Goal: Task Accomplishment & Management: Manage account settings

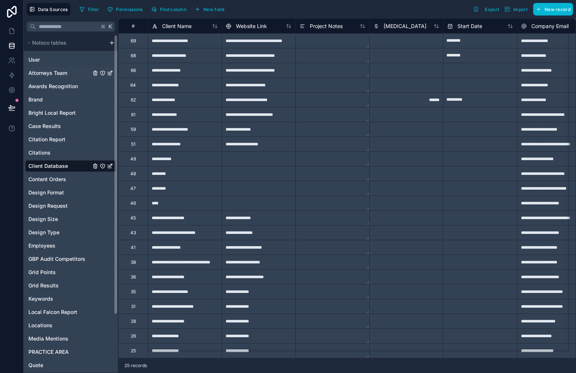
click at [65, 76] on span "Attorneys Team" at bounding box center [47, 72] width 39 height 7
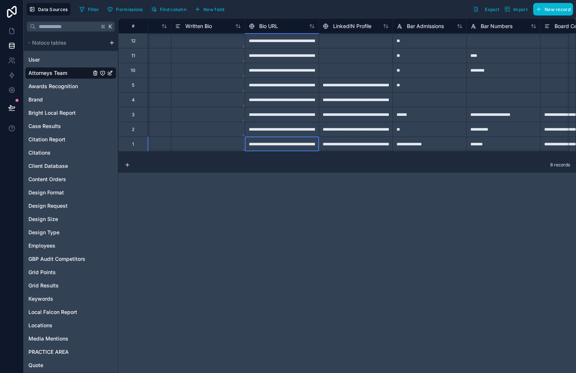
scroll to position [0, 272]
click at [288, 145] on div "**********" at bounding box center [282, 144] width 74 height 15
click at [288, 145] on input "**********" at bounding box center [281, 144] width 73 height 14
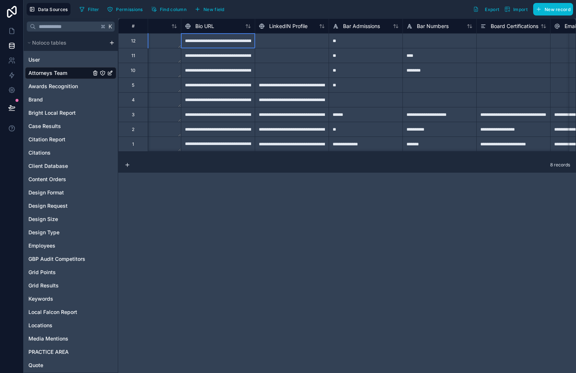
scroll to position [0, 336]
click at [225, 39] on div "**********" at bounding box center [218, 40] width 74 height 15
click at [227, 41] on div "**********" at bounding box center [218, 40] width 74 height 15
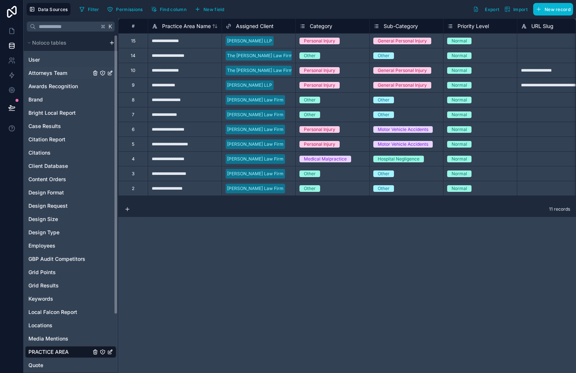
click at [66, 75] on span "Attorneys Team" at bounding box center [47, 72] width 39 height 7
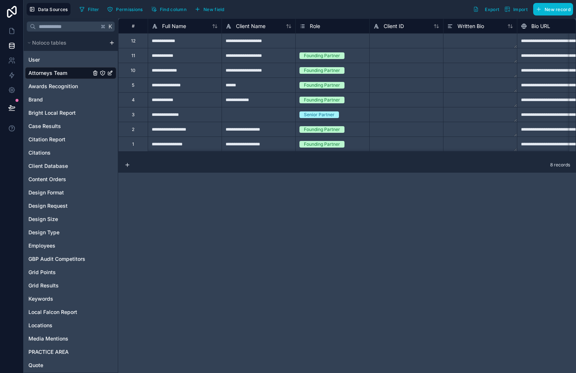
click at [319, 41] on div "Select a Role" at bounding box center [312, 41] width 27 height 6
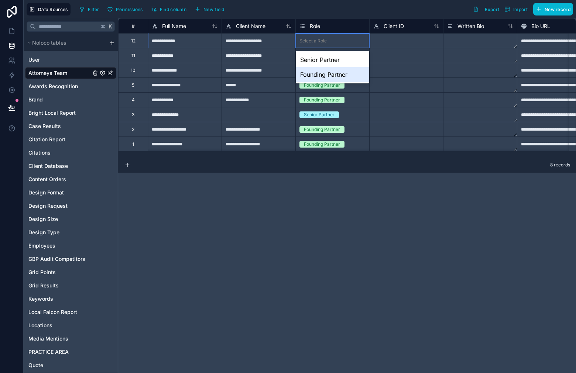
click at [318, 78] on div "Founding Partner" at bounding box center [332, 74] width 73 height 15
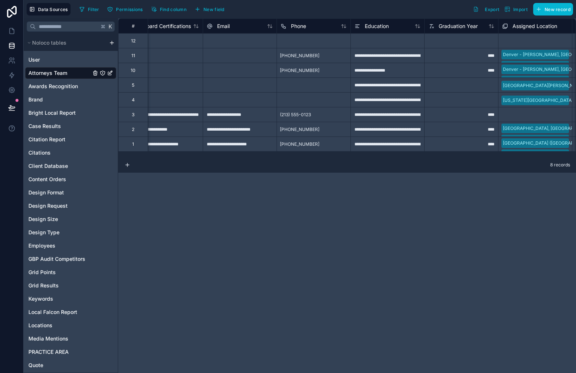
scroll to position [0, 688]
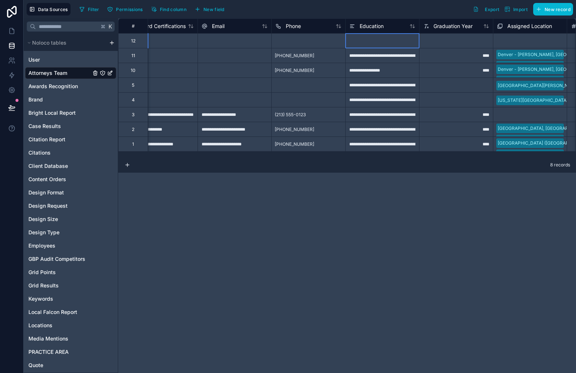
click at [374, 41] on div at bounding box center [382, 40] width 74 height 15
click at [373, 44] on div "**********" at bounding box center [382, 40] width 74 height 15
click at [452, 43] on div at bounding box center [456, 40] width 74 height 15
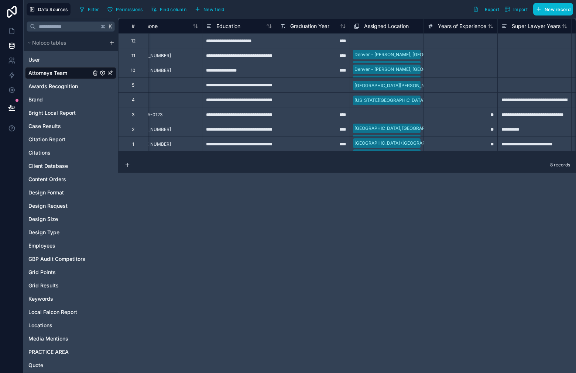
scroll to position [0, 834]
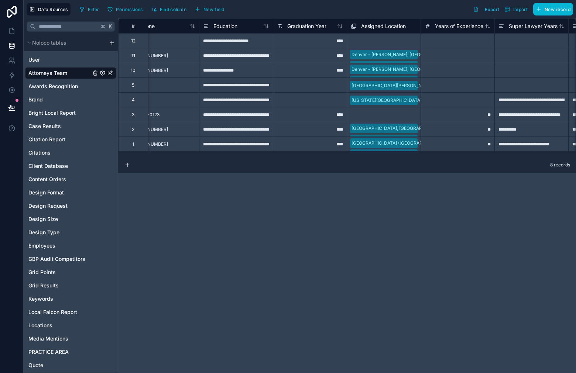
click at [376, 37] on div "Select a Assigned Location" at bounding box center [383, 41] width 73 height 8
click at [376, 37] on div "Select a Assigned Location" at bounding box center [383, 41] width 73 height 10
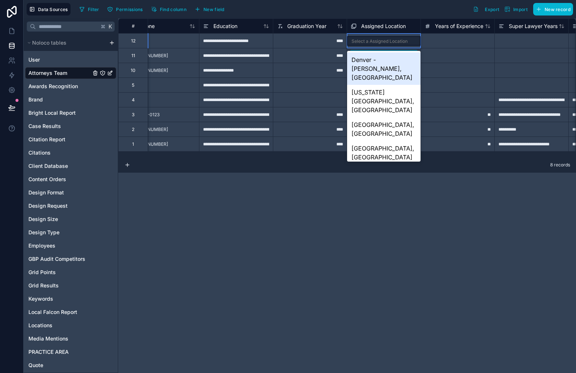
click at [404, 75] on div "Denver - [PERSON_NAME], [GEOGRAPHIC_DATA]" at bounding box center [383, 68] width 73 height 32
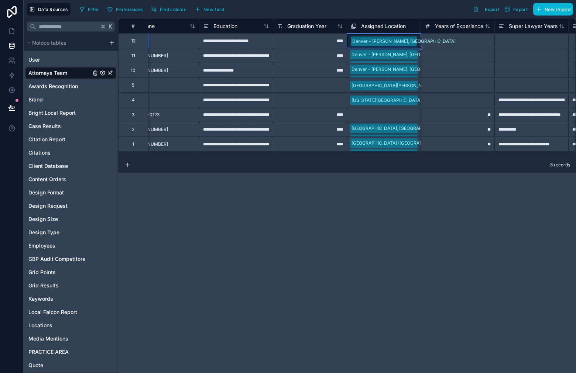
click at [416, 42] on div "Denver - [PERSON_NAME], [GEOGRAPHIC_DATA]" at bounding box center [383, 40] width 73 height 13
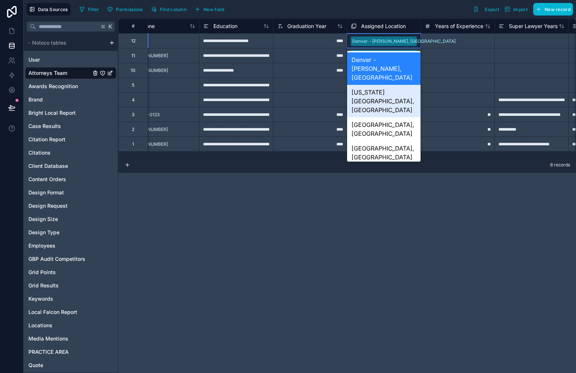
drag, startPoint x: 394, startPoint y: 82, endPoint x: 401, endPoint y: 70, distance: 13.9
click at [394, 85] on div "[US_STATE][GEOGRAPHIC_DATA], [GEOGRAPHIC_DATA]" at bounding box center [383, 101] width 73 height 32
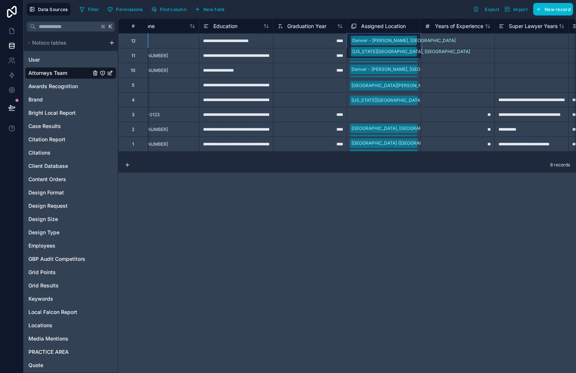
click at [412, 46] on div "Denver - Downing, CO Colorado Springs, CO" at bounding box center [383, 46] width 73 height 24
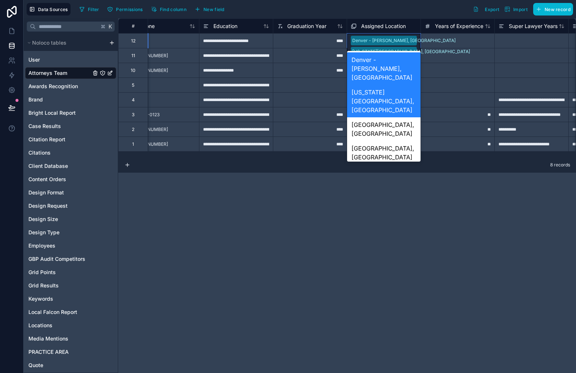
drag, startPoint x: 385, startPoint y: 133, endPoint x: 394, endPoint y: 96, distance: 38.4
click at [384, 165] on div "Greeley, [GEOGRAPHIC_DATA]" at bounding box center [383, 177] width 73 height 24
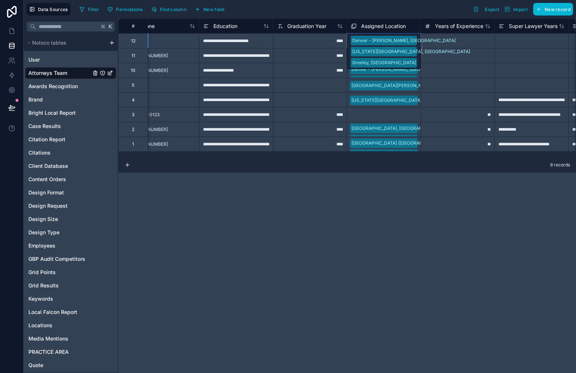
click at [411, 39] on div "Denver - Downing, CO Colorado Springs, CO Greeley, CO" at bounding box center [383, 51] width 73 height 35
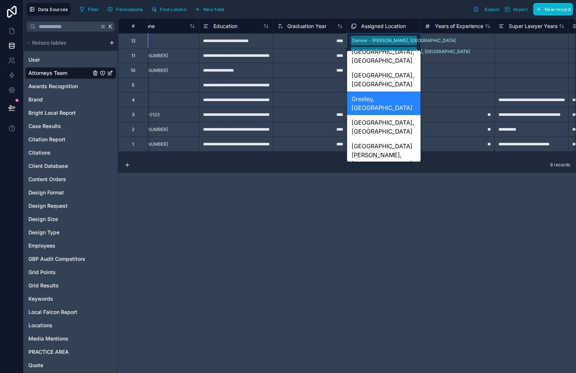
scroll to position [75, 0]
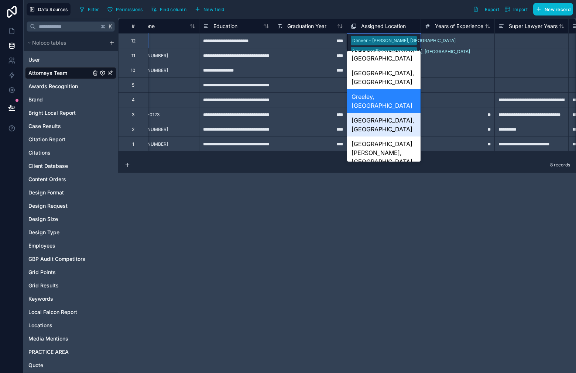
click at [403, 113] on div "[GEOGRAPHIC_DATA], [GEOGRAPHIC_DATA]" at bounding box center [383, 125] width 73 height 24
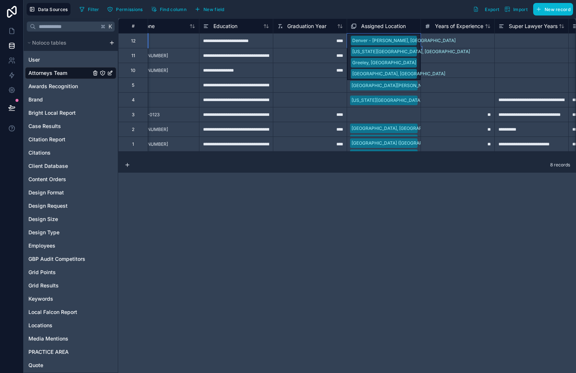
click at [412, 41] on div "Denver - Downing, CO Colorado Springs, CO Greeley, CO Grand Junction, CO" at bounding box center [383, 57] width 73 height 47
click at [413, 46] on div "Denver - Downing, CO Colorado Springs, CO Greeley, CO Grand Junction, CO" at bounding box center [383, 57] width 73 height 47
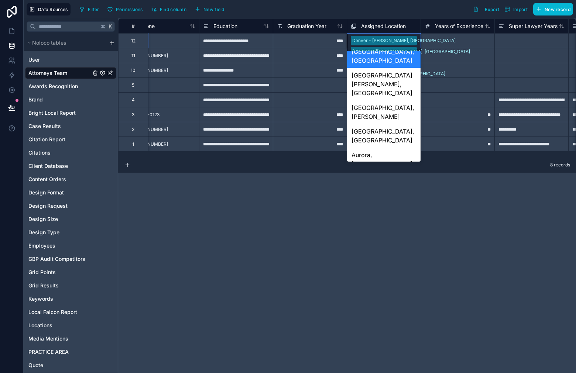
scroll to position [76, 0]
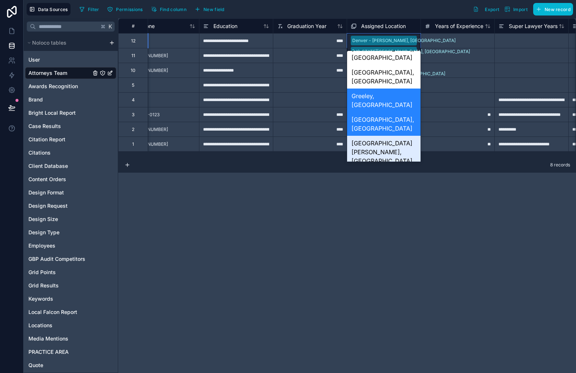
click at [400, 136] on div "[GEOGRAPHIC_DATA][PERSON_NAME], [GEOGRAPHIC_DATA]" at bounding box center [383, 152] width 73 height 32
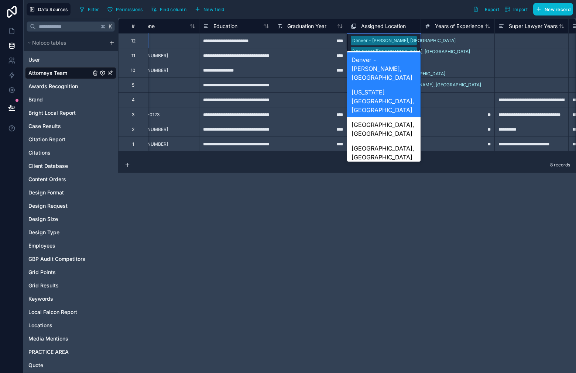
click at [413, 44] on div "Denver - Downing, CO Colorado Springs, CO Greeley, CO Grand Junction, CO Fort C…" at bounding box center [383, 63] width 73 height 58
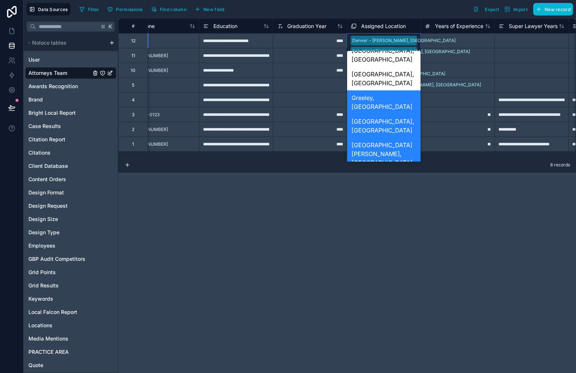
scroll to position [76, 0]
click at [394, 192] on div "[GEOGRAPHIC_DATA], [GEOGRAPHIC_DATA]" at bounding box center [383, 204] width 73 height 24
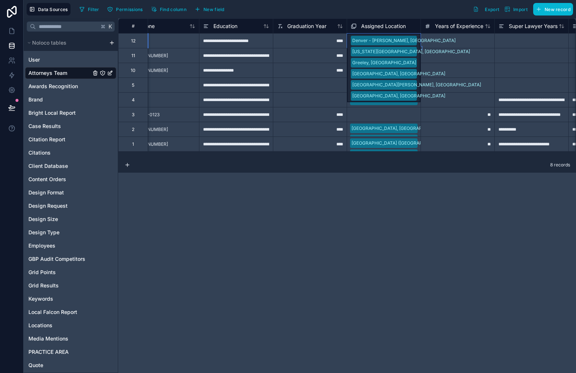
click at [412, 40] on div "Denver - Downing, CO Colorado Springs, CO Greeley, CO Grand Junction, CO Fort C…" at bounding box center [383, 68] width 73 height 69
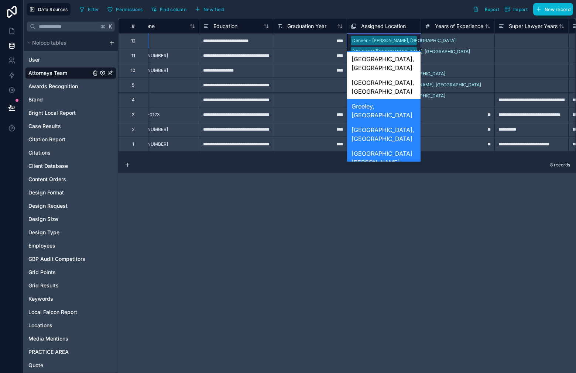
scroll to position [70, 0]
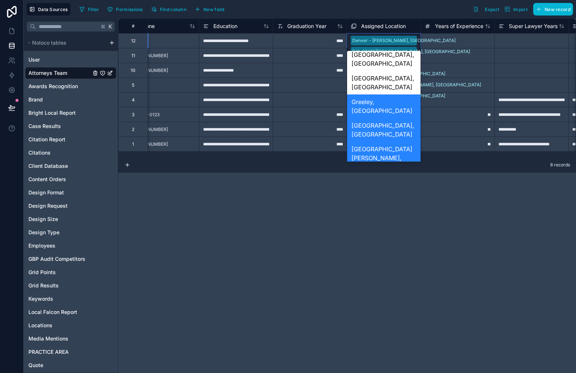
click at [394, 221] on div "Aurora, [GEOGRAPHIC_DATA]" at bounding box center [383, 233] width 73 height 24
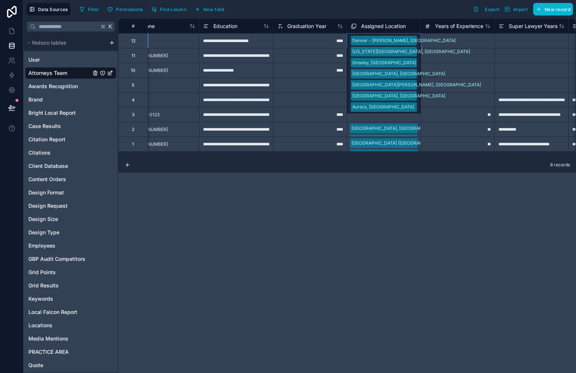
click at [413, 36] on div "Denver - Downing, CO Colorado Springs, CO Greeley, CO Grand Junction, CO Fort C…" at bounding box center [383, 74] width 73 height 80
click at [410, 45] on div "Denver - Downing, CO Colorado Springs, CO Greeley, CO Grand Junction, CO Fort C…" at bounding box center [383, 74] width 73 height 80
click at [458, 53] on div at bounding box center [457, 55] width 74 height 15
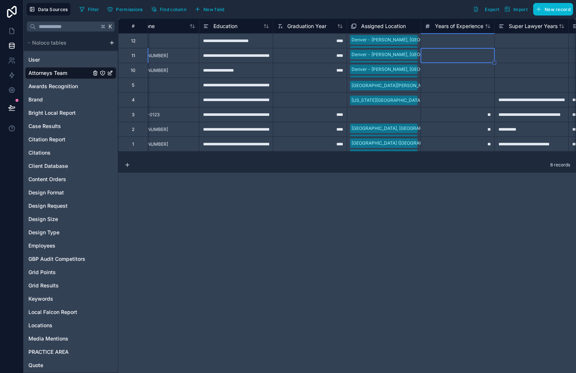
click at [354, 25] on icon at bounding box center [354, 26] width 6 height 9
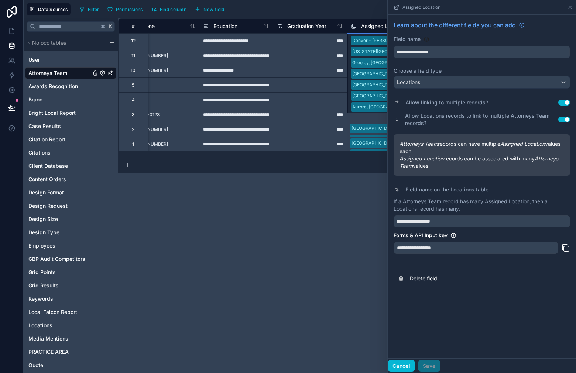
click at [403, 371] on button "Cancel" at bounding box center [401, 366] width 27 height 12
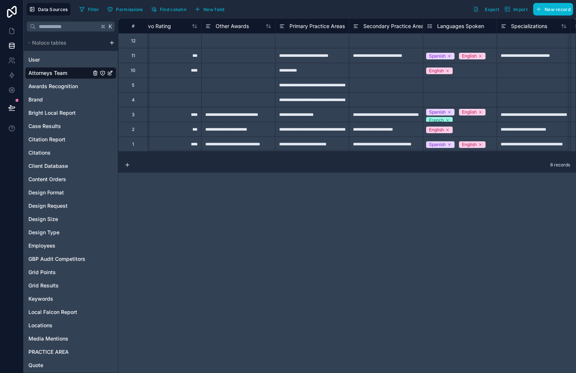
scroll to position [0, 1475]
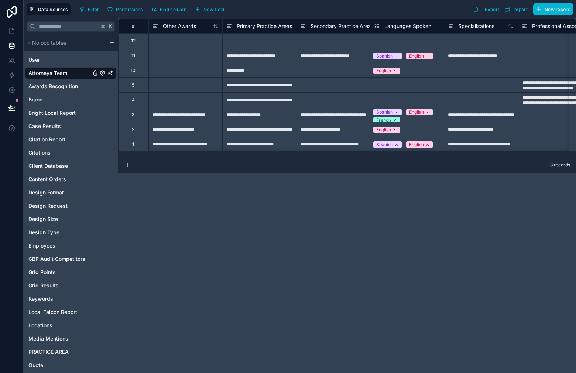
click at [274, 47] on div at bounding box center [259, 40] width 74 height 15
click at [337, 40] on div at bounding box center [333, 40] width 74 height 15
click at [265, 37] on div at bounding box center [259, 40] width 74 height 15
click at [261, 41] on div at bounding box center [259, 40] width 74 height 15
click at [270, 39] on div at bounding box center [259, 40] width 74 height 15
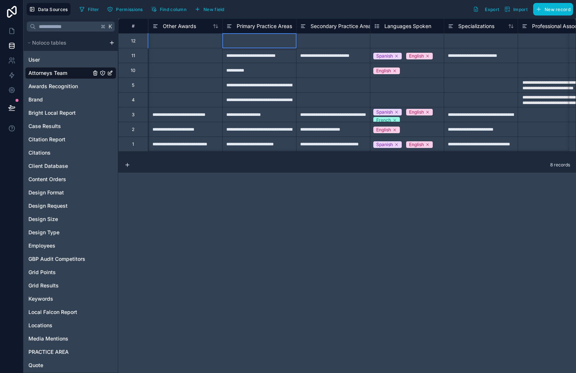
click at [273, 40] on div at bounding box center [259, 40] width 74 height 15
type input "**********"
click at [310, 39] on div at bounding box center [333, 40] width 74 height 15
click at [314, 39] on div at bounding box center [333, 40] width 74 height 15
type input "**********"
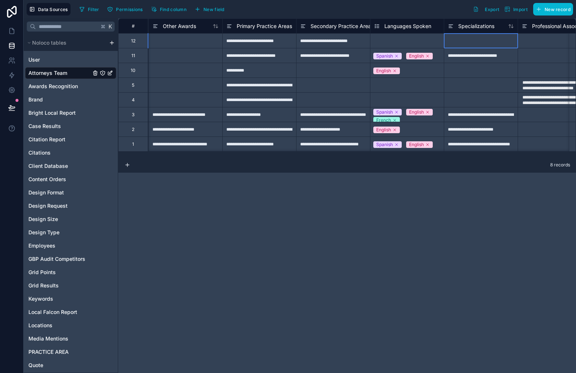
click at [467, 40] on div at bounding box center [481, 40] width 74 height 15
click at [468, 41] on div at bounding box center [481, 40] width 74 height 15
paste input "**********"
type input "**********"
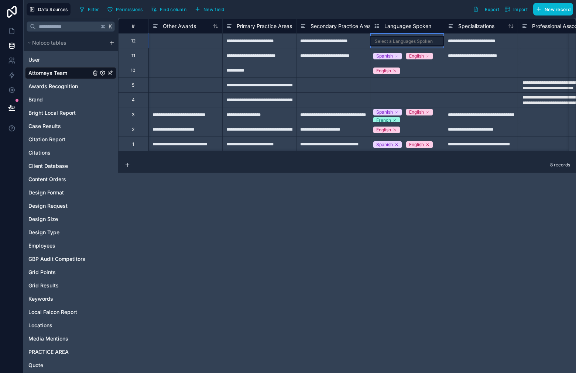
click at [411, 43] on div "Select a Languages Spoken" at bounding box center [404, 41] width 58 height 6
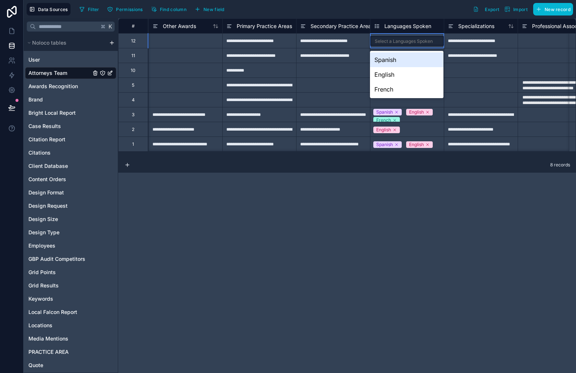
click at [411, 43] on div "Select a Languages Spoken" at bounding box center [404, 41] width 58 height 6
drag, startPoint x: 404, startPoint y: 62, endPoint x: 401, endPoint y: 78, distance: 16.6
click at [401, 78] on div "Spanish English French" at bounding box center [406, 74] width 73 height 47
click at [401, 78] on div "English" at bounding box center [406, 74] width 73 height 15
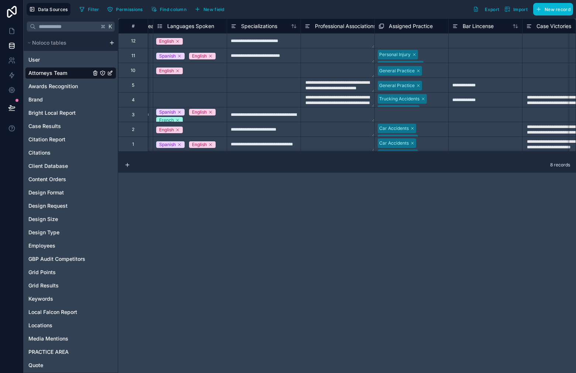
scroll to position [0, 1709]
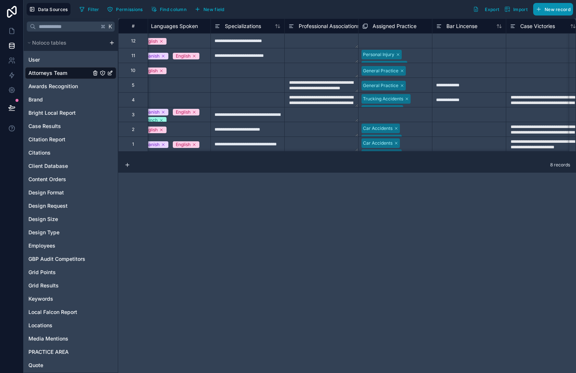
click at [561, 11] on span "New record" at bounding box center [557, 10] width 26 height 6
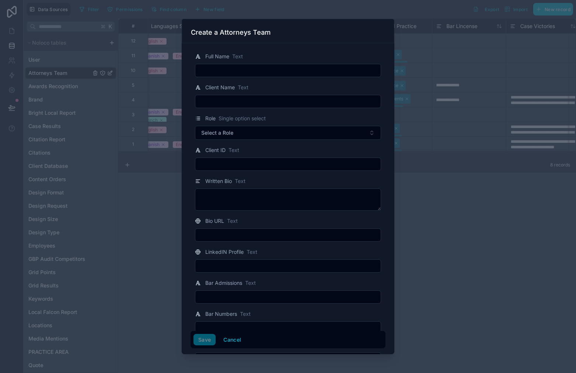
click at [225, 73] on input "text" at bounding box center [287, 70] width 185 height 10
paste input "**********"
type input "**********"
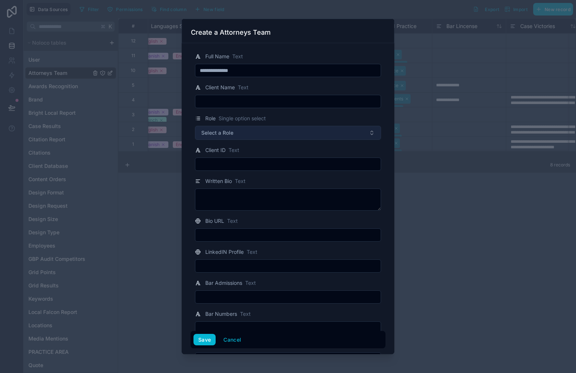
click at [282, 134] on button "Select a Role" at bounding box center [288, 133] width 186 height 14
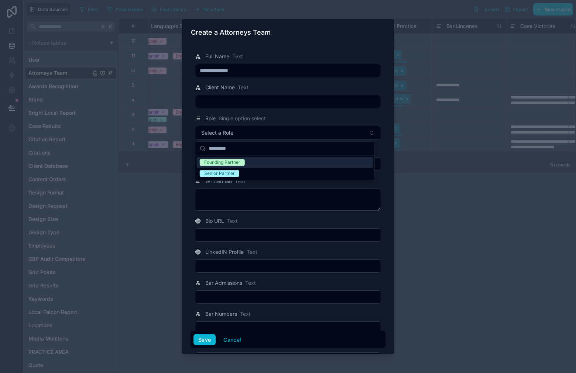
click at [271, 162] on div "Founding Partner" at bounding box center [285, 162] width 176 height 11
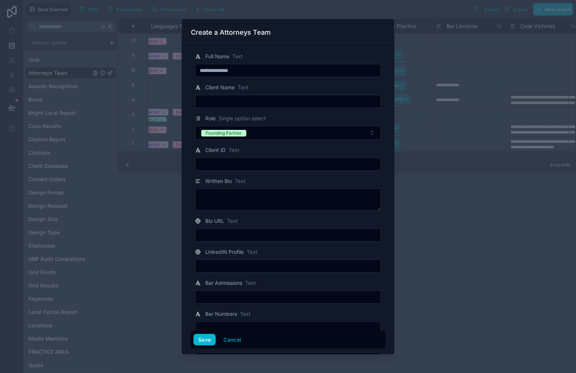
click at [282, 102] on input "text" at bounding box center [287, 101] width 185 height 10
click at [251, 237] on input "text" at bounding box center [287, 235] width 185 height 10
paste input "**********"
type input "**********"
click at [207, 341] on button "Save" at bounding box center [204, 340] width 22 height 12
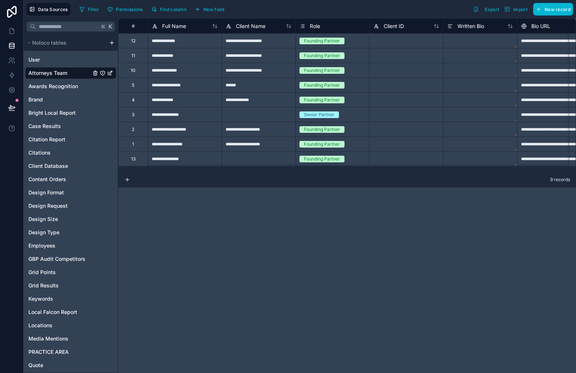
click at [247, 143] on div "**********" at bounding box center [258, 144] width 74 height 15
click at [259, 66] on div "**********" at bounding box center [258, 70] width 74 height 15
click at [261, 160] on div at bounding box center [258, 158] width 74 height 15
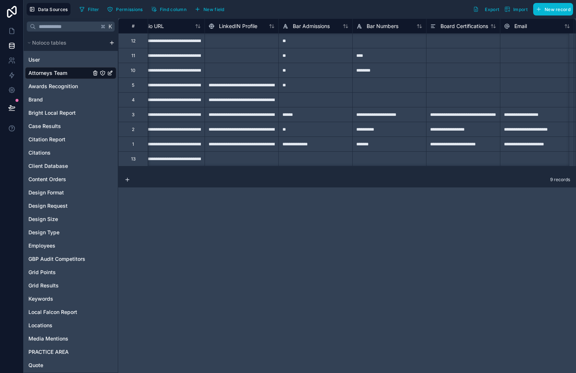
scroll to position [0, 392]
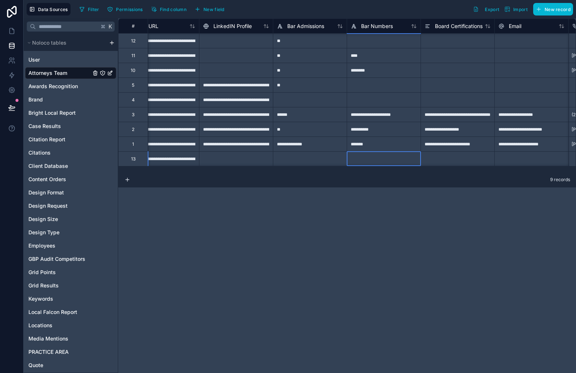
click at [359, 158] on div at bounding box center [384, 158] width 74 height 15
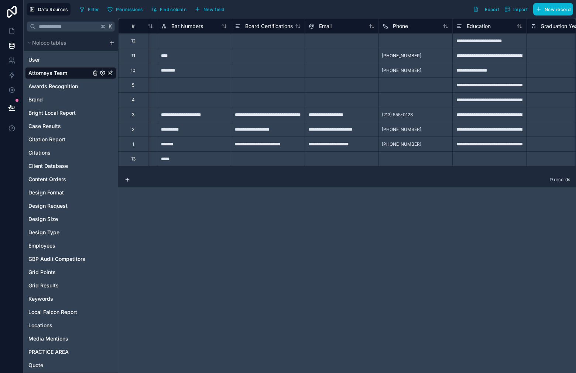
scroll to position [0, 633]
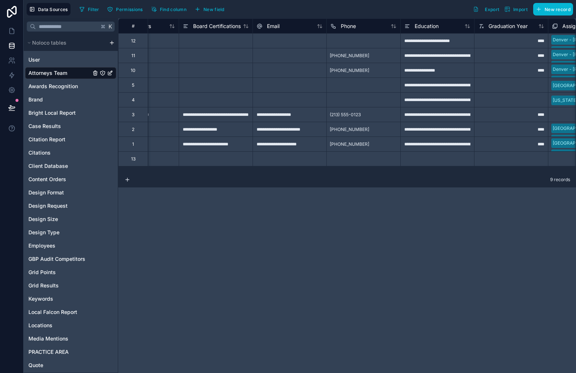
click at [345, 163] on div at bounding box center [363, 158] width 74 height 15
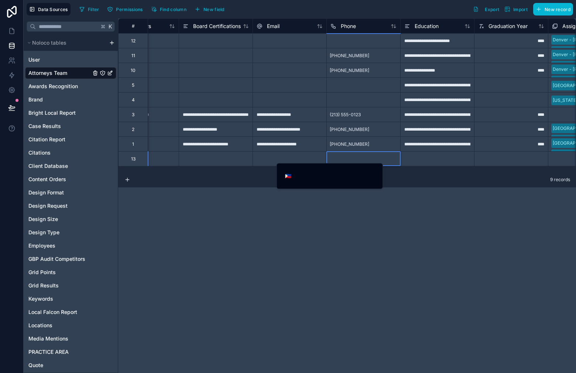
click at [354, 157] on div at bounding box center [363, 158] width 74 height 15
click at [324, 171] on input "tel" at bounding box center [334, 176] width 83 height 10
paste input "**********"
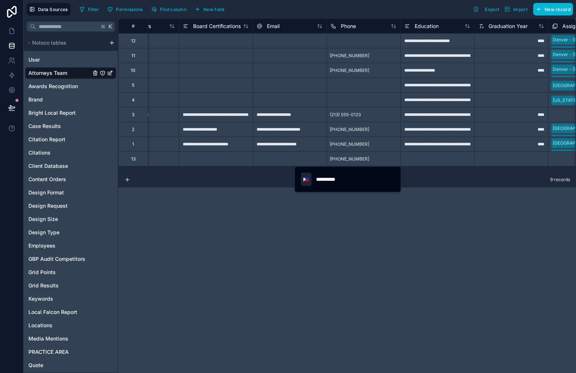
type input "**********"
click at [304, 181] on span "🇵🇭" at bounding box center [306, 179] width 6 height 7
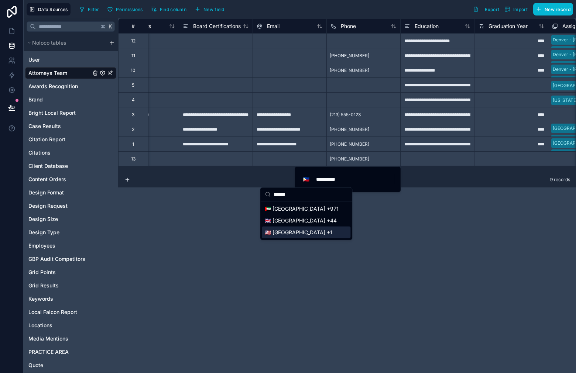
type input "******"
click at [332, 232] on div "🇺🇸 United States +1" at bounding box center [306, 233] width 89 height 12
type input "**********"
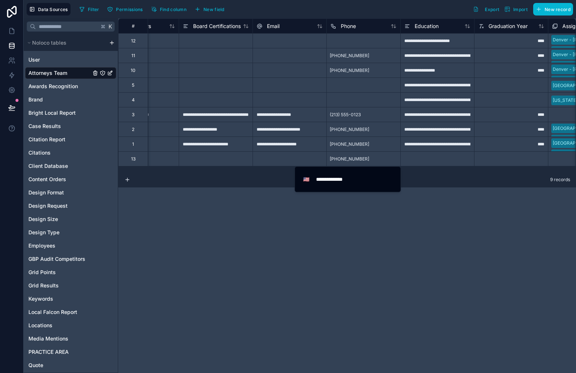
drag, startPoint x: 327, startPoint y: 241, endPoint x: 385, endPoint y: 173, distance: 88.5
click at [328, 240] on div "**********" at bounding box center [347, 195] width 458 height 355
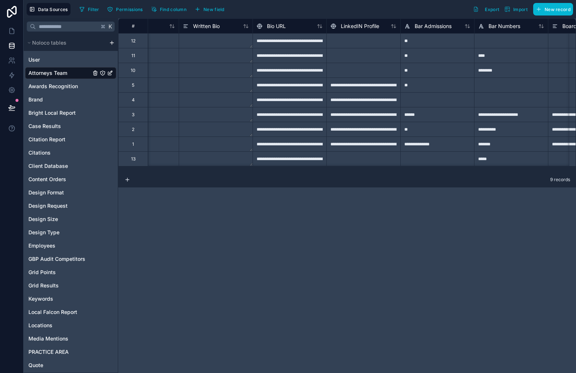
scroll to position [0, 264]
click at [292, 159] on div "**********" at bounding box center [289, 158] width 74 height 15
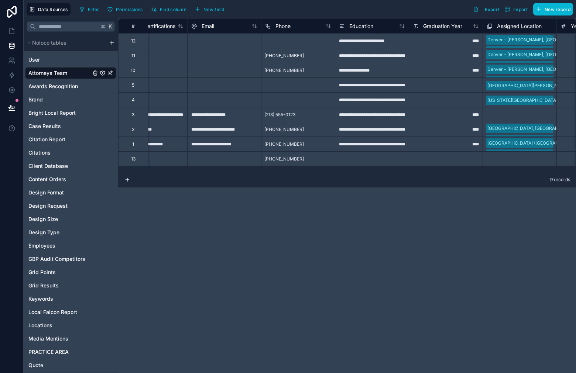
scroll to position [0, 701]
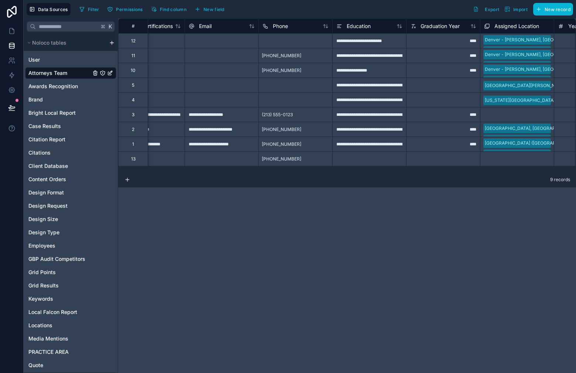
click at [361, 163] on div at bounding box center [369, 158] width 74 height 15
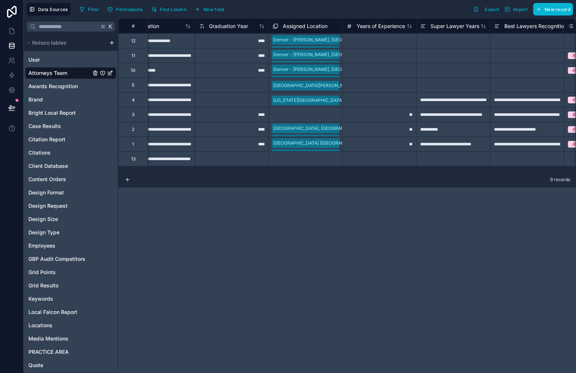
scroll to position [0, 915]
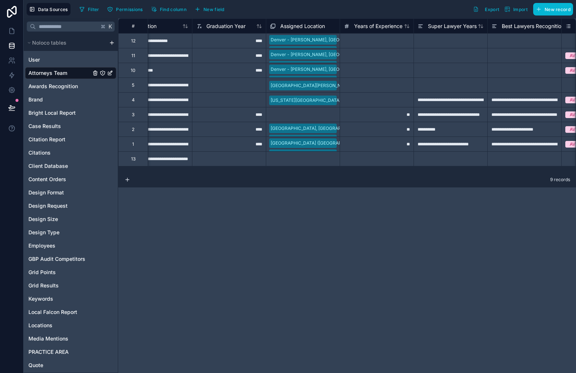
click at [294, 155] on div "Select a Assigned Location" at bounding box center [302, 159] width 73 height 8
click at [294, 155] on div "Select a Assigned Location" at bounding box center [302, 159] width 73 height 10
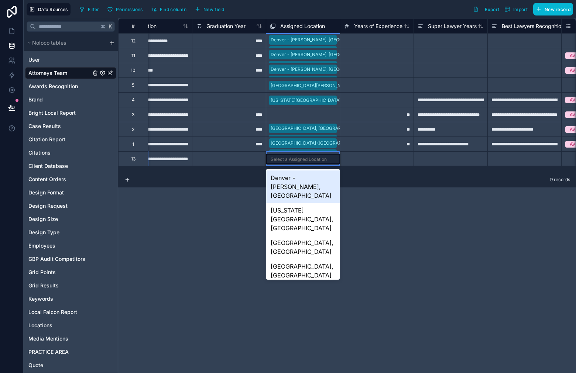
click at [307, 187] on div "Denver - [PERSON_NAME], [GEOGRAPHIC_DATA]" at bounding box center [302, 187] width 73 height 32
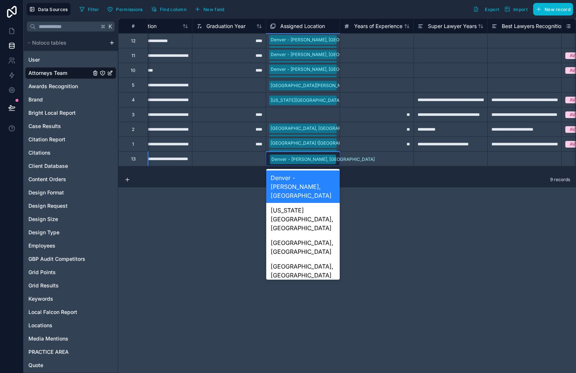
click at [330, 160] on div "Denver - [PERSON_NAME], [GEOGRAPHIC_DATA]" at bounding box center [302, 158] width 73 height 13
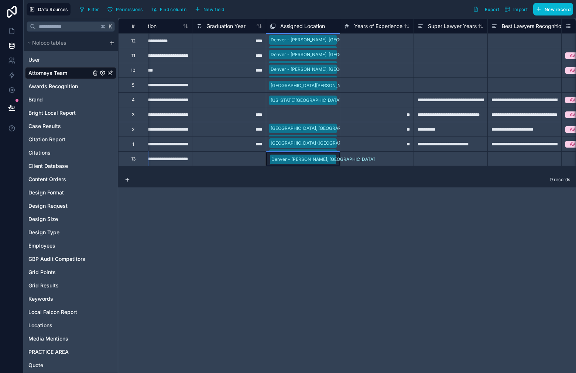
click at [336, 161] on div "Denver - [PERSON_NAME], [GEOGRAPHIC_DATA]" at bounding box center [302, 158] width 73 height 13
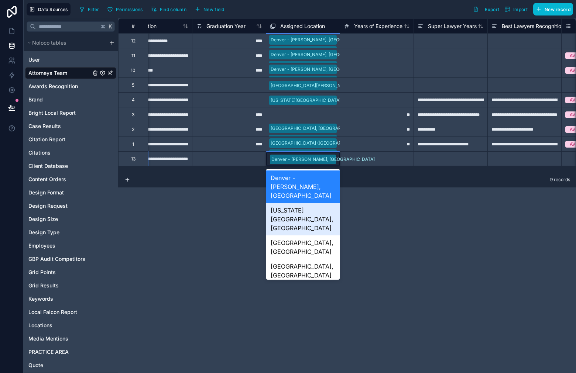
click at [315, 203] on div "[US_STATE][GEOGRAPHIC_DATA], [GEOGRAPHIC_DATA]" at bounding box center [302, 219] width 73 height 32
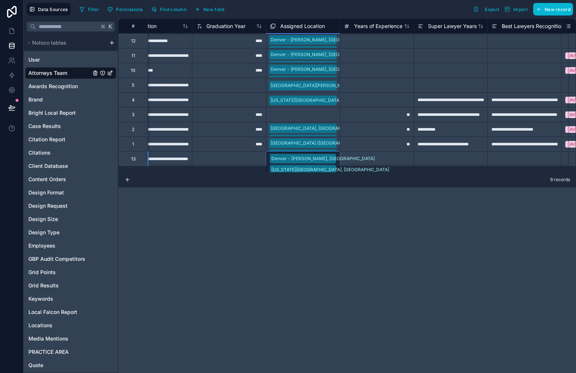
scroll to position [0, 915]
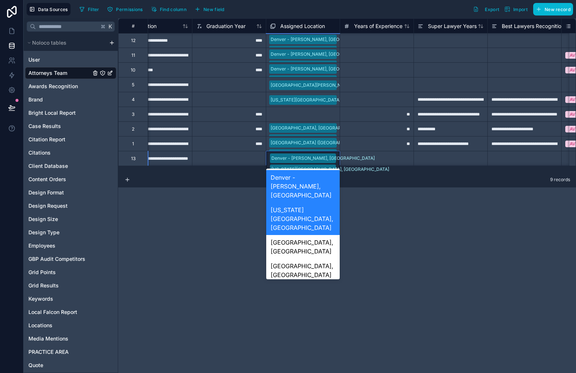
click at [331, 158] on div "Denver - Downing, CO Colorado Springs, CO" at bounding box center [302, 163] width 73 height 24
click at [312, 282] on div "Greeley, [GEOGRAPHIC_DATA]" at bounding box center [302, 294] width 73 height 24
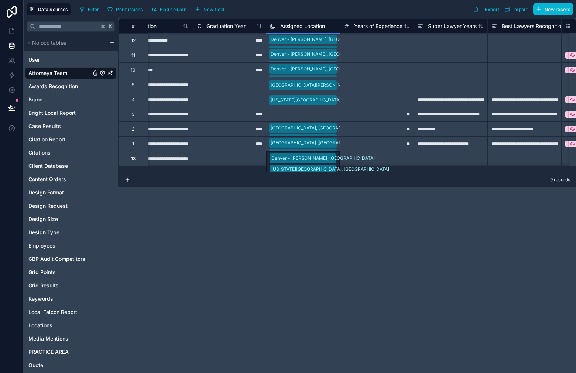
click at [333, 157] on div "Denver - Downing, CO Colorado Springs, CO Greeley, CO" at bounding box center [302, 168] width 73 height 35
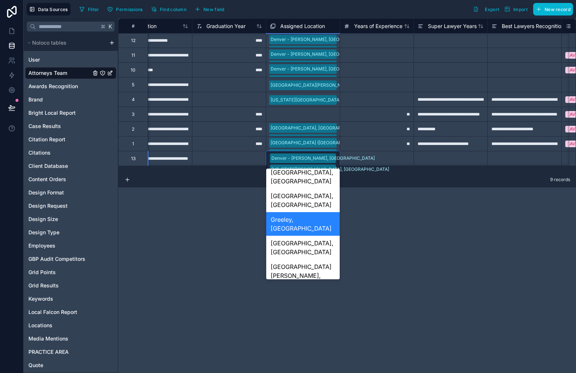
scroll to position [73, 0]
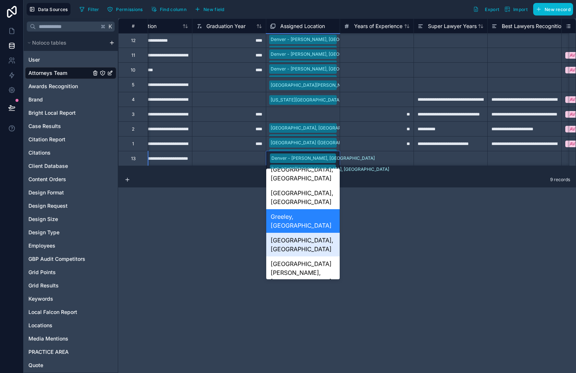
click at [318, 233] on div "[GEOGRAPHIC_DATA], [GEOGRAPHIC_DATA]" at bounding box center [302, 245] width 73 height 24
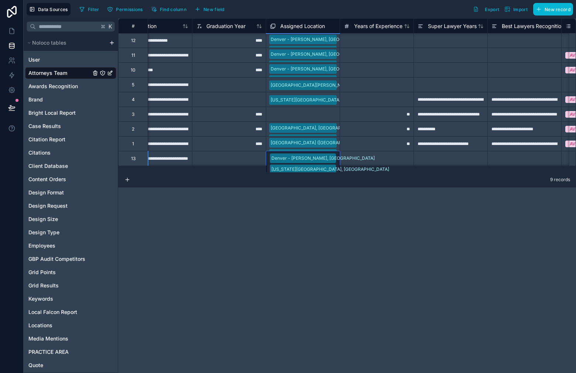
click at [333, 164] on div "Denver - Downing, CO Colorado Springs, CO Greeley, CO Grand Junction, CO" at bounding box center [302, 174] width 73 height 47
click at [331, 163] on div "Denver - Downing, CO Colorado Springs, CO Greeley, CO Grand Junction, CO" at bounding box center [302, 174] width 73 height 47
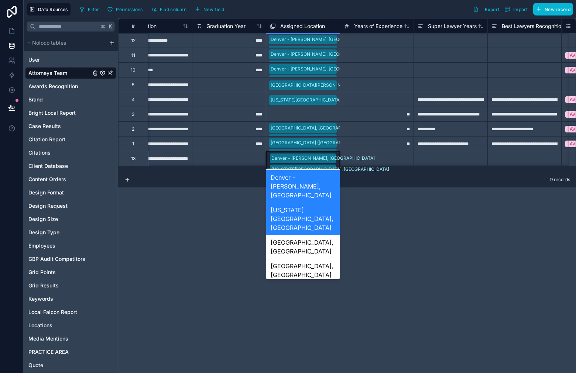
click at [332, 163] on div "Denver - Downing, CO Colorado Springs, CO Greeley, CO Grand Junction, CO" at bounding box center [302, 174] width 73 height 47
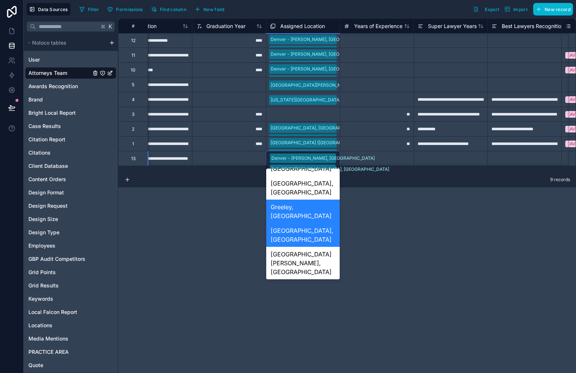
scroll to position [102, 0]
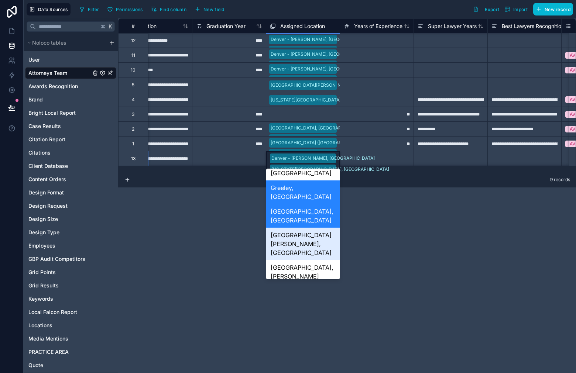
click at [320, 228] on div "[GEOGRAPHIC_DATA][PERSON_NAME], [GEOGRAPHIC_DATA]" at bounding box center [302, 244] width 73 height 32
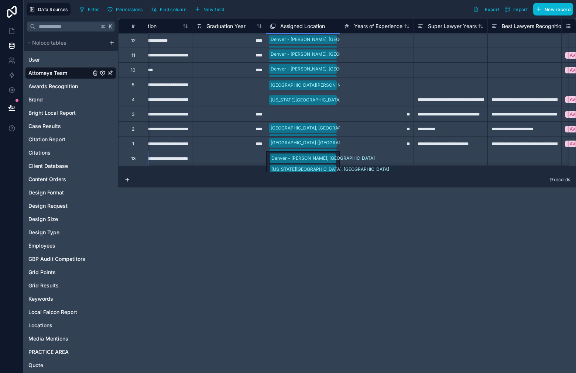
click at [331, 163] on div "Denver - Downing, CO Colorado Springs, CO Greeley, CO Grand Junction, CO Fort C…" at bounding box center [302, 180] width 73 height 58
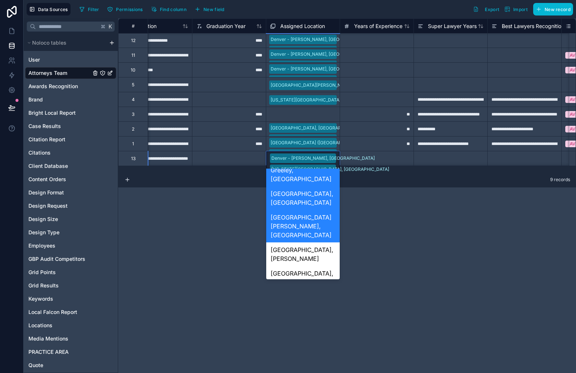
scroll to position [94, 0]
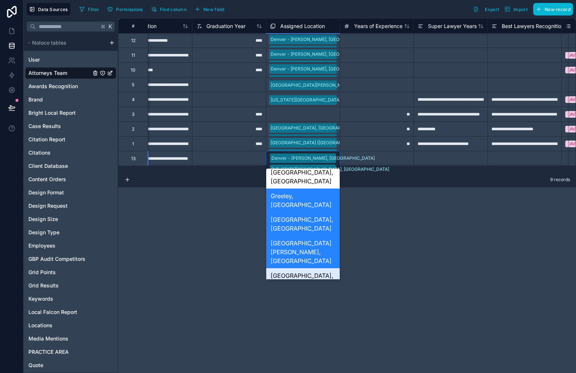
drag, startPoint x: 315, startPoint y: 199, endPoint x: 323, endPoint y: 194, distance: 9.5
click at [315, 268] on div "[GEOGRAPHIC_DATA], [PERSON_NAME]" at bounding box center [302, 280] width 73 height 24
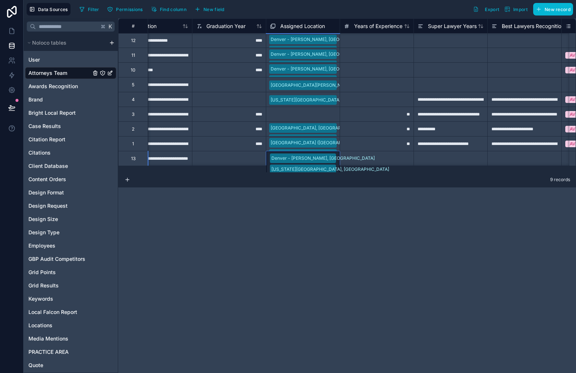
click at [332, 158] on div "Denver - Downing, CO Colorado Springs, CO Greeley, CO Grand Junction, CO Fort C…" at bounding box center [302, 185] width 73 height 69
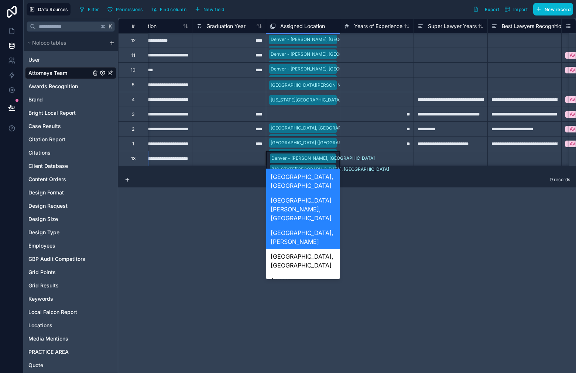
scroll to position [140, 0]
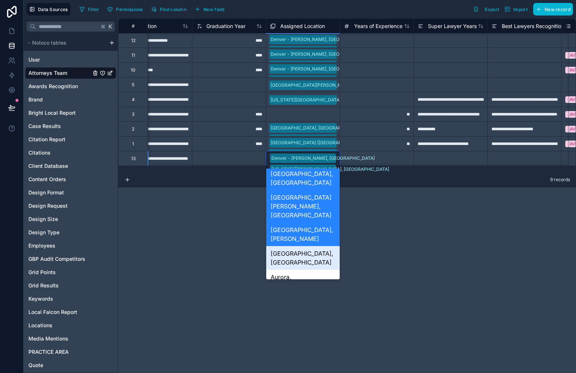
click at [318, 246] on div "[GEOGRAPHIC_DATA], [GEOGRAPHIC_DATA]" at bounding box center [302, 258] width 73 height 24
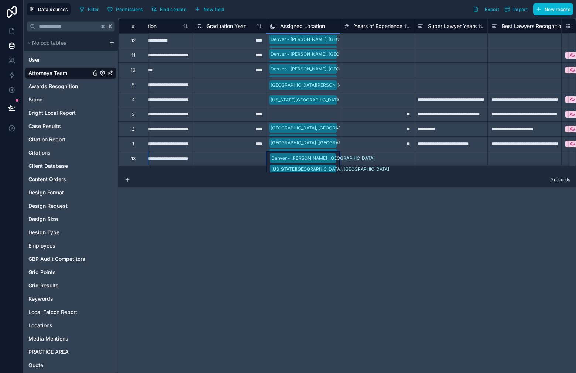
click at [334, 160] on div "Denver - Downing, CO Colorado Springs, CO Greeley, CO Grand Junction, CO Fort C…" at bounding box center [302, 191] width 73 height 80
click at [333, 165] on div "Denver - Downing, CO Colorado Springs, CO Greeley, CO Grand Junction, CO Fort C…" at bounding box center [302, 191] width 73 height 80
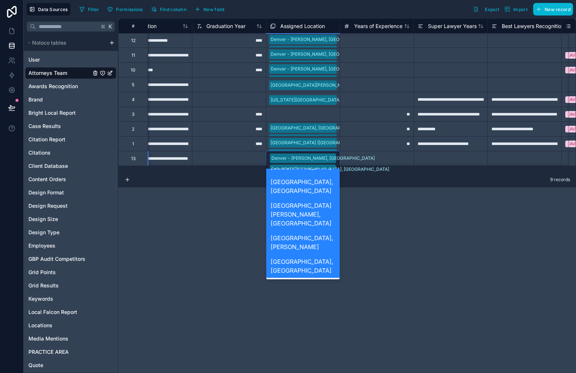
scroll to position [135, 0]
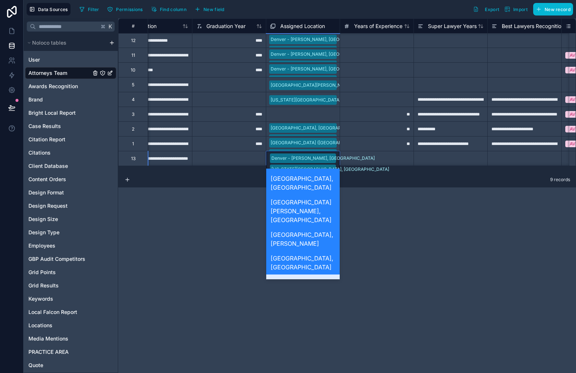
click at [320, 275] on div "Aurora, [GEOGRAPHIC_DATA]" at bounding box center [302, 287] width 73 height 24
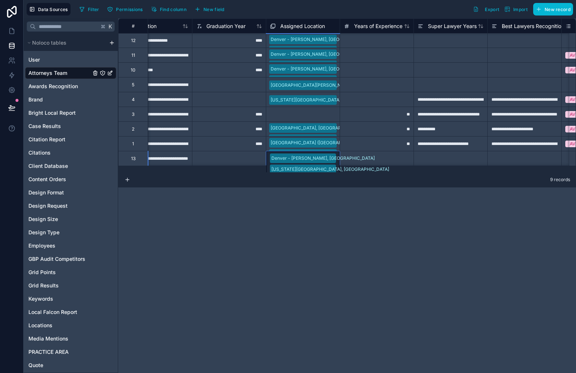
drag, startPoint x: 332, startPoint y: 163, endPoint x: 331, endPoint y: 167, distance: 4.1
click at [332, 163] on div "Denver - Downing, CO Colorado Springs, CO Greeley, CO Grand Junction, CO Fort C…" at bounding box center [302, 196] width 73 height 91
click at [334, 164] on div "Denver - Downing, CO Colorado Springs, CO Greeley, CO Grand Junction, CO Fort C…" at bounding box center [302, 196] width 73 height 91
click at [335, 161] on div "Denver - Downing, CO Colorado Springs, CO Greeley, CO Grand Junction, CO Fort C…" at bounding box center [302, 196] width 73 height 91
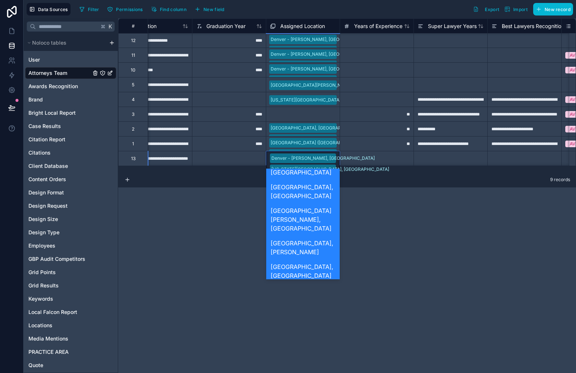
scroll to position [130, 0]
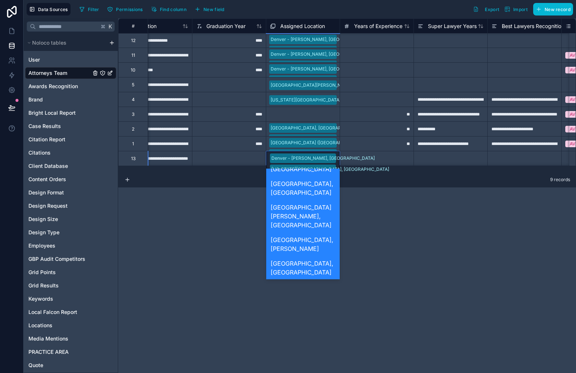
click at [324, 303] on div "Denver - [PERSON_NAME], [GEOGRAPHIC_DATA]" at bounding box center [302, 319] width 73 height 32
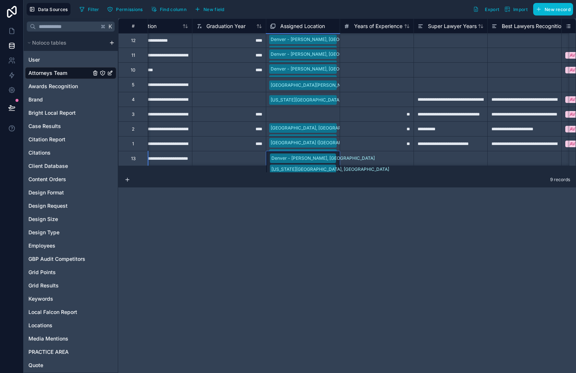
click at [334, 161] on div "Denver - Downing, CO Colorado Springs, CO Greeley, CO Grand Junction, CO Fort C…" at bounding box center [302, 202] width 73 height 102
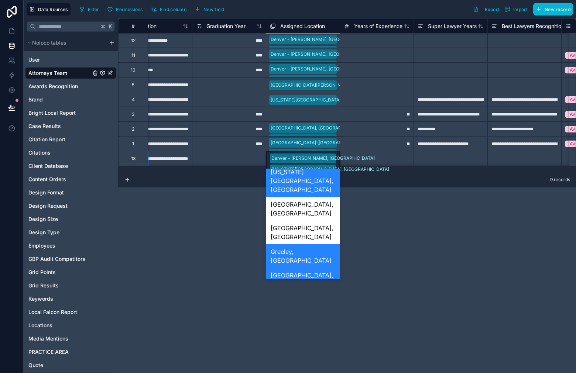
scroll to position [35, 0]
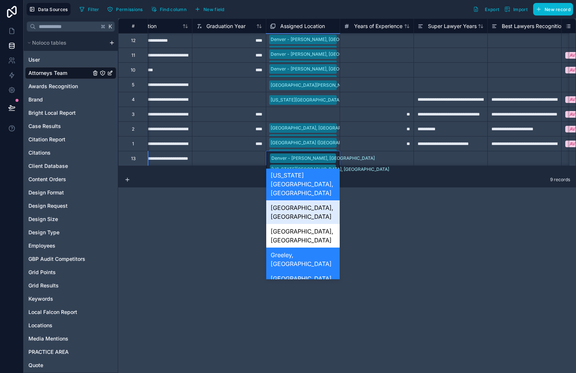
click at [317, 200] on div "[GEOGRAPHIC_DATA], [GEOGRAPHIC_DATA]" at bounding box center [302, 212] width 73 height 24
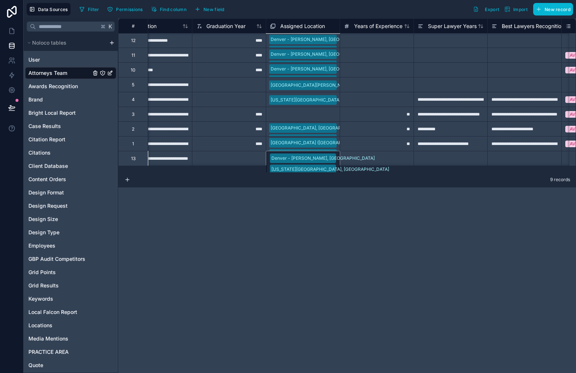
click at [331, 160] on div "Denver - Downing, CO Colorado Springs, CO Greeley, CO Grand Junction, CO Fort C…" at bounding box center [303, 158] width 74 height 15
click at [337, 162] on div "Denver - Downing, CO Colorado Springs, CO Greeley, CO Grand Junction, CO Fort C…" at bounding box center [303, 158] width 74 height 15
click at [336, 159] on div "Denver - Downing, CO Colorado Springs, CO Greeley, CO Grand Junction, CO Fort C…" at bounding box center [303, 158] width 74 height 15
click at [332, 157] on div "Denver - Downing, CO Colorado Springs, CO Greeley, CO Grand Junction, CO Fort C…" at bounding box center [303, 158] width 74 height 15
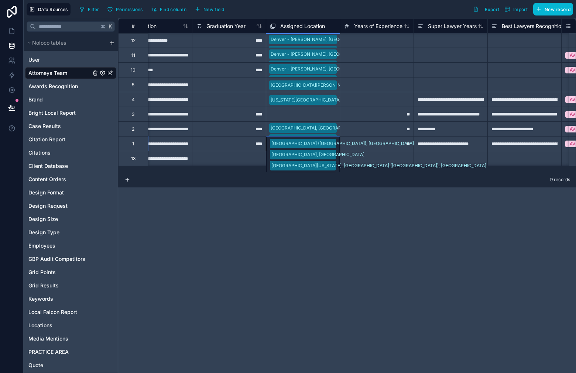
click at [336, 142] on div "Forest Hills (Queens), NY Bonita Springs, FL Port Washington, Nassau County (Lo…" at bounding box center [302, 166] width 73 height 58
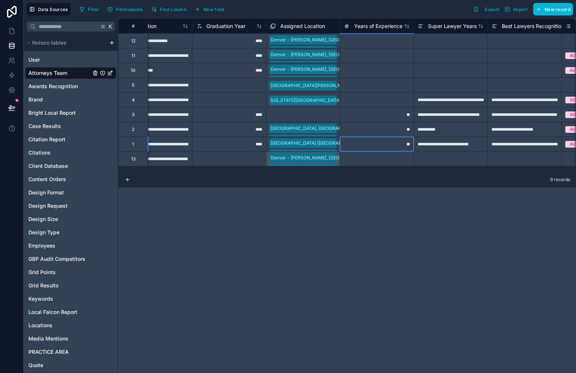
click at [369, 145] on div "**" at bounding box center [377, 144] width 74 height 15
drag, startPoint x: 340, startPoint y: 158, endPoint x: 334, endPoint y: 158, distance: 5.5
click at [340, 158] on div at bounding box center [377, 158] width 74 height 15
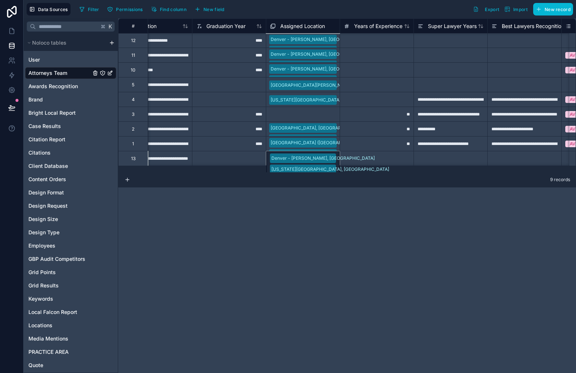
click at [334, 158] on div "Denver - Downing, CO Colorado Springs, CO Greeley, CO Grand Junction, CO Fort C…" at bounding box center [303, 158] width 74 height 15
click at [324, 156] on div "Denver - Downing, CO Colorado Springs, CO Greeley, CO Grand Junction, CO Fort C…" at bounding box center [303, 158] width 74 height 15
click at [314, 159] on div "Denver - Downing, CO Colorado Springs, CO Greeley, CO Grand Junction, CO Fort C…" at bounding box center [303, 158] width 74 height 15
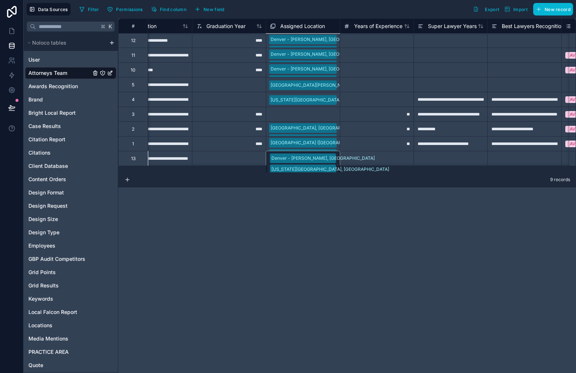
click at [325, 160] on div "Denver - Downing, CO Colorado Springs, CO Greeley, CO Grand Junction, CO Fort C…" at bounding box center [303, 158] width 74 height 15
click at [355, 156] on div at bounding box center [377, 158] width 74 height 15
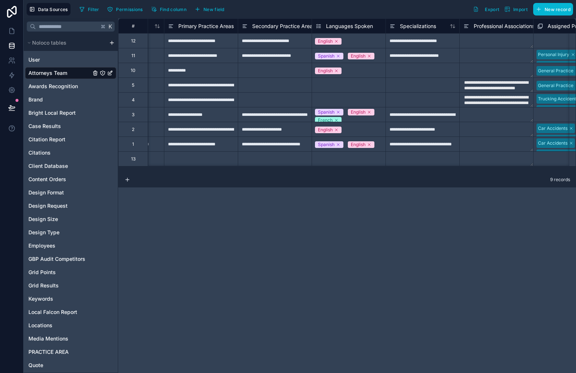
scroll to position [0, 1531]
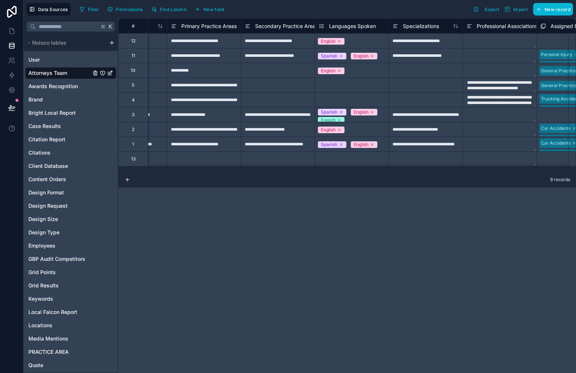
click at [376, 159] on div "Select a Languages Spoken" at bounding box center [351, 159] width 73 height 8
click at [374, 159] on div "Select a Languages Spoken" at bounding box center [348, 159] width 58 height 6
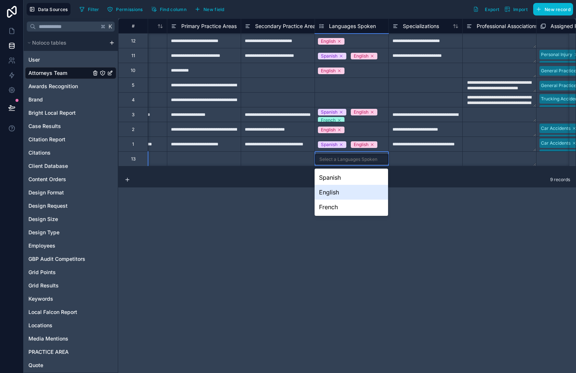
click at [352, 192] on div "English" at bounding box center [350, 192] width 73 height 15
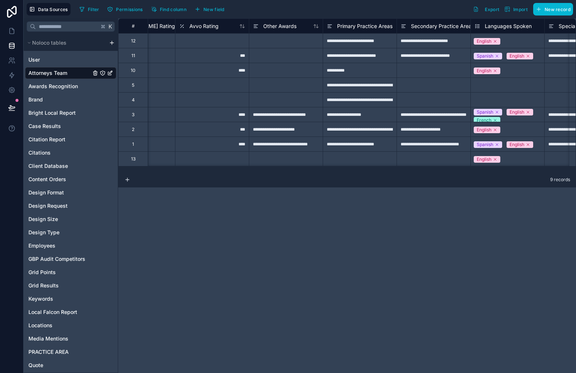
scroll to position [0, 1378]
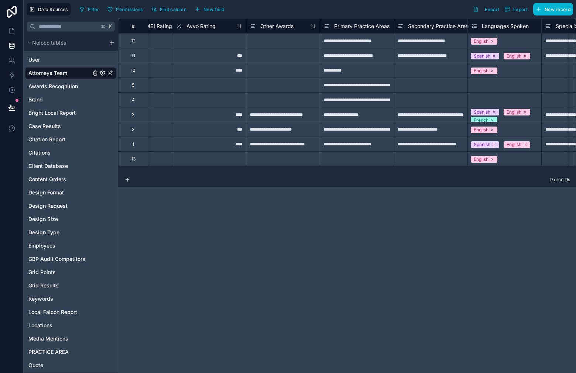
click at [352, 52] on div "**********" at bounding box center [357, 55] width 74 height 15
drag, startPoint x: 362, startPoint y: 160, endPoint x: 396, endPoint y: 156, distance: 34.2
click at [362, 160] on div at bounding box center [357, 158] width 74 height 15
click at [412, 160] on div at bounding box center [430, 158] width 74 height 15
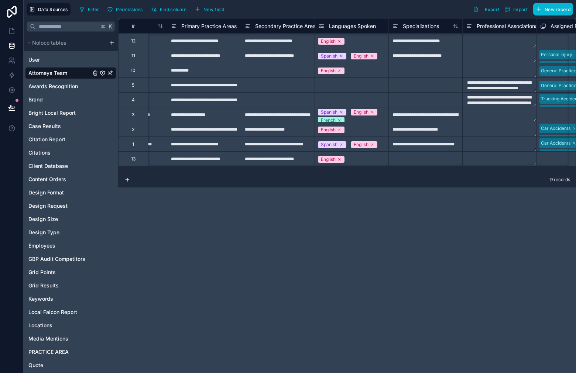
scroll to position [0, 1539]
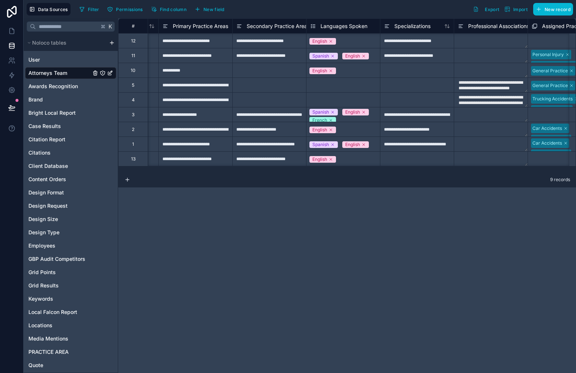
click at [402, 159] on div at bounding box center [417, 158] width 74 height 15
drag, startPoint x: 404, startPoint y: 173, endPoint x: 414, endPoint y: 173, distance: 10.4
click at [420, 175] on div "9 records" at bounding box center [347, 180] width 458 height 15
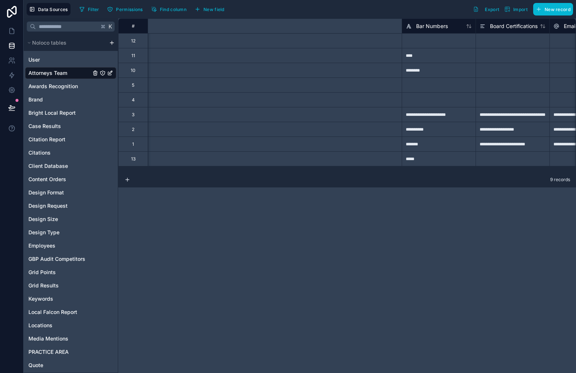
scroll to position [0, 0]
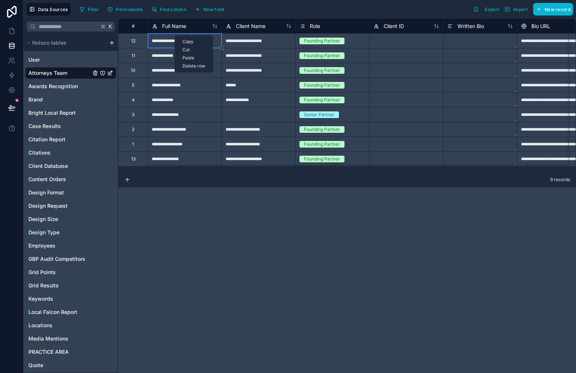
click at [184, 41] on div "Copy" at bounding box center [194, 42] width 38 height 8
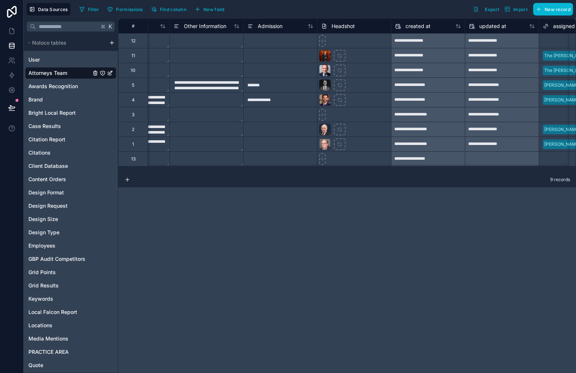
scroll to position [0, 2121]
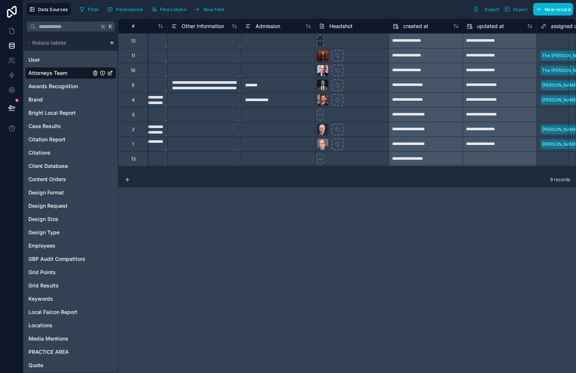
click at [321, 39] on icon at bounding box center [319, 40] width 5 height 5
type input "**********"
click at [321, 117] on icon at bounding box center [319, 114] width 5 height 5
type input "**********"
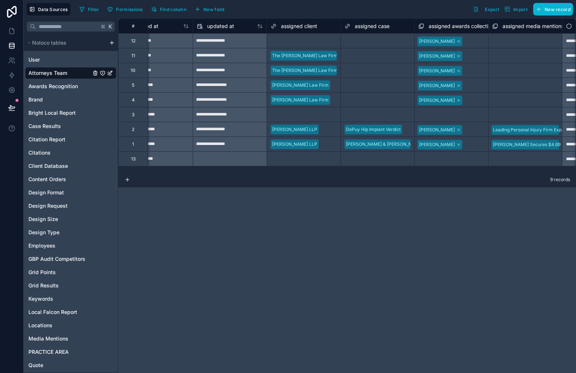
scroll to position [0, 2357]
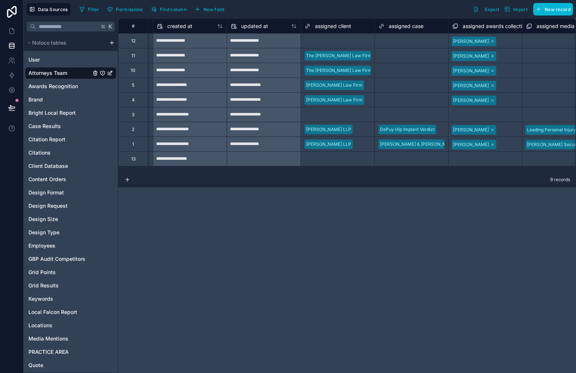
click at [319, 36] on div "Select a assigned client" at bounding box center [337, 41] width 73 height 14
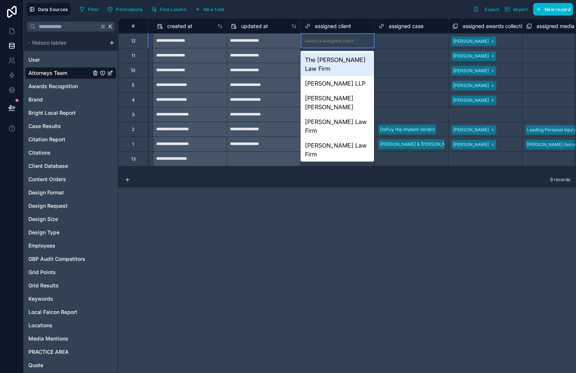
click at [333, 63] on div "The [PERSON_NAME] Law Firm" at bounding box center [336, 64] width 73 height 24
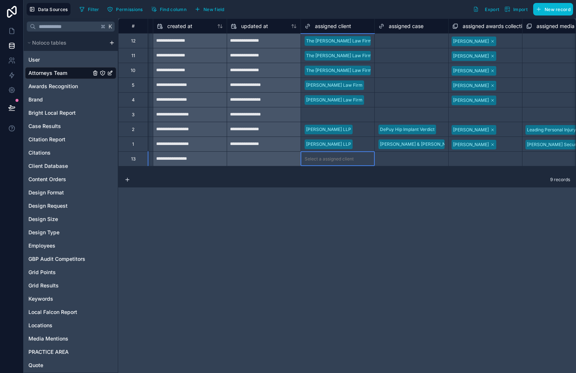
click at [335, 161] on div "Select a assigned client" at bounding box center [328, 159] width 49 height 6
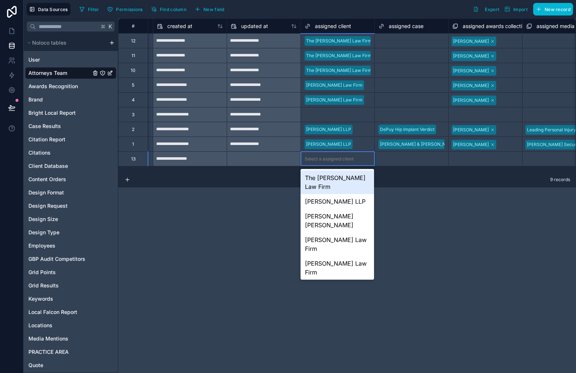
click at [335, 161] on div "Select a assigned client" at bounding box center [328, 159] width 49 height 6
click at [333, 178] on div "The [PERSON_NAME] Law Firm" at bounding box center [336, 183] width 73 height 24
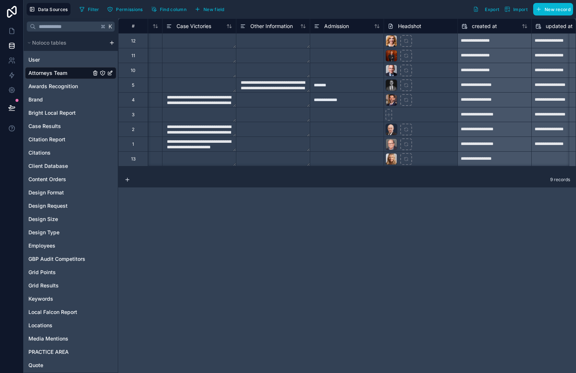
scroll to position [0, 2021]
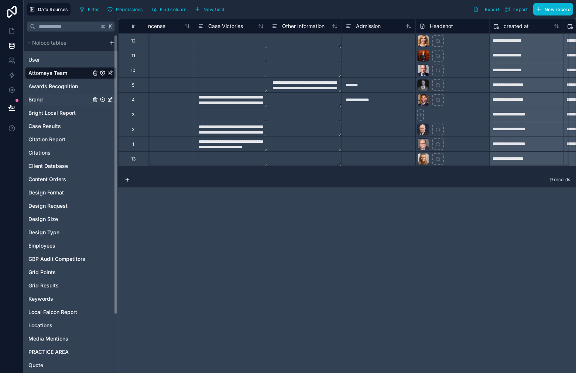
click at [45, 100] on div "Brand" at bounding box center [70, 100] width 91 height 12
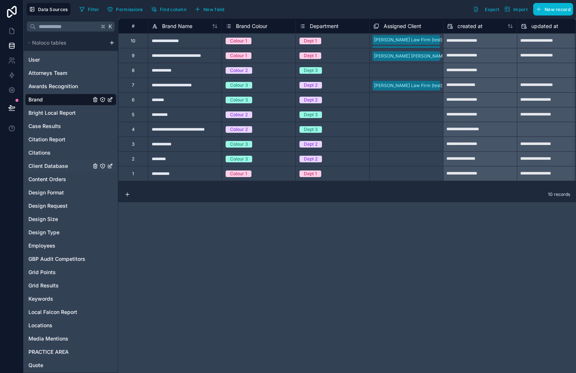
click at [58, 165] on span "Client Database" at bounding box center [47, 165] width 39 height 7
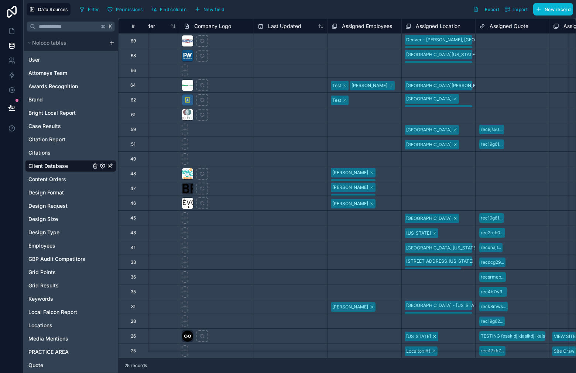
scroll to position [0, 721]
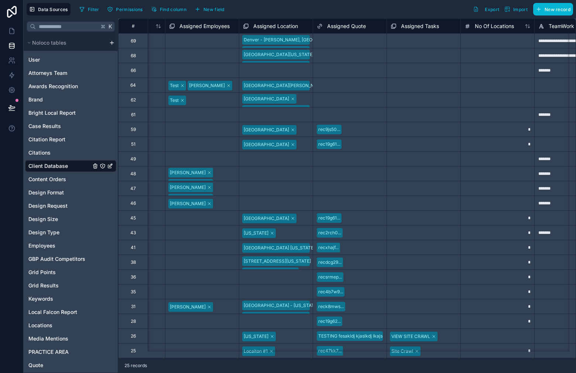
click at [297, 46] on div "Denver - Ogden, CO Aurora, CO Denver - Downing, CO Colorado Springs, CO" at bounding box center [275, 41] width 73 height 14
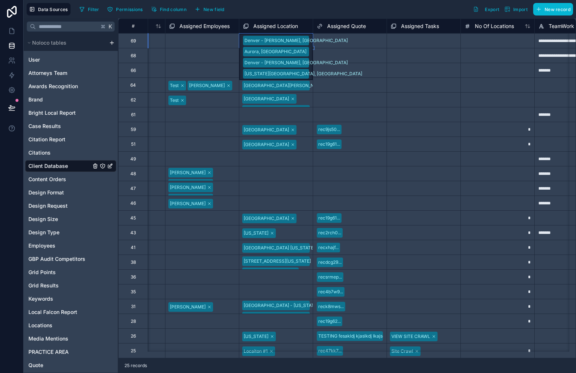
click at [301, 43] on div "Denver - Ogden, CO Aurora, CO Denver - Downing, CO Colorado Springs, CO" at bounding box center [275, 57] width 73 height 47
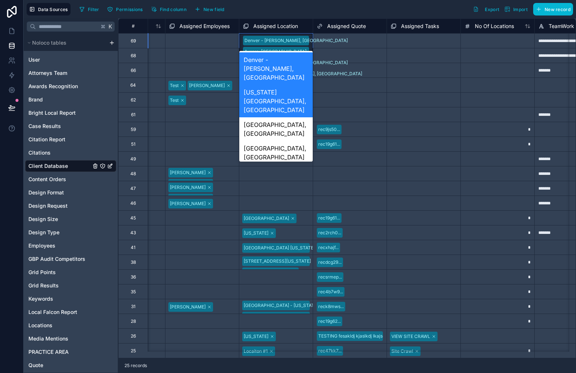
click at [280, 165] on div "Greeley, [GEOGRAPHIC_DATA]" at bounding box center [275, 177] width 73 height 24
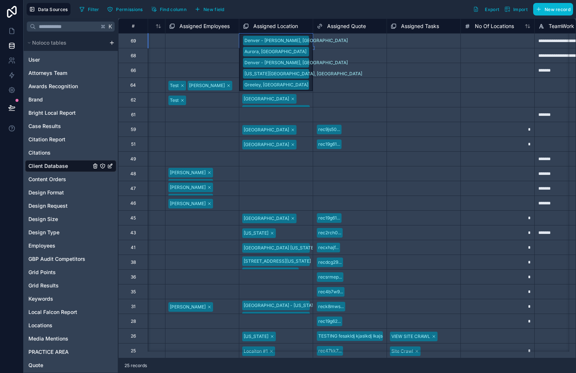
click at [303, 41] on div "Denver - Ogden, CO Aurora, CO Denver - Downing, CO Colorado Springs, CO Greeley…" at bounding box center [275, 63] width 73 height 58
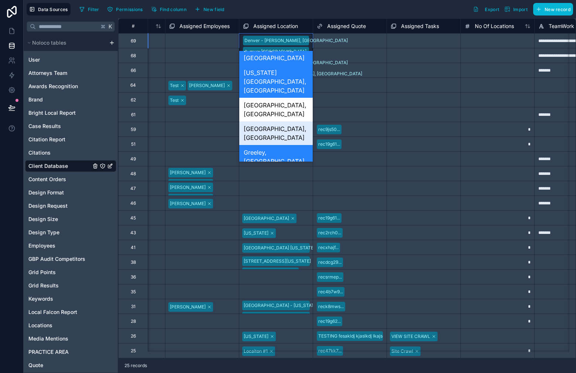
scroll to position [35, 0]
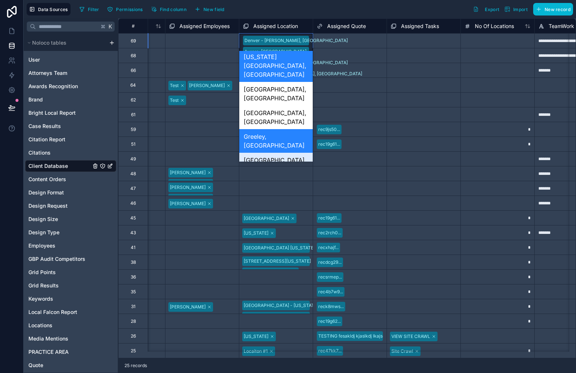
click at [293, 153] on div "[GEOGRAPHIC_DATA], [GEOGRAPHIC_DATA]" at bounding box center [275, 165] width 73 height 24
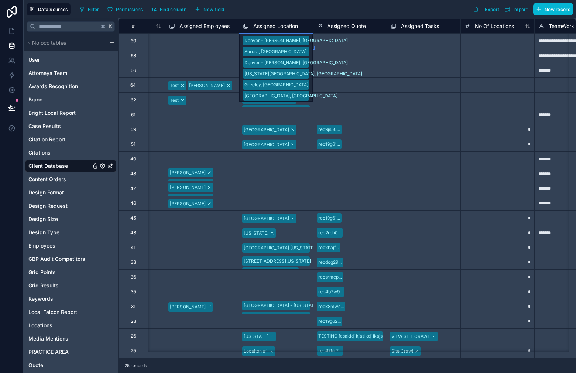
click at [304, 37] on div "Denver - Ogden, CO Aurora, CO Denver - Downing, CO Colorado Springs, CO Greeley…" at bounding box center [275, 68] width 73 height 69
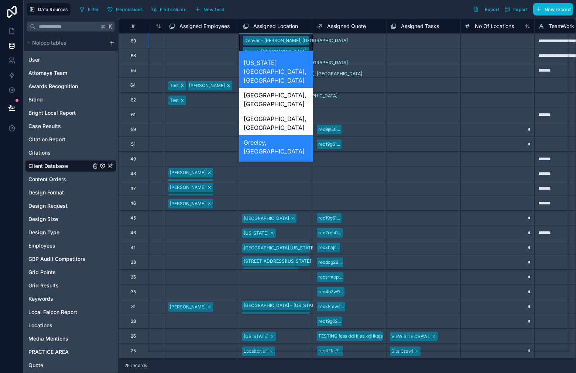
scroll to position [71, 0]
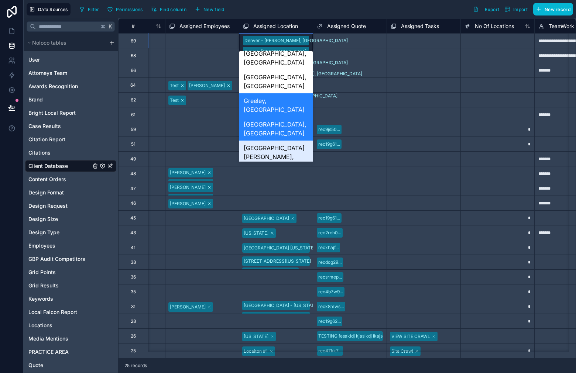
drag, startPoint x: 286, startPoint y: 99, endPoint x: 290, endPoint y: 90, distance: 9.6
click at [286, 141] on div "[GEOGRAPHIC_DATA][PERSON_NAME], [GEOGRAPHIC_DATA]" at bounding box center [275, 157] width 73 height 32
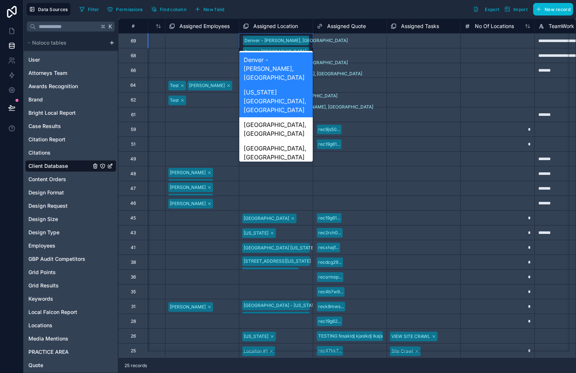
click at [303, 38] on div "Denver - Ogden, CO Aurora, CO Denver - Downing, CO Colorado Springs, CO Greeley…" at bounding box center [275, 74] width 73 height 80
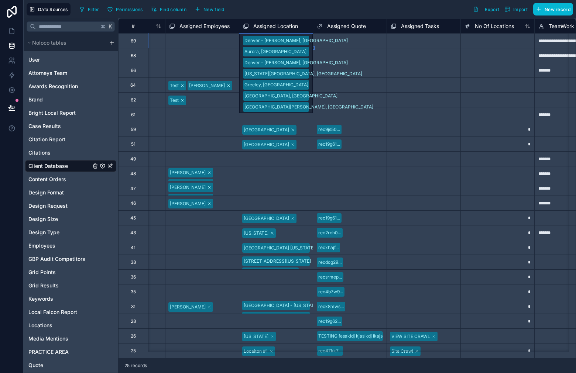
click at [303, 41] on div "Denver - Ogden, CO Aurora, CO Denver - Downing, CO Colorado Springs, CO Greeley…" at bounding box center [275, 74] width 73 height 80
click at [305, 42] on div "Denver - Ogden, CO Aurora, CO Denver - Downing, CO Colorado Springs, CO Greeley…" at bounding box center [275, 74] width 73 height 80
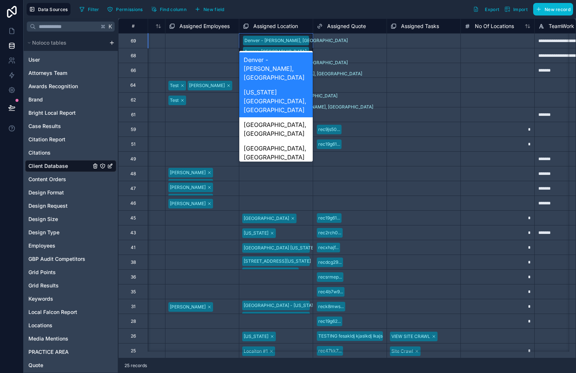
click at [305, 42] on div "Denver - Ogden, CO Aurora, CO Denver - Downing, CO Colorado Springs, CO Greeley…" at bounding box center [275, 74] width 73 height 80
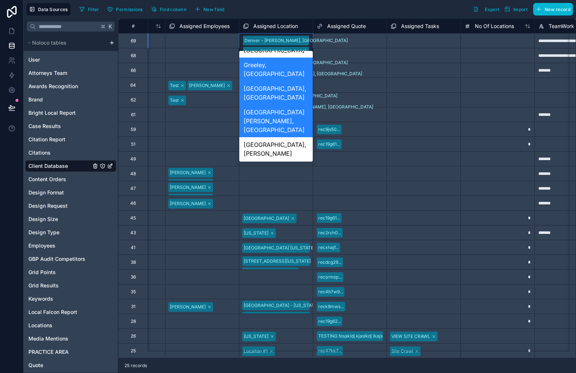
scroll to position [104, 0]
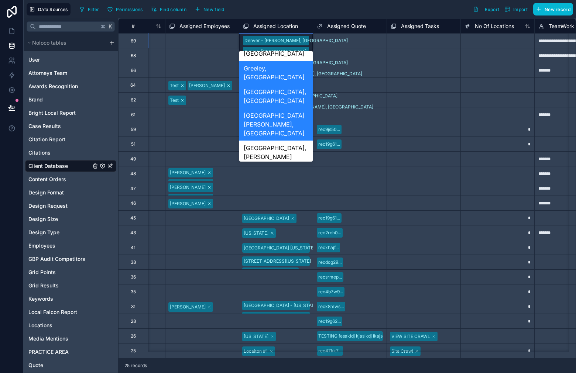
click at [294, 164] on div "[GEOGRAPHIC_DATA], [GEOGRAPHIC_DATA]" at bounding box center [275, 176] width 73 height 24
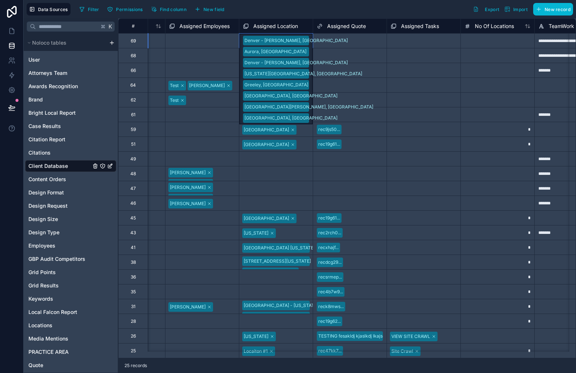
click at [302, 39] on div "Denver - Ogden, CO Aurora, CO Denver - Downing, CO Colorado Springs, CO Greeley…" at bounding box center [275, 79] width 73 height 91
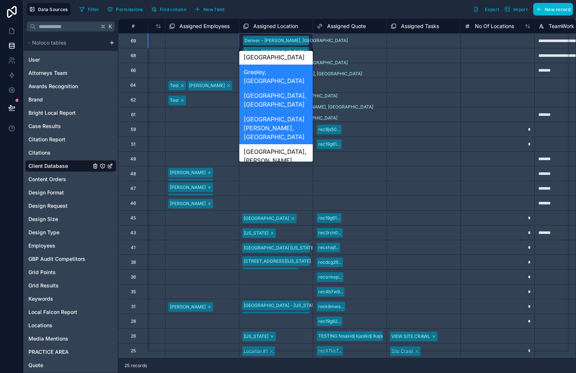
scroll to position [71, 0]
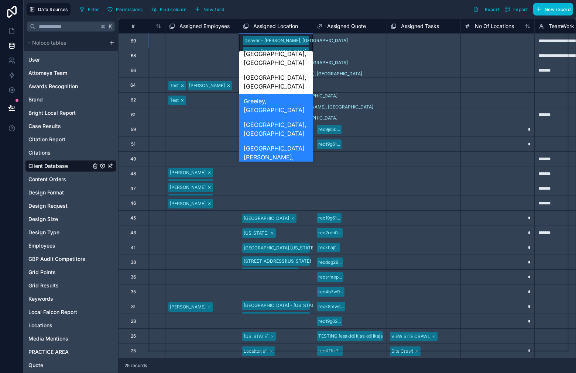
click at [285, 173] on div "[GEOGRAPHIC_DATA], [PERSON_NAME]" at bounding box center [275, 185] width 73 height 24
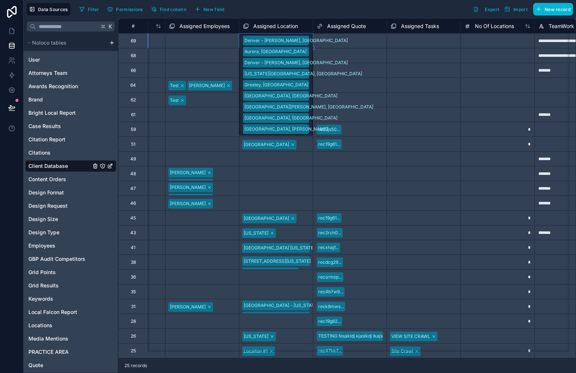
click at [307, 42] on div "Denver - Ogden, CO Aurora, CO Denver - Downing, CO Colorado Springs, CO Greeley…" at bounding box center [275, 85] width 73 height 102
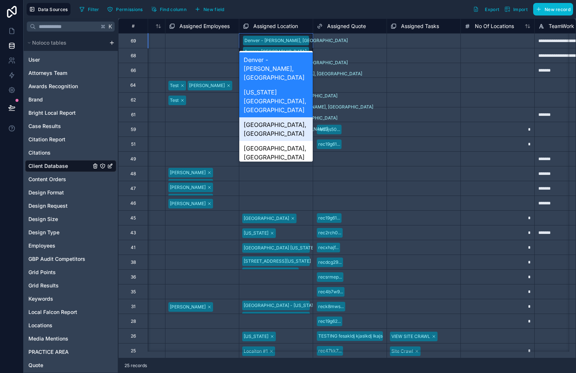
drag, startPoint x: 292, startPoint y: 103, endPoint x: 295, endPoint y: 91, distance: 11.7
click at [292, 117] on div "[GEOGRAPHIC_DATA], [GEOGRAPHIC_DATA]" at bounding box center [275, 129] width 73 height 24
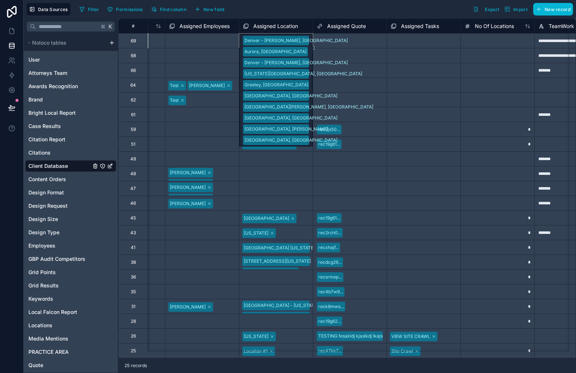
click at [301, 43] on div "Denver - Ogden, CO Aurora, CO Denver - Downing, CO Colorado Springs, CO Greeley…" at bounding box center [276, 40] width 74 height 15
click at [301, 38] on div "Denver - Ogden, CO Aurora, CO Denver - Downing, CO Colorado Springs, CO Greeley…" at bounding box center [276, 40] width 74 height 15
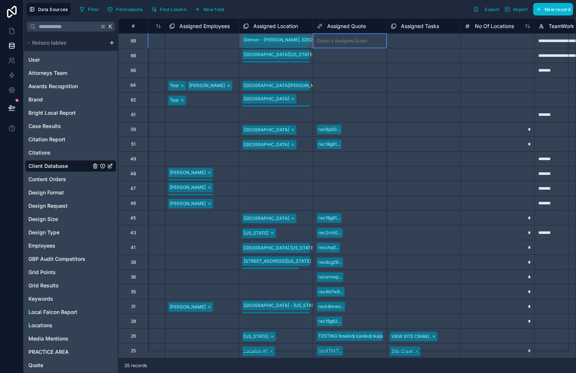
click at [325, 43] on div "Select a Assigned Quote" at bounding box center [342, 41] width 51 height 6
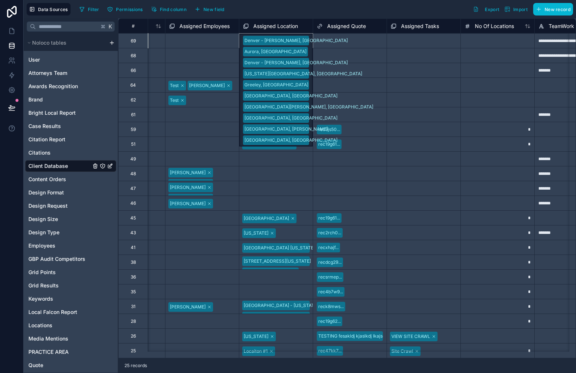
click at [299, 42] on div "Denver - Ogden, CO Aurora, CO Denver - Downing, CO Colorado Springs, CO Greeley…" at bounding box center [276, 40] width 74 height 15
click at [362, 45] on div "Select a Assigned Quote" at bounding box center [349, 41] width 73 height 14
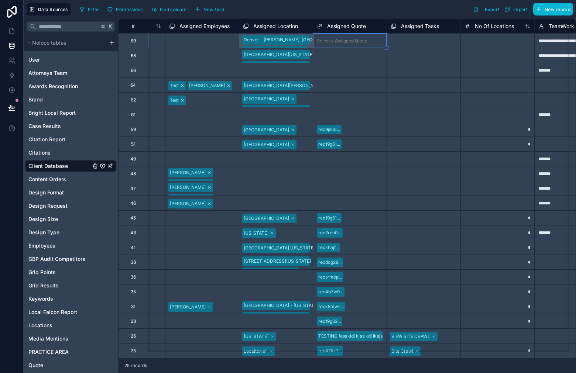
click at [407, 44] on div "Select a Assigned Tasks" at bounding box center [423, 41] width 73 height 8
click at [485, 40] on div at bounding box center [497, 40] width 74 height 15
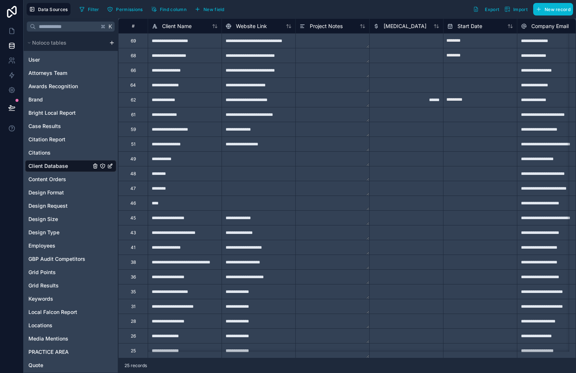
scroll to position [0, 1866]
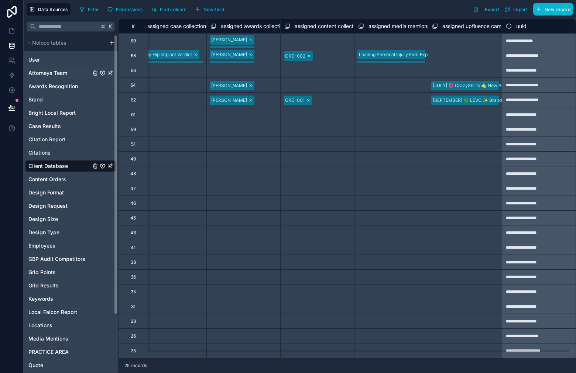
click at [52, 73] on span "Attorneys Team" at bounding box center [47, 72] width 39 height 7
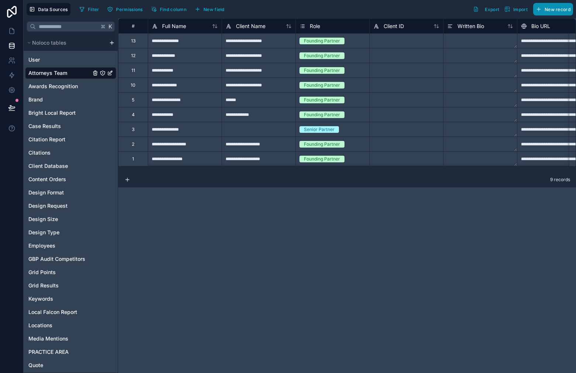
click at [562, 9] on span "New record" at bounding box center [557, 10] width 26 height 6
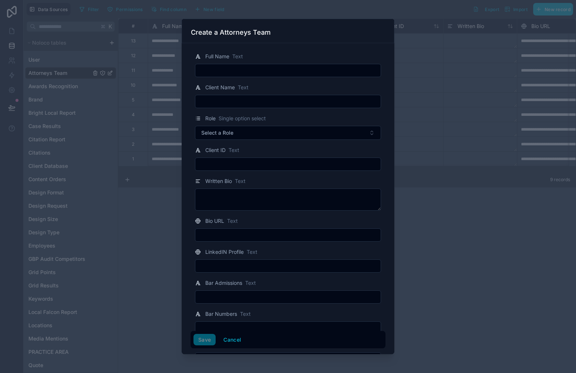
click at [298, 69] on input "text" at bounding box center [287, 70] width 185 height 10
paste input "**********"
type input "**********"
click at [205, 344] on button "Save" at bounding box center [204, 340] width 22 height 12
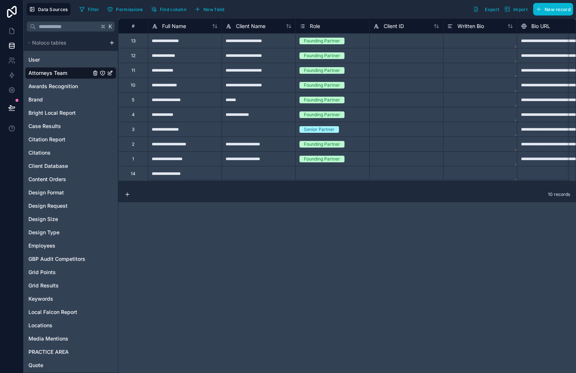
click at [316, 172] on div "Select a Role" at bounding box center [312, 174] width 27 height 6
click at [317, 172] on div "Select a Role" at bounding box center [312, 174] width 27 height 6
click at [316, 172] on div "Select a Role" at bounding box center [312, 174] width 27 height 6
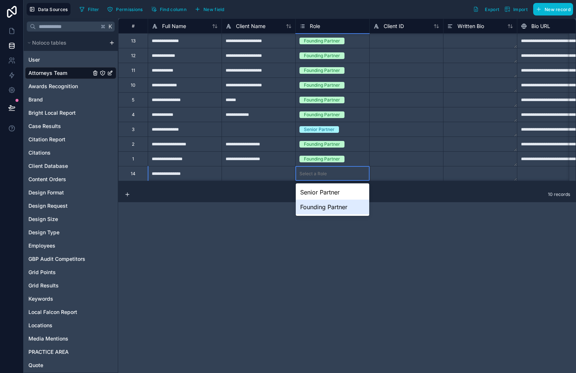
drag, startPoint x: 330, startPoint y: 204, endPoint x: 324, endPoint y: 204, distance: 6.3
click at [330, 204] on div "Founding Partner" at bounding box center [332, 207] width 73 height 15
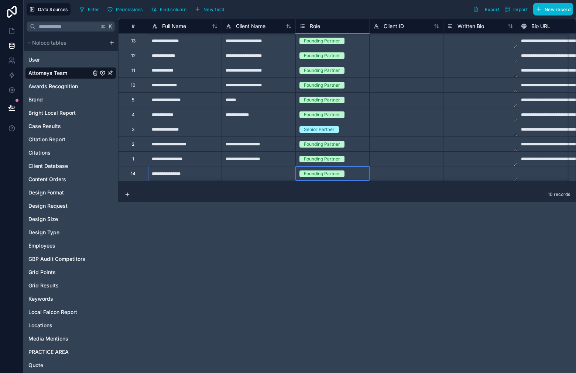
click at [250, 162] on div "**********" at bounding box center [258, 158] width 74 height 15
click at [261, 64] on div "**********" at bounding box center [258, 70] width 74 height 15
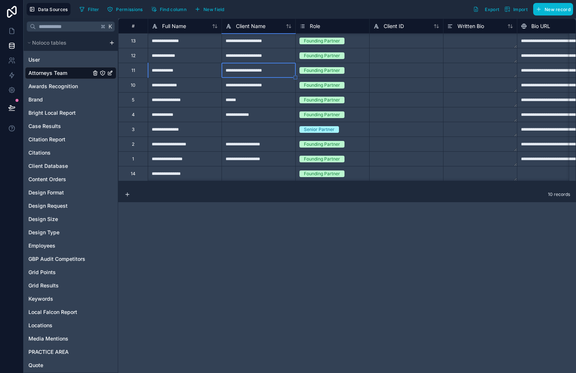
click at [260, 170] on div at bounding box center [258, 173] width 74 height 15
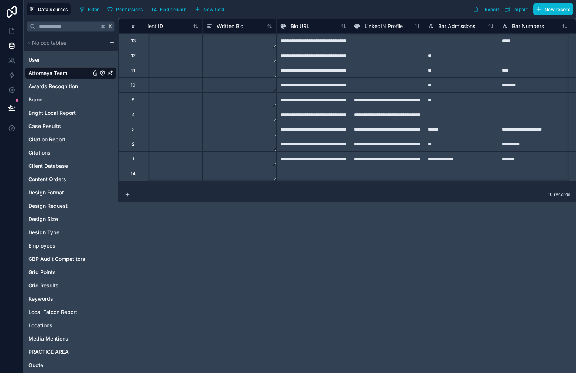
scroll to position [0, 238]
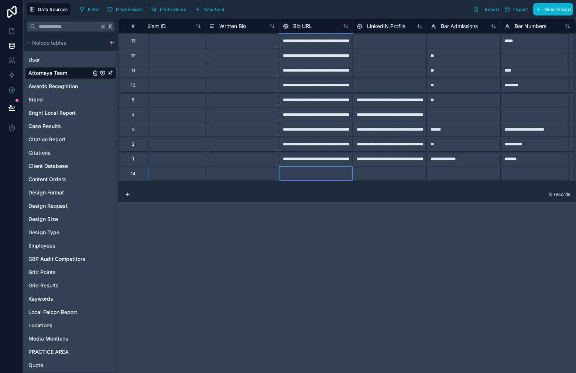
click at [313, 174] on div at bounding box center [316, 173] width 74 height 15
paste input "**********"
type input "**********"
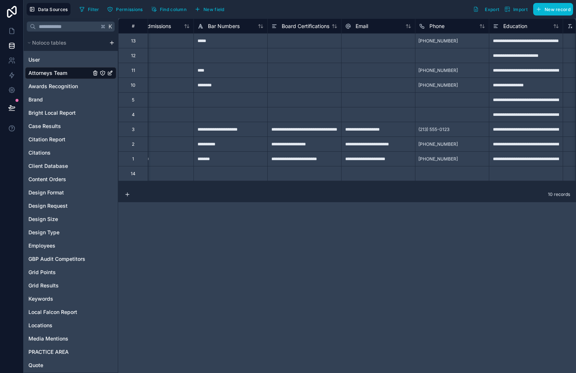
scroll to position [0, 540]
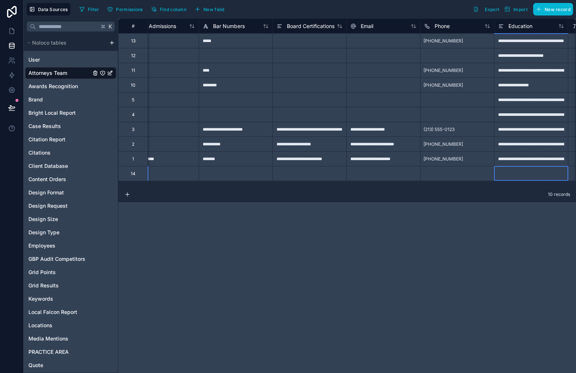
click at [513, 172] on div at bounding box center [531, 173] width 74 height 15
click at [516, 173] on div at bounding box center [531, 173] width 74 height 15
click at [508, 178] on div at bounding box center [531, 173] width 74 height 15
type input "**********"
click at [430, 174] on div at bounding box center [457, 173] width 74 height 15
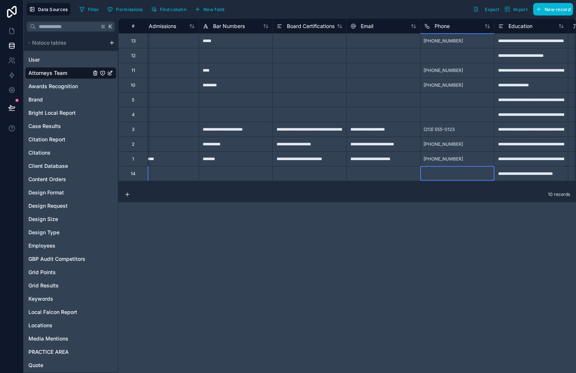
click at [439, 173] on div at bounding box center [457, 173] width 74 height 15
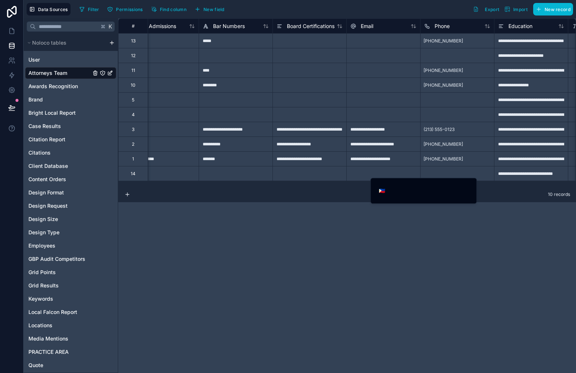
drag, startPoint x: 430, startPoint y: 196, endPoint x: 423, endPoint y: 194, distance: 7.3
click at [429, 196] on div "🇵🇭" at bounding box center [423, 190] width 94 height 13
paste input "**********"
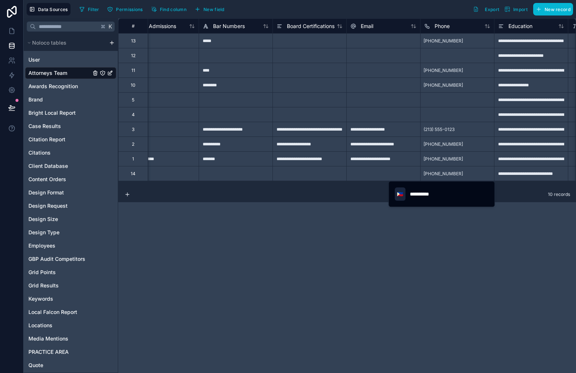
click at [405, 193] on div "**********" at bounding box center [442, 193] width 94 height 13
type input "**********"
click at [400, 194] on span "🇵🇭" at bounding box center [400, 193] width 6 height 7
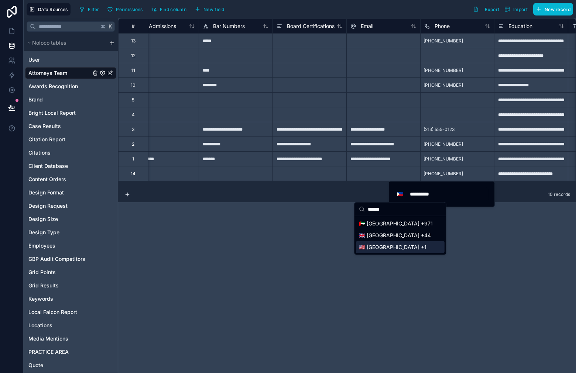
type input "******"
click at [397, 249] on div "🇺🇸 United States +1" at bounding box center [400, 247] width 89 height 12
type input "**********"
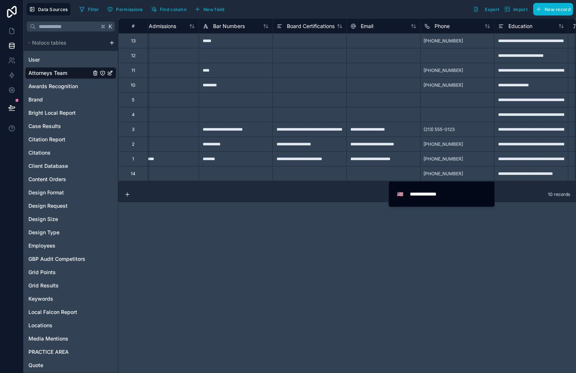
click at [435, 228] on div "**********" at bounding box center [347, 195] width 458 height 355
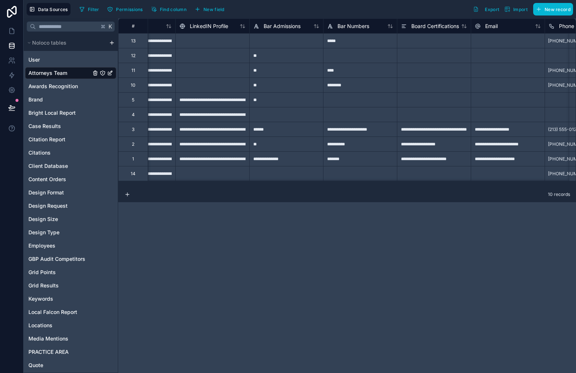
scroll to position [0, 407]
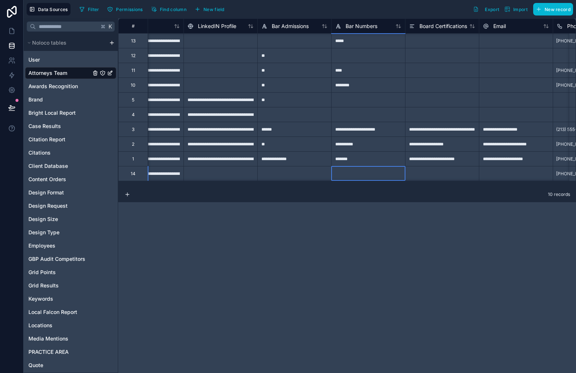
click at [355, 172] on div at bounding box center [368, 173] width 74 height 15
click at [356, 169] on div at bounding box center [368, 173] width 74 height 15
type input "*****"
click at [285, 172] on div at bounding box center [294, 173] width 74 height 15
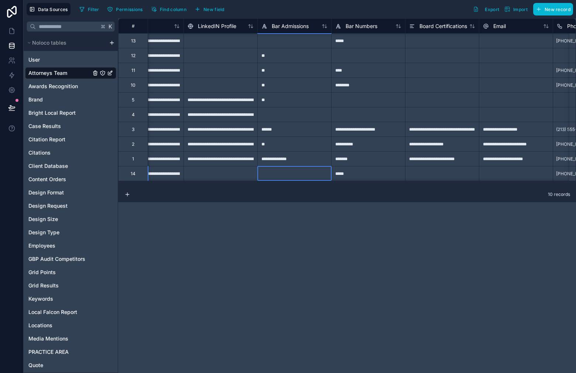
type input "*"
type input "**"
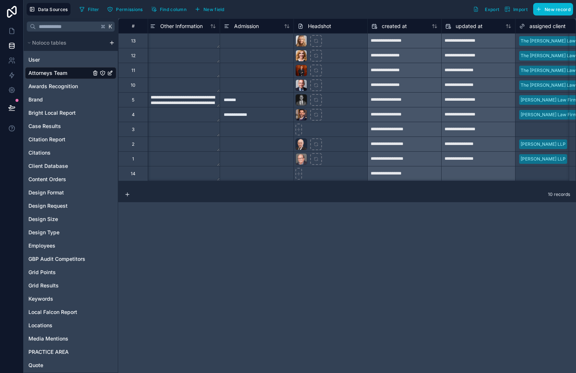
scroll to position [0, 2147]
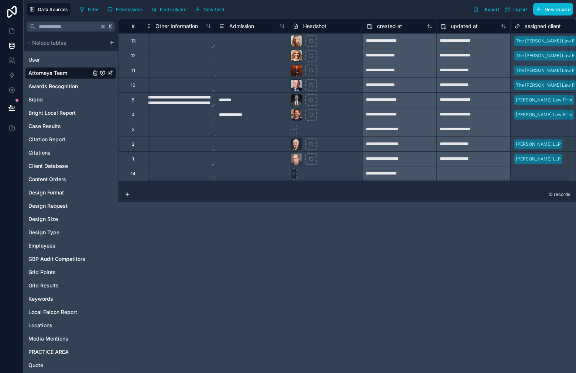
click at [295, 132] on icon at bounding box center [293, 129] width 5 height 5
type input "**********"
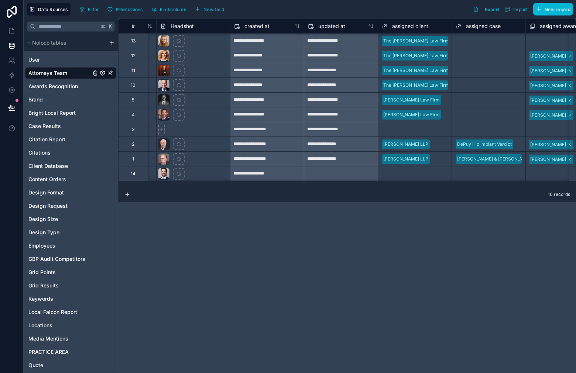
scroll to position [0, 2288]
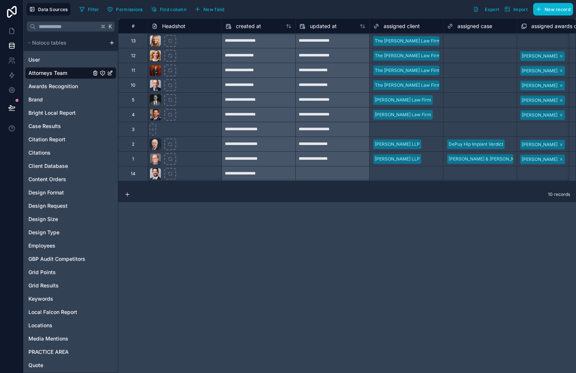
click at [419, 173] on div "Select a assigned client" at bounding box center [397, 174] width 49 height 6
click at [418, 173] on div "Select a assigned client" at bounding box center [397, 174] width 49 height 6
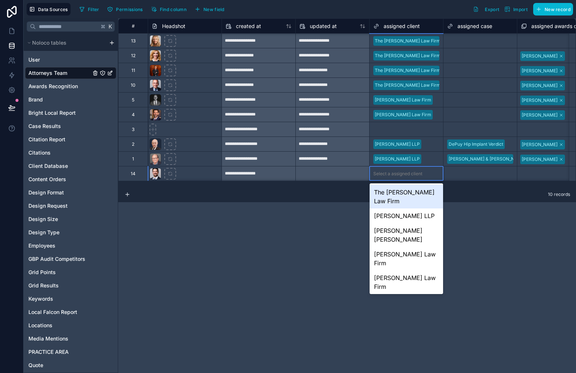
click at [415, 194] on div "The [PERSON_NAME] Law Firm" at bounding box center [405, 197] width 73 height 24
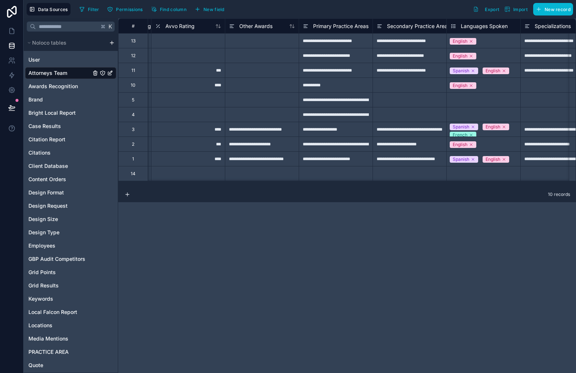
scroll to position [0, 1492]
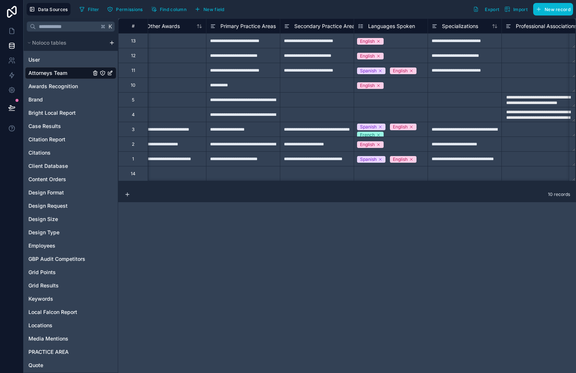
click at [389, 171] on div "Select a Languages Spoken" at bounding box center [387, 174] width 58 height 6
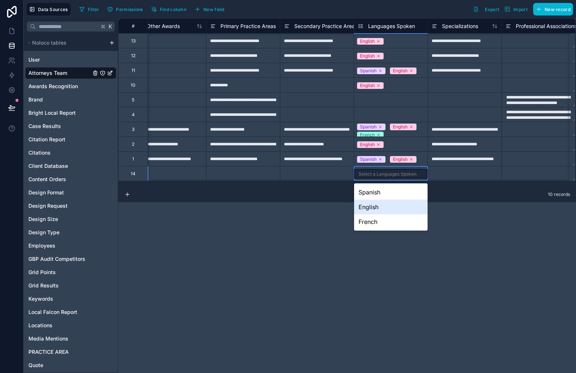
click at [373, 209] on div "English" at bounding box center [390, 207] width 73 height 15
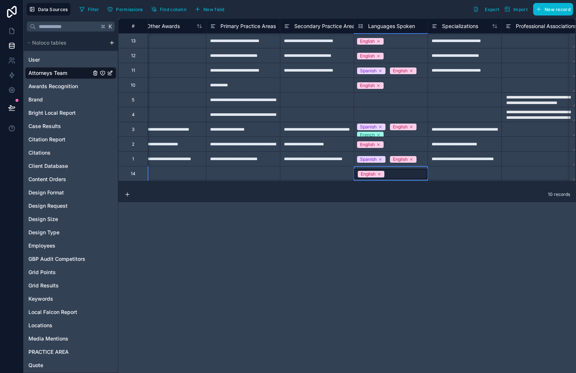
click at [388, 203] on div "**********" at bounding box center [347, 195] width 458 height 355
click at [459, 41] on div "**********" at bounding box center [464, 40] width 74 height 15
click at [445, 173] on div at bounding box center [464, 173] width 74 height 15
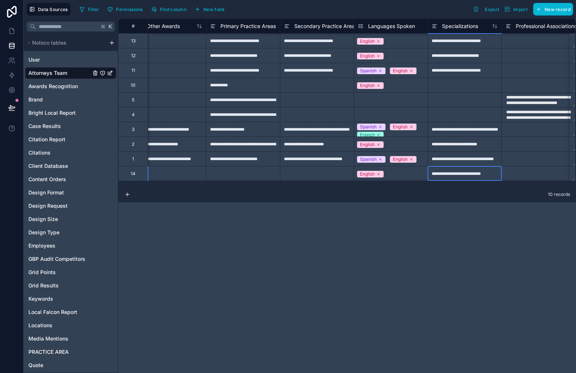
click at [333, 171] on div at bounding box center [317, 173] width 74 height 15
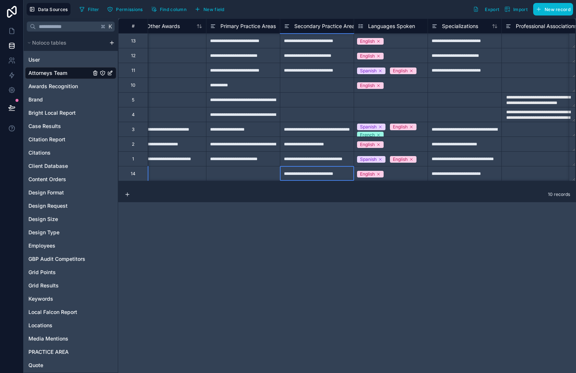
click at [235, 171] on div at bounding box center [243, 173] width 74 height 15
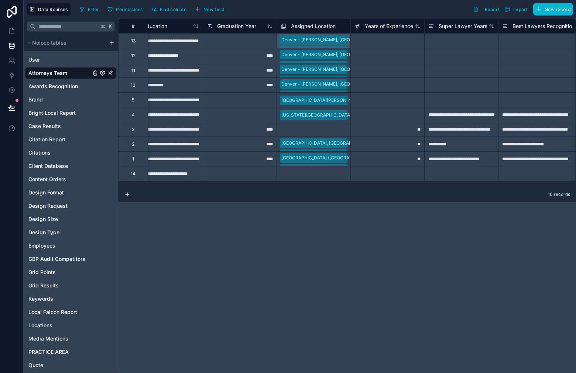
scroll to position [0, 899]
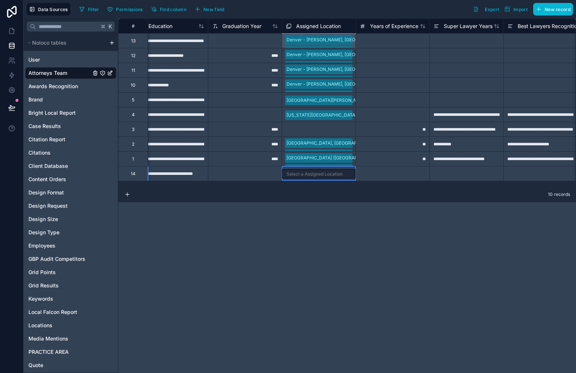
click at [310, 170] on div "Select a Assigned Location" at bounding box center [318, 174] width 73 height 10
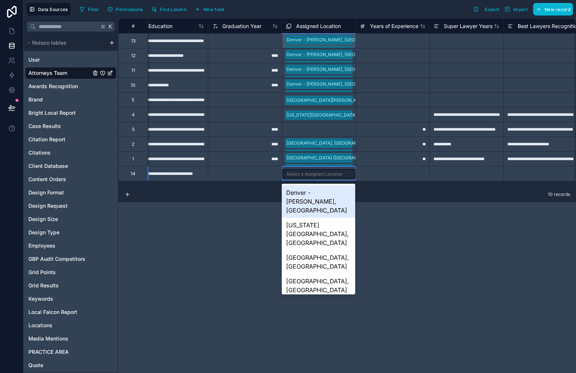
click at [310, 173] on div "Select a Assigned Location" at bounding box center [314, 174] width 56 height 6
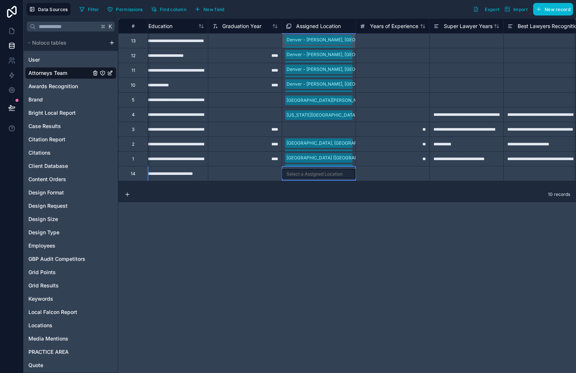
click at [310, 172] on div "Select a Assigned Location" at bounding box center [314, 174] width 56 height 6
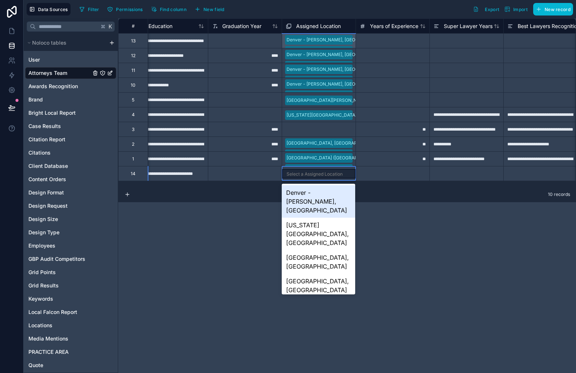
click at [300, 194] on div "Denver - [PERSON_NAME], [GEOGRAPHIC_DATA]" at bounding box center [318, 201] width 73 height 32
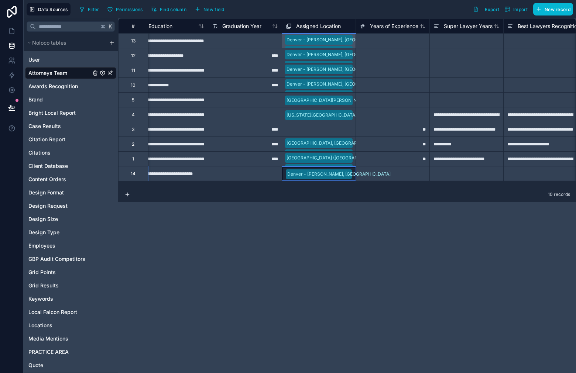
click at [348, 174] on div "Denver - [PERSON_NAME], [GEOGRAPHIC_DATA]" at bounding box center [318, 173] width 73 height 13
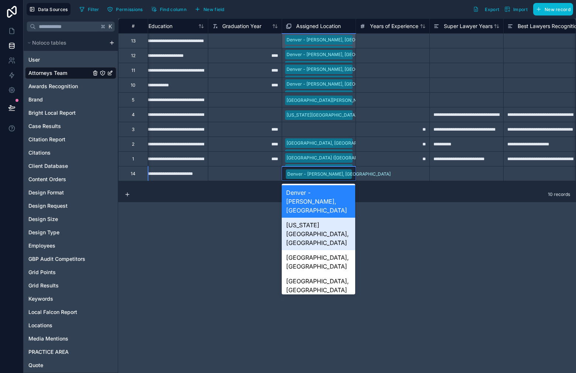
drag, startPoint x: 321, startPoint y: 218, endPoint x: 326, endPoint y: 217, distance: 4.9
click at [323, 218] on div "[US_STATE][GEOGRAPHIC_DATA], [GEOGRAPHIC_DATA]" at bounding box center [318, 234] width 73 height 32
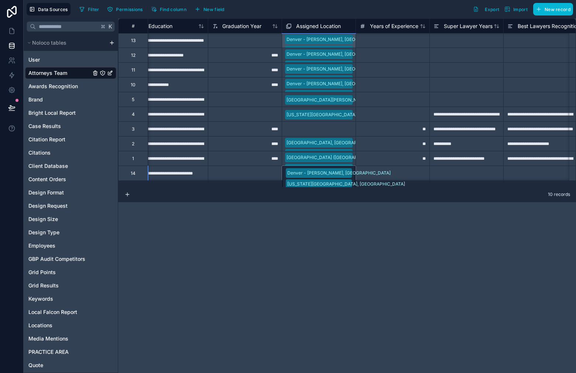
click at [351, 176] on div "Denver - Downing, CO Colorado Springs, CO" at bounding box center [318, 178] width 73 height 24
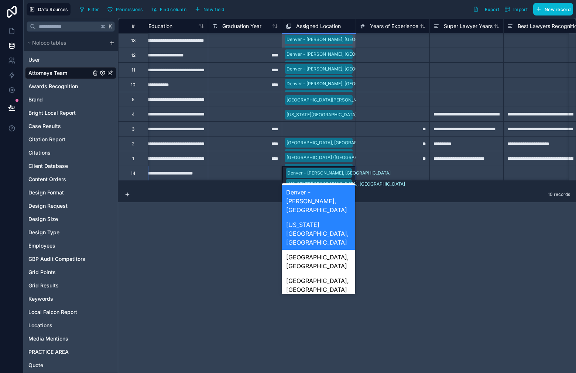
click at [348, 173] on div "Denver - Downing, CO Colorado Springs, CO" at bounding box center [318, 178] width 73 height 24
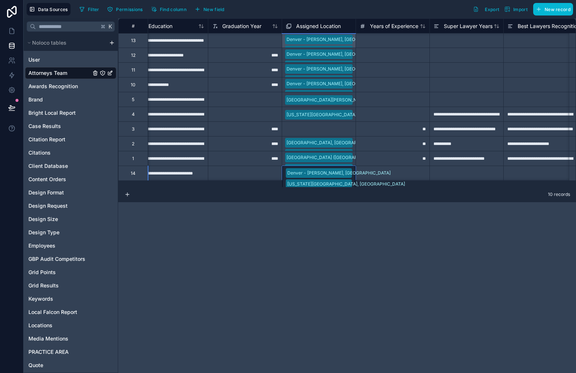
click at [350, 178] on div "Denver - Downing, CO Colorado Springs, CO" at bounding box center [318, 178] width 73 height 24
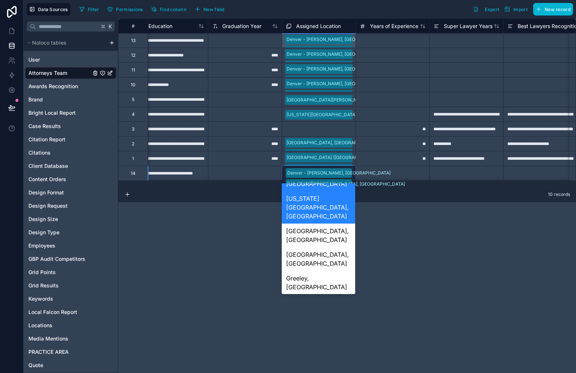
scroll to position [36, 0]
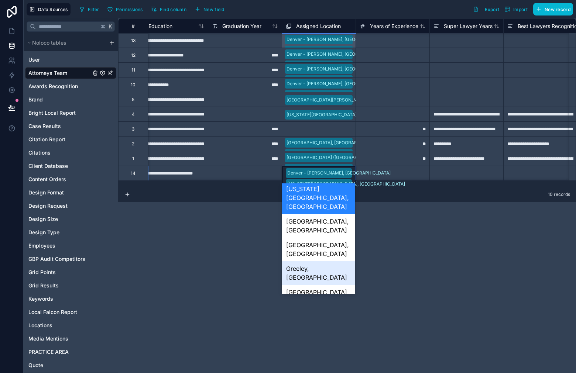
click at [325, 261] on div "Greeley, [GEOGRAPHIC_DATA]" at bounding box center [318, 273] width 73 height 24
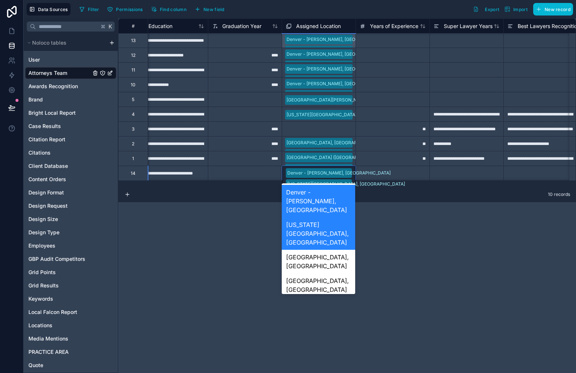
click at [347, 172] on div "Denver - Downing, CO Colorado Springs, CO Greeley, CO" at bounding box center [318, 183] width 73 height 35
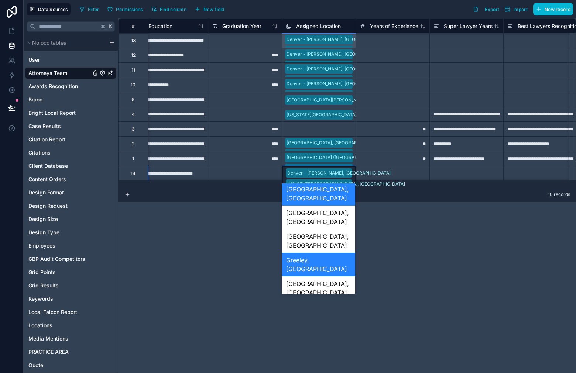
scroll to position [47, 0]
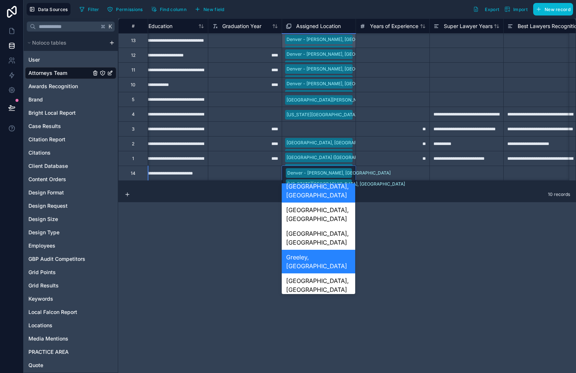
drag, startPoint x: 332, startPoint y: 234, endPoint x: 341, endPoint y: 214, distance: 21.3
click at [332, 273] on div "[GEOGRAPHIC_DATA], [GEOGRAPHIC_DATA]" at bounding box center [318, 285] width 73 height 24
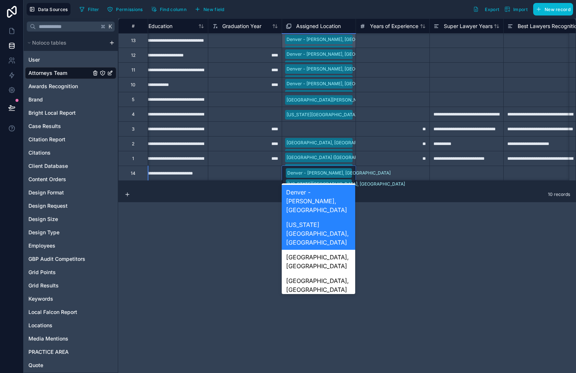
click at [347, 172] on div "Denver - Downing, CO Colorado Springs, CO Greeley, CO Grand Junction, CO" at bounding box center [318, 189] width 73 height 47
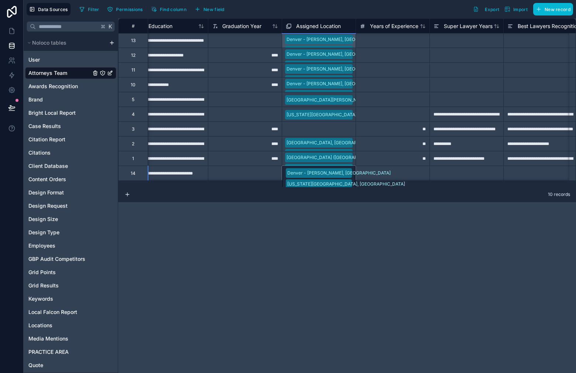
click at [349, 173] on div "Denver - Downing, CO Colorado Springs, CO Greeley, CO Grand Junction, CO" at bounding box center [318, 189] width 73 height 47
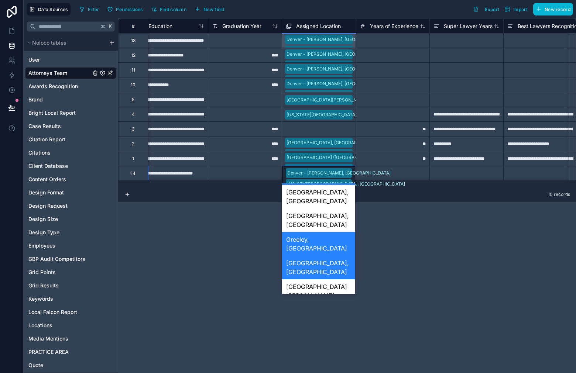
scroll to position [75, 0]
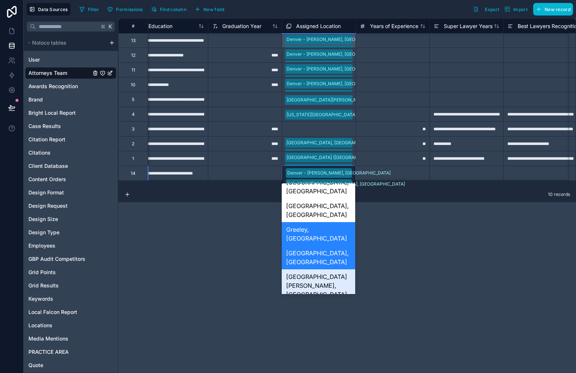
click at [334, 269] on div "[GEOGRAPHIC_DATA][PERSON_NAME], [GEOGRAPHIC_DATA]" at bounding box center [318, 285] width 73 height 32
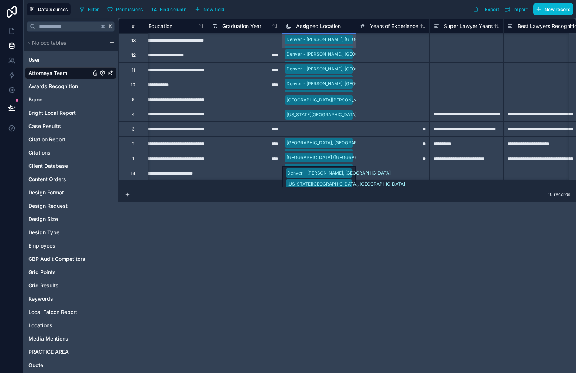
click at [346, 175] on div "Denver - Downing, CO Colorado Springs, CO Greeley, CO Grand Junction, CO Fort C…" at bounding box center [318, 195] width 73 height 58
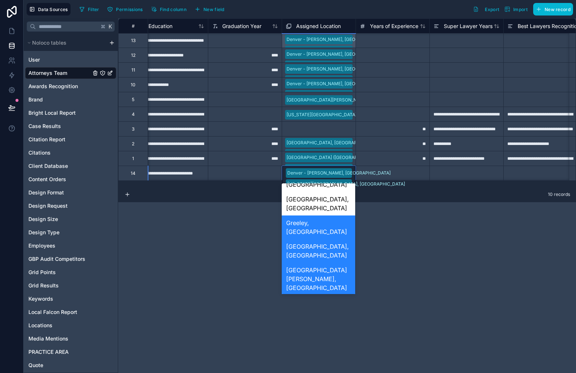
scroll to position [88, 0]
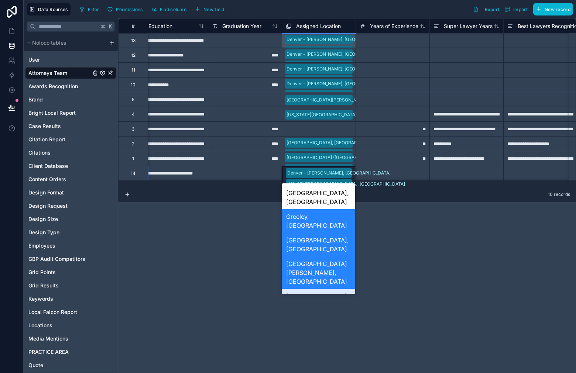
drag, startPoint x: 335, startPoint y: 227, endPoint x: 342, endPoint y: 210, distance: 18.2
click at [336, 289] on div "[GEOGRAPHIC_DATA], [PERSON_NAME]" at bounding box center [318, 301] width 73 height 24
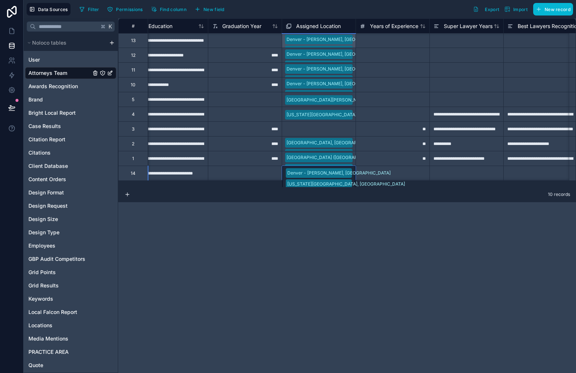
click at [346, 178] on div "Denver - Downing, CO Colorado Springs, CO Greeley, CO Grand Junction, CO Fort C…" at bounding box center [318, 200] width 73 height 69
click at [348, 179] on div "Denver - Downing, CO Colorado Springs, CO Greeley, CO Grand Junction, CO Fort C…" at bounding box center [318, 200] width 73 height 69
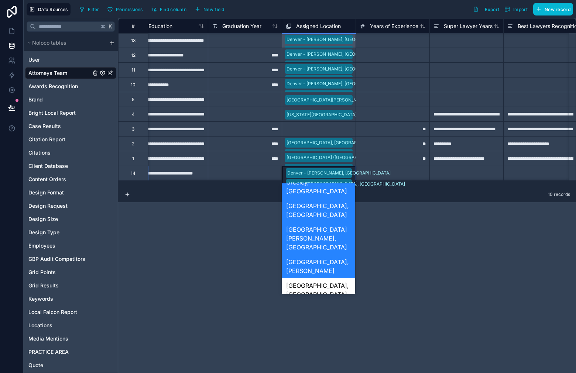
scroll to position [125, 0]
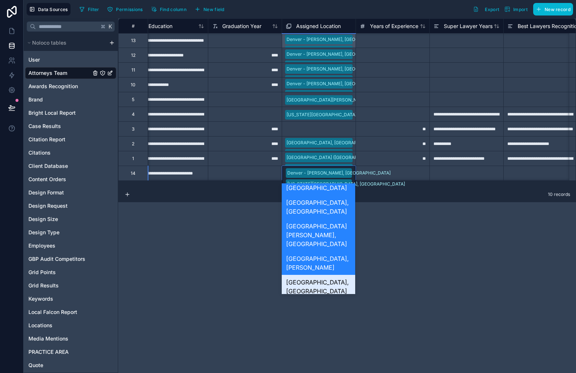
click at [340, 275] on div "[GEOGRAPHIC_DATA], [GEOGRAPHIC_DATA]" at bounding box center [318, 287] width 73 height 24
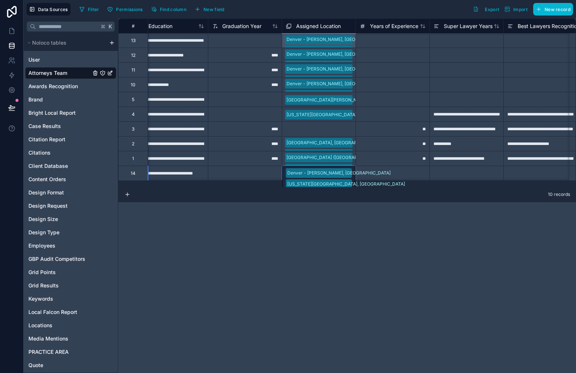
click at [347, 179] on div "Denver - Downing, CO Colorado Springs, CO Greeley, CO Grand Junction, CO Fort C…" at bounding box center [318, 206] width 73 height 80
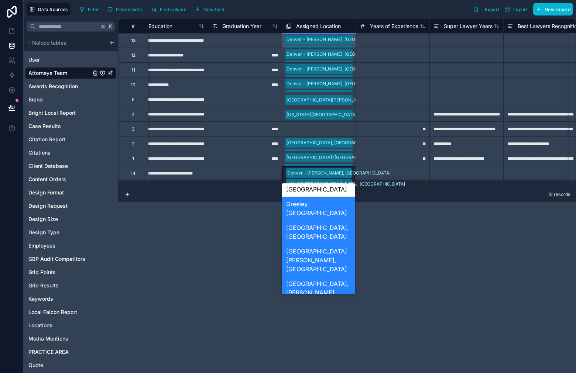
scroll to position [142, 0]
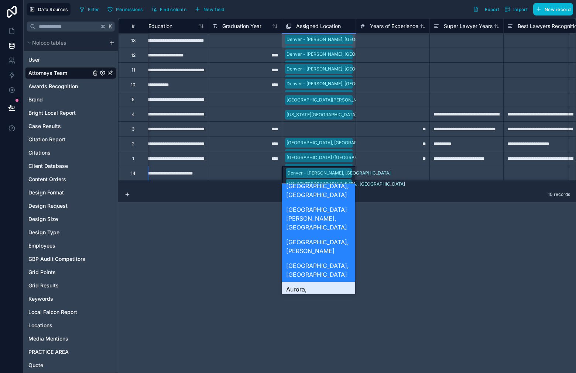
click at [329, 282] on div "Aurora, [GEOGRAPHIC_DATA]" at bounding box center [318, 294] width 73 height 24
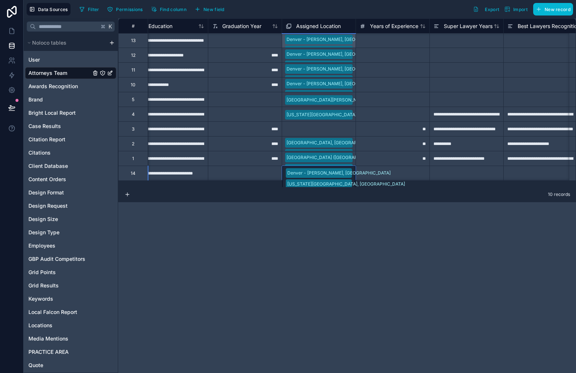
click at [348, 178] on div "Denver - Downing, CO Colorado Springs, CO Greeley, CO Grand Junction, CO Fort C…" at bounding box center [318, 211] width 73 height 91
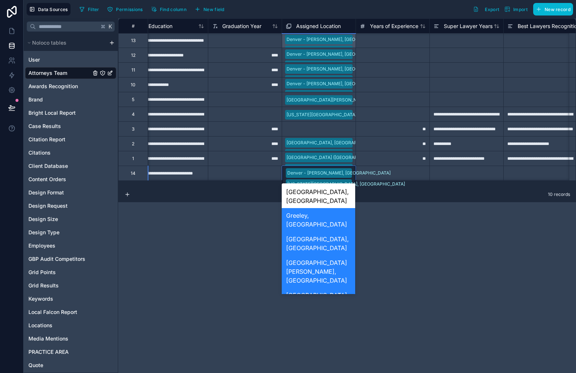
scroll to position [134, 0]
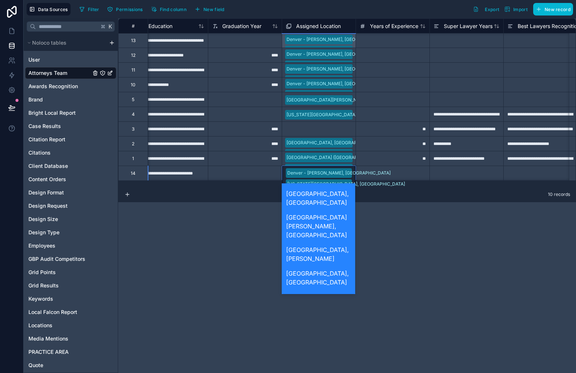
drag, startPoint x: 335, startPoint y: 224, endPoint x: 342, endPoint y: 214, distance: 12.8
click at [336, 313] on div "Denver - [PERSON_NAME], [GEOGRAPHIC_DATA]" at bounding box center [318, 329] width 73 height 32
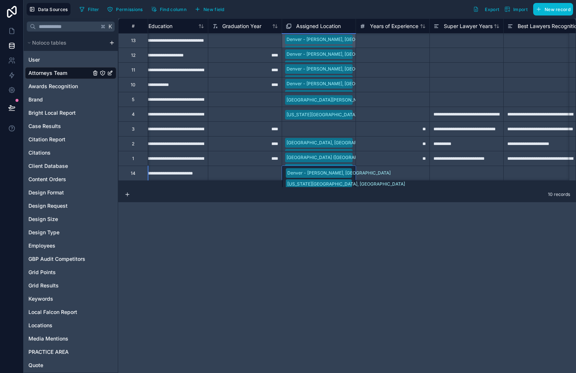
drag, startPoint x: 345, startPoint y: 178, endPoint x: 348, endPoint y: 181, distance: 4.7
click at [345, 178] on div "Denver - Downing, CO Colorado Springs, CO Greeley, CO Grand Junction, CO Fort C…" at bounding box center [318, 217] width 73 height 102
click at [347, 179] on div "Denver - Downing, CO Colorado Springs, CO Greeley, CO Grand Junction, CO Fort C…" at bounding box center [318, 217] width 73 height 102
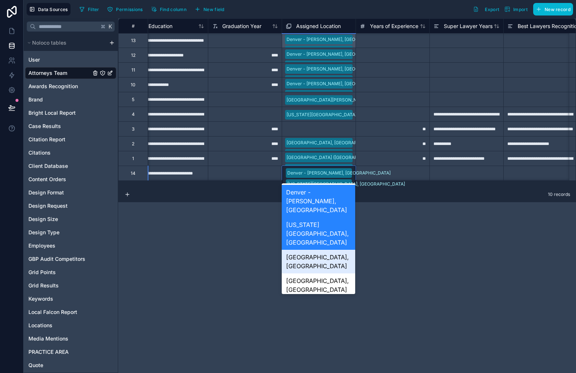
click at [333, 250] on div "[GEOGRAPHIC_DATA], [GEOGRAPHIC_DATA]" at bounding box center [318, 262] width 73 height 24
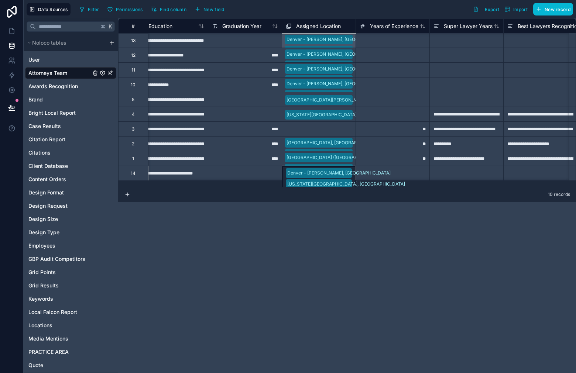
click at [347, 177] on div "Denver - Downing, CO Colorado Springs, CO Greeley, CO Grand Junction, CO Fort C…" at bounding box center [319, 173] width 74 height 15
click at [367, 172] on div at bounding box center [392, 173] width 74 height 15
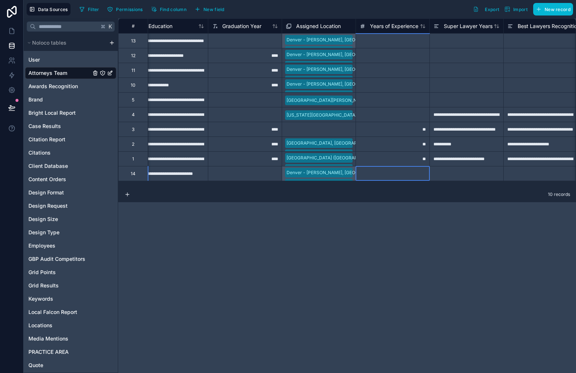
click at [351, 56] on div "Denver - Downing, CO Colorado Springs, CO Greeley, CO Grand Junction, CO Fort C…" at bounding box center [318, 55] width 73 height 14
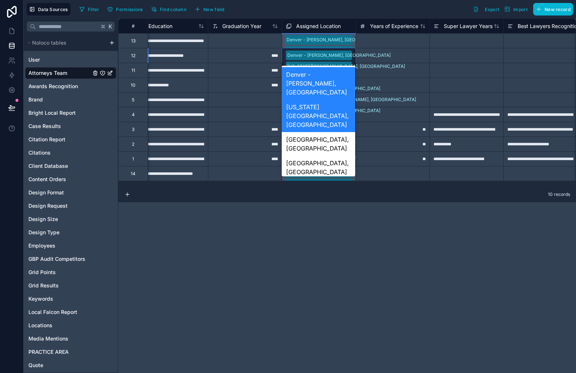
click at [351, 56] on div "Denver - Downing, CO Colorado Springs, CO Greeley, CO Grand Junction, CO Fort C…" at bounding box center [318, 88] width 73 height 80
drag, startPoint x: 328, startPoint y: 121, endPoint x: 337, endPoint y: 100, distance: 23.6
click at [328, 132] on div "[GEOGRAPHIC_DATA], [GEOGRAPHIC_DATA]" at bounding box center [318, 144] width 73 height 24
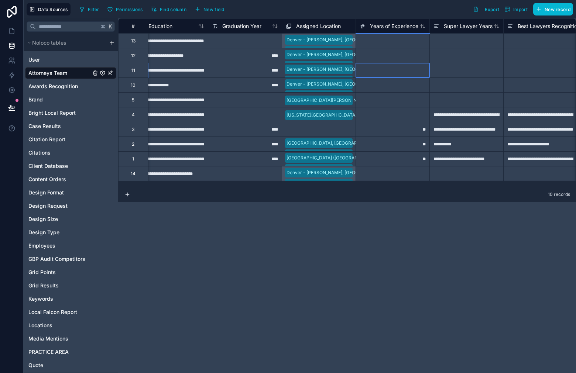
click at [369, 68] on div at bounding box center [392, 70] width 74 height 15
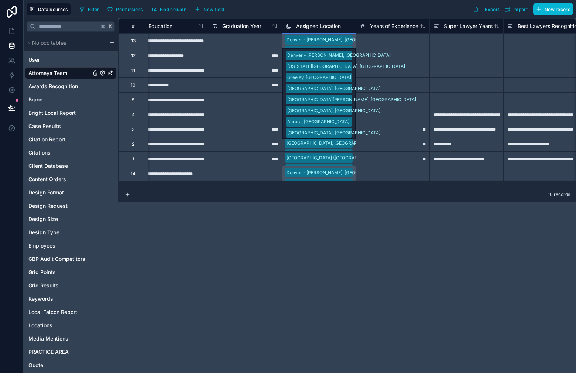
click at [349, 57] on div "Denver - Downing, CO Colorado Springs, CO Greeley, CO Grand Junction, CO Fort C…" at bounding box center [318, 93] width 73 height 91
drag, startPoint x: 365, startPoint y: 70, endPoint x: 358, endPoint y: 68, distance: 6.8
click at [365, 70] on div at bounding box center [392, 70] width 74 height 15
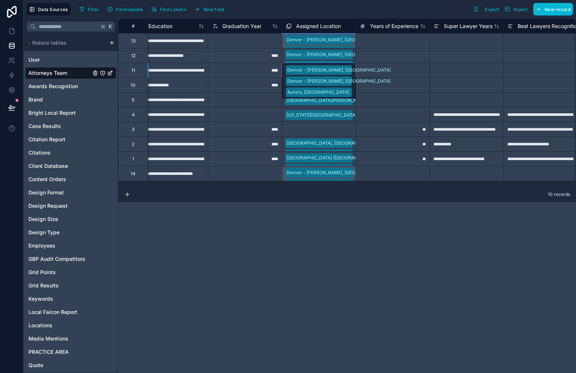
click at [347, 65] on div "Denver - Ogden, CO Denver - Downing, CO Aurora, CO" at bounding box center [318, 80] width 73 height 35
click at [407, 78] on div at bounding box center [392, 85] width 74 height 15
click at [344, 69] on div "Denver - Ogden, CO Denver - Downing, CO Aurora, CO" at bounding box center [318, 80] width 73 height 35
drag, startPoint x: 380, startPoint y: 68, endPoint x: 375, endPoint y: 79, distance: 11.7
click at [380, 69] on div at bounding box center [392, 70] width 74 height 15
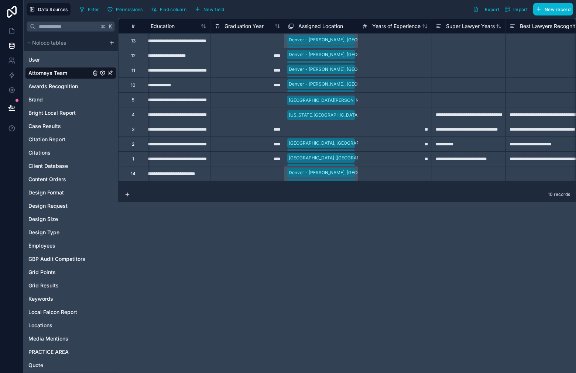
scroll to position [0, 894]
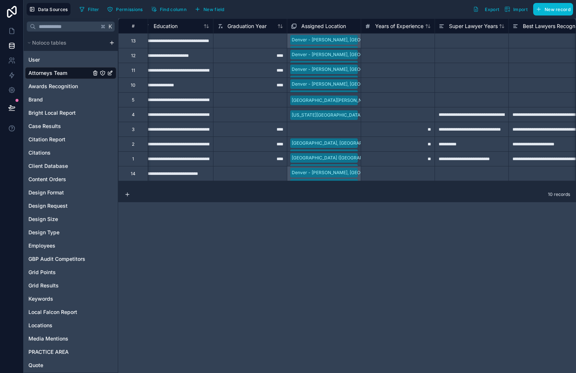
click at [354, 55] on div "Denver - Downing, CO Colorado Springs, CO Greeley, CO Grand Junction, CO Fort C…" at bounding box center [323, 55] width 73 height 14
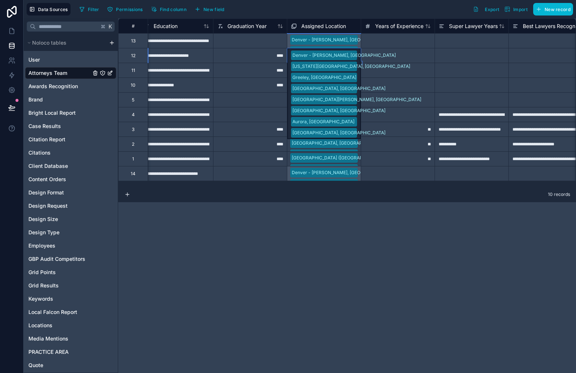
drag, startPoint x: 372, startPoint y: 74, endPoint x: 361, endPoint y: 73, distance: 11.1
click at [372, 74] on div at bounding box center [398, 70] width 74 height 15
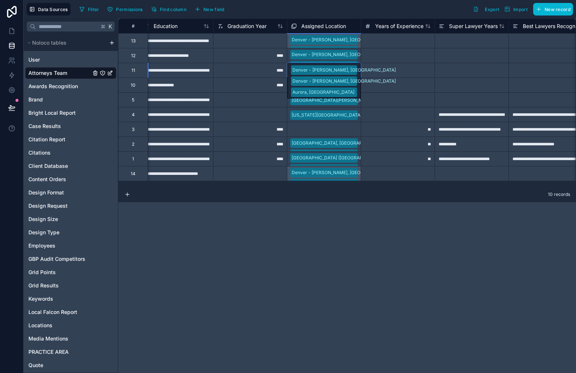
click at [351, 69] on div "Denver - Ogden, CO Denver - Downing, CO Aurora, CO" at bounding box center [323, 80] width 73 height 35
click at [352, 71] on div "Denver - Ogden, CO Denver - Downing, CO Aurora, CO" at bounding box center [323, 80] width 73 height 35
click at [338, 70] on span "Denver - [PERSON_NAME], [GEOGRAPHIC_DATA]" at bounding box center [324, 70] width 66 height 10
click at [397, 70] on icon at bounding box center [397, 70] width 0 height 4
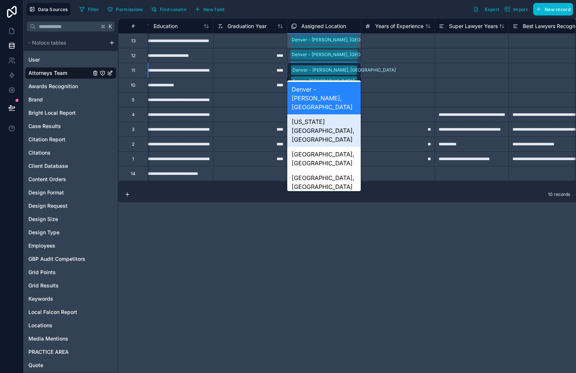
click at [335, 114] on div "[US_STATE][GEOGRAPHIC_DATA], [GEOGRAPHIC_DATA]" at bounding box center [323, 130] width 73 height 32
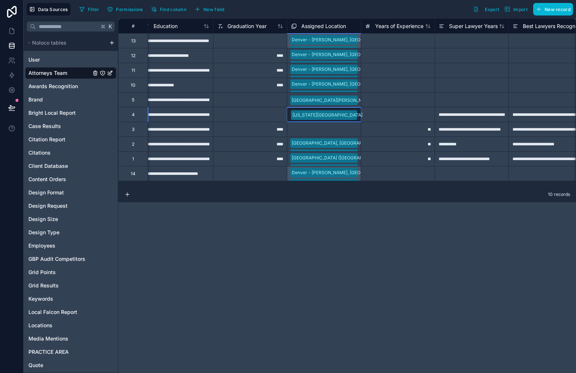
click at [335, 113] on div "[US_STATE][GEOGRAPHIC_DATA]" at bounding box center [323, 114] width 73 height 13
click at [346, 83] on div "Denver - Ogden, CO Denver - Downing, CO Aurora, CO" at bounding box center [323, 85] width 73 height 14
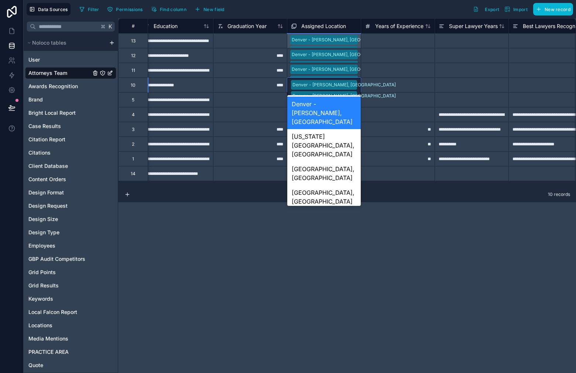
click at [346, 83] on div "Denver - Ogden, CO Denver - Downing, CO Aurora, CO" at bounding box center [323, 95] width 73 height 35
click at [337, 134] on div "[US_STATE][GEOGRAPHIC_DATA], [GEOGRAPHIC_DATA]" at bounding box center [323, 145] width 73 height 32
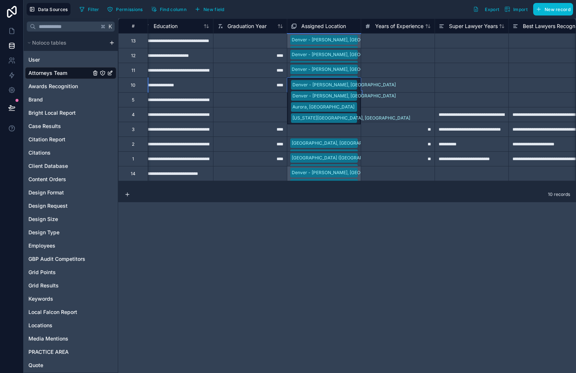
click at [351, 90] on div "Denver - Ogden, CO Denver - Downing, CO Aurora, CO Colorado Springs, CO" at bounding box center [323, 101] width 73 height 47
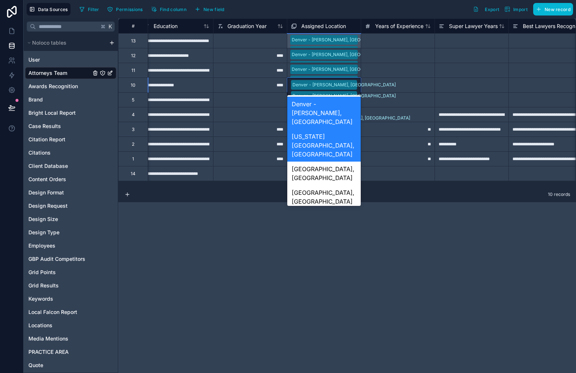
click at [352, 89] on div "Denver - Ogden, CO Denver - Downing, CO Aurora, CO Colorado Springs, CO" at bounding box center [323, 101] width 73 height 47
click at [327, 209] on div "Greeley, [GEOGRAPHIC_DATA]" at bounding box center [323, 221] width 73 height 24
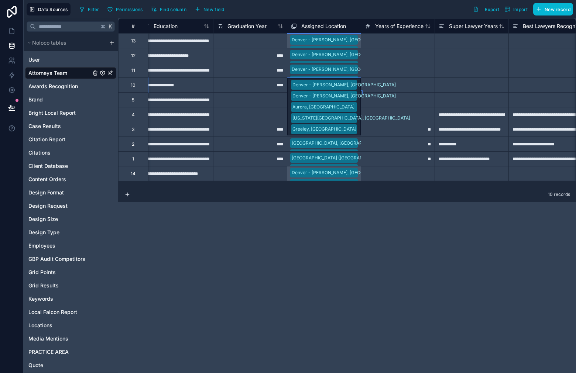
click at [352, 88] on div "Denver - Ogden, CO Denver - Downing, CO Aurora, CO Colorado Springs, CO Greeley…" at bounding box center [323, 107] width 73 height 58
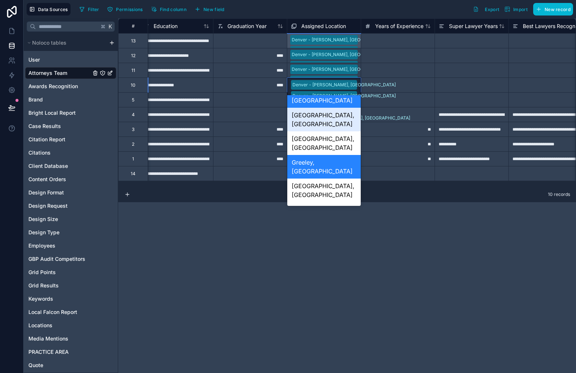
scroll to position [57, 0]
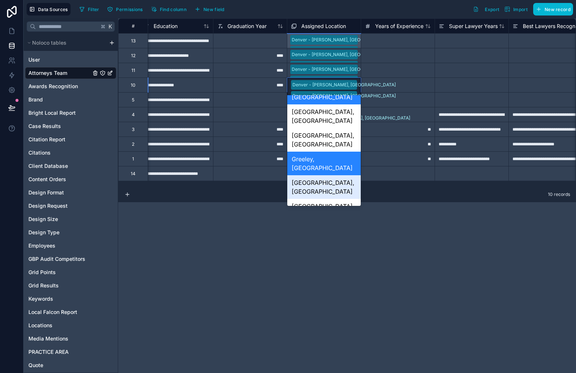
click at [341, 175] on div "[GEOGRAPHIC_DATA], [GEOGRAPHIC_DATA]" at bounding box center [323, 187] width 73 height 24
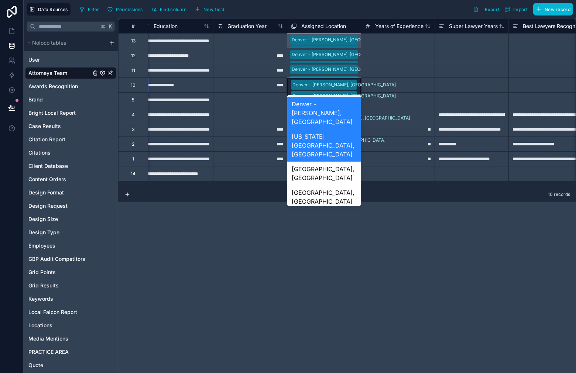
click at [354, 86] on div "Denver - Ogden, CO Denver - Downing, CO Aurora, CO Colorado Springs, CO Greeley…" at bounding box center [323, 112] width 73 height 69
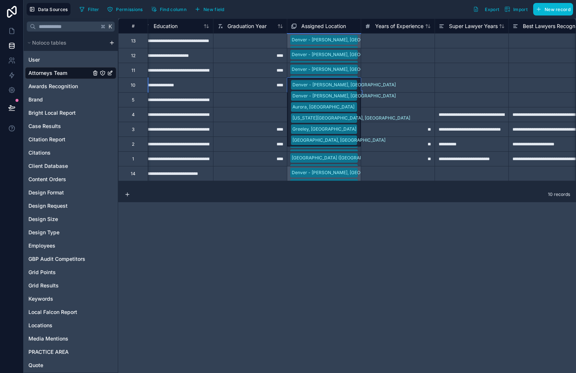
click at [354, 87] on div "Denver - Ogden, CO Denver - Downing, CO Aurora, CO Colorado Springs, CO Greeley…" at bounding box center [323, 112] width 73 height 69
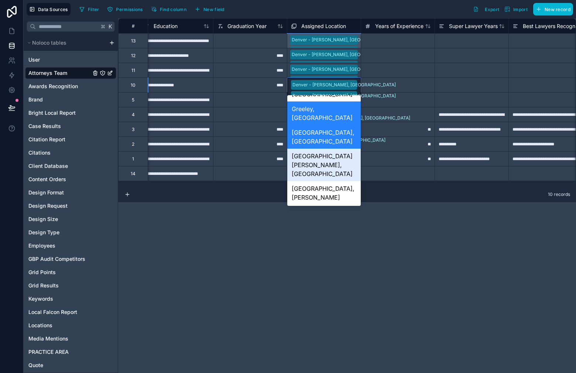
scroll to position [120, 0]
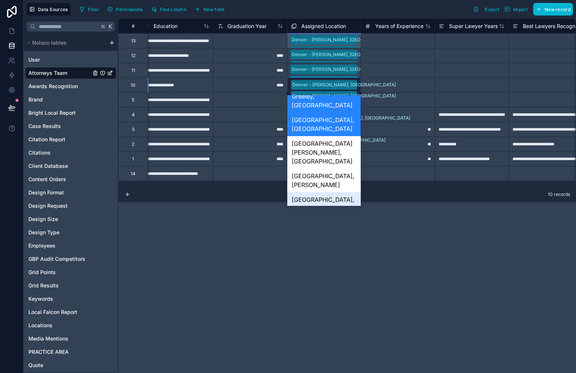
click at [331, 192] on div "[GEOGRAPHIC_DATA], [GEOGRAPHIC_DATA]" at bounding box center [323, 204] width 73 height 24
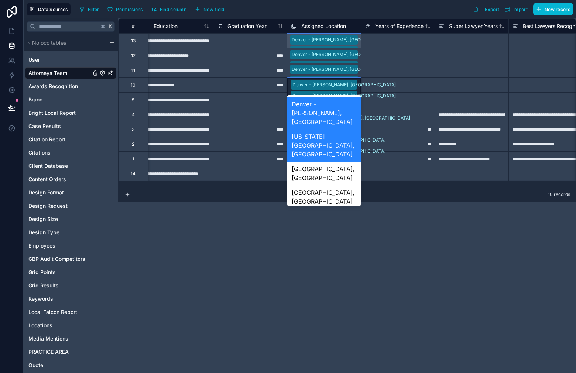
click at [353, 85] on div "Denver - Ogden, CO Denver - Downing, CO Aurora, CO Colorado Springs, CO Greeley…" at bounding box center [323, 118] width 73 height 80
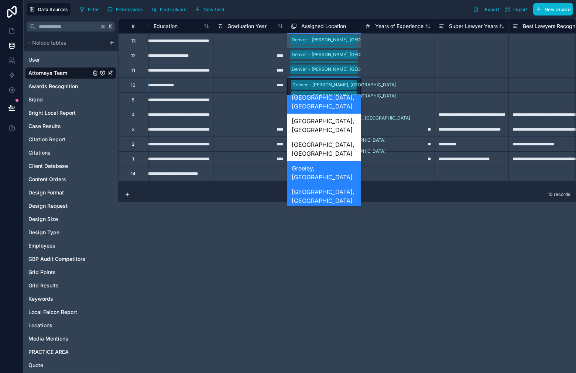
scroll to position [61, 0]
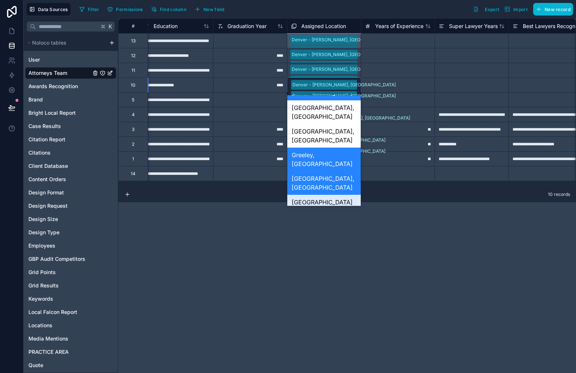
click at [335, 195] on div "[GEOGRAPHIC_DATA][PERSON_NAME], [GEOGRAPHIC_DATA]" at bounding box center [323, 211] width 73 height 32
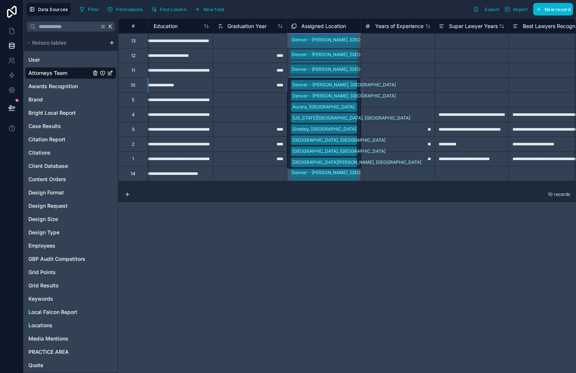
click at [353, 87] on div "Denver - Ogden, CO Denver - Downing, CO Aurora, CO Colorado Springs, CO Greeley…" at bounding box center [323, 123] width 73 height 91
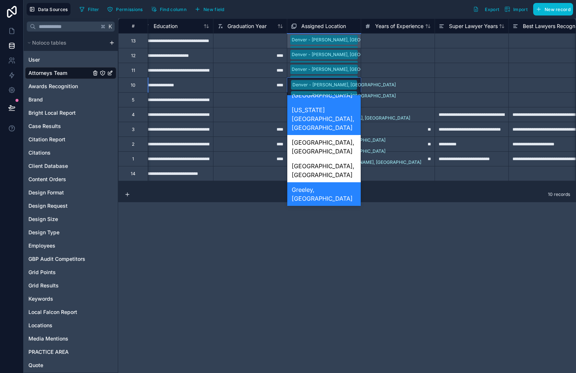
scroll to position [28, 0]
drag, startPoint x: 328, startPoint y: 196, endPoint x: 329, endPoint y: 186, distance: 10.0
click at [328, 261] on div "[GEOGRAPHIC_DATA], [PERSON_NAME]" at bounding box center [323, 273] width 73 height 24
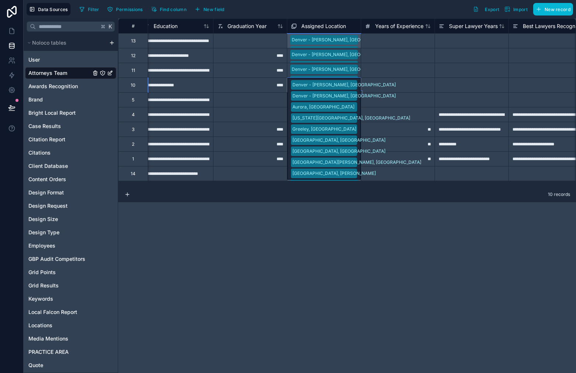
click at [352, 90] on div "Denver - Ogden, CO Denver - Downing, CO Aurora, CO Colorado Springs, CO Greeley…" at bounding box center [323, 129] width 73 height 102
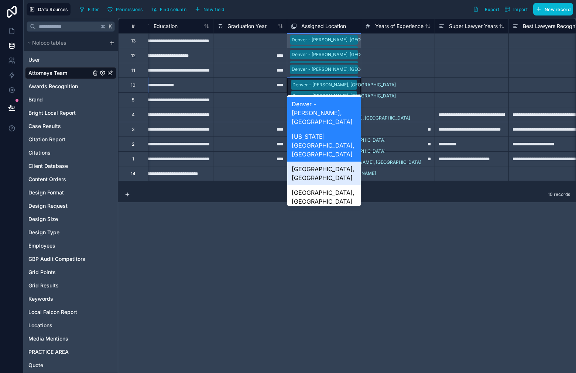
click at [326, 162] on div "[GEOGRAPHIC_DATA], [GEOGRAPHIC_DATA]" at bounding box center [323, 174] width 73 height 24
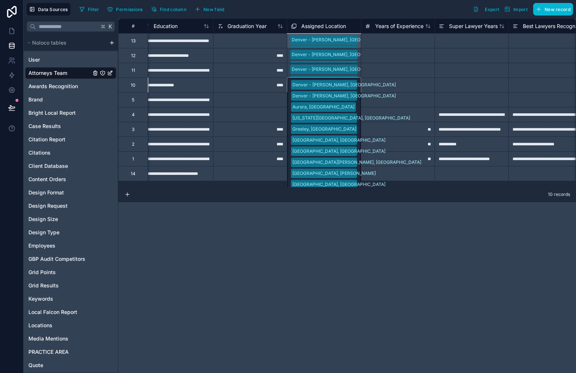
click at [353, 86] on div "Denver - Ogden, CO Denver - Downing, CO Aurora, CO Colorado Springs, CO Greeley…" at bounding box center [324, 85] width 74 height 15
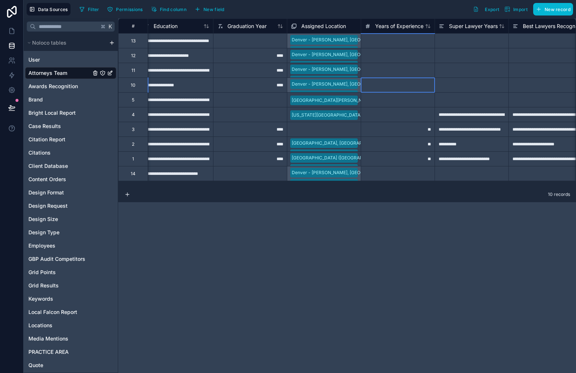
click at [371, 84] on div at bounding box center [398, 85] width 74 height 15
click at [347, 97] on div "[GEOGRAPHIC_DATA][PERSON_NAME]" at bounding box center [323, 100] width 73 height 12
click at [351, 70] on div "Denver - Downing, CO Aurora, CO Colorado Springs, CO" at bounding box center [323, 70] width 73 height 14
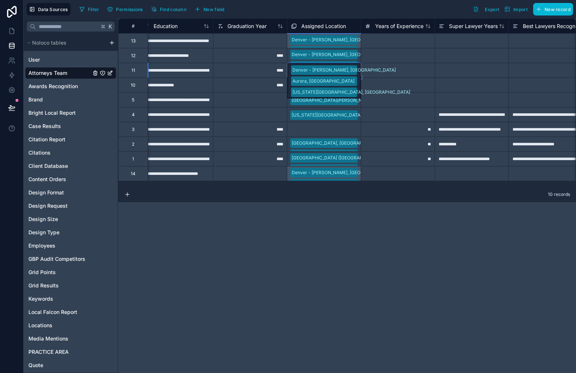
click at [351, 70] on div "Denver - Downing, CO Aurora, CO Colorado Springs, CO" at bounding box center [323, 80] width 73 height 35
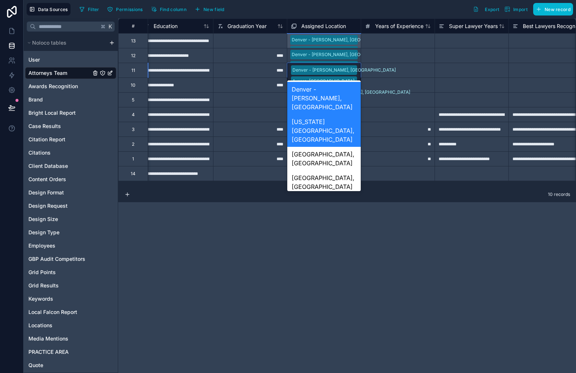
drag, startPoint x: 328, startPoint y: 164, endPoint x: 349, endPoint y: 107, distance: 60.5
click at [329, 194] on div "Greeley, [GEOGRAPHIC_DATA]" at bounding box center [323, 206] width 73 height 24
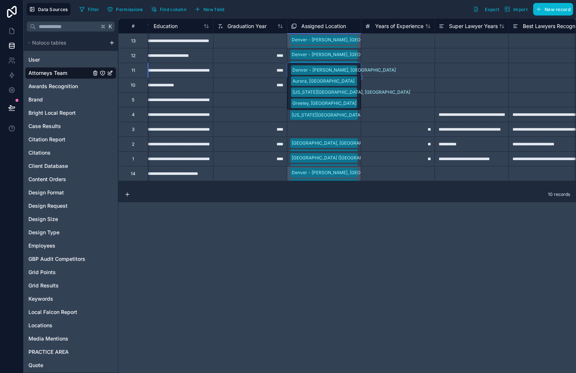
click at [350, 70] on div "Denver - Downing, CO Aurora, CO Colorado Springs, CO Greeley, CO" at bounding box center [323, 86] width 73 height 47
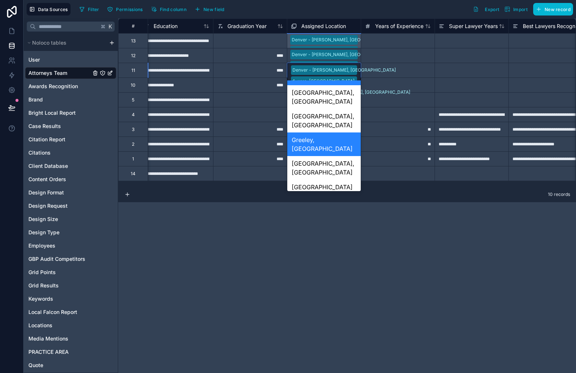
scroll to position [65, 0]
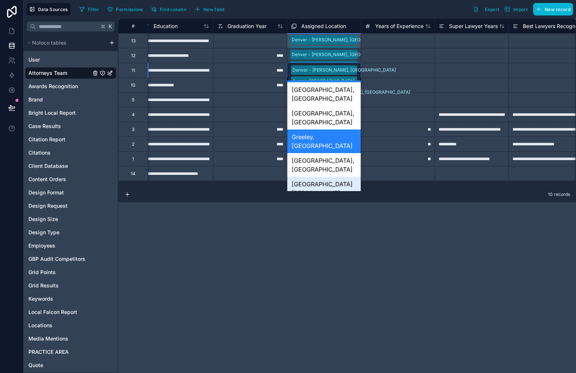
click at [339, 153] on div "[GEOGRAPHIC_DATA], [GEOGRAPHIC_DATA]" at bounding box center [323, 165] width 73 height 24
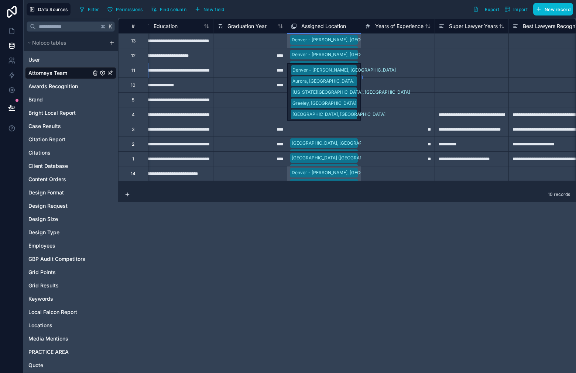
click at [351, 71] on div "Denver - Downing, CO Aurora, CO Colorado Springs, CO Greeley, CO Grand Junction…" at bounding box center [323, 92] width 73 height 58
click at [350, 70] on div "Denver - Downing, CO Aurora, CO Colorado Springs, CO Greeley, CO Grand Junction…" at bounding box center [323, 92] width 73 height 58
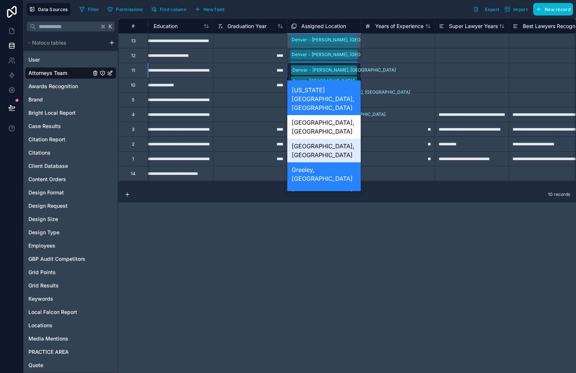
scroll to position [32, 0]
click at [328, 209] on div "[GEOGRAPHIC_DATA][PERSON_NAME], [GEOGRAPHIC_DATA]" at bounding box center [323, 225] width 73 height 32
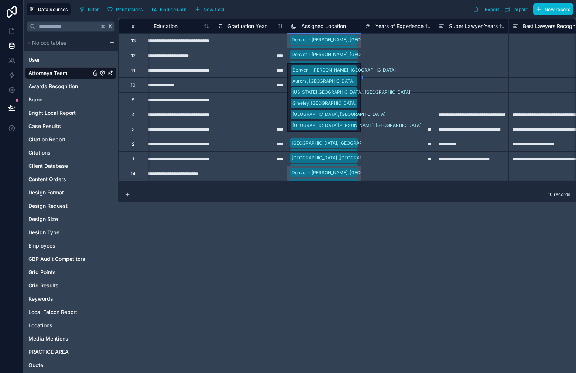
click at [352, 70] on div "Denver - Downing, CO Aurora, CO Colorado Springs, CO Greeley, CO Grand Junction…" at bounding box center [323, 97] width 73 height 69
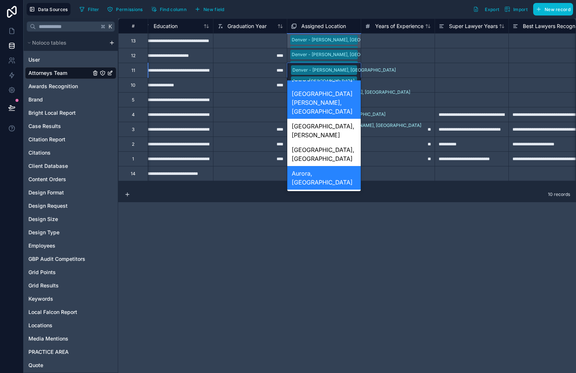
scroll to position [153, 0]
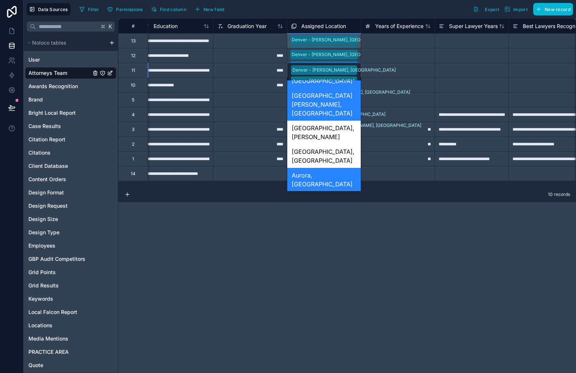
click at [335, 192] on div "Denver - [PERSON_NAME], [GEOGRAPHIC_DATA]" at bounding box center [323, 208] width 73 height 32
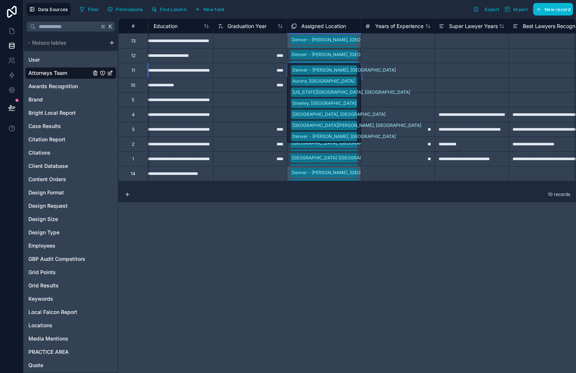
click at [354, 70] on div "Denver - Downing, CO Aurora, CO Colorado Springs, CO Greeley, CO Grand Junction…" at bounding box center [323, 103] width 73 height 80
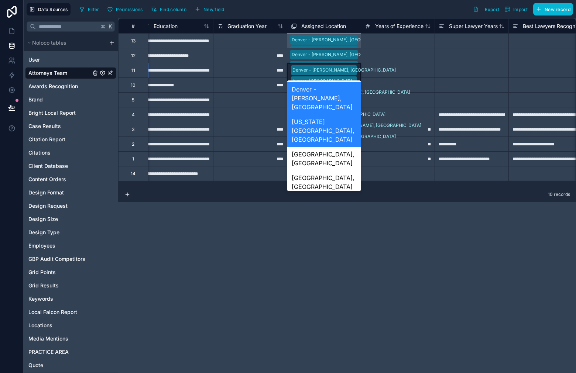
click at [354, 70] on div "Denver - Downing, CO Aurora, CO Colorado Springs, CO Greeley, CO Grand Junction…" at bounding box center [323, 103] width 73 height 80
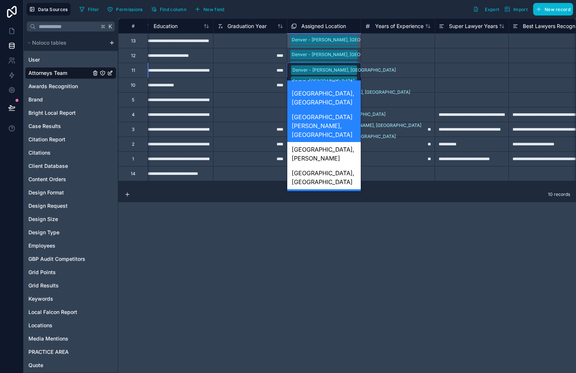
scroll to position [126, 0]
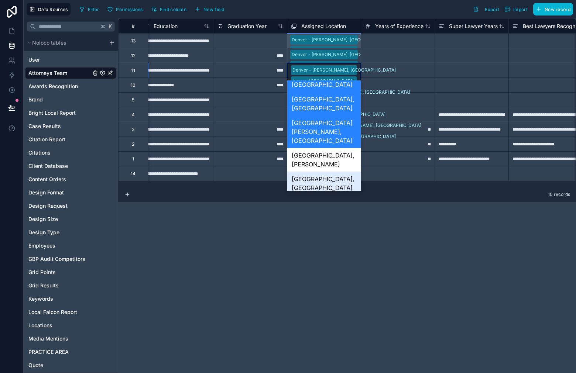
click at [336, 172] on div "[GEOGRAPHIC_DATA], [GEOGRAPHIC_DATA]" at bounding box center [323, 184] width 73 height 24
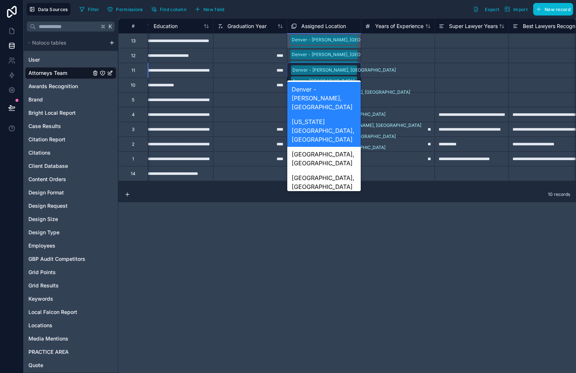
click at [352, 73] on div "Denver - Downing, CO Aurora, CO Colorado Springs, CO Greeley, CO Grand Junction…" at bounding box center [323, 108] width 73 height 91
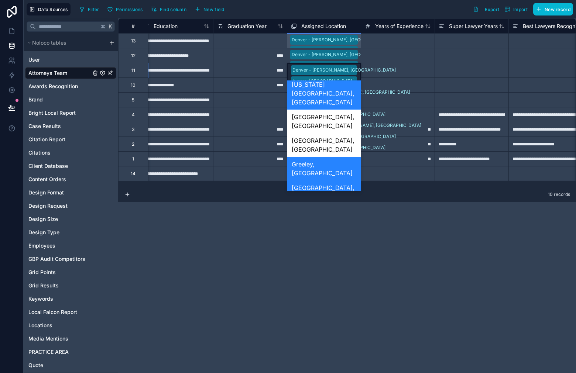
scroll to position [79, 0]
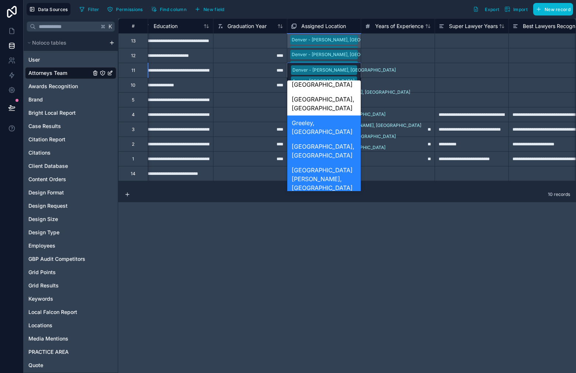
click at [330, 195] on div "[GEOGRAPHIC_DATA], [PERSON_NAME]" at bounding box center [323, 207] width 73 height 24
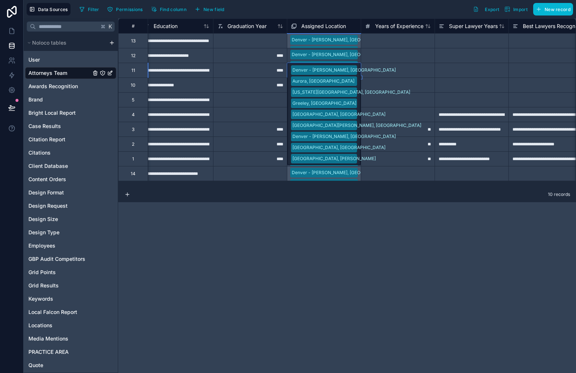
click at [351, 71] on div "Denver - Downing, CO Aurora, CO Colorado Springs, CO Greeley, CO Grand Junction…" at bounding box center [323, 114] width 73 height 102
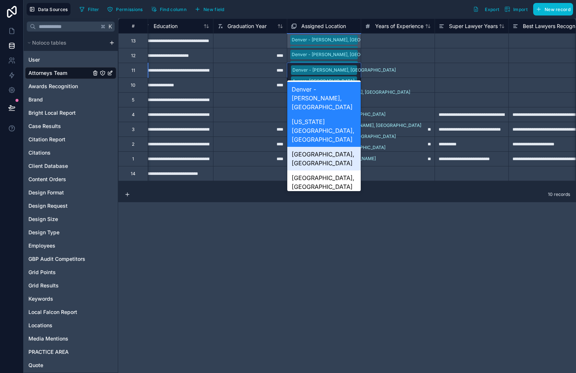
click at [335, 147] on div "[GEOGRAPHIC_DATA], [GEOGRAPHIC_DATA]" at bounding box center [323, 159] width 73 height 24
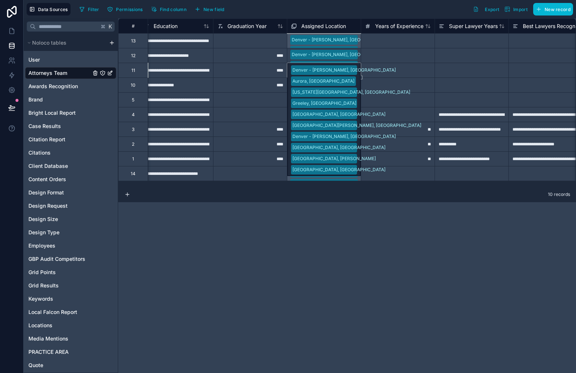
click at [353, 75] on div "Denver - Downing, CO Aurora, CO Colorado Springs, CO Greeley, CO Grand Junction…" at bounding box center [324, 70] width 74 height 15
click at [352, 69] on div "Denver - Downing, CO Aurora, CO Colorado Springs, CO Greeley, CO Grand Junction…" at bounding box center [324, 70] width 74 height 15
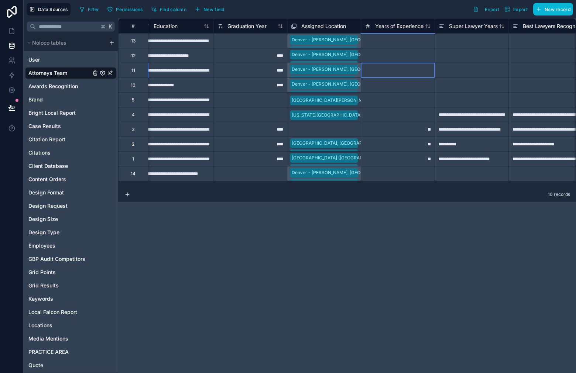
click at [369, 70] on div at bounding box center [398, 70] width 74 height 15
click at [352, 51] on div "Denver - Downing, CO Colorado Springs, CO Greeley, CO Grand Junction, CO Fort C…" at bounding box center [323, 55] width 73 height 14
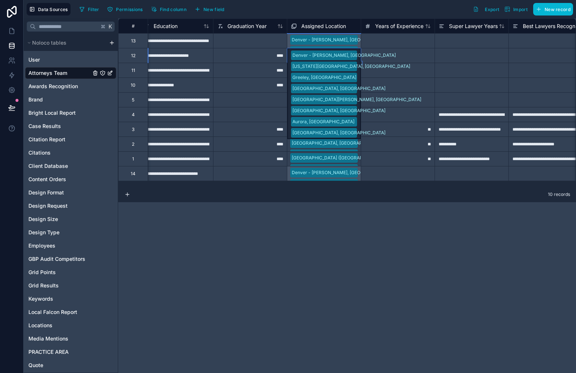
click at [354, 52] on div "Denver - Downing, CO Colorado Springs, CO Greeley, CO Grand Junction, CO Fort C…" at bounding box center [323, 93] width 73 height 91
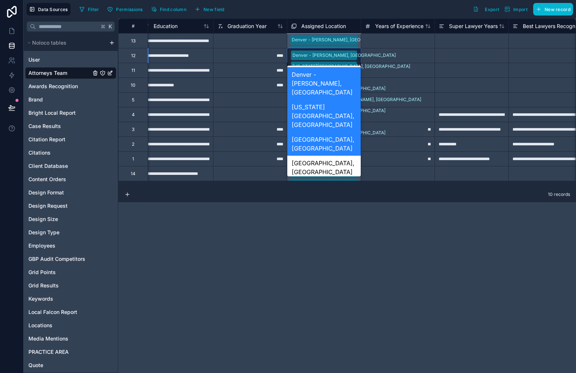
click at [349, 52] on div "Denver - Downing, CO Colorado Springs, CO Greeley, CO Grand Junction, CO Fort C…" at bounding box center [323, 93] width 73 height 91
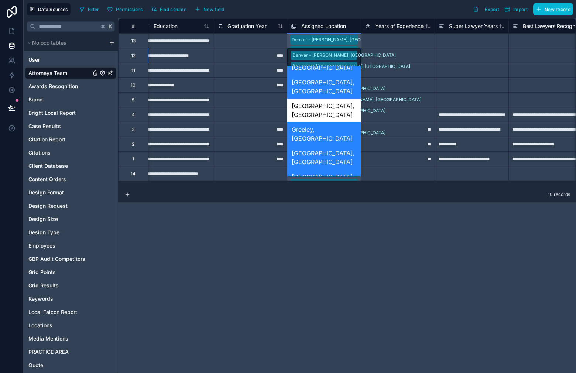
scroll to position [62, 0]
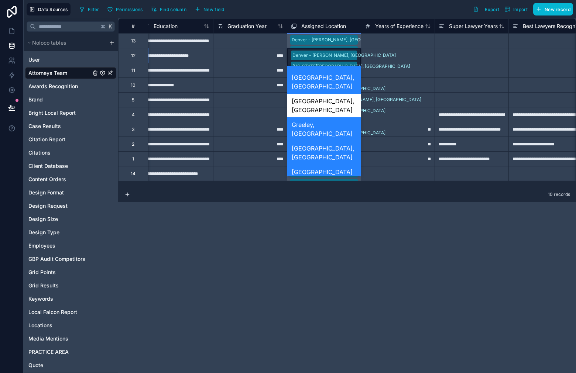
drag, startPoint x: 336, startPoint y: 134, endPoint x: 337, endPoint y: 130, distance: 4.2
click at [336, 197] on div "[GEOGRAPHIC_DATA], [PERSON_NAME]" at bounding box center [323, 209] width 73 height 24
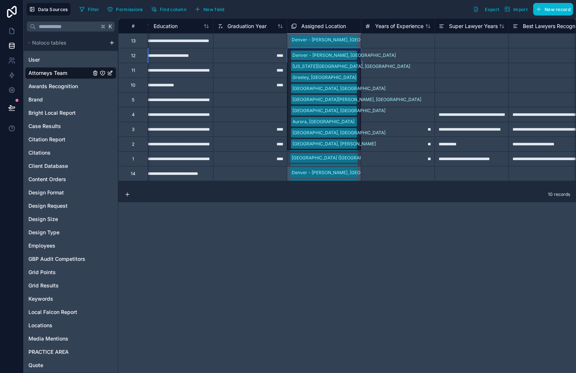
click at [349, 58] on div "Denver - Downing, CO Colorado Springs, CO Greeley, CO Grand Junction, CO Fort C…" at bounding box center [323, 99] width 73 height 102
click at [350, 58] on div "Denver - Downing, CO Colorado Springs, CO Greeley, CO Grand Junction, CO Fort C…" at bounding box center [323, 99] width 73 height 102
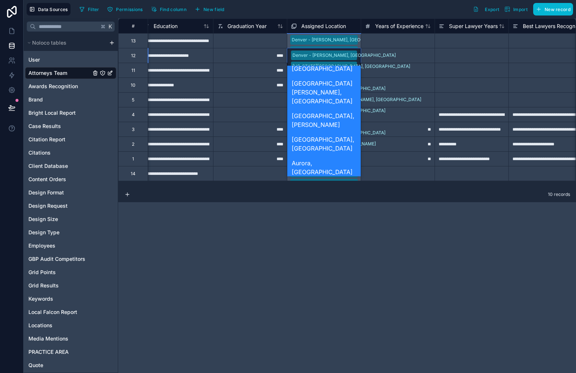
scroll to position [150, 0]
click at [338, 180] on div "Denver - [PERSON_NAME], [GEOGRAPHIC_DATA]" at bounding box center [323, 196] width 73 height 32
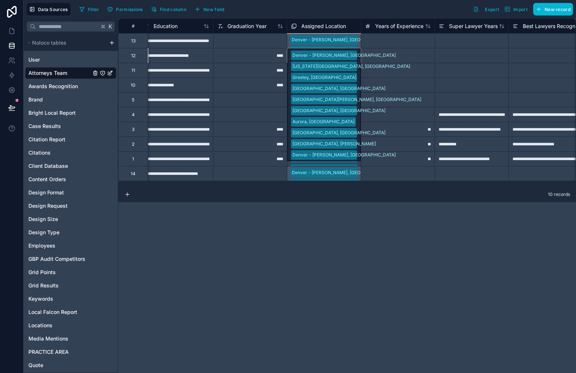
click at [355, 55] on div "Denver - Downing, CO Colorado Springs, CO Greeley, CO Grand Junction, CO Fort C…" at bounding box center [324, 55] width 74 height 15
click at [354, 55] on div "Denver - Downing, CO Colorado Springs, CO Greeley, CO Grand Junction, CO Fort C…" at bounding box center [324, 55] width 74 height 15
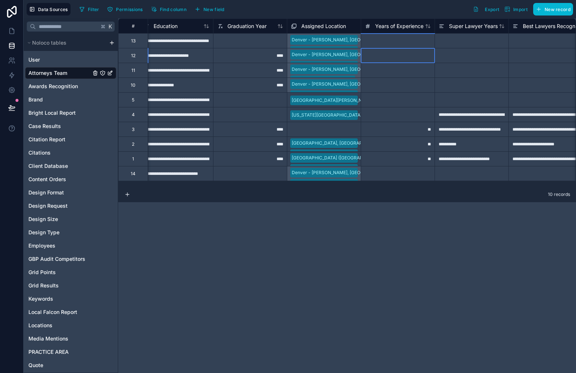
click at [371, 55] on div at bounding box center [398, 55] width 74 height 15
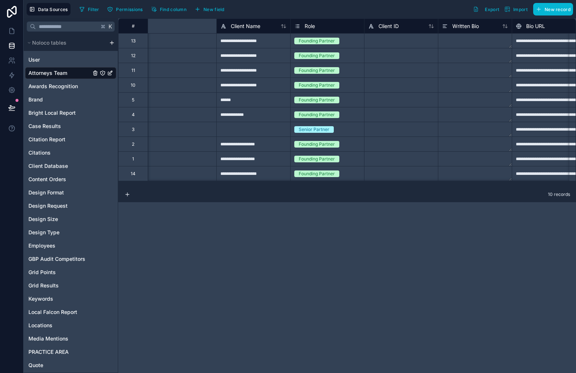
scroll to position [0, 0]
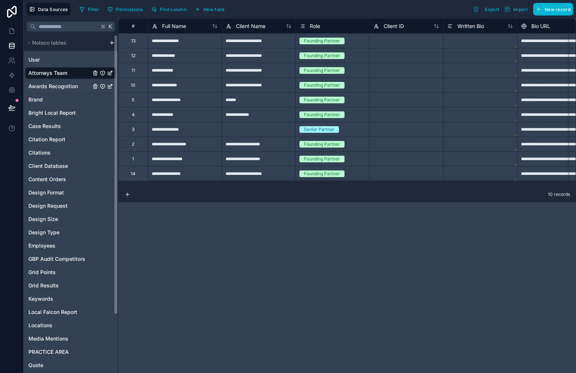
click at [55, 87] on span "Awards Recognition" at bounding box center [52, 86] width 49 height 7
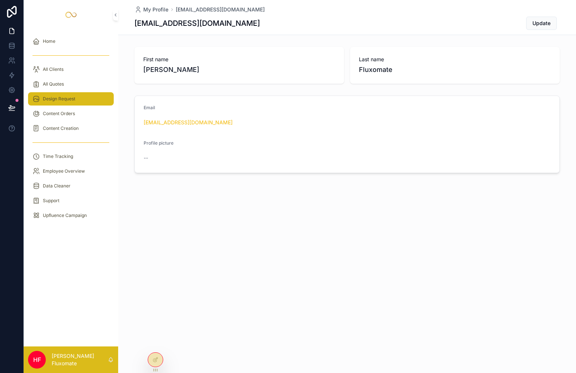
click at [82, 102] on div "Design Request" at bounding box center [70, 99] width 77 height 12
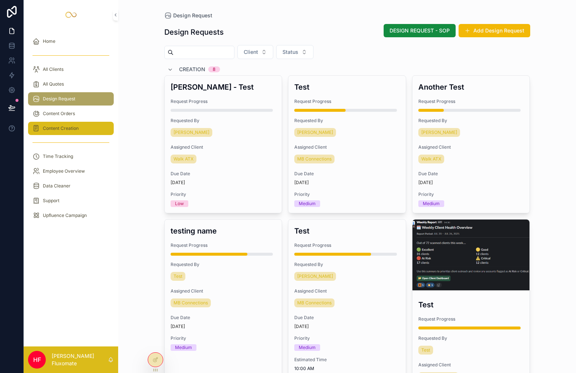
click at [94, 132] on div "Content Creation" at bounding box center [70, 129] width 77 height 12
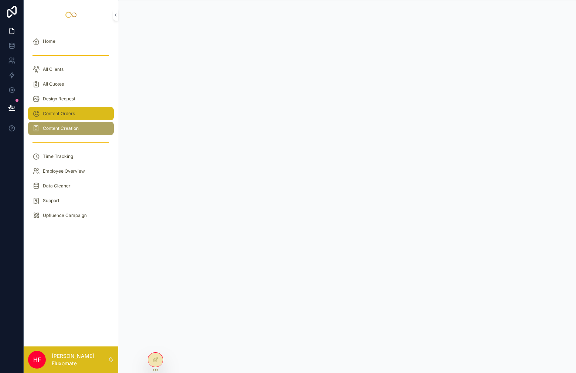
click at [92, 119] on div "Content Orders" at bounding box center [70, 114] width 77 height 12
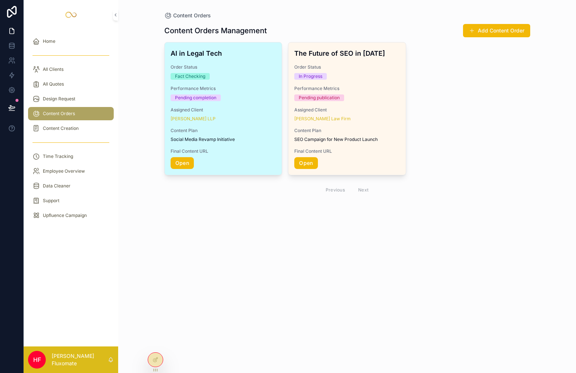
click at [251, 155] on div "Final Content URL Open" at bounding box center [224, 158] width 106 height 21
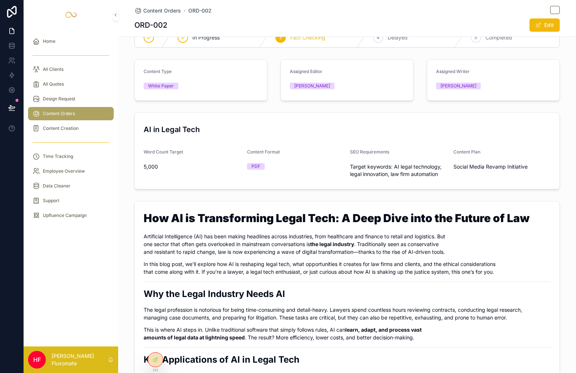
scroll to position [17, 0]
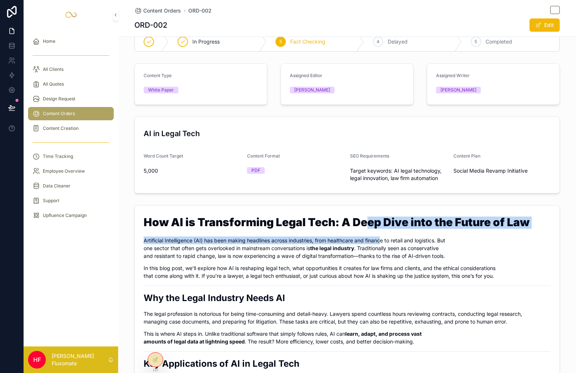
drag, startPoint x: 362, startPoint y: 226, endPoint x: 382, endPoint y: 241, distance: 25.0
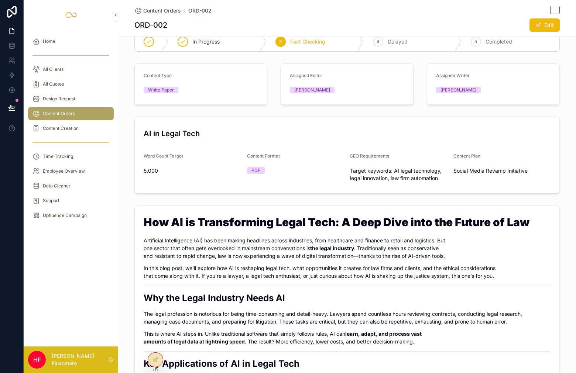
click at [393, 242] on p "Artificial Intelligence (AI) has been making headlines across industries, from …" at bounding box center [347, 248] width 407 height 23
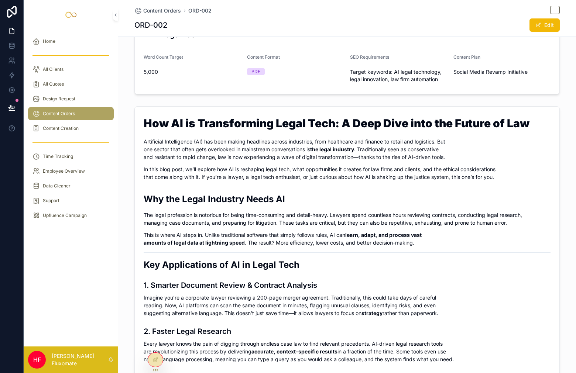
scroll to position [1, 0]
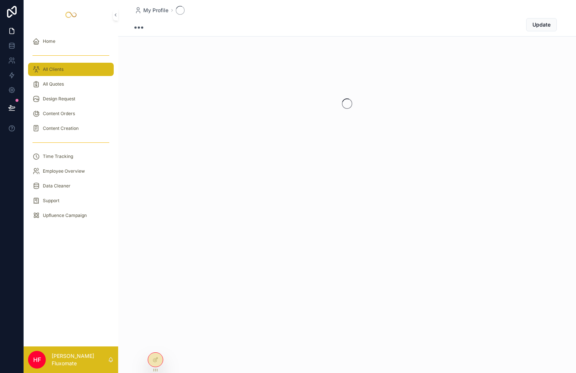
click at [76, 69] on div "All Clients" at bounding box center [70, 69] width 77 height 12
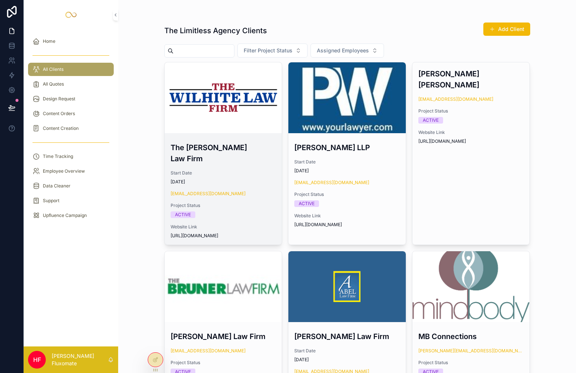
click at [235, 101] on div "scrollable content" at bounding box center [223, 97] width 117 height 9
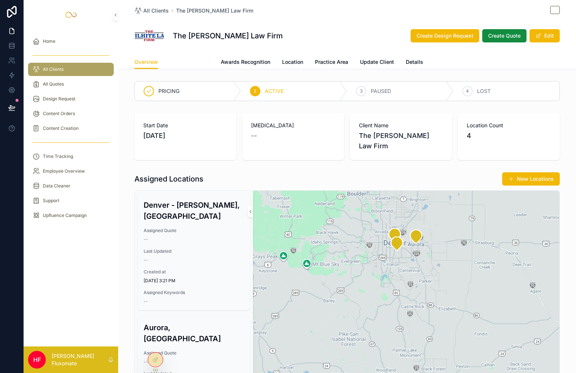
click at [192, 61] on span "Attorneys-Team" at bounding box center [189, 61] width 39 height 7
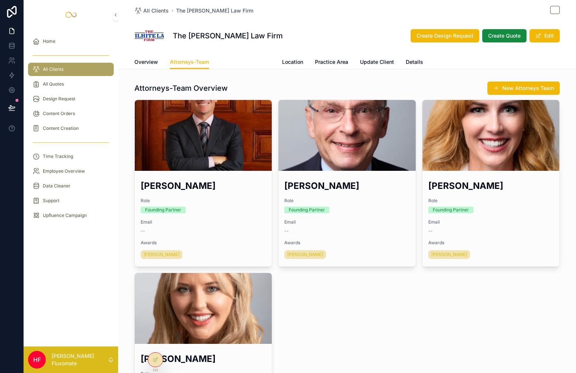
click at [237, 58] on link "Awards Recognition" at bounding box center [245, 62] width 49 height 15
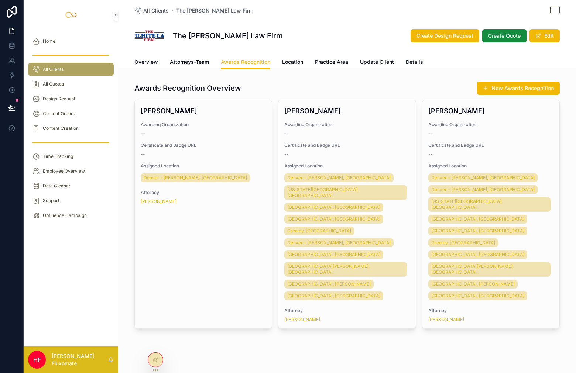
click at [288, 70] on div "All Clients The Wilhite Law Firm The Wilhite Law Firm Create Design Request Cre…" at bounding box center [347, 189] width 458 height 379
click at [293, 64] on span "Location" at bounding box center [292, 61] width 21 height 7
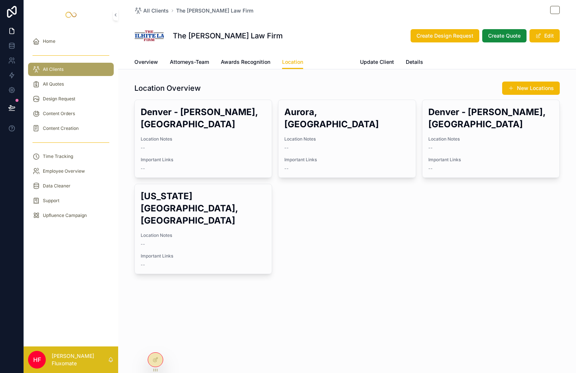
click at [336, 62] on span "Practice Area" at bounding box center [331, 61] width 33 height 7
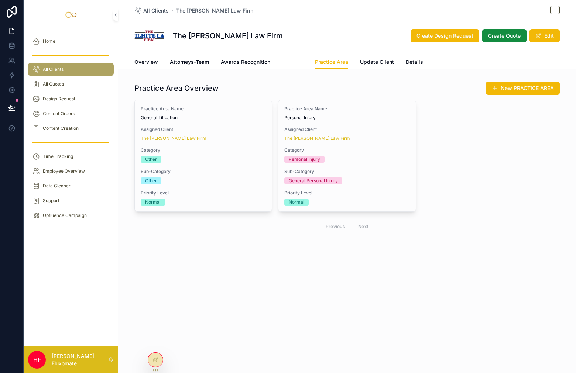
click at [294, 60] on span "Location" at bounding box center [292, 61] width 21 height 7
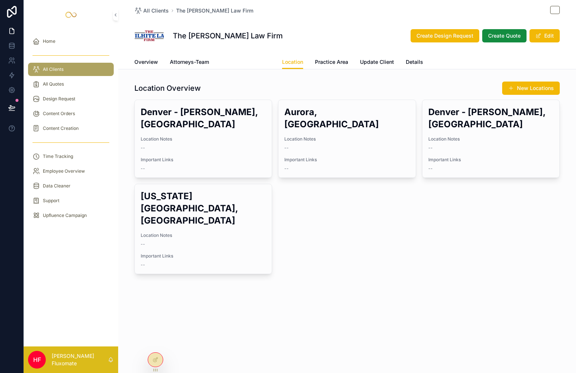
click at [258, 60] on span "Awards Recognition" at bounding box center [245, 61] width 49 height 7
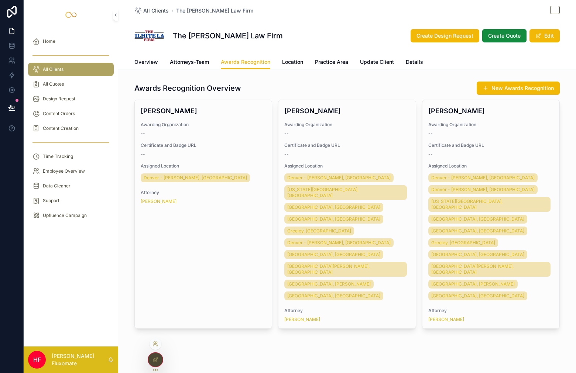
click at [153, 347] on icon at bounding box center [155, 344] width 6 height 6
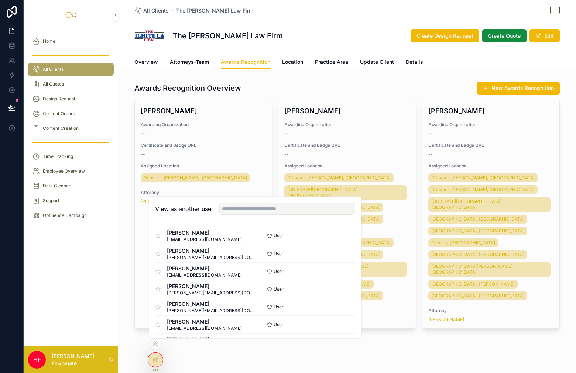
drag, startPoint x: 412, startPoint y: 277, endPoint x: 404, endPoint y: 279, distance: 8.1
click at [412, 277] on div "All Clients The Wilhite Law Firm The Wilhite Law Firm Create Design Request Cre…" at bounding box center [347, 189] width 458 height 379
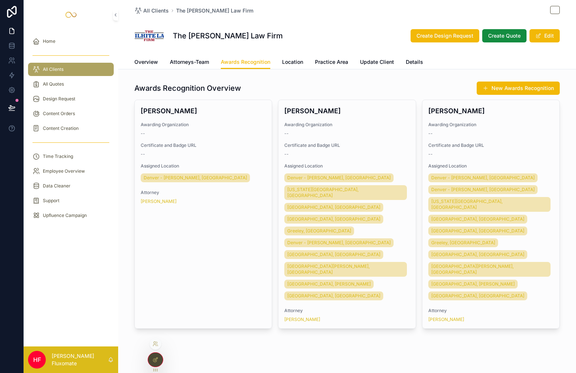
click at [150, 360] on div at bounding box center [155, 360] width 15 height 14
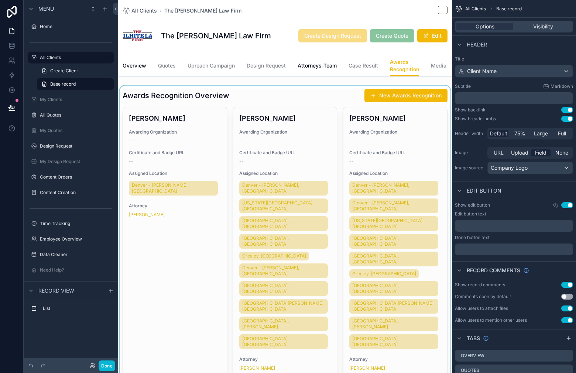
click at [334, 106] on div "scrollable content" at bounding box center [285, 233] width 334 height 295
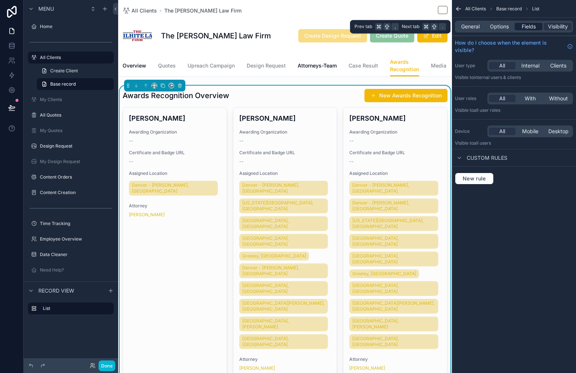
click at [528, 26] on span "Fields" at bounding box center [528, 26] width 14 height 7
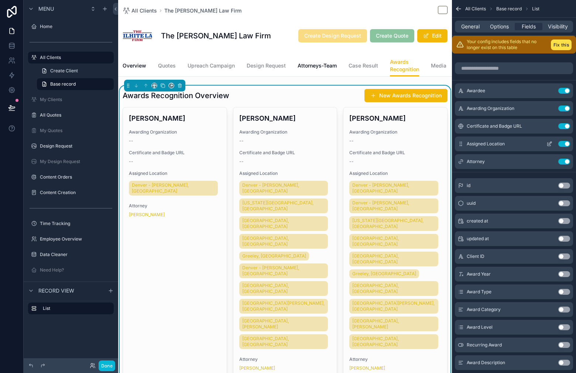
click at [565, 145] on button "Use setting" at bounding box center [564, 144] width 12 height 6
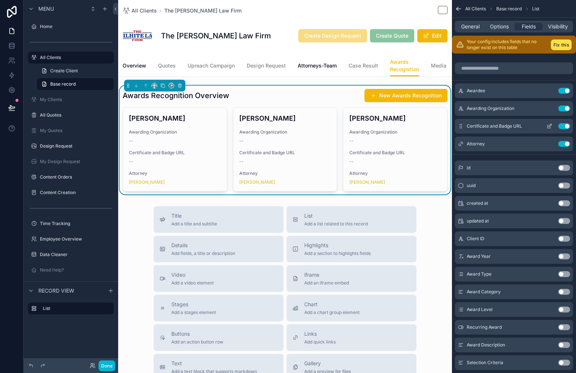
click at [564, 127] on button "Use setting" at bounding box center [564, 126] width 12 height 6
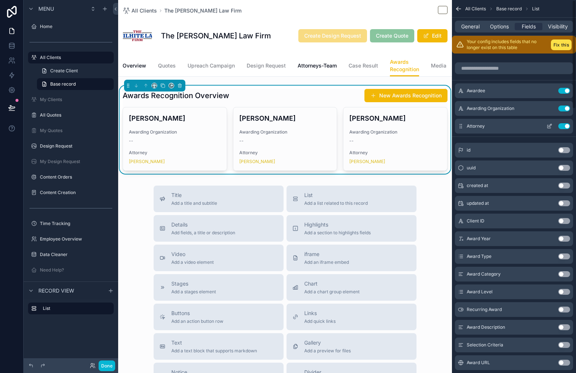
click at [563, 127] on button "Use setting" at bounding box center [564, 126] width 12 height 6
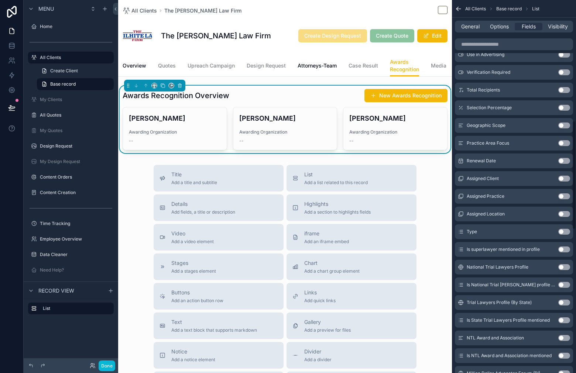
scroll to position [415, 0]
click at [566, 231] on button "Use setting" at bounding box center [564, 231] width 12 height 6
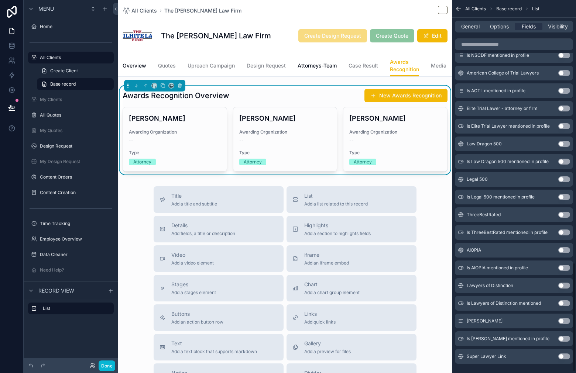
scroll to position [903, 0]
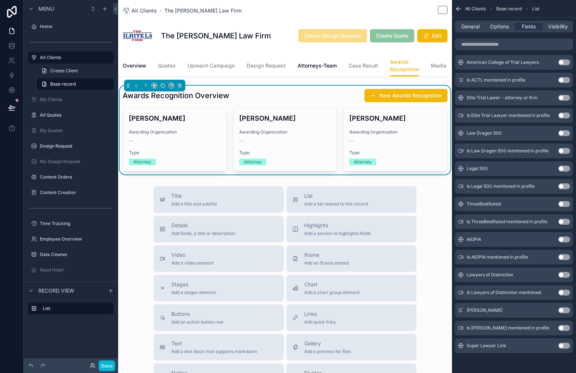
click at [565, 345] on button "Use setting" at bounding box center [564, 346] width 12 height 6
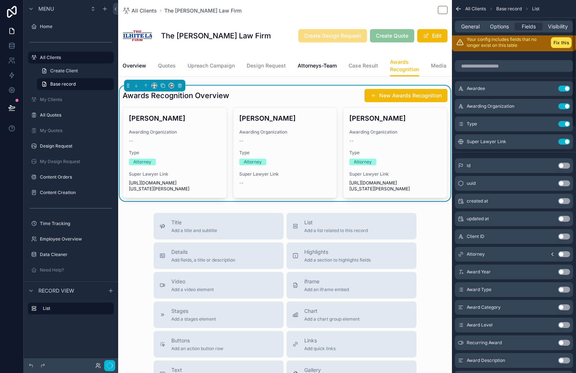
scroll to position [0, 0]
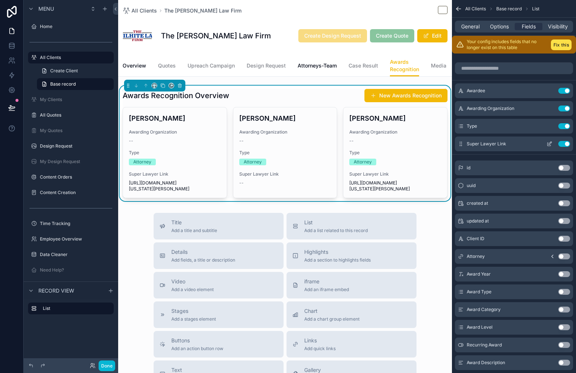
click at [550, 143] on icon "scrollable content" at bounding box center [549, 144] width 6 height 6
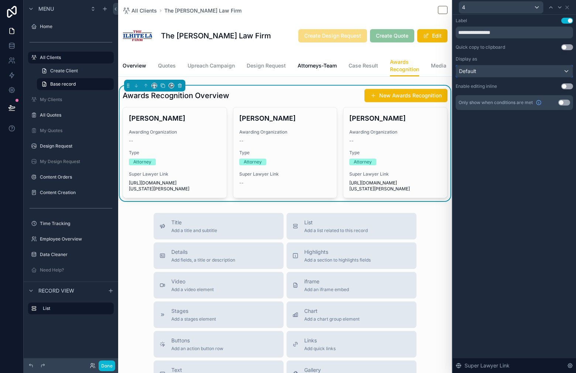
click at [556, 72] on div "Default" at bounding box center [514, 71] width 117 height 12
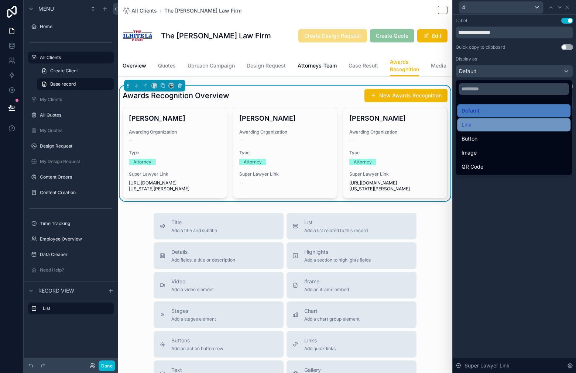
click at [530, 121] on div "Link" at bounding box center [513, 124] width 104 height 9
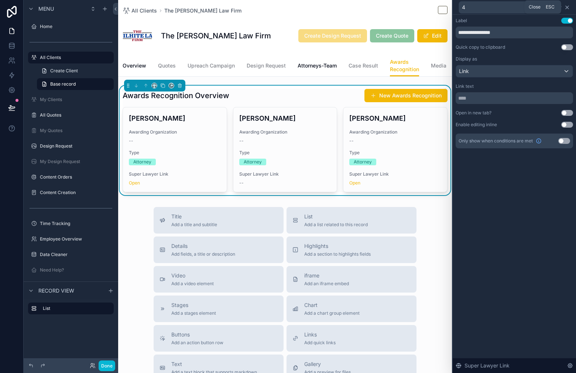
click at [568, 7] on icon at bounding box center [567, 7] width 6 height 6
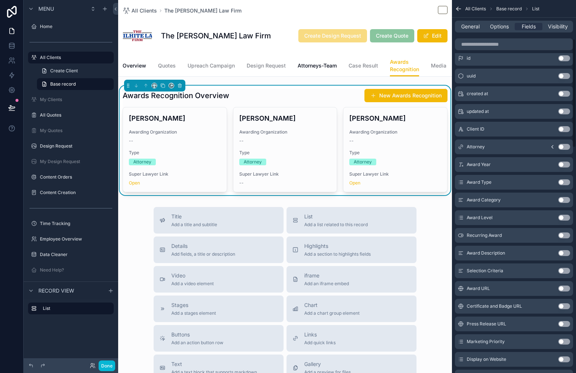
scroll to position [157, 0]
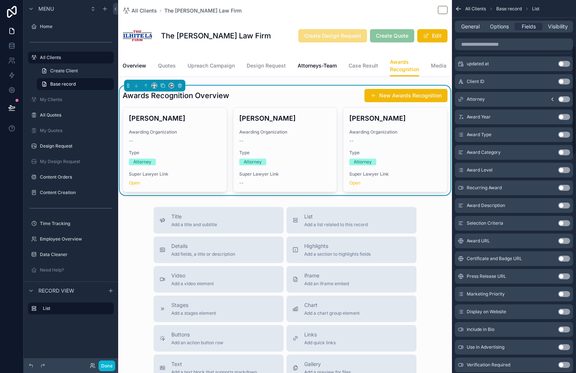
click at [562, 172] on button "Use setting" at bounding box center [564, 170] width 12 height 6
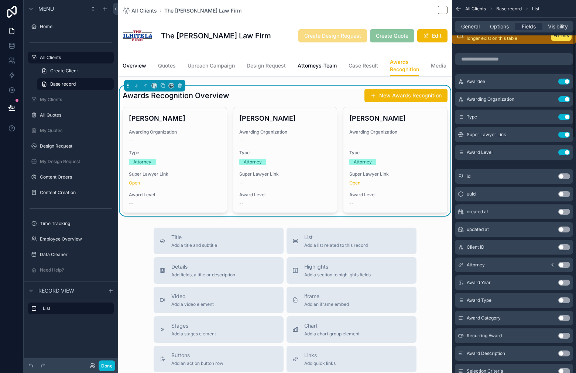
scroll to position [0, 0]
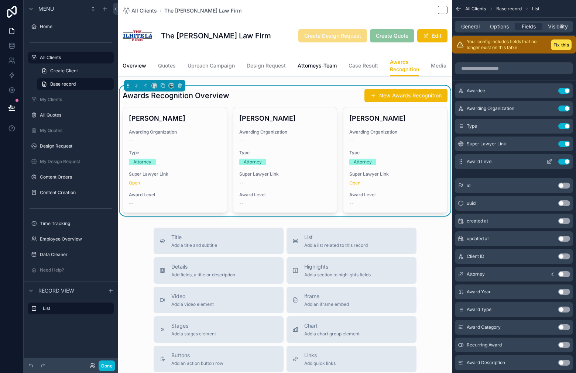
click at [567, 161] on button "Use setting" at bounding box center [564, 162] width 12 height 6
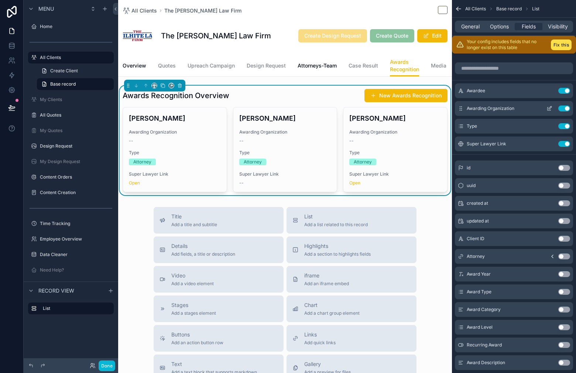
click at [566, 106] on button "Use setting" at bounding box center [564, 109] width 12 height 6
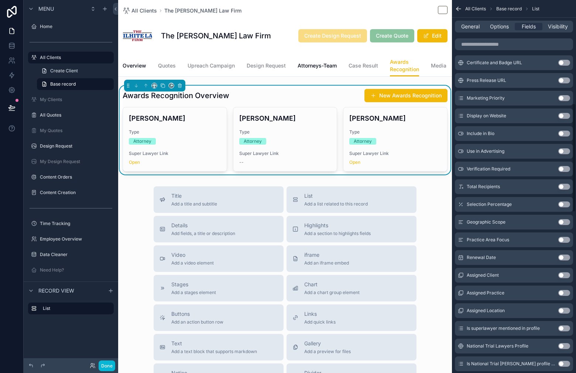
scroll to position [354, 0]
click at [564, 240] on button "Use setting" at bounding box center [564, 240] width 12 height 6
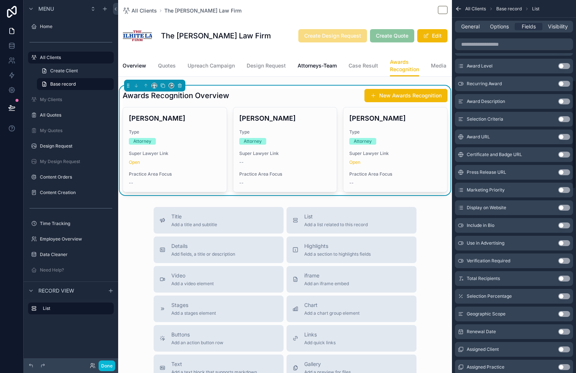
scroll to position [0, 0]
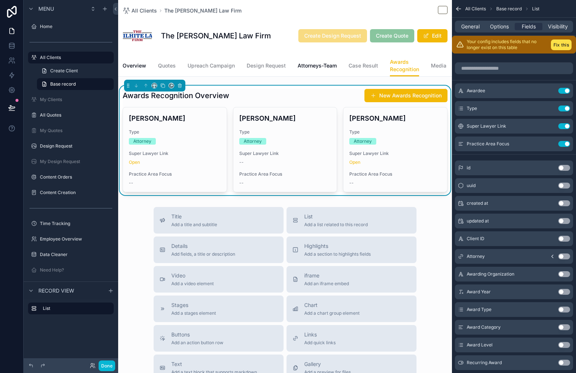
click at [568, 145] on button "Use setting" at bounding box center [564, 144] width 12 height 6
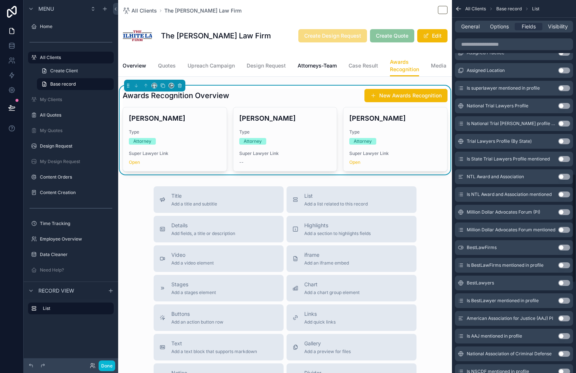
scroll to position [593, 0]
click at [563, 107] on button "Use setting" at bounding box center [564, 106] width 12 height 6
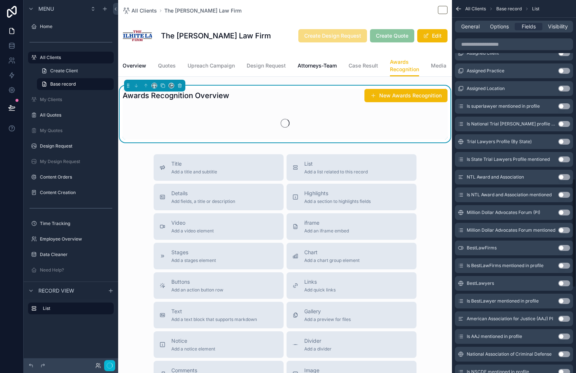
scroll to position [611, 0]
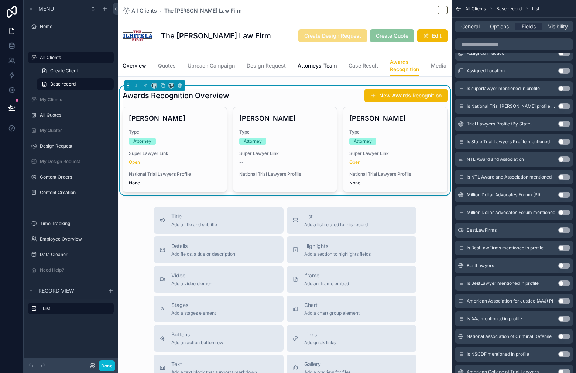
click at [564, 123] on button "Use setting" at bounding box center [564, 124] width 12 height 6
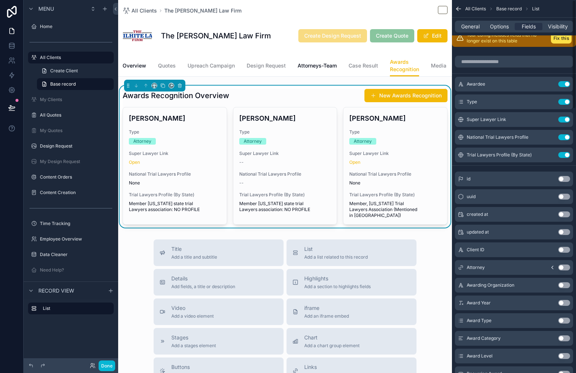
scroll to position [0, 0]
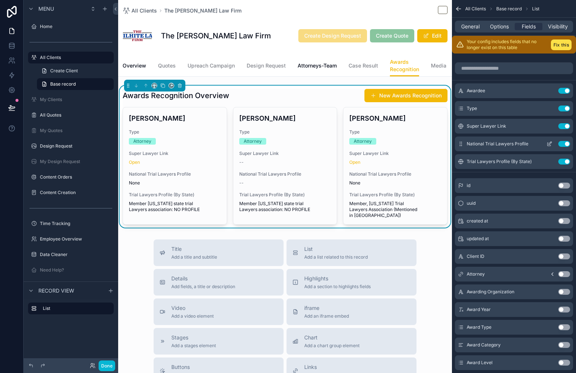
click at [567, 145] on button "Use setting" at bounding box center [564, 144] width 12 height 6
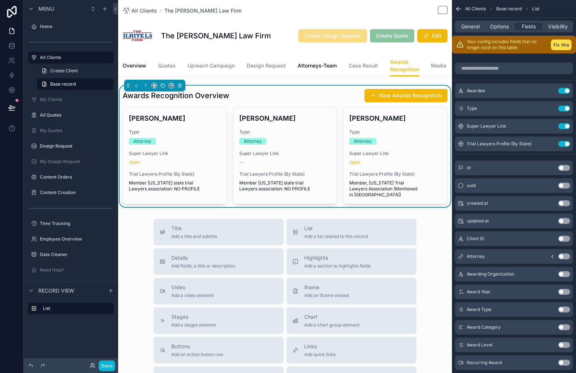
click at [567, 145] on button "Use setting" at bounding box center [564, 144] width 12 height 6
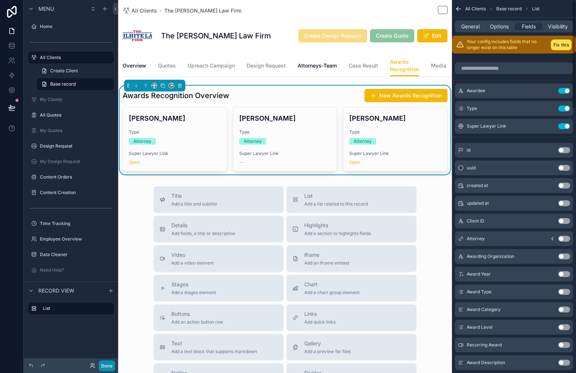
click at [107, 367] on button "Done" at bounding box center [107, 366] width 17 height 11
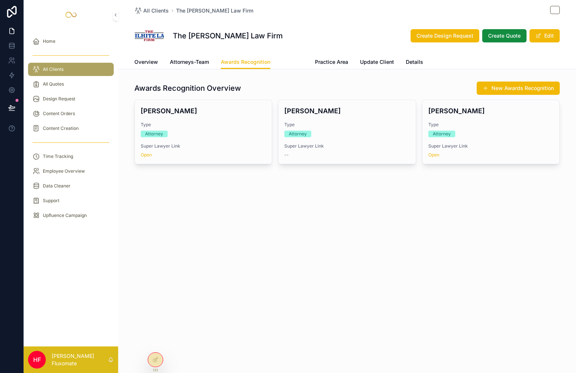
click at [300, 64] on span "Location" at bounding box center [292, 61] width 21 height 7
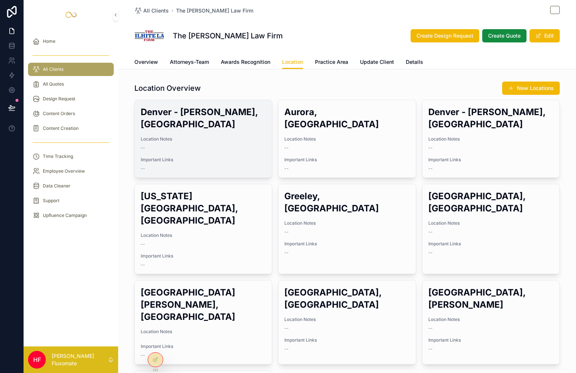
click at [224, 140] on div "Denver - Ogden, CO Location Notes -- Important Links --" at bounding box center [203, 139] width 137 height 78
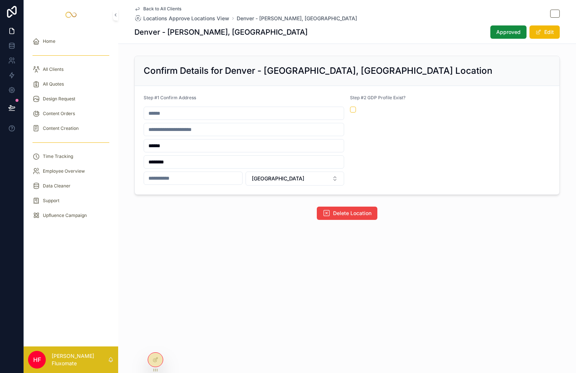
click at [141, 8] on link "Back to All Clients" at bounding box center [157, 9] width 47 height 6
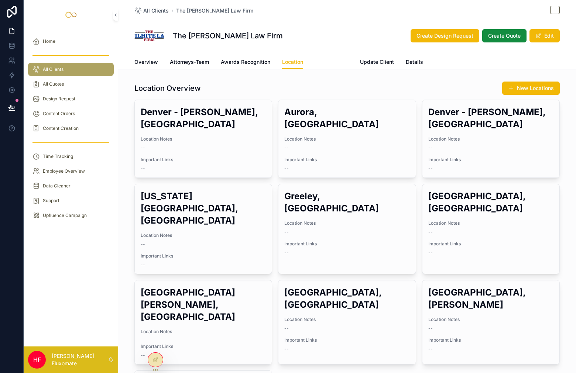
click at [336, 56] on link "Practice Area" at bounding box center [331, 62] width 33 height 15
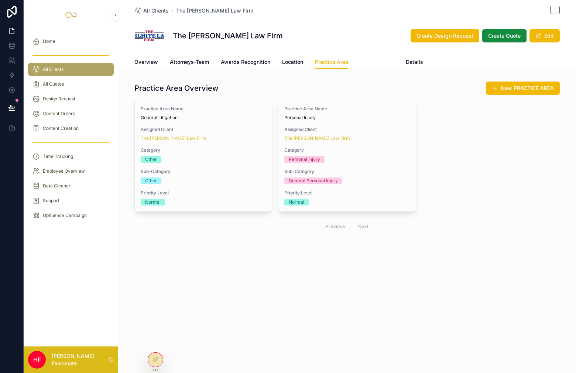
click at [377, 65] on span "Update Client" at bounding box center [377, 61] width 34 height 7
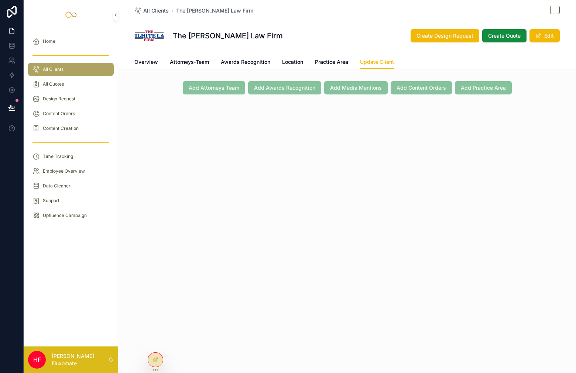
click at [414, 61] on span "Details" at bounding box center [414, 61] width 17 height 7
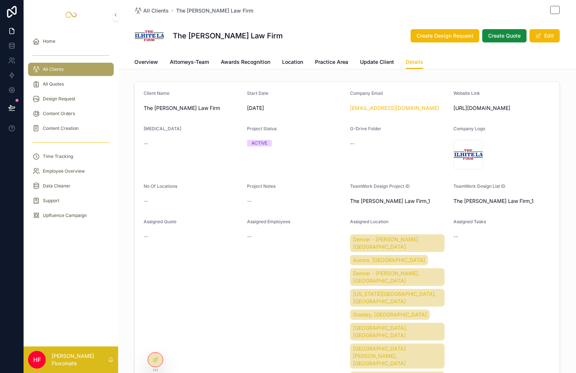
click at [425, 266] on div "Denver - Ogden, CO Aurora, CO Denver - Downing, CO Colorado Springs, CO Greeley…" at bounding box center [398, 332] width 97 height 199
click at [545, 34] on button "Edit" at bounding box center [544, 35] width 30 height 13
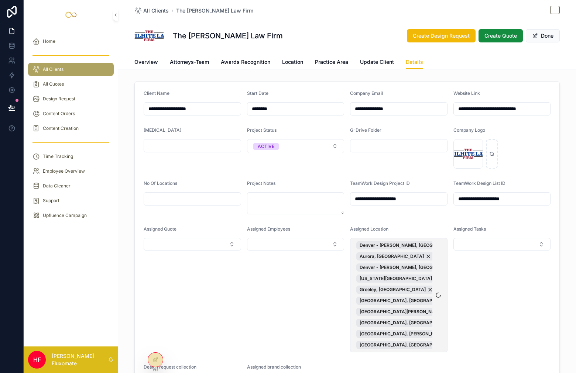
click at [424, 257] on span "Denver - Ogden, CO Aurora, CO Denver - Downing, CO Colorado Springs, CO Greeley…" at bounding box center [394, 295] width 76 height 108
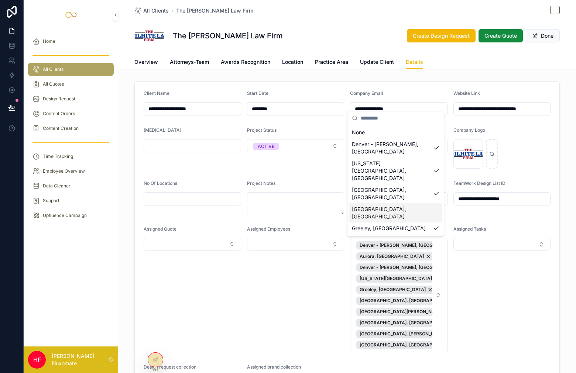
click at [421, 203] on div "[GEOGRAPHIC_DATA], [GEOGRAPHIC_DATA]" at bounding box center [395, 212] width 93 height 19
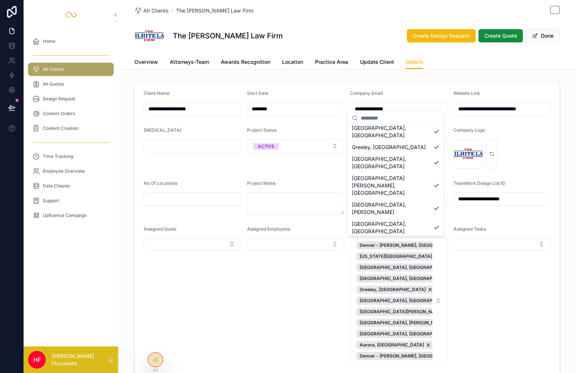
scroll to position [78, 0]
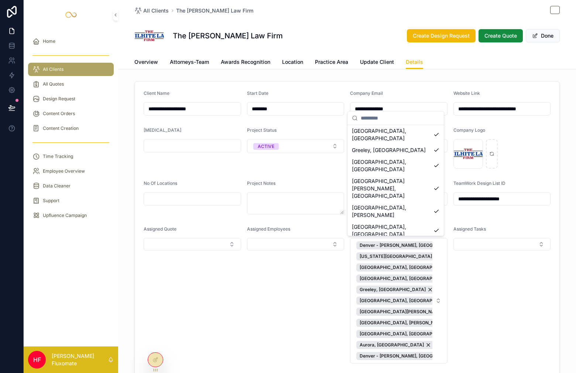
click at [491, 293] on div "Assigned Tasks" at bounding box center [501, 294] width 97 height 137
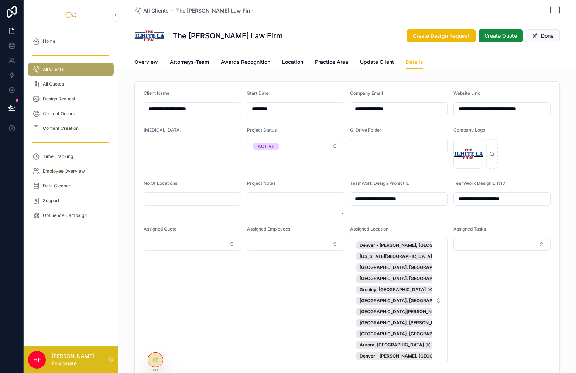
click at [509, 227] on div "Assigned Tasks" at bounding box center [501, 230] width 97 height 9
click at [538, 38] on button "Done" at bounding box center [543, 35] width 34 height 13
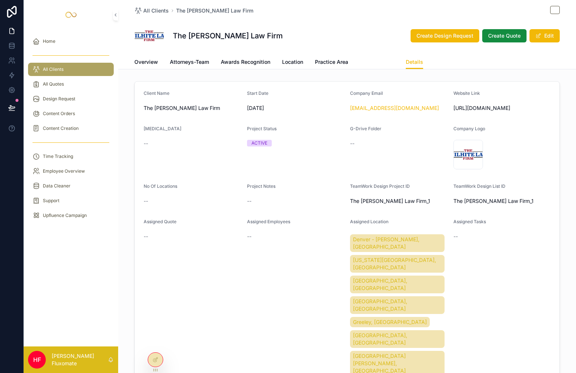
click at [373, 62] on span "Update Client" at bounding box center [377, 61] width 34 height 7
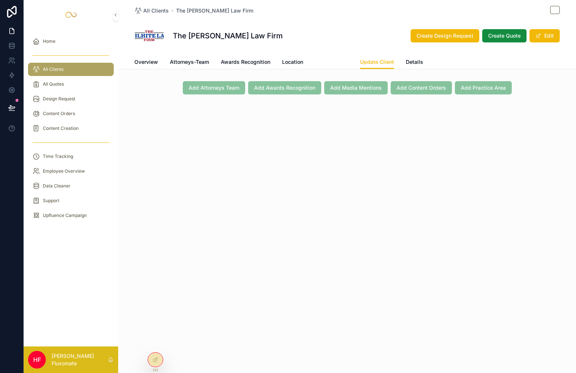
click at [333, 69] on div "All Clients The Wilhite Law Firm The Wilhite Law Firm Create Design Request Cre…" at bounding box center [347, 72] width 458 height 145
click at [327, 61] on span "Practice Area" at bounding box center [331, 61] width 33 height 7
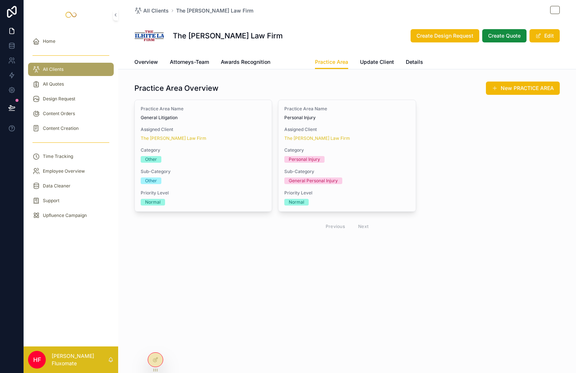
click at [290, 63] on span "Location" at bounding box center [292, 61] width 21 height 7
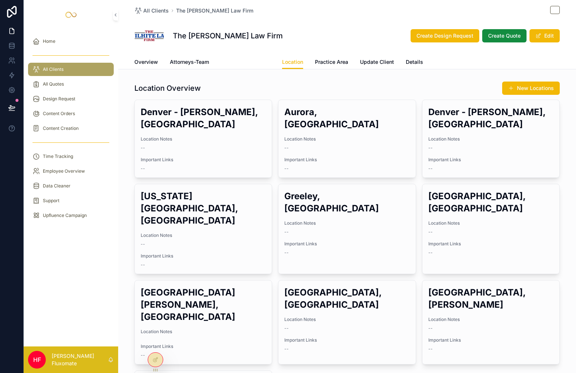
click at [258, 65] on span "Awards Recognition" at bounding box center [245, 61] width 49 height 7
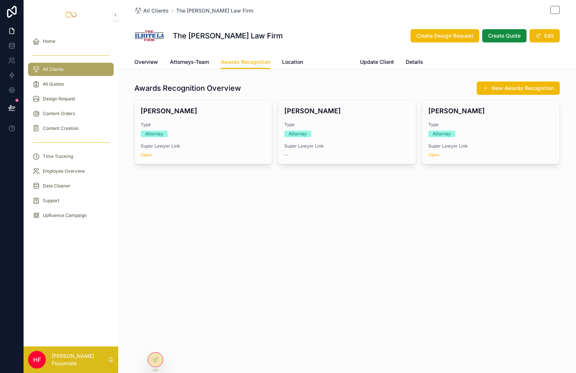
click at [323, 61] on span "Practice Area" at bounding box center [331, 61] width 33 height 7
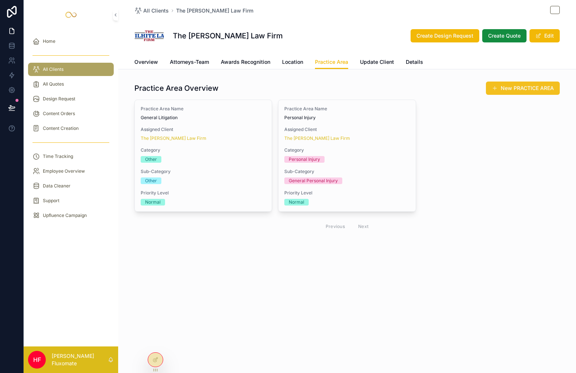
click at [498, 87] on button "New PRACTICE AREA" at bounding box center [523, 88] width 74 height 13
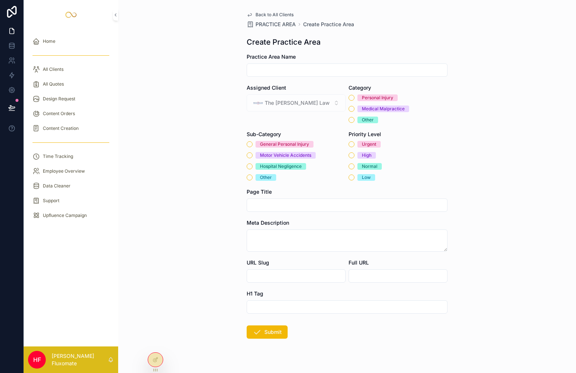
click at [269, 15] on span "Back to All Clients" at bounding box center [274, 15] width 38 height 6
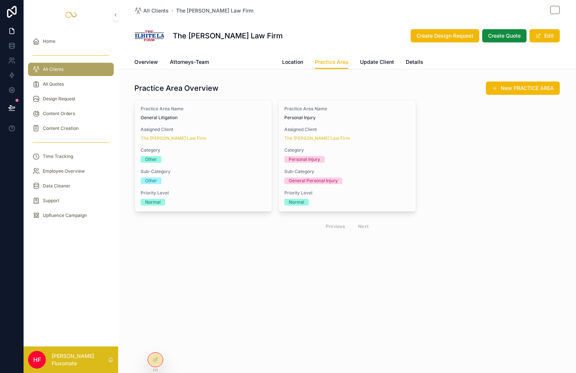
click at [242, 58] on link "Awards Recognition" at bounding box center [245, 62] width 49 height 15
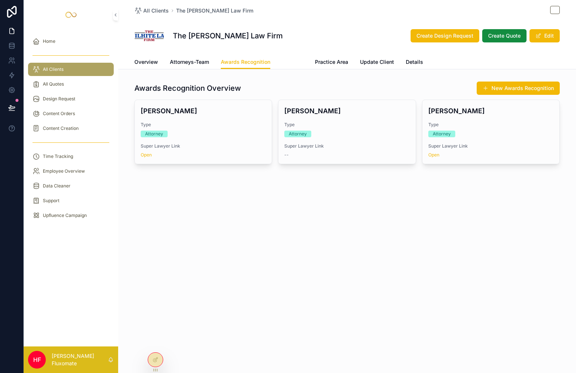
click at [289, 62] on span "Location" at bounding box center [292, 61] width 21 height 7
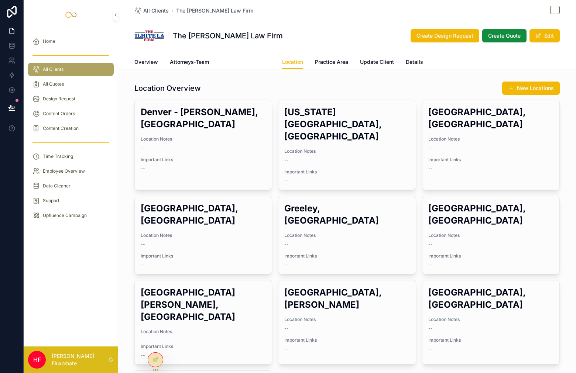
click at [254, 61] on span "Awards Recognition" at bounding box center [245, 61] width 49 height 7
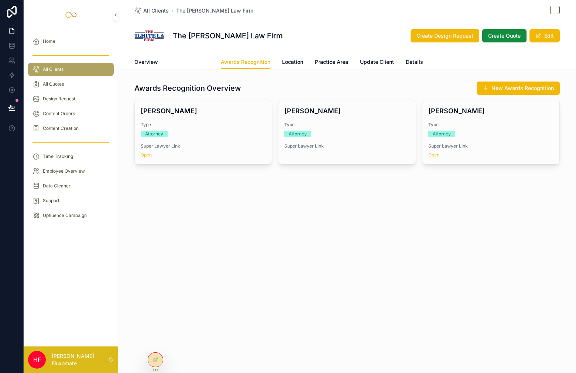
click at [189, 66] on link "Attorneys-Team" at bounding box center [189, 62] width 39 height 15
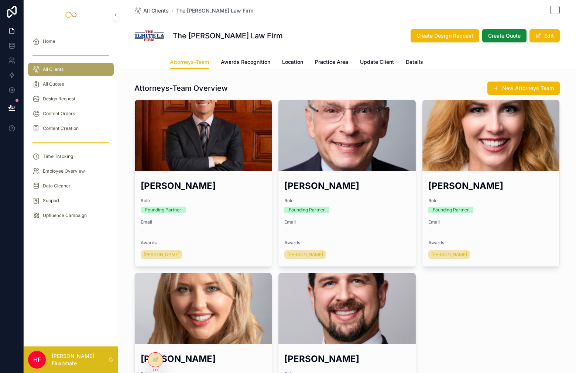
click at [150, 65] on span "Overview" at bounding box center [146, 61] width 24 height 7
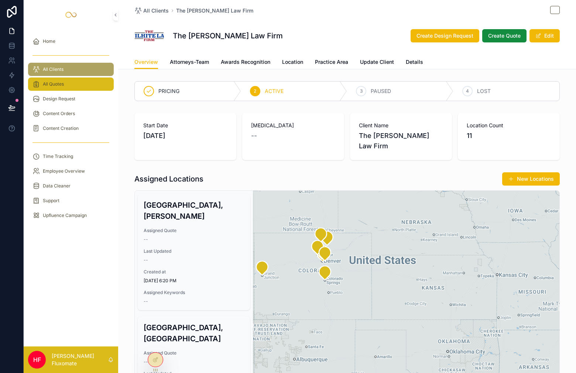
click at [80, 86] on div "All Quotes" at bounding box center [70, 84] width 77 height 12
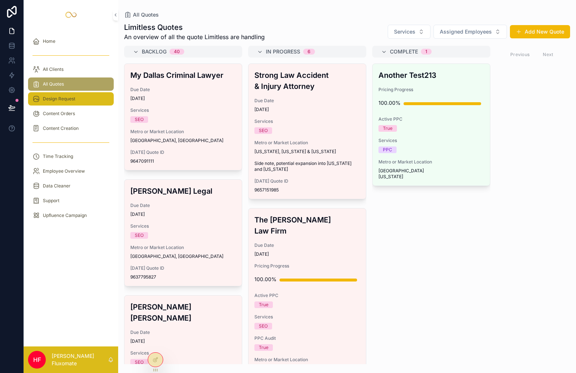
click at [81, 100] on div "Design Request" at bounding box center [70, 99] width 77 height 12
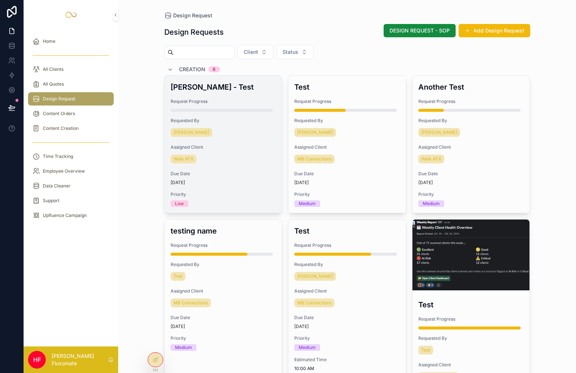
click at [240, 141] on div "Brad - Test Request Progress Requested By Bradley Lewis Assigned Client Walk AT…" at bounding box center [223, 144] width 117 height 137
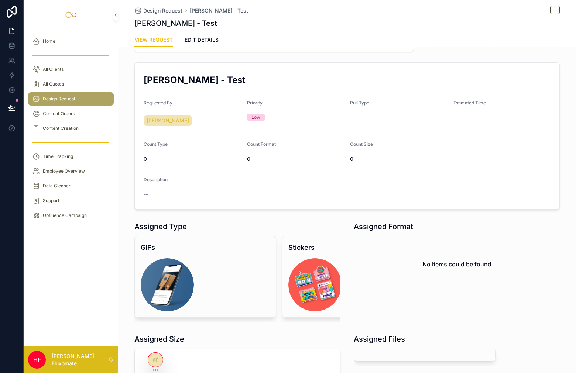
scroll to position [4, 0]
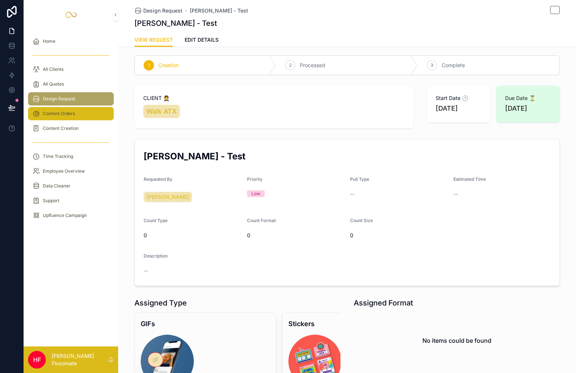
click at [88, 117] on div "Content Orders" at bounding box center [70, 114] width 77 height 12
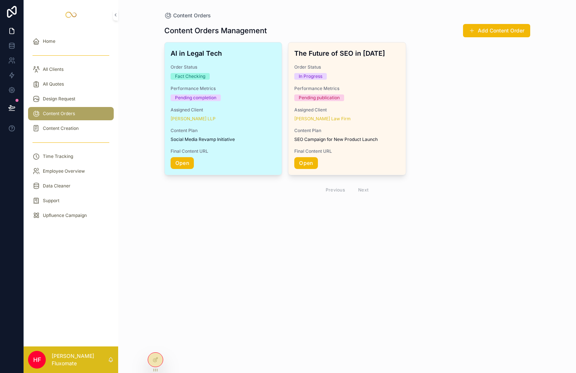
click at [259, 123] on div "AI in Legal Tech Order Status Fact Checking Performance Metrics Pending complet…" at bounding box center [223, 108] width 117 height 132
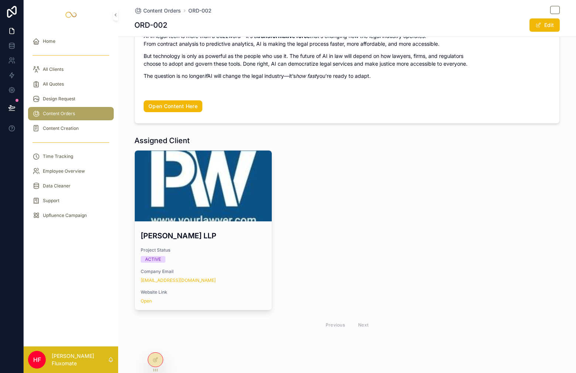
scroll to position [838, 0]
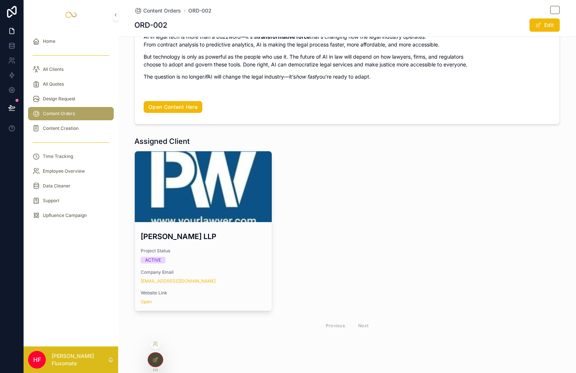
click at [155, 361] on icon at bounding box center [155, 360] width 6 height 6
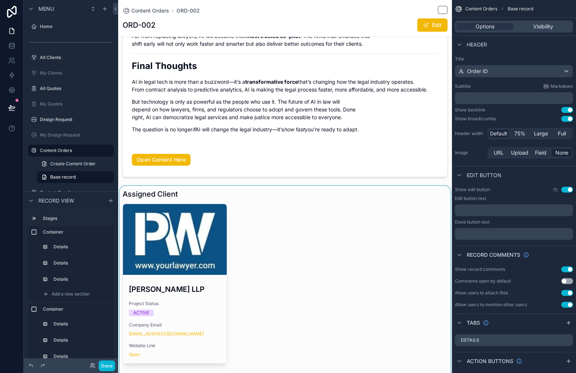
scroll to position [1009, 0]
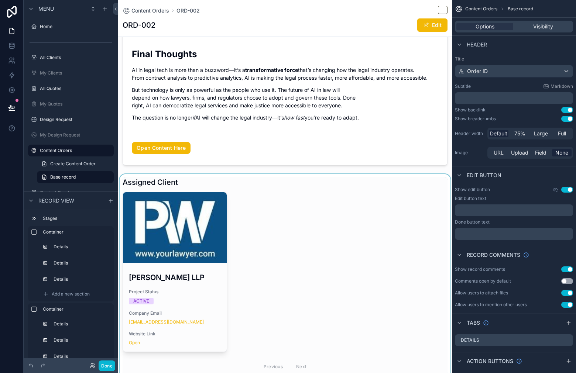
click at [314, 251] on div "scrollable content" at bounding box center [285, 276] width 334 height 204
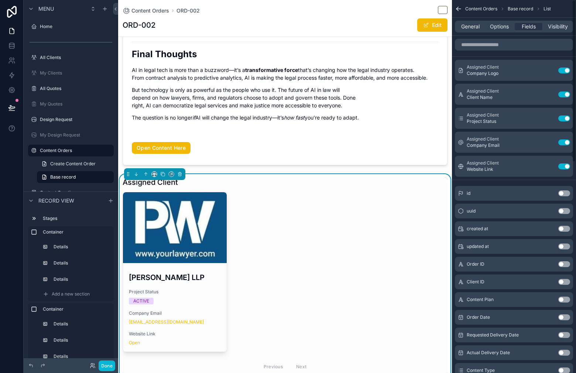
click at [499, 29] on span "Options" at bounding box center [499, 26] width 19 height 7
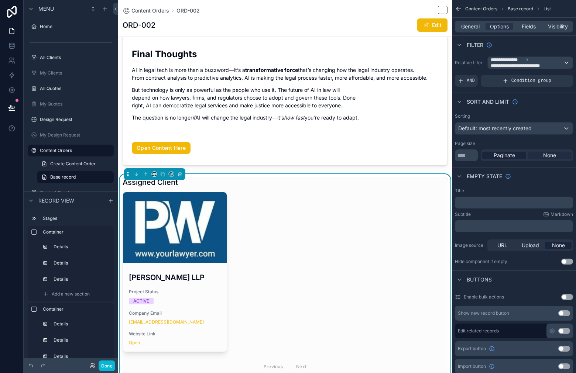
click at [551, 154] on span "None" at bounding box center [549, 155] width 13 height 7
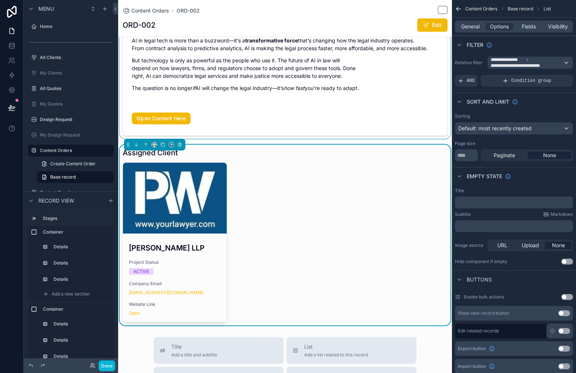
scroll to position [1041, 0]
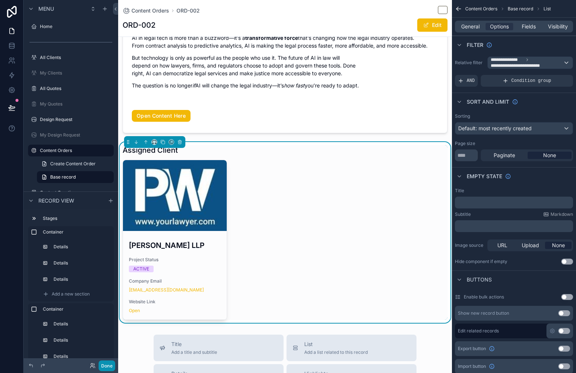
click at [109, 367] on button "Done" at bounding box center [107, 366] width 17 height 11
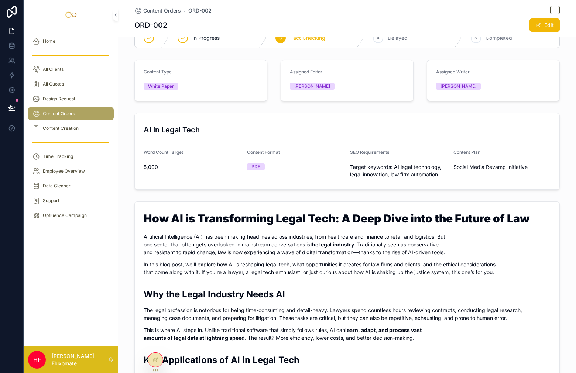
scroll to position [0, 0]
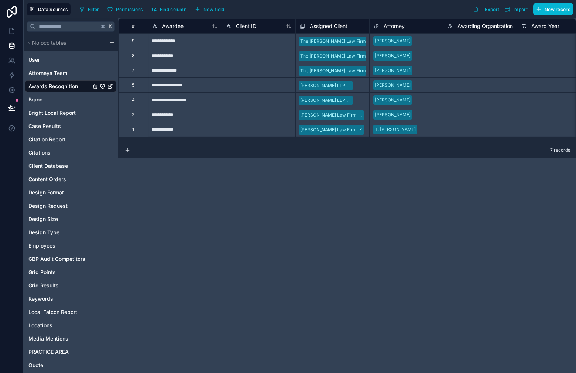
click at [178, 72] on div "**********" at bounding box center [185, 70] width 74 height 15
click at [191, 55] on div "**********" at bounding box center [185, 55] width 74 height 15
click at [196, 45] on div "**********" at bounding box center [185, 40] width 74 height 15
click at [562, 8] on span "New record" at bounding box center [557, 10] width 26 height 6
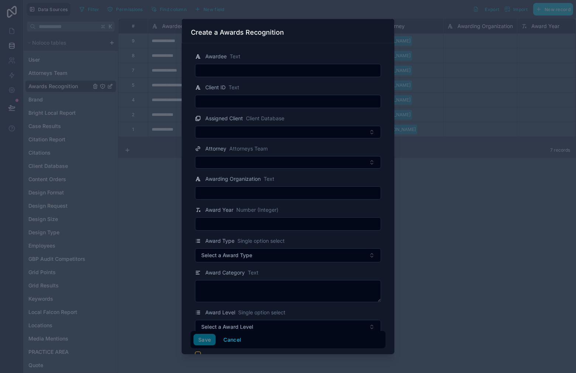
drag, startPoint x: 255, startPoint y: 72, endPoint x: 258, endPoint y: 81, distance: 9.6
click at [255, 72] on input "text" at bounding box center [287, 70] width 185 height 10
paste input "**********"
type input "**********"
click at [207, 337] on button "Save" at bounding box center [204, 340] width 22 height 12
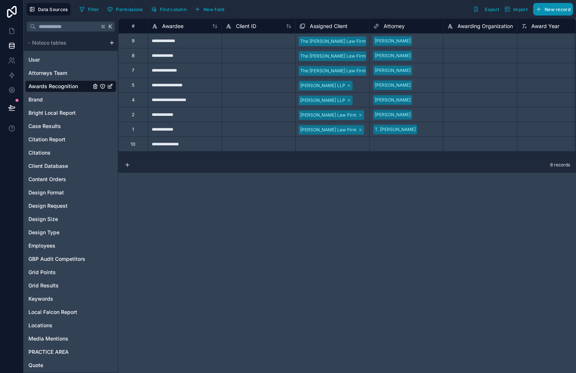
click at [554, 9] on span "New record" at bounding box center [557, 10] width 26 height 6
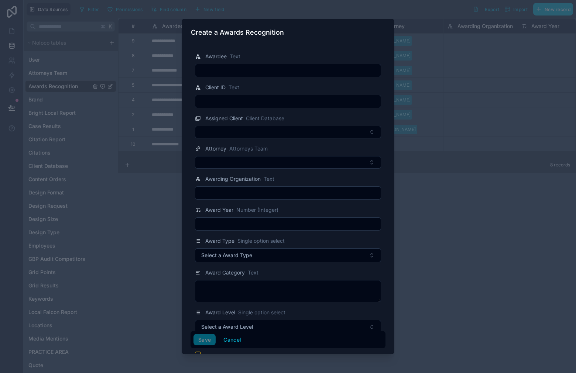
click at [245, 70] on input "text" at bounding box center [287, 70] width 185 height 10
paste input "**********"
type input "**********"
click at [205, 342] on button "Save" at bounding box center [204, 340] width 22 height 12
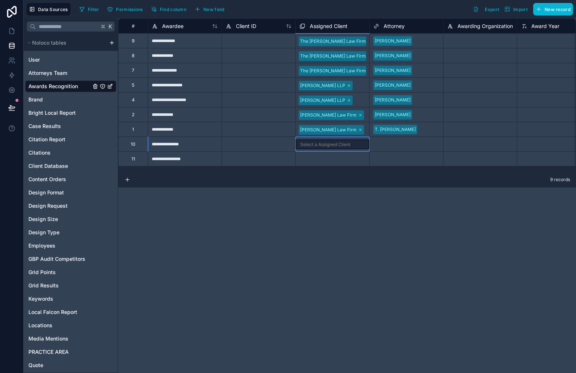
click at [353, 147] on div "Select a Assigned Client" at bounding box center [332, 145] width 73 height 10
click at [354, 147] on div "Select a Assigned Client" at bounding box center [332, 145] width 73 height 10
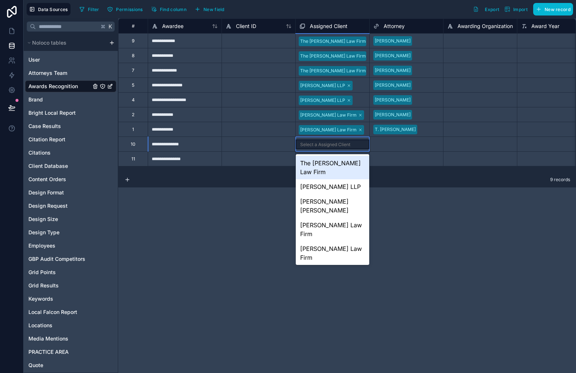
click at [349, 160] on div "The [PERSON_NAME] Law Firm" at bounding box center [332, 168] width 73 height 24
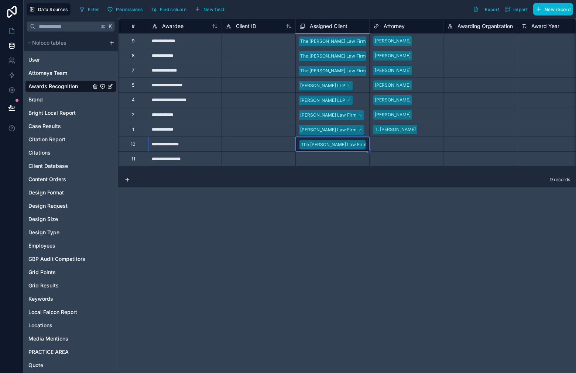
click at [351, 159] on div "Select a Assigned Client" at bounding box center [332, 159] width 73 height 8
click at [351, 159] on div "Select a Assigned Client" at bounding box center [332, 159] width 73 height 10
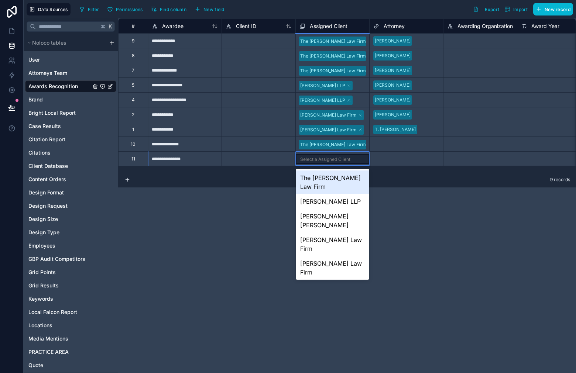
click at [340, 190] on div "The [PERSON_NAME] Law Firm" at bounding box center [332, 183] width 73 height 24
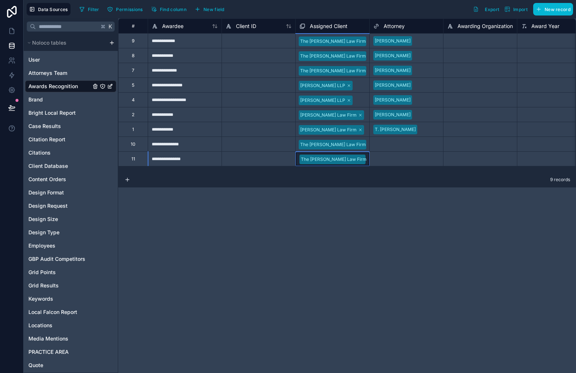
click at [242, 209] on div "**********" at bounding box center [347, 195] width 458 height 355
click at [400, 147] on div "Select a Attorney" at bounding box center [391, 144] width 36 height 6
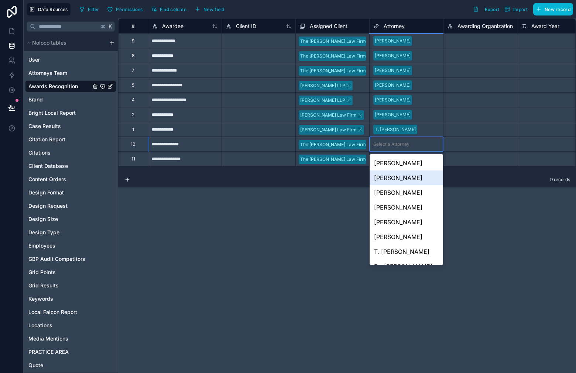
click at [406, 176] on div "[PERSON_NAME]" at bounding box center [405, 178] width 73 height 15
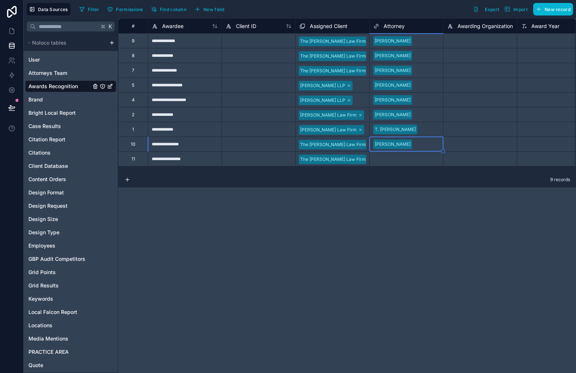
click at [408, 156] on div "Select a Attorney" at bounding box center [391, 159] width 36 height 6
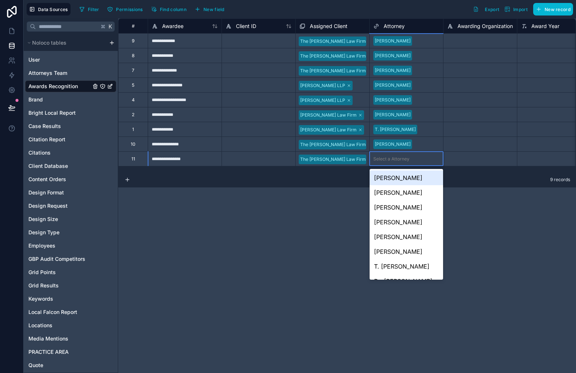
click at [421, 178] on div "[PERSON_NAME]" at bounding box center [405, 178] width 73 height 15
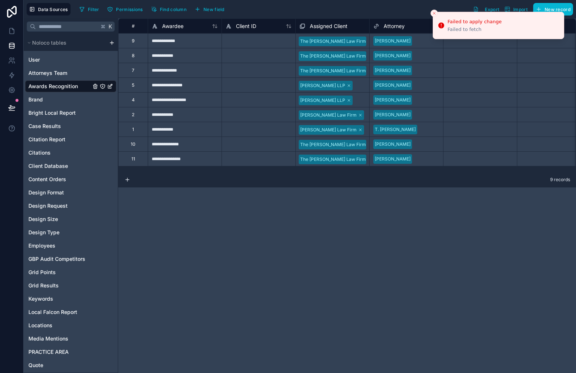
click at [314, 185] on div "9 records" at bounding box center [347, 180] width 458 height 15
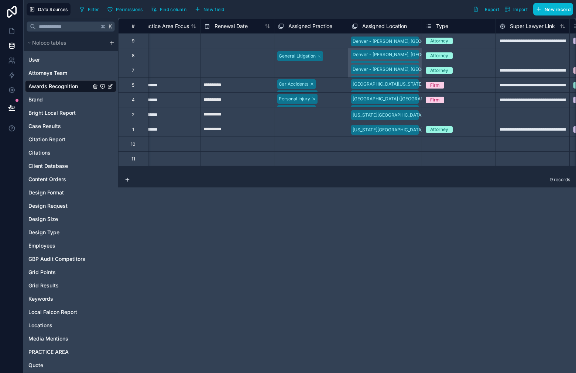
scroll to position [0, 1728]
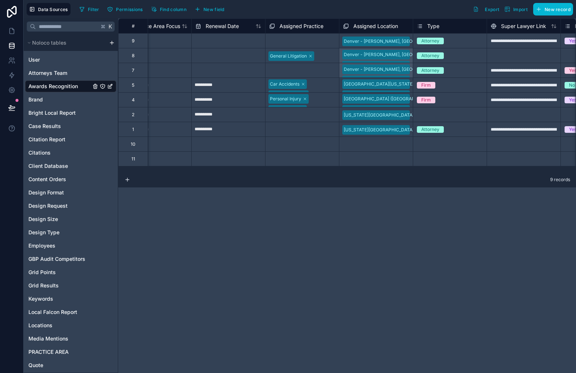
click at [374, 148] on div "Select a Assigned Location" at bounding box center [375, 144] width 73 height 14
click at [407, 42] on div "Denver - [PERSON_NAME], [GEOGRAPHIC_DATA]" at bounding box center [375, 41] width 73 height 12
click at [407, 42] on div "Denver - [PERSON_NAME], [GEOGRAPHIC_DATA]" at bounding box center [375, 40] width 73 height 13
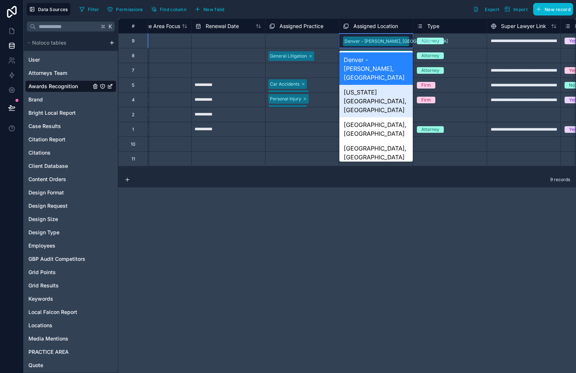
drag, startPoint x: 382, startPoint y: 91, endPoint x: 398, endPoint y: 45, distance: 48.9
click at [382, 91] on div "[US_STATE][GEOGRAPHIC_DATA], [GEOGRAPHIC_DATA]" at bounding box center [375, 101] width 73 height 32
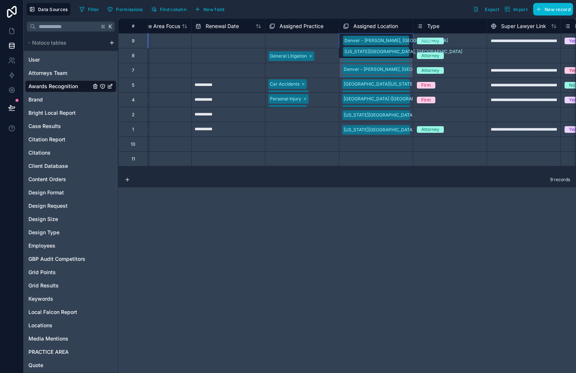
click at [404, 37] on div "Denver - Downing, CO Colorado Springs, CO" at bounding box center [375, 46] width 73 height 24
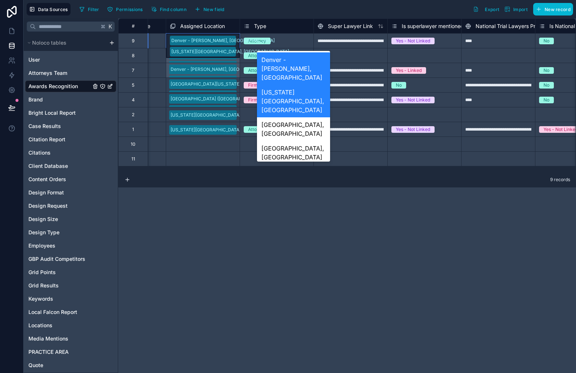
scroll to position [0, 1758]
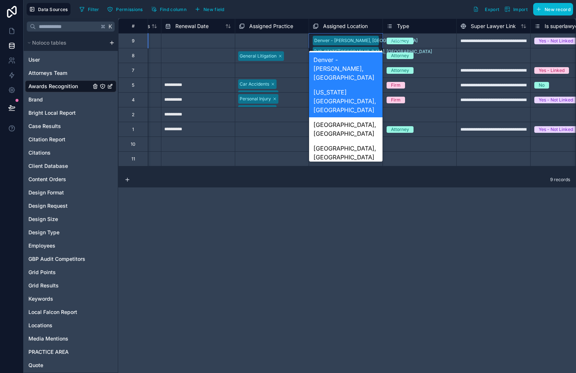
click at [341, 165] on div "Greeley, [GEOGRAPHIC_DATA]" at bounding box center [345, 177] width 73 height 24
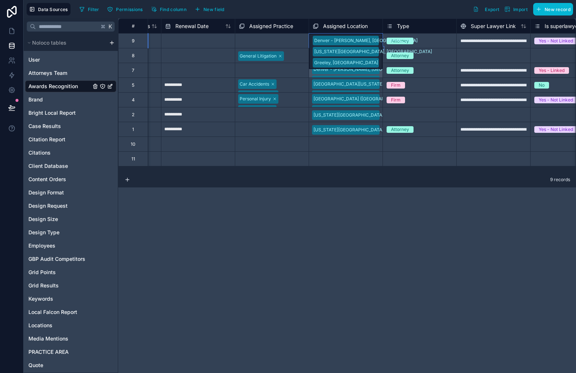
click at [371, 34] on div "Denver - Downing, CO Colorado Springs, CO Greeley, CO" at bounding box center [345, 51] width 73 height 35
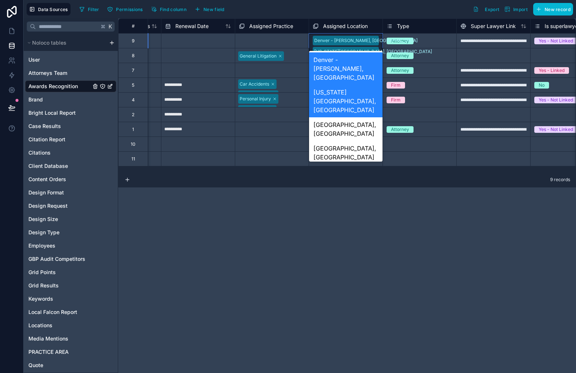
scroll to position [72, 0]
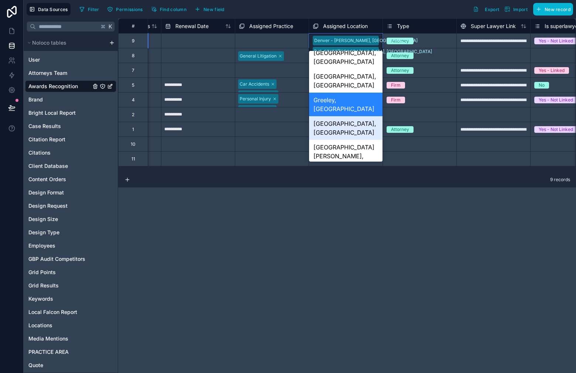
drag, startPoint x: 364, startPoint y: 79, endPoint x: 368, endPoint y: 67, distance: 12.8
click at [364, 116] on div "[GEOGRAPHIC_DATA], [GEOGRAPHIC_DATA]" at bounding box center [345, 128] width 73 height 24
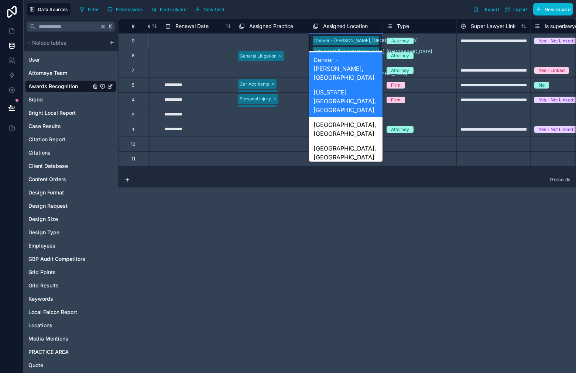
click at [373, 45] on div "Denver - Downing, CO Colorado Springs, CO Greeley, CO Grand Junction, CO" at bounding box center [345, 57] width 73 height 47
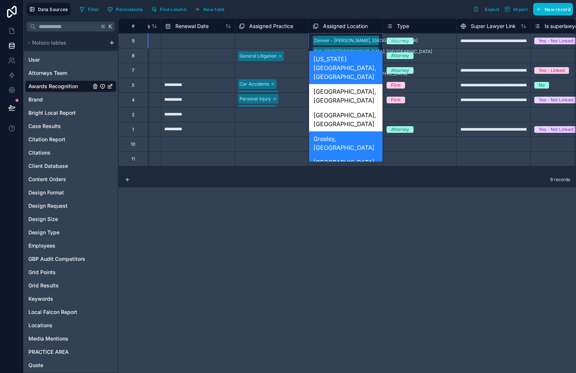
scroll to position [85, 0]
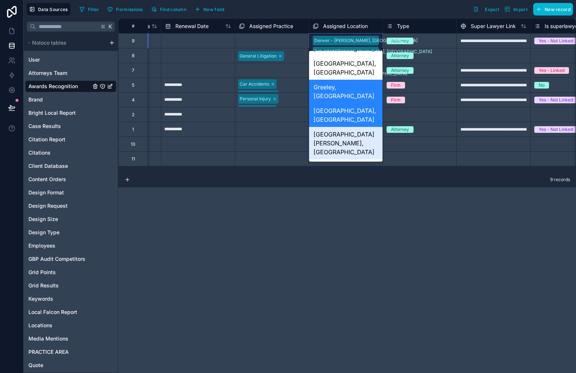
click at [364, 127] on div "[GEOGRAPHIC_DATA][PERSON_NAME], [GEOGRAPHIC_DATA]" at bounding box center [345, 143] width 73 height 32
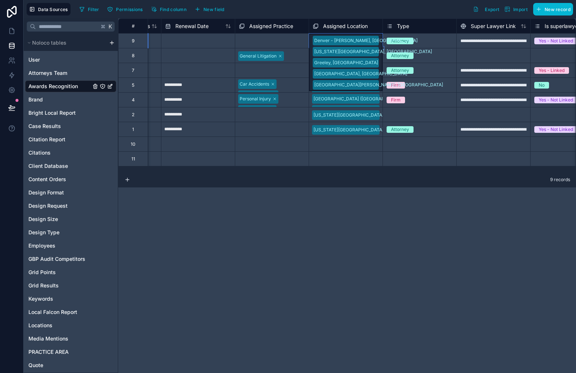
click at [371, 41] on div "Denver - Downing, CO Colorado Springs, CO Greeley, CO Grand Junction, CO Fort C…" at bounding box center [345, 63] width 73 height 58
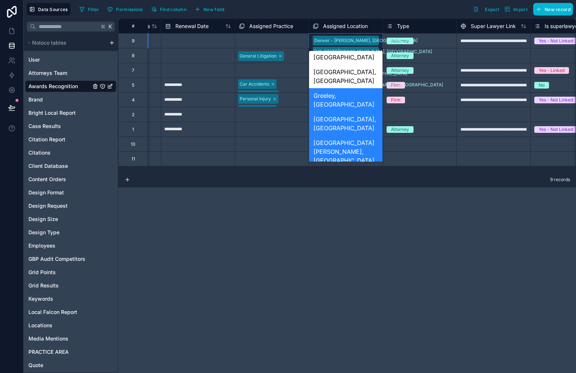
scroll to position [86, 0]
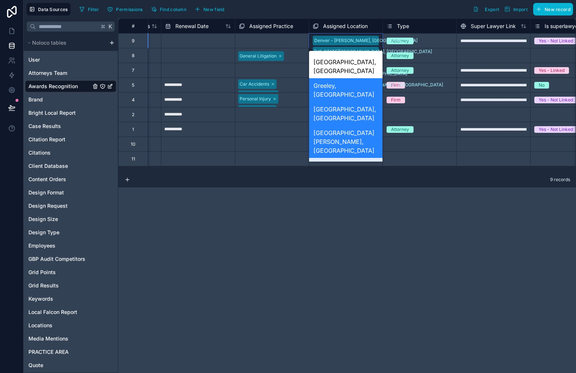
click at [355, 158] on div "[GEOGRAPHIC_DATA], [PERSON_NAME]" at bounding box center [345, 170] width 73 height 24
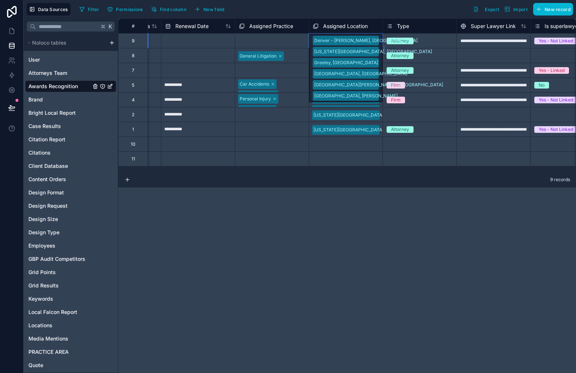
click at [375, 44] on div "Denver - Downing, CO Colorado Springs, CO Greeley, CO Grand Junction, CO Fort C…" at bounding box center [345, 68] width 73 height 69
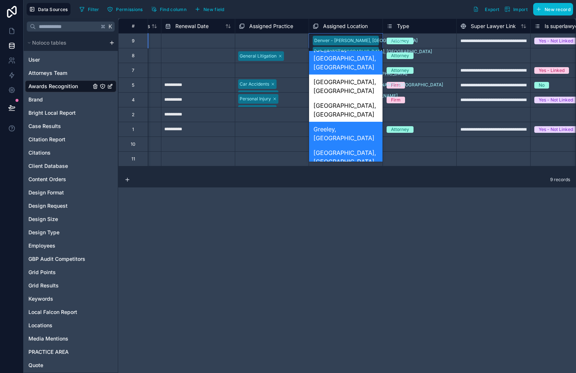
scroll to position [134, 0]
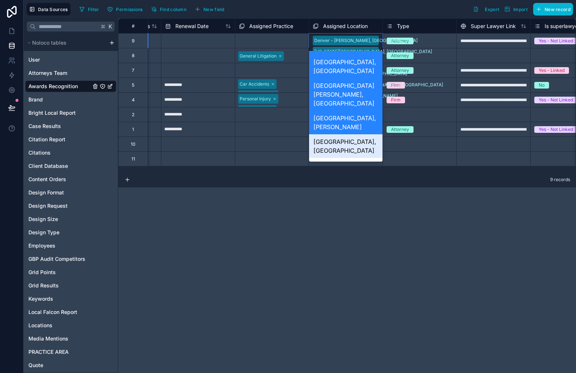
click at [361, 134] on div "[GEOGRAPHIC_DATA], [GEOGRAPHIC_DATA]" at bounding box center [345, 146] width 73 height 24
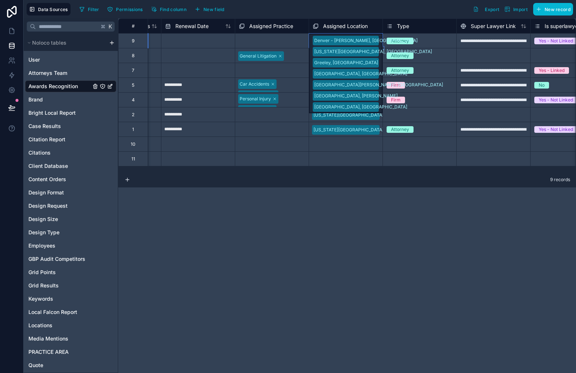
click at [371, 46] on div "Denver - Downing, CO Colorado Springs, CO Greeley, CO Grand Junction, CO Fort C…" at bounding box center [345, 74] width 73 height 80
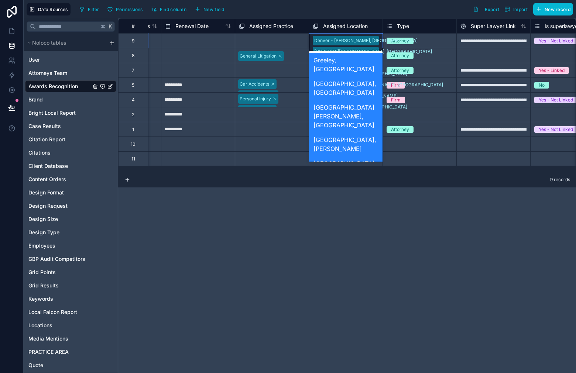
scroll to position [115, 0]
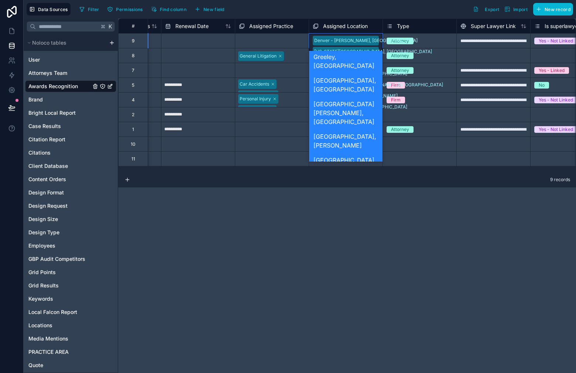
drag, startPoint x: 363, startPoint y: 97, endPoint x: 369, endPoint y: 75, distance: 22.6
click at [363, 176] on div "Aurora, [GEOGRAPHIC_DATA]" at bounding box center [345, 188] width 73 height 24
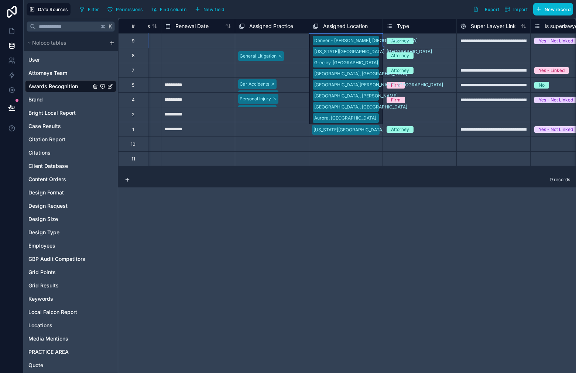
click at [378, 43] on div "Denver - Downing, CO Colorado Springs, CO Greeley, CO Grand Junction, CO Fort C…" at bounding box center [345, 79] width 73 height 91
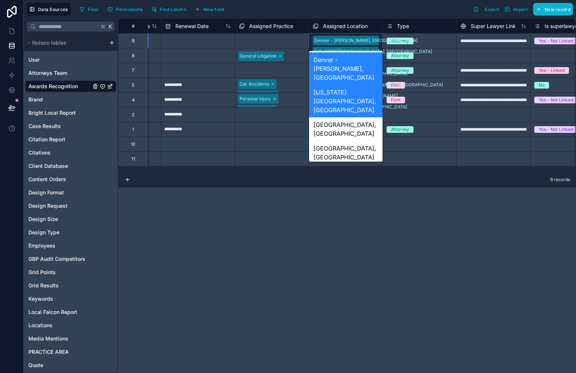
click at [378, 44] on div "Denver - Downing, CO Colorado Springs, CO Greeley, CO Grand Junction, CO Fort C…" at bounding box center [345, 79] width 73 height 91
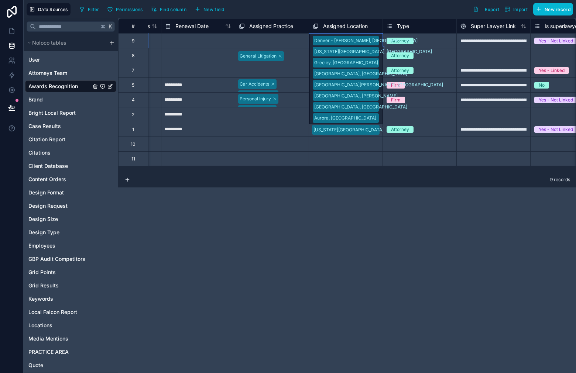
click at [378, 47] on div "Denver - Downing, CO Colorado Springs, CO Greeley, CO Grand Junction, CO Fort C…" at bounding box center [345, 79] width 73 height 91
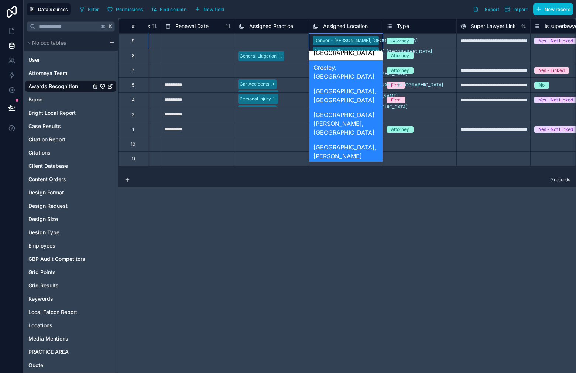
scroll to position [127, 0]
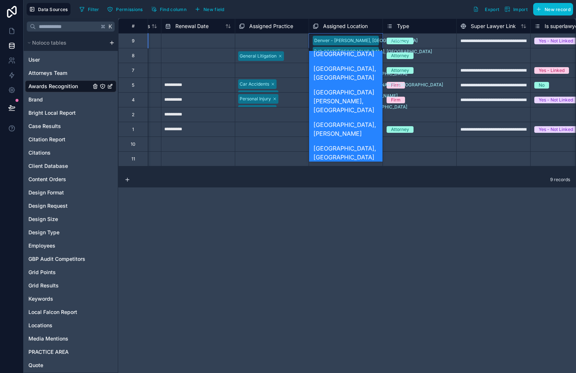
click at [358, 188] on div "Denver - [PERSON_NAME], [GEOGRAPHIC_DATA]" at bounding box center [345, 204] width 73 height 32
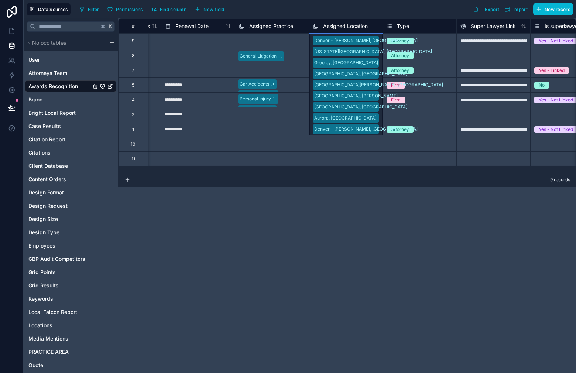
click at [375, 38] on div "Denver - Downing, CO Colorado Springs, CO Greeley, CO Grand Junction, CO Fort C…" at bounding box center [345, 85] width 73 height 102
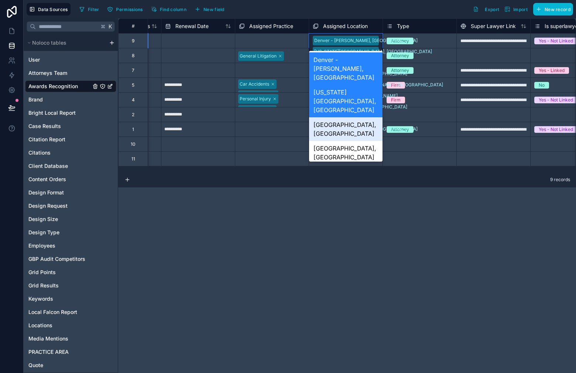
click at [361, 117] on div "[GEOGRAPHIC_DATA], [GEOGRAPHIC_DATA]" at bounding box center [345, 129] width 73 height 24
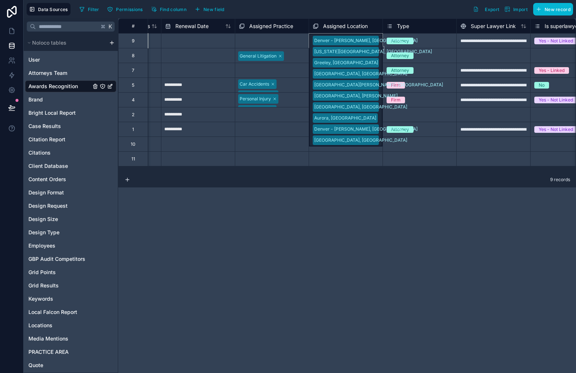
click at [392, 185] on div "9 records" at bounding box center [347, 180] width 458 height 15
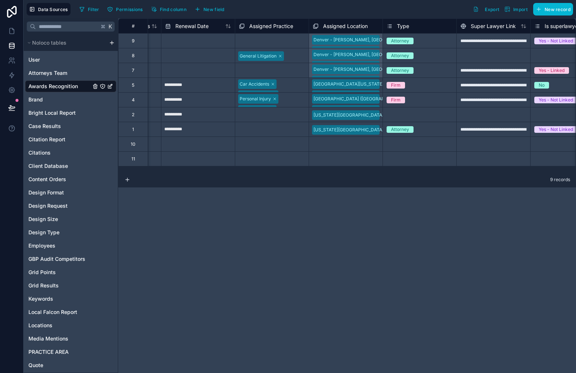
click at [333, 151] on div "Select a Assigned Location" at bounding box center [346, 158] width 74 height 15
click at [337, 148] on div "Select a Assigned Location" at bounding box center [345, 145] width 73 height 10
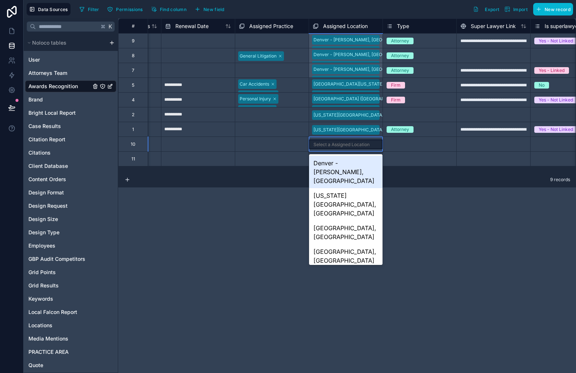
drag, startPoint x: 340, startPoint y: 161, endPoint x: 356, endPoint y: 152, distance: 18.4
click at [340, 161] on div "Denver - [PERSON_NAME], [GEOGRAPHIC_DATA]" at bounding box center [345, 172] width 73 height 32
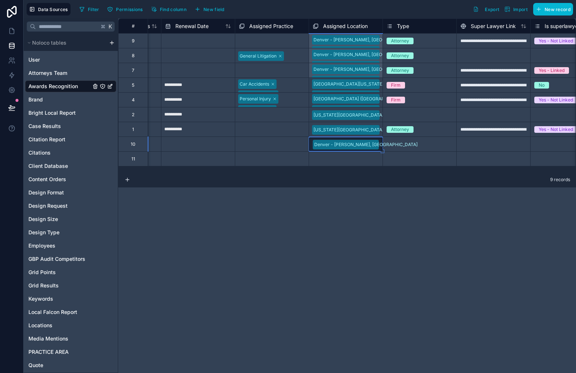
click at [373, 141] on div "Denver - [PERSON_NAME], [GEOGRAPHIC_DATA]" at bounding box center [345, 144] width 73 height 13
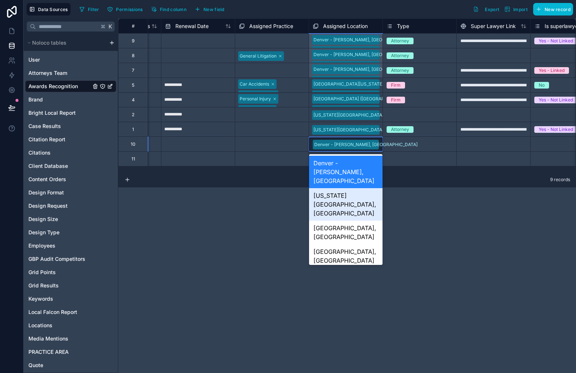
click at [359, 189] on div "[US_STATE][GEOGRAPHIC_DATA], [GEOGRAPHIC_DATA]" at bounding box center [345, 204] width 73 height 32
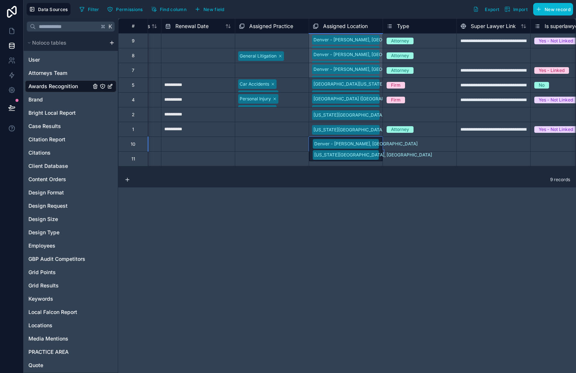
click at [378, 147] on div "Denver - Downing, CO Colorado Springs, CO" at bounding box center [345, 149] width 73 height 24
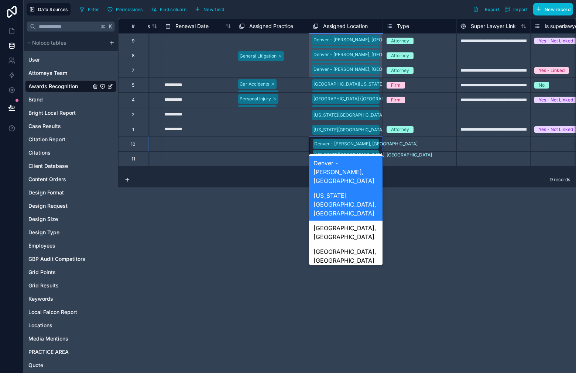
scroll to position [35, 0]
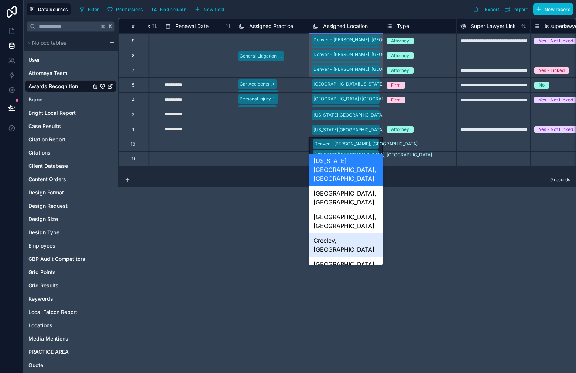
click at [362, 233] on div "Greeley, [GEOGRAPHIC_DATA]" at bounding box center [345, 245] width 73 height 24
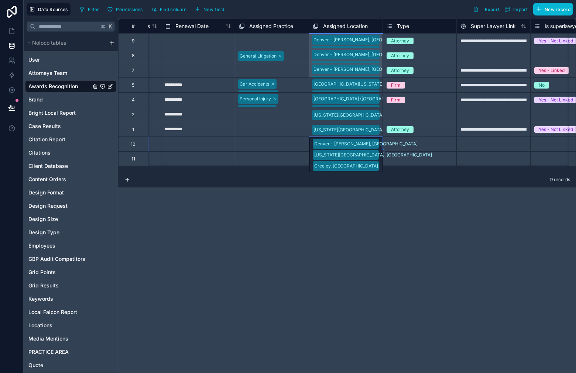
click at [378, 142] on div "Denver - Downing, CO Colorado Springs, CO Greeley, CO" at bounding box center [345, 154] width 73 height 35
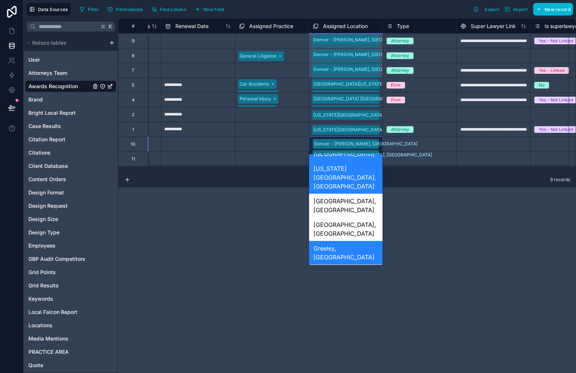
scroll to position [47, 0]
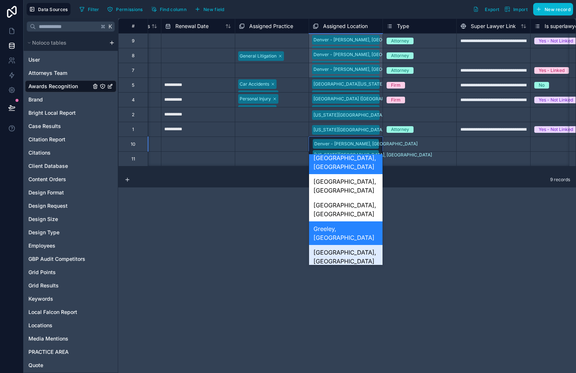
click at [363, 245] on div "[GEOGRAPHIC_DATA], [GEOGRAPHIC_DATA]" at bounding box center [345, 257] width 73 height 24
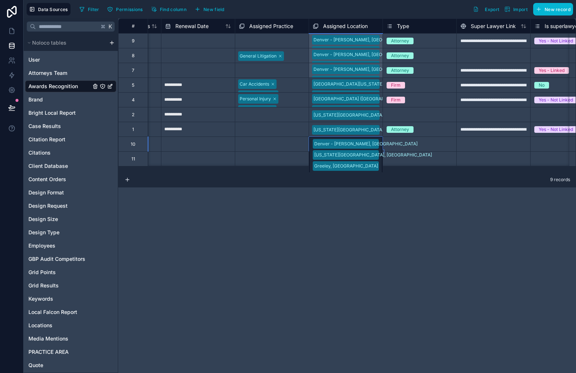
click at [378, 140] on div "Denver - Downing, CO Colorado Springs, CO Greeley, CO Grand Junction, CO" at bounding box center [345, 160] width 73 height 47
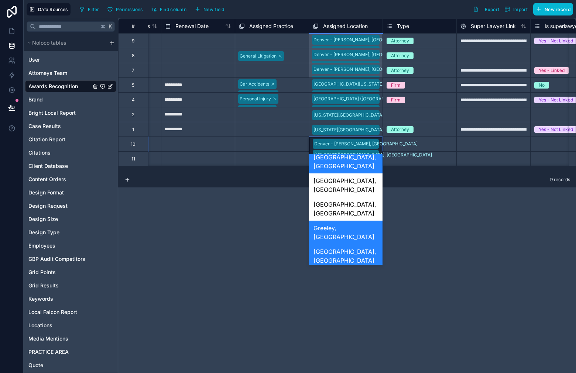
scroll to position [86, 0]
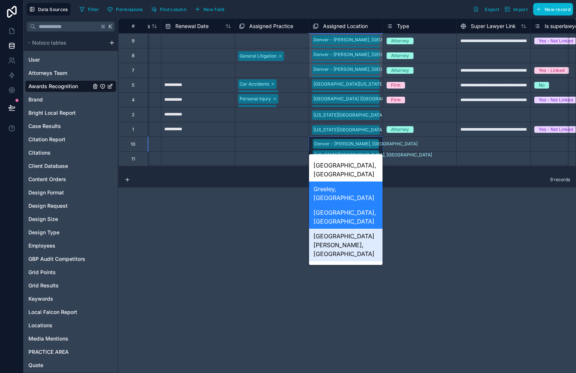
click at [366, 229] on div "[GEOGRAPHIC_DATA][PERSON_NAME], [GEOGRAPHIC_DATA]" at bounding box center [345, 245] width 73 height 32
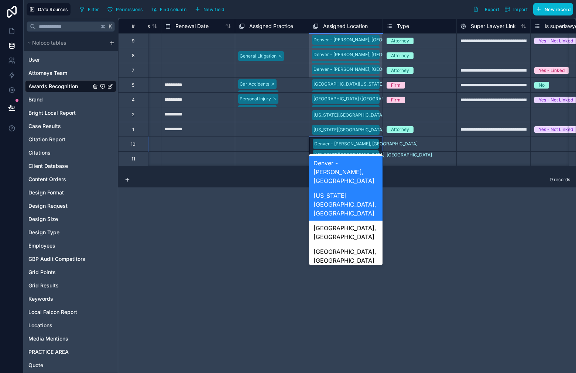
click at [372, 142] on div "Denver - Downing, CO Colorado Springs, CO Greeley, CO Grand Junction, CO Fort C…" at bounding box center [345, 166] width 73 height 58
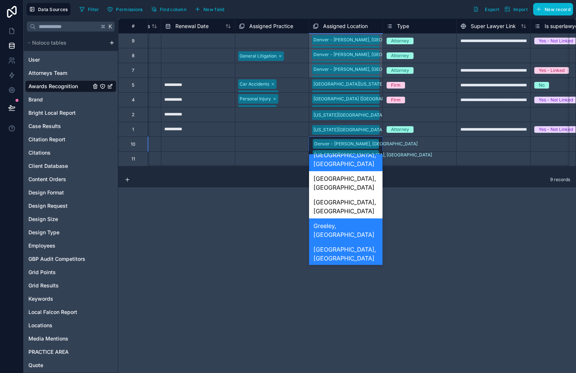
scroll to position [85, 0]
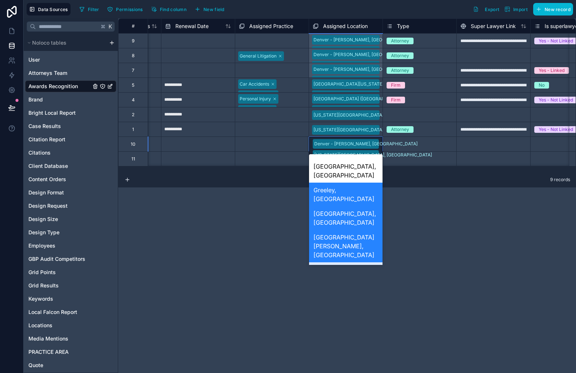
drag, startPoint x: 360, startPoint y: 202, endPoint x: 362, endPoint y: 190, distance: 12.4
click at [361, 262] on div "[GEOGRAPHIC_DATA], [PERSON_NAME]" at bounding box center [345, 274] width 73 height 24
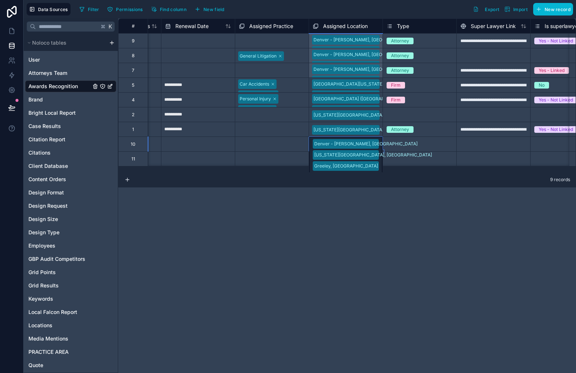
click at [375, 143] on div "Denver - Downing, CO Colorado Springs, CO Greeley, CO Grand Junction, CO Fort C…" at bounding box center [345, 171] width 73 height 69
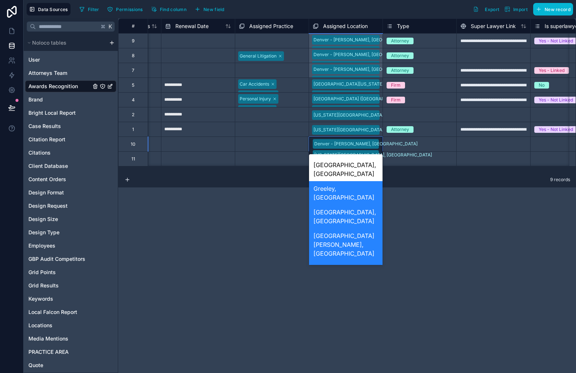
scroll to position [90, 0]
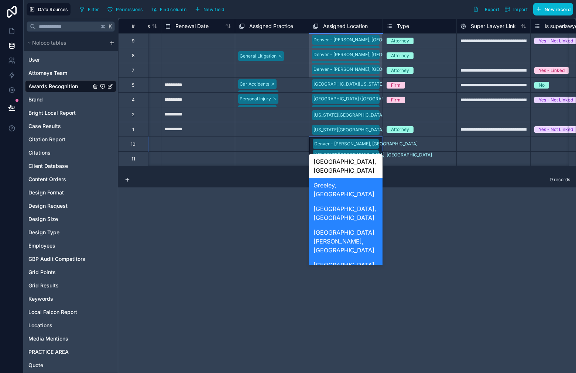
click at [357, 281] on div "[GEOGRAPHIC_DATA], [GEOGRAPHIC_DATA]" at bounding box center [345, 293] width 73 height 24
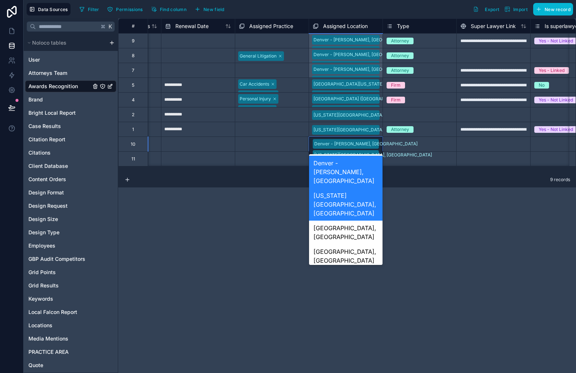
click at [372, 142] on div "Denver - Downing, CO Colorado Springs, CO Greeley, CO Grand Junction, CO Fort C…" at bounding box center [345, 177] width 73 height 80
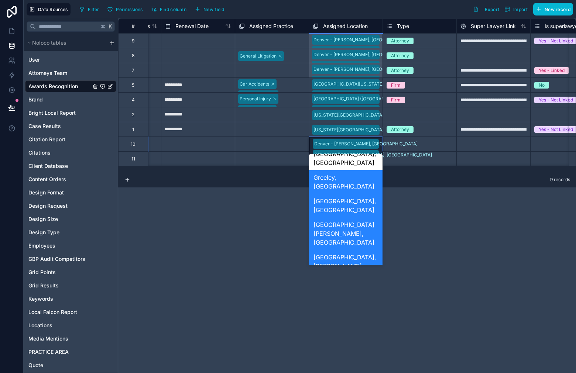
scroll to position [108, 0]
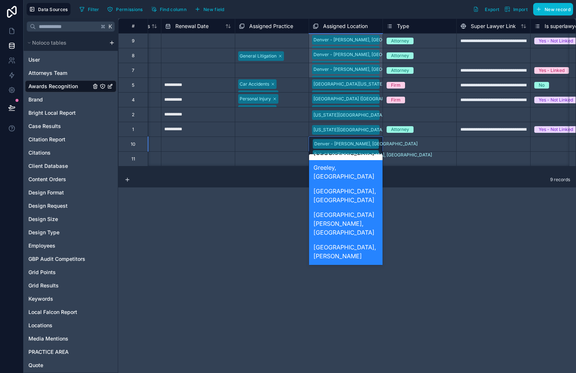
click at [352, 287] on div "Aurora, [GEOGRAPHIC_DATA]" at bounding box center [345, 299] width 73 height 24
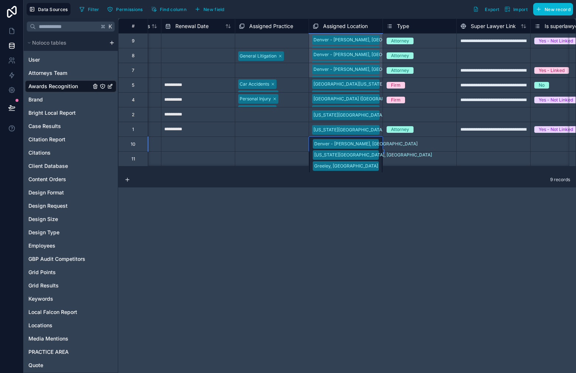
click at [375, 145] on div "Denver - Downing, CO Colorado Springs, CO Greeley, CO Grand Junction, CO Fort C…" at bounding box center [345, 182] width 73 height 91
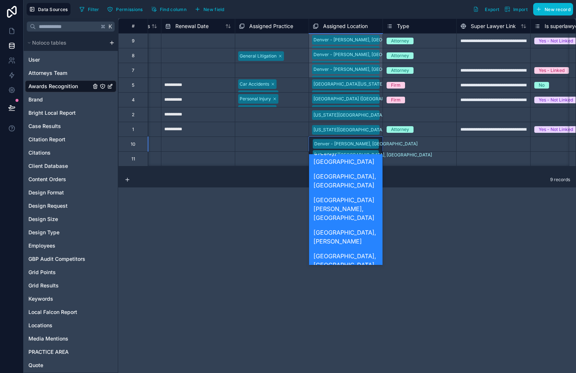
scroll to position [126, 0]
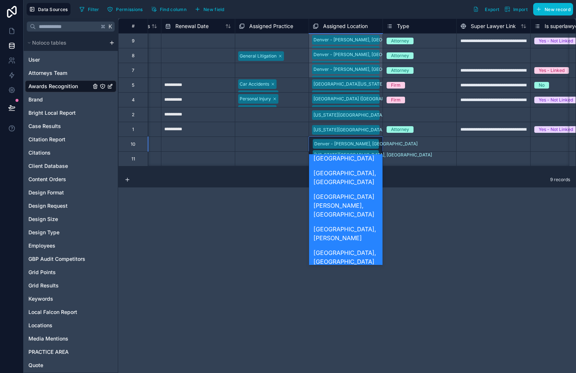
drag, startPoint x: 361, startPoint y: 201, endPoint x: 364, endPoint y: 193, distance: 8.8
click at [361, 293] on div "Denver - [PERSON_NAME], [GEOGRAPHIC_DATA]" at bounding box center [345, 309] width 73 height 32
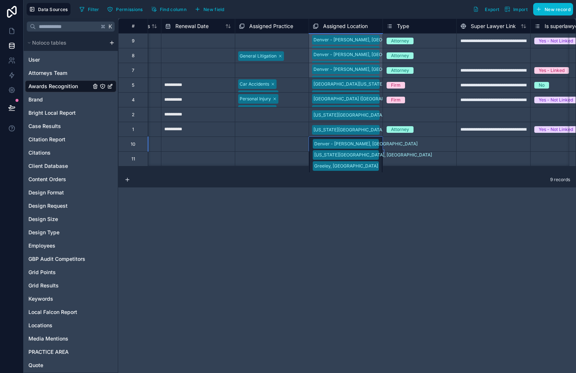
click at [375, 144] on div "Denver - Downing, CO Colorado Springs, CO Greeley, CO Grand Junction, CO Fort C…" at bounding box center [345, 188] width 73 height 102
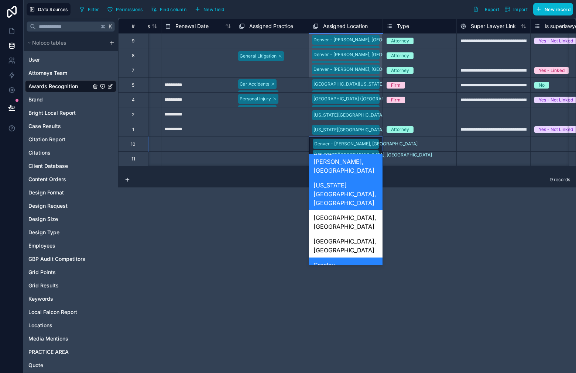
scroll to position [4, 0]
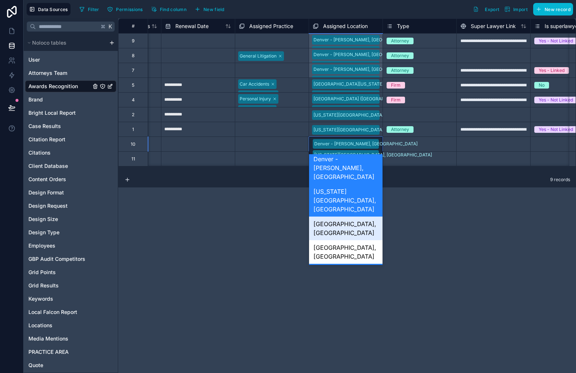
click at [359, 217] on div "[GEOGRAPHIC_DATA], [GEOGRAPHIC_DATA]" at bounding box center [345, 229] width 73 height 24
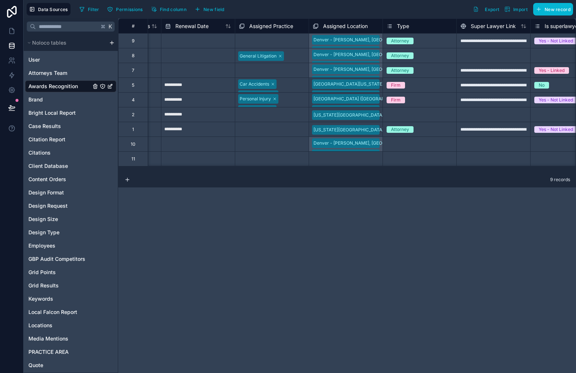
click at [384, 203] on div "**********" at bounding box center [347, 195] width 458 height 355
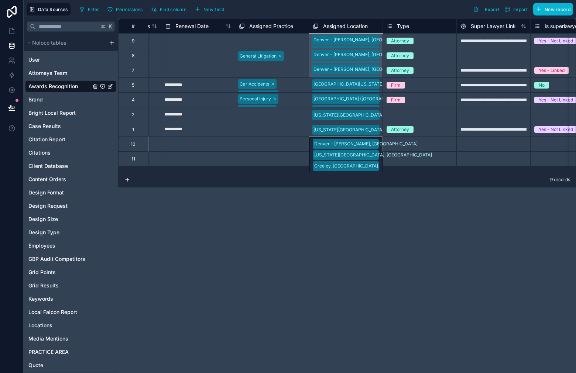
click at [374, 143] on div "Denver - Downing, CO Colorado Springs, CO Greeley, CO Grand Junction, CO Fort C…" at bounding box center [346, 144] width 74 height 15
drag, startPoint x: 383, startPoint y: 152, endPoint x: 382, endPoint y: 160, distance: 7.6
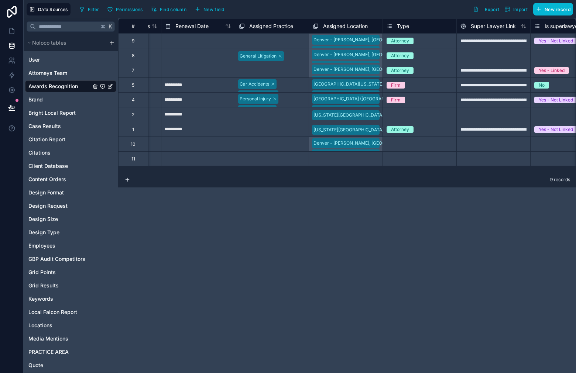
click at [396, 176] on div "9 records" at bounding box center [347, 180] width 458 height 15
click at [409, 141] on div "Select a Type" at bounding box center [419, 144] width 73 height 7
click at [411, 144] on div "Select a Type" at bounding box center [400, 144] width 28 height 6
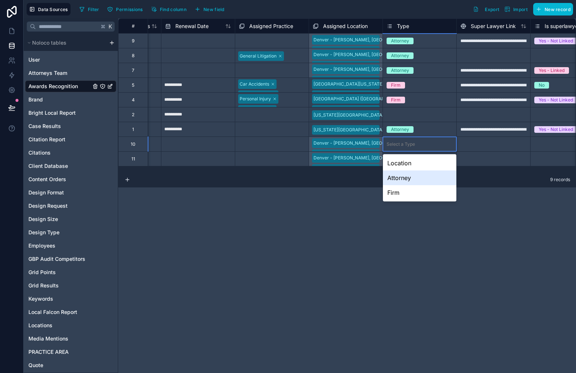
drag, startPoint x: 407, startPoint y: 175, endPoint x: 411, endPoint y: 168, distance: 8.1
click at [407, 175] on div "Attorney" at bounding box center [419, 178] width 73 height 15
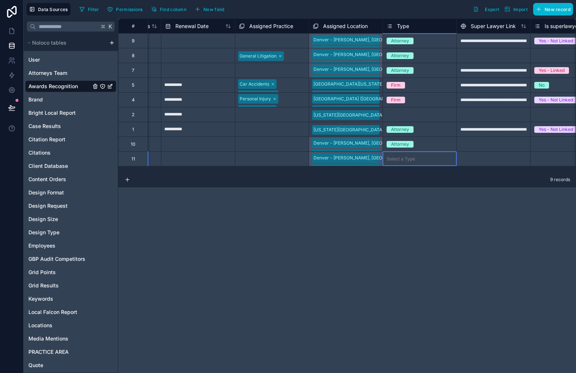
click at [418, 156] on div "Select a Type" at bounding box center [419, 158] width 73 height 7
click at [417, 160] on div "Select a Type" at bounding box center [419, 158] width 73 height 7
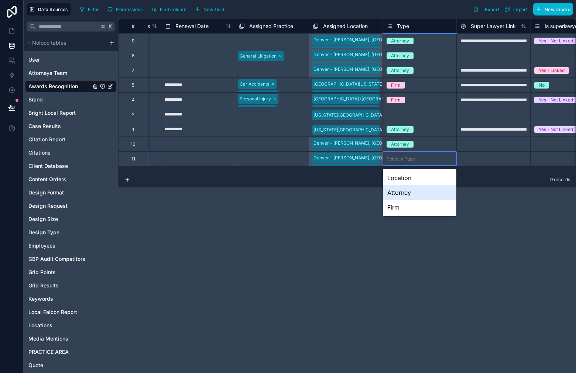
click at [419, 193] on div "Attorney" at bounding box center [419, 192] width 73 height 15
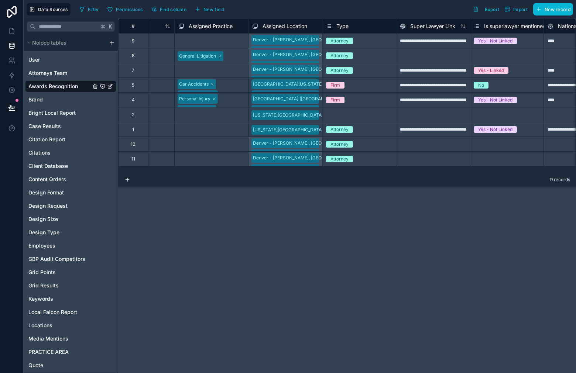
scroll to position [0, 1824]
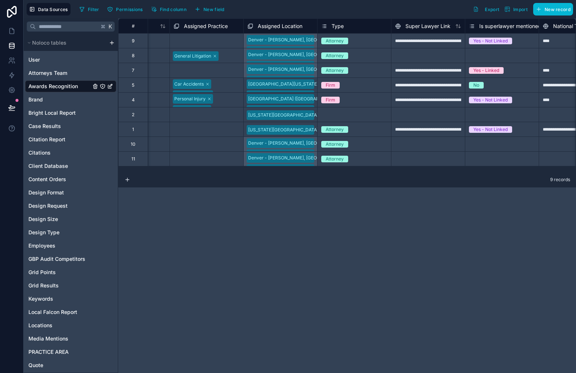
click at [339, 115] on div "Select a Type" at bounding box center [335, 115] width 28 height 6
click at [340, 113] on div "Select a Type" at bounding box center [335, 115] width 28 height 6
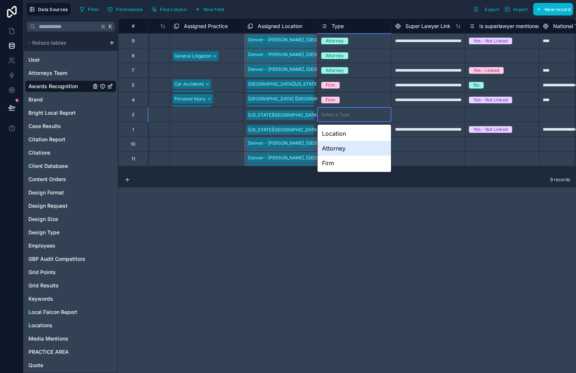
click at [341, 148] on div "Attorney" at bounding box center [353, 148] width 73 height 15
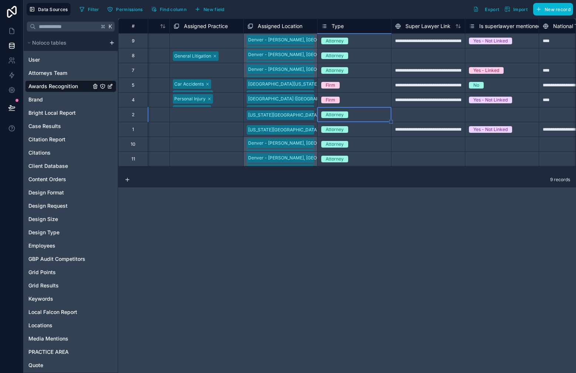
click at [416, 145] on div at bounding box center [428, 144] width 74 height 15
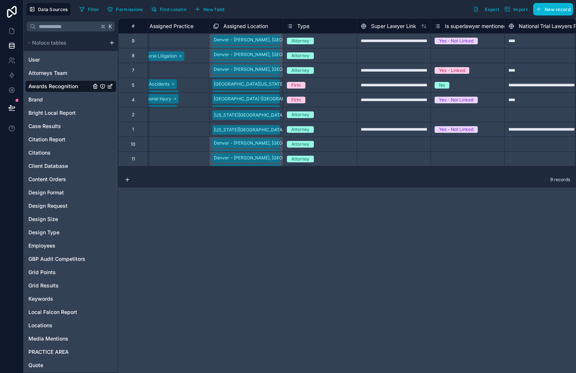
scroll to position [0, 1914]
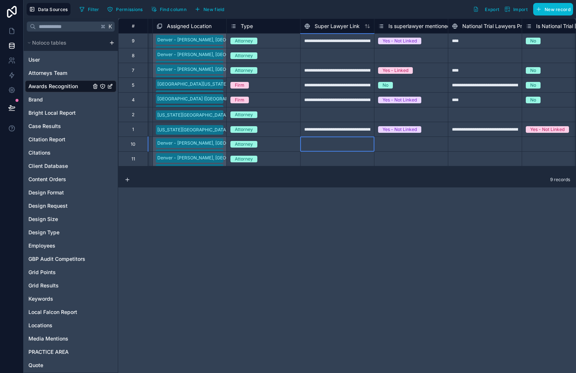
click at [335, 146] on div at bounding box center [337, 144] width 74 height 15
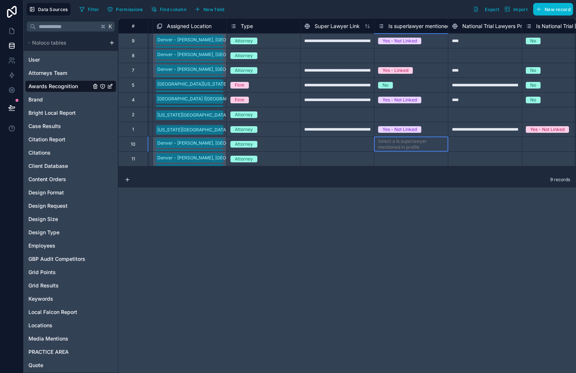
click at [396, 150] on div "Select a Is superlawyer mentioned in profile" at bounding box center [410, 144] width 73 height 13
click at [358, 145] on div at bounding box center [337, 144] width 74 height 15
click at [395, 145] on div "Select a Is superlawyer mentioned in profile" at bounding box center [411, 144] width 66 height 12
click at [411, 141] on div "Select a Is superlawyer mentioned in profile" at bounding box center [411, 144] width 66 height 12
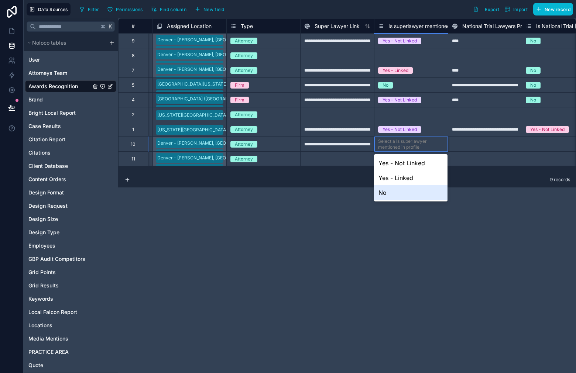
click at [402, 193] on div "No" at bounding box center [410, 192] width 73 height 15
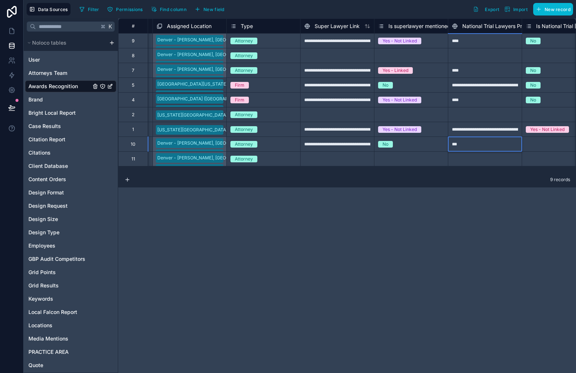
type input "****"
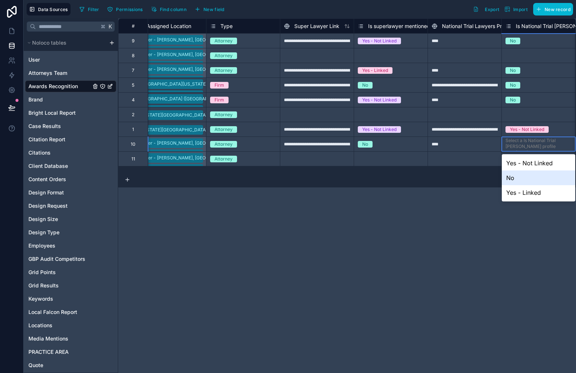
click at [514, 179] on div "No" at bounding box center [538, 178] width 73 height 15
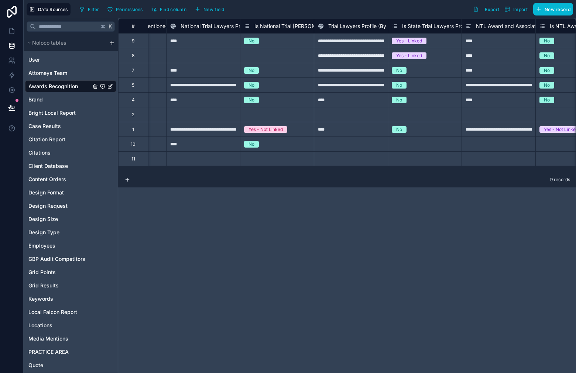
scroll to position [0, 2222]
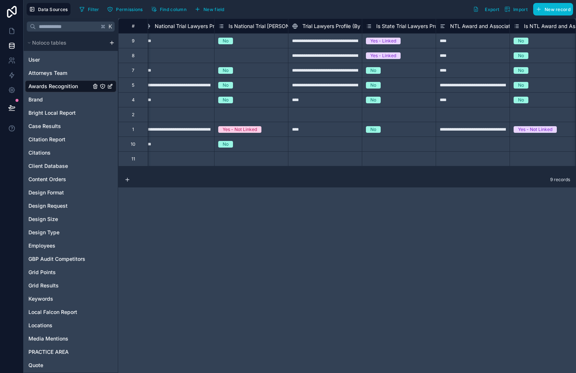
click at [307, 142] on div at bounding box center [325, 144] width 74 height 15
click at [371, 147] on div "Select a Is State Trial Lawyers Profile mentioned" at bounding box center [399, 144] width 66 height 12
click at [391, 138] on div "Select a Is State Trial Lawyers Profile mentioned" at bounding box center [398, 144] width 73 height 13
click at [389, 146] on div "Select a Is State Trial Lawyers Profile mentioned" at bounding box center [399, 144] width 66 height 12
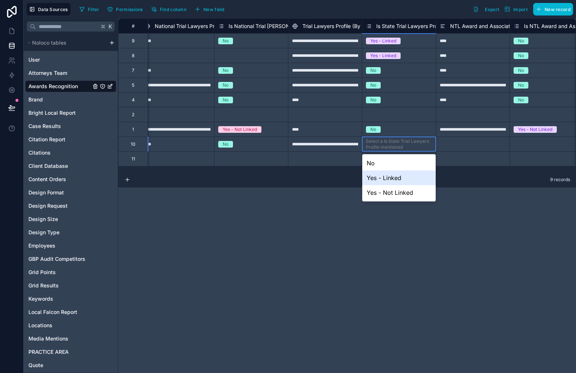
click at [393, 163] on div "No" at bounding box center [398, 163] width 73 height 15
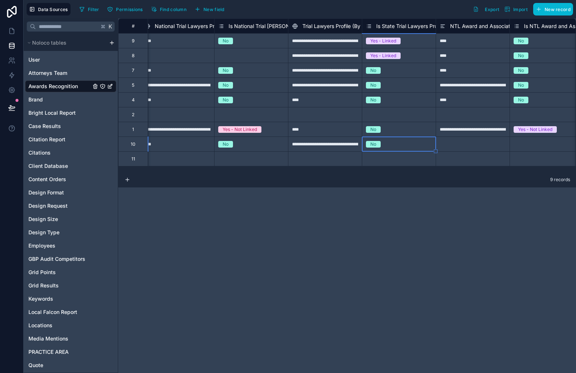
click at [460, 138] on div at bounding box center [472, 144] width 74 height 15
type input "****"
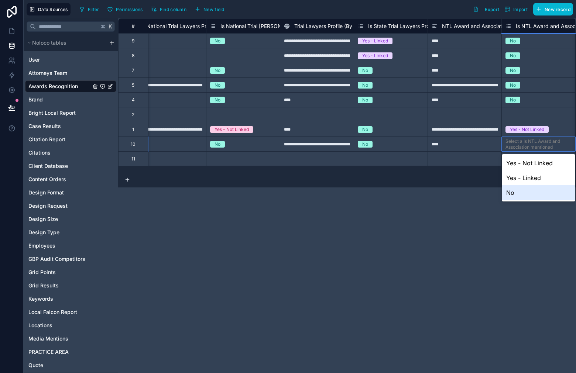
drag, startPoint x: 531, startPoint y: 194, endPoint x: 524, endPoint y: 170, distance: 25.3
click at [531, 194] on div "No" at bounding box center [538, 192] width 73 height 15
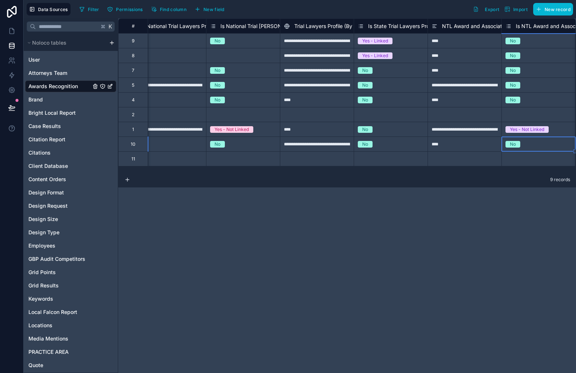
scroll to position [0, 2304]
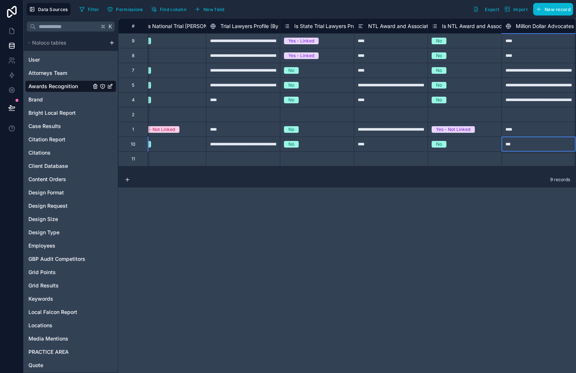
type input "****"
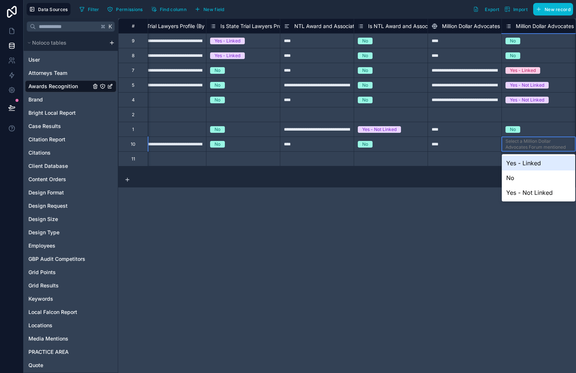
click at [547, 144] on div "Select a Million Dollar Advocates Forum mentioned" at bounding box center [538, 144] width 66 height 12
click at [525, 179] on div "No" at bounding box center [538, 178] width 73 height 15
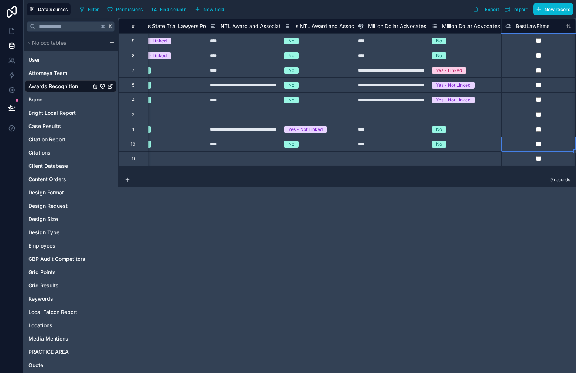
scroll to position [0, 2525]
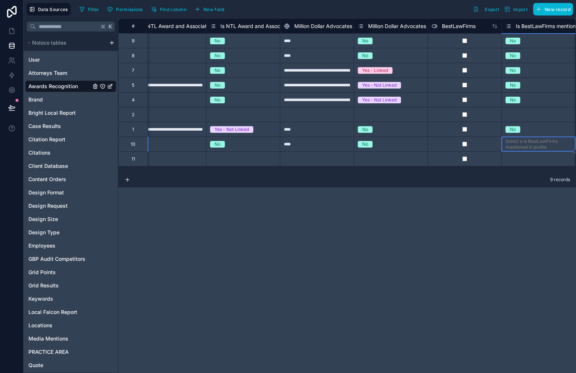
click at [543, 147] on div "Select a Is BestLawFirms mentioned in profile" at bounding box center [538, 144] width 66 height 12
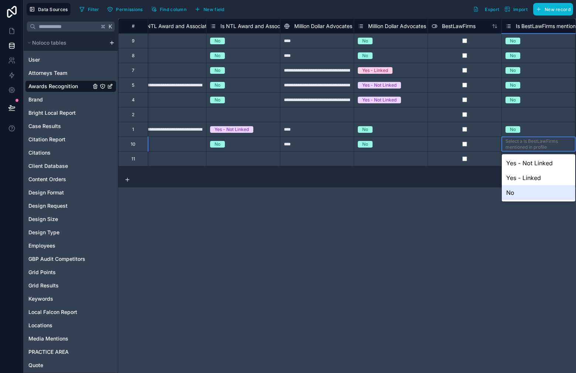
click at [514, 188] on div "No" at bounding box center [538, 192] width 73 height 15
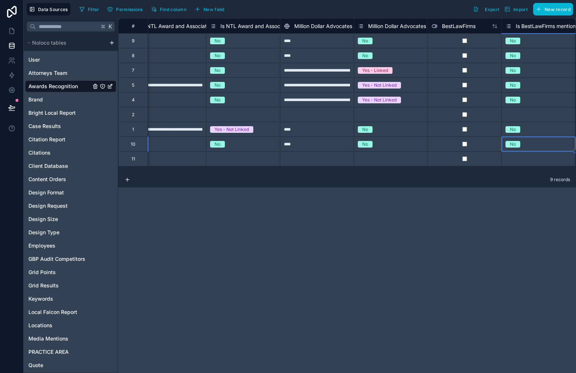
scroll to position [0, 2599]
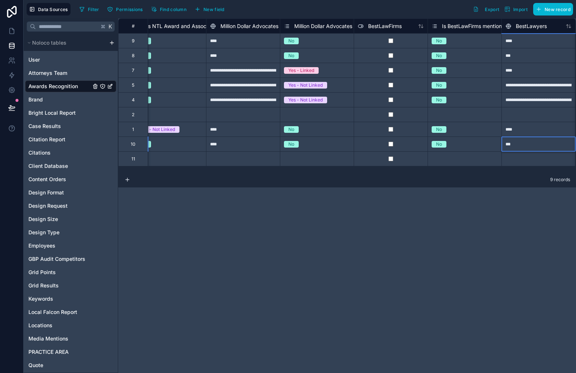
type input "****"
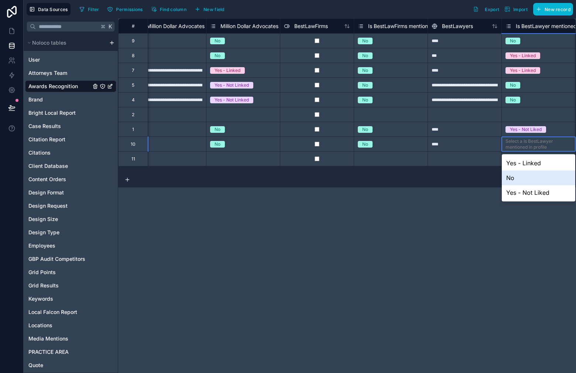
click at [550, 178] on div "No" at bounding box center [538, 178] width 73 height 15
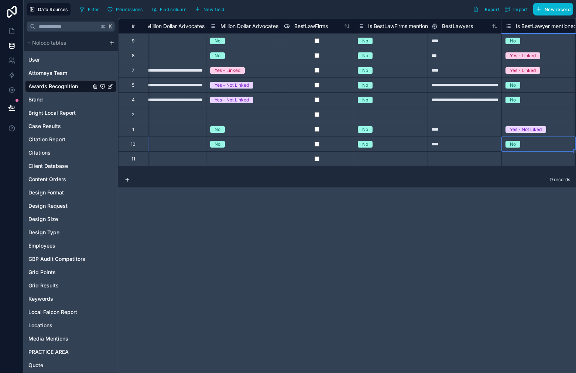
scroll to position [0, 2747]
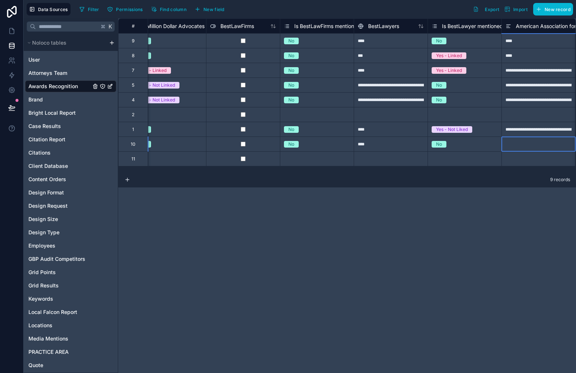
click at [533, 145] on div at bounding box center [538, 144] width 74 height 15
click at [533, 146] on div at bounding box center [538, 144] width 74 height 15
type input "****"
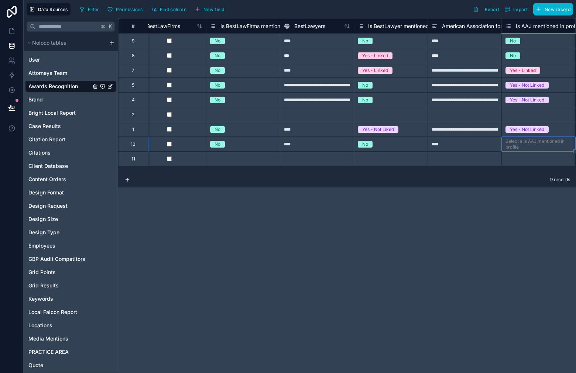
click at [517, 142] on div "Select a Is AAJ mentioned in profile" at bounding box center [538, 144] width 66 height 12
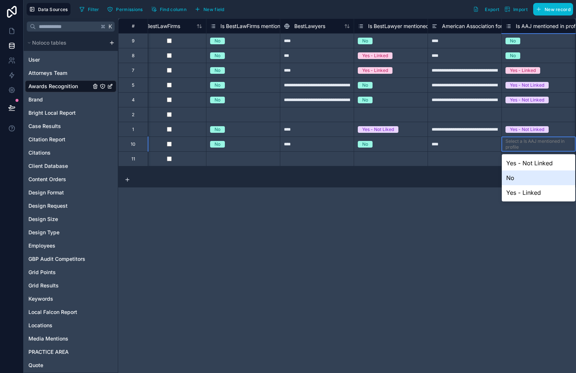
click at [517, 179] on div "No" at bounding box center [538, 178] width 73 height 15
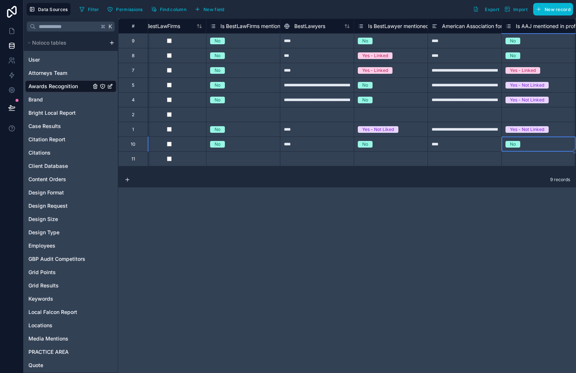
scroll to position [0, 2894]
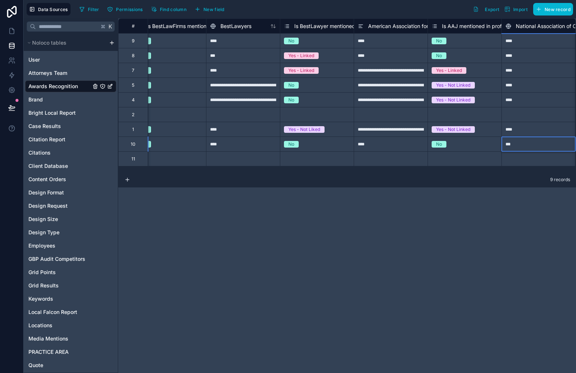
type input "****"
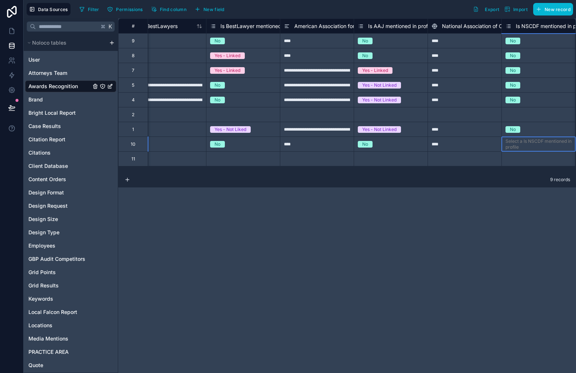
click at [539, 144] on div "Select a Is NSCDF mentioned in profile" at bounding box center [538, 144] width 66 height 12
click at [537, 145] on div "Select a Is NSCDF mentioned in profile" at bounding box center [538, 144] width 66 height 12
click at [530, 145] on div "Select a Is NSCDF mentioned in profile" at bounding box center [538, 144] width 66 height 12
click at [530, 147] on div "Select a Is NSCDF mentioned in profile" at bounding box center [538, 144] width 66 height 12
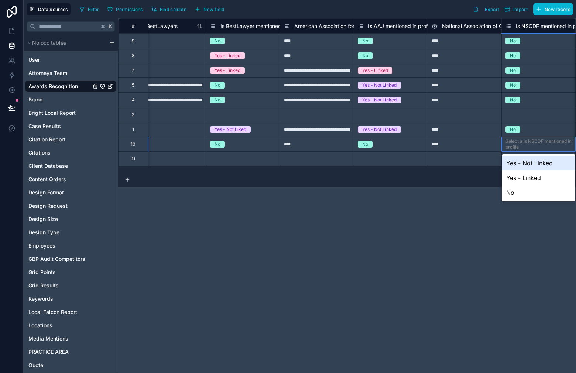
click at [527, 142] on div "Select a Is NSCDF mentioned in profile" at bounding box center [538, 144] width 66 height 12
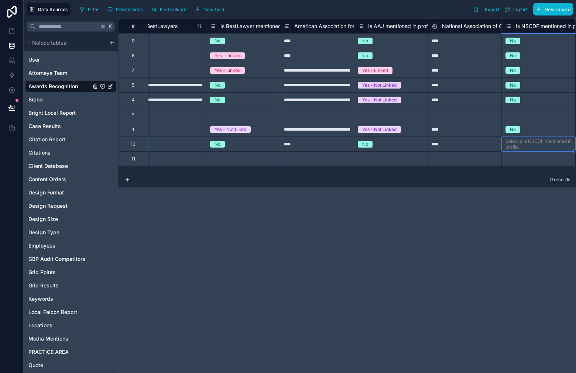
click at [527, 142] on div "Select a Is NSCDF mentioned in profile" at bounding box center [538, 144] width 66 height 12
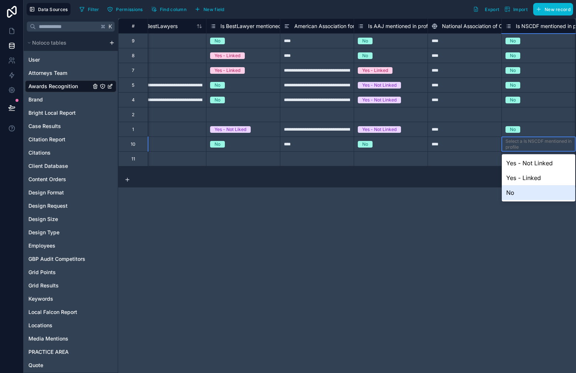
click at [520, 190] on div "No" at bounding box center [538, 192] width 73 height 15
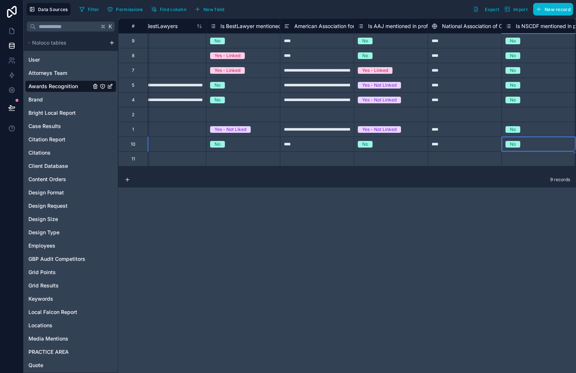
scroll to position [0, 3042]
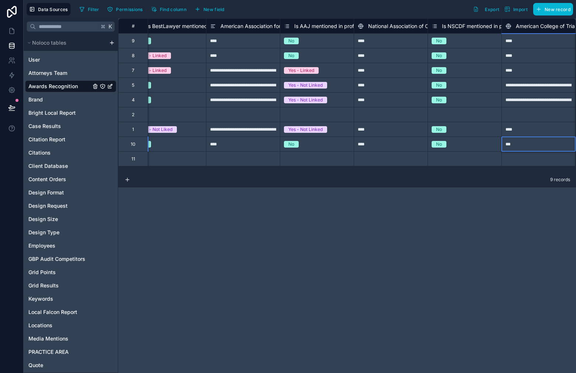
type input "****"
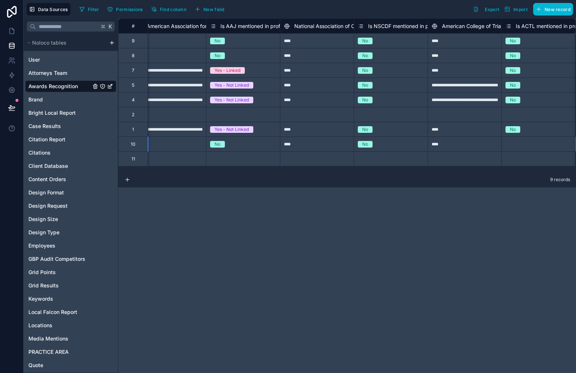
scroll to position [0, 3189]
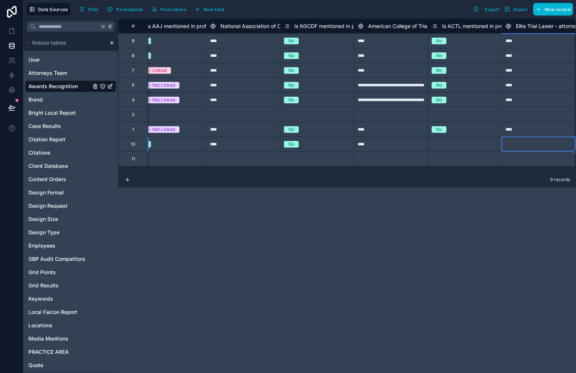
click at [442, 148] on div "Select a Is ACTL mentioned in profile" at bounding box center [464, 144] width 66 height 12
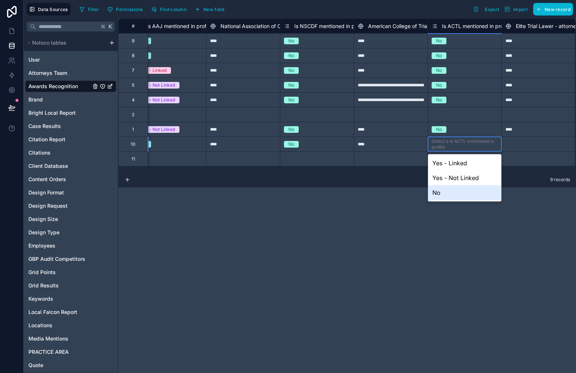
click at [441, 190] on div "No" at bounding box center [464, 192] width 73 height 15
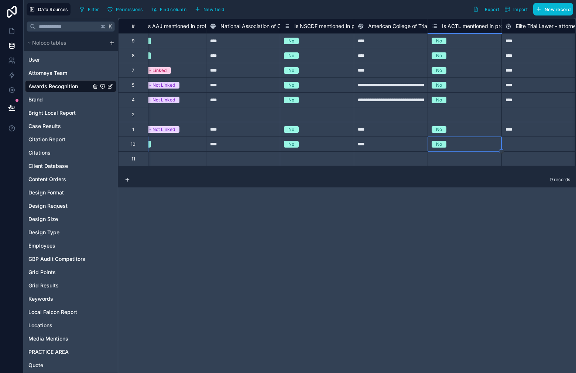
click at [534, 144] on div at bounding box center [538, 144] width 74 height 15
type input "****"
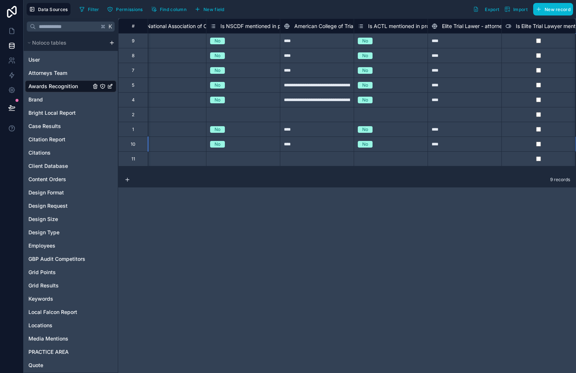
scroll to position [0, 3337]
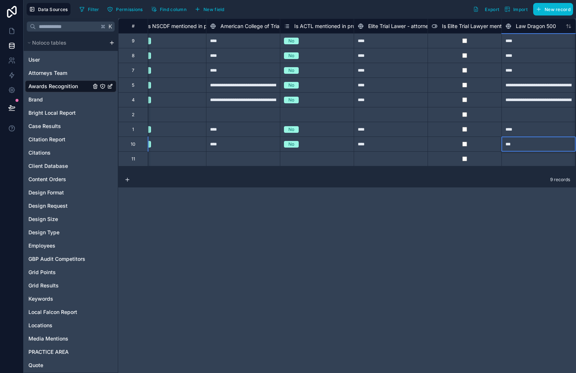
type input "****"
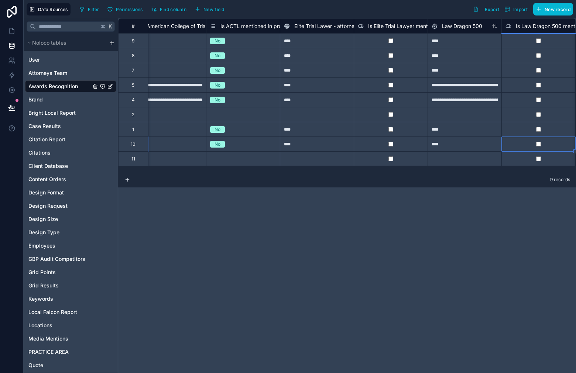
scroll to position [0, 3485]
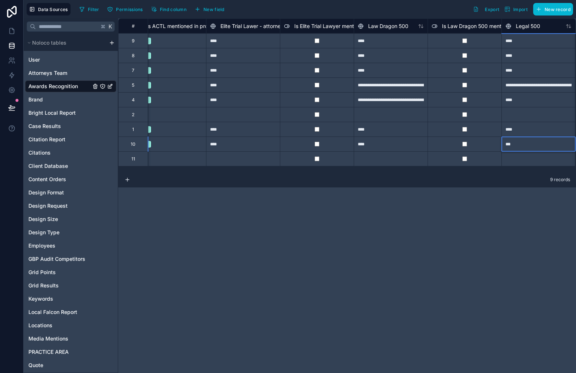
type input "****"
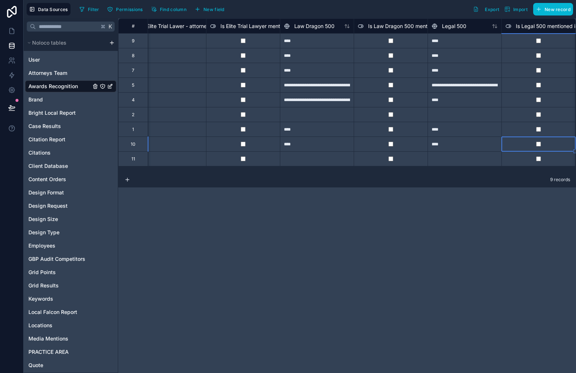
scroll to position [0, 3632]
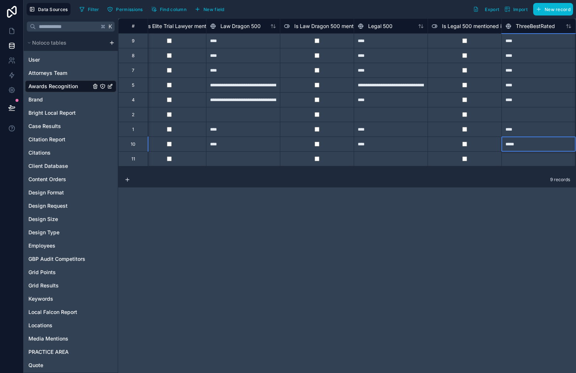
type input "****"
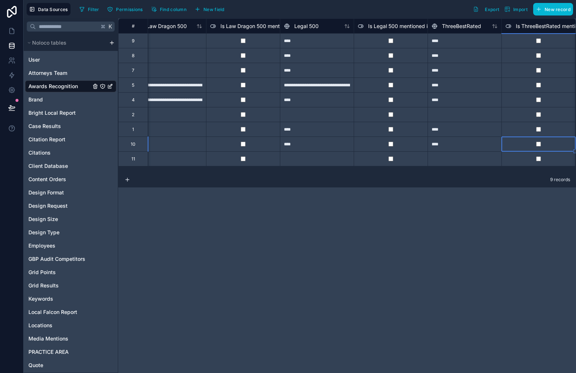
scroll to position [0, 3780]
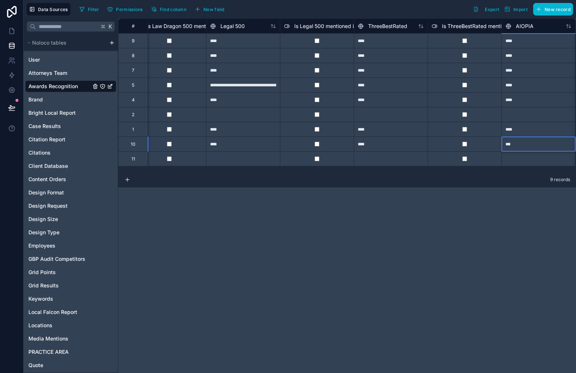
type input "****"
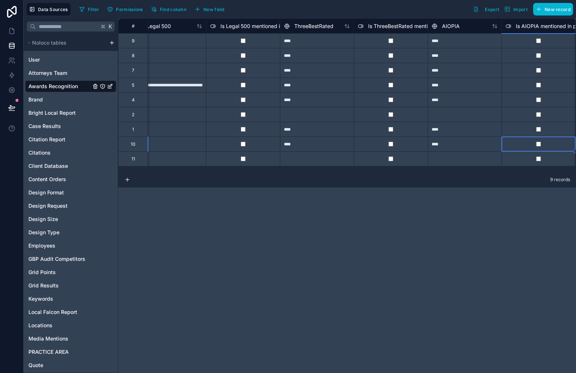
scroll to position [0, 3927]
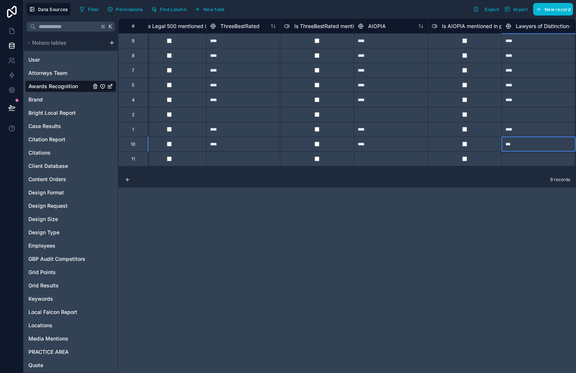
type input "****"
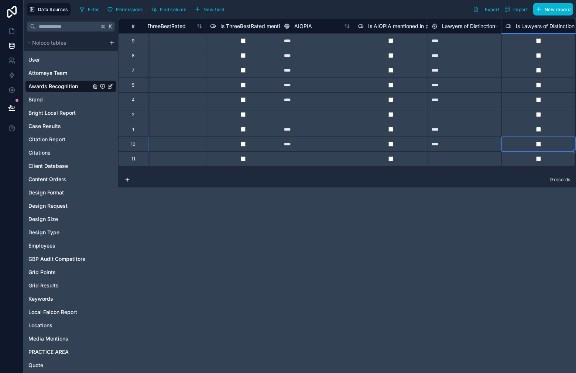
scroll to position [0, 4075]
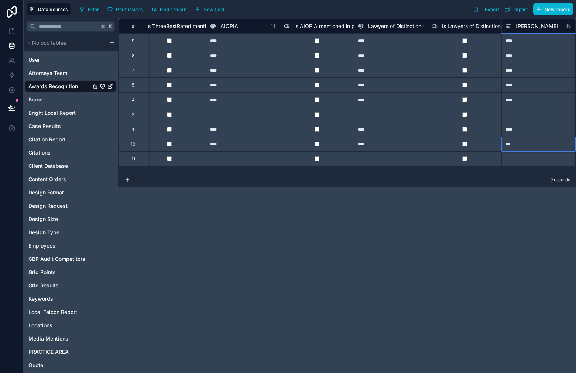
type input "****"
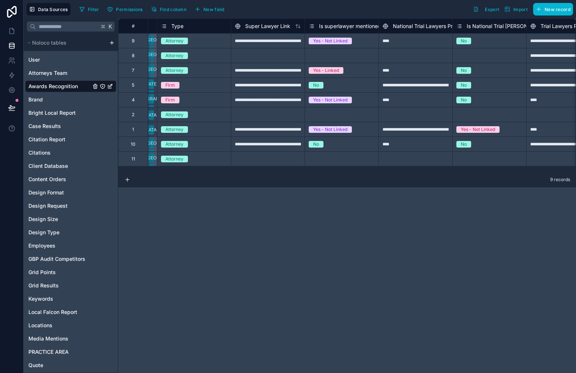
scroll to position [0, 1979]
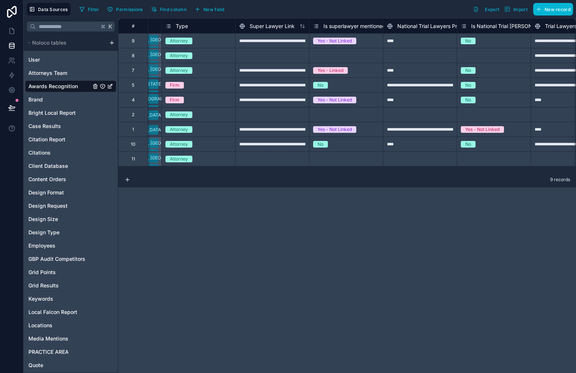
click at [290, 115] on div at bounding box center [272, 114] width 74 height 15
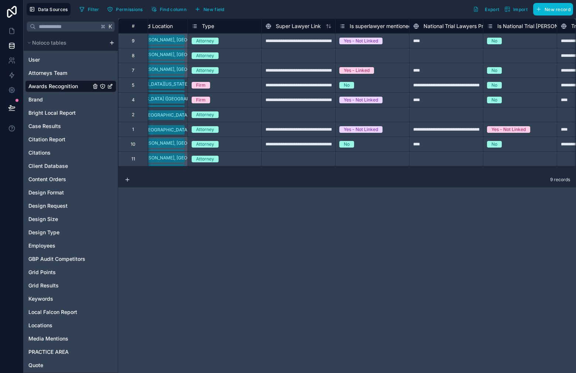
scroll to position [0, 1949]
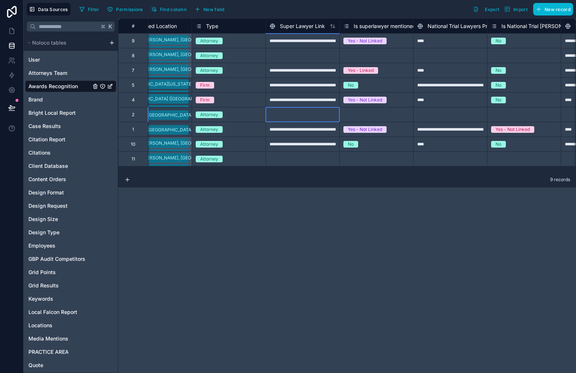
click at [306, 113] on div at bounding box center [302, 114] width 74 height 15
type input "****"
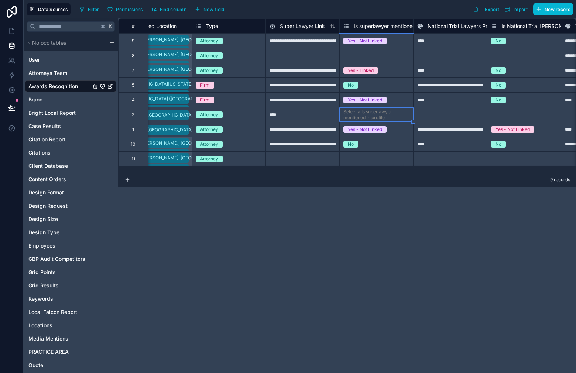
click at [373, 116] on div "Select a Is superlawyer mentioned in profile" at bounding box center [376, 115] width 66 height 12
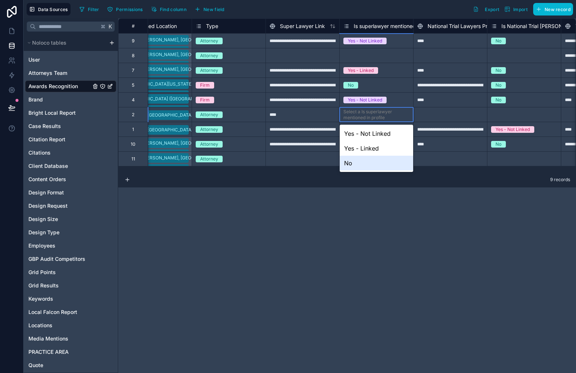
click at [359, 167] on div "No" at bounding box center [376, 163] width 73 height 15
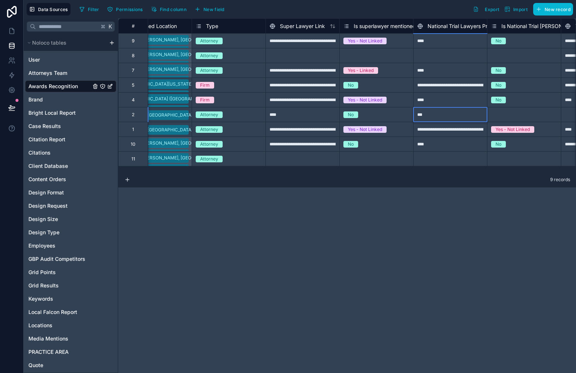
type input "****"
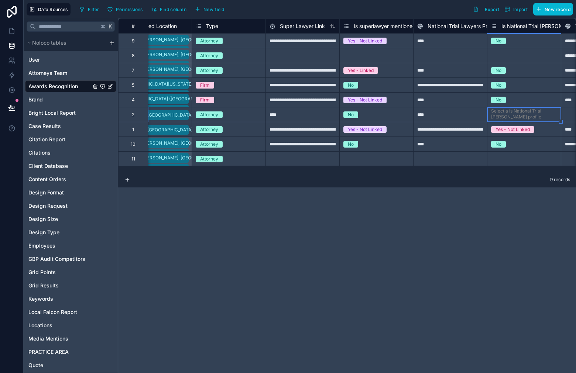
click at [526, 117] on div "Select a Is National Trial Lawter profile mentioned" at bounding box center [524, 117] width 66 height 18
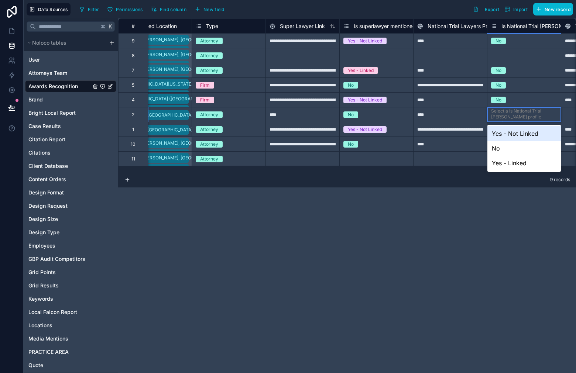
click at [526, 117] on div "Select a Is National Trial Lawter profile mentioned" at bounding box center [524, 117] width 66 height 18
click at [510, 146] on div "No" at bounding box center [523, 148] width 73 height 15
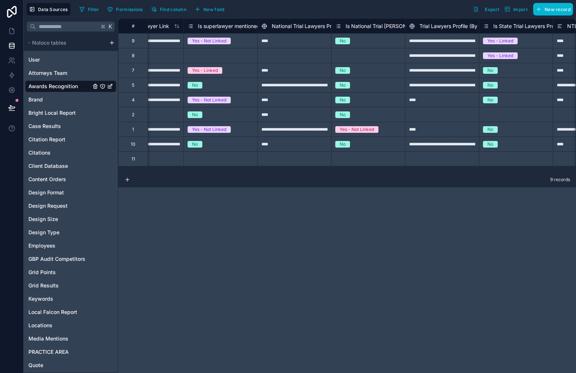
scroll to position [0, 1975]
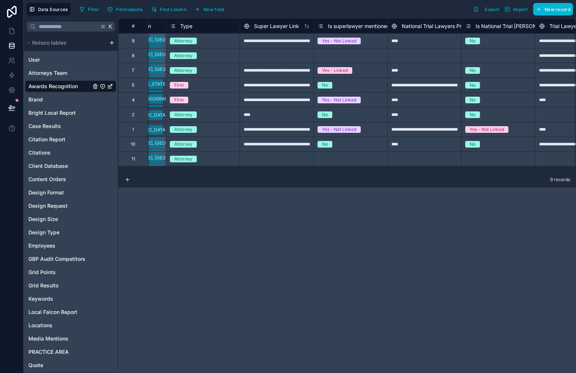
click at [277, 53] on div at bounding box center [277, 55] width 74 height 15
type input "****"
click at [350, 53] on div "Select a Is superlawyer mentioned in profile" at bounding box center [350, 56] width 66 height 12
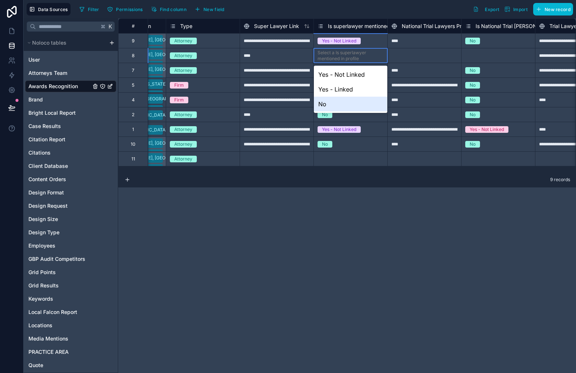
drag, startPoint x: 337, startPoint y: 106, endPoint x: 371, endPoint y: 81, distance: 41.8
click at [337, 106] on div "No" at bounding box center [350, 104] width 73 height 15
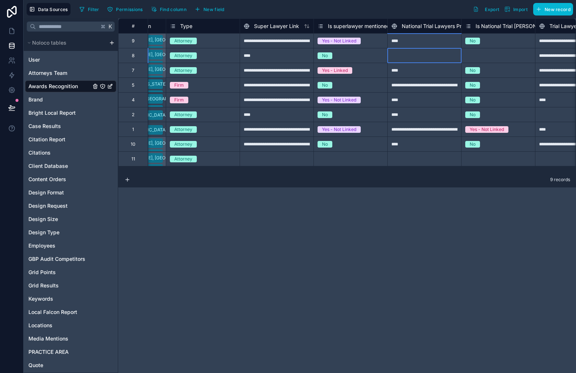
click at [425, 61] on div at bounding box center [424, 55] width 74 height 15
type input "****"
click at [491, 52] on div "Select a Is National Trial Lawter profile mentioned" at bounding box center [498, 58] width 66 height 18
click at [490, 52] on div "Select a Is National Trial Lawter profile mentioned" at bounding box center [498, 58] width 66 height 18
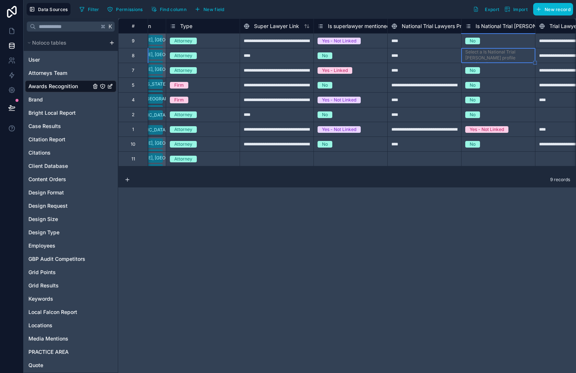
click at [493, 61] on div "Select a Is National Trial Lawter profile mentioned" at bounding box center [498, 58] width 66 height 18
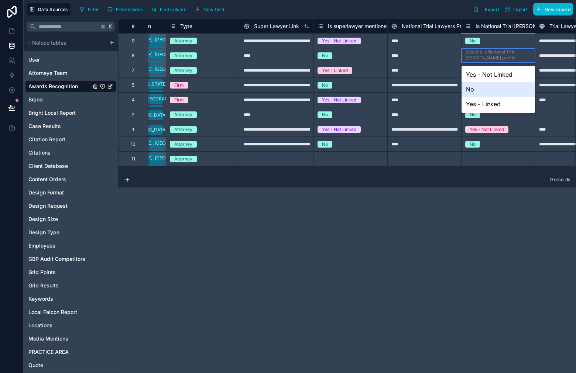
click at [481, 88] on div "No" at bounding box center [497, 89] width 73 height 15
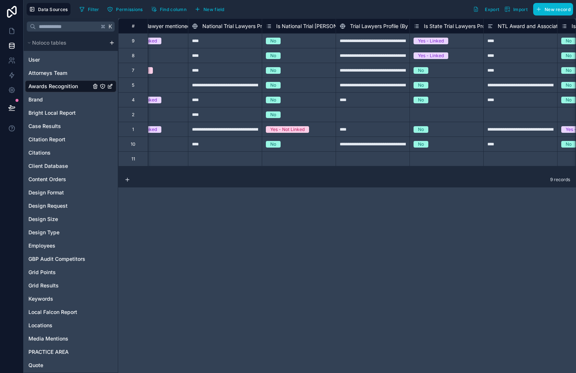
scroll to position [0, 2191]
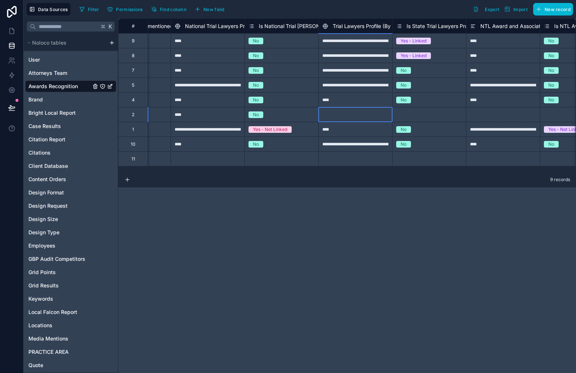
click at [357, 117] on div at bounding box center [355, 114] width 74 height 15
type input "****"
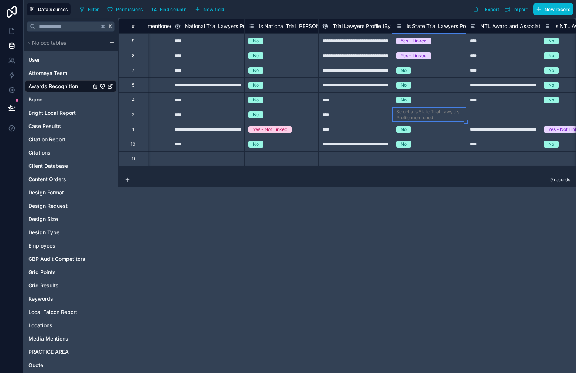
click at [422, 110] on div "Select a Is State Trial Lawyers Profile mentioned" at bounding box center [429, 115] width 66 height 12
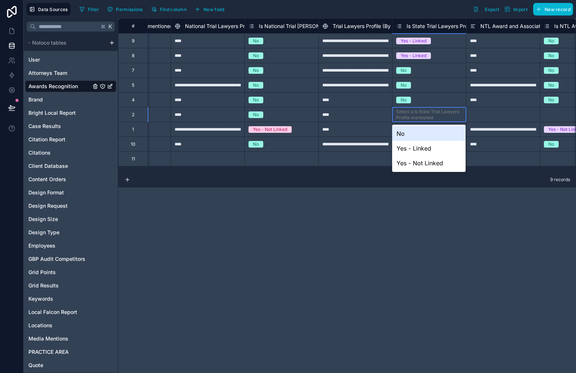
click at [411, 131] on div "No" at bounding box center [428, 133] width 73 height 15
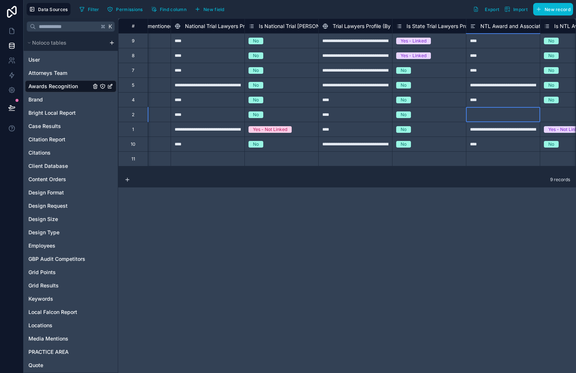
click at [496, 118] on div at bounding box center [503, 114] width 74 height 15
type input "****"
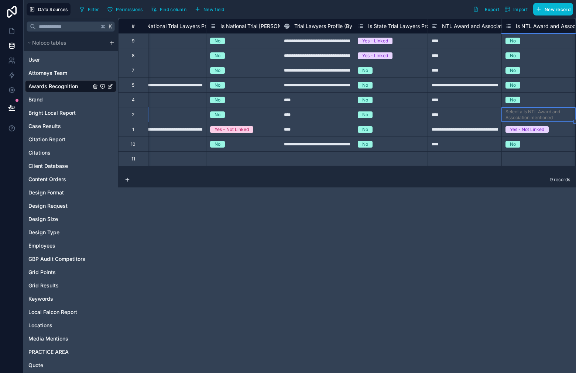
click at [534, 116] on div "Select a Is NTL Award and Association mentioned" at bounding box center [538, 115] width 66 height 12
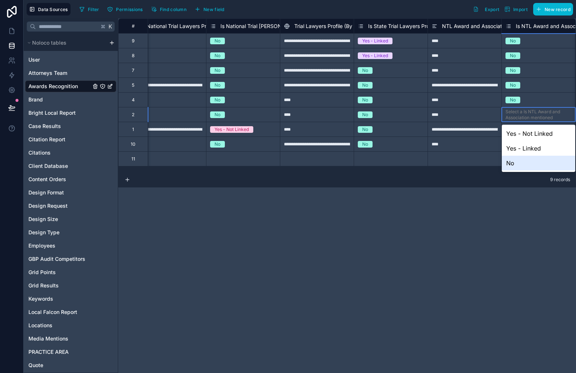
click at [520, 161] on div "No" at bounding box center [538, 163] width 73 height 15
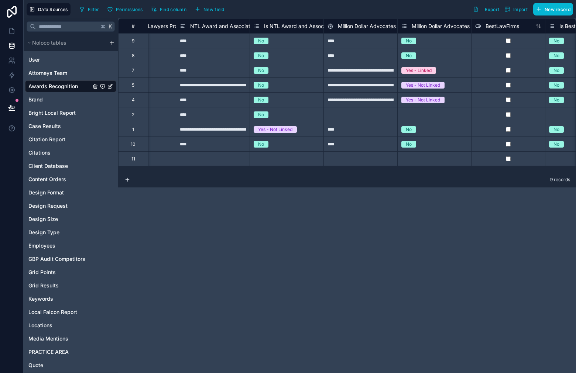
scroll to position [0, 2486]
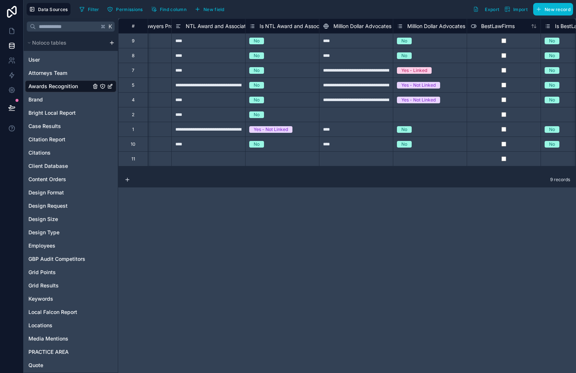
click at [342, 120] on div at bounding box center [356, 114] width 74 height 15
click at [343, 119] on div at bounding box center [356, 114] width 74 height 15
type input "****"
click at [409, 110] on div "Select a Million Dollar Advocates Forum mentioned" at bounding box center [430, 115] width 66 height 12
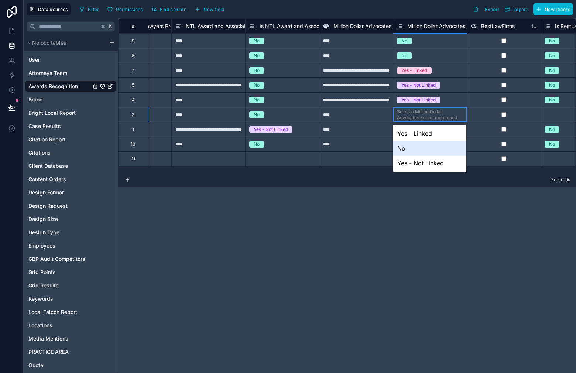
click at [410, 148] on div "No" at bounding box center [429, 148] width 73 height 15
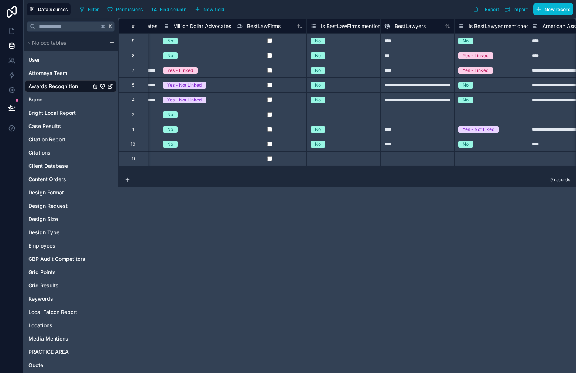
scroll to position [0, 2728]
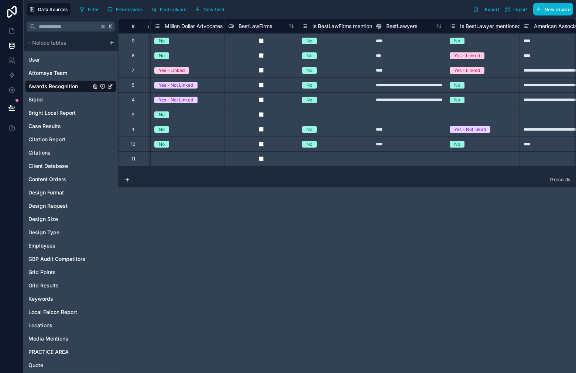
click at [326, 119] on div "Select a Is BestLawFirms mentioned in profile" at bounding box center [335, 115] width 66 height 12
click at [330, 116] on div "Select a Is BestLawFirms mentioned in profile" at bounding box center [335, 115] width 66 height 12
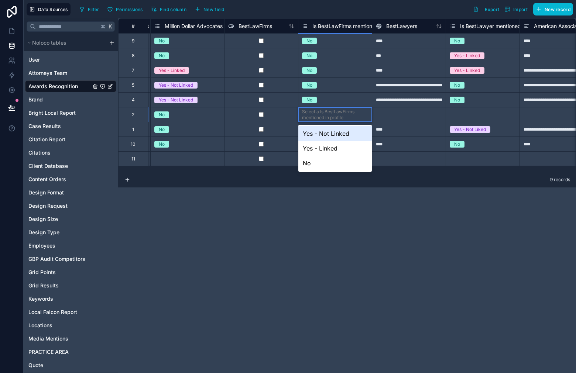
click at [331, 118] on div "Select a Is BestLawFirms mentioned in profile" at bounding box center [335, 115] width 66 height 12
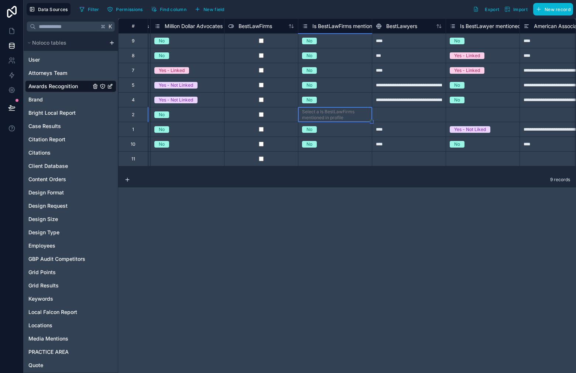
click at [331, 122] on div "No" at bounding box center [335, 129] width 74 height 15
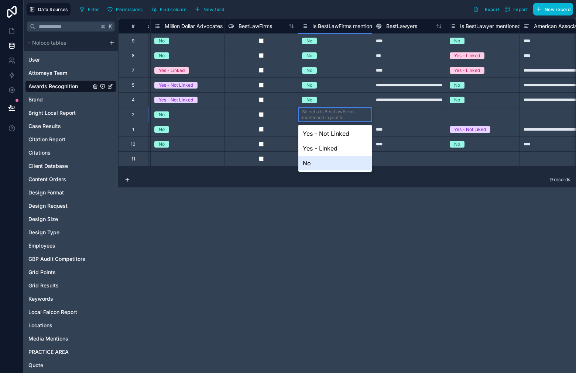
drag, startPoint x: 330, startPoint y: 164, endPoint x: 355, endPoint y: 141, distance: 34.5
click at [330, 164] on div "No" at bounding box center [334, 163] width 73 height 15
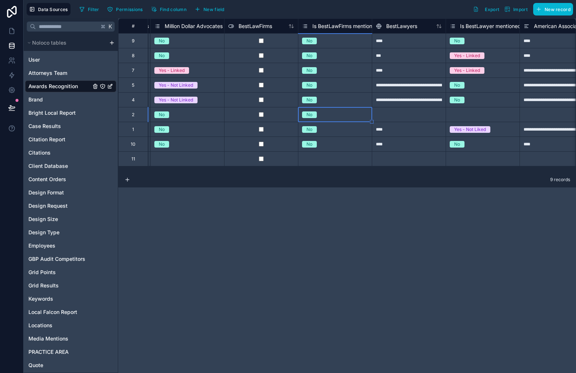
click at [388, 121] on div at bounding box center [409, 114] width 74 height 15
type input "****"
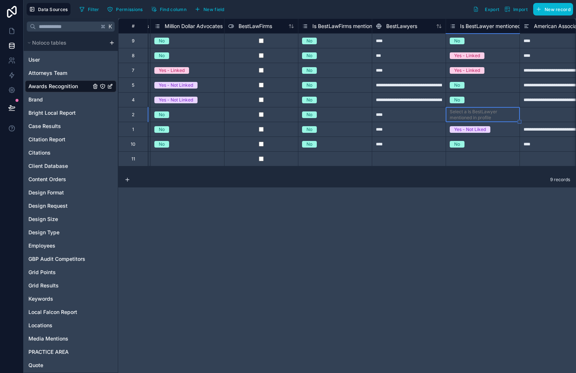
click at [476, 116] on div "Select a Is BestLawyer mentioned in profile" at bounding box center [483, 115] width 66 height 12
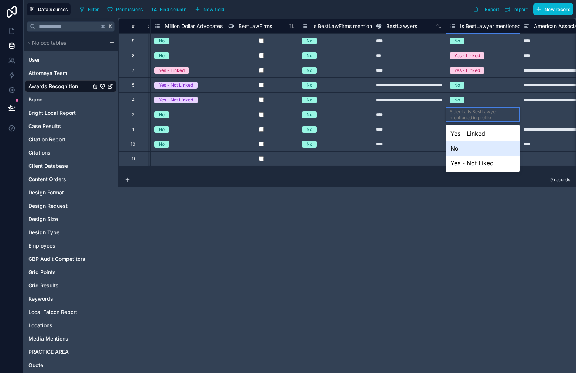
click at [474, 149] on div "No" at bounding box center [482, 148] width 73 height 15
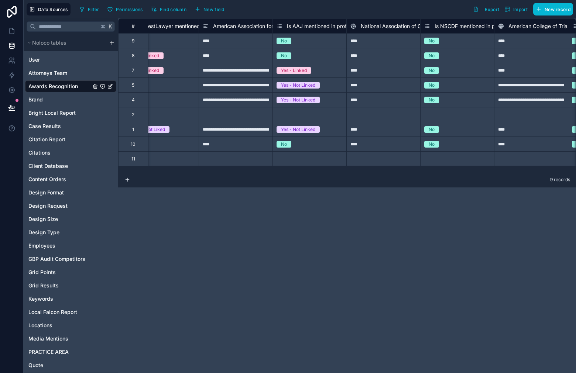
scroll to position [0, 3045]
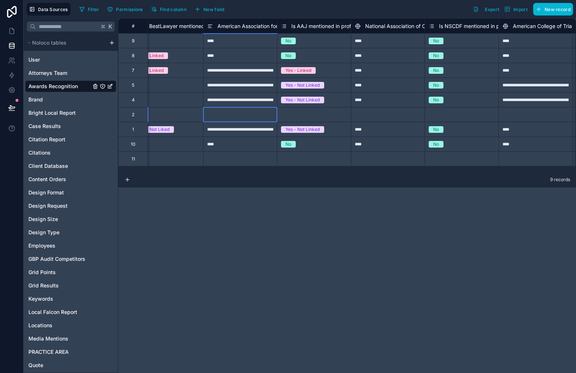
click at [260, 116] on div at bounding box center [240, 114] width 74 height 15
type input "****"
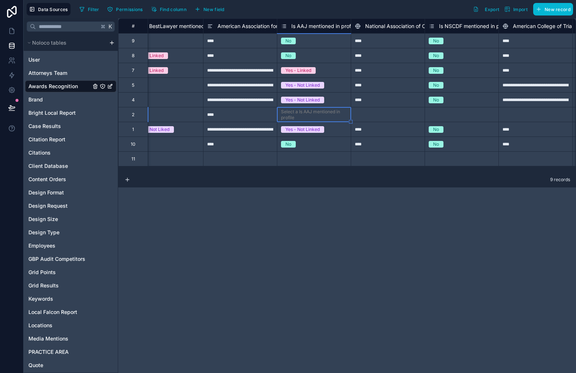
drag, startPoint x: 340, startPoint y: 123, endPoint x: 336, endPoint y: 121, distance: 4.3
click at [339, 123] on div "Yes - Not Linked" at bounding box center [313, 129] width 73 height 14
click at [334, 119] on div "Select a Is AAJ mentioned in profile" at bounding box center [314, 115] width 66 height 12
click at [333, 117] on div "Select a Is AAJ mentioned in profile" at bounding box center [314, 115] width 66 height 12
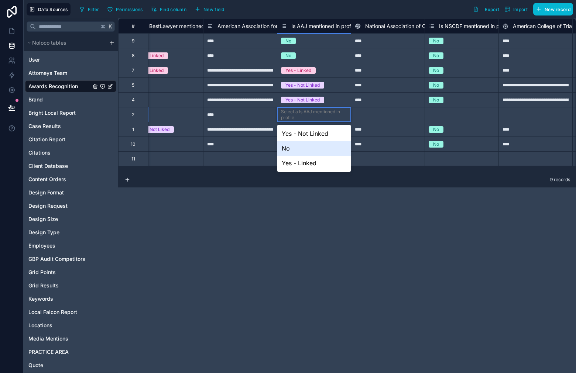
drag, startPoint x: 319, startPoint y: 145, endPoint x: 387, endPoint y: 120, distance: 72.2
click at [320, 145] on div "No" at bounding box center [313, 148] width 73 height 15
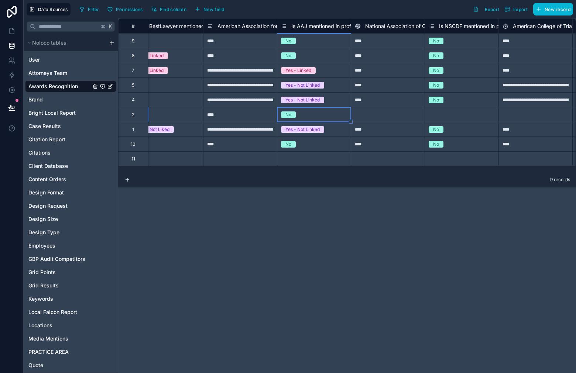
click at [390, 118] on div at bounding box center [388, 114] width 74 height 15
type input "****"
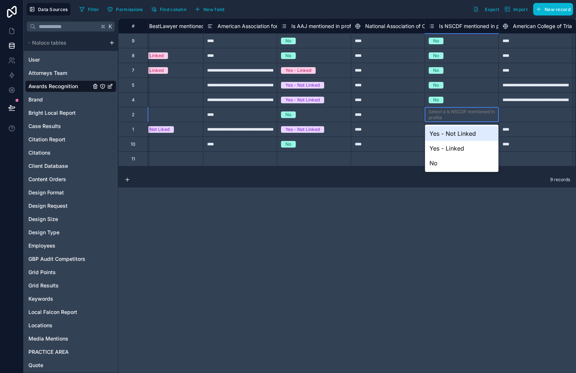
click at [452, 113] on div "Select a Is NSCDF mentioned in profile" at bounding box center [461, 115] width 66 height 12
click at [439, 165] on div "No" at bounding box center [461, 163] width 73 height 15
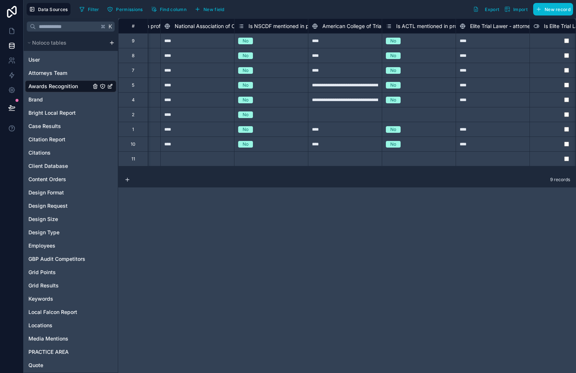
scroll to position [0, 3244]
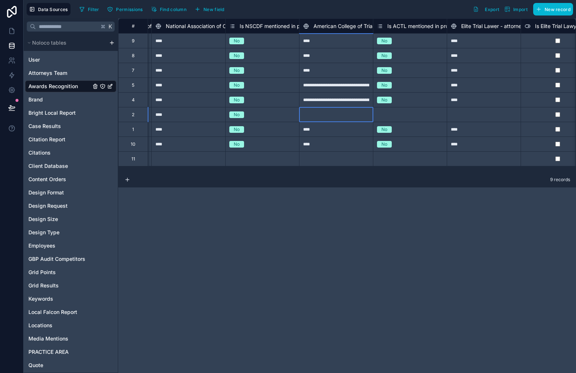
click at [341, 120] on div at bounding box center [336, 114] width 74 height 15
type input "****"
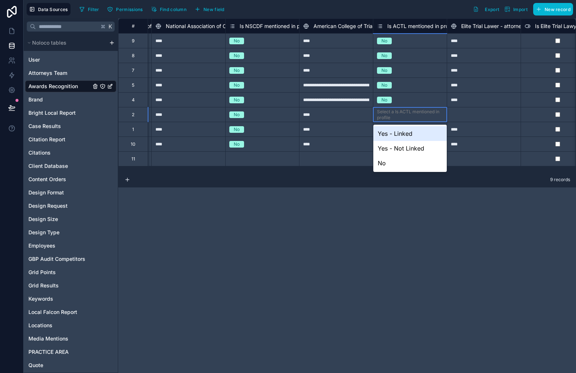
click at [409, 116] on div "Select a Is ACTL mentioned in profile" at bounding box center [410, 115] width 66 height 12
click at [399, 158] on div "No" at bounding box center [409, 163] width 73 height 15
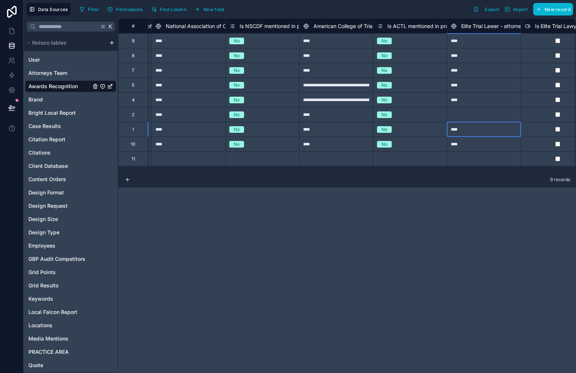
click at [457, 126] on div "****" at bounding box center [484, 129] width 74 height 15
click at [465, 118] on div at bounding box center [484, 114] width 74 height 15
type input "****"
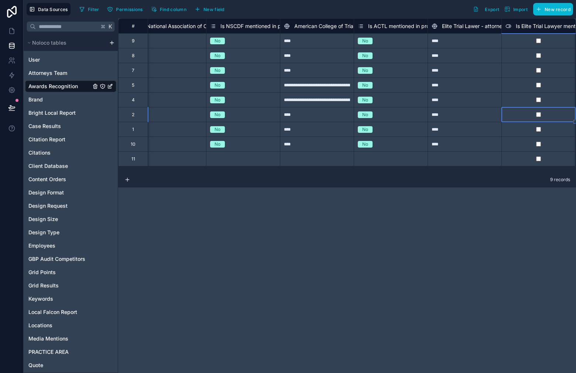
scroll to position [0, 3337]
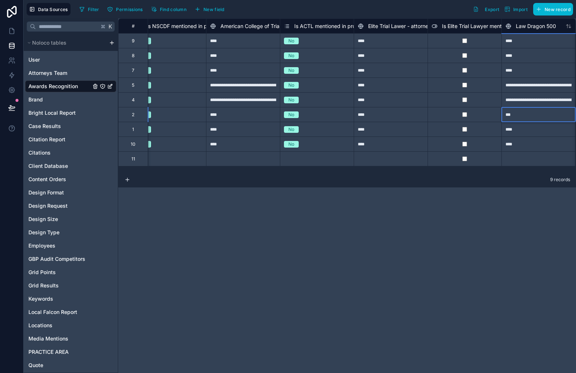
type input "****"
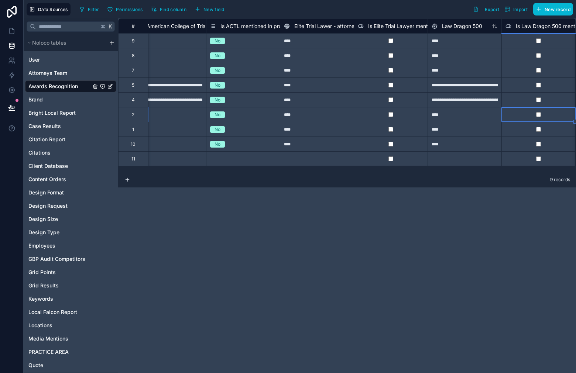
scroll to position [0, 3485]
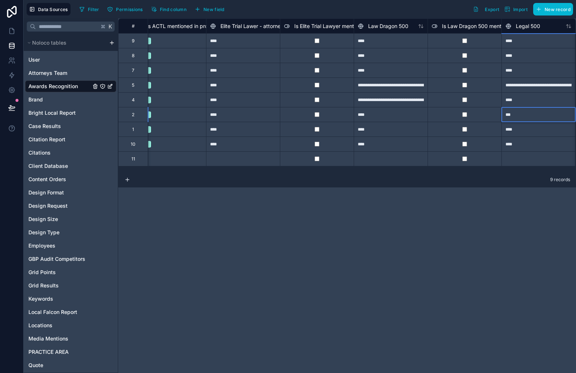
type input "****"
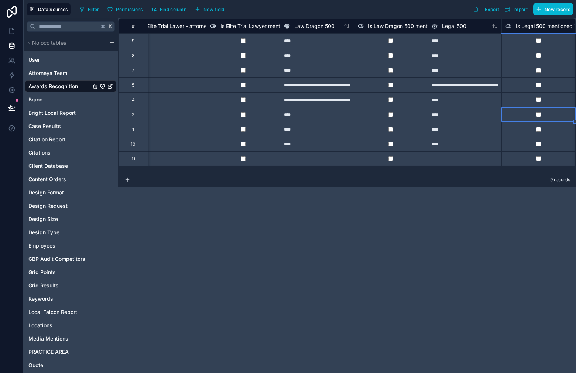
scroll to position [0, 3632]
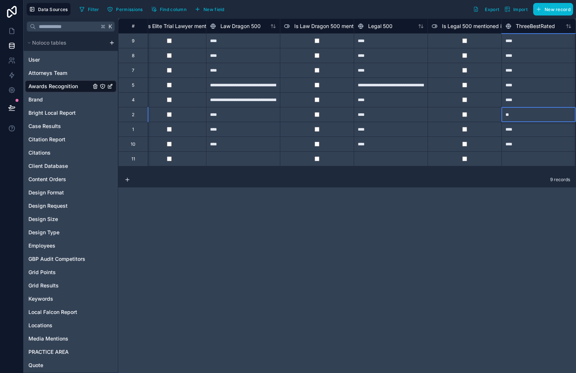
type input "***"
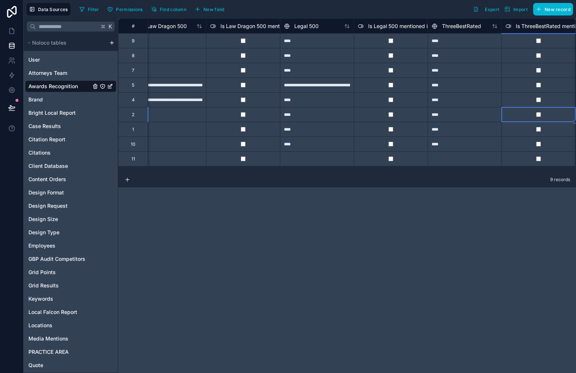
scroll to position [0, 3780]
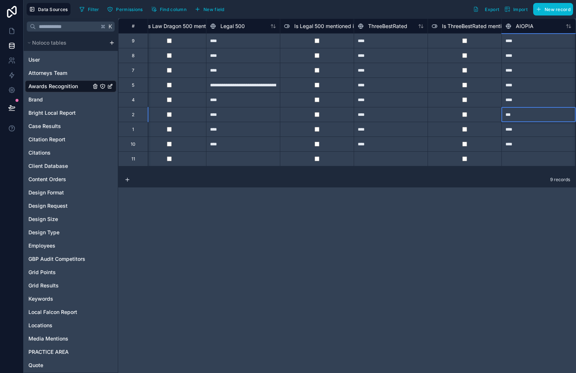
type input "****"
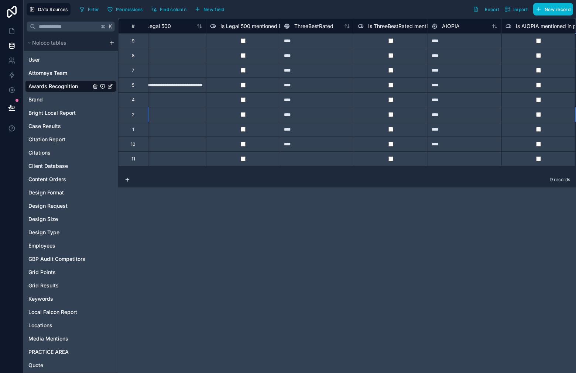
scroll to position [0, 3927]
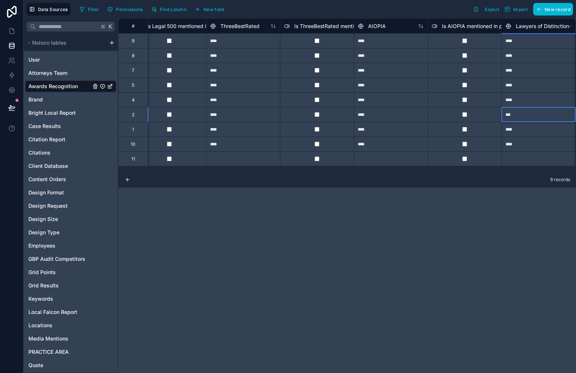
type input "****"
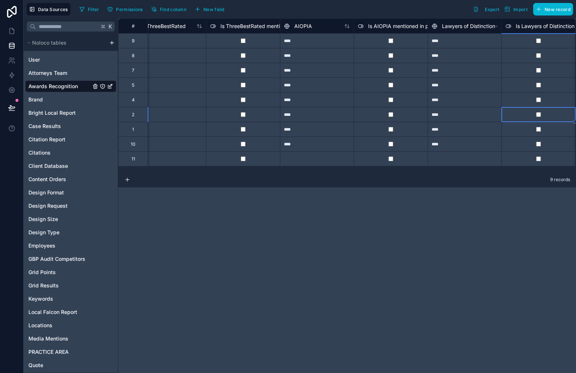
scroll to position [0, 4075]
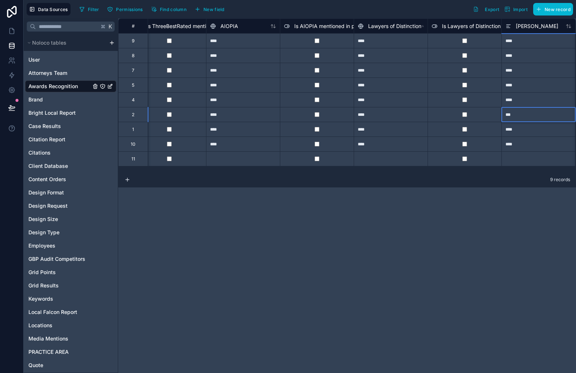
type input "****"
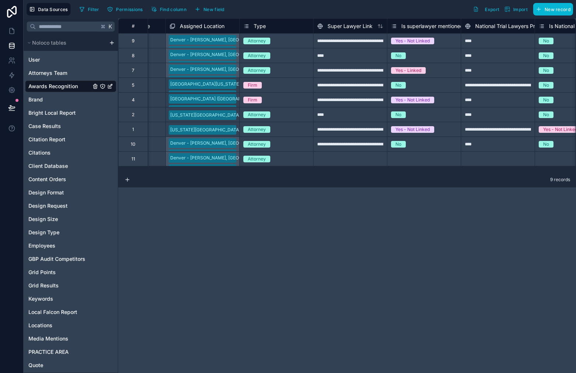
scroll to position [0, 1945]
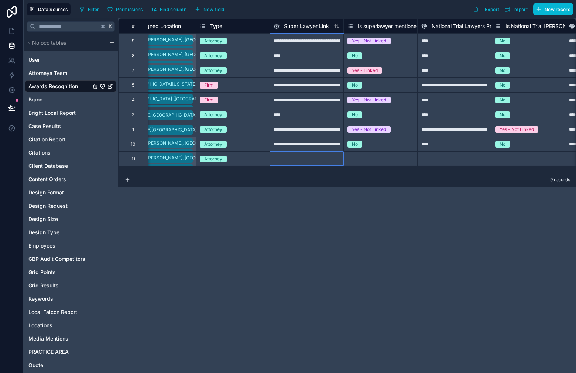
click at [300, 159] on div at bounding box center [306, 158] width 74 height 15
type input "****"
click at [363, 161] on div "Select a Is superlawyer mentioned in profile" at bounding box center [380, 159] width 66 height 12
click at [363, 163] on div "Select a Is superlawyer mentioned in profile" at bounding box center [380, 159] width 66 height 12
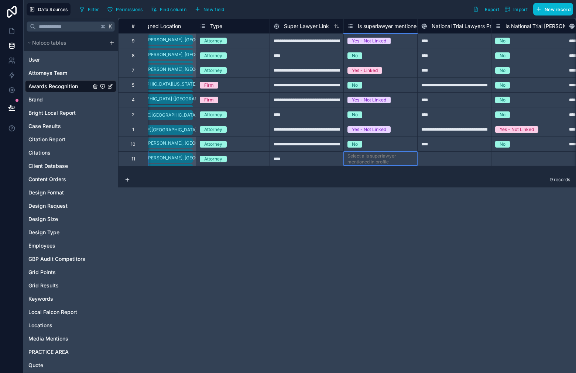
click at [362, 163] on div "Select a Is superlawyer mentioned in profile" at bounding box center [380, 159] width 66 height 12
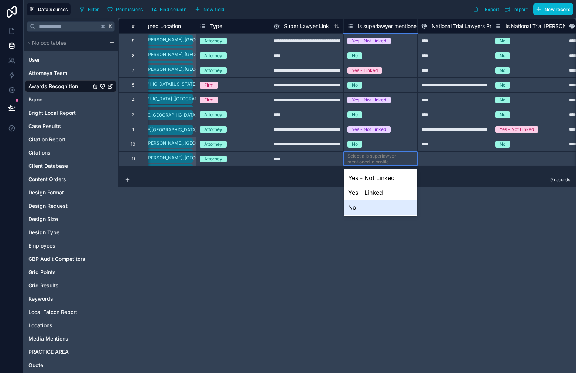
click at [362, 205] on div "No" at bounding box center [380, 207] width 73 height 15
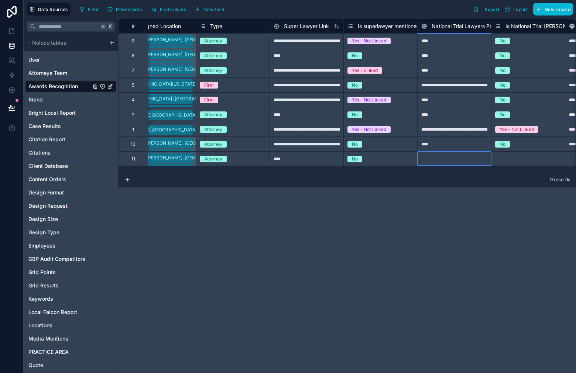
click at [448, 162] on div at bounding box center [454, 158] width 74 height 15
type input "****"
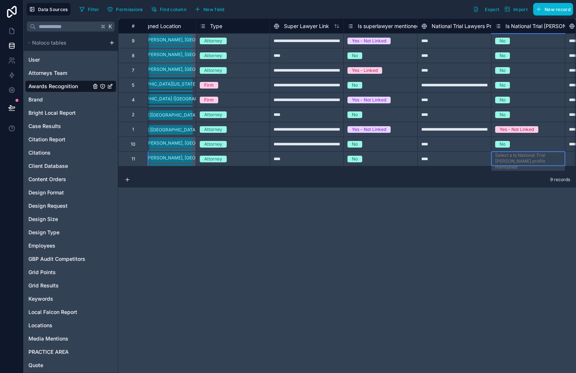
click at [540, 156] on div "Select a Is National Trial Lawter profile mentioned" at bounding box center [528, 161] width 66 height 18
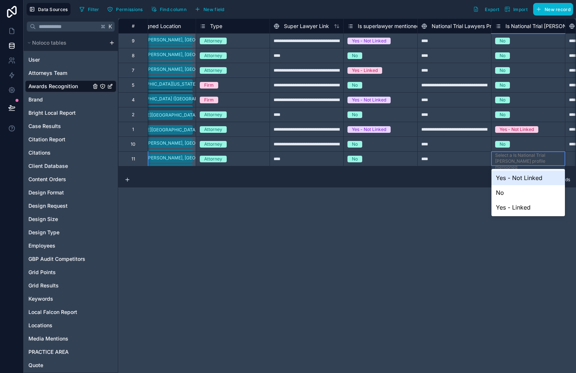
click at [540, 156] on div "Select a Is National Trial Lawter profile mentioned" at bounding box center [528, 161] width 66 height 18
click at [511, 189] on div "No" at bounding box center [527, 192] width 73 height 15
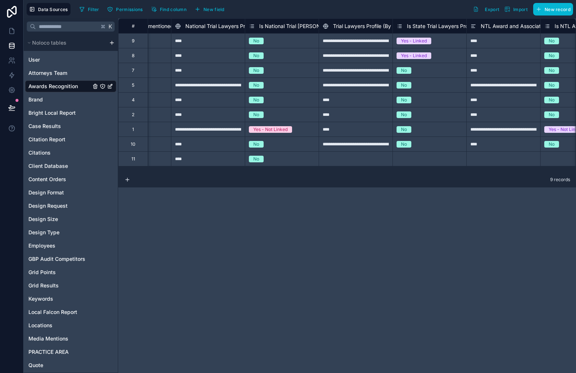
scroll to position [0, 2222]
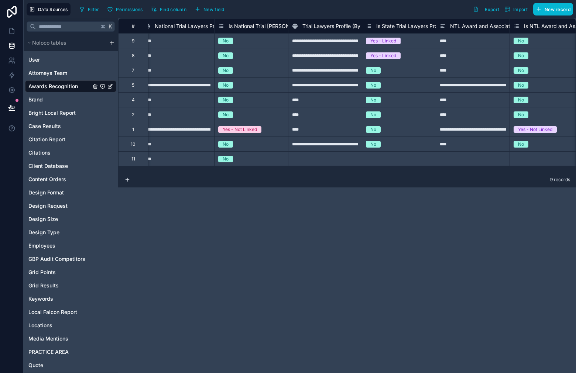
click at [330, 154] on div at bounding box center [325, 158] width 74 height 15
click at [382, 154] on div "Select a Is State Trial Lawyers Profile mentioned" at bounding box center [399, 159] width 66 height 12
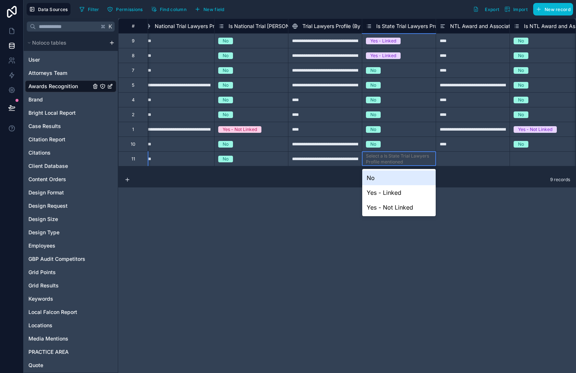
click at [382, 154] on div "Select a Is State Trial Lawyers Profile mentioned" at bounding box center [399, 159] width 66 height 12
click at [392, 188] on div "Yes - Linked" at bounding box center [398, 192] width 73 height 15
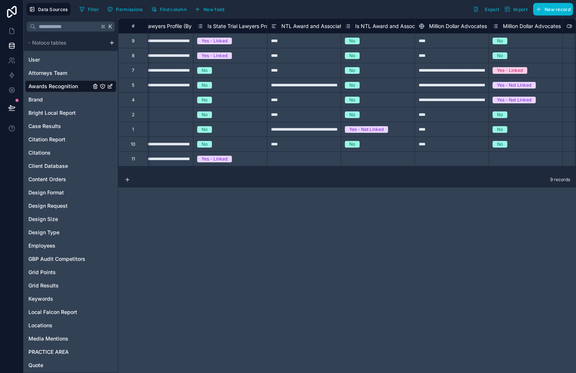
scroll to position [0, 2417]
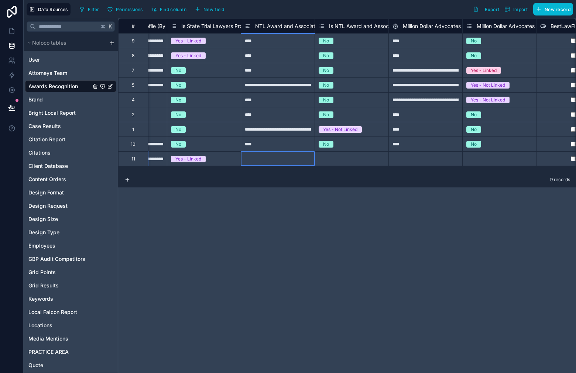
drag, startPoint x: 302, startPoint y: 160, endPoint x: 293, endPoint y: 94, distance: 66.7
click at [303, 160] on div at bounding box center [278, 158] width 74 height 15
type input "****"
click at [344, 157] on div "Select a Is NTL Award and Association mentioned" at bounding box center [351, 159] width 66 height 12
click at [344, 158] on div "Select a Is NTL Award and Association mentioned" at bounding box center [351, 159] width 66 height 12
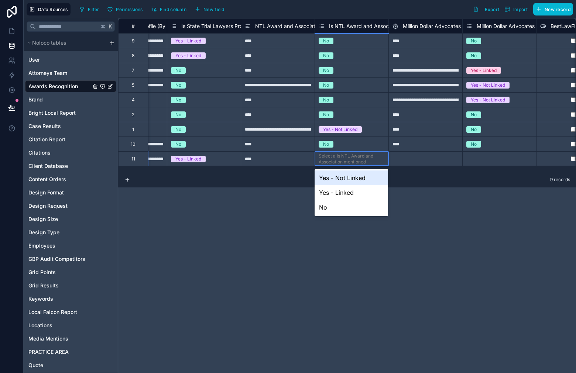
click at [344, 158] on div "Select a Is NTL Award and Association mentioned" at bounding box center [351, 159] width 66 height 12
click at [343, 204] on div "No" at bounding box center [350, 207] width 73 height 15
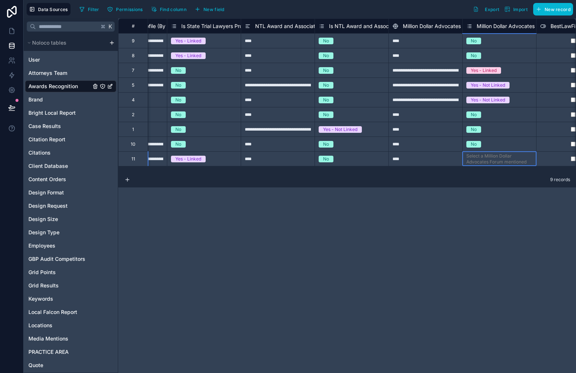
click at [472, 159] on div "Select a Million Dollar Advocates Forum mentioned" at bounding box center [499, 159] width 66 height 12
click at [473, 159] on div "Select a Million Dollar Advocates Forum mentioned" at bounding box center [499, 159] width 66 height 12
click at [483, 158] on div "Select a Million Dollar Advocates Forum mentioned" at bounding box center [499, 159] width 66 height 12
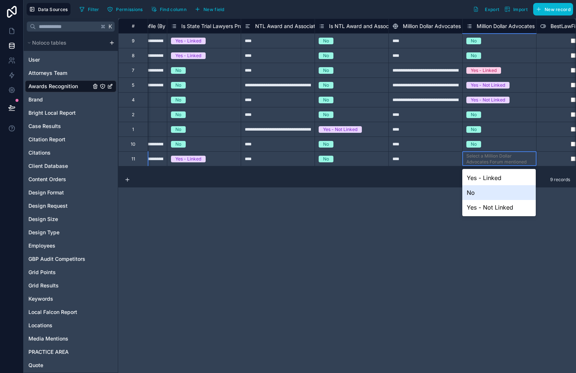
click at [475, 193] on div "No" at bounding box center [498, 192] width 73 height 15
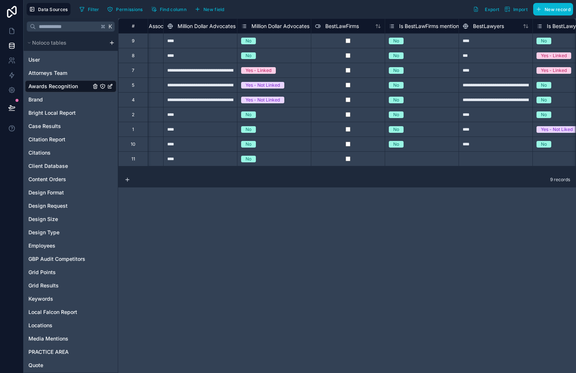
scroll to position [0, 2677]
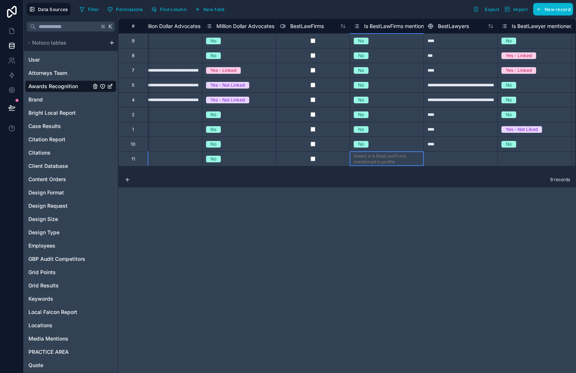
click at [379, 159] on div "Select a Is BestLawFirms mentioned in profile" at bounding box center [387, 159] width 66 height 12
click at [380, 160] on div "Select a Is BestLawFirms mentioned in profile" at bounding box center [387, 159] width 66 height 12
click at [380, 159] on div "Select a Is BestLawFirms mentioned in profile" at bounding box center [387, 159] width 66 height 12
click at [380, 162] on div "Select a Is BestLawFirms mentioned in profile" at bounding box center [387, 159] width 66 height 12
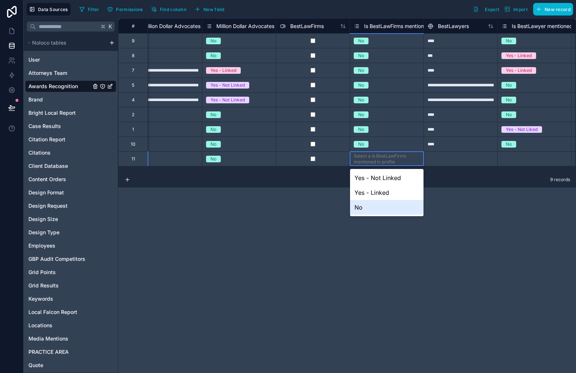
click at [373, 206] on div "No" at bounding box center [386, 207] width 73 height 15
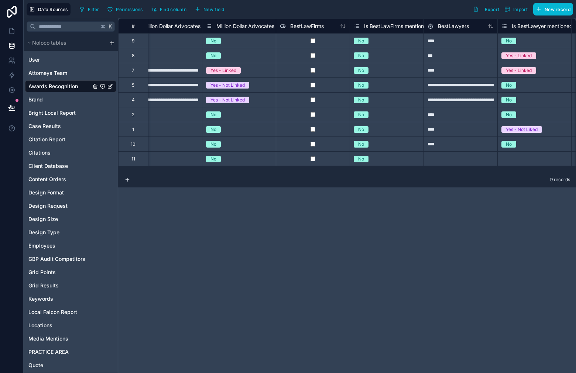
scroll to position [0, 3076]
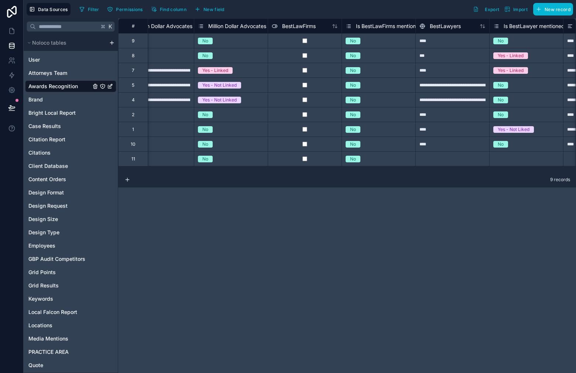
drag, startPoint x: 388, startPoint y: 172, endPoint x: 393, endPoint y: 171, distance: 5.7
click at [394, 171] on div "**********" at bounding box center [347, 95] width 458 height 154
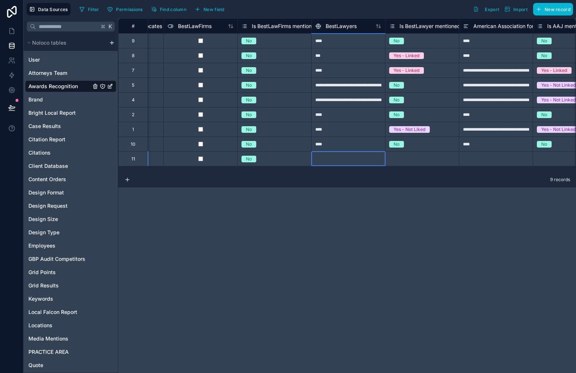
click at [356, 156] on div at bounding box center [348, 158] width 74 height 15
click at [386, 159] on div "Select a Is BestLawyer mentioned in profile" at bounding box center [421, 158] width 73 height 13
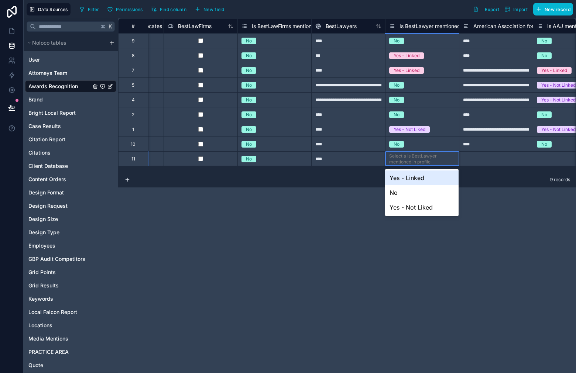
click at [401, 187] on div "No" at bounding box center [421, 192] width 73 height 15
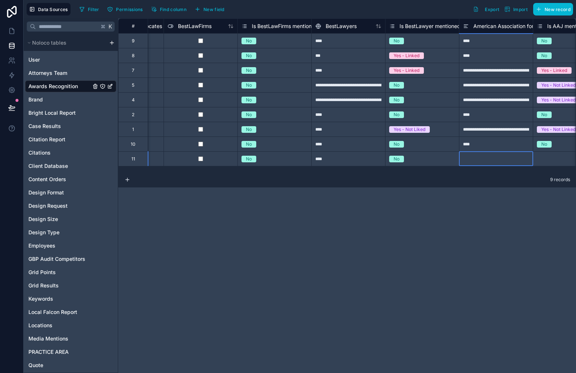
click at [493, 154] on div at bounding box center [496, 158] width 74 height 15
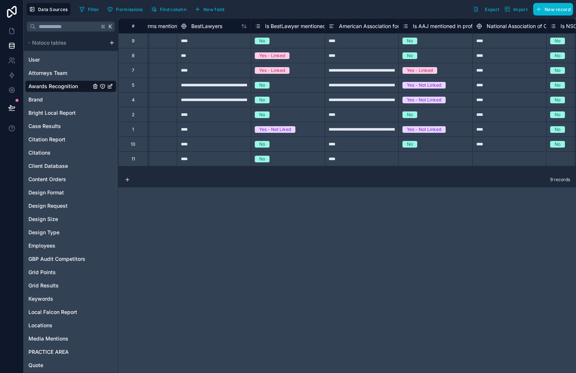
scroll to position [0, 2945]
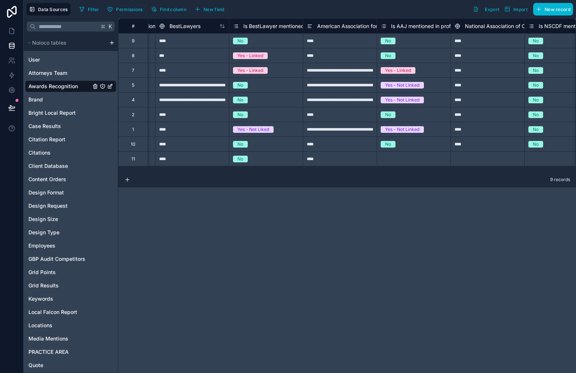
click at [404, 159] on div "Select a Is AAJ mentioned in profile" at bounding box center [413, 159] width 66 height 12
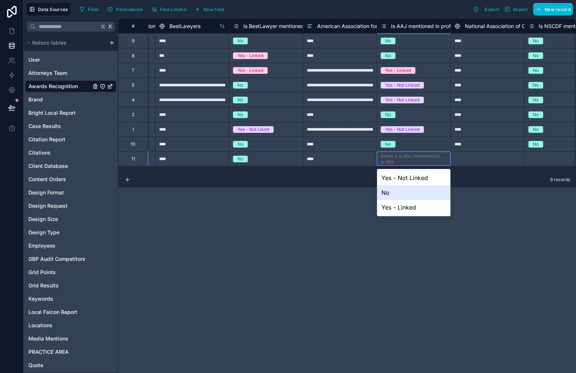
click at [402, 191] on div "No" at bounding box center [413, 192] width 73 height 15
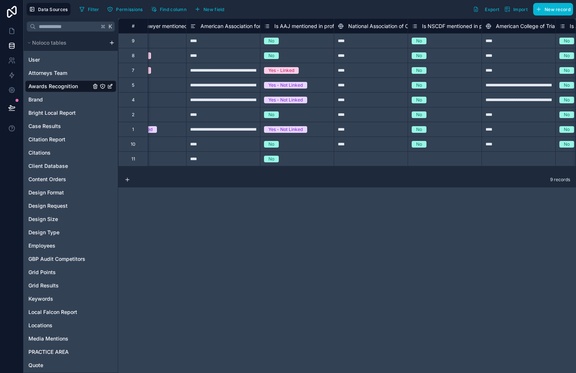
scroll to position [0, 3071]
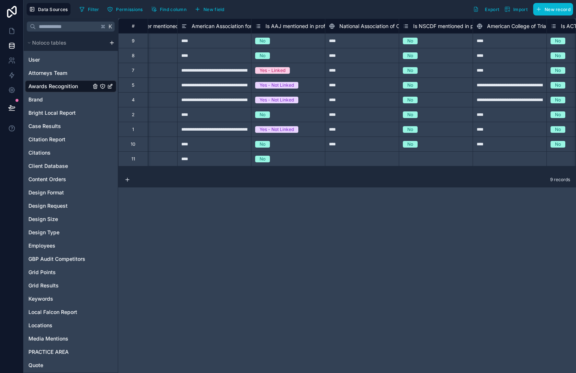
click at [365, 152] on div at bounding box center [362, 158] width 74 height 15
click at [411, 159] on div "Select a Is NSCDF mentioned in profile" at bounding box center [436, 159] width 66 height 12
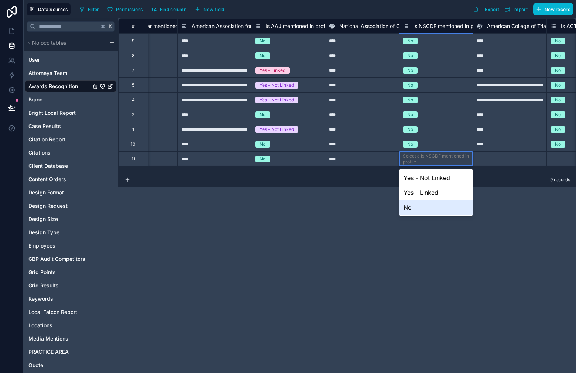
click at [414, 206] on div "No" at bounding box center [435, 207] width 73 height 15
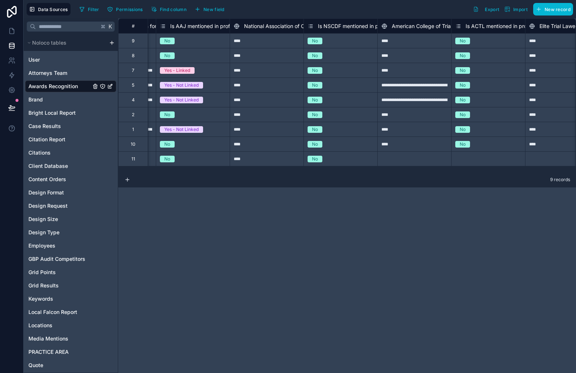
scroll to position [0, 3175]
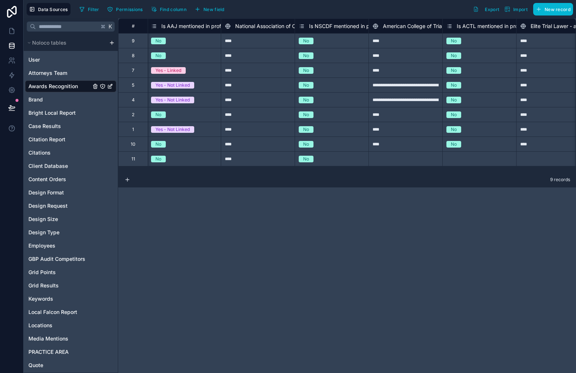
click at [413, 161] on div at bounding box center [405, 158] width 74 height 15
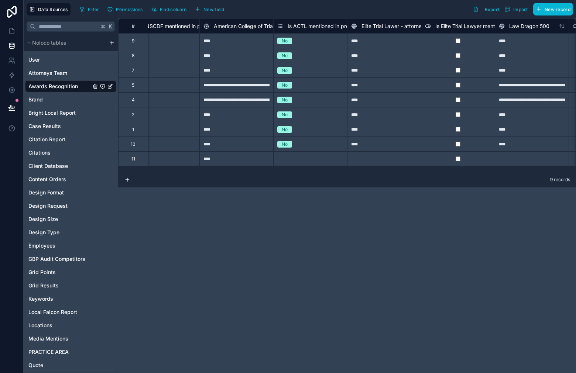
scroll to position [0, 3348]
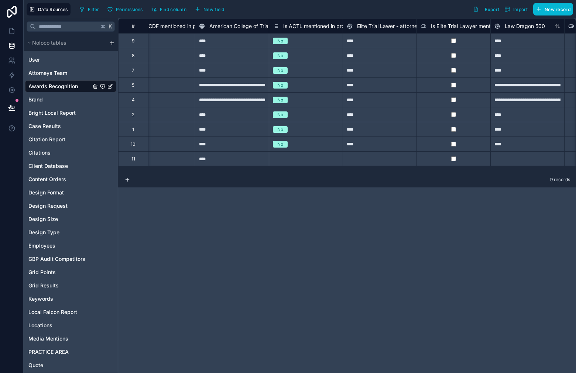
click at [317, 162] on div "Select a Is ACTL mentioned in profile" at bounding box center [306, 159] width 66 height 12
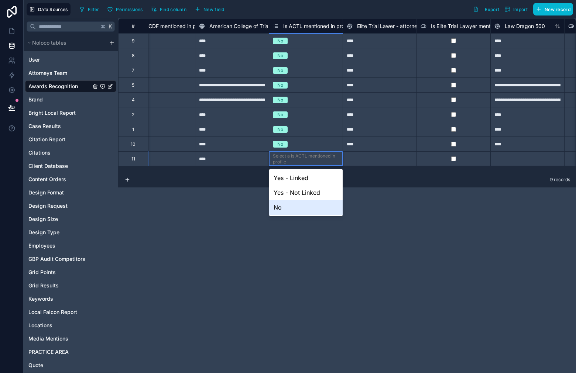
drag, startPoint x: 303, startPoint y: 202, endPoint x: 358, endPoint y: 171, distance: 63.2
click at [303, 202] on div "No" at bounding box center [305, 207] width 73 height 15
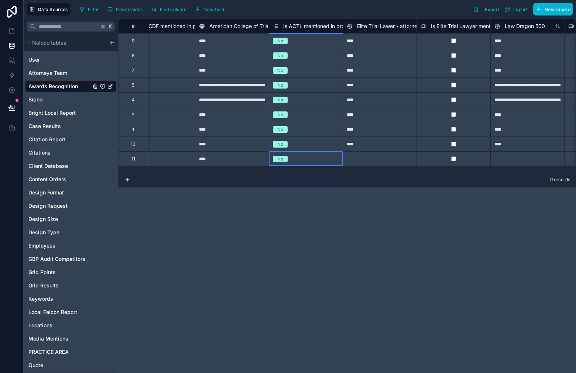
click at [379, 157] on div at bounding box center [379, 158] width 74 height 15
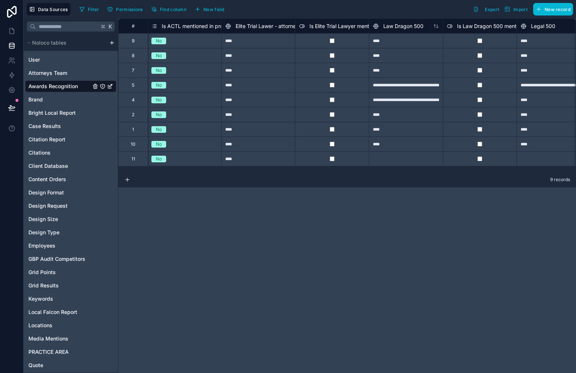
scroll to position [0, 3482]
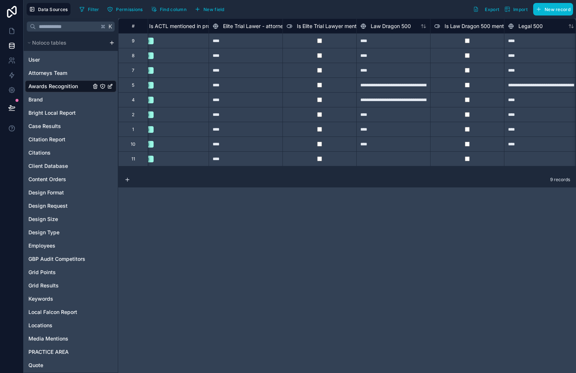
click at [399, 156] on div at bounding box center [393, 158] width 74 height 15
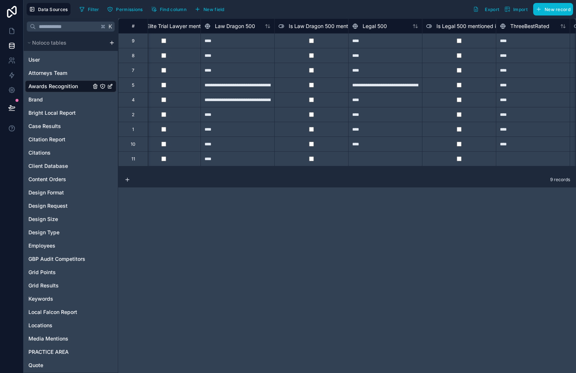
scroll to position [0, 3699]
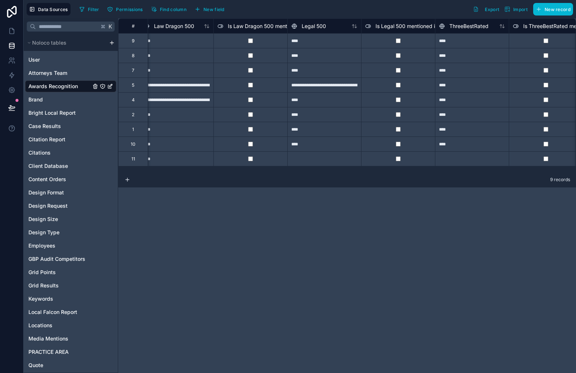
click at [318, 157] on div at bounding box center [324, 158] width 74 height 15
click at [455, 156] on div at bounding box center [472, 158] width 74 height 15
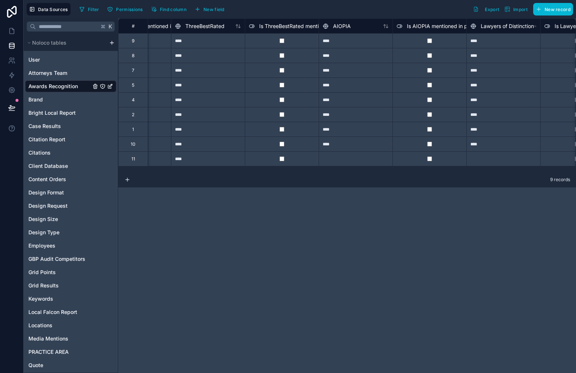
scroll to position [0, 4002]
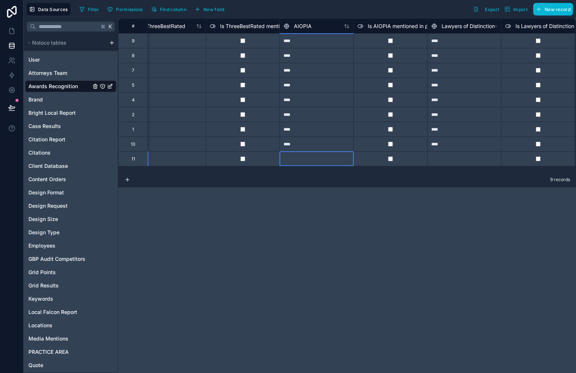
click at [342, 159] on div at bounding box center [316, 158] width 74 height 15
click at [438, 157] on div at bounding box center [464, 158] width 74 height 15
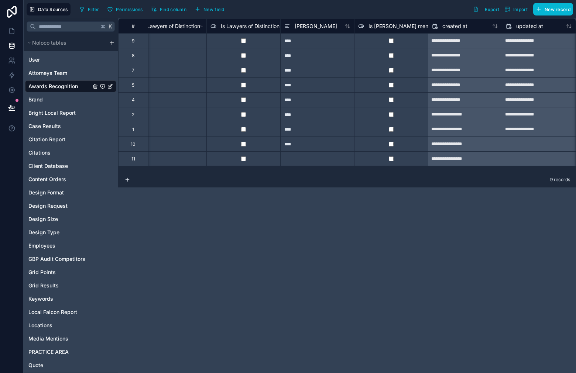
scroll to position [0, 4318]
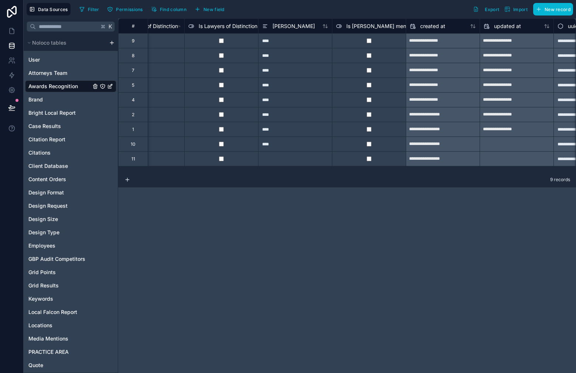
click at [315, 159] on div at bounding box center [295, 158] width 74 height 15
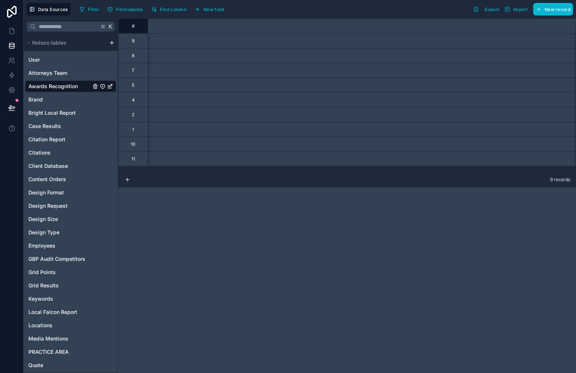
scroll to position [0, 0]
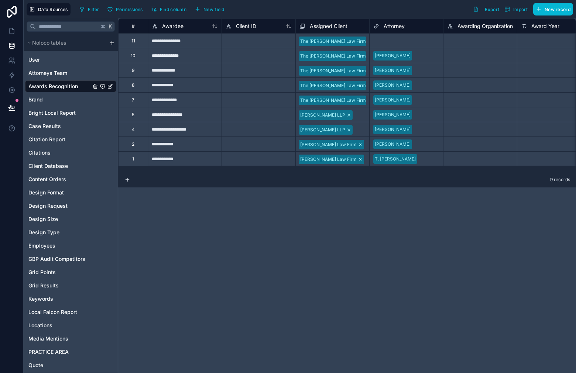
click at [407, 41] on div "Select a Attorney" at bounding box center [391, 41] width 36 height 6
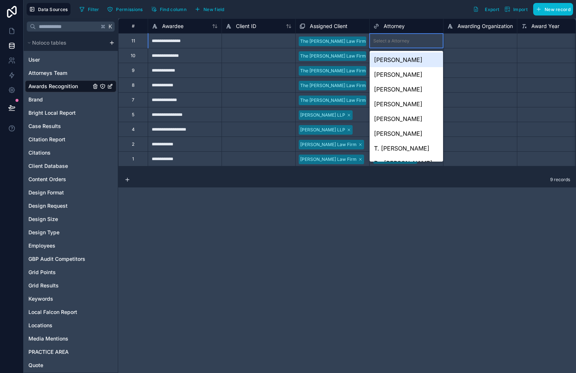
click at [405, 62] on div "[PERSON_NAME]" at bounding box center [405, 59] width 73 height 15
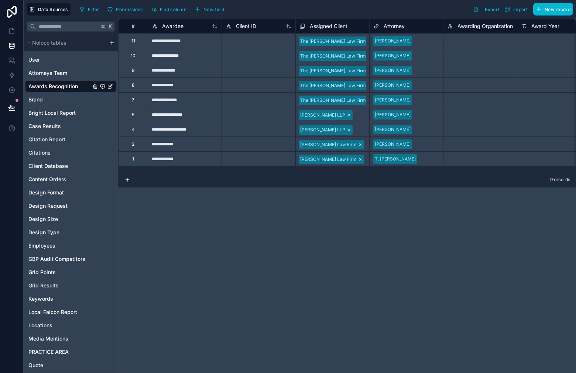
click at [390, 215] on div "**********" at bounding box center [347, 195] width 458 height 355
click at [54, 352] on span "PRACTICE AREA" at bounding box center [48, 351] width 40 height 7
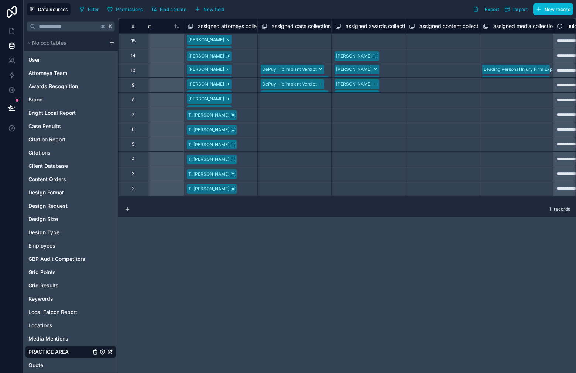
scroll to position [0, 1590]
click at [393, 75] on div "[PERSON_NAME] [PERSON_NAME]" at bounding box center [366, 70] width 73 height 14
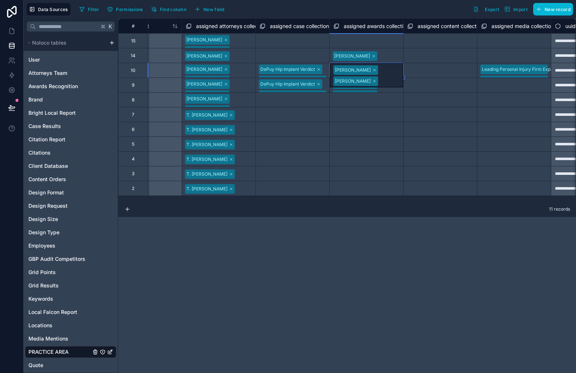
click at [386, 69] on div "[PERSON_NAME] [PERSON_NAME]" at bounding box center [366, 75] width 73 height 24
click at [396, 123] on div "Select a assigned awards collection" at bounding box center [366, 130] width 73 height 14
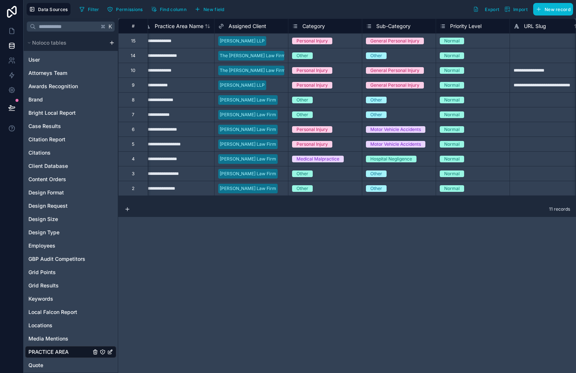
scroll to position [0, 0]
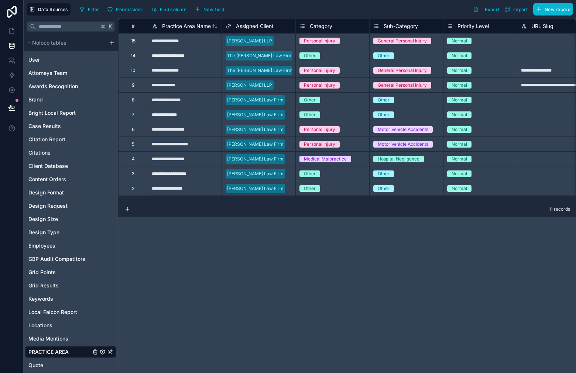
click at [283, 65] on div "The [PERSON_NAME] Law Firm" at bounding box center [258, 70] width 73 height 11
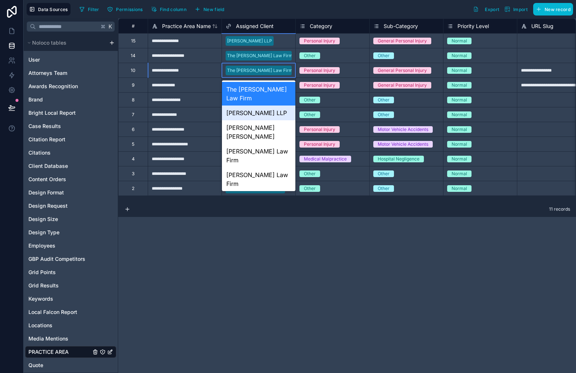
click at [261, 116] on div "[PERSON_NAME] LLP" at bounding box center [258, 113] width 73 height 15
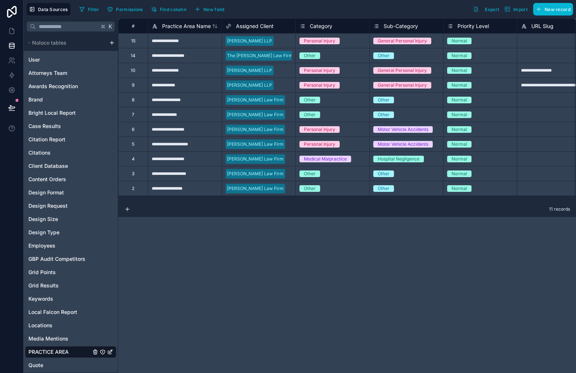
drag, startPoint x: 201, startPoint y: 204, endPoint x: 213, endPoint y: 203, distance: 11.5
click at [213, 203] on div "11 records" at bounding box center [347, 209] width 458 height 15
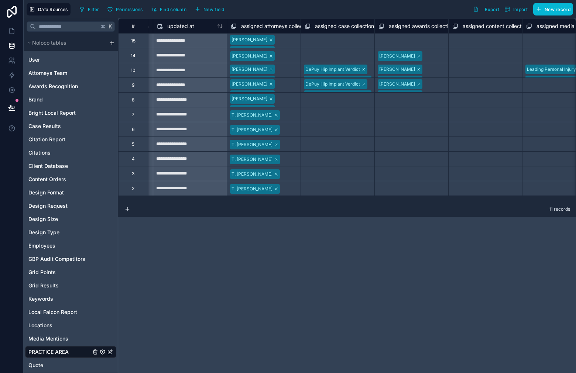
scroll to position [0, 1549]
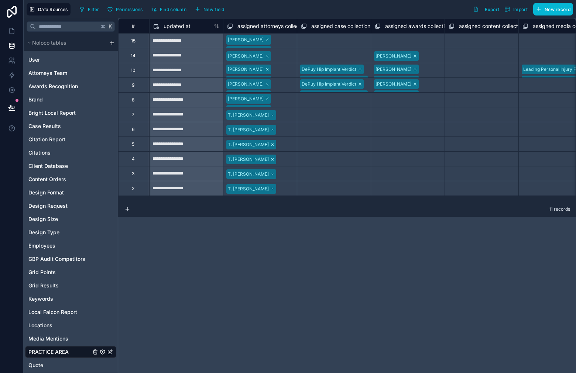
click at [274, 68] on div "[PERSON_NAME] [PERSON_NAME] [PERSON_NAME]" at bounding box center [259, 70] width 73 height 14
click at [274, 72] on div "[PERSON_NAME] [PERSON_NAME] [PERSON_NAME]" at bounding box center [259, 70] width 73 height 14
click at [271, 71] on div "[PERSON_NAME] [PERSON_NAME] [PERSON_NAME]" at bounding box center [259, 70] width 73 height 14
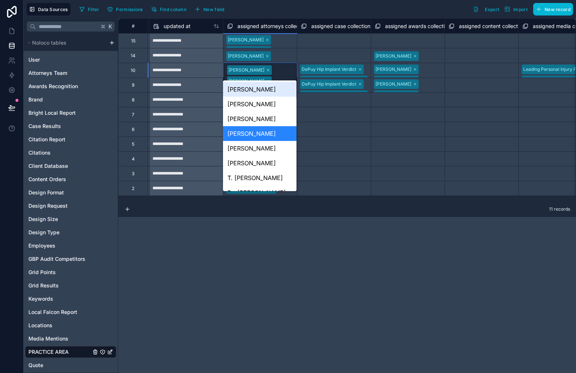
click at [271, 71] on div "[PERSON_NAME] [PERSON_NAME] [PERSON_NAME]" at bounding box center [259, 80] width 73 height 35
drag, startPoint x: 317, startPoint y: 105, endPoint x: 273, endPoint y: 80, distance: 50.9
click at [317, 105] on div "Select a assigned case collection" at bounding box center [334, 100] width 66 height 12
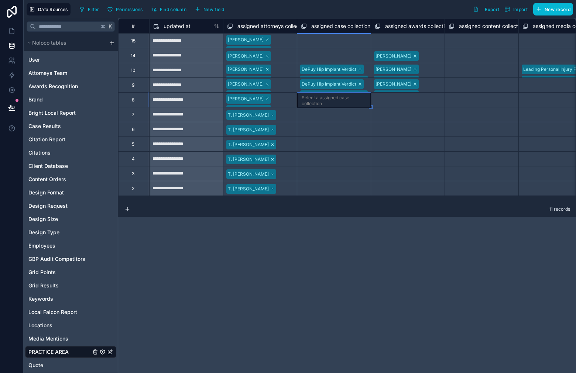
click at [267, 69] on div "[PERSON_NAME] [PERSON_NAME] [PERSON_NAME]" at bounding box center [259, 70] width 73 height 14
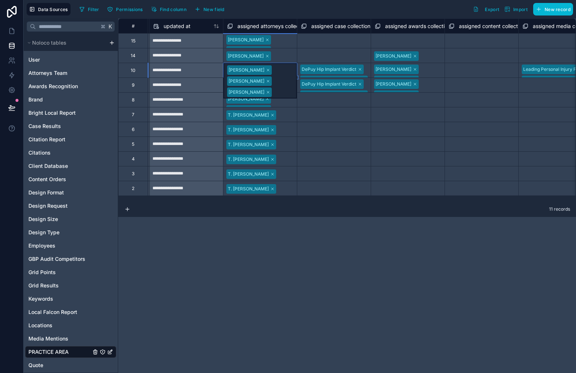
click at [228, 20] on div "assigned attorneys collection" at bounding box center [260, 25] width 74 height 15
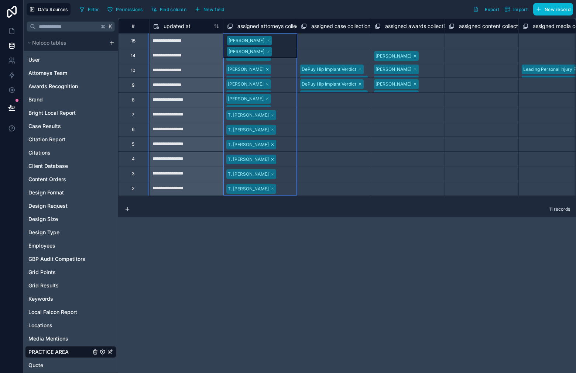
click at [229, 25] on icon at bounding box center [230, 26] width 6 height 9
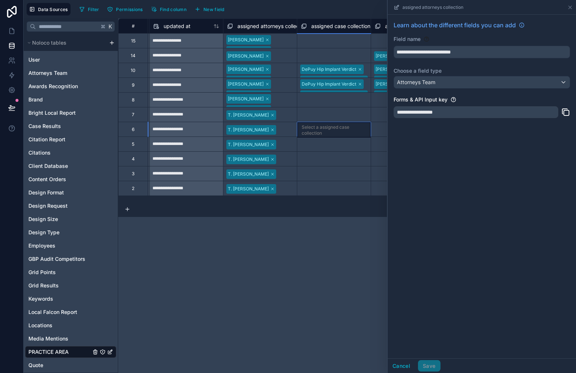
click at [343, 132] on div "Select a assigned case collection" at bounding box center [334, 130] width 65 height 12
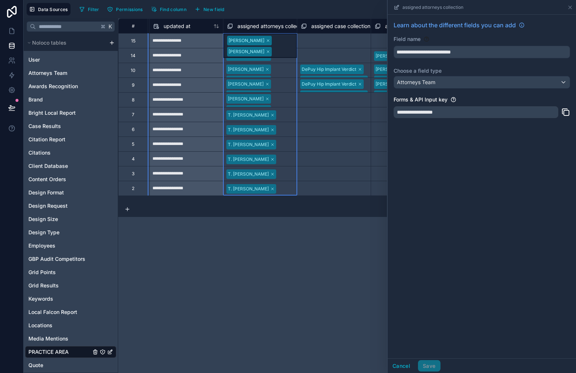
click at [226, 25] on div "assigned attorneys collection" at bounding box center [259, 26] width 73 height 9
click at [227, 25] on icon at bounding box center [230, 26] width 6 height 9
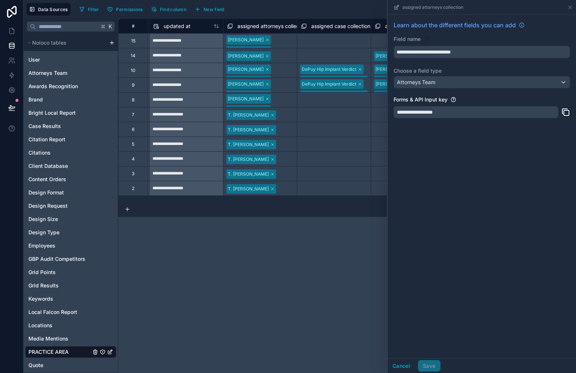
click at [342, 240] on div "**********" at bounding box center [347, 195] width 458 height 355
click at [570, 7] on icon at bounding box center [569, 7] width 3 height 3
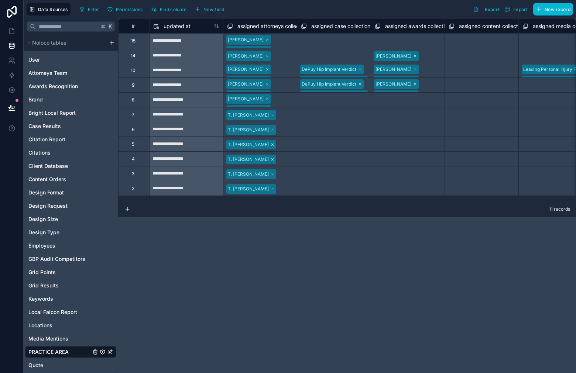
click at [280, 37] on div "[PERSON_NAME] [PERSON_NAME]" at bounding box center [259, 41] width 73 height 14
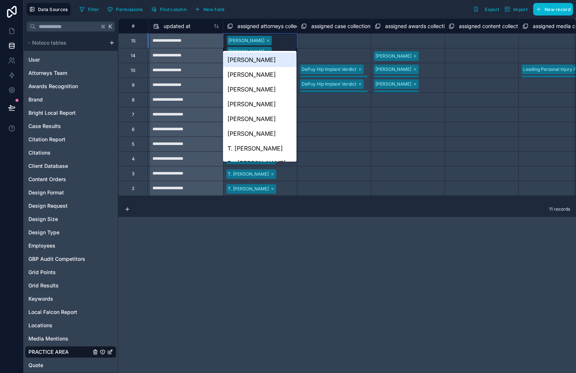
click at [283, 39] on div "[PERSON_NAME] [PERSON_NAME]" at bounding box center [259, 46] width 73 height 24
click at [310, 220] on div "**********" at bounding box center [347, 195] width 458 height 355
drag, startPoint x: 239, startPoint y: 242, endPoint x: 359, endPoint y: 155, distance: 148.4
click at [239, 242] on div "**********" at bounding box center [347, 195] width 458 height 355
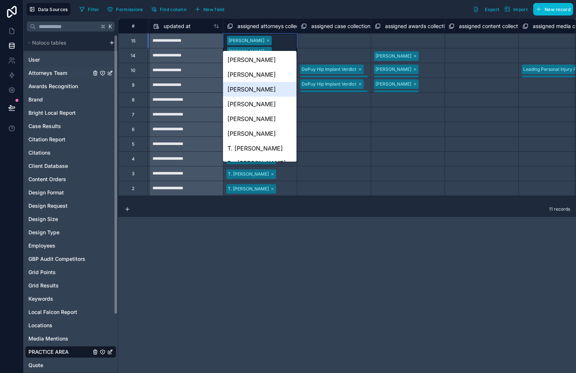
click at [58, 76] on span "Attorneys Team" at bounding box center [47, 72] width 39 height 7
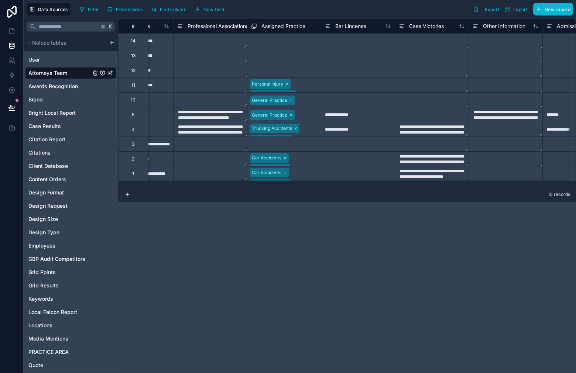
scroll to position [0, 1754]
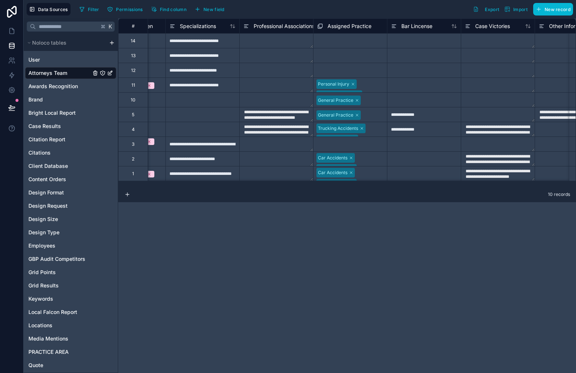
click at [321, 27] on icon at bounding box center [320, 26] width 6 height 9
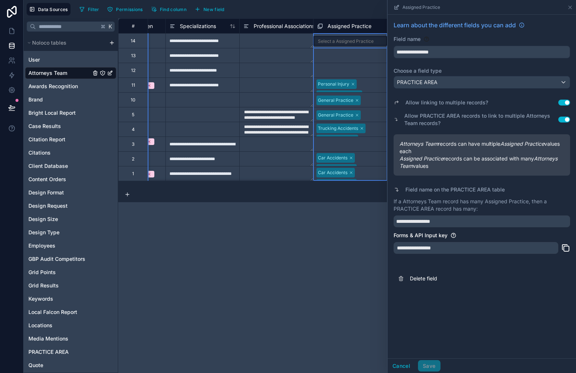
click at [563, 103] on button "Use setting" at bounding box center [564, 103] width 12 height 6
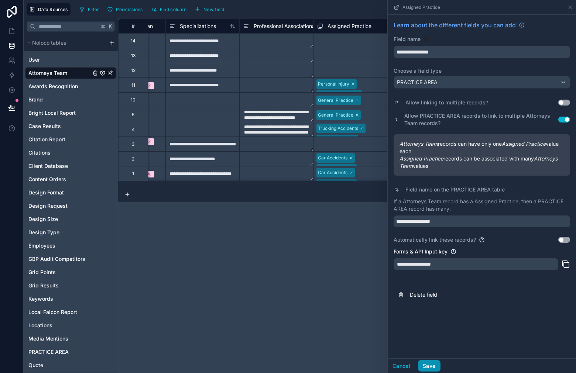
click at [435, 366] on button "Save" at bounding box center [429, 366] width 22 height 12
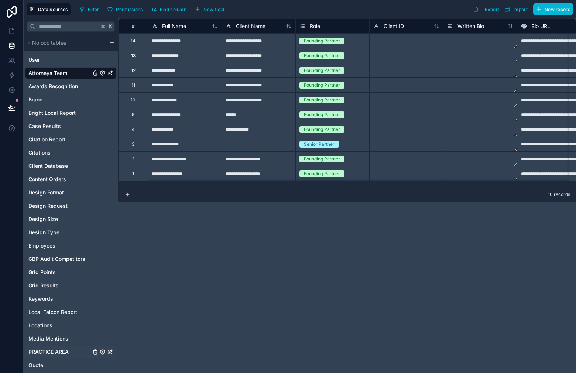
click at [56, 351] on span "PRACTICE AREA" at bounding box center [48, 351] width 40 height 7
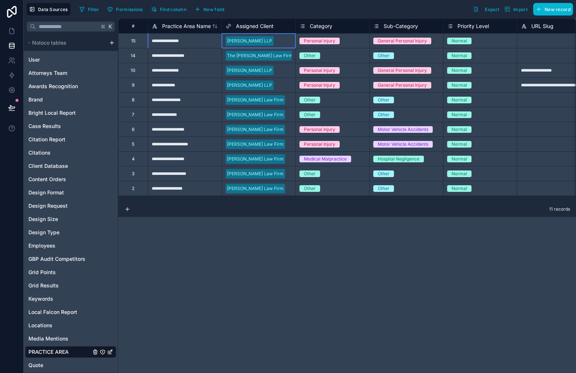
click at [289, 43] on div "[PERSON_NAME] LLP" at bounding box center [258, 40] width 73 height 11
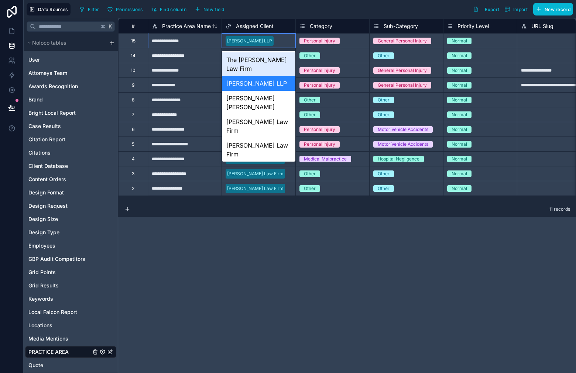
click at [271, 64] on div "The [PERSON_NAME] Law Firm" at bounding box center [258, 64] width 73 height 24
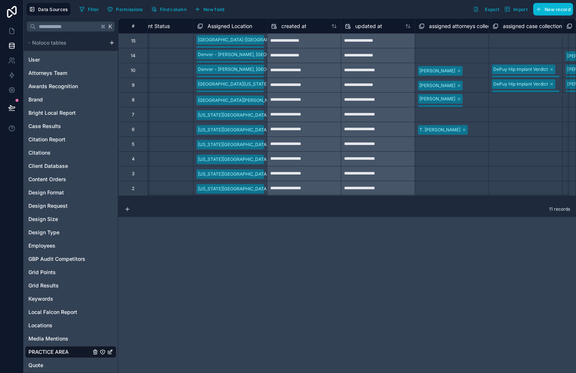
scroll to position [0, 1412]
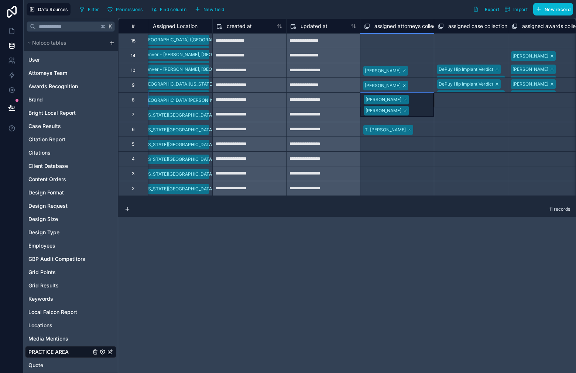
click at [407, 99] on div "[PERSON_NAME] [PERSON_NAME]" at bounding box center [396, 105] width 73 height 24
drag, startPoint x: 415, startPoint y: 98, endPoint x: 404, endPoint y: 104, distance: 12.5
click at [415, 98] on div "[PERSON_NAME] [PERSON_NAME]" at bounding box center [396, 100] width 73 height 14
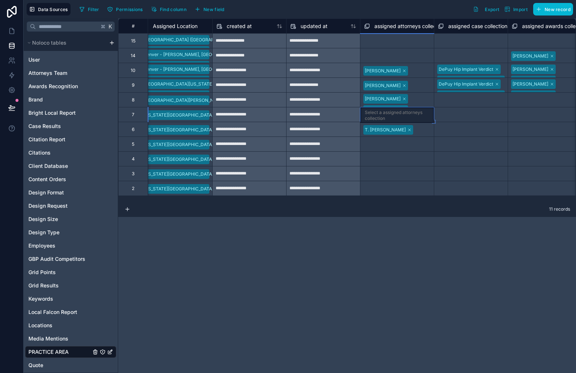
click at [411, 100] on div "[PERSON_NAME] [PERSON_NAME]" at bounding box center [396, 100] width 73 height 14
click at [412, 99] on div "[PERSON_NAME] [PERSON_NAME]" at bounding box center [396, 100] width 73 height 14
click at [368, 21] on div "assigned attorneys collection" at bounding box center [397, 25] width 74 height 15
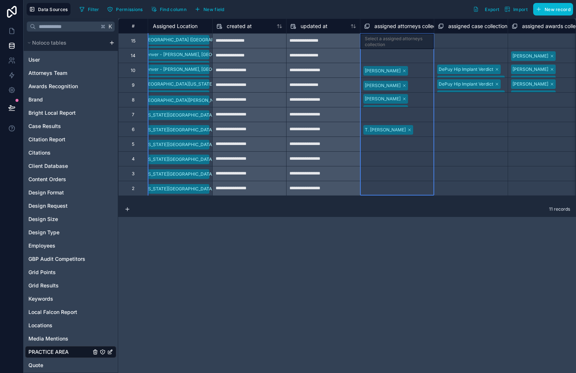
click at [366, 29] on icon at bounding box center [367, 26] width 6 height 9
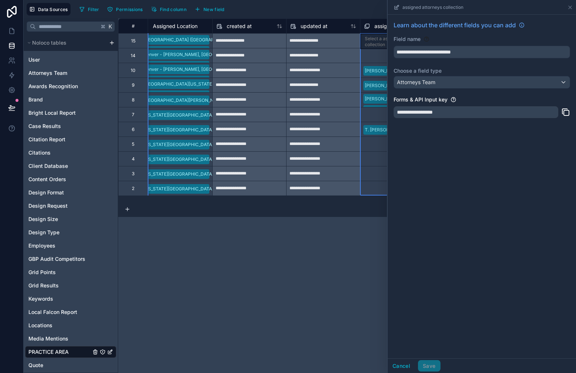
click at [378, 234] on div "**********" at bounding box center [347, 195] width 458 height 355
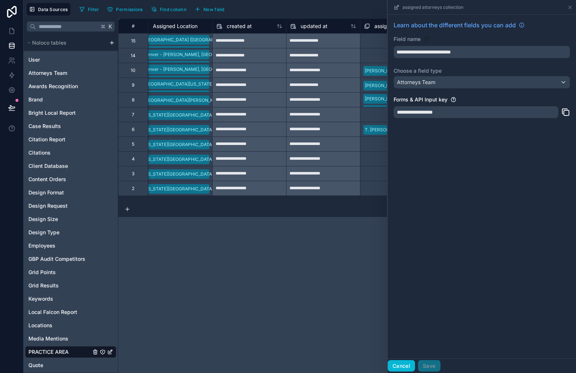
drag, startPoint x: 401, startPoint y: 364, endPoint x: 397, endPoint y: 362, distance: 4.5
click at [401, 364] on button "Cancel" at bounding box center [401, 366] width 27 height 12
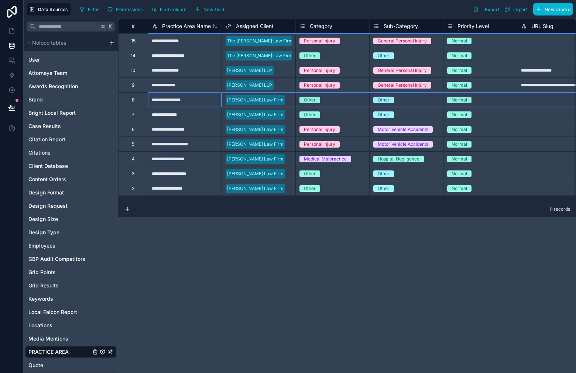
drag, startPoint x: 131, startPoint y: 99, endPoint x: 157, endPoint y: 120, distance: 33.3
click at [131, 99] on div "8" at bounding box center [133, 99] width 30 height 15
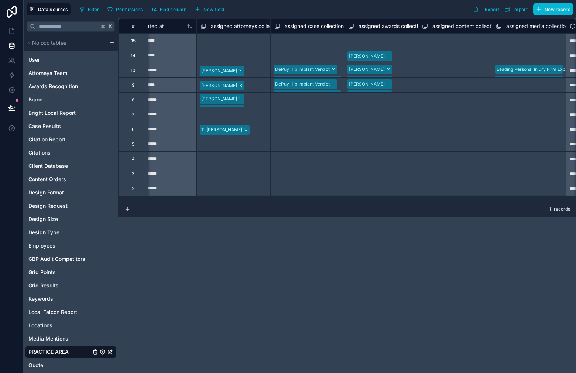
scroll to position [0, 1581]
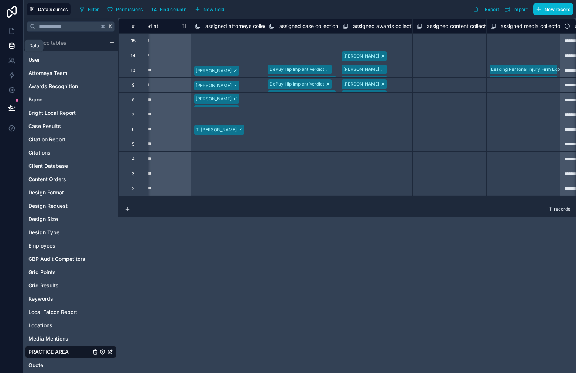
click at [13, 48] on icon at bounding box center [11, 45] width 7 height 7
click at [57, 74] on span "Attorneys Team" at bounding box center [47, 72] width 39 height 7
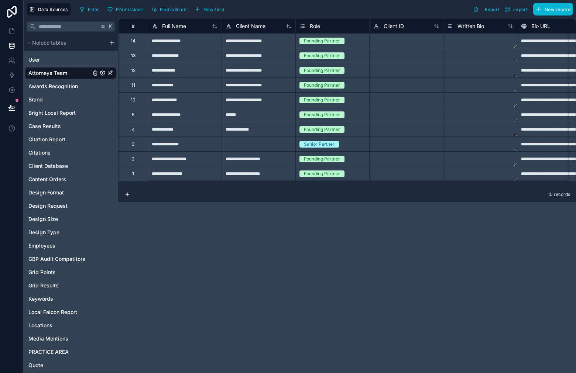
click at [134, 103] on div "10" at bounding box center [133, 99] width 30 height 15
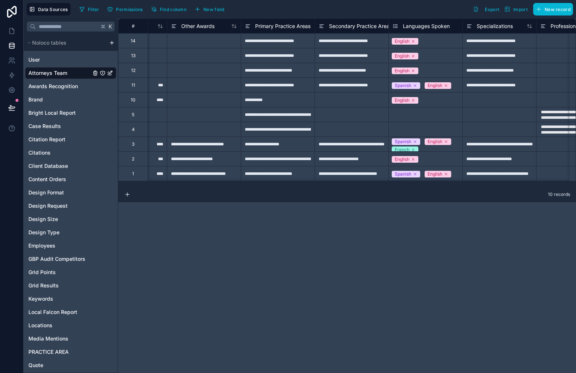
scroll to position [0, 1460]
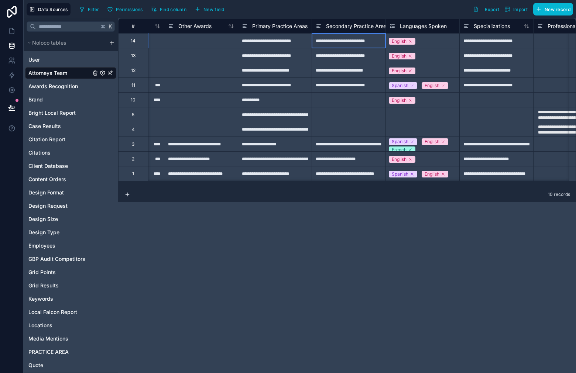
click at [348, 46] on div "**********" at bounding box center [348, 40] width 74 height 15
click at [42, 327] on span "Locations" at bounding box center [40, 325] width 24 height 7
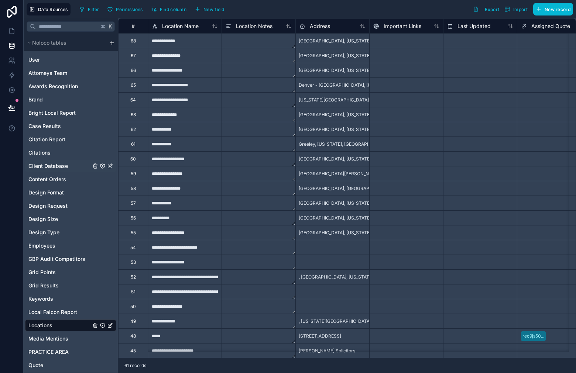
click at [53, 162] on div "Client Database" at bounding box center [70, 166] width 91 height 12
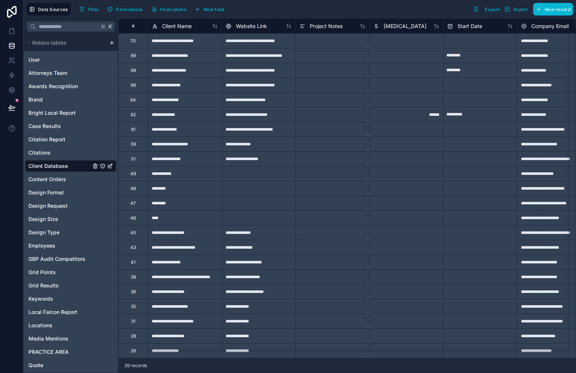
click at [463, 39] on input "text" at bounding box center [479, 41] width 73 height 12
select select "****"
select select "*"
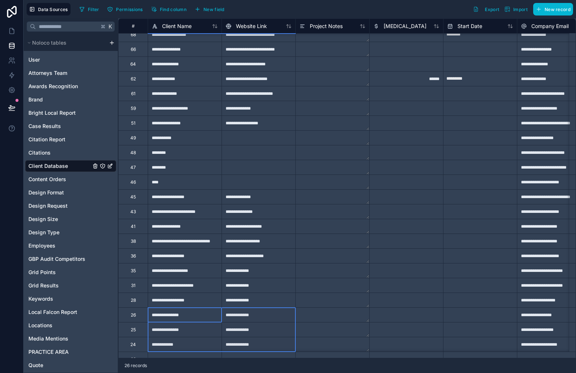
drag, startPoint x: 192, startPoint y: 358, endPoint x: 222, endPoint y: 356, distance: 30.3
click at [222, 356] on div "**********" at bounding box center [347, 188] width 458 height 340
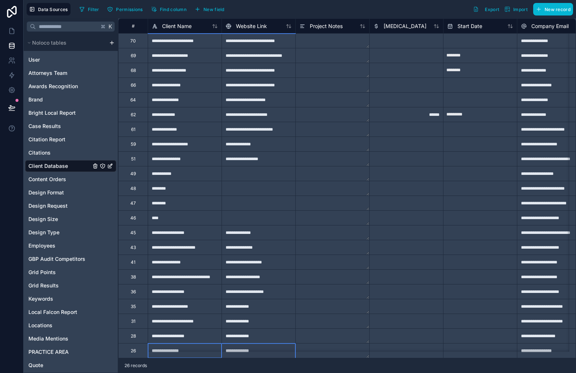
click at [465, 47] on input "********" at bounding box center [479, 41] width 73 height 12
select select "****"
select select "*"
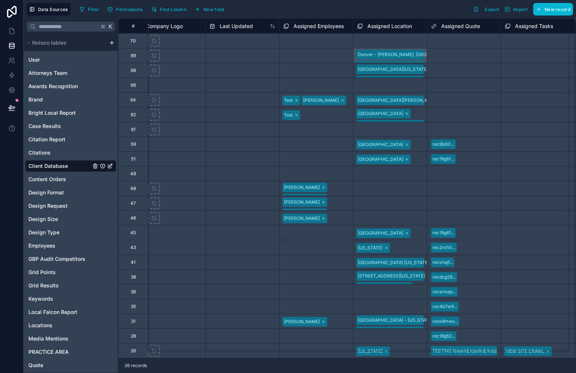
scroll to position [0, 624]
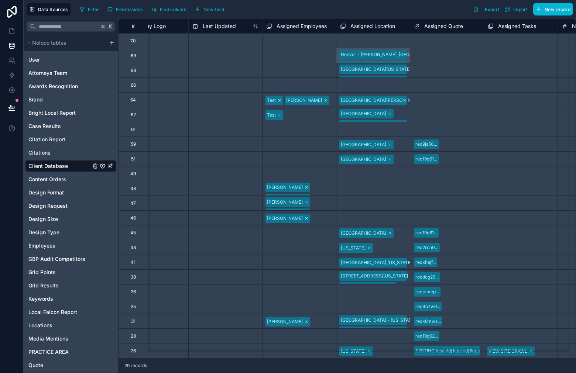
click at [366, 40] on div "Select a Assigned Location" at bounding box center [368, 41] width 56 height 6
click at [366, 40] on div "Select a Assigned Location" at bounding box center [369, 41] width 56 height 6
drag, startPoint x: 383, startPoint y: 58, endPoint x: 393, endPoint y: 48, distance: 13.8
click at [401, 39] on div "[GEOGRAPHIC_DATA], [GEOGRAPHIC_DATA]" at bounding box center [372, 40] width 73 height 13
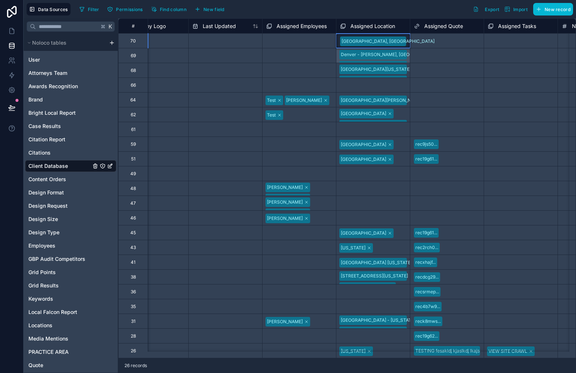
drag, startPoint x: 382, startPoint y: 77, endPoint x: 393, endPoint y: 61, distance: 19.4
click at [399, 44] on div "[GEOGRAPHIC_DATA], [GEOGRAPHIC_DATA] [GEOGRAPHIC_DATA], [GEOGRAPHIC_DATA]" at bounding box center [372, 46] width 73 height 24
click at [451, 39] on div "Select a Assigned Quote" at bounding box center [439, 41] width 51 height 6
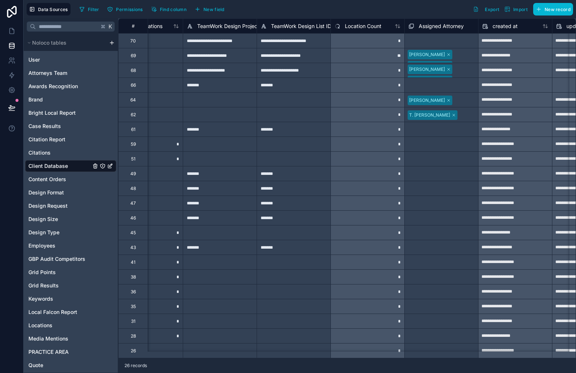
scroll to position [0, 1079]
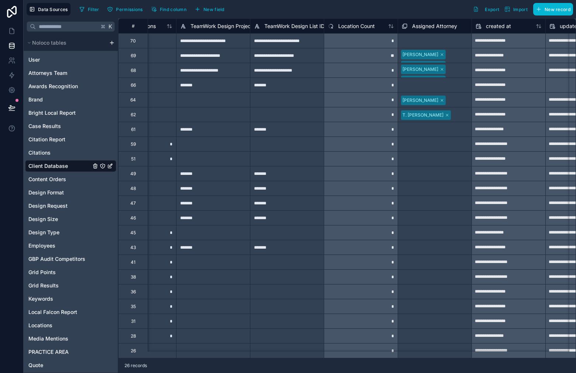
click at [427, 220] on div "Select a Assigned Attorney" at bounding box center [430, 219] width 56 height 6
click at [449, 42] on div "Select a Assigned Attorney" at bounding box center [430, 41] width 56 height 6
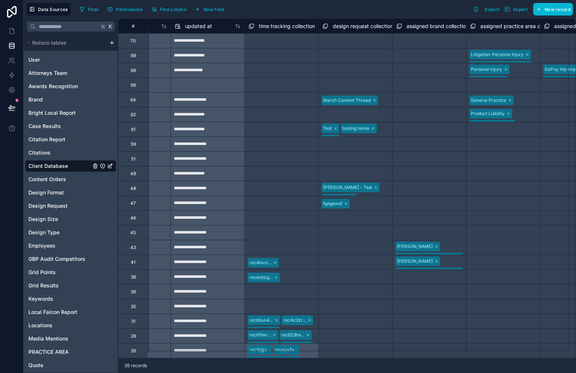
scroll to position [0, 1249]
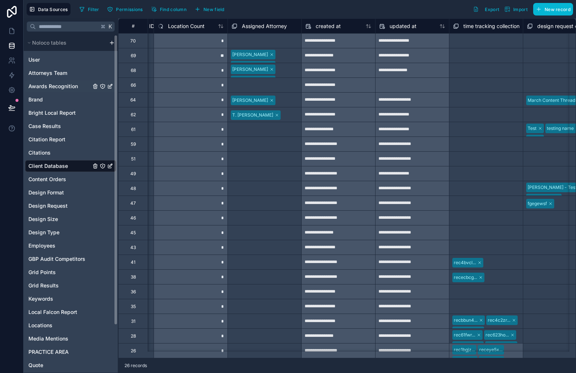
click at [53, 81] on div "Awards Recognition" at bounding box center [70, 86] width 91 height 12
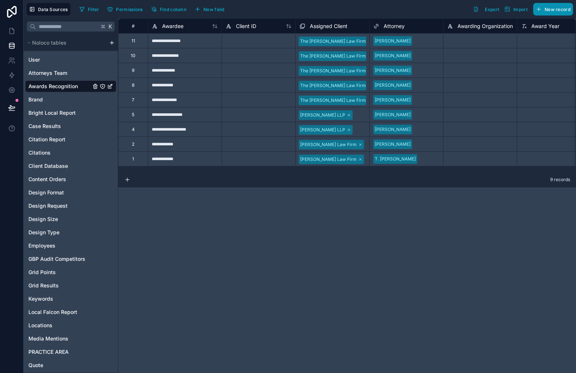
click at [555, 5] on button "New record" at bounding box center [553, 9] width 40 height 13
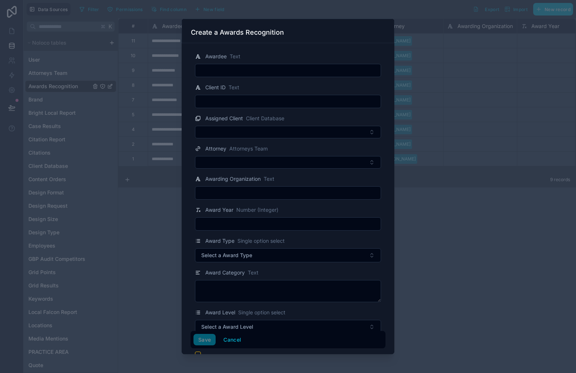
click at [299, 71] on input "text" at bounding box center [287, 70] width 185 height 10
paste input "**********"
type input "**********"
click at [202, 339] on button "Save" at bounding box center [204, 340] width 22 height 12
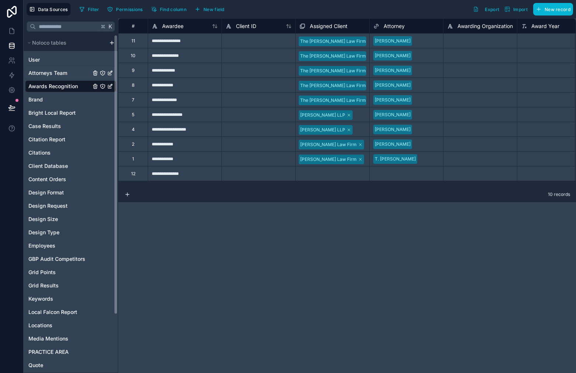
click at [63, 73] on span "Attorneys Team" at bounding box center [47, 72] width 39 height 7
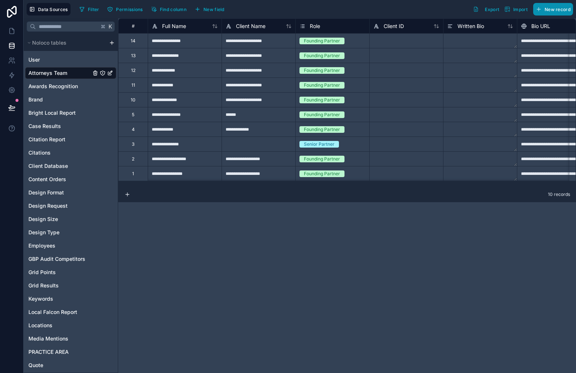
click at [560, 8] on span "New record" at bounding box center [557, 10] width 26 height 6
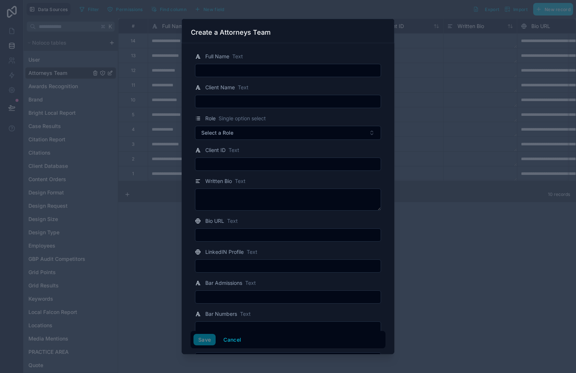
click at [257, 73] on input "text" at bounding box center [287, 70] width 185 height 10
paste input "**********"
type input "**********"
click at [203, 340] on button "Save" at bounding box center [204, 340] width 22 height 12
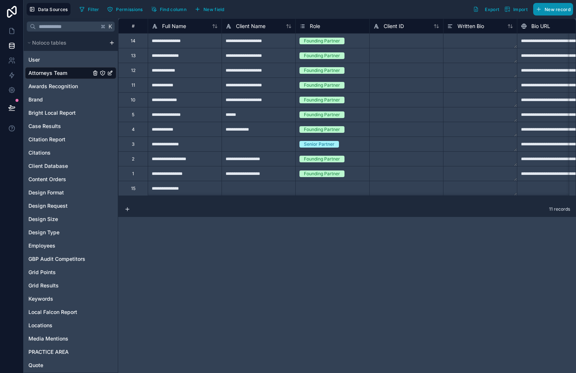
click at [552, 7] on span "New record" at bounding box center [557, 10] width 26 height 6
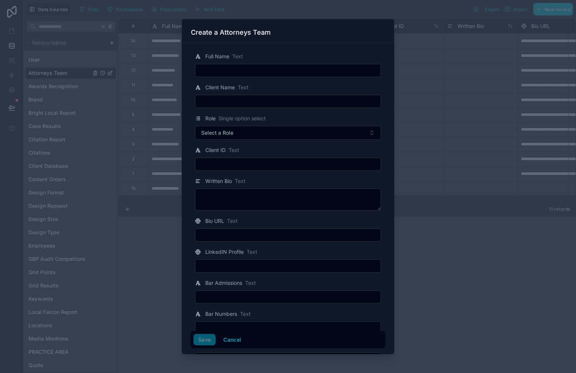
click at [285, 73] on input "text" at bounding box center [287, 70] width 185 height 10
paste input "**********"
type input "**********"
click at [208, 345] on button "Save" at bounding box center [204, 340] width 22 height 12
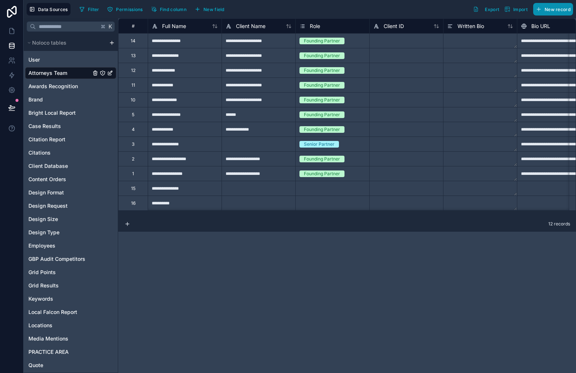
click at [552, 7] on span "New record" at bounding box center [557, 10] width 26 height 6
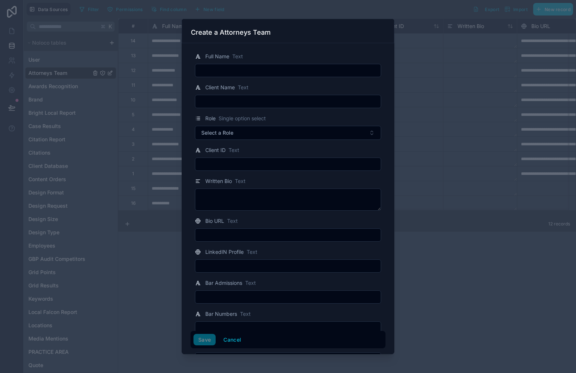
click at [258, 64] on div at bounding box center [288, 70] width 186 height 13
click at [269, 68] on input "text" at bounding box center [287, 70] width 185 height 10
paste input "**********"
type input "**********"
click at [203, 344] on button "Save" at bounding box center [204, 340] width 22 height 12
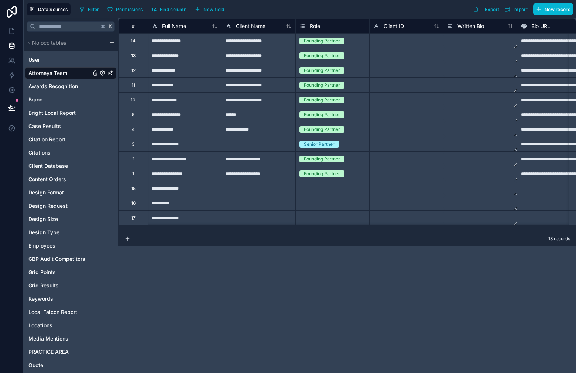
click at [264, 187] on div at bounding box center [258, 188] width 74 height 15
drag, startPoint x: 295, startPoint y: 194, endPoint x: 291, endPoint y: 221, distance: 26.5
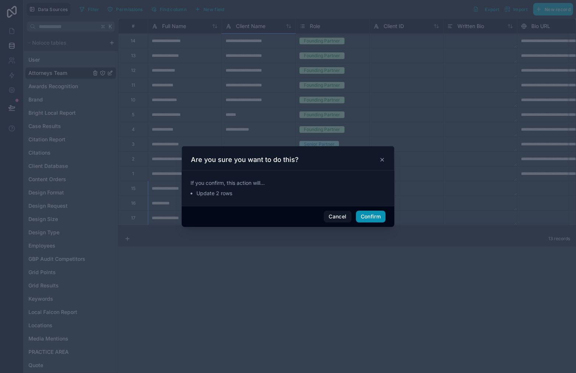
drag, startPoint x: 368, startPoint y: 216, endPoint x: 368, endPoint y: 207, distance: 9.2
click at [368, 216] on button "Confirm" at bounding box center [371, 217] width 30 height 12
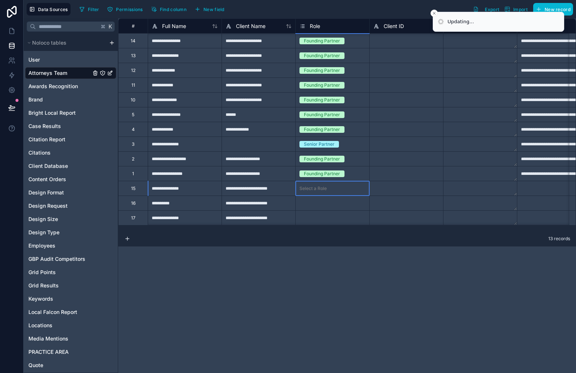
click at [348, 188] on div "Select a Role" at bounding box center [332, 188] width 73 height 7
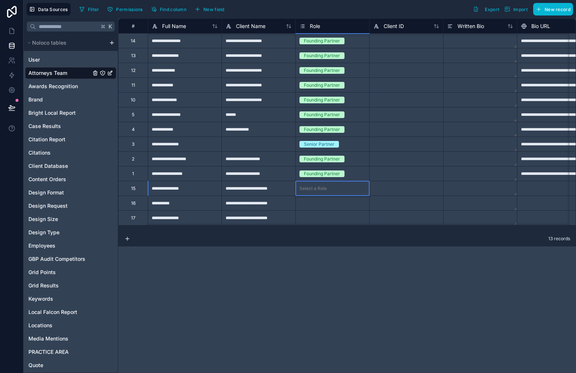
click at [338, 200] on div "Select a Role" at bounding box center [332, 203] width 73 height 7
click at [338, 202] on div "Select a Role" at bounding box center [332, 203] width 73 height 7
click at [340, 207] on div "Select a Role" at bounding box center [332, 203] width 73 height 14
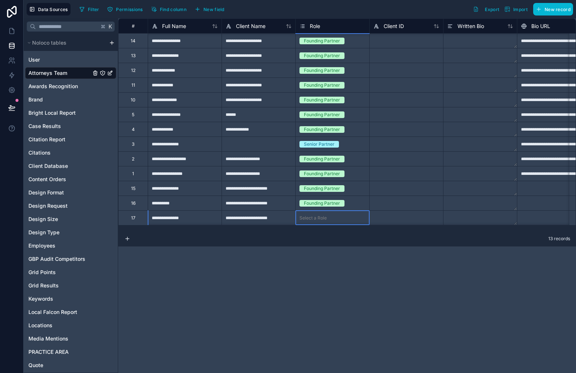
click at [343, 221] on div "Select a Role" at bounding box center [332, 217] width 73 height 7
click at [343, 220] on div "Select a Role" at bounding box center [332, 217] width 73 height 7
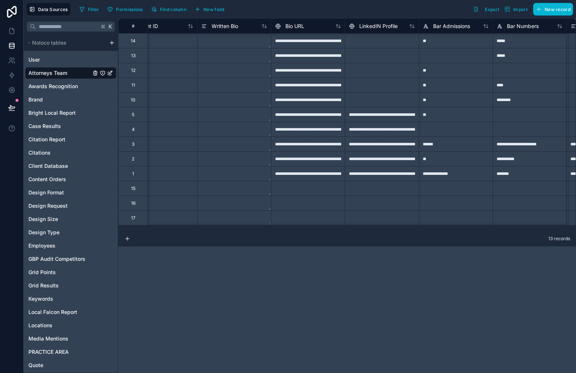
scroll to position [0, 259]
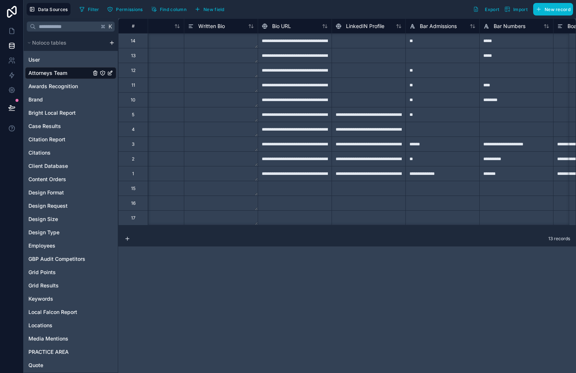
drag, startPoint x: 286, startPoint y: 186, endPoint x: 290, endPoint y: 185, distance: 4.2
click at [286, 186] on div at bounding box center [295, 188] width 74 height 15
click at [303, 205] on div at bounding box center [295, 203] width 74 height 15
click at [296, 199] on div "**********" at bounding box center [295, 203] width 74 height 15
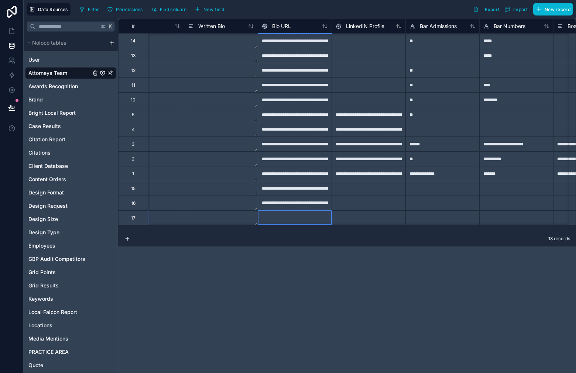
click at [304, 221] on div at bounding box center [295, 217] width 74 height 15
click at [340, 304] on div "**********" at bounding box center [347, 195] width 458 height 355
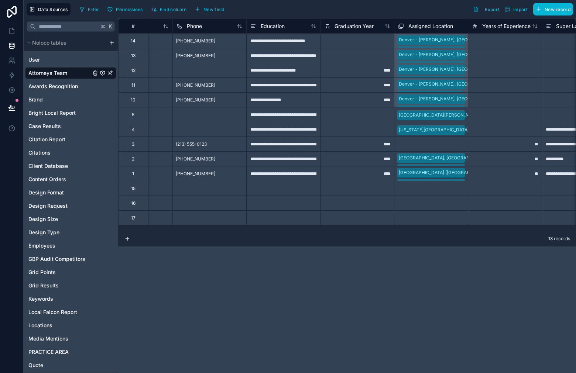
scroll to position [0, 798]
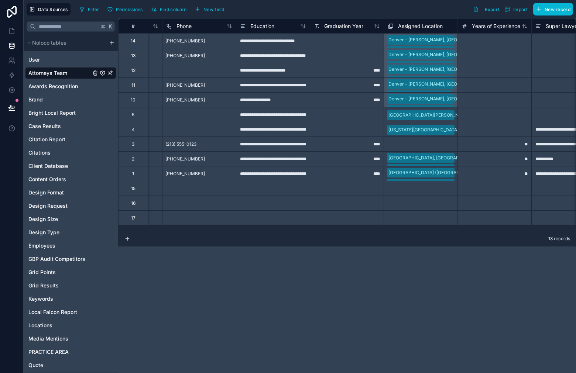
click at [417, 188] on div "Select a Assigned Location" at bounding box center [416, 189] width 56 height 6
click at [444, 191] on div "Riverside, CA" at bounding box center [420, 188] width 73 height 13
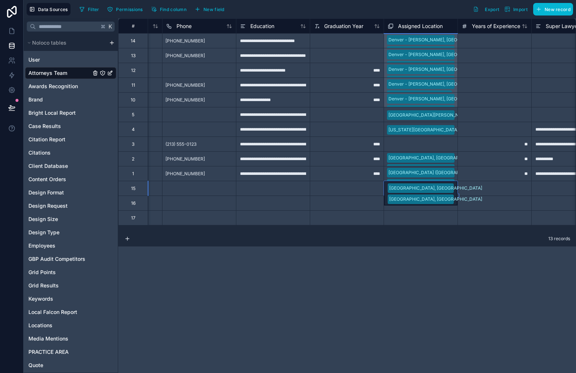
click at [442, 190] on div "Riverside, CA Los Angeles, CA" at bounding box center [420, 193] width 73 height 24
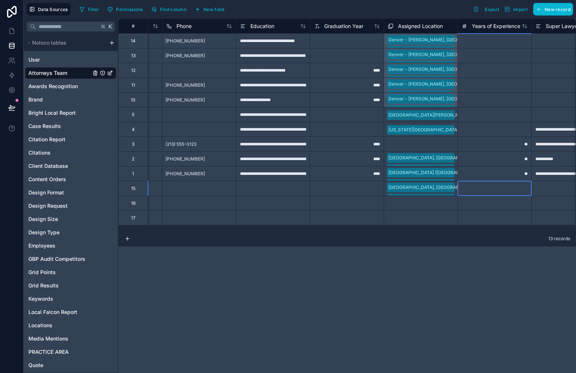
drag, startPoint x: 475, startPoint y: 192, endPoint x: 451, endPoint y: 194, distance: 24.1
click at [470, 193] on div at bounding box center [494, 188] width 74 height 15
drag, startPoint x: 446, startPoint y: 192, endPoint x: 453, endPoint y: 195, distance: 7.9
click at [446, 192] on div "Riverside, CA Los Angeles, CA Beverly Hills, CA" at bounding box center [420, 188] width 73 height 14
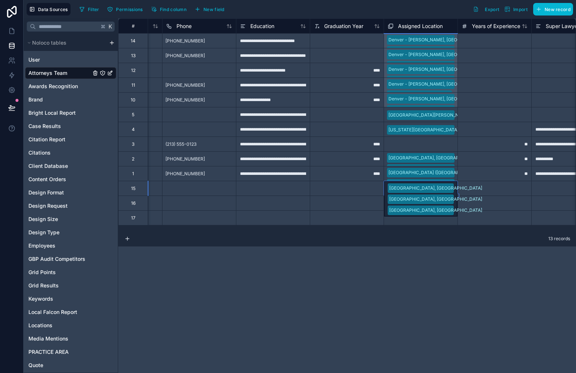
drag, startPoint x: 458, startPoint y: 194, endPoint x: 452, endPoint y: 219, distance: 25.1
click at [440, 248] on div "**********" at bounding box center [347, 195] width 458 height 355
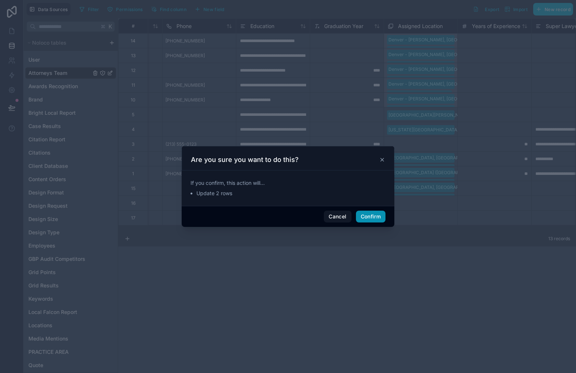
click at [368, 214] on button "Confirm" at bounding box center [371, 217] width 30 height 12
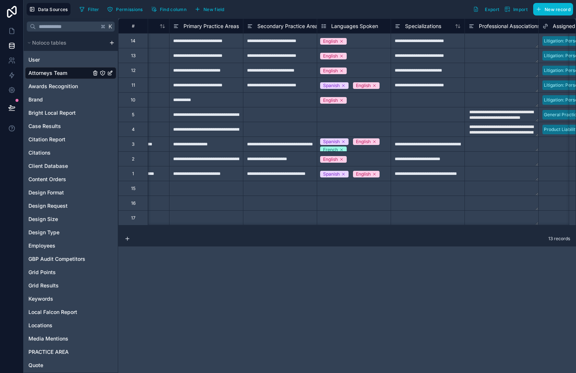
scroll to position [0, 1536]
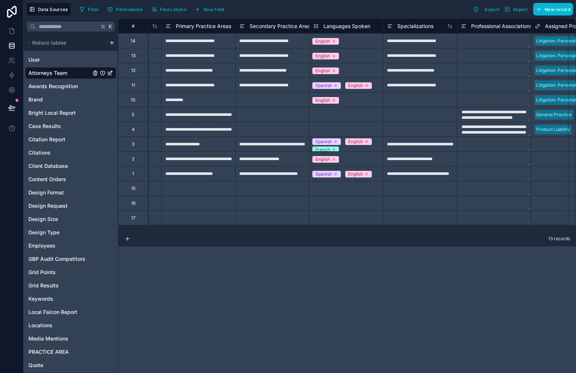
click at [352, 114] on div "Select a Languages Spoken" at bounding box center [342, 115] width 58 height 6
click at [352, 114] on div "Select a Languages Spoken" at bounding box center [343, 115] width 58 height 6
click at [346, 129] on div "Select a Languages Spoken" at bounding box center [342, 130] width 58 height 6
click at [346, 129] on div "Select a Languages Spoken" at bounding box center [343, 130] width 58 height 6
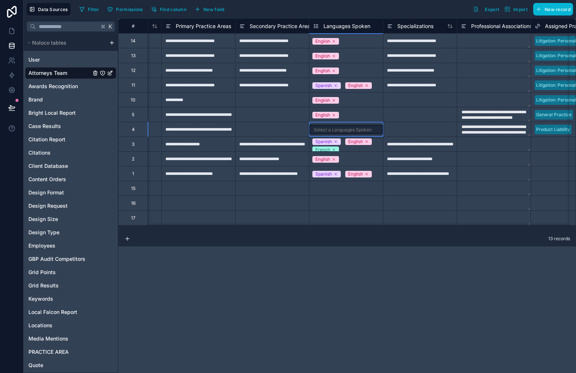
click at [350, 127] on div "Select a Languages Spoken" at bounding box center [343, 130] width 58 height 6
click at [351, 127] on div "Select a Languages Spoken" at bounding box center [343, 130] width 58 height 6
click at [358, 111] on div "English" at bounding box center [345, 114] width 73 height 9
click at [358, 129] on div "Select a Languages Spoken" at bounding box center [342, 130] width 58 height 6
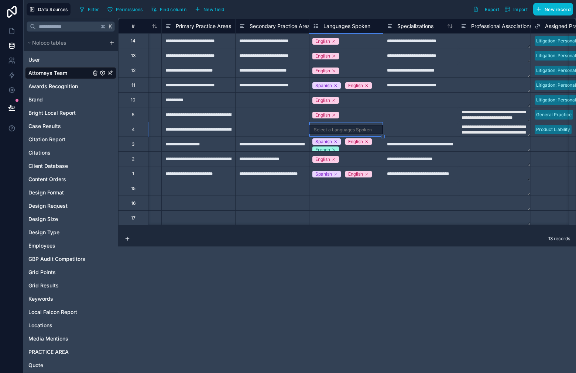
click at [358, 129] on div "Select a Languages Spoken" at bounding box center [343, 130] width 58 height 6
click at [337, 190] on div "Select a Languages Spoken" at bounding box center [343, 189] width 58 height 6
click at [344, 204] on div "Select a Languages Spoken" at bounding box center [342, 204] width 58 height 6
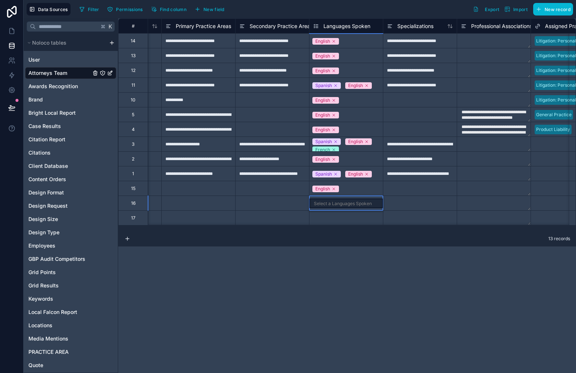
click at [349, 202] on div "Select a Languages Spoken" at bounding box center [343, 204] width 58 height 6
click at [348, 206] on div "Select a Languages Spoken" at bounding box center [343, 204] width 58 height 6
click at [363, 196] on div "Select a Languages Spoken" at bounding box center [345, 203] width 73 height 14
click at [355, 197] on div "Select a Languages Spoken" at bounding box center [345, 203] width 73 height 14
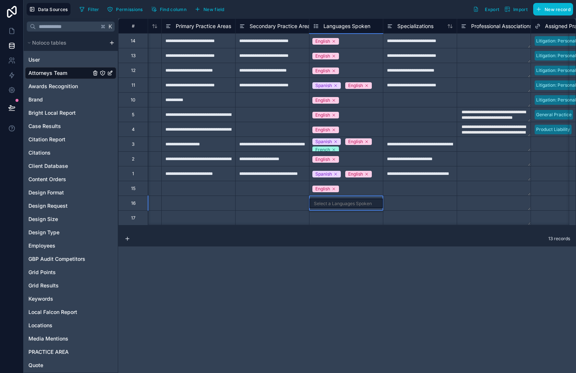
click at [348, 220] on div "Select a Languages Spoken" at bounding box center [342, 219] width 58 height 6
click at [348, 220] on div "Select a Languages Spoken" at bounding box center [343, 219] width 58 height 6
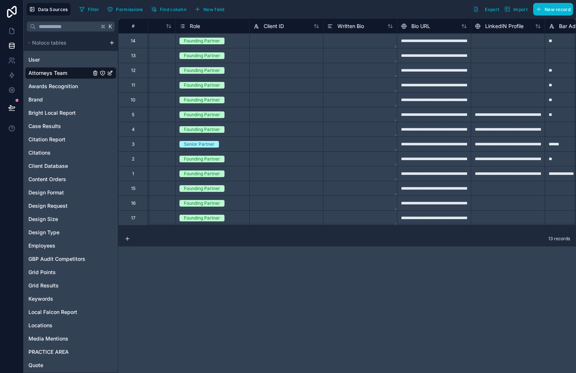
scroll to position [0, 0]
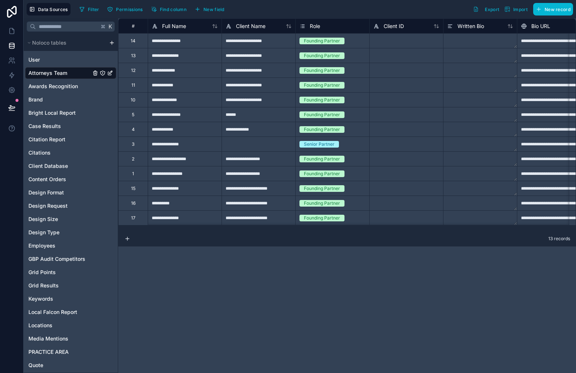
click at [305, 23] on div "Role" at bounding box center [309, 26] width 21 height 9
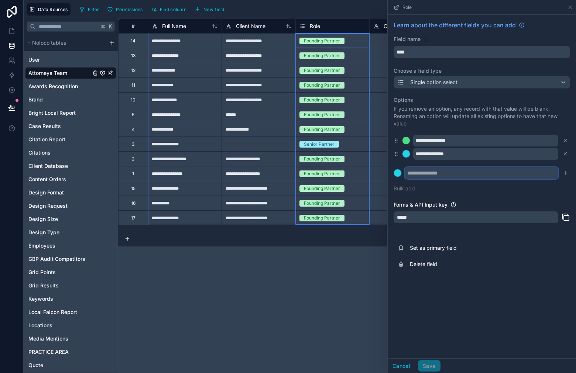
click at [440, 173] on input "text" at bounding box center [481, 173] width 154 height 12
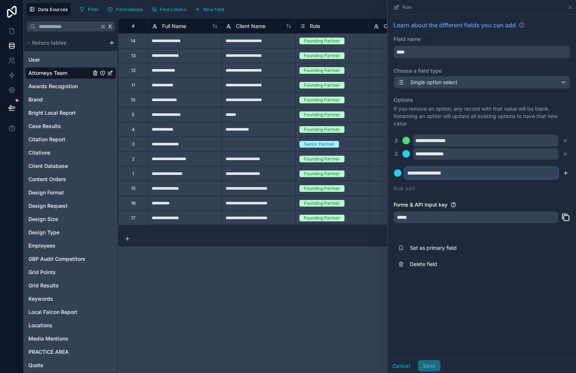
type input "**********"
click at [568, 173] on icon "submit" at bounding box center [565, 173] width 6 height 6
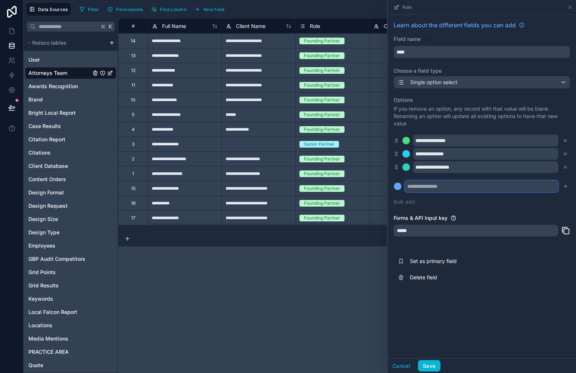
drag, startPoint x: 535, startPoint y: 187, endPoint x: 472, endPoint y: 1, distance: 196.4
click at [535, 187] on input "text" at bounding box center [481, 186] width 154 height 12
type input "**********"
click at [567, 184] on icon "submit" at bounding box center [565, 186] width 6 height 6
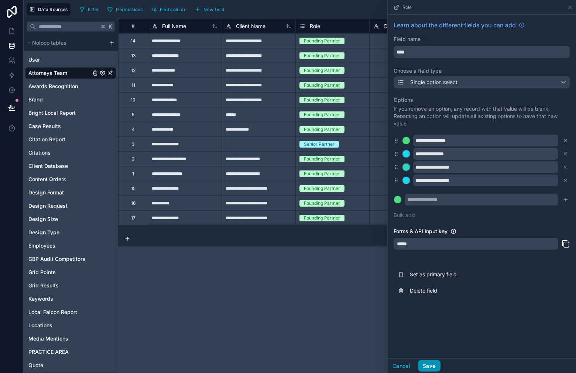
click at [429, 366] on button "Save" at bounding box center [429, 366] width 22 height 12
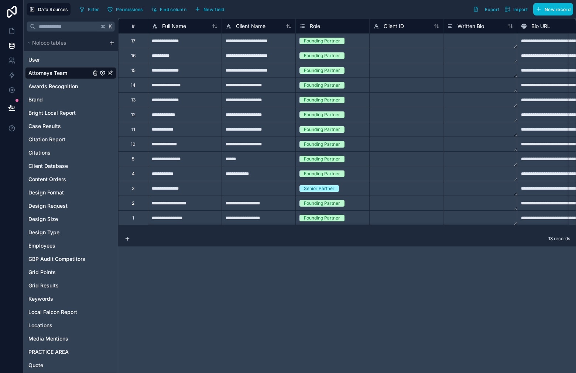
click at [360, 67] on div "Founding Partner" at bounding box center [332, 70] width 73 height 8
click at [356, 56] on div "Founding Partner" at bounding box center [332, 56] width 73 height 8
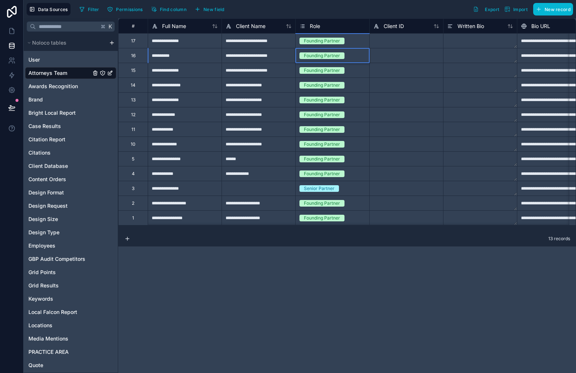
click at [357, 42] on div "Founding Partner" at bounding box center [332, 41] width 73 height 8
drag, startPoint x: 390, startPoint y: 250, endPoint x: 400, endPoint y: 264, distance: 17.1
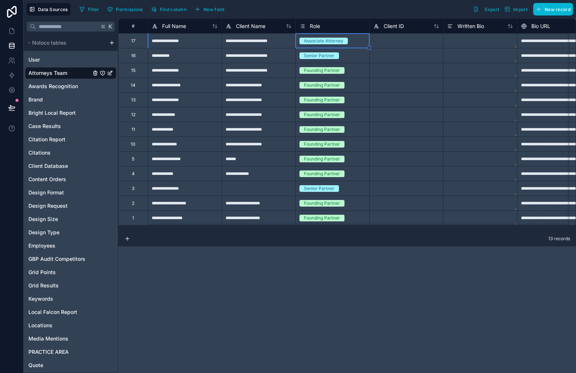
click at [389, 252] on div "**********" at bounding box center [347, 195] width 458 height 355
click at [303, 25] on icon at bounding box center [302, 26] width 6 height 9
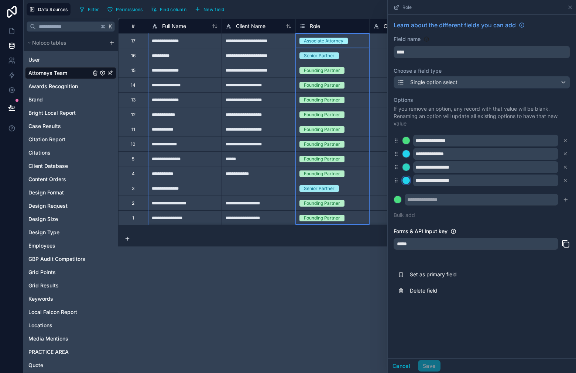
click at [407, 182] on div at bounding box center [405, 180] width 7 height 7
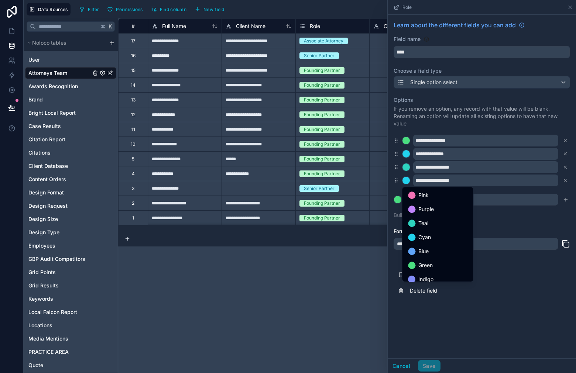
click at [423, 208] on span "Purple" at bounding box center [426, 209] width 16 height 9
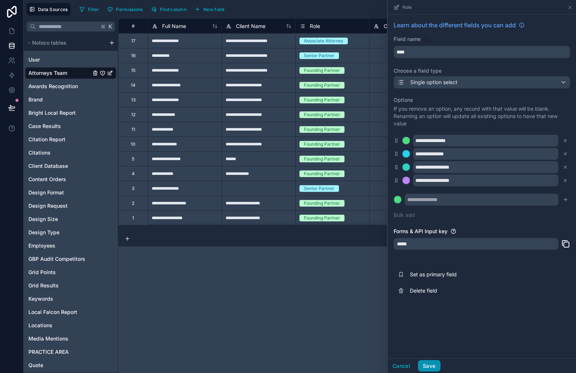
click at [433, 366] on button "Save" at bounding box center [429, 366] width 22 height 12
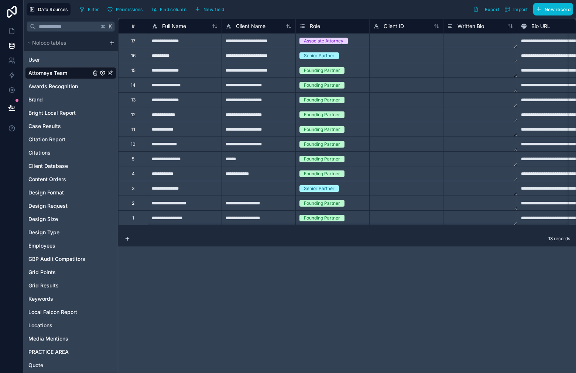
click at [353, 143] on div "Founding Partner" at bounding box center [332, 144] width 73 height 8
click at [364, 131] on div "Founding Partner" at bounding box center [332, 129] width 73 height 8
click at [362, 131] on div "Founding Partner" at bounding box center [332, 129] width 73 height 8
drag, startPoint x: 349, startPoint y: 157, endPoint x: 358, endPoint y: 123, distance: 35.4
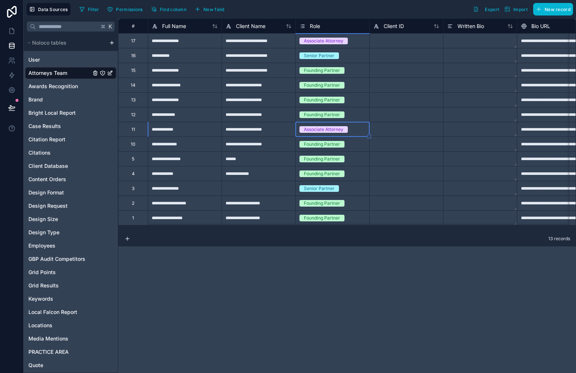
drag, startPoint x: 360, startPoint y: 101, endPoint x: 357, endPoint y: 109, distance: 8.8
click at [360, 101] on div "Founding Partner" at bounding box center [332, 100] width 73 height 8
click at [356, 118] on div "Founding Partner" at bounding box center [332, 115] width 73 height 8
click at [364, 133] on div "Associate Attorney" at bounding box center [332, 129] width 73 height 8
drag, startPoint x: 370, startPoint y: 137, endPoint x: 364, endPoint y: 85, distance: 52.5
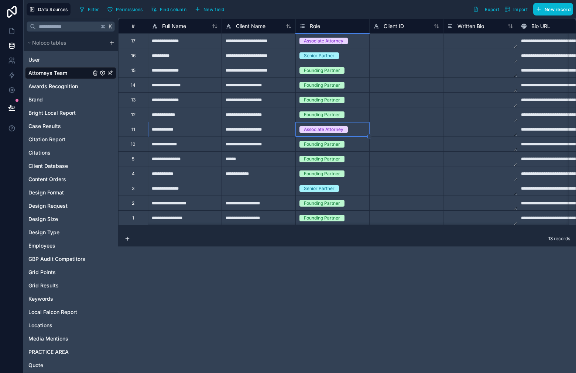
click at [357, 82] on div "Founding Partner" at bounding box center [332, 85] width 73 height 8
click at [359, 87] on div "Founding Partner" at bounding box center [332, 85] width 73 height 8
drag, startPoint x: 349, startPoint y: 120, endPoint x: 352, endPoint y: 116, distance: 4.4
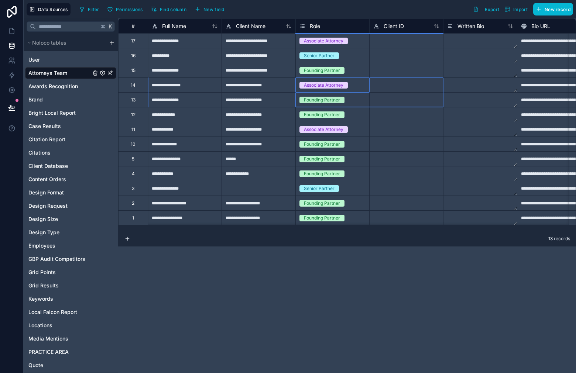
drag, startPoint x: 369, startPoint y: 90, endPoint x: 364, endPoint y: 98, distance: 9.8
click at [365, 82] on div "Associate Attorney" at bounding box center [332, 85] width 73 height 8
drag, startPoint x: 380, startPoint y: 84, endPoint x: 366, endPoint y: 82, distance: 14.1
click at [380, 84] on div at bounding box center [406, 85] width 74 height 15
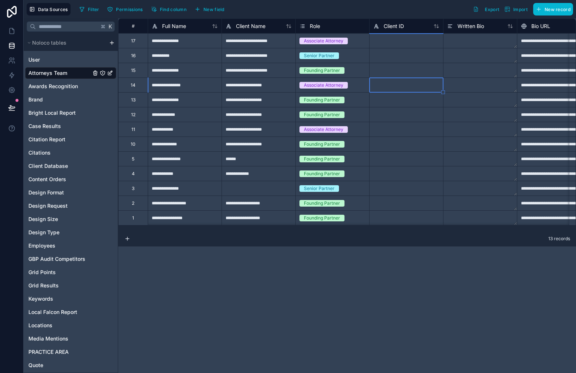
click at [362, 81] on div "Associate Attorney" at bounding box center [332, 85] width 73 height 8
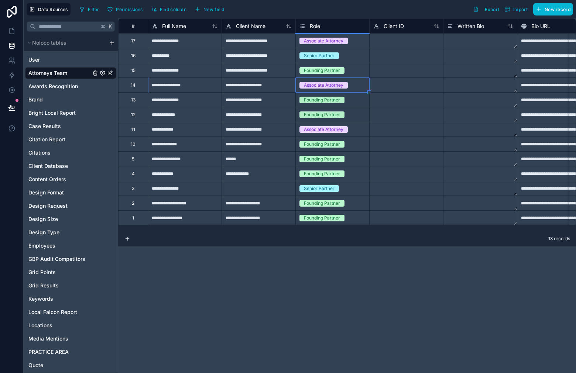
drag, startPoint x: 369, startPoint y: 97, endPoint x: 365, endPoint y: 115, distance: 18.5
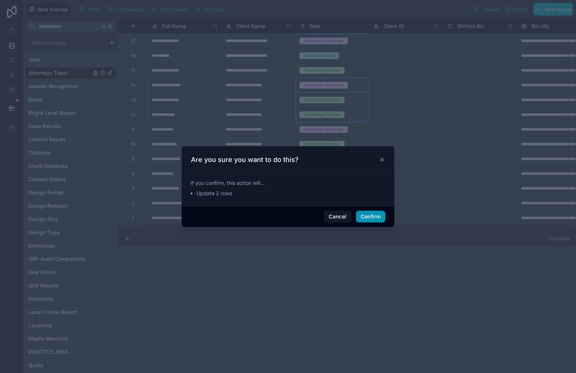
click at [377, 215] on button "Confirm" at bounding box center [371, 217] width 30 height 12
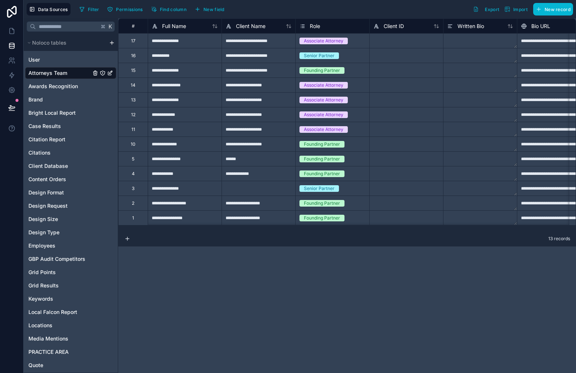
click at [257, 159] on div "******" at bounding box center [258, 158] width 74 height 15
click at [255, 158] on div "******" at bounding box center [258, 158] width 74 height 15
click at [255, 158] on input "******" at bounding box center [258, 159] width 73 height 14
click at [263, 160] on input "******" at bounding box center [258, 159] width 73 height 14
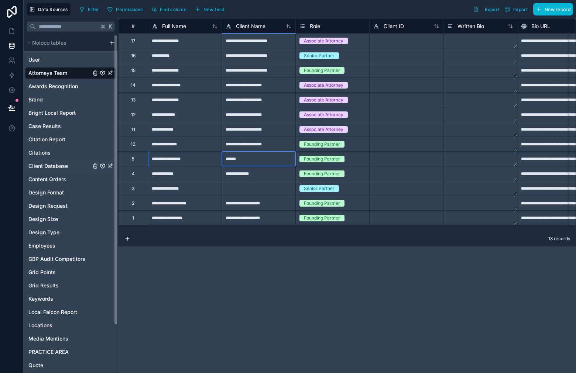
click at [56, 168] on span "Client Database" at bounding box center [47, 165] width 39 height 7
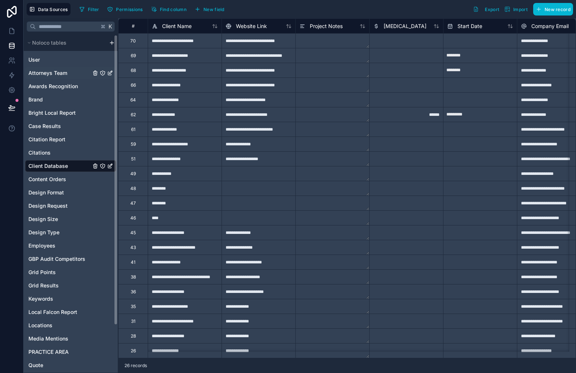
click at [70, 75] on div "Attorneys Team" at bounding box center [70, 73] width 91 height 12
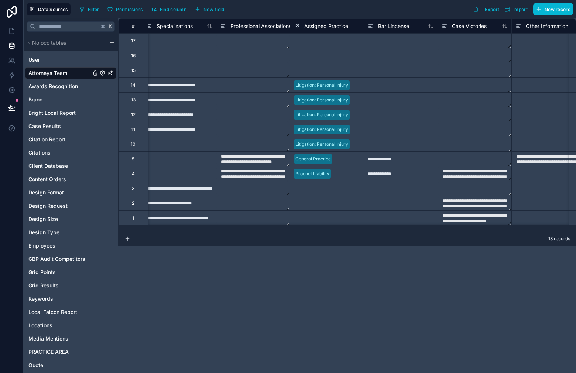
scroll to position [0, 1772]
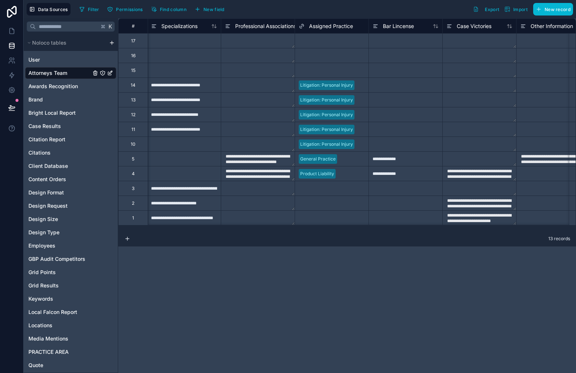
click at [328, 191] on div "Select a Assigned Practice" at bounding box center [327, 189] width 56 height 6
click at [327, 191] on div "Select a Assigned Practice" at bounding box center [327, 189] width 56 height 6
click at [410, 239] on div "13 records" at bounding box center [347, 239] width 458 height 15
click at [394, 245] on div "13 records" at bounding box center [347, 239] width 458 height 15
click at [10, 45] on icon at bounding box center [11, 45] width 7 height 7
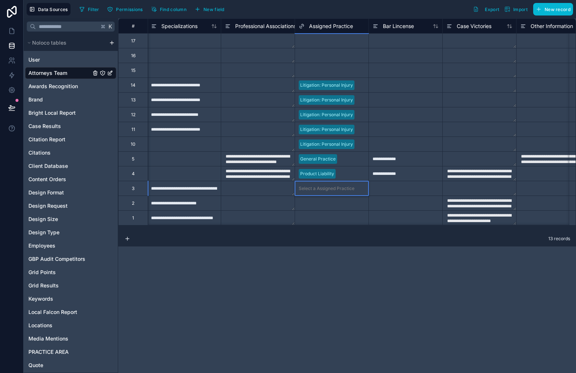
click at [444, 254] on div "**********" at bounding box center [347, 195] width 458 height 355
click at [427, 243] on div "13 records" at bounding box center [347, 239] width 458 height 15
click at [387, 197] on div at bounding box center [405, 203] width 74 height 15
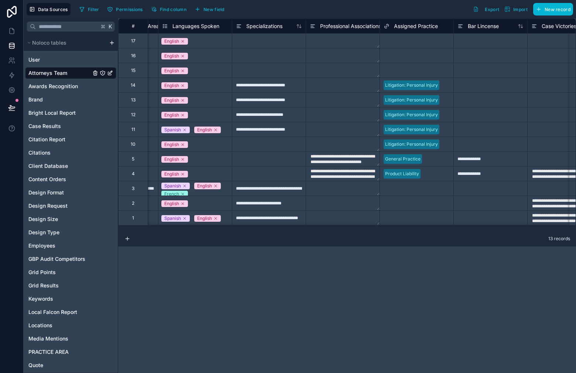
scroll to position [0, 1698]
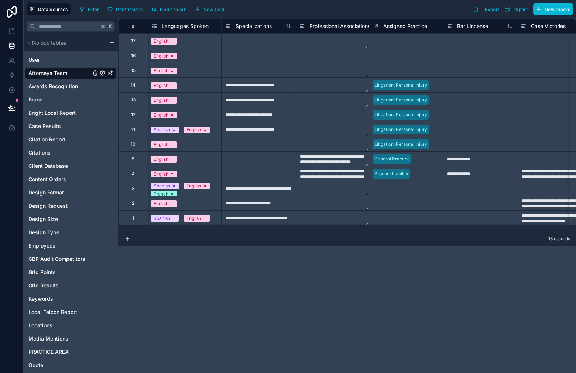
click at [406, 204] on div "Select a Assigned Practice" at bounding box center [401, 203] width 56 height 6
click at [410, 371] on div "Personal Injury" at bounding box center [288, 378] width 576 height 15
click at [415, 215] on div "Select a Assigned Practice" at bounding box center [401, 218] width 56 height 6
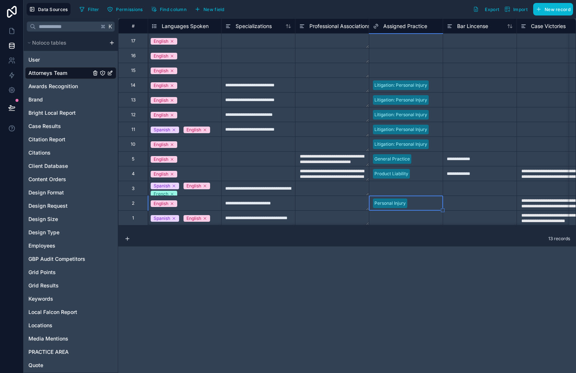
scroll to position [0, 1698]
click at [414, 215] on div "Select a Assigned Practice" at bounding box center [401, 218] width 56 height 6
drag, startPoint x: 452, startPoint y: 236, endPoint x: 451, endPoint y: 240, distance: 4.5
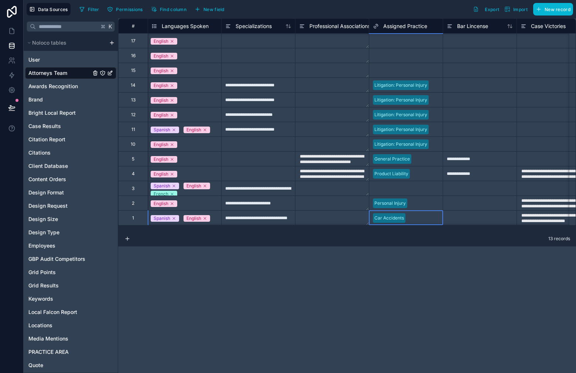
click at [452, 238] on div "13 records" at bounding box center [347, 239] width 458 height 15
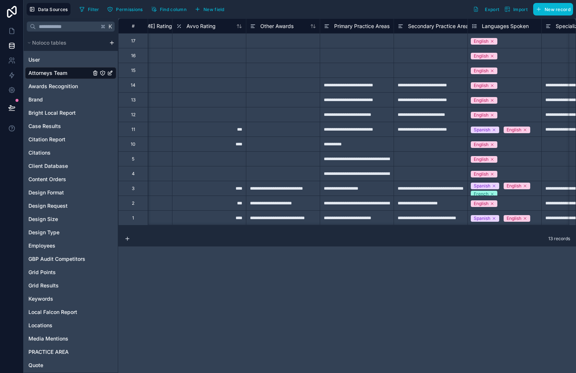
scroll to position [0, 1412]
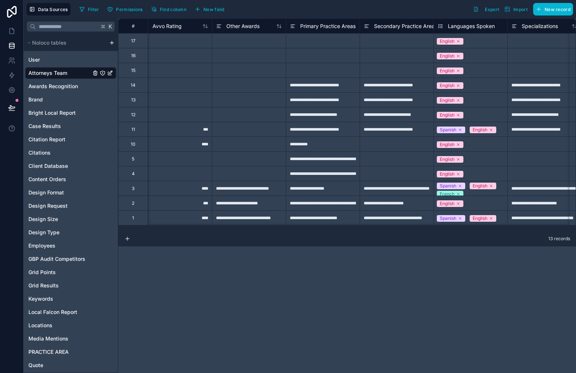
click at [317, 76] on div at bounding box center [323, 70] width 74 height 15
click at [390, 146] on div at bounding box center [396, 144] width 74 height 15
click at [400, 131] on div "**********" at bounding box center [396, 129] width 74 height 15
click at [393, 144] on div at bounding box center [396, 144] width 74 height 15
type input "**********"
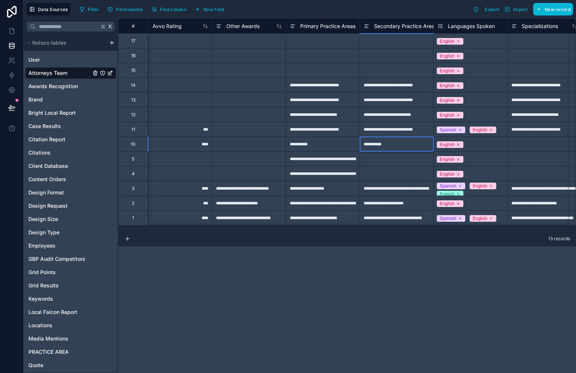
click at [401, 163] on div at bounding box center [396, 158] width 74 height 15
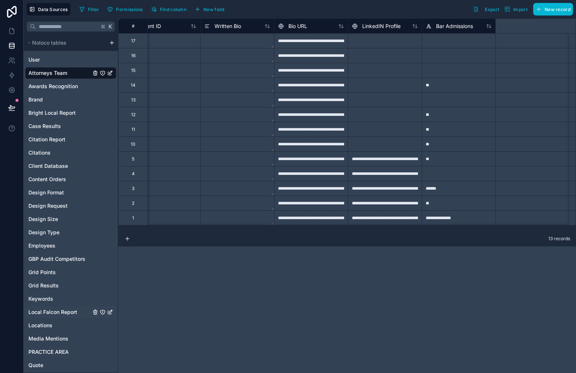
scroll to position [0, 66]
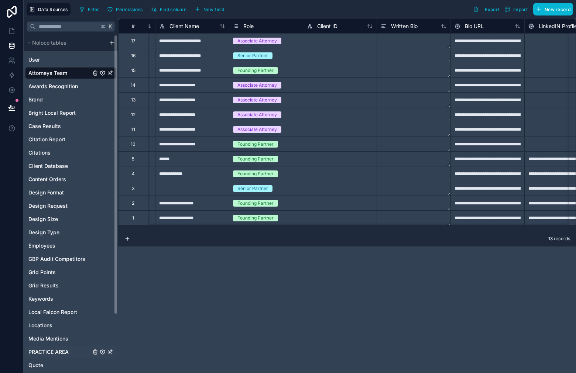
click at [53, 349] on span "PRACTICE AREA" at bounding box center [48, 351] width 40 height 7
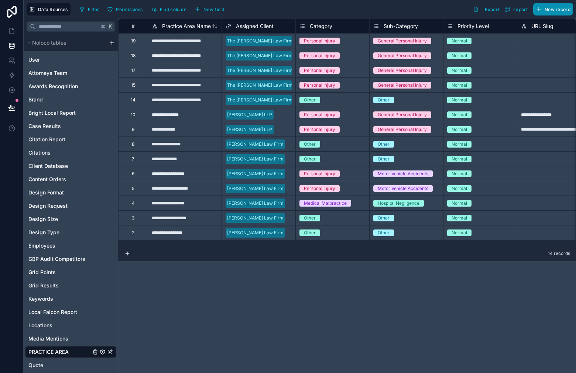
click at [552, 11] on span "New record" at bounding box center [557, 10] width 26 height 6
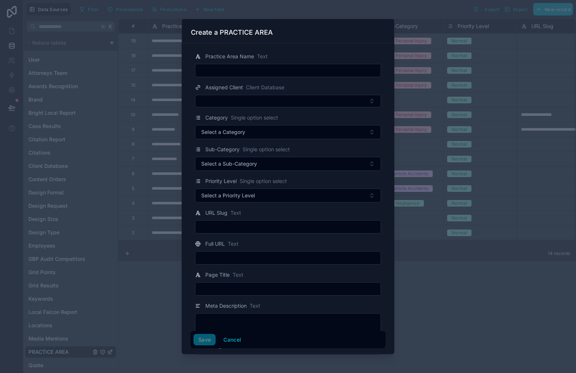
click at [256, 71] on input "text" at bounding box center [287, 70] width 185 height 10
type input "**********"
click at [337, 56] on div "Practice Area Name Text" at bounding box center [288, 56] width 186 height 9
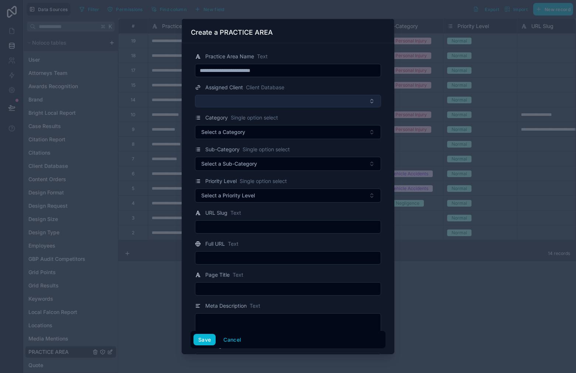
click at [303, 95] on button "Select Button" at bounding box center [288, 101] width 186 height 13
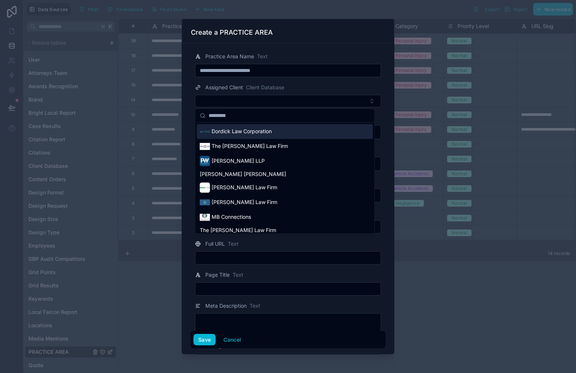
click at [276, 134] on div "Dordick Law Corporation" at bounding box center [285, 131] width 176 height 15
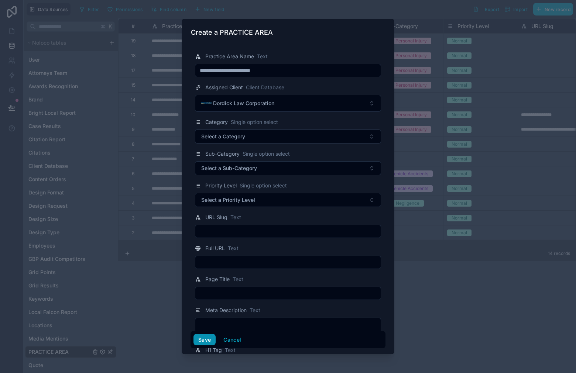
click at [202, 340] on button "Save" at bounding box center [204, 340] width 22 height 12
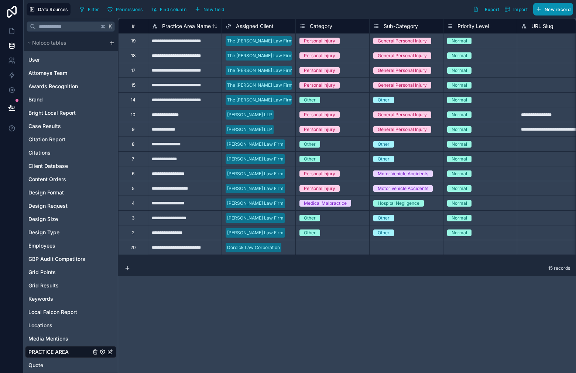
click at [561, 7] on span "New record" at bounding box center [557, 10] width 26 height 6
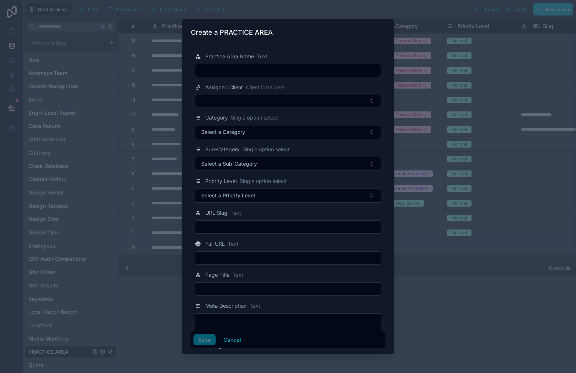
click at [295, 71] on input "text" at bounding box center [287, 70] width 185 height 10
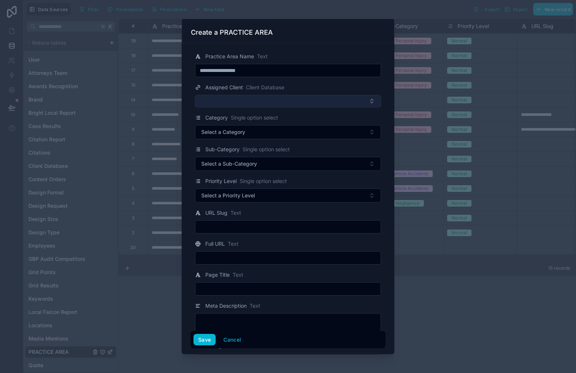
type input "**********"
click at [270, 101] on button "Select Button" at bounding box center [288, 101] width 186 height 13
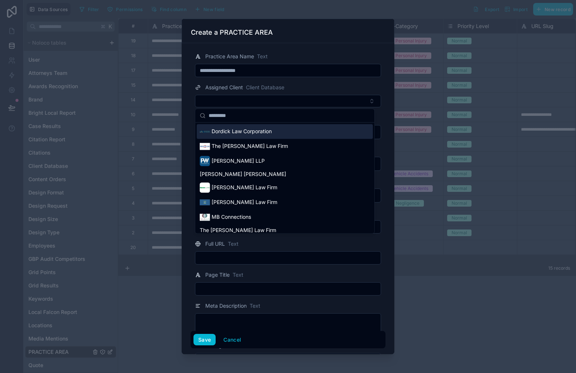
click at [268, 130] on span "Dordick Law Corporation" at bounding box center [241, 131] width 60 height 7
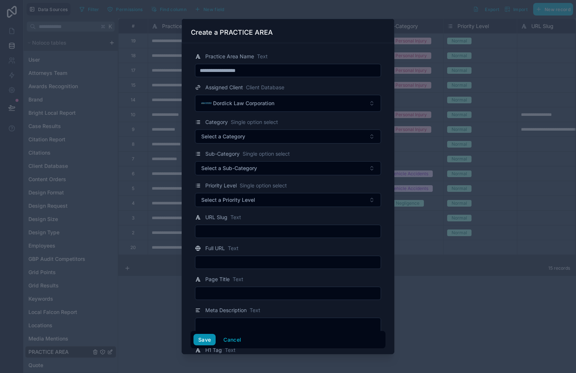
click at [203, 337] on button "Save" at bounding box center [204, 340] width 22 height 12
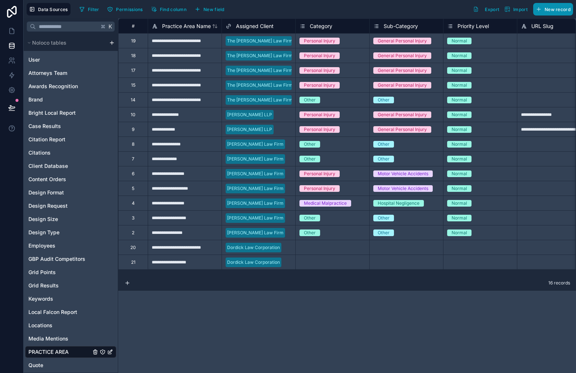
click at [551, 7] on span "New record" at bounding box center [557, 10] width 26 height 6
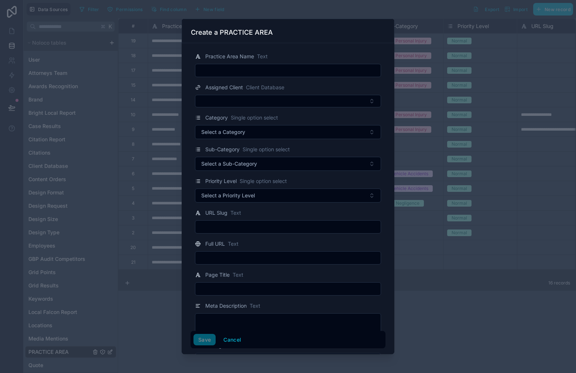
click at [256, 68] on input "text" at bounding box center [287, 70] width 185 height 10
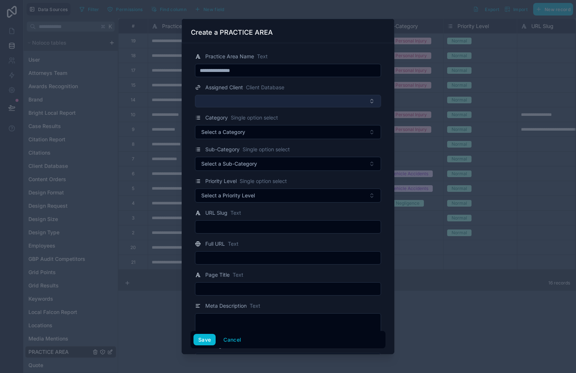
type input "**********"
click at [312, 103] on button "Select Button" at bounding box center [288, 101] width 186 height 13
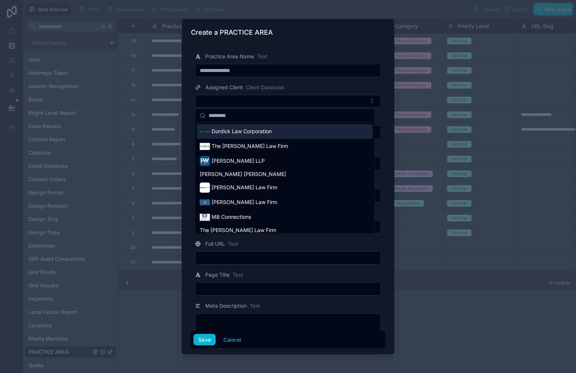
click at [282, 129] on div "Dordick Law Corporation" at bounding box center [285, 131] width 176 height 15
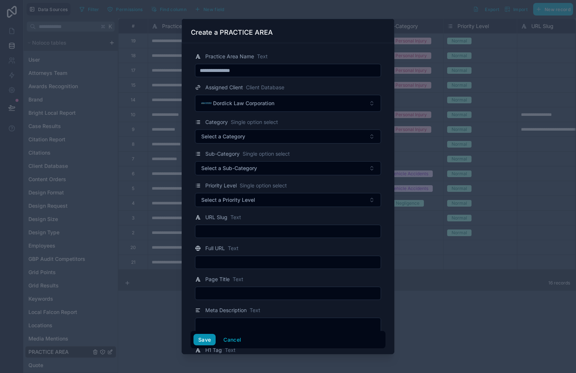
drag, startPoint x: 202, startPoint y: 342, endPoint x: 249, endPoint y: 212, distance: 138.5
click at [203, 342] on button "Save" at bounding box center [204, 340] width 22 height 12
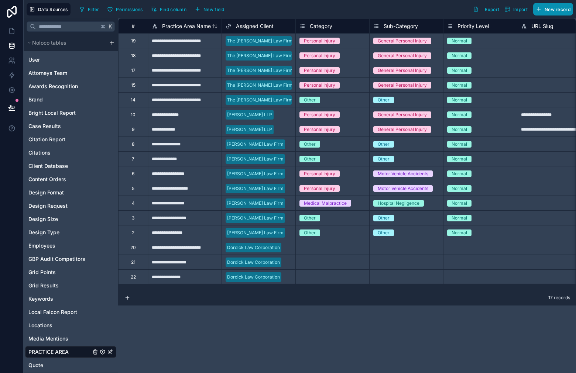
click at [553, 7] on span "New record" at bounding box center [557, 10] width 26 height 6
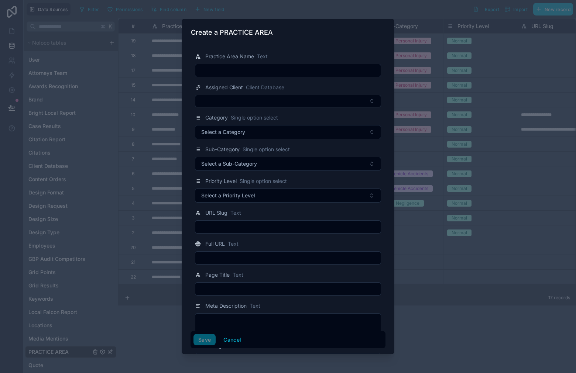
click at [278, 65] on input "text" at bounding box center [287, 70] width 185 height 10
type input "**********"
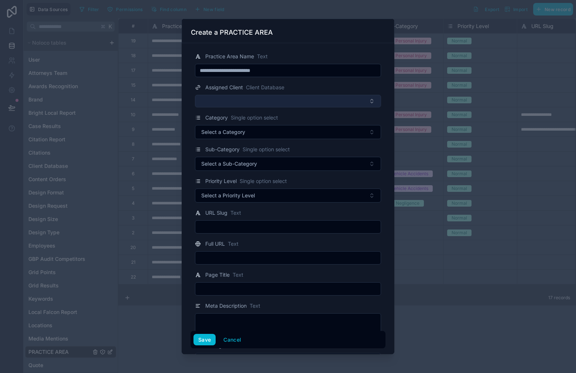
click at [289, 103] on button "Select Button" at bounding box center [288, 101] width 186 height 13
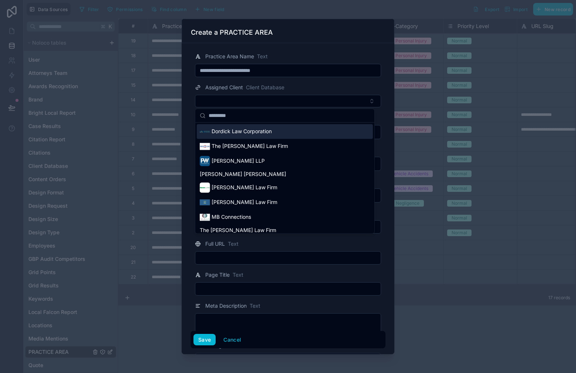
click at [287, 132] on div "Dordick Law Corporation" at bounding box center [285, 131] width 176 height 15
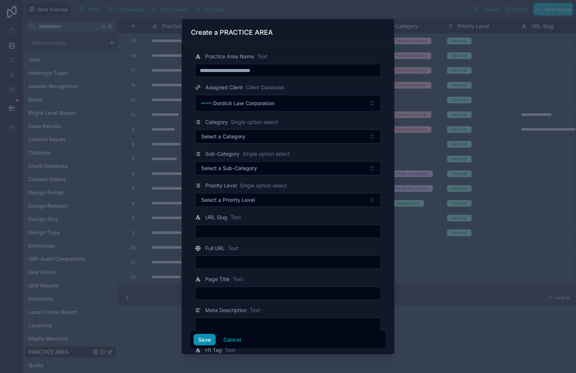
drag, startPoint x: 205, startPoint y: 342, endPoint x: 211, endPoint y: 330, distance: 13.5
click at [205, 342] on button "Save" at bounding box center [204, 340] width 22 height 12
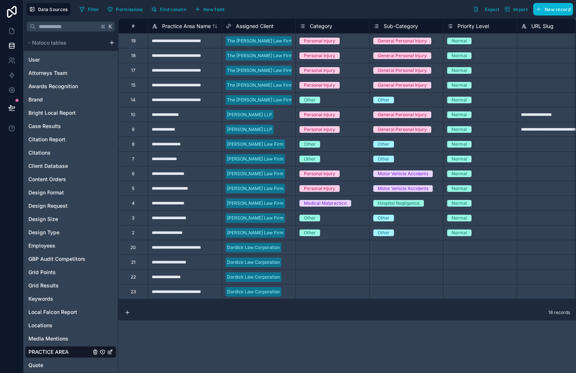
click at [342, 244] on div "Select a Category" at bounding box center [332, 247] width 73 height 7
click at [325, 264] on div "Select a Category" at bounding box center [318, 262] width 38 height 6
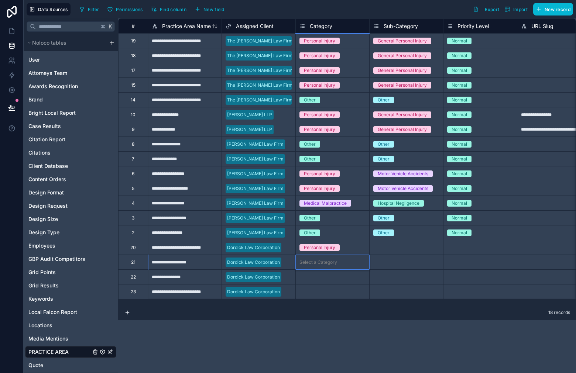
click at [331, 280] on div "Select a Category" at bounding box center [318, 277] width 38 height 6
click at [322, 293] on div "Select a Category" at bounding box center [318, 292] width 38 height 6
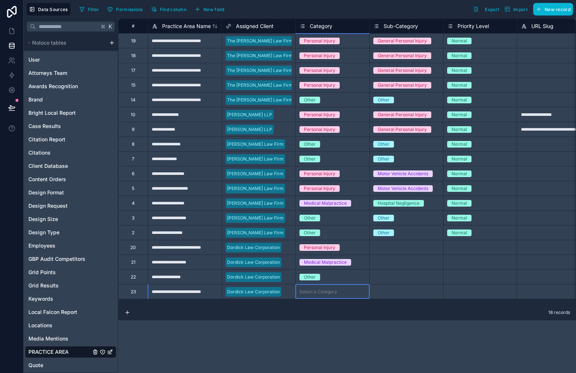
click at [322, 293] on div "Select a Category" at bounding box center [318, 292] width 38 height 6
click at [325, 292] on div "Select a Category" at bounding box center [318, 292] width 38 height 6
click at [327, 294] on div "Select a Category" at bounding box center [318, 292] width 38 height 6
click at [332, 293] on div "Select a Category" at bounding box center [318, 292] width 38 height 6
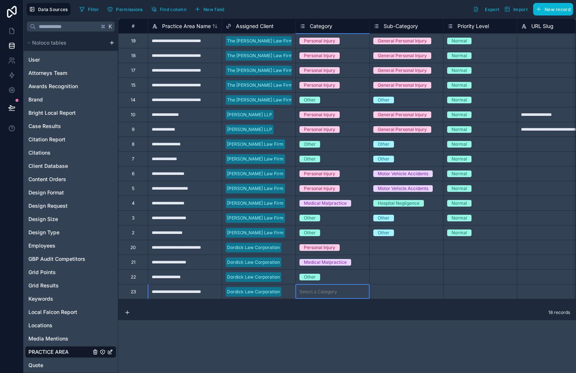
click at [332, 293] on div "Select a Category" at bounding box center [318, 292] width 38 height 6
drag, startPoint x: 335, startPoint y: 310, endPoint x: 344, endPoint y: 297, distance: 15.3
click at [410, 242] on div "Select a Sub-Category" at bounding box center [405, 247] width 73 height 14
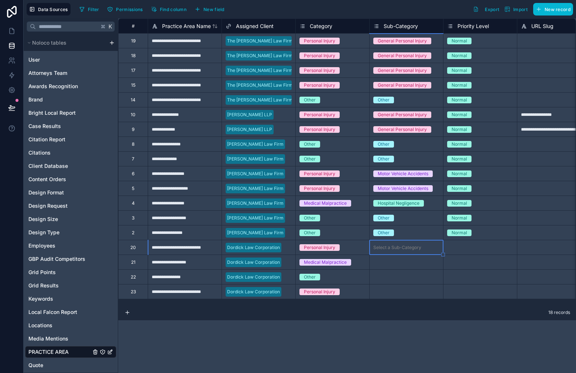
click at [410, 242] on div "Select a Sub-Category" at bounding box center [405, 247] width 73 height 14
click at [399, 264] on div "Select a Sub-Category" at bounding box center [397, 262] width 48 height 6
click at [403, 267] on div "Select a Sub-Category" at bounding box center [405, 262] width 73 height 14
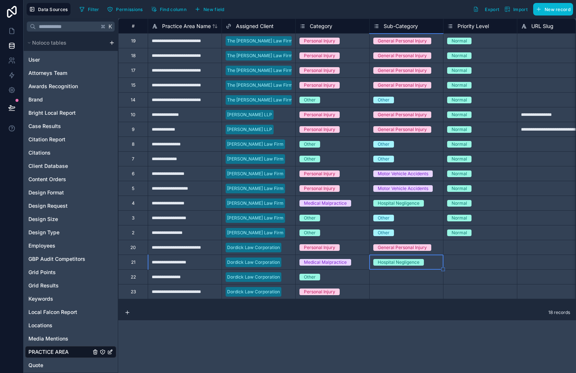
click at [407, 280] on div "Select a Sub-Category" at bounding box center [405, 277] width 73 height 14
click at [407, 281] on div "Select a Sub-Category" at bounding box center [405, 277] width 73 height 14
click at [403, 296] on div "Select a Sub-Category" at bounding box center [405, 292] width 73 height 14
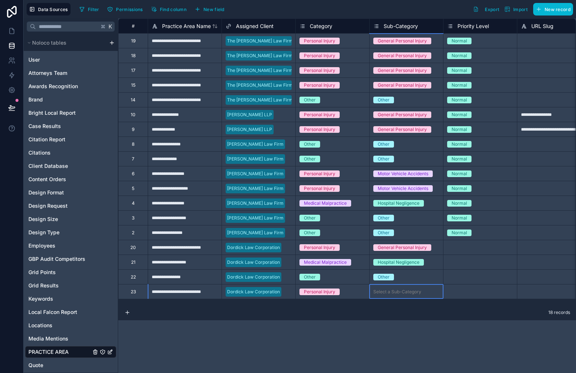
click at [402, 294] on div "Select a Sub-Category" at bounding box center [397, 292] width 48 height 6
click at [404, 295] on div "Select a Sub-Category" at bounding box center [405, 291] width 73 height 7
click at [469, 239] on div "Normal" at bounding box center [479, 232] width 73 height 14
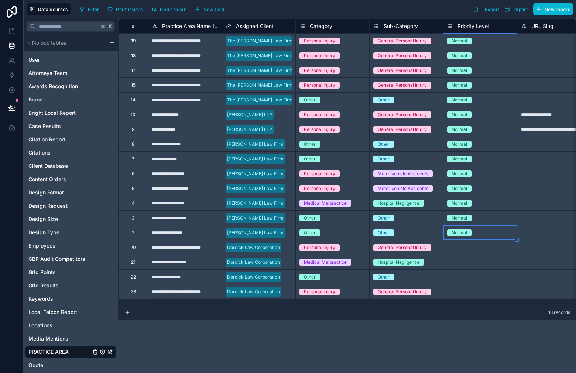
scroll to position [0, 16]
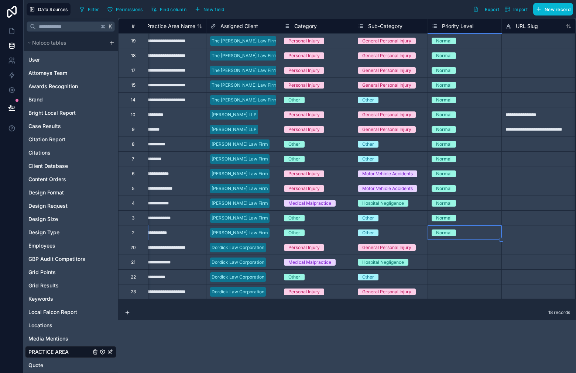
drag, startPoint x: 517, startPoint y: 240, endPoint x: 493, endPoint y: 298, distance: 62.8
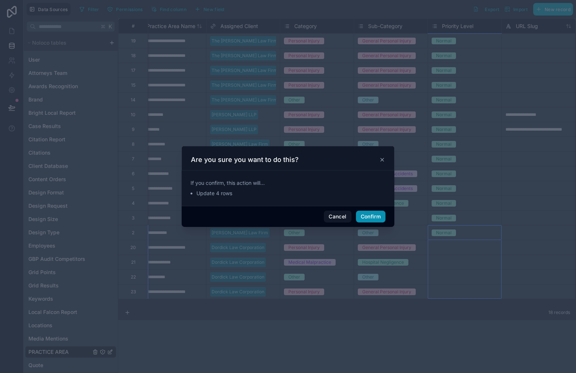
click at [370, 217] on button "Confirm" at bounding box center [371, 217] width 30 height 12
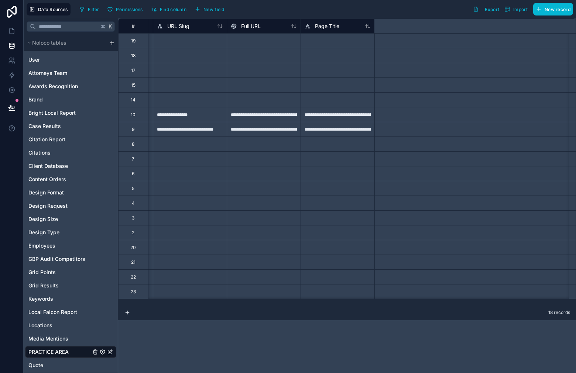
scroll to position [0, 0]
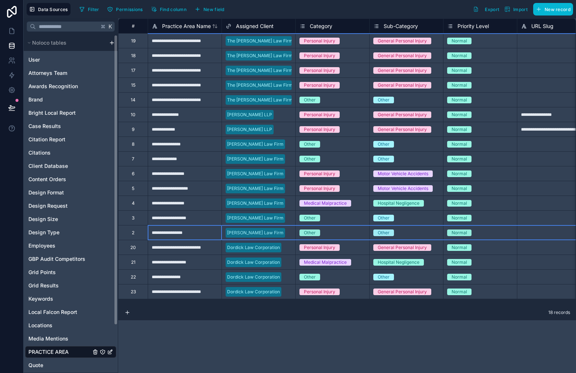
drag, startPoint x: 139, startPoint y: 234, endPoint x: 151, endPoint y: 248, distance: 18.1
click at [139, 234] on div "2" at bounding box center [133, 232] width 30 height 15
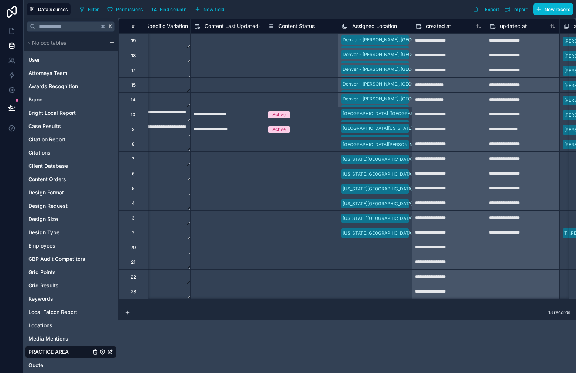
scroll to position [0, 1222]
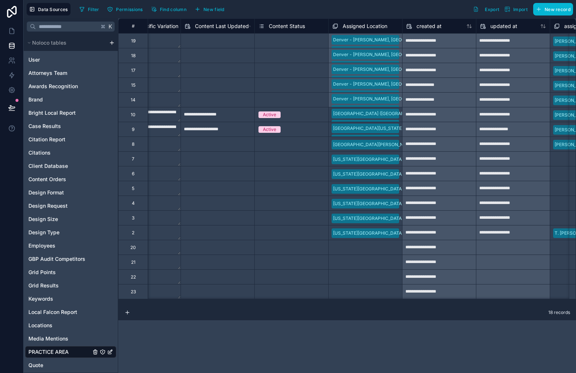
click at [361, 245] on div "Select a Assigned Location" at bounding box center [360, 248] width 56 height 6
click at [360, 245] on div "Select a Assigned Location" at bounding box center [361, 248] width 56 height 6
click at [371, 354] on div "[US_STATE][GEOGRAPHIC_DATA]" at bounding box center [288, 361] width 576 height 15
click at [357, 266] on div "Select a Assigned Location" at bounding box center [364, 262] width 73 height 14
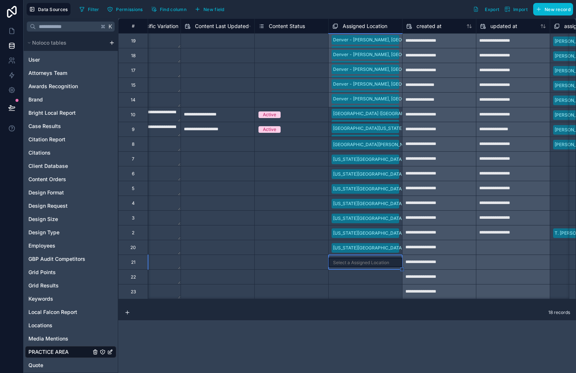
click at [357, 266] on div "Select a Assigned Location" at bounding box center [364, 263] width 73 height 10
click at [386, 258] on div "[GEOGRAPHIC_DATA], [GEOGRAPHIC_DATA]" at bounding box center [364, 262] width 73 height 13
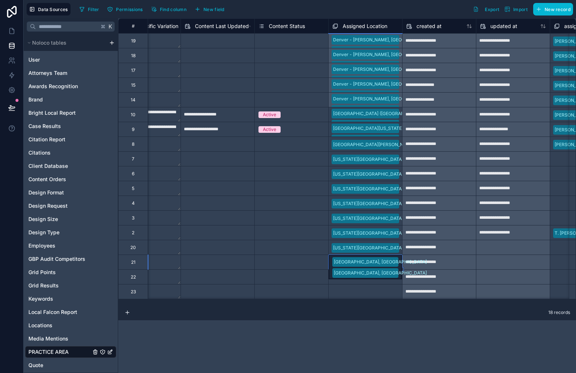
click at [386, 264] on div "[GEOGRAPHIC_DATA], [GEOGRAPHIC_DATA] [GEOGRAPHIC_DATA], [GEOGRAPHIC_DATA]" at bounding box center [364, 267] width 73 height 24
click at [389, 251] on div "[US_STATE][GEOGRAPHIC_DATA]" at bounding box center [364, 248] width 73 height 12
click at [395, 261] on div "[GEOGRAPHIC_DATA], [GEOGRAPHIC_DATA] [GEOGRAPHIC_DATA], [GEOGRAPHIC_DATA] [GEOG…" at bounding box center [364, 262] width 73 height 14
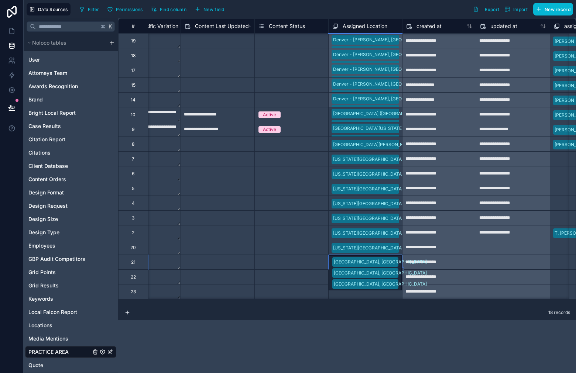
drag, startPoint x: 402, startPoint y: 268, endPoint x: 395, endPoint y: 292, distance: 24.6
click at [406, 307] on div "18 records" at bounding box center [347, 313] width 458 height 15
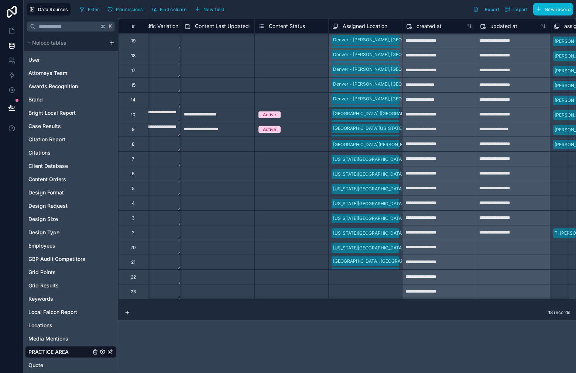
click at [396, 256] on div "[GEOGRAPHIC_DATA], [GEOGRAPHIC_DATA] [GEOGRAPHIC_DATA], [GEOGRAPHIC_DATA] [GEOG…" at bounding box center [364, 262] width 73 height 14
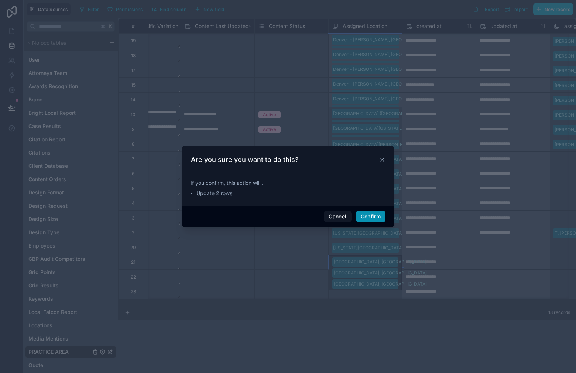
click at [368, 215] on button "Confirm" at bounding box center [371, 217] width 30 height 12
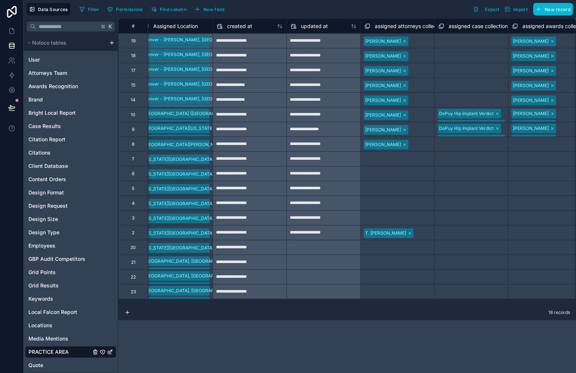
scroll to position [0, 1415]
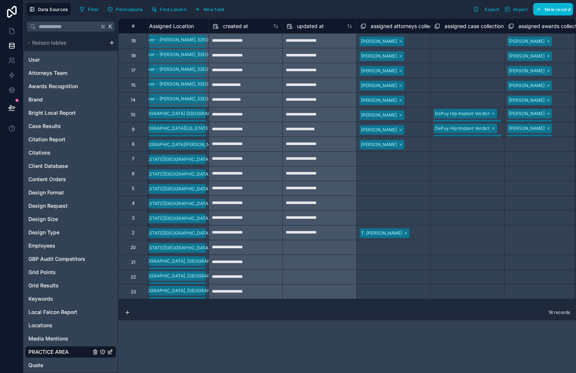
click at [404, 157] on div "Select a assigned attorneys collection" at bounding box center [393, 160] width 66 height 12
click at [404, 157] on div "Select a assigned attorneys collection" at bounding box center [393, 160] width 65 height 12
drag, startPoint x: 429, startPoint y: 166, endPoint x: 420, endPoint y: 218, distance: 52.9
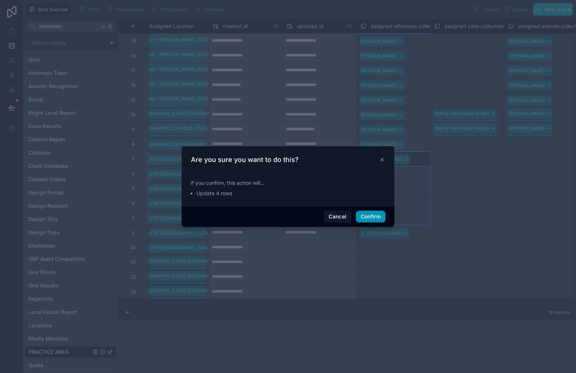
click at [368, 220] on button "Confirm" at bounding box center [371, 217] width 30 height 12
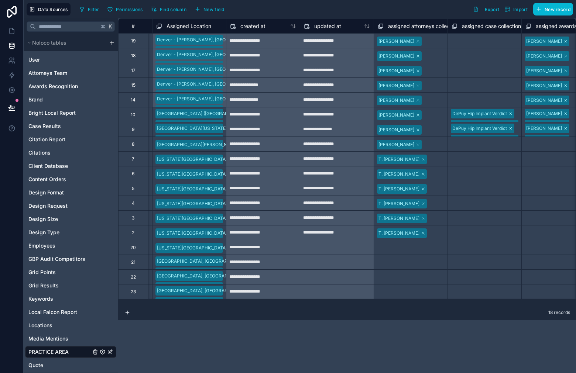
scroll to position [0, 1402]
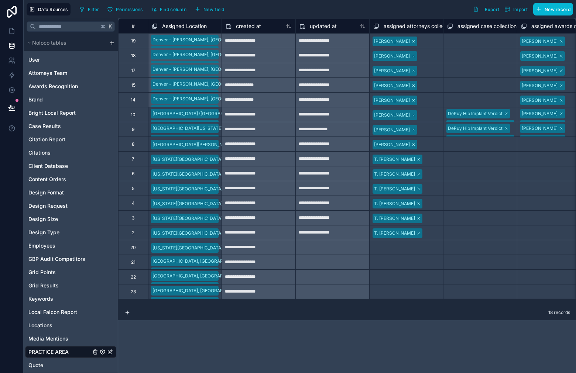
click at [408, 252] on div "Select a assigned attorneys collection" at bounding box center [406, 248] width 66 height 12
click at [416, 231] on div "T. [PERSON_NAME]" at bounding box center [405, 233] width 73 height 12
click at [423, 244] on div "Select a assigned attorneys collection" at bounding box center [406, 248] width 66 height 12
click at [437, 232] on div "T. [PERSON_NAME]" at bounding box center [405, 233] width 73 height 12
drag, startPoint x: 443, startPoint y: 239, endPoint x: 439, endPoint y: 249, distance: 10.8
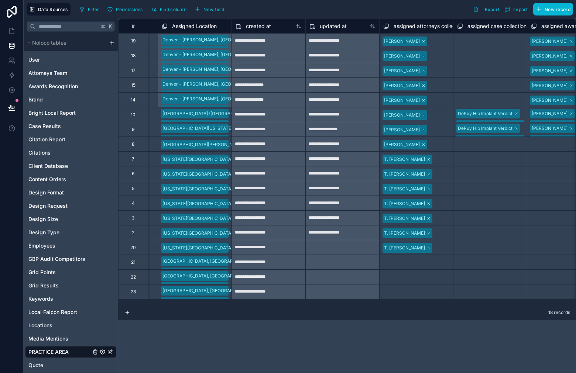
scroll to position [0, 1361]
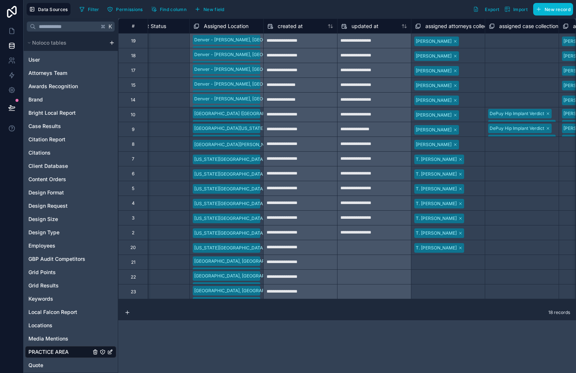
click at [457, 247] on div "T. [PERSON_NAME]" at bounding box center [447, 248] width 73 height 12
click at [459, 248] on icon at bounding box center [461, 248] width 4 height 4
drag, startPoint x: 452, startPoint y: 294, endPoint x: 464, endPoint y: 279, distance: 19.4
click at [456, 264] on div "Select a assigned attorneys collection" at bounding box center [448, 263] width 65 height 12
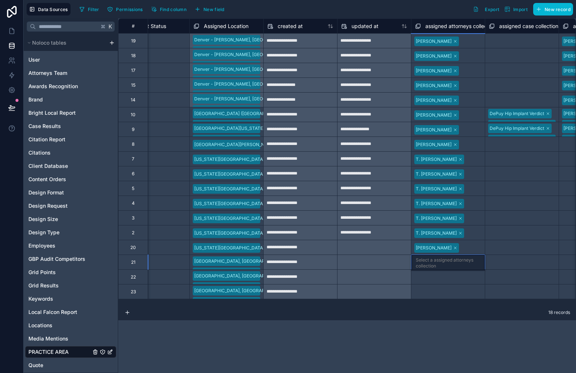
click at [456, 264] on div "Select a assigned attorneys collection" at bounding box center [448, 263] width 65 height 12
click at [453, 278] on div "Select a assigned attorneys collection" at bounding box center [448, 278] width 66 height 12
click at [453, 278] on div "Select a assigned attorneys collection" at bounding box center [448, 278] width 65 height 12
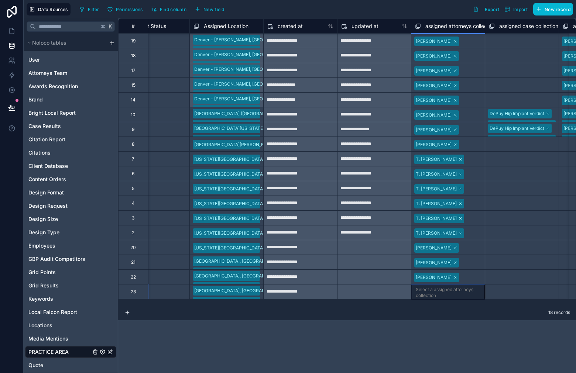
click at [451, 291] on div "Select a assigned attorneys collection" at bounding box center [448, 293] width 65 height 12
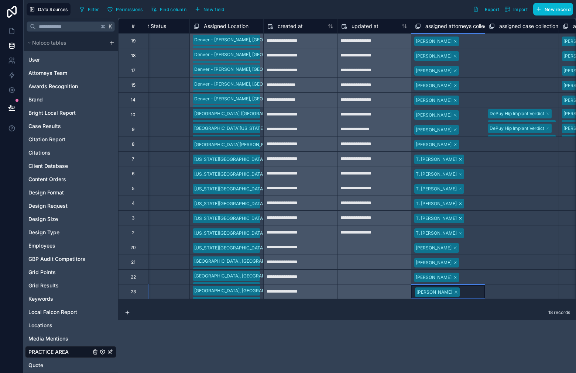
click at [454, 295] on span "[PERSON_NAME]" at bounding box center [437, 292] width 45 height 10
click at [455, 293] on span "[PERSON_NAME]" at bounding box center [437, 292] width 45 height 10
click at [455, 293] on icon at bounding box center [456, 292] width 4 height 4
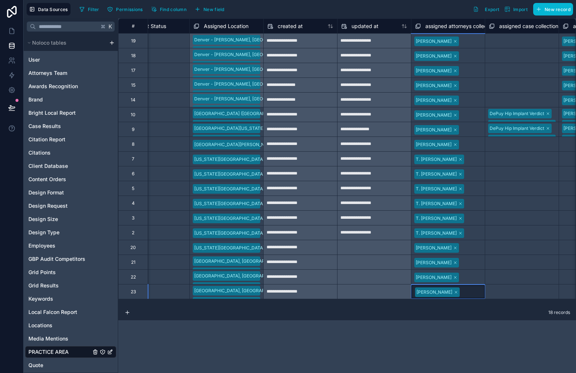
scroll to position [0, 1361]
click at [500, 287] on div "Select a assigned case collection" at bounding box center [522, 292] width 66 height 12
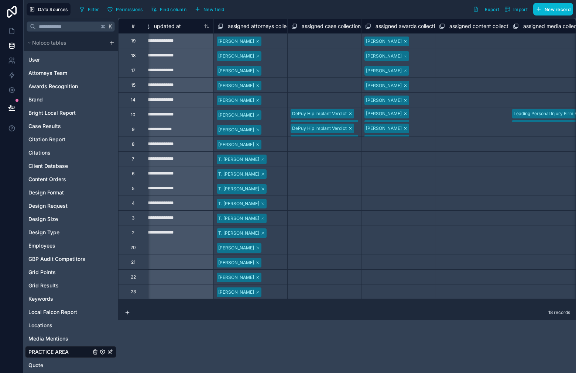
scroll to position [0, 1573]
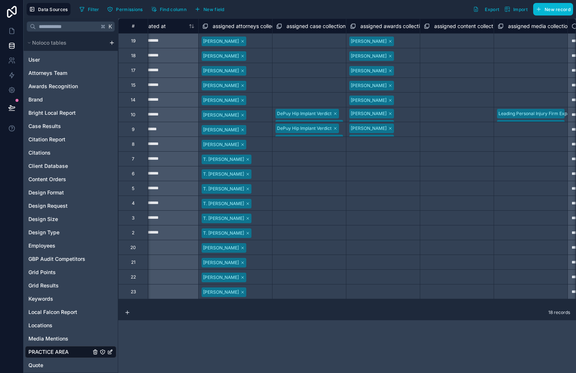
click at [372, 245] on div "Select a assigned awards collection" at bounding box center [383, 248] width 66 height 12
click at [372, 245] on div "Select a assigned awards collection" at bounding box center [383, 248] width 65 height 12
click at [373, 261] on div "Select a assigned awards collection" at bounding box center [383, 263] width 66 height 12
click at [373, 261] on div "Select a assigned awards collection" at bounding box center [383, 263] width 65 height 12
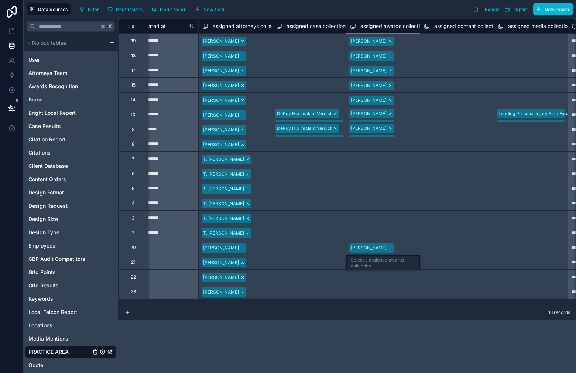
click at [379, 279] on div "Select a assigned awards collection" at bounding box center [383, 278] width 66 height 12
click at [379, 279] on div "Select a assigned awards collection" at bounding box center [383, 278] width 65 height 12
click at [382, 295] on div "Select a assigned awards collection" at bounding box center [383, 292] width 66 height 12
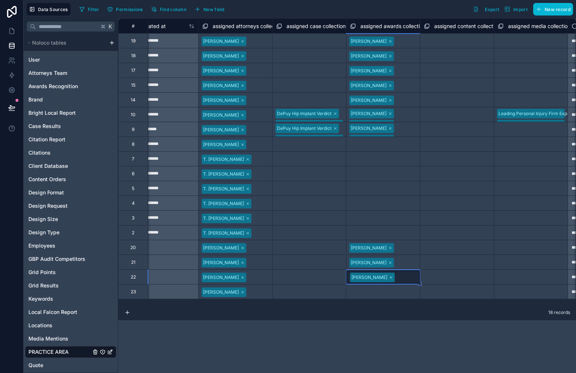
scroll to position [0, 1573]
click at [379, 290] on div "Select a assigned awards collection" at bounding box center [383, 293] width 65 height 12
click at [390, 292] on icon at bounding box center [391, 292] width 2 height 2
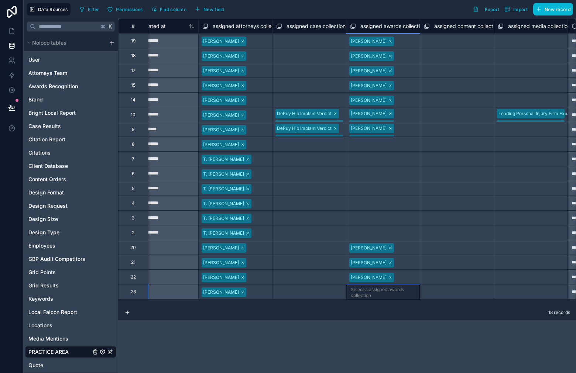
scroll to position [0, 1573]
click at [393, 290] on div "Select a assigned awards collection" at bounding box center [383, 293] width 65 height 12
click at [451, 311] on div "18 records" at bounding box center [347, 313] width 458 height 15
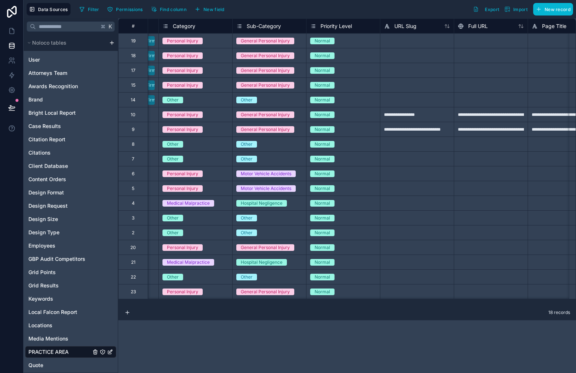
scroll to position [0, 0]
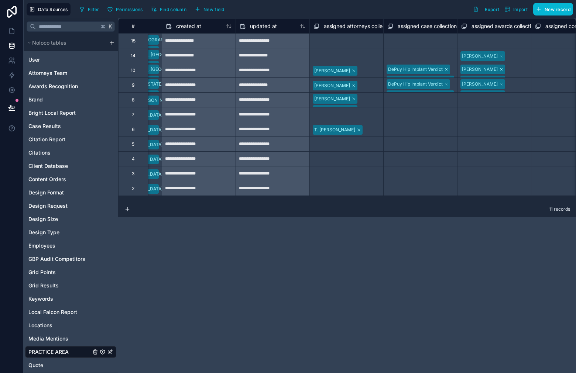
scroll to position [0, 1464]
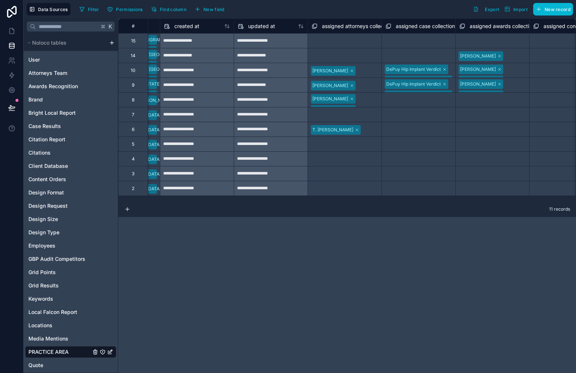
click at [366, 100] on div "[PERSON_NAME] [PERSON_NAME]" at bounding box center [344, 100] width 73 height 14
click at [369, 105] on div "[PERSON_NAME] [PERSON_NAME]" at bounding box center [344, 100] width 73 height 14
click at [366, 100] on div "[PERSON_NAME] [PERSON_NAME]" at bounding box center [344, 105] width 73 height 24
click at [385, 101] on div "Select a assigned case collection" at bounding box center [418, 101] width 73 height 16
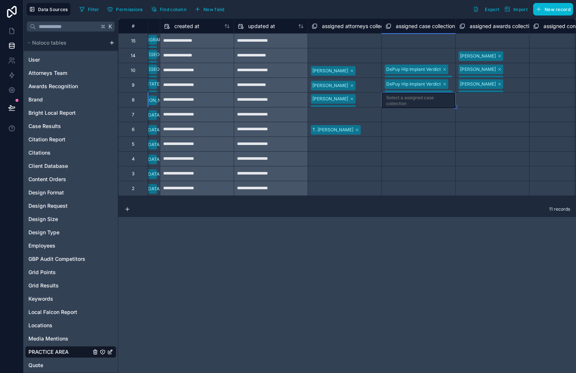
click at [359, 99] on div "[PERSON_NAME] [PERSON_NAME]" at bounding box center [344, 100] width 73 height 14
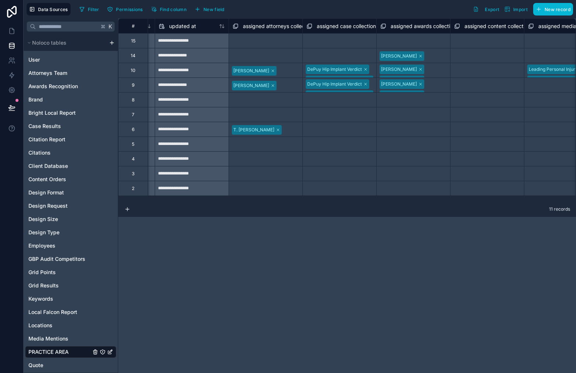
scroll to position [0, 1562]
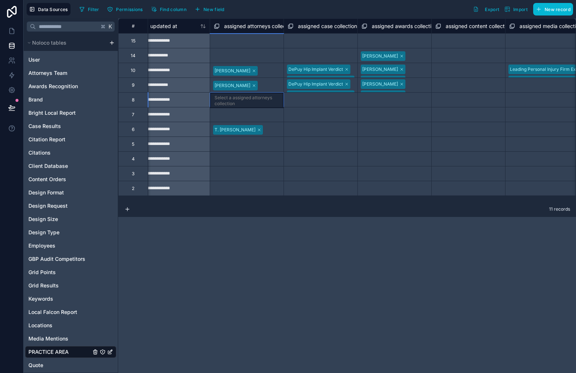
click at [254, 105] on div "Select a assigned attorneys collection" at bounding box center [246, 101] width 65 height 12
click at [248, 98] on div "Select a assigned attorneys collection" at bounding box center [246, 101] width 65 height 12
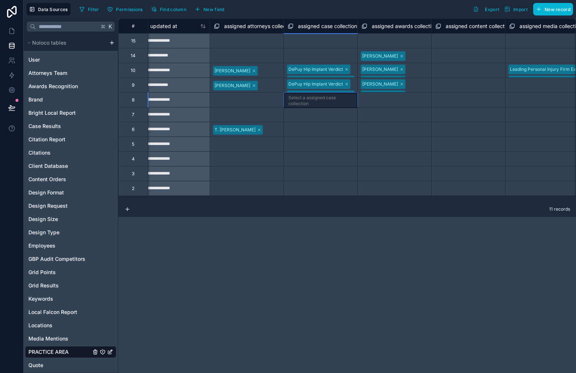
click at [348, 106] on div "Select a assigned case collection" at bounding box center [320, 101] width 73 height 16
click at [267, 101] on div "Select a assigned attorneys collection" at bounding box center [247, 100] width 66 height 12
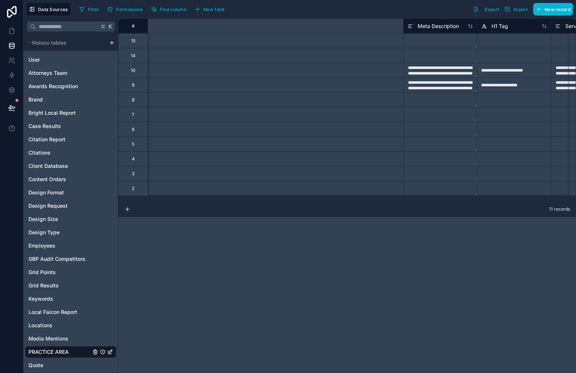
scroll to position [0, 0]
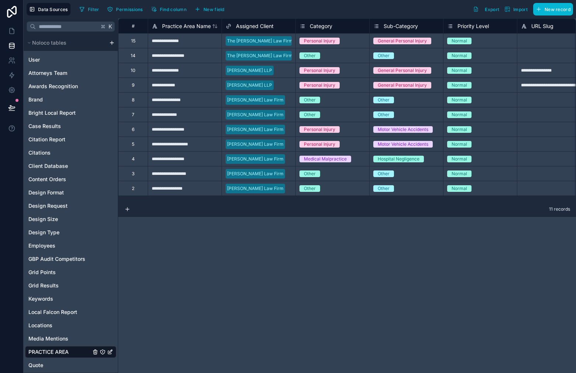
click at [131, 100] on div "8" at bounding box center [133, 99] width 30 height 15
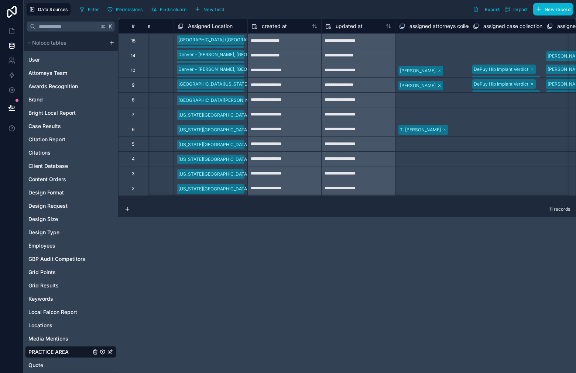
scroll to position [0, 1451]
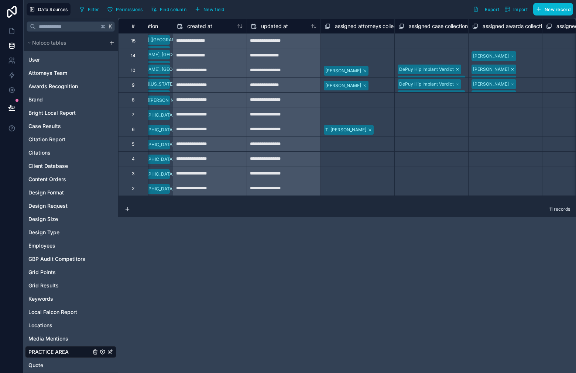
click at [347, 100] on div "Select a assigned attorneys collection" at bounding box center [357, 100] width 66 height 12
click at [347, 101] on div "Select a assigned attorneys collection" at bounding box center [357, 101] width 65 height 12
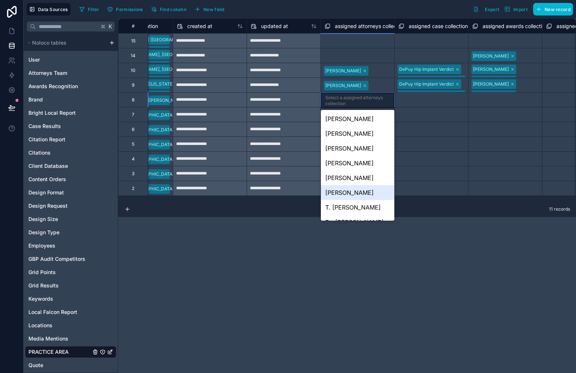
click at [366, 195] on div "[PERSON_NAME]" at bounding box center [357, 192] width 73 height 15
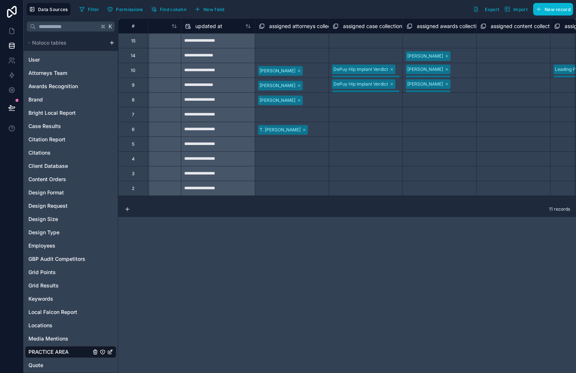
scroll to position [0, 1398]
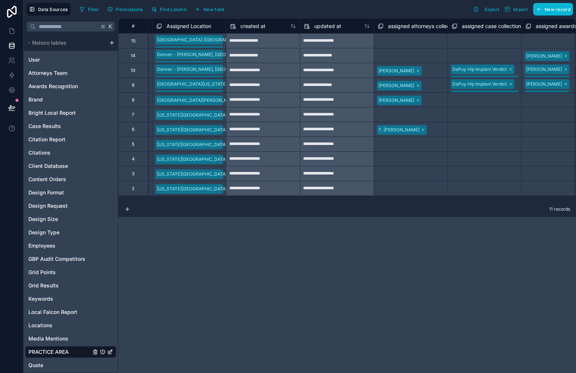
click at [410, 116] on div "Select a assigned attorneys collection" at bounding box center [411, 115] width 66 height 12
click at [410, 116] on div "Select a assigned attorneys collection" at bounding box center [410, 116] width 65 height 12
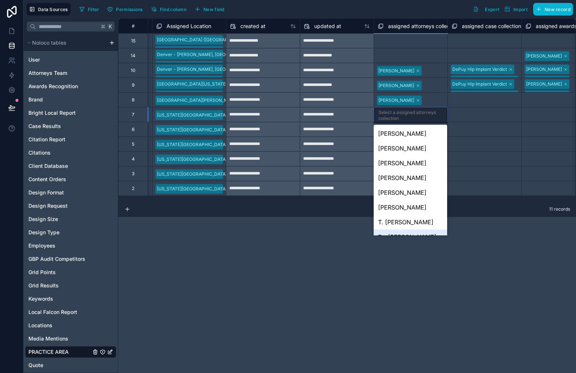
scroll to position [49, 0]
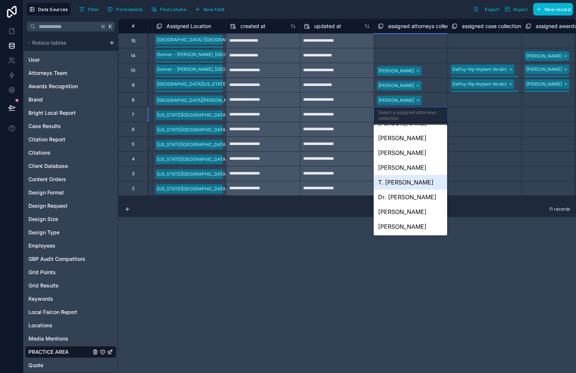
click at [418, 175] on div "T. [PERSON_NAME]" at bounding box center [409, 182] width 73 height 15
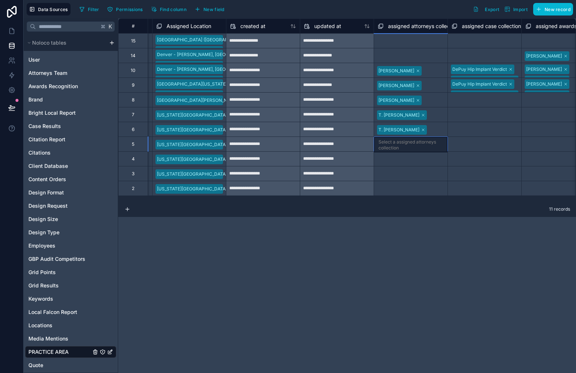
click at [406, 146] on div "Select a assigned attorneys collection" at bounding box center [410, 145] width 65 height 12
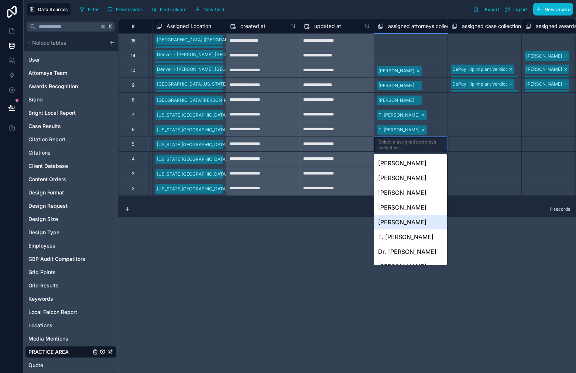
scroll to position [15, 0]
click at [414, 240] on div "T. [PERSON_NAME]" at bounding box center [409, 236] width 73 height 15
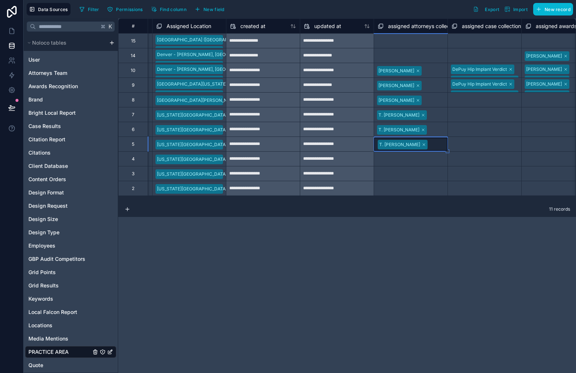
click at [406, 154] on div "Select a assigned attorneys collection" at bounding box center [411, 160] width 66 height 12
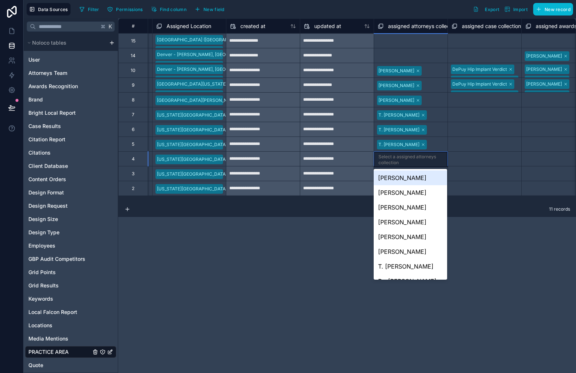
click at [406, 154] on div "Select a assigned attorneys collection" at bounding box center [410, 160] width 65 height 12
drag, startPoint x: 409, startPoint y: 267, endPoint x: 413, endPoint y: 244, distance: 23.1
click at [410, 267] on div "T. [PERSON_NAME]" at bounding box center [409, 266] width 73 height 15
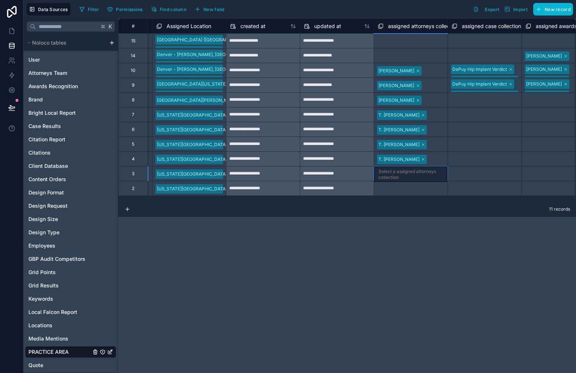
click at [413, 173] on div "Select a assigned attorneys collection" at bounding box center [410, 175] width 65 height 12
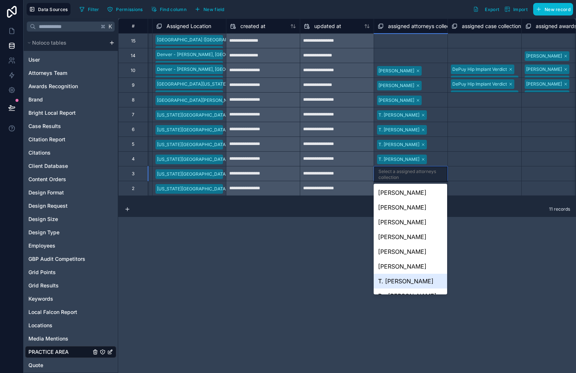
click at [415, 279] on div "T. [PERSON_NAME]" at bounding box center [409, 281] width 73 height 15
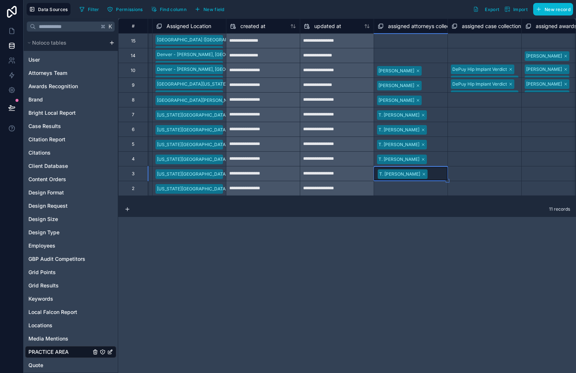
click at [417, 189] on div "Select a assigned attorneys collection" at bounding box center [411, 189] width 66 height 12
click at [417, 189] on div "Select a assigned attorneys collection" at bounding box center [410, 189] width 65 height 12
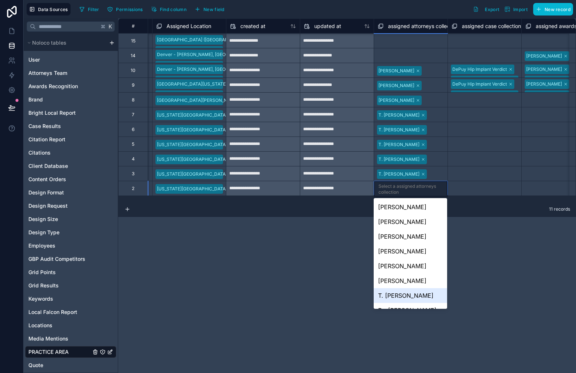
click at [414, 293] on div "T. [PERSON_NAME]" at bounding box center [409, 295] width 73 height 15
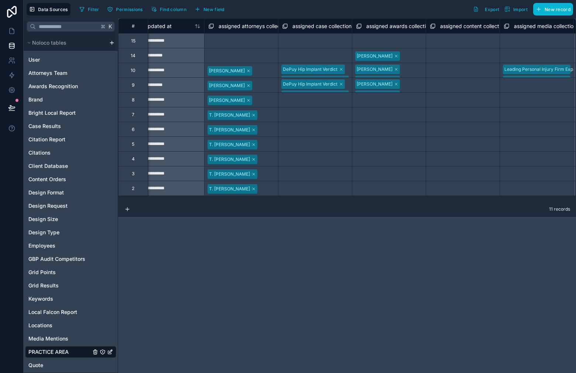
scroll to position [0, 1566]
click at [420, 61] on div "[PERSON_NAME]" at bounding box center [390, 56] width 73 height 12
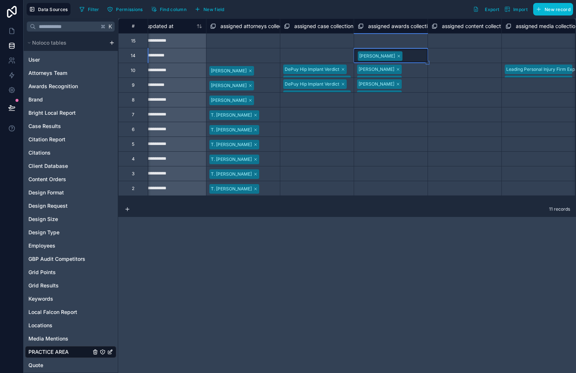
click at [417, 72] on div "[PERSON_NAME] [PERSON_NAME]" at bounding box center [390, 70] width 73 height 14
click at [407, 73] on div "[PERSON_NAME] [PERSON_NAME]" at bounding box center [390, 70] width 73 height 14
click at [410, 72] on div "[PERSON_NAME] [PERSON_NAME]" at bounding box center [390, 75] width 73 height 24
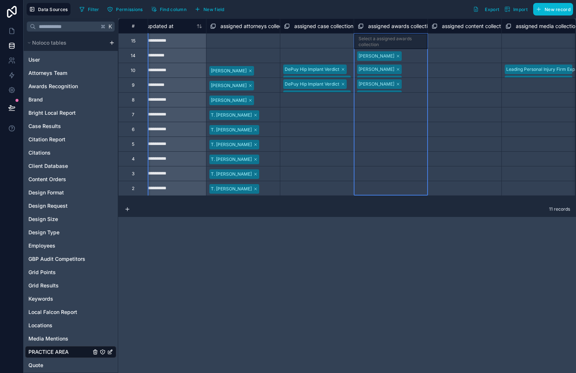
click at [366, 28] on div "assigned awards collection" at bounding box center [396, 26] width 76 height 9
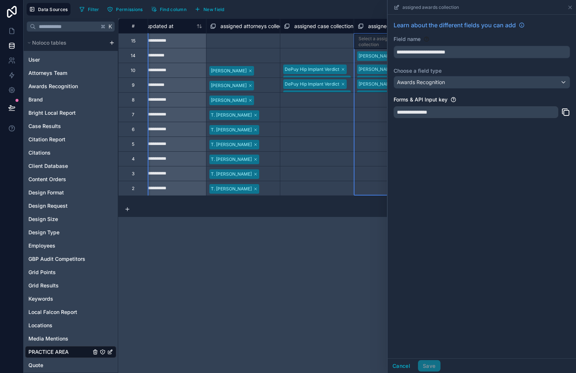
click at [360, 24] on icon at bounding box center [361, 26] width 6 height 9
click at [304, 225] on div "**********" at bounding box center [347, 195] width 458 height 355
drag, startPoint x: 366, startPoint y: 228, endPoint x: 548, endPoint y: 99, distance: 223.4
click at [367, 228] on div "**********" at bounding box center [347, 195] width 458 height 355
click at [571, 9] on icon at bounding box center [569, 7] width 3 height 3
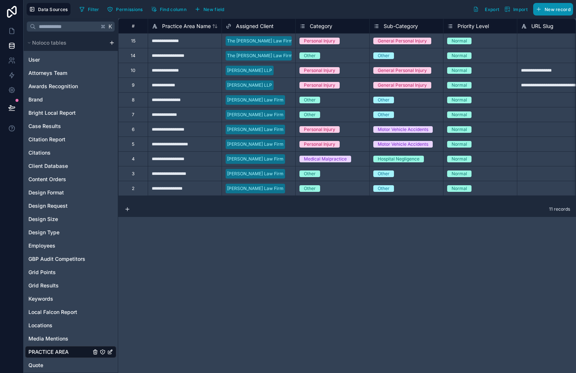
click at [541, 13] on button "New record" at bounding box center [553, 9] width 40 height 13
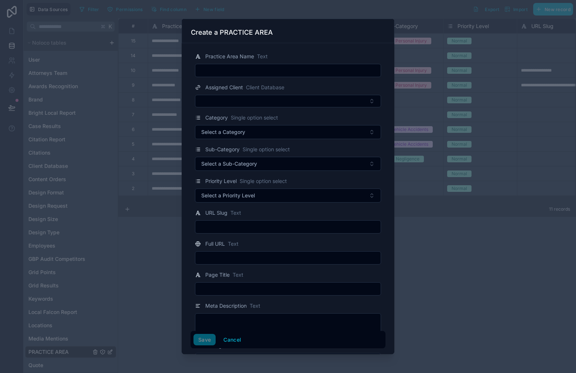
click at [418, 261] on div at bounding box center [288, 186] width 576 height 373
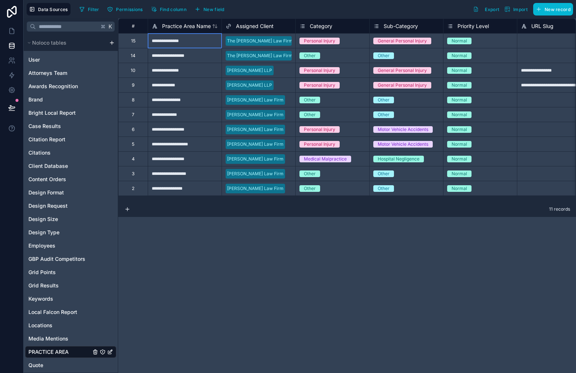
click at [180, 41] on div "**********" at bounding box center [185, 40] width 74 height 15
click at [549, 13] on button "New record" at bounding box center [553, 9] width 40 height 13
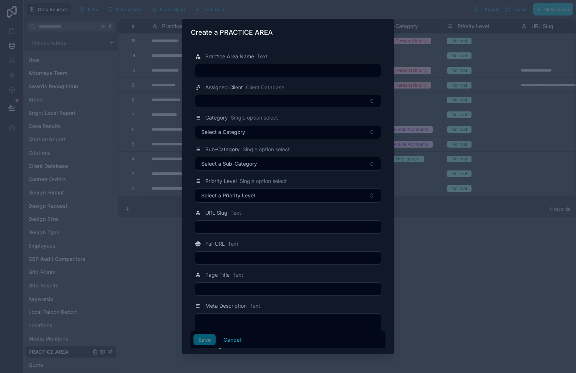
click at [271, 72] on input "text" at bounding box center [287, 70] width 185 height 10
paste input "**********"
type input "**********"
click at [203, 339] on button "Save" at bounding box center [204, 340] width 22 height 12
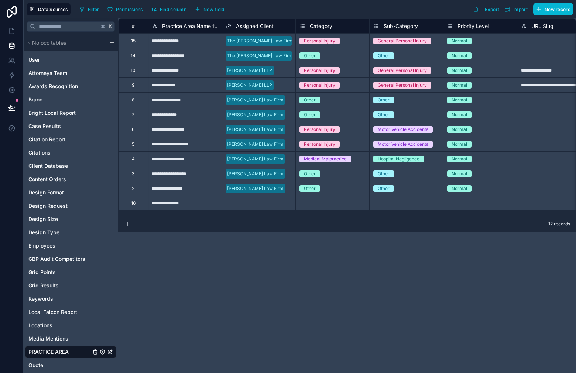
click at [197, 58] on div "**********" at bounding box center [185, 55] width 74 height 15
paste input "*********"
type input "**********"
click at [192, 42] on div "**********" at bounding box center [185, 40] width 74 height 15
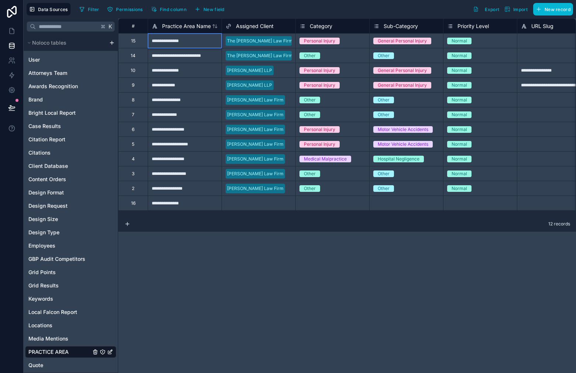
click at [192, 42] on div "**********" at bounding box center [185, 40] width 74 height 15
click at [549, 7] on span "New record" at bounding box center [557, 10] width 26 height 6
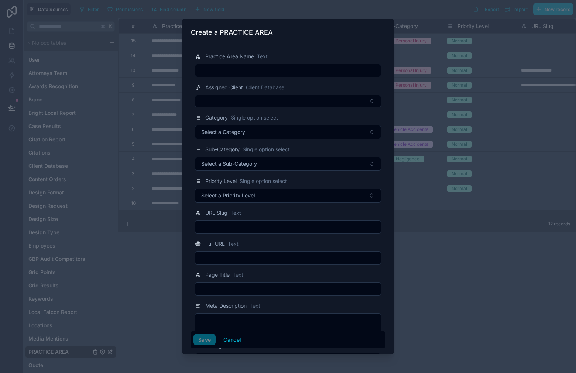
click at [265, 67] on input "text" at bounding box center [287, 70] width 185 height 10
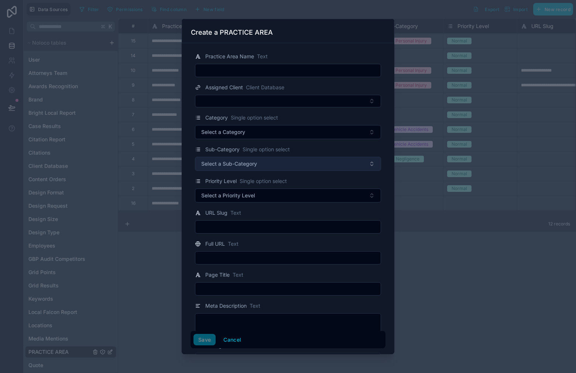
paste input "**********"
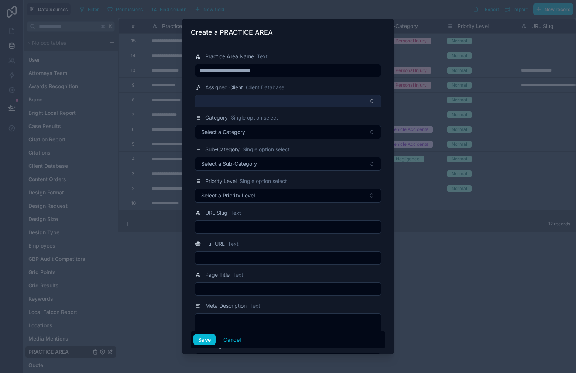
type input "**********"
click at [287, 103] on button "Select Button" at bounding box center [288, 101] width 186 height 13
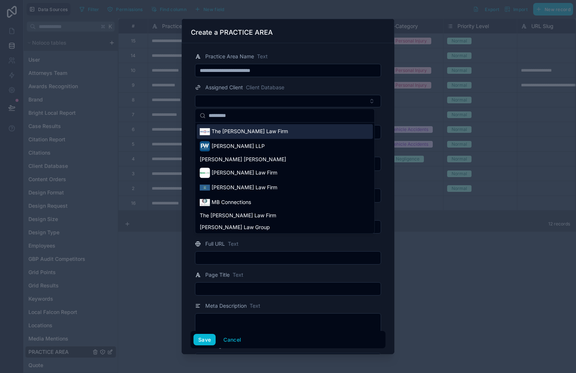
click at [286, 134] on div "The [PERSON_NAME] Law Firm" at bounding box center [285, 131] width 176 height 15
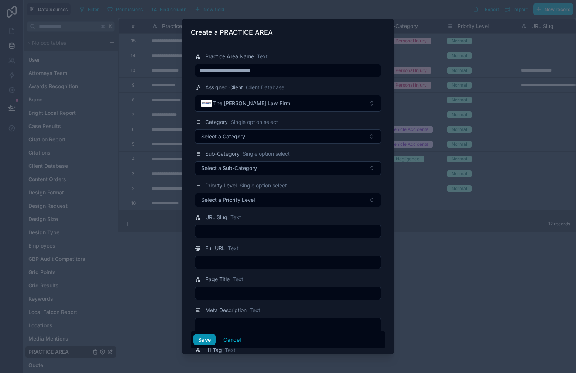
click at [206, 340] on button "Save" at bounding box center [204, 340] width 22 height 12
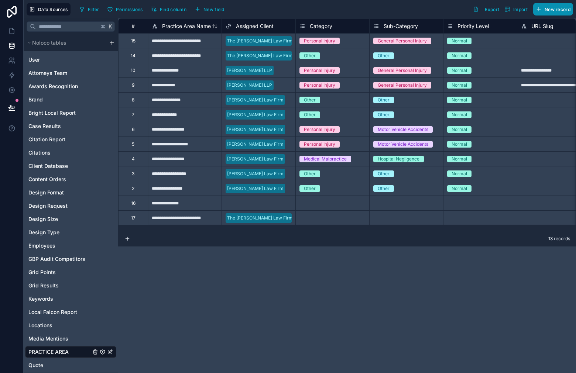
click at [558, 8] on span "New record" at bounding box center [557, 10] width 26 height 6
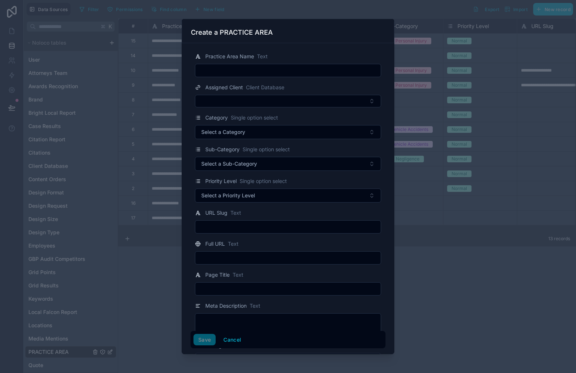
click at [330, 74] on input "text" at bounding box center [287, 70] width 185 height 10
click at [468, 225] on div at bounding box center [288, 186] width 576 height 373
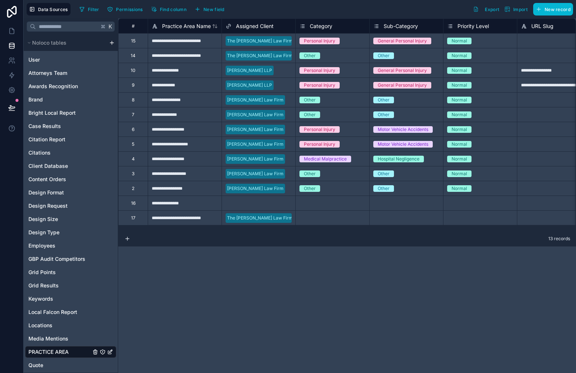
click at [536, 24] on span "URL Slug" at bounding box center [542, 26] width 22 height 7
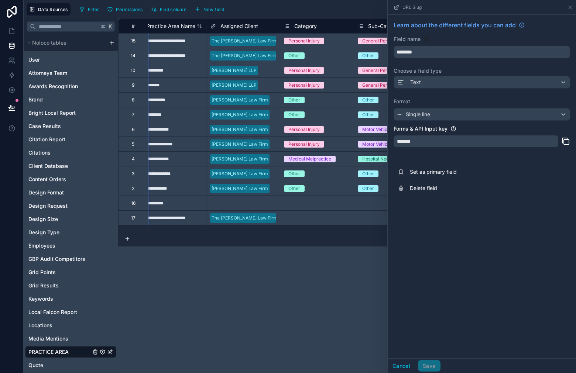
click at [338, 289] on div "**********" at bounding box center [347, 195] width 458 height 355
click at [568, 4] on div "URL Slug" at bounding box center [481, 7] width 182 height 14
click at [569, 6] on icon at bounding box center [570, 7] width 6 height 6
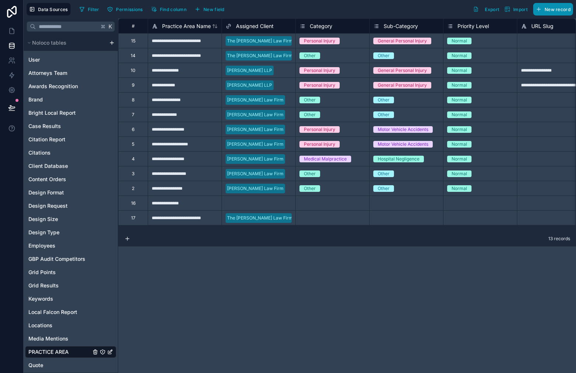
click at [560, 8] on span "New record" at bounding box center [557, 10] width 26 height 6
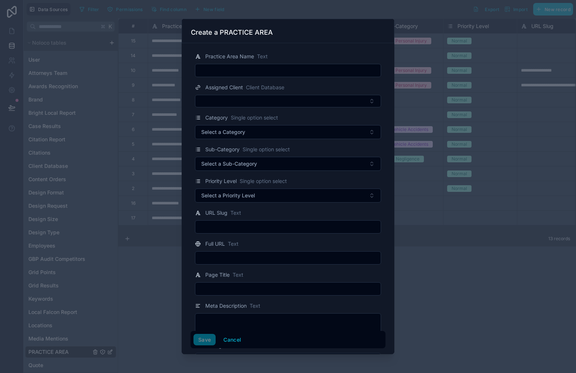
click at [265, 69] on input "text" at bounding box center [287, 70] width 185 height 10
paste input "**********"
type input "**********"
drag, startPoint x: 205, startPoint y: 342, endPoint x: 209, endPoint y: 339, distance: 5.0
click at [205, 342] on button "Save" at bounding box center [204, 340] width 22 height 12
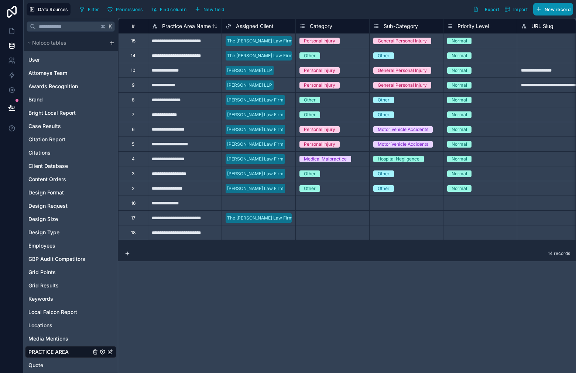
click at [558, 7] on span "New record" at bounding box center [557, 10] width 26 height 6
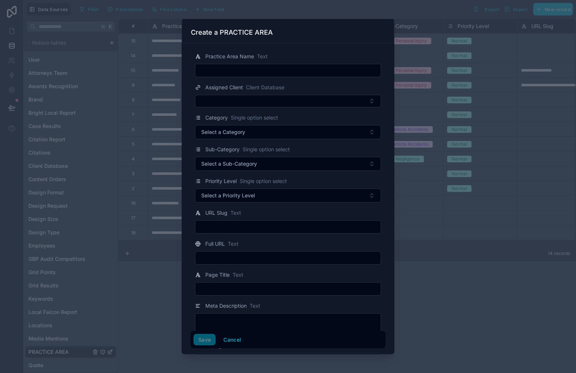
drag, startPoint x: 282, startPoint y: 73, endPoint x: 285, endPoint y: 70, distance: 3.9
click at [283, 72] on input "text" at bounding box center [287, 70] width 185 height 10
paste input "**********"
type input "**********"
drag, startPoint x: 204, startPoint y: 341, endPoint x: 210, endPoint y: 336, distance: 8.1
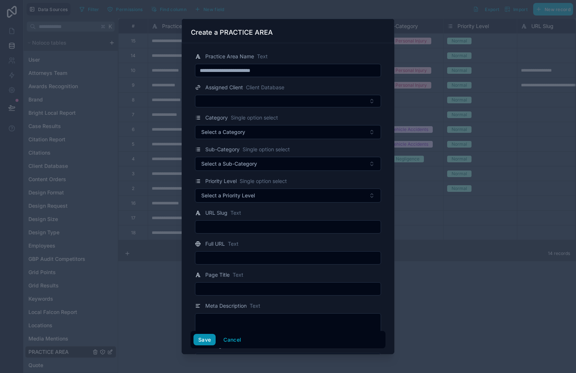
click at [204, 341] on button "Save" at bounding box center [204, 340] width 22 height 12
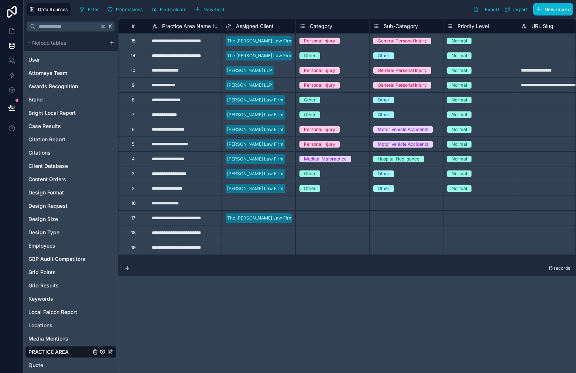
click at [260, 235] on div "Select a Assigned Client" at bounding box center [258, 232] width 73 height 7
click at [261, 234] on div "Select a Assigned Client" at bounding box center [250, 233] width 50 height 6
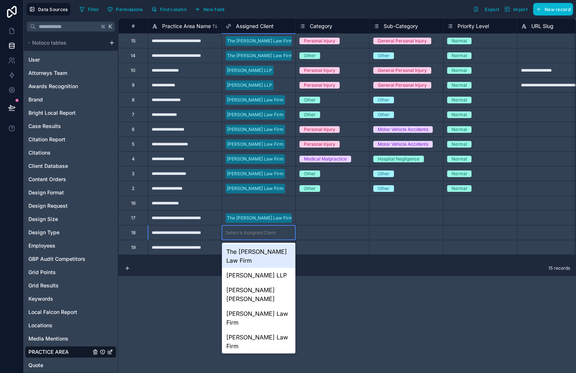
click at [259, 249] on div "The [PERSON_NAME] Law Firm" at bounding box center [258, 256] width 73 height 24
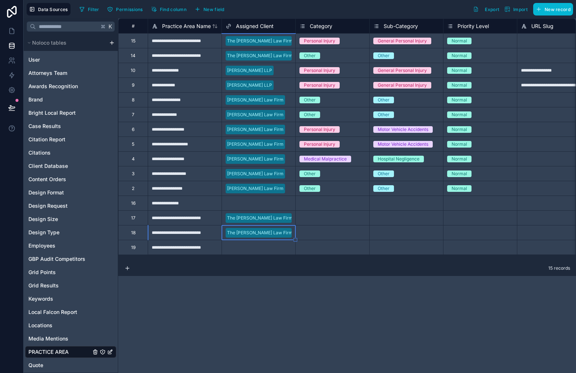
click at [259, 249] on div "Select a Assigned Client" at bounding box center [250, 248] width 50 height 6
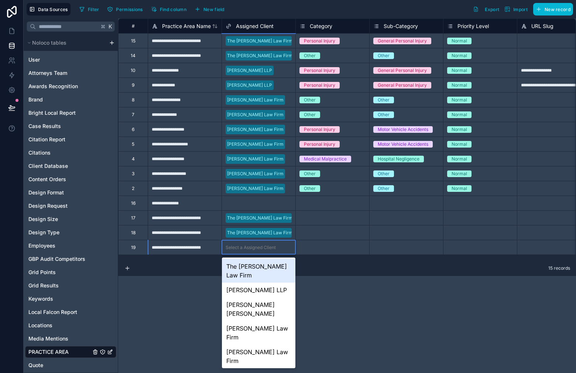
click at [257, 269] on div "The [PERSON_NAME] Law Firm" at bounding box center [258, 271] width 73 height 24
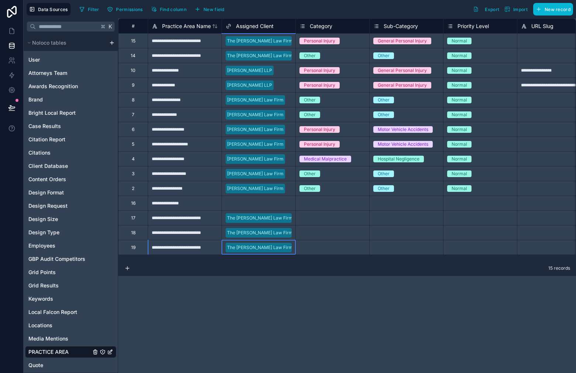
click at [333, 220] on div "Select a Category" at bounding box center [318, 218] width 38 height 6
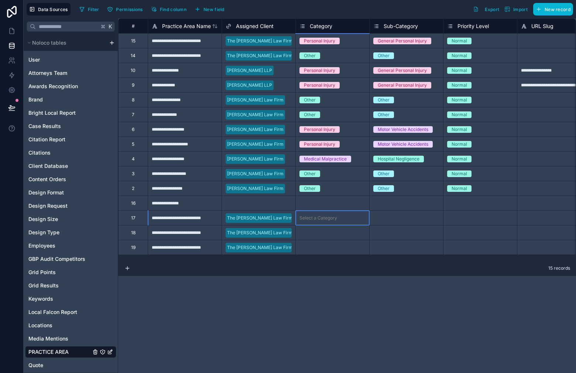
click at [333, 220] on div "Select a Category" at bounding box center [318, 218] width 38 height 6
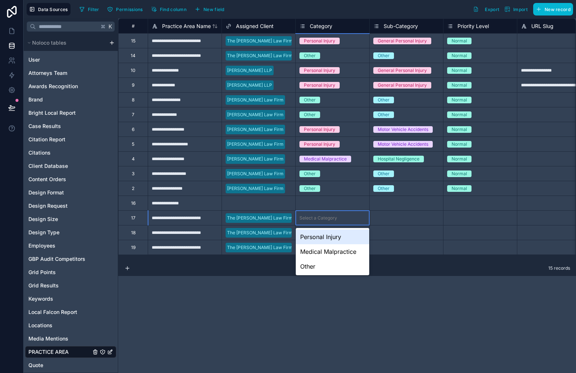
click at [333, 220] on div "Select a Category" at bounding box center [318, 218] width 38 height 6
click at [328, 238] on div "Personal Injury" at bounding box center [332, 237] width 73 height 15
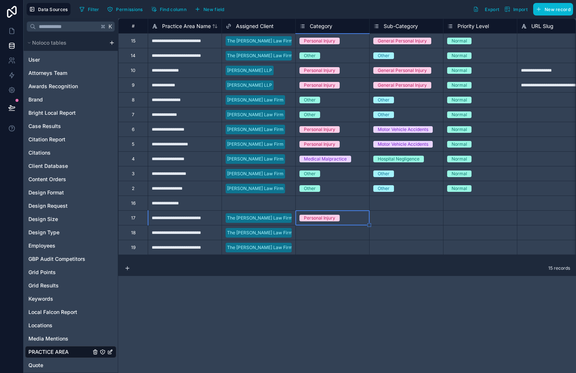
drag, startPoint x: 369, startPoint y: 224, endPoint x: 369, endPoint y: 252, distance: 27.3
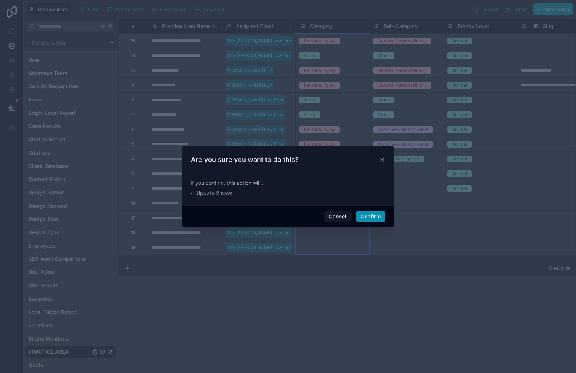
drag, startPoint x: 375, startPoint y: 217, endPoint x: 398, endPoint y: 214, distance: 23.5
click at [375, 217] on button "Confirm" at bounding box center [371, 217] width 30 height 12
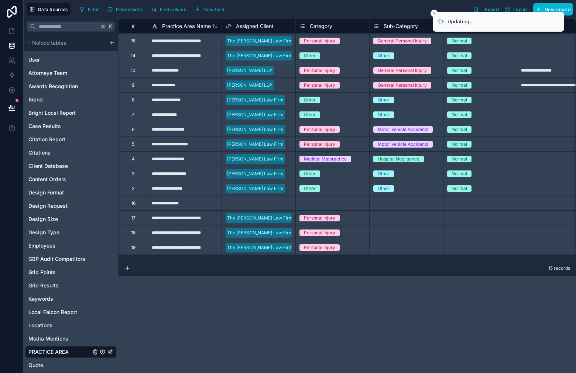
click at [403, 215] on div "Select a Sub-Category" at bounding box center [397, 218] width 48 height 6
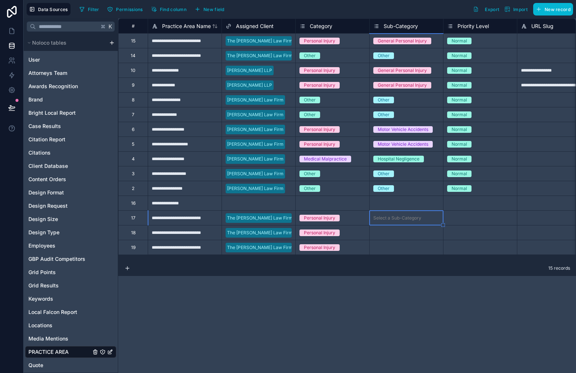
click at [403, 215] on div "Select a Sub-Category" at bounding box center [397, 218] width 48 height 6
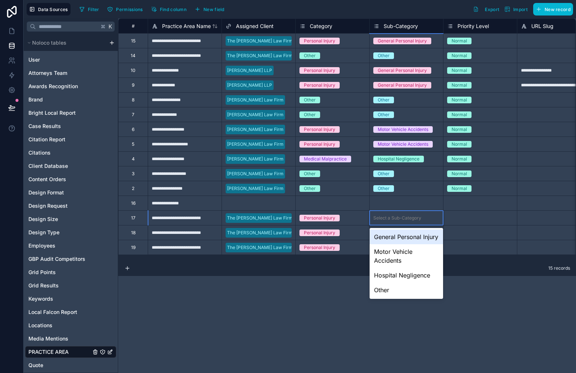
click at [400, 237] on div "General Personal Injury" at bounding box center [405, 237] width 73 height 15
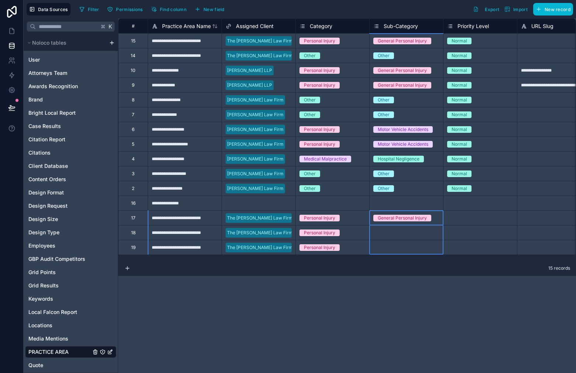
drag, startPoint x: 440, startPoint y: 224, endPoint x: 441, endPoint y: 250, distance: 25.8
click at [499, 220] on div "Select a Priority Level" at bounding box center [479, 217] width 73 height 7
drag, startPoint x: 413, startPoint y: 218, endPoint x: 435, endPoint y: 219, distance: 22.2
click at [414, 218] on div "General Personal Injury" at bounding box center [402, 218] width 49 height 7
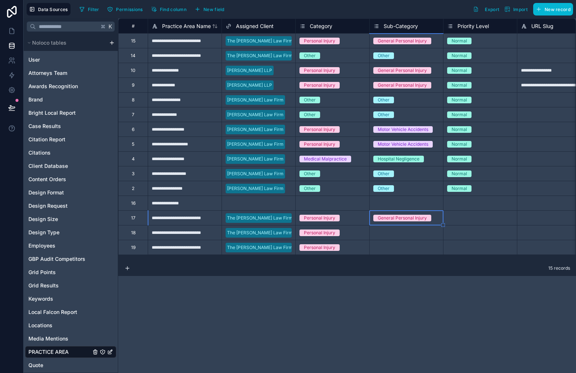
click at [439, 218] on div "General Personal Injury" at bounding box center [405, 218] width 73 height 8
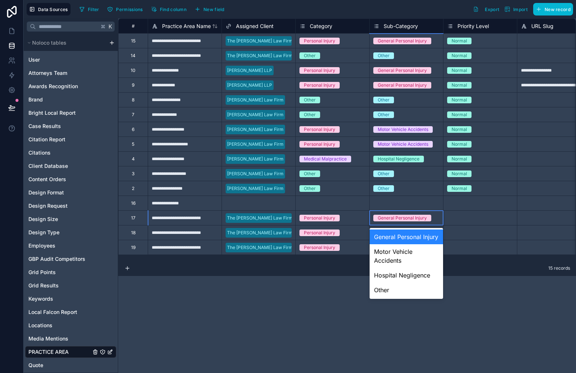
click at [449, 229] on div "Select a Priority Level" at bounding box center [479, 232] width 73 height 7
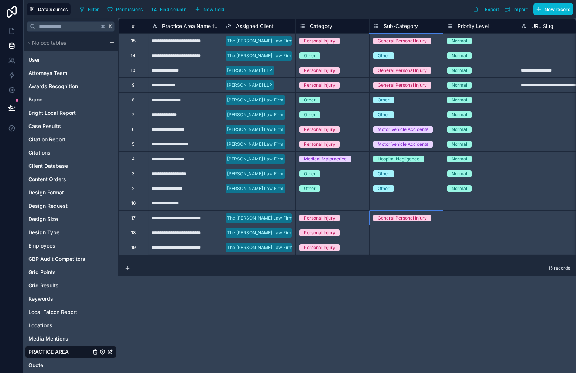
drag, startPoint x: 434, startPoint y: 215, endPoint x: 442, endPoint y: 220, distance: 9.6
click at [434, 215] on div "General Personal Injury" at bounding box center [405, 218] width 73 height 8
drag, startPoint x: 443, startPoint y: 224, endPoint x: 439, endPoint y: 250, distance: 26.5
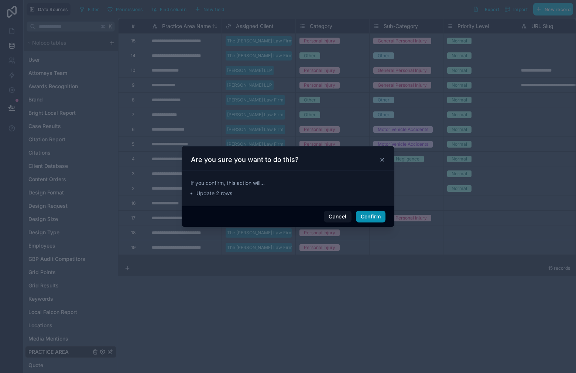
click at [365, 217] on button "Confirm" at bounding box center [371, 217] width 30 height 12
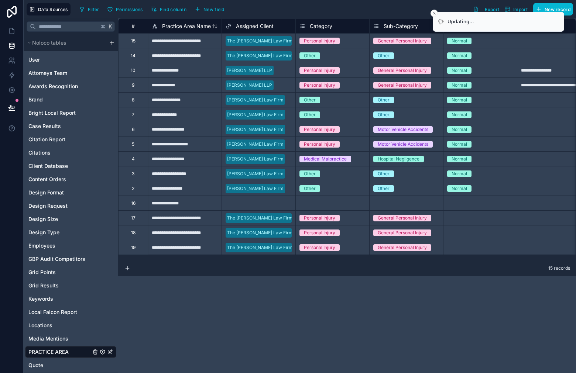
click at [475, 214] on div "Select a Priority Level" at bounding box center [479, 217] width 73 height 7
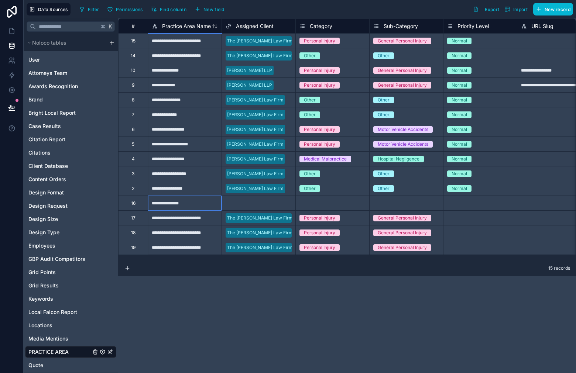
drag, startPoint x: 202, startPoint y: 204, endPoint x: 158, endPoint y: 207, distance: 44.0
click at [201, 204] on div "**********" at bounding box center [185, 203] width 74 height 15
click at [133, 207] on div "16" at bounding box center [133, 203] width 30 height 15
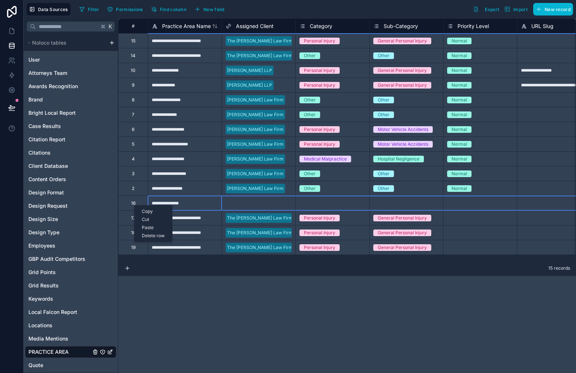
click at [162, 234] on div "Delete row" at bounding box center [153, 236] width 38 height 8
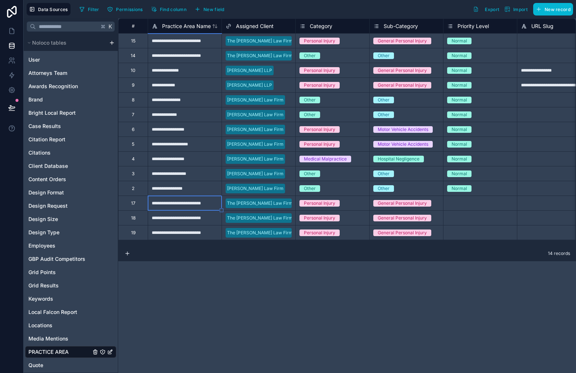
click at [462, 208] on div "Select a Priority Level" at bounding box center [479, 203] width 73 height 14
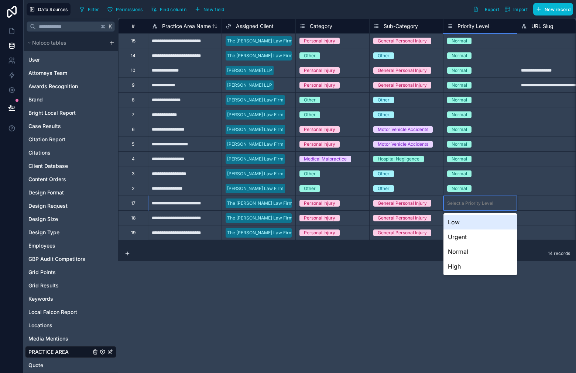
click at [466, 206] on div "Select a Priority Level" at bounding box center [479, 203] width 73 height 7
drag, startPoint x: 469, startPoint y: 253, endPoint x: 499, endPoint y: 224, distance: 41.5
click at [470, 253] on div "Normal" at bounding box center [479, 251] width 73 height 15
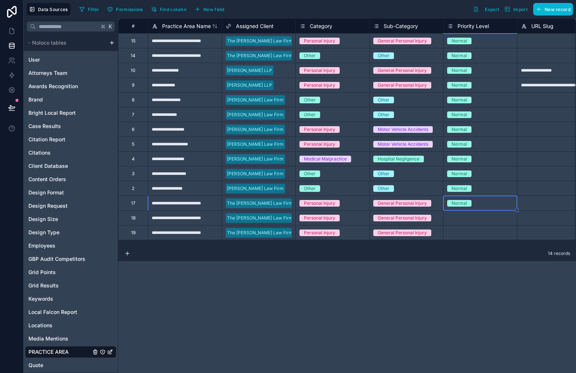
scroll to position [0, 16]
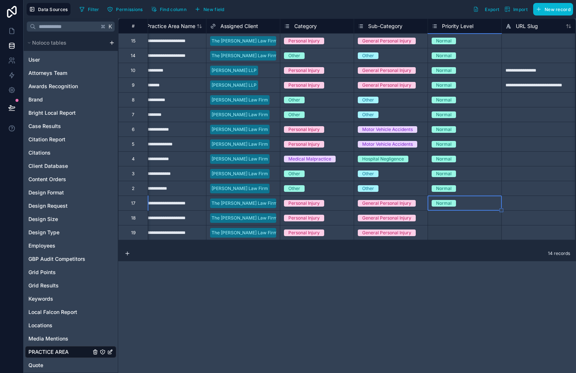
drag, startPoint x: 517, startPoint y: 225, endPoint x: 491, endPoint y: 242, distance: 31.5
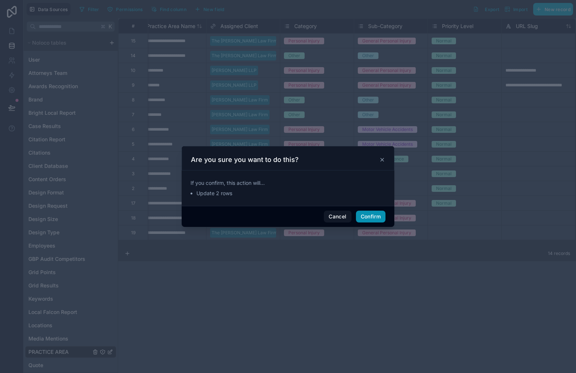
click at [376, 221] on button "Confirm" at bounding box center [371, 217] width 30 height 12
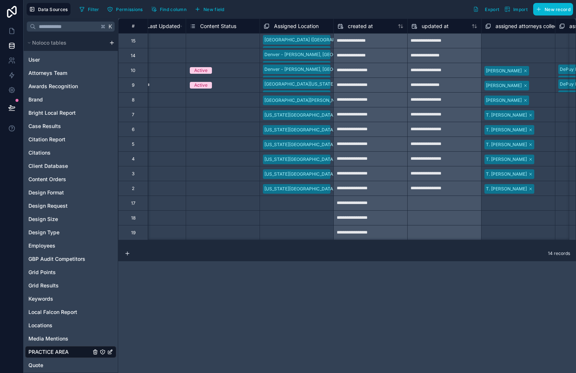
scroll to position [0, 1288]
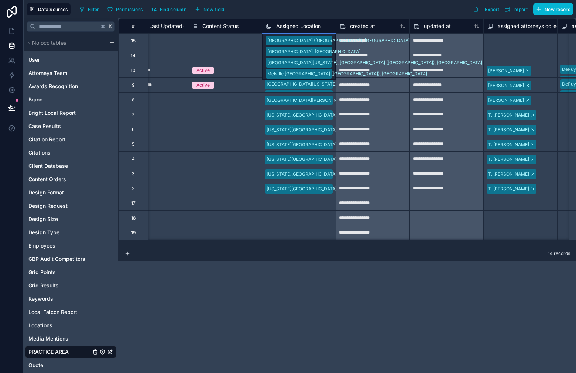
click at [330, 35] on div "[GEOGRAPHIC_DATA] ([GEOGRAPHIC_DATA]), [GEOGRAPHIC_DATA] [GEOGRAPHIC_DATA], [GE…" at bounding box center [298, 57] width 73 height 47
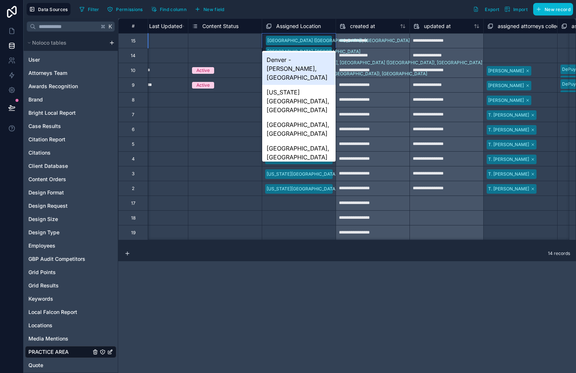
click at [314, 73] on div "Denver - [PERSON_NAME], [GEOGRAPHIC_DATA]" at bounding box center [298, 68] width 73 height 32
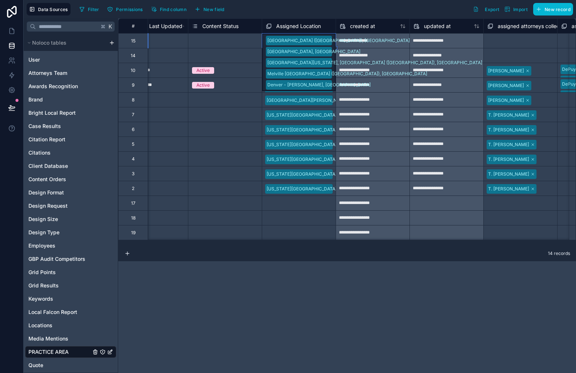
click at [329, 45] on div "[GEOGRAPHIC_DATA] ([GEOGRAPHIC_DATA]), [GEOGRAPHIC_DATA] [GEOGRAPHIC_DATA], [GE…" at bounding box center [298, 63] width 73 height 58
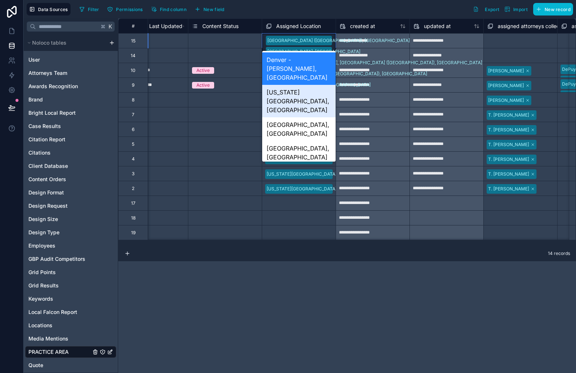
click at [307, 90] on div "[US_STATE][GEOGRAPHIC_DATA], [GEOGRAPHIC_DATA]" at bounding box center [298, 101] width 73 height 32
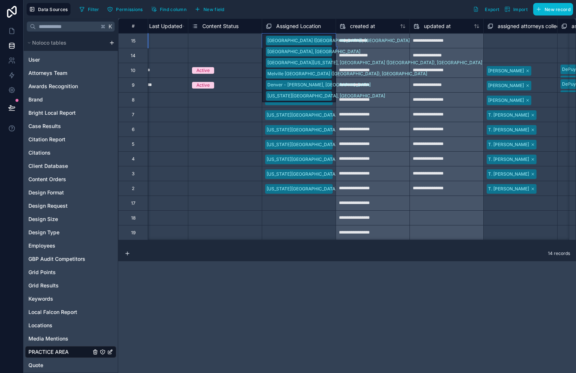
click at [333, 41] on div "[GEOGRAPHIC_DATA] ([GEOGRAPHIC_DATA]), [GEOGRAPHIC_DATA] [GEOGRAPHIC_DATA], [GE…" at bounding box center [298, 68] width 73 height 69
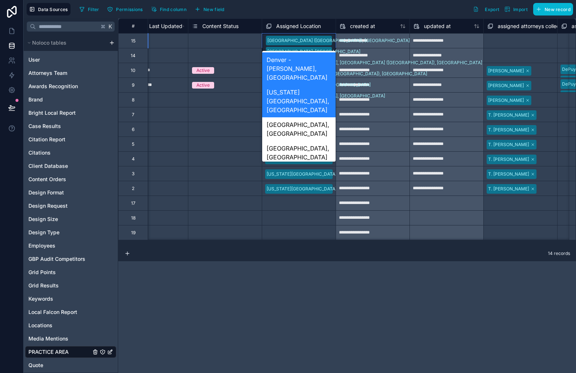
click at [335, 41] on div "[GEOGRAPHIC_DATA] ([GEOGRAPHIC_DATA]), [GEOGRAPHIC_DATA] [GEOGRAPHIC_DATA], [GE…" at bounding box center [298, 68] width 73 height 69
click at [308, 165] on div "Greeley, [GEOGRAPHIC_DATA]" at bounding box center [298, 177] width 73 height 24
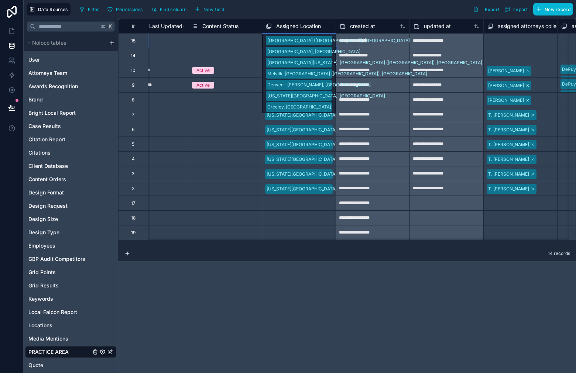
click at [331, 43] on div "[GEOGRAPHIC_DATA] ([GEOGRAPHIC_DATA]), [GEOGRAPHIC_DATA] [GEOGRAPHIC_DATA], [GE…" at bounding box center [298, 74] width 73 height 80
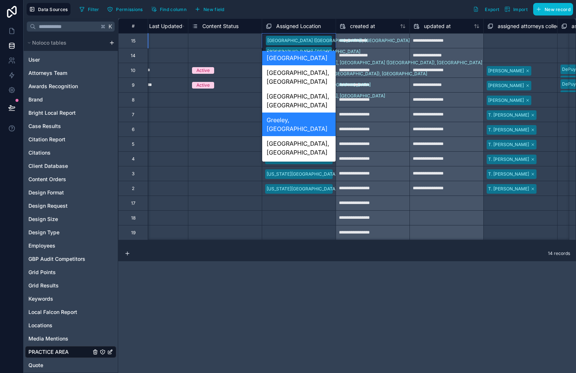
scroll to position [65, 0]
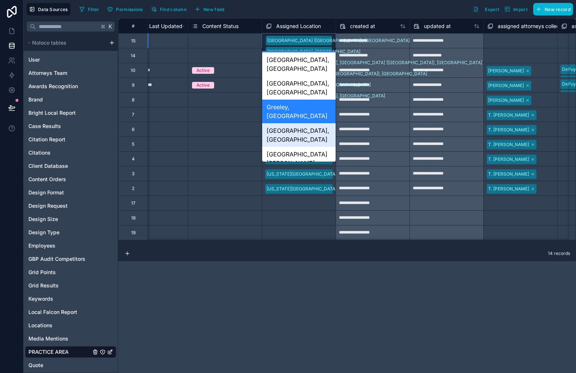
click at [314, 123] on div "[GEOGRAPHIC_DATA], [GEOGRAPHIC_DATA]" at bounding box center [298, 135] width 73 height 24
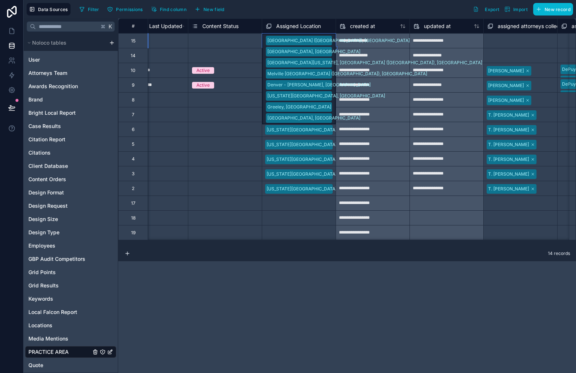
click at [333, 39] on div "[GEOGRAPHIC_DATA] ([GEOGRAPHIC_DATA]), [GEOGRAPHIC_DATA] [GEOGRAPHIC_DATA], [GE…" at bounding box center [298, 79] width 73 height 91
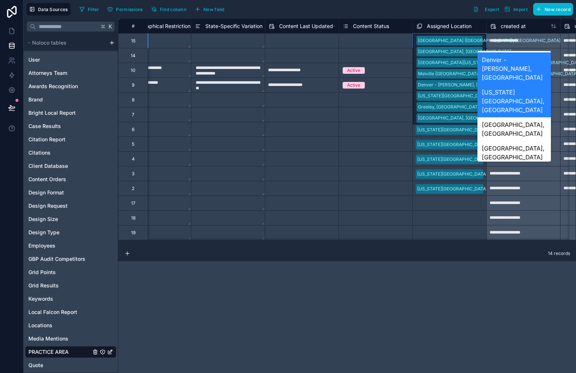
scroll to position [0, 1165]
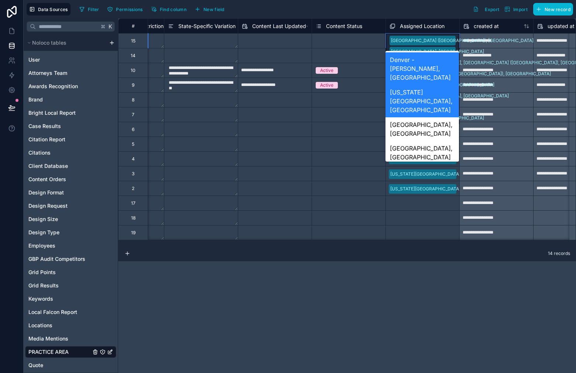
click at [454, 38] on div "Forest Hills (Queens), NY Bonita Springs, FL Port Washington, Nassau County (Lo…" at bounding box center [422, 79] width 73 height 91
click at [458, 27] on div "Assigned Location" at bounding box center [422, 26] width 73 height 9
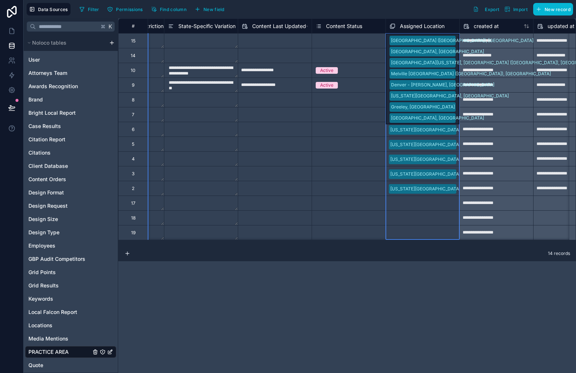
click at [370, 131] on div "Select a Content Status" at bounding box center [348, 129] width 73 height 7
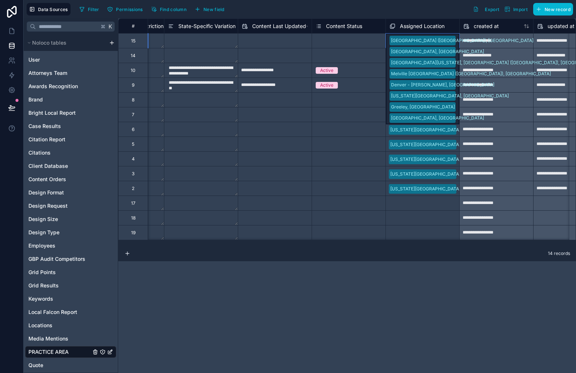
click at [455, 41] on div "Forest Hills (Queens), NY Bonita Springs, FL Port Washington, Nassau County (Lo…" at bounding box center [422, 79] width 73 height 91
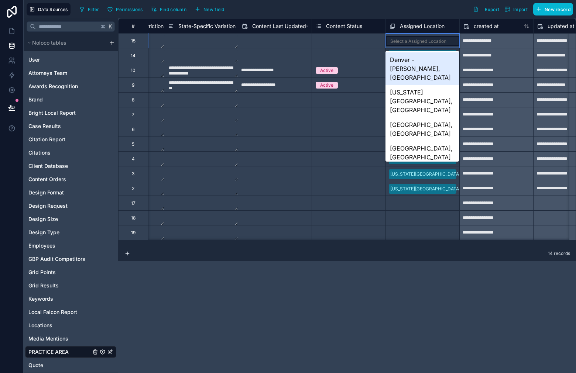
click at [455, 41] on div "Select a Assigned Location" at bounding box center [422, 41] width 73 height 10
click at [428, 57] on div "Denver - [PERSON_NAME], [GEOGRAPHIC_DATA]" at bounding box center [421, 68] width 73 height 32
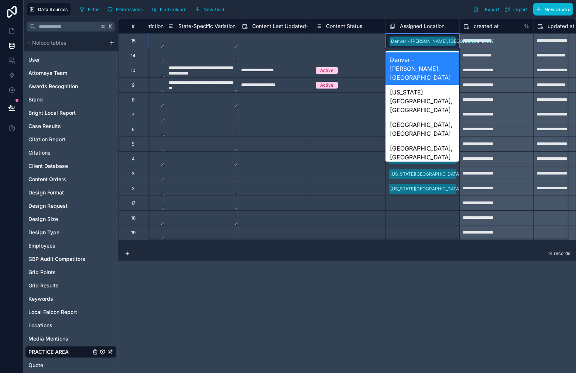
click at [447, 42] on div "Denver - [PERSON_NAME], [GEOGRAPHIC_DATA]" at bounding box center [422, 40] width 73 height 13
click at [431, 85] on div "[US_STATE][GEOGRAPHIC_DATA], [GEOGRAPHIC_DATA]" at bounding box center [421, 101] width 73 height 32
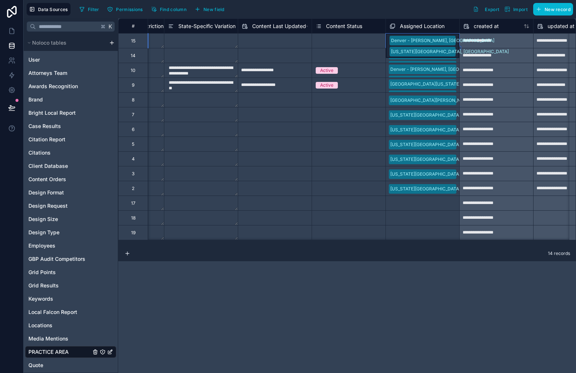
click at [454, 39] on div "Denver - Downing, CO Colorado Springs, CO" at bounding box center [422, 46] width 73 height 24
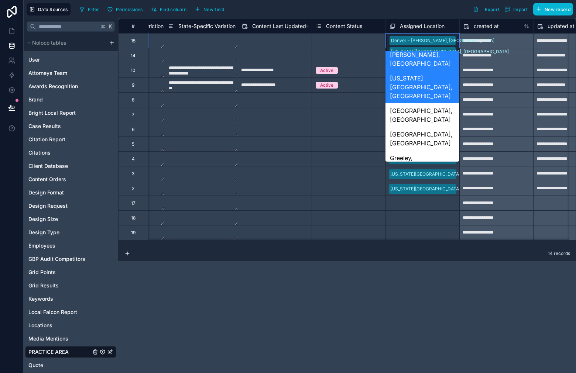
scroll to position [17, 0]
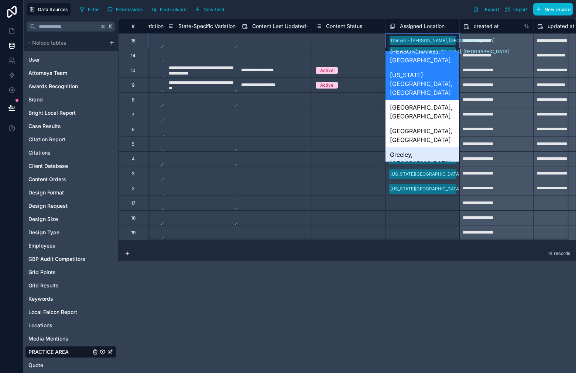
click at [433, 147] on div "Greeley, [GEOGRAPHIC_DATA]" at bounding box center [421, 159] width 73 height 24
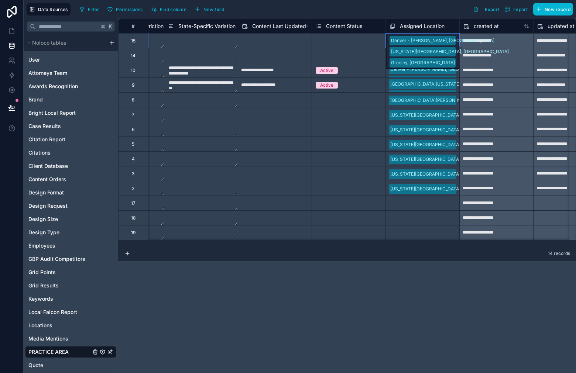
click at [455, 45] on div "Denver - Downing, CO Colorado Springs, CO Greeley, CO" at bounding box center [422, 51] width 73 height 35
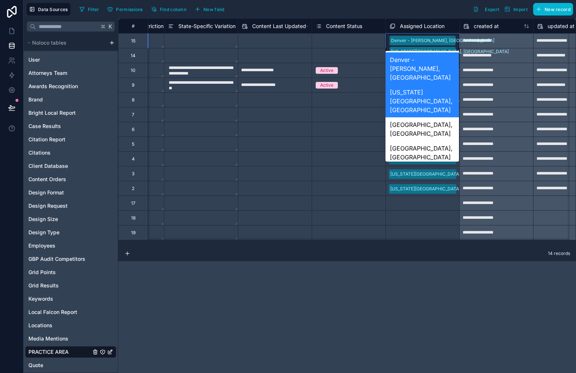
scroll to position [56, 0]
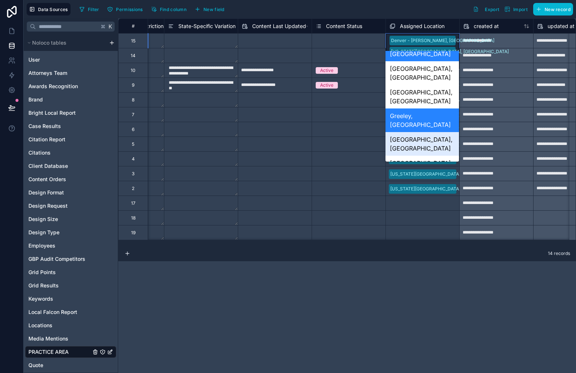
drag, startPoint x: 443, startPoint y: 97, endPoint x: 449, endPoint y: 69, distance: 28.4
click at [443, 132] on div "[GEOGRAPHIC_DATA], [GEOGRAPHIC_DATA]" at bounding box center [421, 144] width 73 height 24
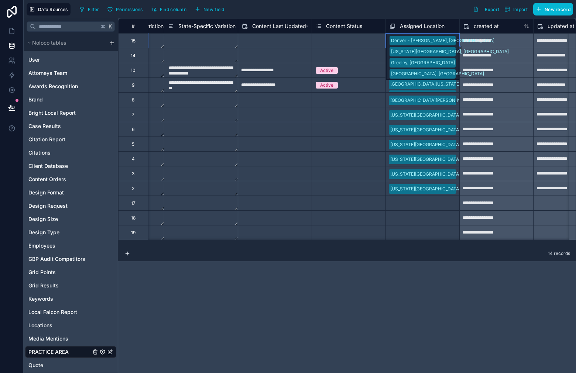
click at [454, 41] on div "Denver - Downing, CO Colorado Springs, CO Greeley, CO Grand Junction, CO" at bounding box center [422, 57] width 73 height 47
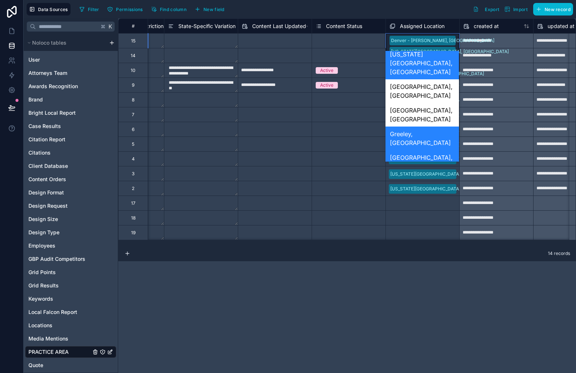
scroll to position [67, 0]
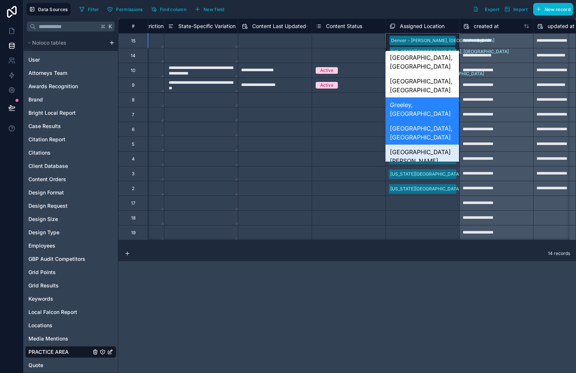
drag, startPoint x: 440, startPoint y: 104, endPoint x: 447, endPoint y: 74, distance: 30.2
click at [442, 145] on div "[GEOGRAPHIC_DATA][PERSON_NAME], [GEOGRAPHIC_DATA]" at bounding box center [421, 161] width 73 height 32
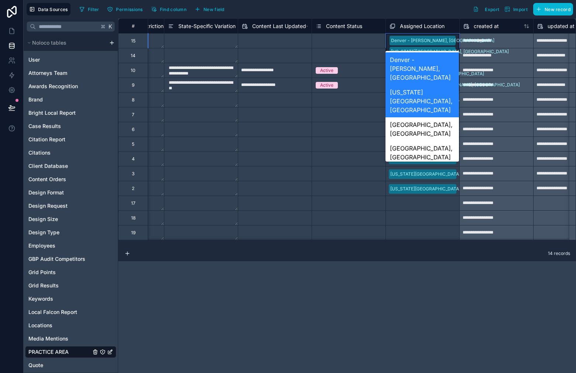
click at [450, 42] on div "Denver - Downing, CO Colorado Springs, CO Greeley, CO Grand Junction, CO Fort C…" at bounding box center [422, 63] width 73 height 58
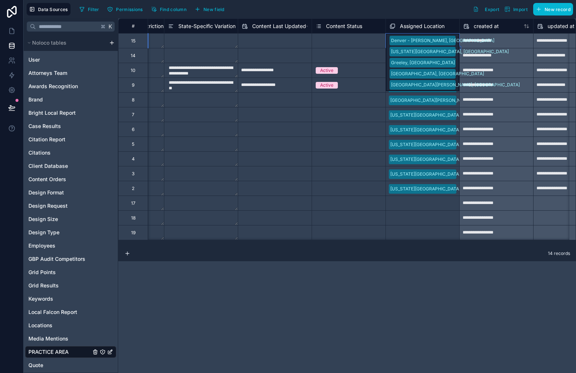
click at [453, 43] on div "Denver - Downing, CO Colorado Springs, CO Greeley, CO Grand Junction, CO Fort C…" at bounding box center [422, 63] width 73 height 58
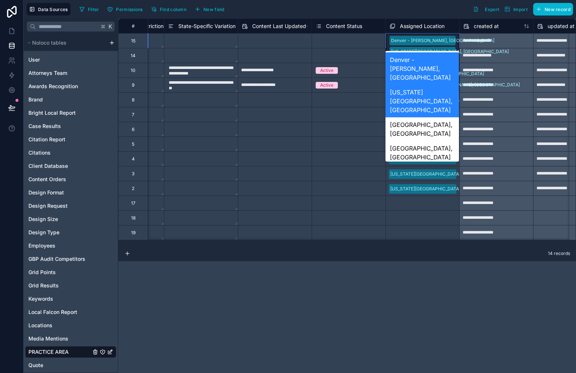
scroll to position [65, 0]
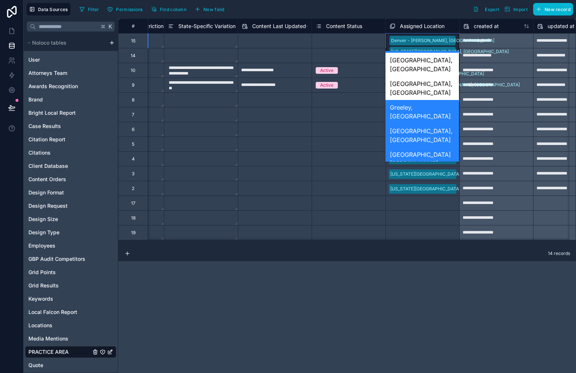
click at [437, 180] on div "[GEOGRAPHIC_DATA], [PERSON_NAME]" at bounding box center [421, 192] width 73 height 24
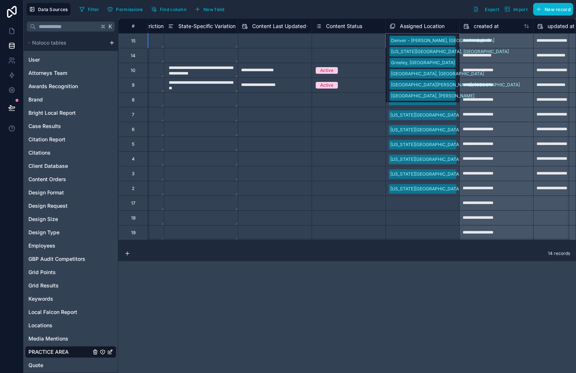
click at [449, 37] on div "Denver - Downing, CO Colorado Springs, CO Greeley, CO Grand Junction, CO Fort C…" at bounding box center [422, 68] width 73 height 69
click at [451, 42] on div "Denver - Downing, CO Colorado Springs, CO Greeley, CO Grand Junction, CO Fort C…" at bounding box center [422, 68] width 73 height 69
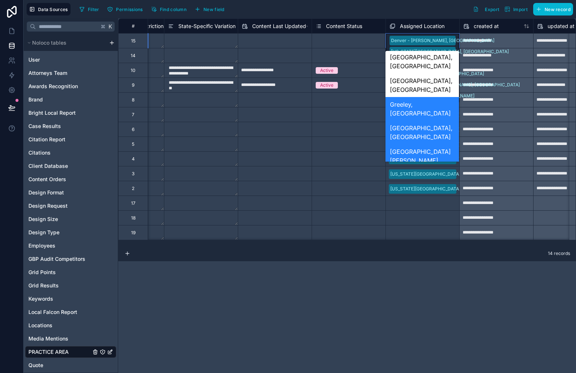
scroll to position [71, 0]
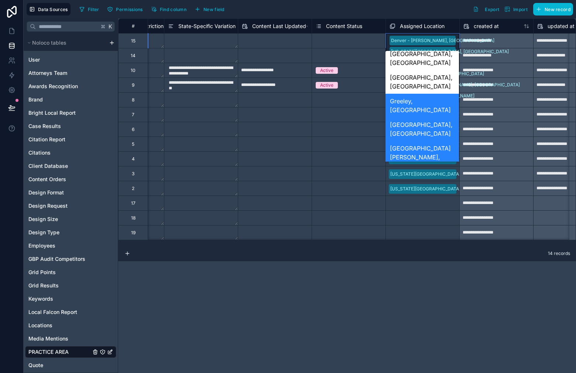
click at [435, 197] on div "[GEOGRAPHIC_DATA], [GEOGRAPHIC_DATA]" at bounding box center [421, 209] width 73 height 24
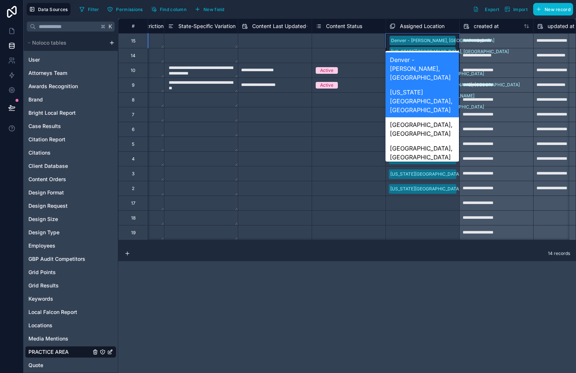
click at [452, 38] on div "Denver - Downing, CO Colorado Springs, CO Greeley, CO Grand Junction, CO Fort C…" at bounding box center [422, 74] width 73 height 80
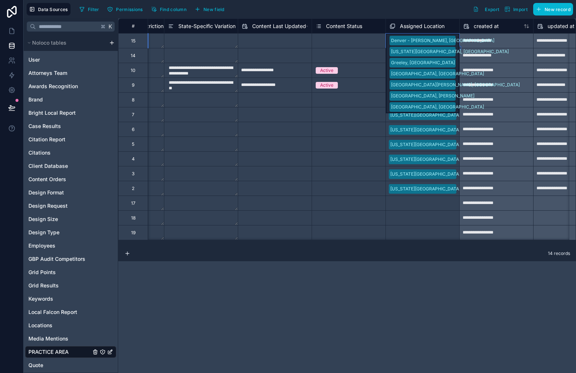
click at [452, 38] on div "Denver - Downing, CO Colorado Springs, CO Greeley, CO Grand Junction, CO Fort C…" at bounding box center [422, 74] width 73 height 80
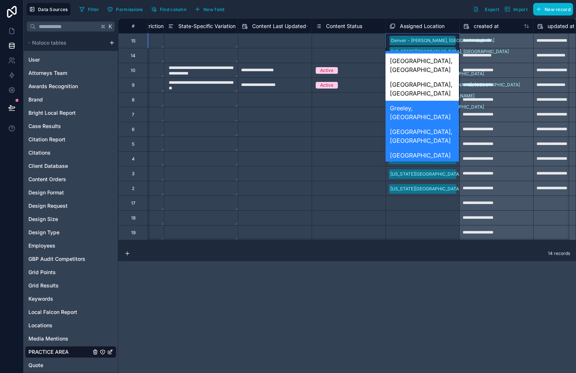
scroll to position [90, 0]
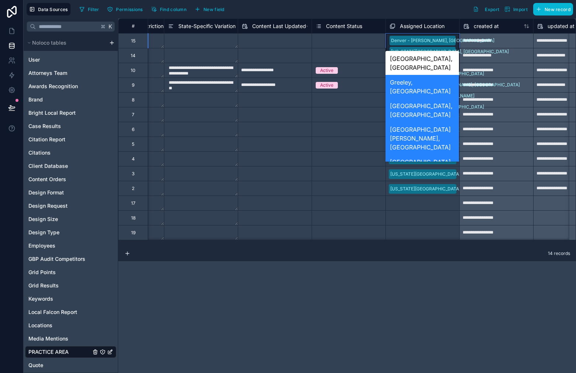
drag, startPoint x: 429, startPoint y: 122, endPoint x: 430, endPoint y: 109, distance: 12.6
click at [429, 202] on div "Aurora, [GEOGRAPHIC_DATA]" at bounding box center [421, 214] width 73 height 24
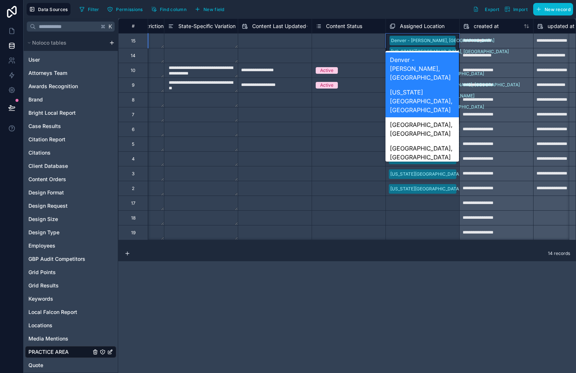
click at [451, 39] on div "Denver - Downing, CO Colorado Springs, CO Greeley, CO Grand Junction, CO Fort C…" at bounding box center [422, 79] width 73 height 91
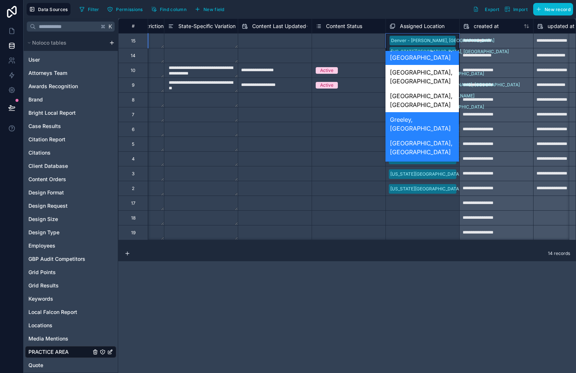
scroll to position [104, 0]
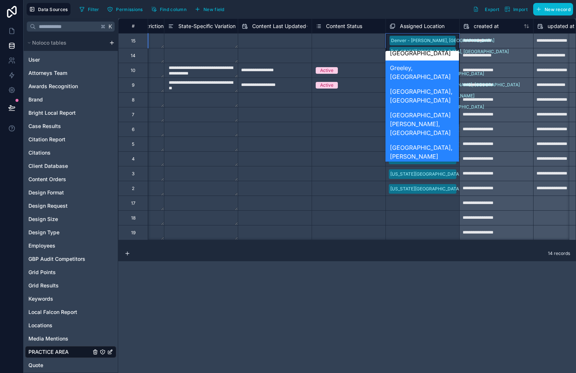
click at [438, 211] on div "Denver - [PERSON_NAME], [GEOGRAPHIC_DATA]" at bounding box center [421, 227] width 73 height 32
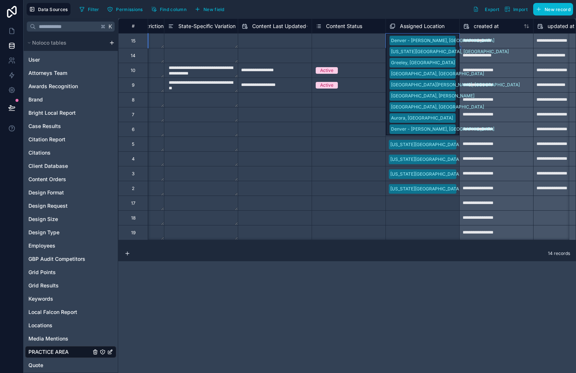
click at [451, 35] on div "Denver - Downing, CO Colorado Springs, CO Greeley, CO Grand Junction, CO Fort C…" at bounding box center [422, 85] width 73 height 102
click at [450, 41] on div "Denver - Downing, CO Colorado Springs, CO Greeley, CO Grand Junction, CO Fort C…" at bounding box center [422, 85] width 73 height 102
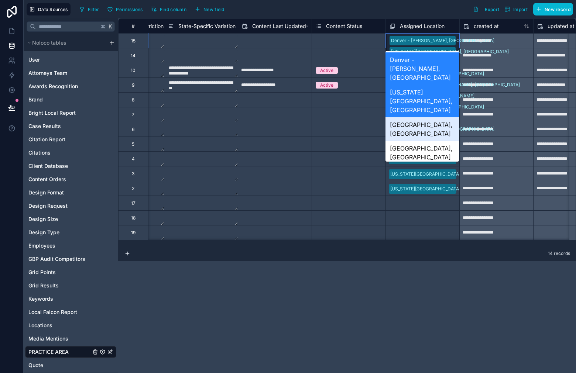
drag, startPoint x: 427, startPoint y: 109, endPoint x: 435, endPoint y: 94, distance: 17.3
click at [427, 117] on div "[GEOGRAPHIC_DATA], [GEOGRAPHIC_DATA]" at bounding box center [421, 129] width 73 height 24
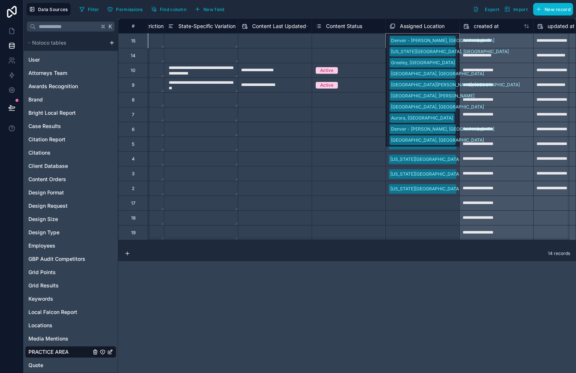
click at [451, 40] on div "Denver - Downing, CO Colorado Springs, CO Greeley, CO Grand Junction, CO Fort C…" at bounding box center [422, 40] width 74 height 15
click at [362, 147] on div "Select a Content Status" at bounding box center [348, 144] width 73 height 7
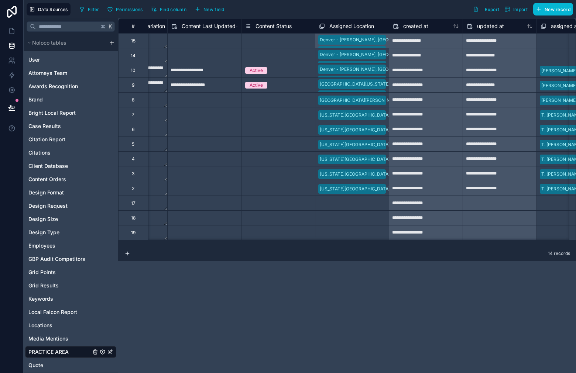
scroll to position [0, 1227]
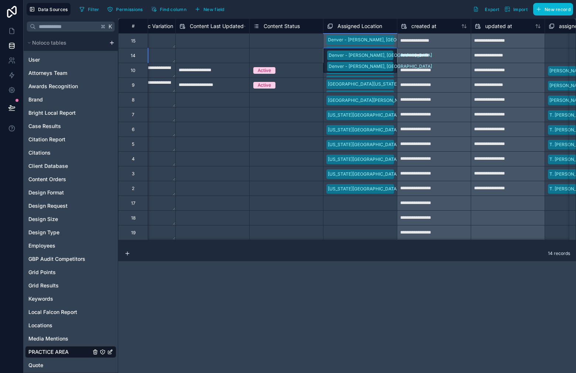
click at [390, 54] on div "Denver - Downing, CO Denver - Ogden, CO" at bounding box center [359, 60] width 73 height 24
click at [389, 42] on div "Denver - Downing, CO Colorado Springs, CO Greeley, CO Grand Junction, CO Fort C…" at bounding box center [360, 40] width 74 height 15
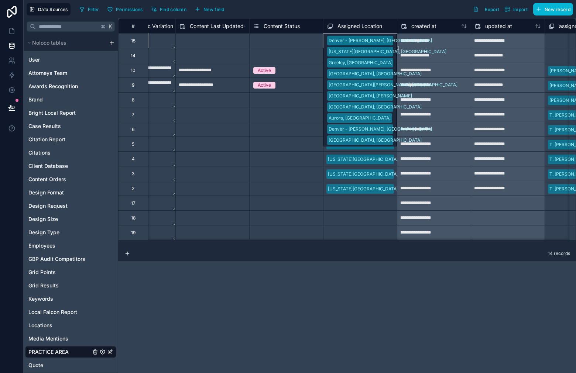
drag, startPoint x: 395, startPoint y: 53, endPoint x: 394, endPoint y: 59, distance: 6.0
drag, startPoint x: 252, startPoint y: 73, endPoint x: 268, endPoint y: 56, distance: 23.5
click at [253, 73] on div "Active" at bounding box center [264, 70] width 22 height 7
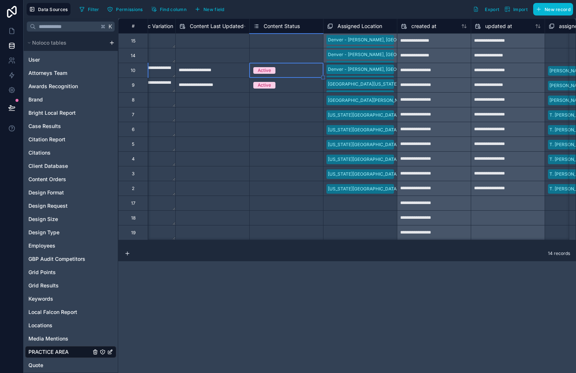
click at [388, 70] on div "Denver - Downing, CO Denver - Ogden, CO" at bounding box center [359, 70] width 73 height 14
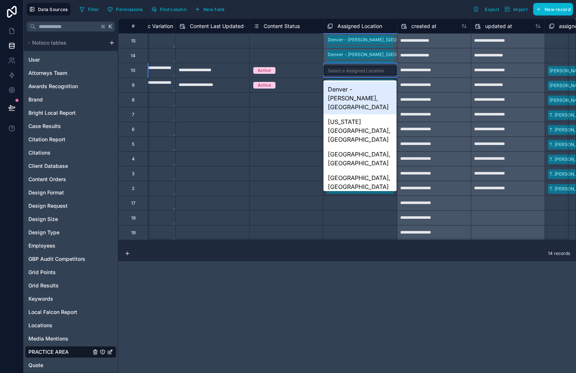
click at [383, 70] on div "Select a Assigned Location" at bounding box center [356, 71] width 56 height 6
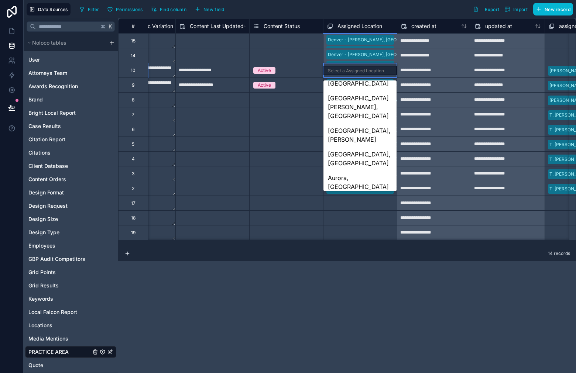
scroll to position [161, 0]
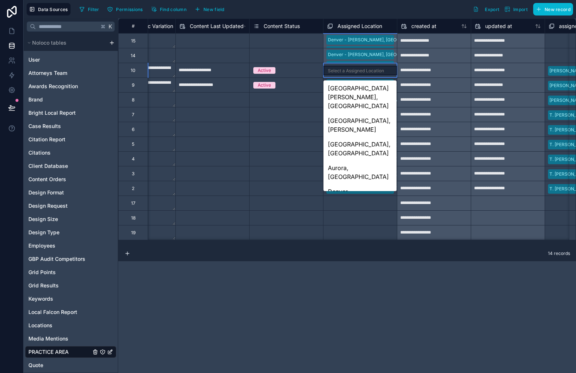
click at [372, 217] on div "[GEOGRAPHIC_DATA] ([GEOGRAPHIC_DATA]), [GEOGRAPHIC_DATA]" at bounding box center [359, 233] width 73 height 32
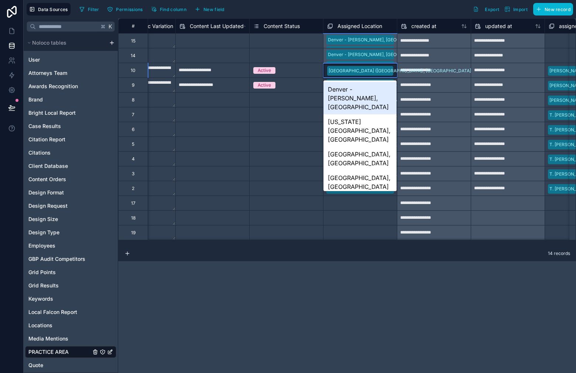
click at [389, 70] on div "[GEOGRAPHIC_DATA] ([GEOGRAPHIC_DATA]), [GEOGRAPHIC_DATA]" at bounding box center [359, 70] width 73 height 13
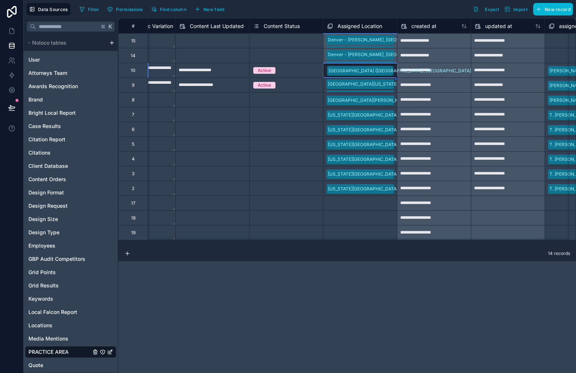
click at [392, 69] on div "[GEOGRAPHIC_DATA] ([GEOGRAPHIC_DATA]), [GEOGRAPHIC_DATA]" at bounding box center [359, 70] width 73 height 13
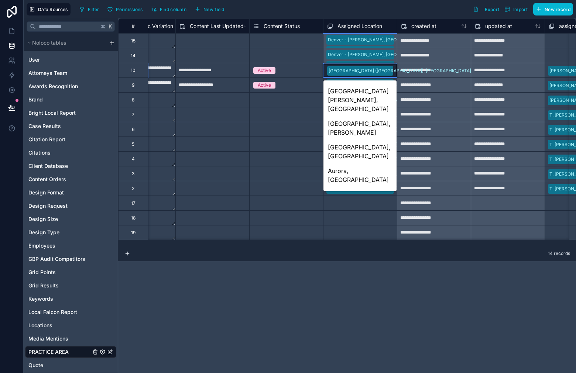
scroll to position [161, 0]
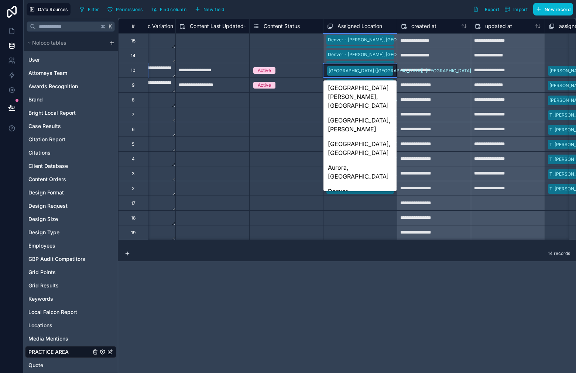
drag, startPoint x: 371, startPoint y: 133, endPoint x: 375, endPoint y: 129, distance: 5.5
click at [371, 249] on div "[GEOGRAPHIC_DATA], [GEOGRAPHIC_DATA]" at bounding box center [359, 261] width 73 height 24
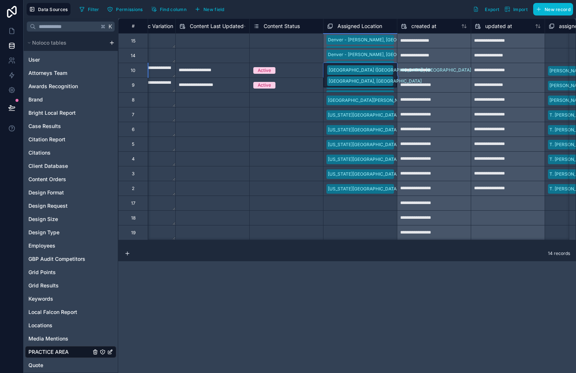
click at [389, 75] on div "Forest Hills (Queens), NY Bonita Springs, FL" at bounding box center [359, 75] width 73 height 24
click at [411, 72] on div "**********" at bounding box center [433, 71] width 73 height 12
click at [390, 72] on div "Forest Hills (Queens), NY Bonita Springs, FL" at bounding box center [359, 75] width 73 height 24
click at [394, 73] on div "Forest Hills (Queens), NY Bonita Springs, FL" at bounding box center [359, 75] width 73 height 24
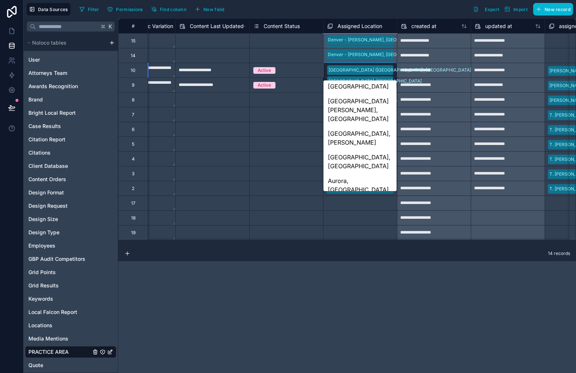
scroll to position [176, 0]
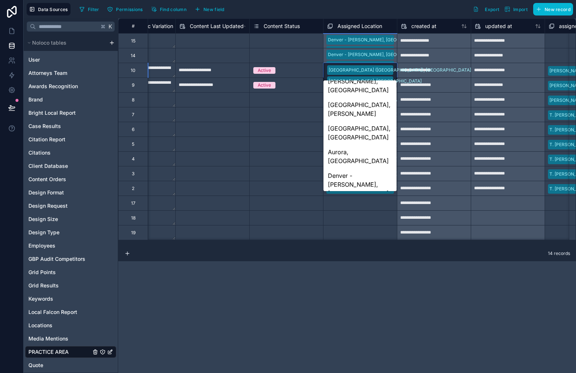
click at [378, 257] on div "[GEOGRAPHIC_DATA][US_STATE], [GEOGRAPHIC_DATA] ([GEOGRAPHIC_DATA]), [GEOGRAPHIC…" at bounding box center [359, 282] width 73 height 50
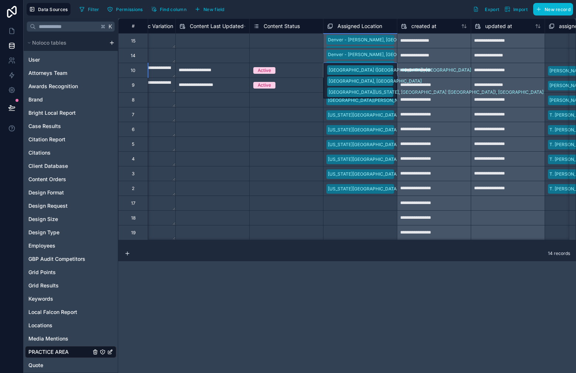
click at [409, 67] on div "**********" at bounding box center [433, 71] width 73 height 12
click at [390, 68] on div "Forest Hills (Queens), NY Bonita Springs, FL Port Washington, Nassau County (Lo…" at bounding box center [359, 80] width 73 height 35
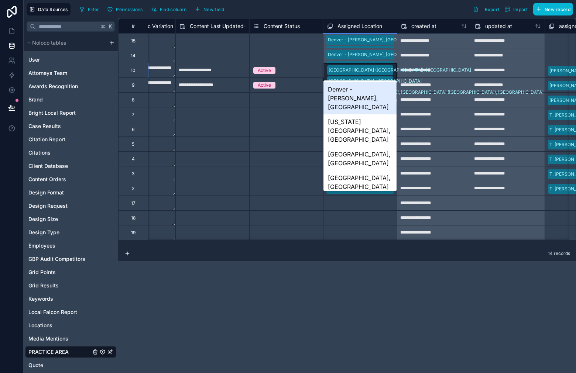
click at [394, 72] on div "Forest Hills (Queens), NY Bonita Springs, FL Port Washington, Nassau County (Lo…" at bounding box center [359, 80] width 73 height 35
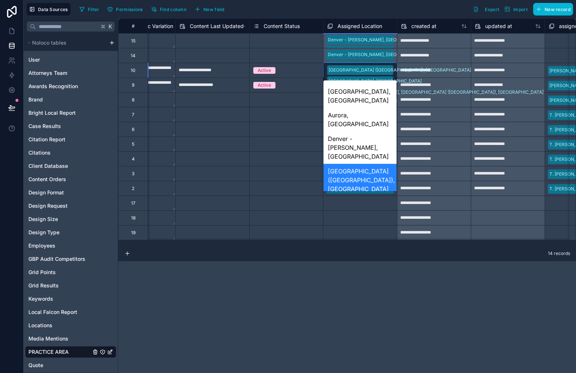
scroll to position [223, 0]
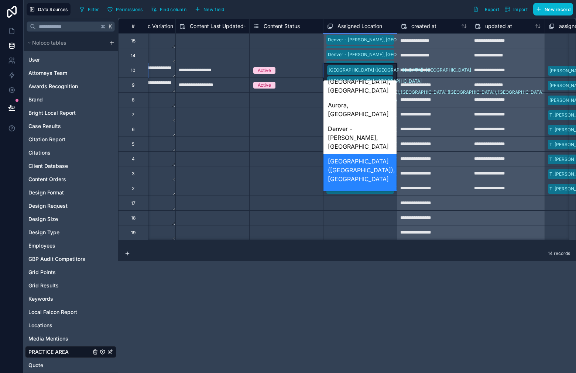
click at [377, 260] on div "Melville [GEOGRAPHIC_DATA] ([GEOGRAPHIC_DATA]), [GEOGRAPHIC_DATA]" at bounding box center [359, 280] width 73 height 41
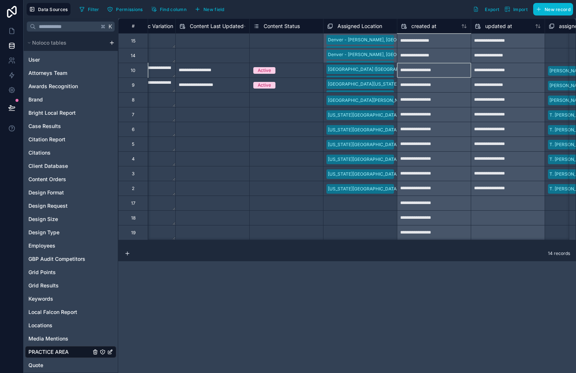
click at [414, 64] on div "**********" at bounding box center [434, 70] width 74 height 15
click at [392, 69] on div "Forest Hills (Queens), NY Bonita Springs, FL Port Washington, Nassau County (Lo…" at bounding box center [359, 70] width 73 height 14
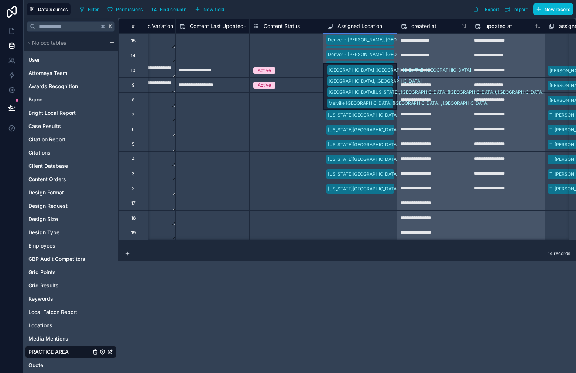
click at [395, 69] on div "Forest Hills (Queens), NY Bonita Springs, FL Port Washington, Nassau County (Lo…" at bounding box center [359, 86] width 73 height 47
drag, startPoint x: 394, startPoint y: 69, endPoint x: 395, endPoint y: 72, distance: 3.9
click at [394, 69] on div "Forest Hills (Queens), NY Bonita Springs, FL Port Washington, Nassau County (Lo…" at bounding box center [359, 86] width 73 height 47
click at [382, 234] on div "Select a Assigned Location" at bounding box center [355, 233] width 56 height 6
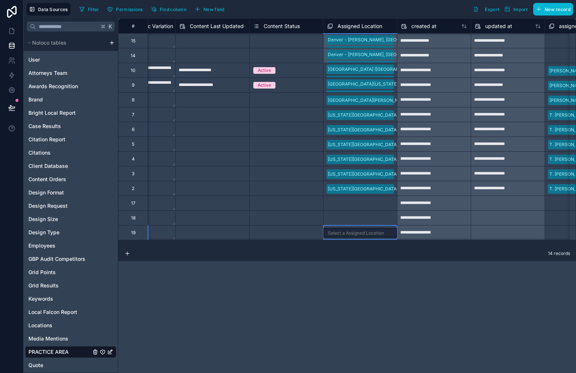
click at [393, 72] on div "Forest Hills (Queens), NY Bonita Springs, FL Port Washington, Nassau County (Lo…" at bounding box center [359, 70] width 73 height 14
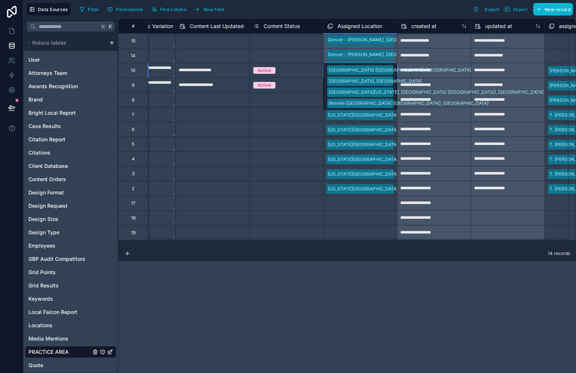
click at [394, 75] on div "Forest Hills (Queens), NY Bonita Springs, FL Port Washington, Nassau County (Lo…" at bounding box center [359, 86] width 73 height 47
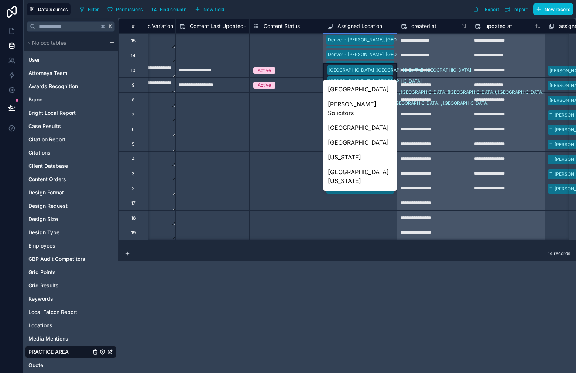
scroll to position [486, 0]
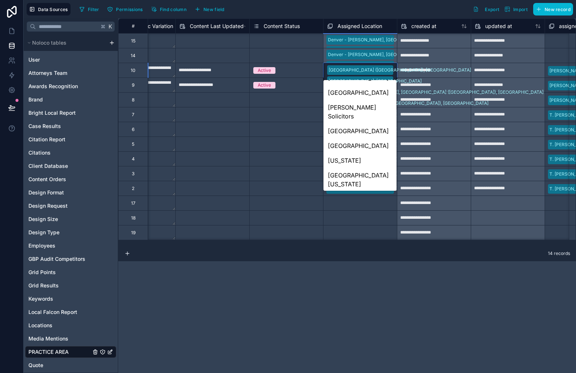
click at [360, 345] on div "[US_STATE]" at bounding box center [359, 352] width 73 height 15
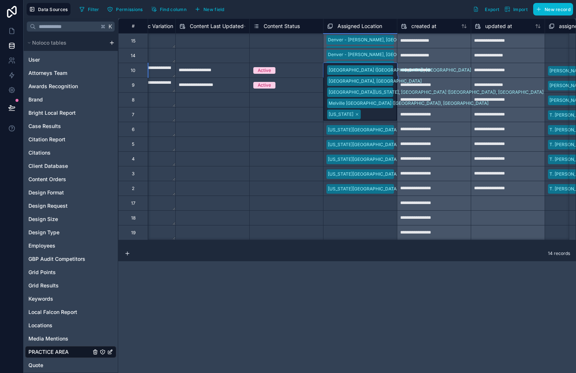
click at [361, 220] on div "Select a Assigned Location" at bounding box center [355, 219] width 56 height 6
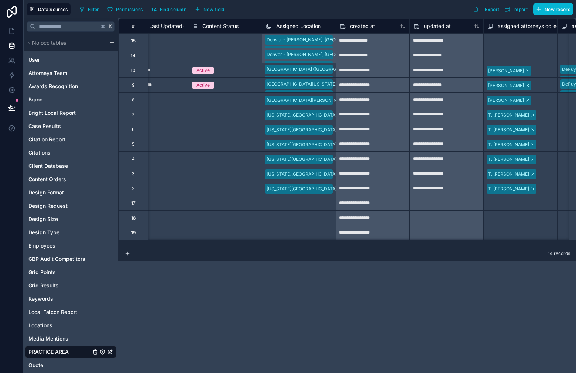
scroll to position [0, 1244]
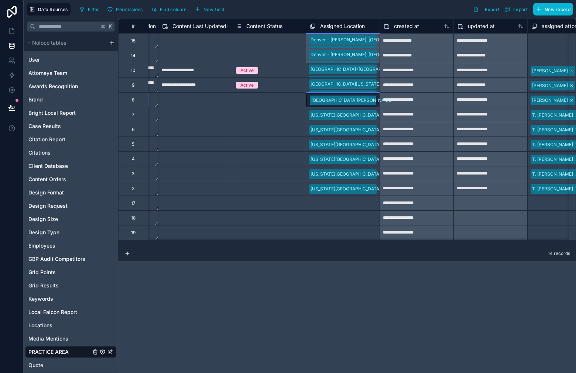
click at [367, 99] on div "[GEOGRAPHIC_DATA][PERSON_NAME]" at bounding box center [342, 99] width 73 height 13
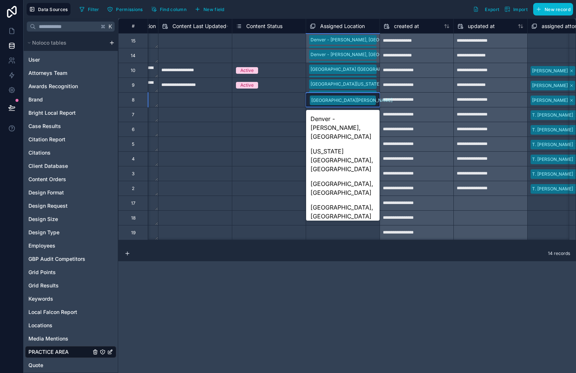
click at [351, 265] on div "**********" at bounding box center [347, 195] width 458 height 355
drag, startPoint x: 361, startPoint y: 256, endPoint x: 394, endPoint y: 123, distance: 136.9
click at [361, 256] on div "14 records" at bounding box center [347, 254] width 458 height 15
click at [400, 97] on div "**********" at bounding box center [416, 100] width 73 height 12
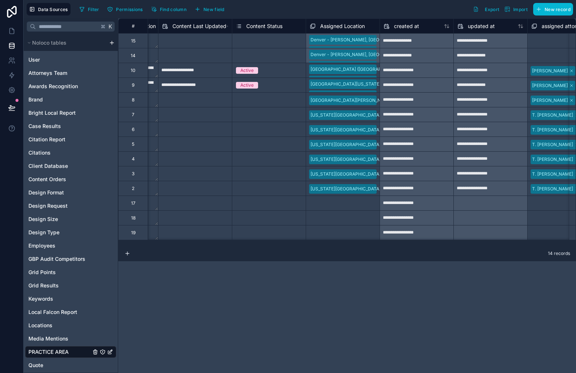
drag, startPoint x: 409, startPoint y: 246, endPoint x: 400, endPoint y: 247, distance: 8.2
click at [400, 247] on div "**********" at bounding box center [347, 195] width 458 height 355
click at [363, 209] on div "Select a Assigned Location" at bounding box center [342, 203] width 73 height 14
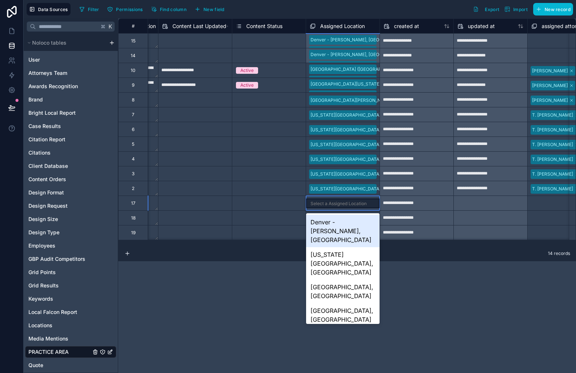
click at [363, 209] on div "Select a Assigned Location" at bounding box center [342, 203] width 73 height 14
click at [360, 235] on div "Denver - [PERSON_NAME], [GEOGRAPHIC_DATA]" at bounding box center [342, 231] width 73 height 32
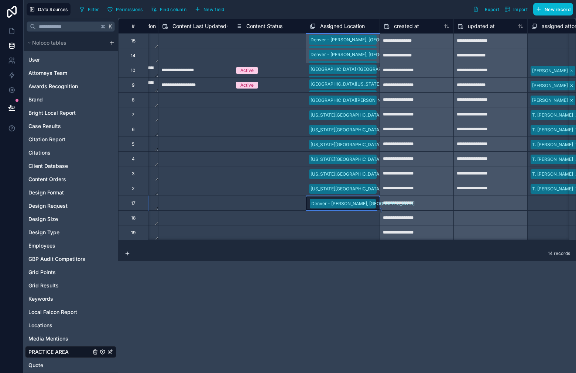
click at [378, 199] on div "Denver - [PERSON_NAME], [GEOGRAPHIC_DATA]" at bounding box center [342, 203] width 73 height 13
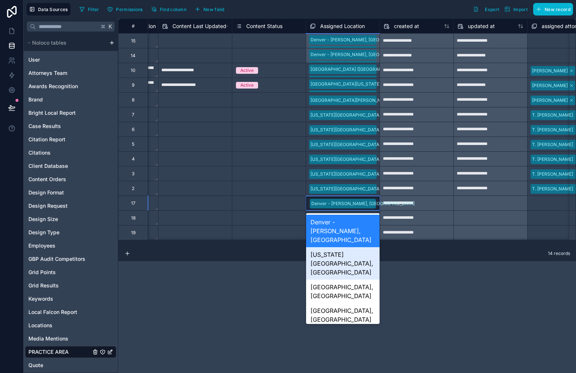
drag, startPoint x: 356, startPoint y: 245, endPoint x: 370, endPoint y: 223, distance: 26.5
click at [356, 247] on div "[US_STATE][GEOGRAPHIC_DATA], [GEOGRAPHIC_DATA]" at bounding box center [342, 263] width 73 height 32
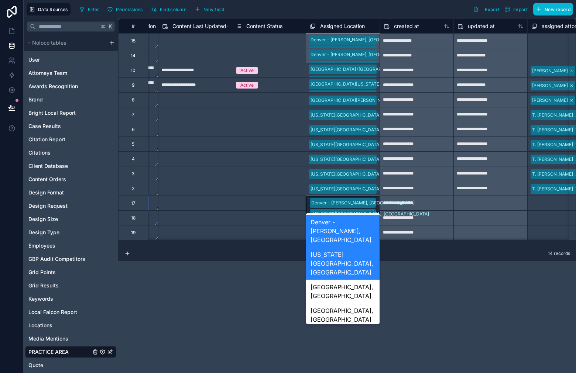
click at [371, 204] on div "Denver - Downing, CO Colorado Springs, CO" at bounding box center [342, 208] width 73 height 24
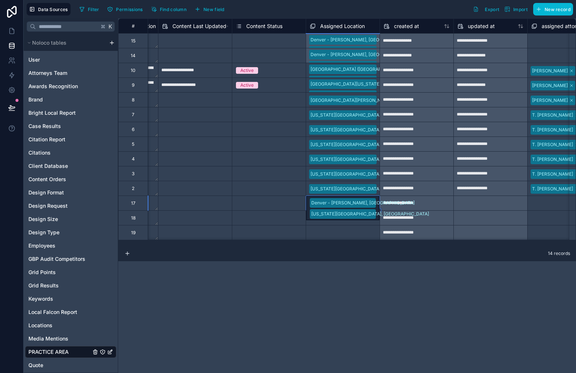
click at [365, 203] on div "Denver - Downing, CO Colorado Springs, CO" at bounding box center [342, 208] width 73 height 24
click at [373, 204] on div "Denver - Downing, CO Colorado Springs, CO" at bounding box center [342, 208] width 73 height 24
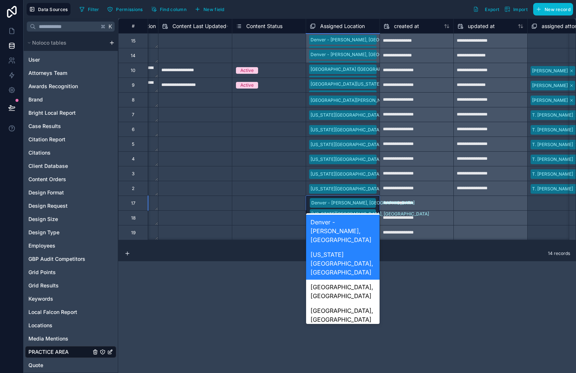
click at [373, 204] on div "Denver - Downing, CO Colorado Springs, CO" at bounding box center [342, 208] width 73 height 24
drag, startPoint x: 351, startPoint y: 297, endPoint x: 358, endPoint y: 279, distance: 19.5
click at [352, 327] on div "Greeley, [GEOGRAPHIC_DATA]" at bounding box center [342, 339] width 73 height 24
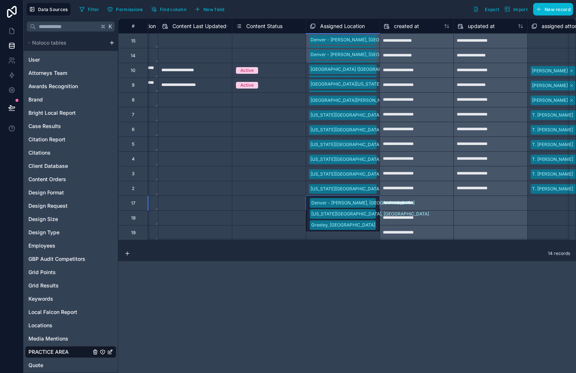
click at [377, 203] on div "Denver - Downing, CO Colorado Springs, CO Greeley, CO" at bounding box center [342, 213] width 73 height 35
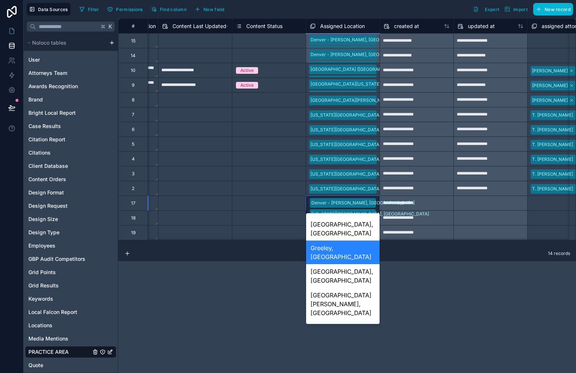
scroll to position [83, 0]
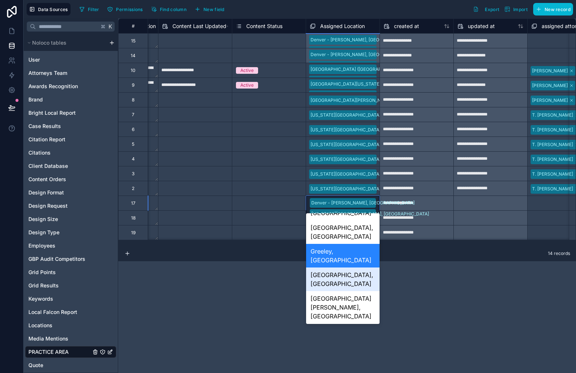
click at [365, 268] on div "[GEOGRAPHIC_DATA], [GEOGRAPHIC_DATA]" at bounding box center [342, 280] width 73 height 24
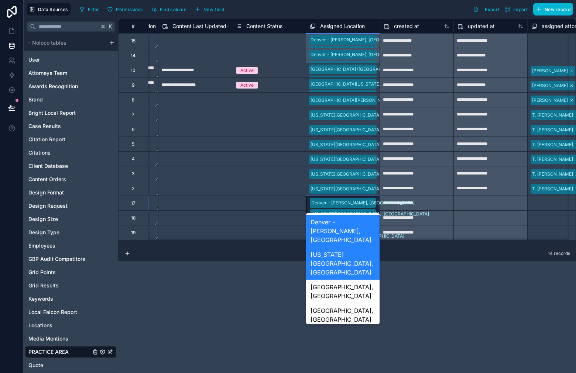
click at [375, 205] on div "Denver - Downing, CO Colorado Springs, CO Greeley, CO Grand Junction, CO" at bounding box center [342, 219] width 73 height 47
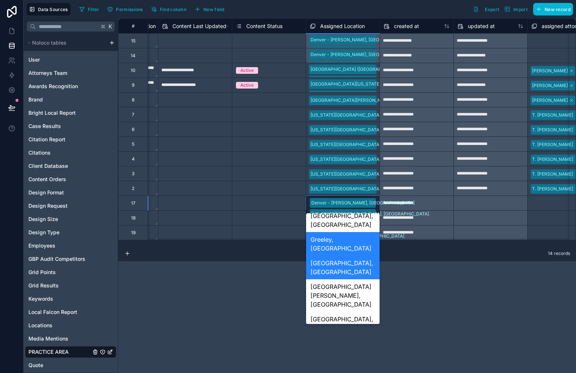
scroll to position [101, 0]
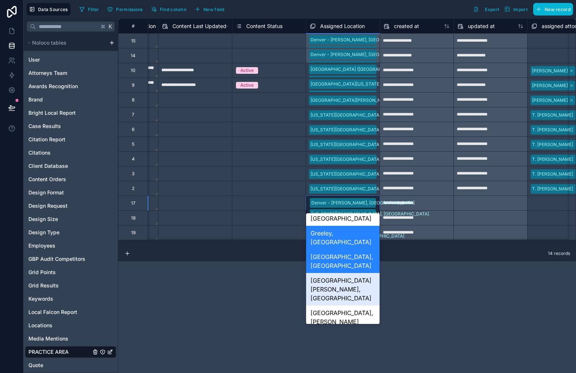
click at [368, 273] on div "[GEOGRAPHIC_DATA][PERSON_NAME], [GEOGRAPHIC_DATA]" at bounding box center [342, 289] width 73 height 32
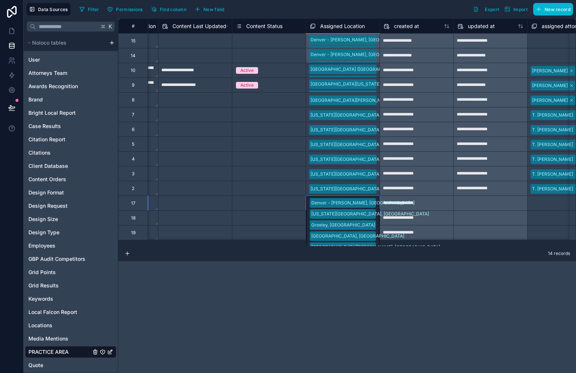
click at [371, 203] on div "Denver - Downing, CO Colorado Springs, CO Greeley, CO Grand Junction, CO Fort C…" at bounding box center [342, 225] width 73 height 58
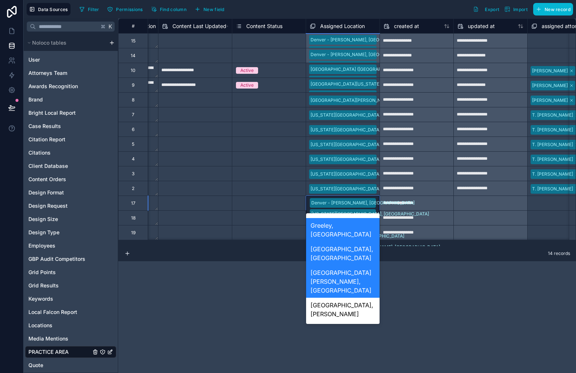
scroll to position [116, 0]
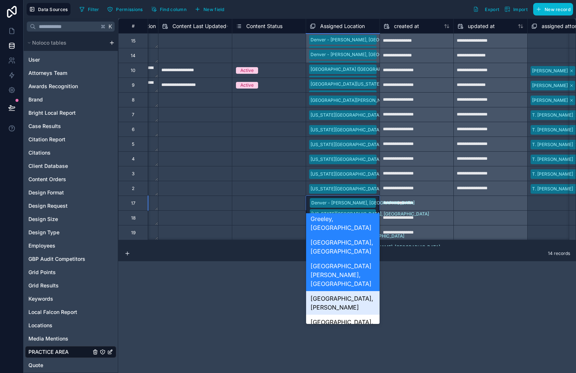
click at [362, 291] on div "[GEOGRAPHIC_DATA], [PERSON_NAME]" at bounding box center [342, 303] width 73 height 24
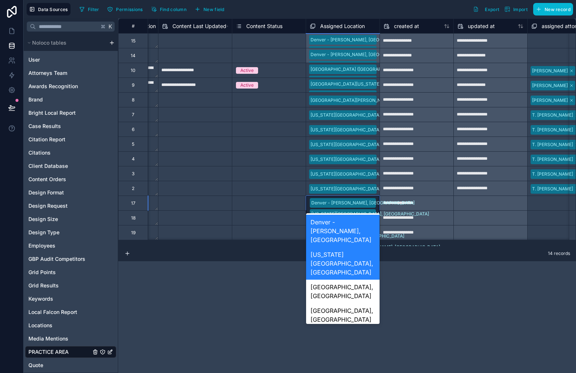
click at [370, 205] on div "Denver - Downing, CO Colorado Springs, CO Greeley, CO Grand Junction, CO Fort C…" at bounding box center [342, 230] width 73 height 69
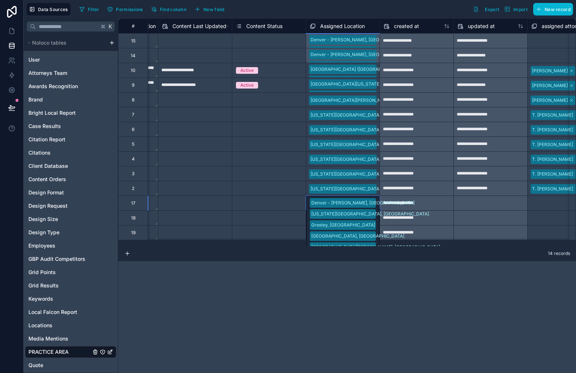
click at [373, 207] on div "Denver - Downing, CO Colorado Springs, CO Greeley, CO Grand Junction, CO Fort C…" at bounding box center [342, 230] width 73 height 69
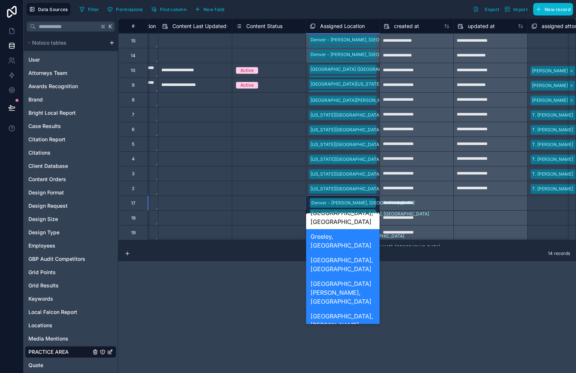
scroll to position [124, 0]
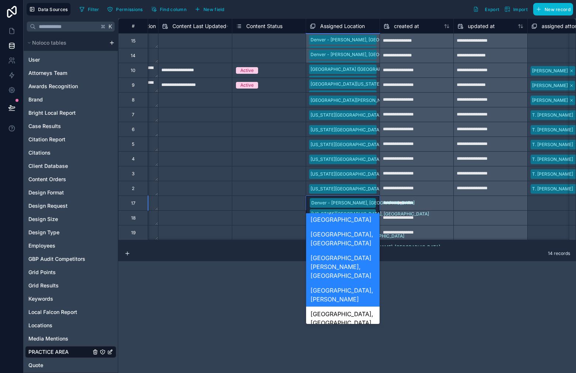
click at [362, 307] on div "[GEOGRAPHIC_DATA], [GEOGRAPHIC_DATA]" at bounding box center [342, 319] width 73 height 24
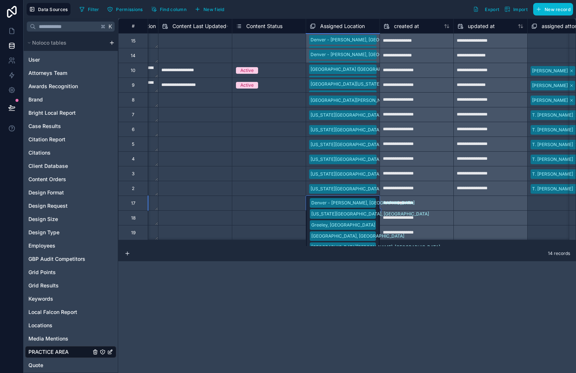
click at [369, 204] on div "Denver - Downing, CO Colorado Springs, CO Greeley, CO Grand Junction, CO Fort C…" at bounding box center [342, 236] width 73 height 80
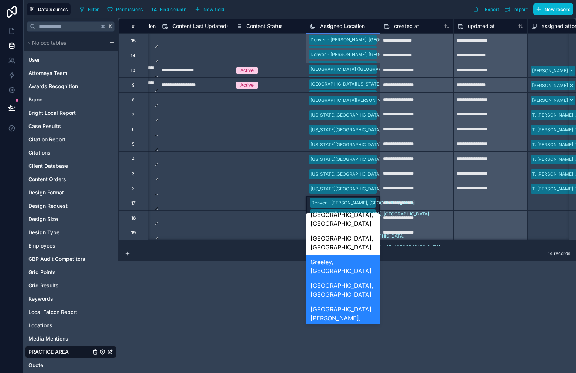
scroll to position [108, 0]
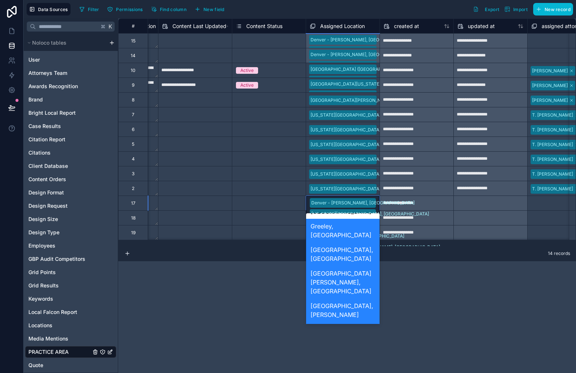
click at [358, 346] on div "Aurora, [GEOGRAPHIC_DATA]" at bounding box center [342, 358] width 73 height 24
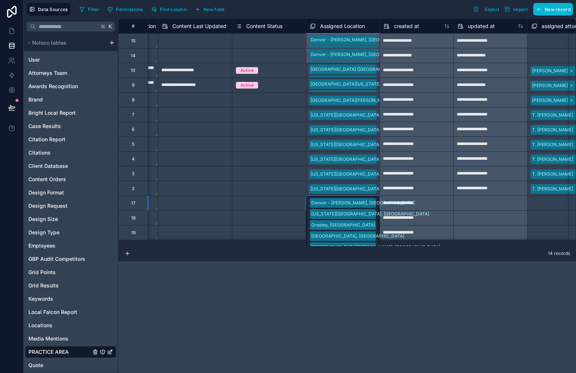
click at [369, 205] on div "Denver - Downing, CO Colorado Springs, CO Greeley, CO Grand Junction, CO Fort C…" at bounding box center [342, 241] width 73 height 91
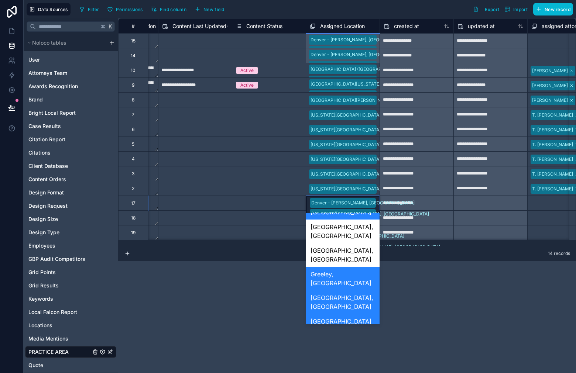
scroll to position [128, 0]
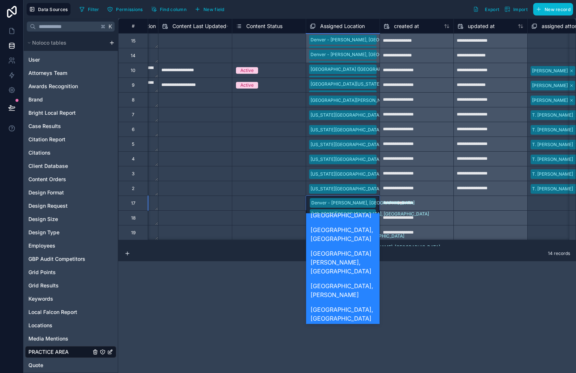
click at [362, 349] on div "Denver - [PERSON_NAME], [GEOGRAPHIC_DATA]" at bounding box center [342, 365] width 73 height 32
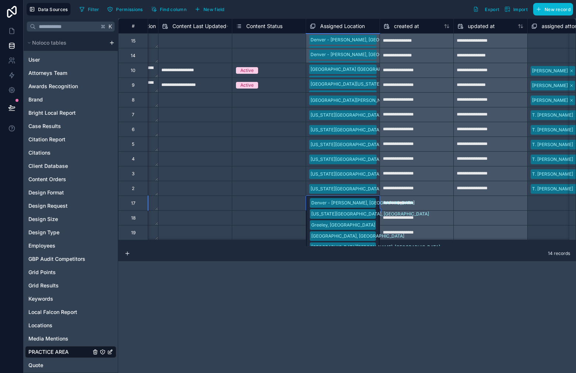
click at [369, 203] on div "Denver - Downing, CO Colorado Springs, CO Greeley, CO Grand Junction, CO Fort C…" at bounding box center [342, 247] width 73 height 102
click at [374, 203] on div "Denver - Downing, CO Colorado Springs, CO Greeley, CO Grand Junction, CO Fort C…" at bounding box center [342, 247] width 73 height 102
click at [376, 204] on div "Denver - Downing, CO Colorado Springs, CO Greeley, CO Grand Junction, CO Fort C…" at bounding box center [342, 247] width 73 height 102
click at [378, 207] on div "Denver - Downing, CO Colorado Springs, CO Greeley, CO Grand Junction, CO Fort C…" at bounding box center [342, 247] width 73 height 102
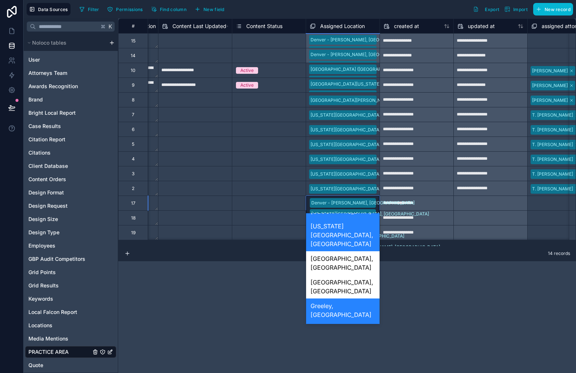
scroll to position [0, 0]
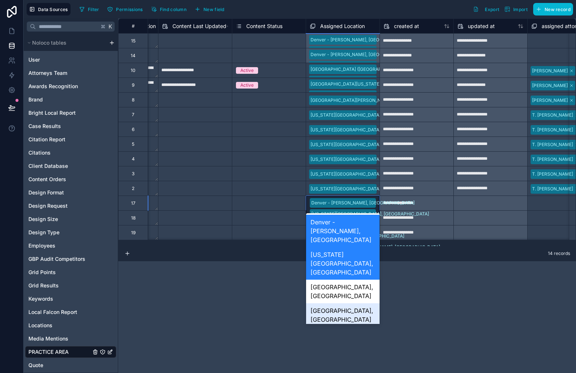
click at [353, 280] on div "[GEOGRAPHIC_DATA], [GEOGRAPHIC_DATA]" at bounding box center [342, 292] width 73 height 24
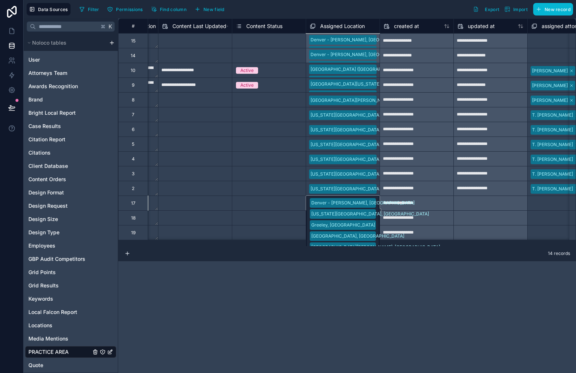
click at [403, 278] on div "**********" at bounding box center [347, 195] width 458 height 355
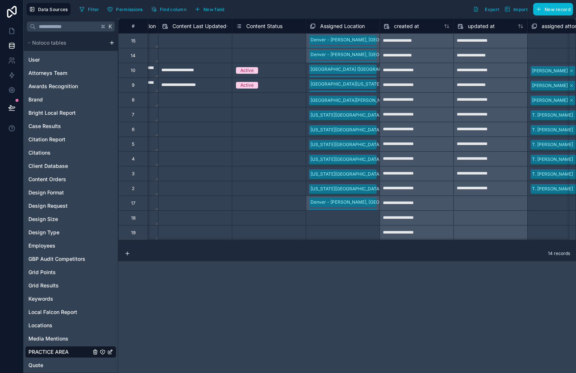
click at [377, 201] on div "Denver - Downing, CO Colorado Springs, CO Greeley, CO Grand Junction, CO Fort C…" at bounding box center [343, 203] width 74 height 15
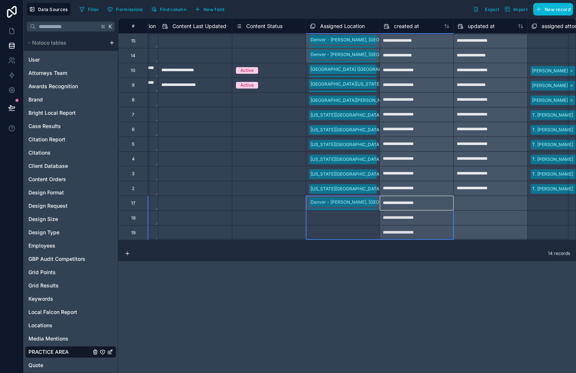
drag, startPoint x: 381, startPoint y: 210, endPoint x: 376, endPoint y: 214, distance: 5.8
click at [372, 203] on div "Denver - Downing, CO Colorado Springs, CO Greeley, CO Grand Junction, CO Fort C…" at bounding box center [343, 203] width 74 height 15
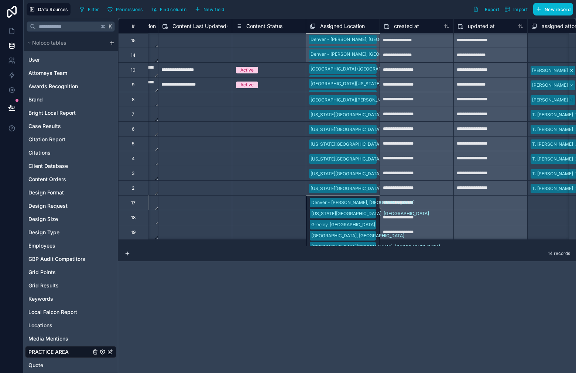
drag, startPoint x: 379, startPoint y: 209, endPoint x: 376, endPoint y: 237, distance: 27.9
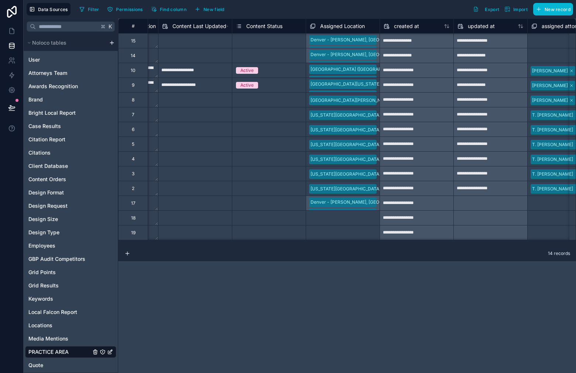
click at [393, 259] on div "14 records" at bounding box center [347, 254] width 458 height 15
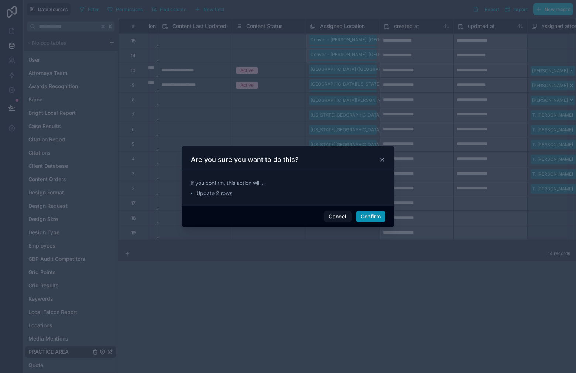
click at [372, 218] on button "Confirm" at bounding box center [371, 217] width 30 height 12
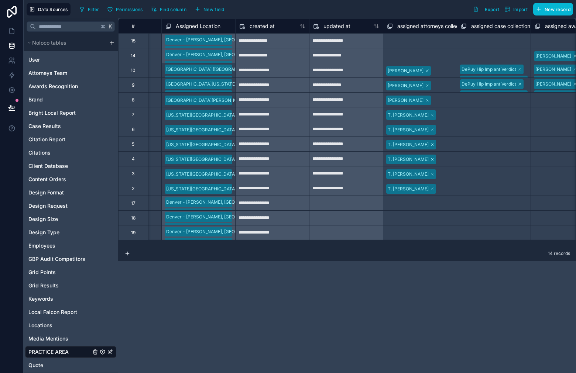
scroll to position [0, 1389]
click at [413, 51] on div "Select a assigned attorneys collection" at bounding box center [419, 56] width 66 height 12
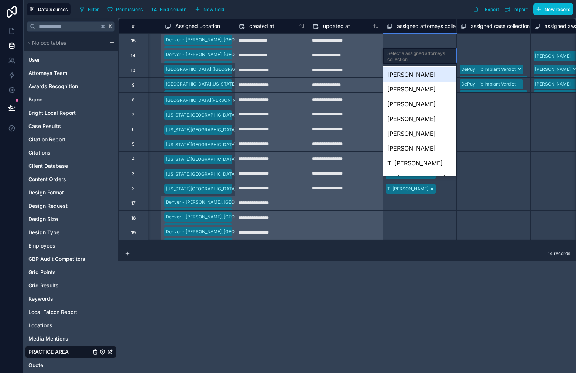
click at [413, 51] on div "Select a assigned attorneys collection" at bounding box center [419, 57] width 65 height 12
click at [451, 271] on div "**********" at bounding box center [347, 195] width 458 height 355
click at [426, 137] on div "[PERSON_NAME]" at bounding box center [419, 133] width 73 height 15
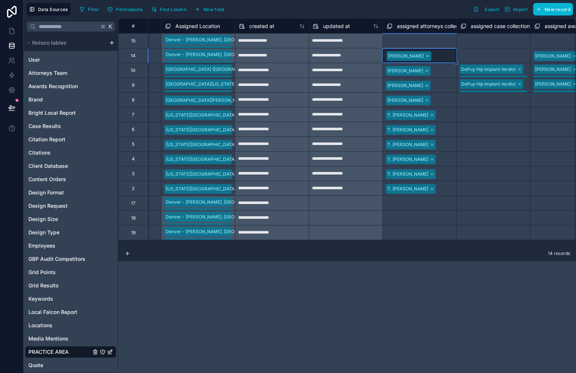
click at [427, 39] on div "Select a assigned attorneys collection" at bounding box center [419, 41] width 66 height 12
click at [427, 39] on div "Select a assigned attorneys collection" at bounding box center [419, 42] width 65 height 12
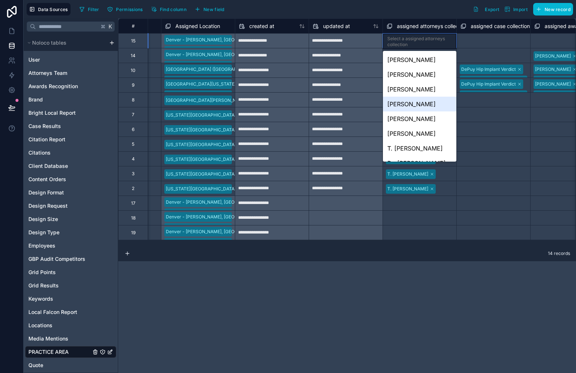
click at [436, 105] on div "[PERSON_NAME]" at bounding box center [419, 104] width 73 height 15
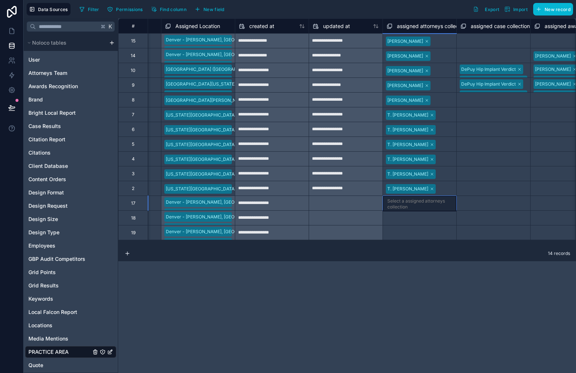
click at [415, 206] on div "Select a assigned attorneys collection" at bounding box center [419, 204] width 65 height 12
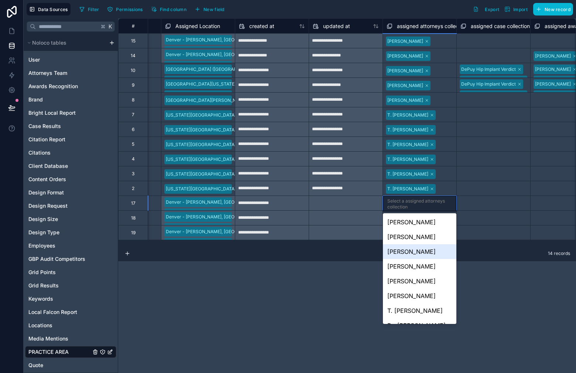
click at [433, 247] on div "[PERSON_NAME]" at bounding box center [419, 251] width 73 height 15
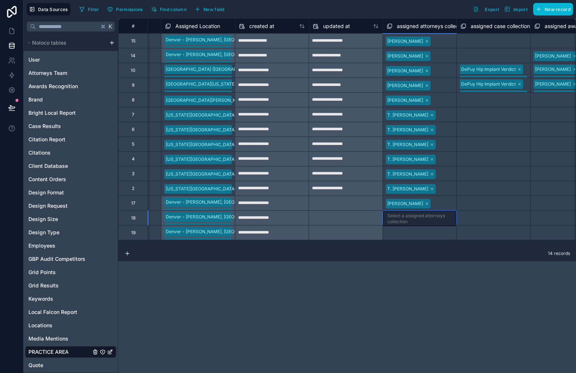
click at [422, 214] on div "Select a assigned attorneys collection" at bounding box center [419, 219] width 65 height 12
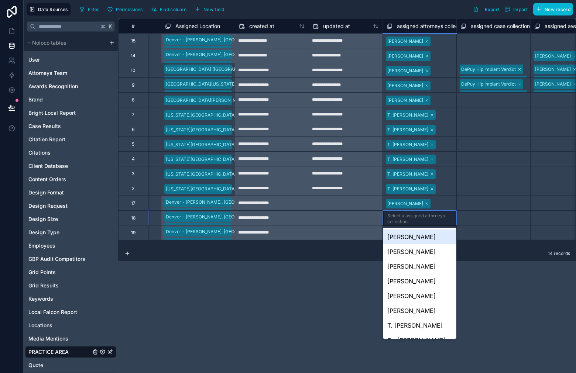
click at [426, 212] on div "Select a assigned attorneys collection" at bounding box center [419, 219] width 73 height 16
click at [424, 247] on div "[PERSON_NAME]" at bounding box center [419, 251] width 73 height 15
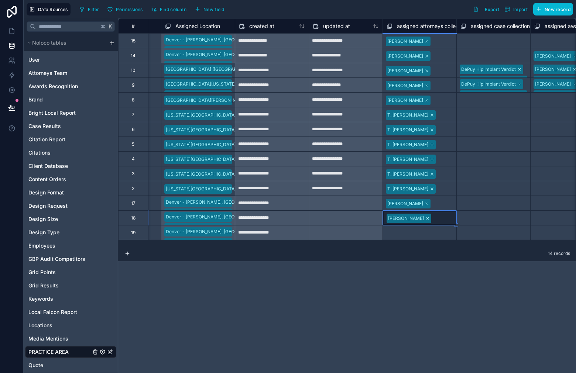
click at [425, 232] on div "Select a assigned attorneys collection" at bounding box center [419, 233] width 66 height 12
click at [425, 232] on div "Select a assigned attorneys collection" at bounding box center [419, 234] width 65 height 12
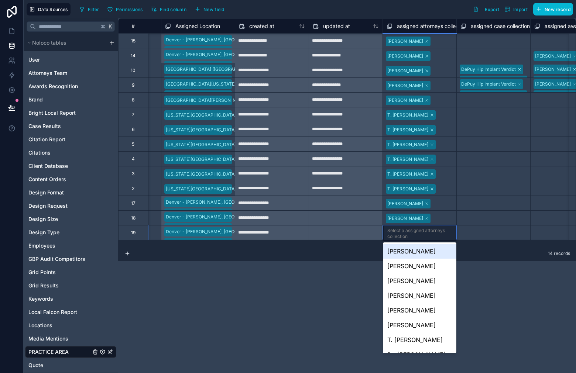
click at [424, 252] on div "[PERSON_NAME]" at bounding box center [419, 251] width 73 height 15
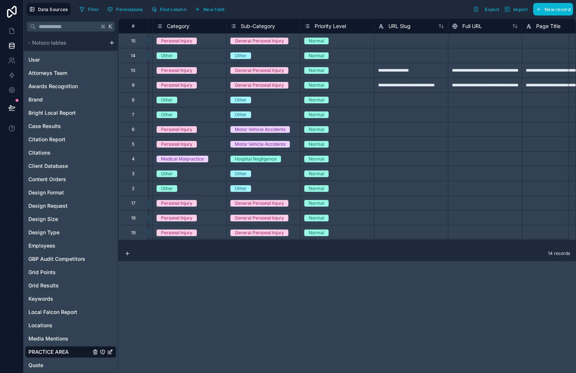
scroll to position [0, 0]
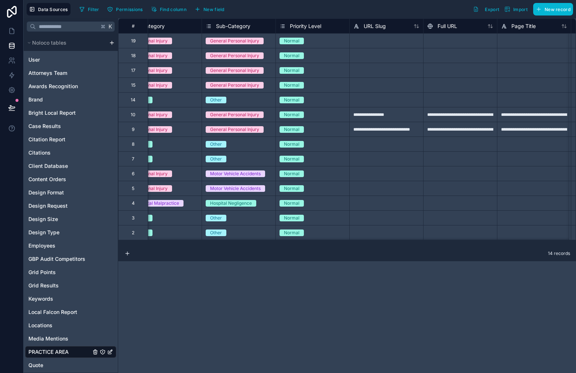
scroll to position [0, 82]
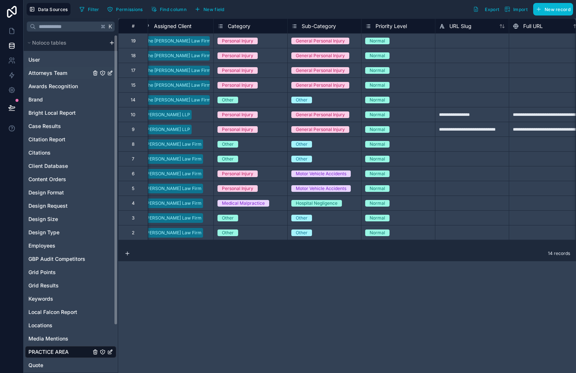
click at [49, 75] on span "Attorneys Team" at bounding box center [47, 72] width 39 height 7
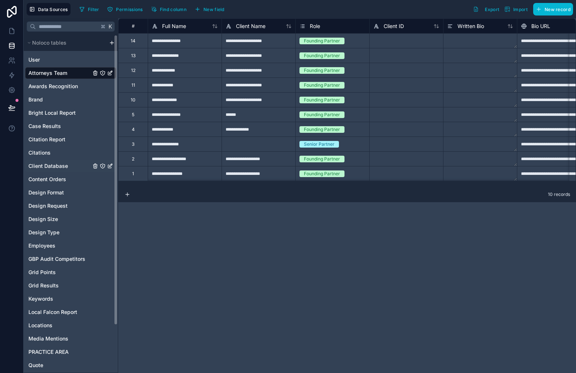
click at [51, 167] on span "Client Database" at bounding box center [47, 165] width 39 height 7
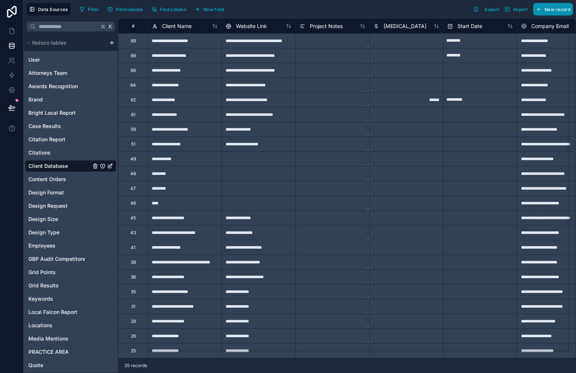
click at [555, 5] on button "New record" at bounding box center [553, 9] width 40 height 13
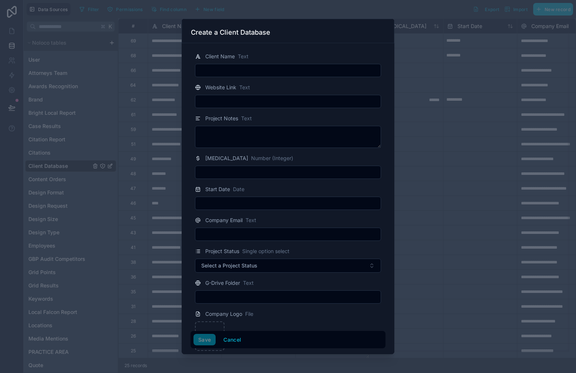
click at [243, 75] on input "text" at bounding box center [287, 70] width 185 height 10
paste input "**********"
type input "**********"
click at [274, 92] on div "Website Link Text" at bounding box center [287, 95] width 195 height 25
click at [265, 104] on input "text" at bounding box center [287, 101] width 185 height 10
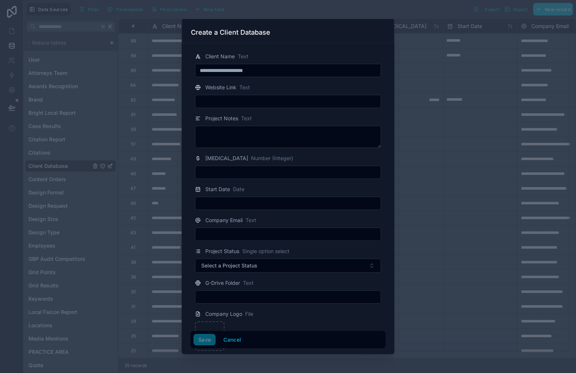
click at [286, 83] on div "Website Link Text" at bounding box center [288, 87] width 186 height 9
click at [257, 103] on input "text" at bounding box center [287, 101] width 185 height 10
paste input "**********"
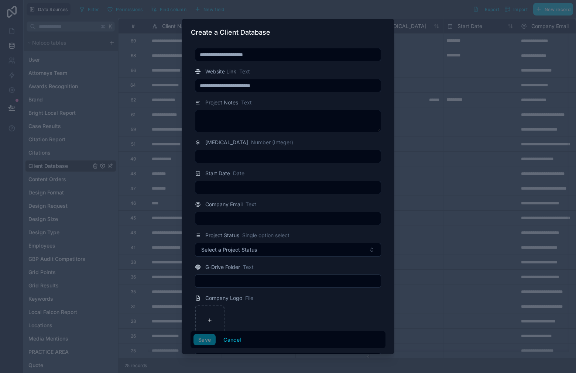
scroll to position [16, 0]
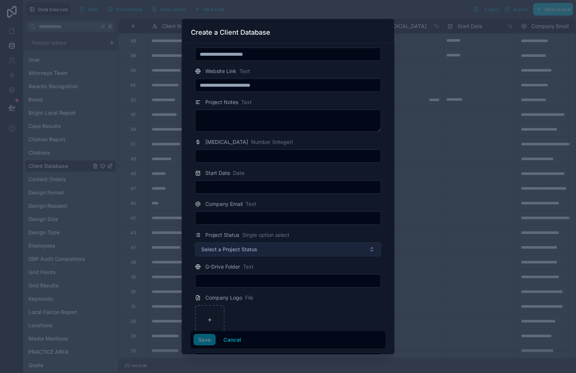
type input "**********"
click at [300, 245] on button "Select a Project Status" at bounding box center [288, 249] width 186 height 14
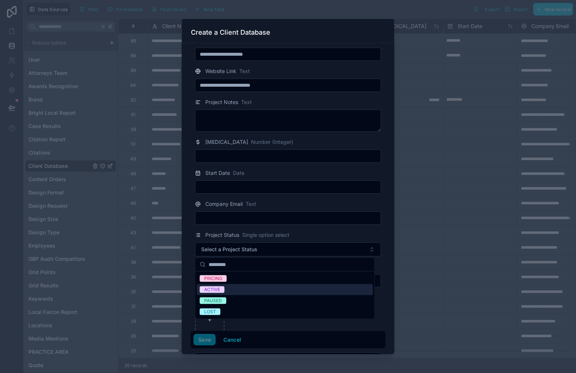
click at [266, 290] on div "ACTIVE" at bounding box center [285, 289] width 176 height 11
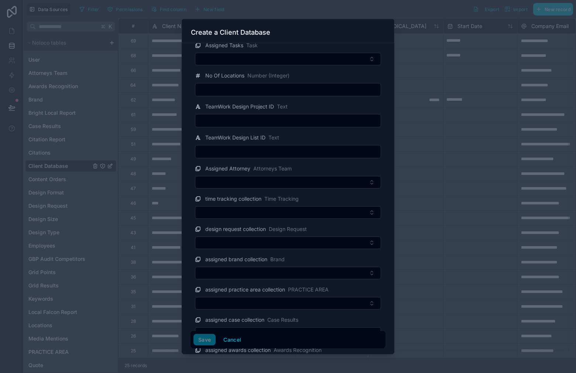
scroll to position [424, 0]
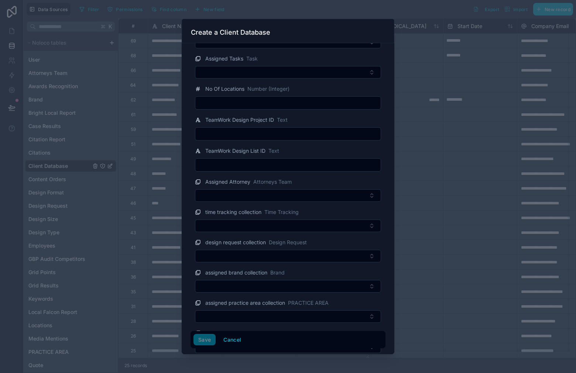
click at [273, 135] on input "text" at bounding box center [287, 134] width 185 height 10
paste input "**********"
type input "**********"
click at [300, 166] on input "text" at bounding box center [287, 165] width 185 height 10
click at [298, 138] on input "**********" at bounding box center [287, 134] width 185 height 10
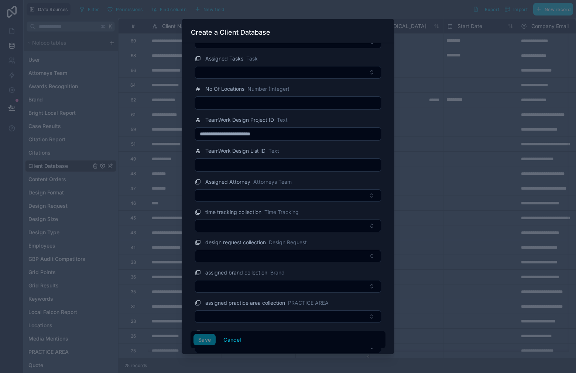
click at [297, 136] on input "**********" at bounding box center [287, 134] width 185 height 10
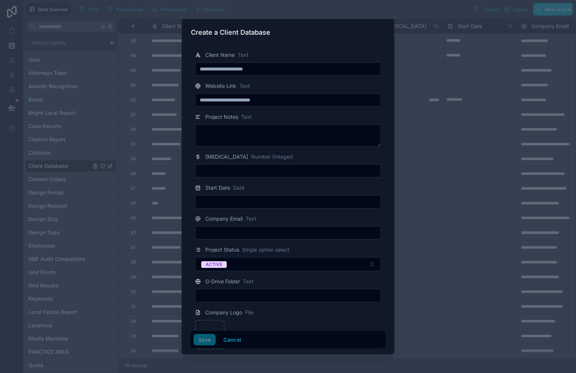
scroll to position [0, 0]
click at [285, 73] on input "**********" at bounding box center [287, 70] width 185 height 10
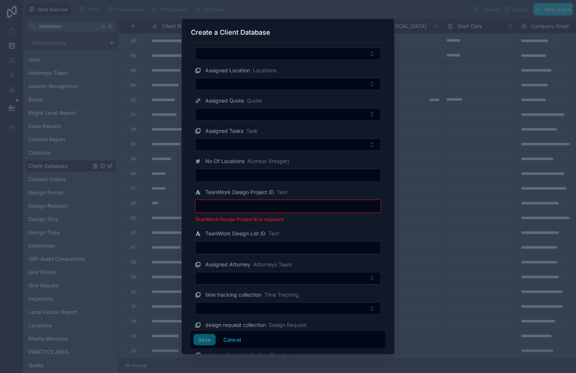
scroll to position [352, 0]
click at [268, 209] on input "text" at bounding box center [287, 206] width 185 height 10
paste input "**********"
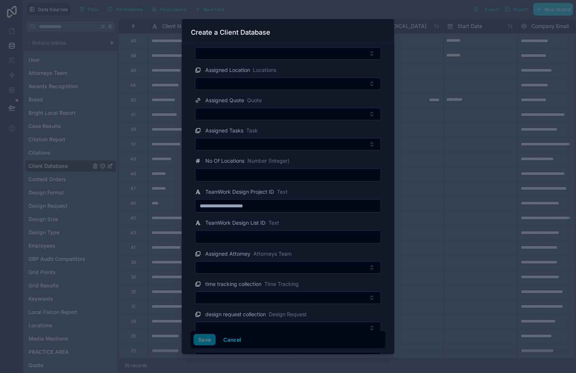
drag, startPoint x: 220, startPoint y: 206, endPoint x: 224, endPoint y: 212, distance: 7.6
click at [220, 206] on input "**********" at bounding box center [287, 206] width 185 height 10
click at [233, 208] on input "**********" at bounding box center [287, 206] width 185 height 10
click at [275, 205] on input "**********" at bounding box center [287, 206] width 185 height 10
type input "**********"
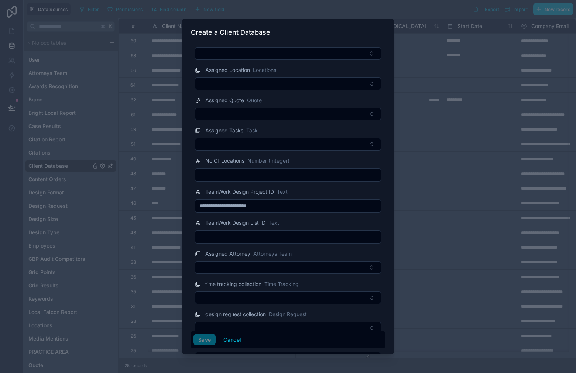
click at [224, 238] on input "text" at bounding box center [287, 237] width 185 height 10
paste input "**********"
drag, startPoint x: 221, startPoint y: 238, endPoint x: 225, endPoint y: 253, distance: 15.4
click at [221, 238] on input "**********" at bounding box center [287, 237] width 185 height 10
click at [233, 238] on input "**********" at bounding box center [287, 237] width 185 height 10
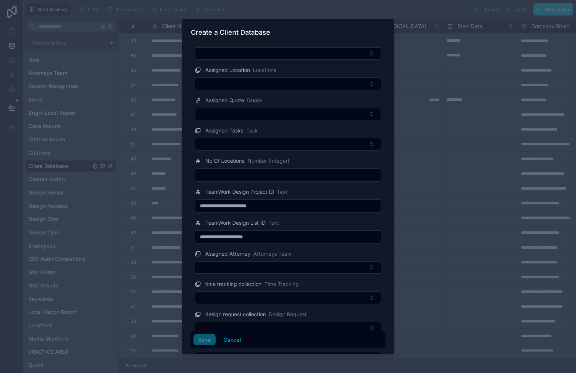
click at [289, 234] on input "**********" at bounding box center [287, 237] width 185 height 10
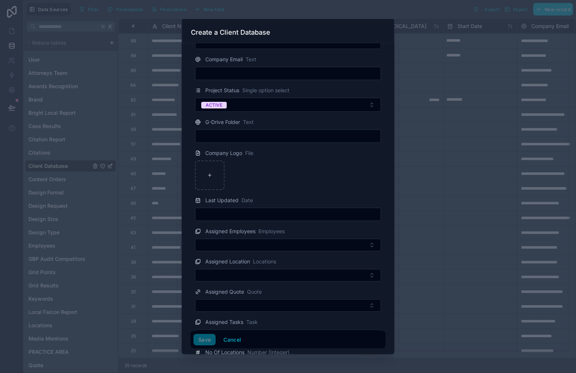
scroll to position [0, 0]
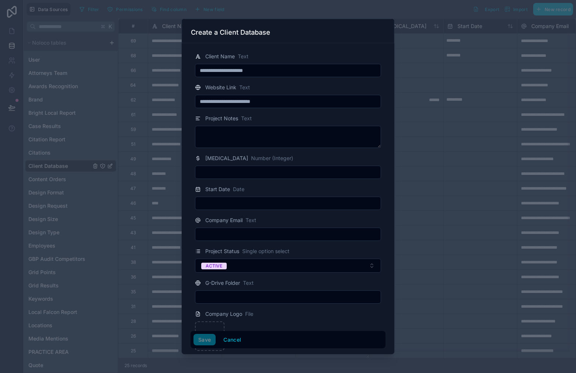
type input "**********"
click at [257, 231] on input "text" at bounding box center [287, 234] width 185 height 10
drag, startPoint x: 210, startPoint y: 235, endPoint x: 219, endPoint y: 256, distance: 23.0
click at [210, 235] on input "**********" at bounding box center [287, 234] width 185 height 10
type input "**********"
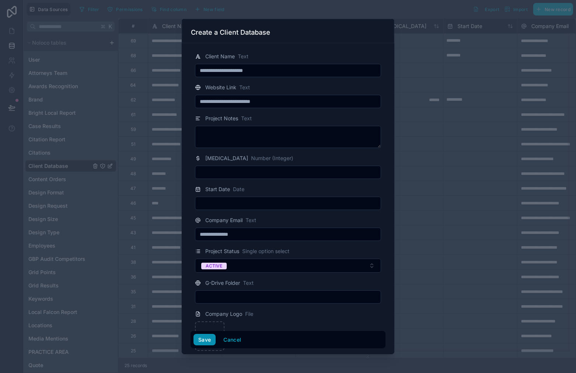
click at [204, 339] on button "Save" at bounding box center [204, 340] width 22 height 12
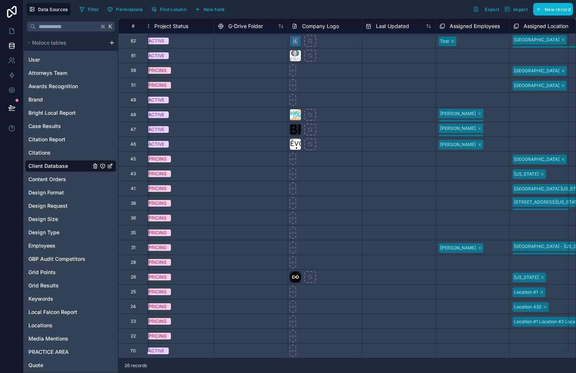
scroll to position [65, 448]
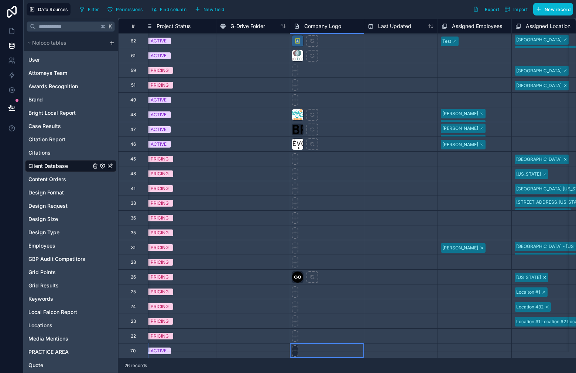
click at [293, 14] on icon at bounding box center [294, 11] width 5 height 5
type input "**********"
drag, startPoint x: 266, startPoint y: 360, endPoint x: 281, endPoint y: 359, distance: 14.4
click at [281, 359] on div "26 records" at bounding box center [347, 365] width 458 height 15
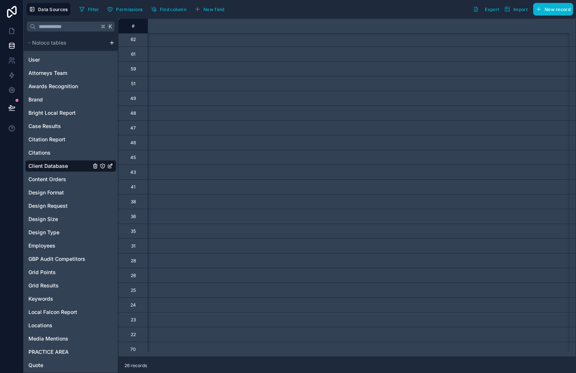
scroll to position [65, 0]
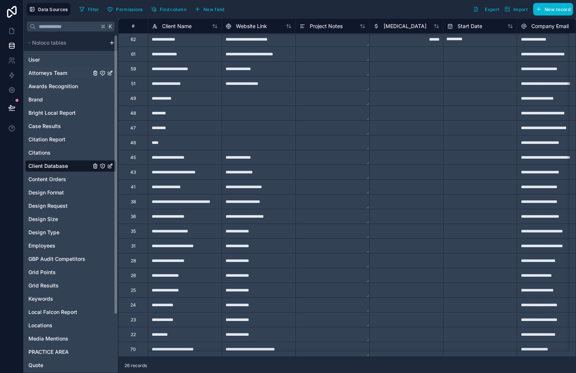
click at [43, 72] on span "Attorneys Team" at bounding box center [47, 72] width 39 height 7
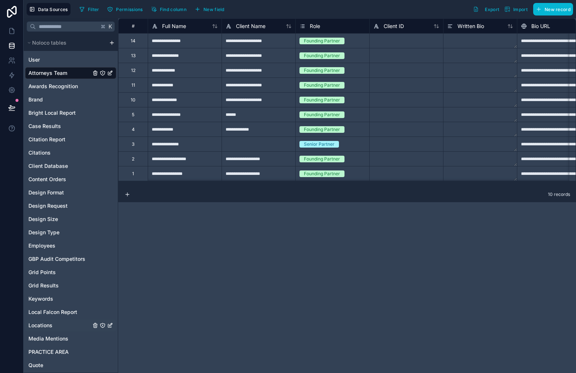
drag, startPoint x: 37, startPoint y: 319, endPoint x: 41, endPoint y: 321, distance: 4.6
click at [38, 321] on div "Locations" at bounding box center [70, 326] width 91 height 12
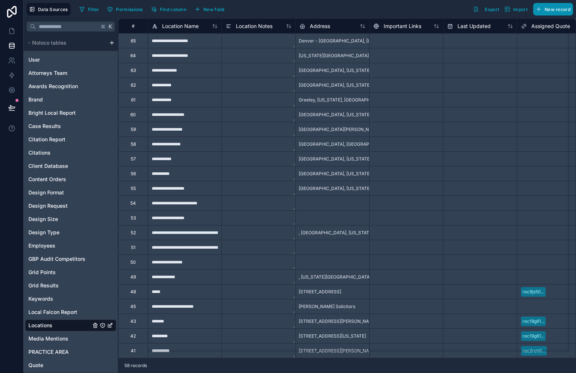
click at [551, 13] on button "New record" at bounding box center [553, 9] width 40 height 13
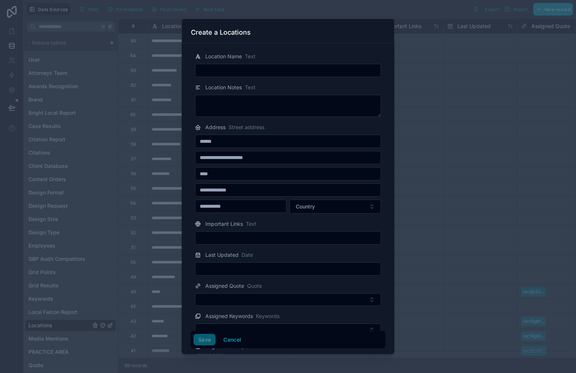
click at [283, 64] on div at bounding box center [288, 70] width 186 height 13
click at [285, 69] on input "text" at bounding box center [287, 70] width 185 height 10
paste input "**********"
drag, startPoint x: 209, startPoint y: 65, endPoint x: 176, endPoint y: 68, distance: 33.0
click at [175, 67] on div "**********" at bounding box center [288, 186] width 576 height 373
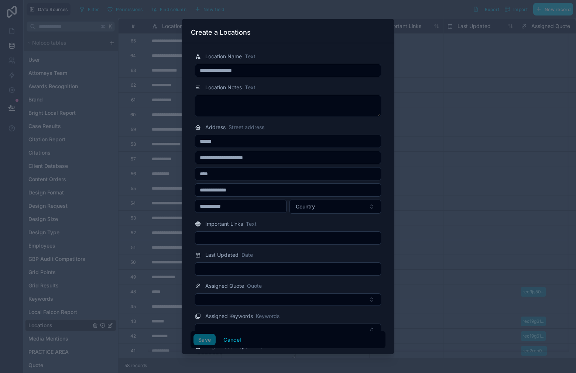
type input "**********"
click at [231, 170] on input "text" at bounding box center [287, 174] width 185 height 10
paste input "**********"
drag, startPoint x: 249, startPoint y: 174, endPoint x: 235, endPoint y: 179, distance: 14.9
click at [230, 176] on input "**********" at bounding box center [287, 174] width 185 height 10
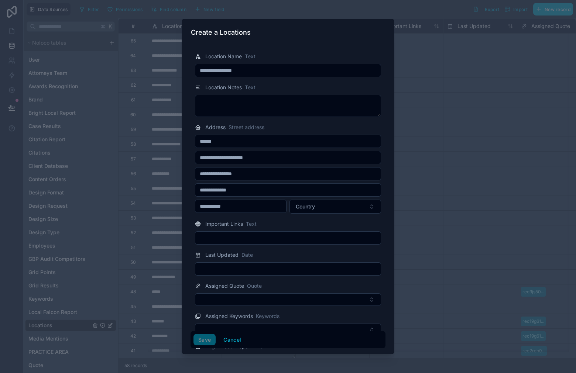
click at [230, 174] on input "**********" at bounding box center [287, 174] width 185 height 10
drag, startPoint x: 245, startPoint y: 174, endPoint x: 240, endPoint y: 186, distance: 12.6
click at [230, 176] on input "**********" at bounding box center [287, 174] width 185 height 10
type input "**********"
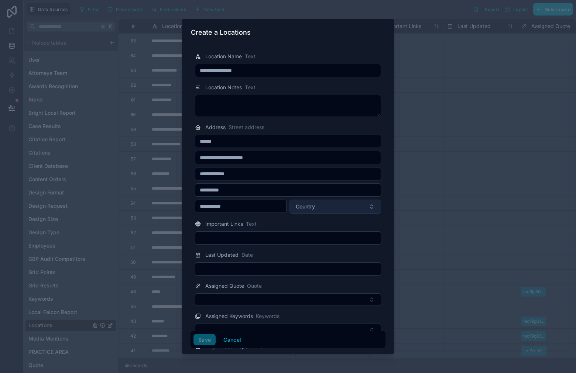
click at [300, 206] on span "Country" at bounding box center [305, 206] width 19 height 7
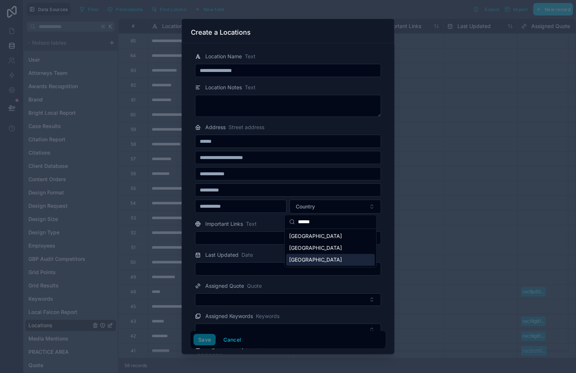
type input "******"
click at [323, 261] on div "[GEOGRAPHIC_DATA]" at bounding box center [330, 260] width 89 height 12
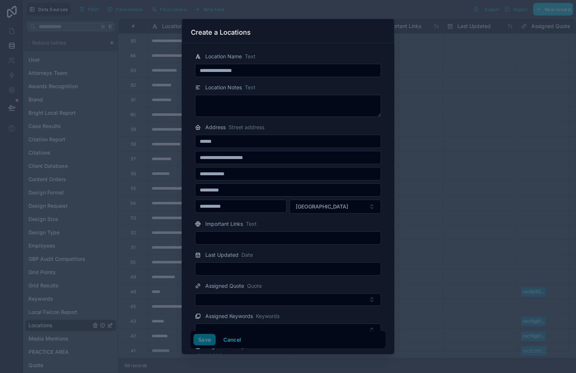
click at [302, 223] on div "Important Links Text" at bounding box center [288, 224] width 186 height 9
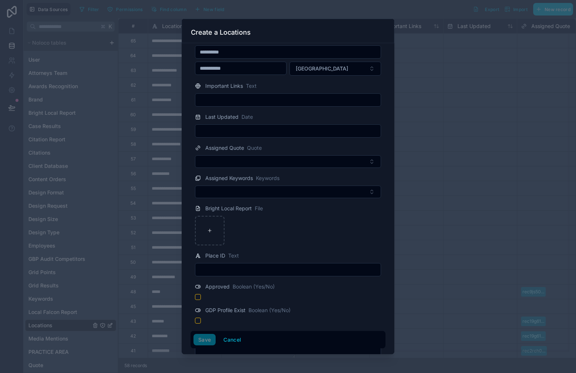
scroll to position [142, 0]
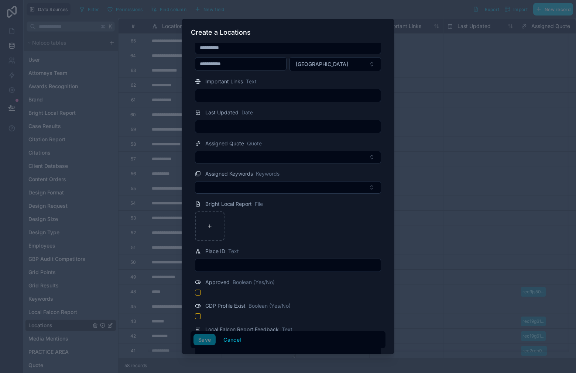
click at [259, 266] on input "text" at bounding box center [287, 265] width 185 height 10
paste input "**********"
click at [220, 266] on input "**********" at bounding box center [287, 265] width 185 height 10
click at [235, 264] on input "**********" at bounding box center [287, 265] width 185 height 10
click at [253, 264] on input "**********" at bounding box center [287, 265] width 185 height 10
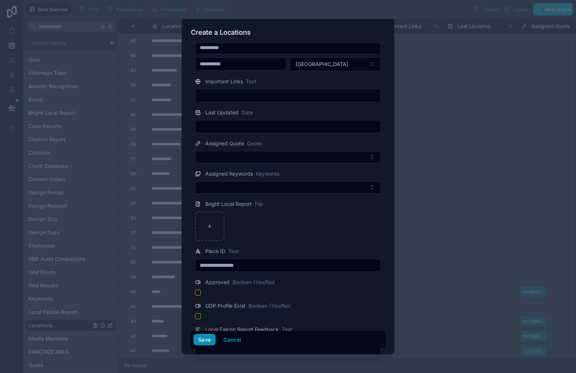
type input "**********"
drag, startPoint x: 209, startPoint y: 338, endPoint x: 212, endPoint y: 334, distance: 5.2
click at [209, 338] on button "Save" at bounding box center [204, 340] width 22 height 12
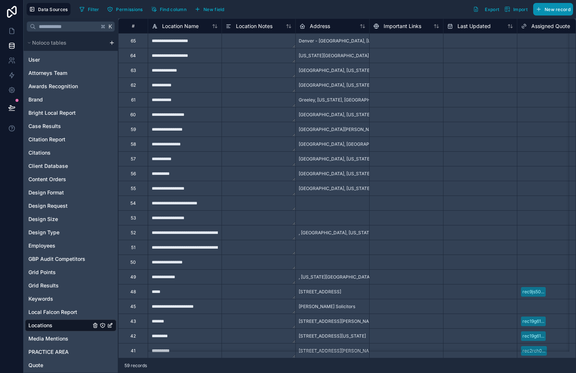
click at [547, 11] on span "New record" at bounding box center [557, 10] width 26 height 6
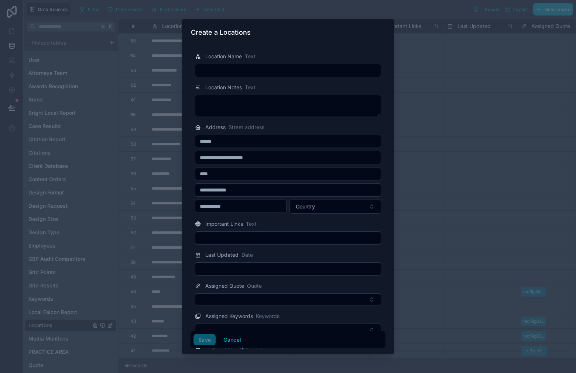
click at [255, 74] on input "text" at bounding box center [287, 70] width 185 height 10
paste input "**********"
type input "**********"
click at [256, 176] on input "text" at bounding box center [287, 174] width 185 height 10
paste input "**********"
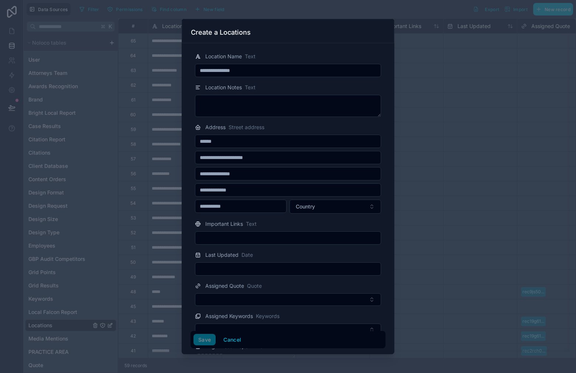
drag, startPoint x: 256, startPoint y: 169, endPoint x: 242, endPoint y: 172, distance: 14.3
click at [242, 172] on input "**********" at bounding box center [287, 174] width 185 height 10
click at [249, 175] on input "**********" at bounding box center [287, 174] width 185 height 10
type input "**********"
click at [264, 205] on input "text" at bounding box center [240, 206] width 91 height 10
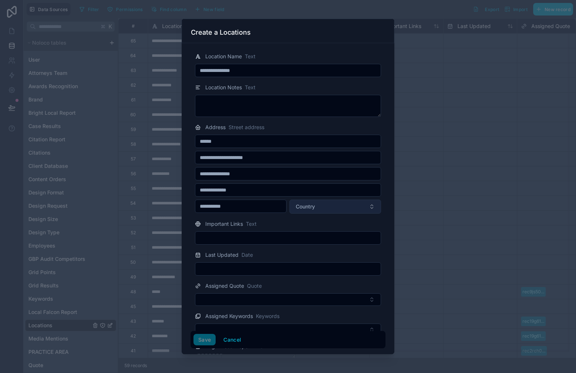
click at [292, 210] on button "Country" at bounding box center [335, 207] width 92 height 14
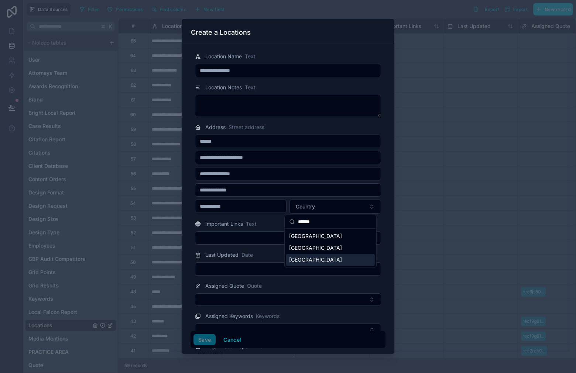
type input "******"
click at [320, 256] on div "United States" at bounding box center [330, 260] width 89 height 12
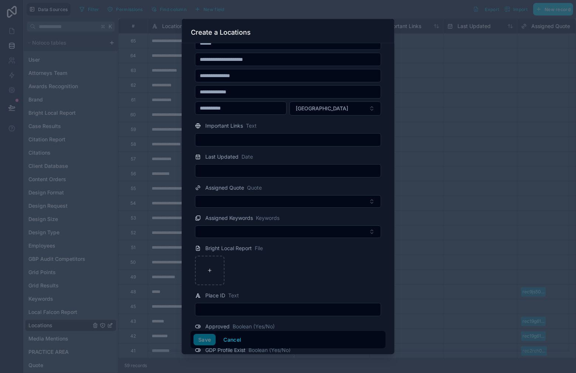
scroll to position [99, 0]
click at [252, 304] on input "text" at bounding box center [287, 309] width 185 height 10
paste input "**********"
drag, startPoint x: 233, startPoint y: 310, endPoint x: 238, endPoint y: 313, distance: 6.5
click at [233, 310] on input "**********" at bounding box center [287, 309] width 185 height 10
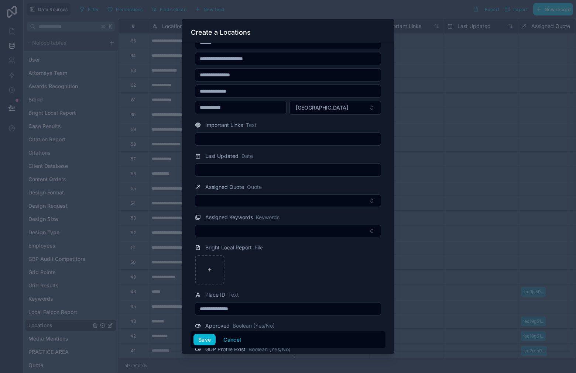
click at [267, 309] on input "**********" at bounding box center [287, 309] width 185 height 10
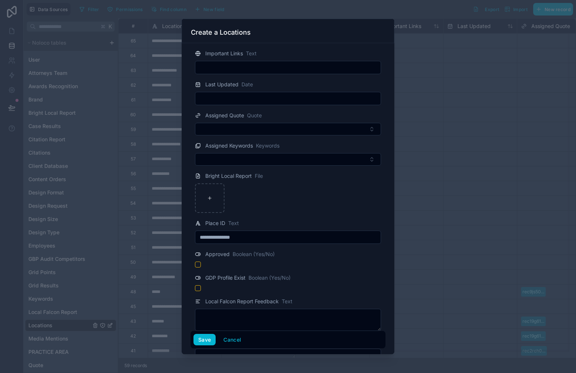
scroll to position [171, 0]
type input "**********"
click at [209, 340] on button "Save" at bounding box center [204, 340] width 22 height 12
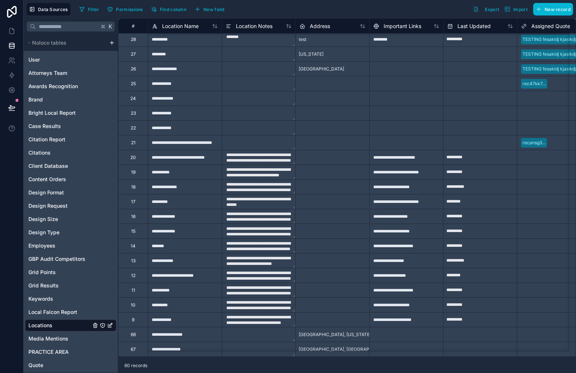
scroll to position [451, 0]
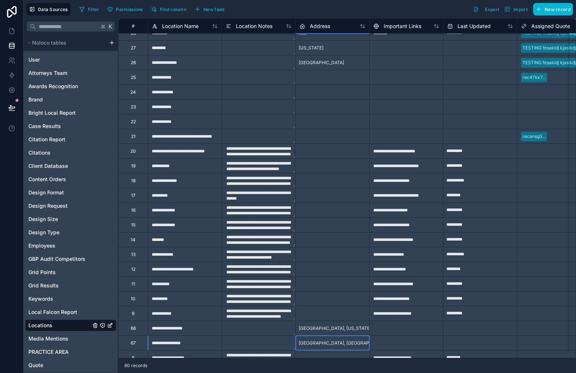
click at [320, 347] on div "Los Angeles, CA , United States" at bounding box center [370, 343] width 148 height 12
click at [323, 345] on span "Los Angeles, CA , United States" at bounding box center [370, 343] width 142 height 6
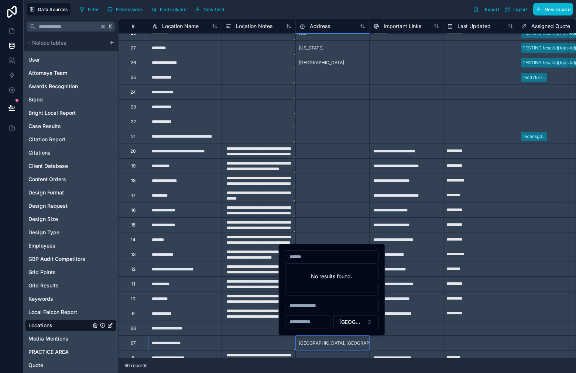
click at [329, 307] on input "text" at bounding box center [331, 305] width 93 height 10
drag, startPoint x: 341, startPoint y: 289, endPoint x: 320, endPoint y: 289, distance: 20.7
click at [320, 289] on input "**********" at bounding box center [331, 289] width 93 height 10
type input "**********"
click at [335, 304] on input "text" at bounding box center [331, 305] width 93 height 10
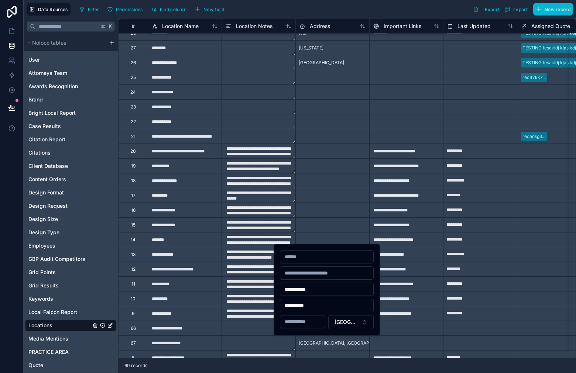
type input "**********"
click at [420, 343] on div at bounding box center [406, 342] width 74 height 15
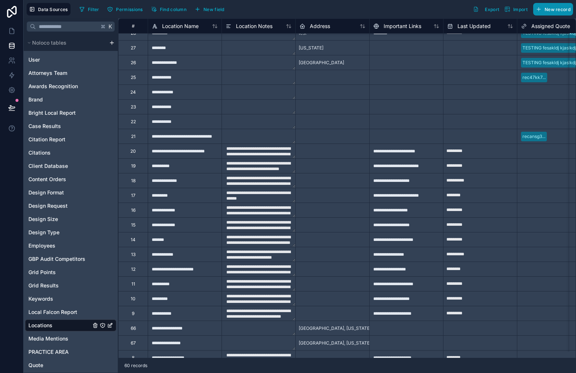
click at [552, 8] on span "New record" at bounding box center [557, 10] width 26 height 6
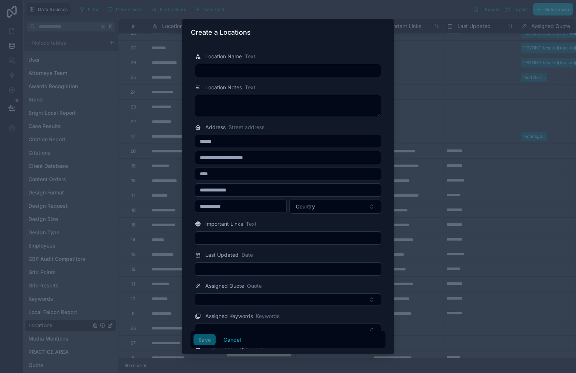
drag, startPoint x: 242, startPoint y: 77, endPoint x: 244, endPoint y: 71, distance: 6.5
click at [244, 70] on input "text" at bounding box center [287, 70] width 185 height 10
paste input "**********"
type input "**********"
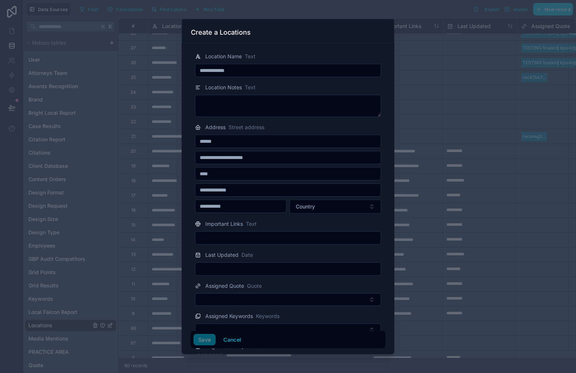
click at [242, 175] on input "text" at bounding box center [287, 174] width 185 height 10
paste input "**********"
drag, startPoint x: 247, startPoint y: 177, endPoint x: 242, endPoint y: 180, distance: 6.1
click at [221, 175] on input "**********" at bounding box center [287, 174] width 185 height 10
type input "*********"
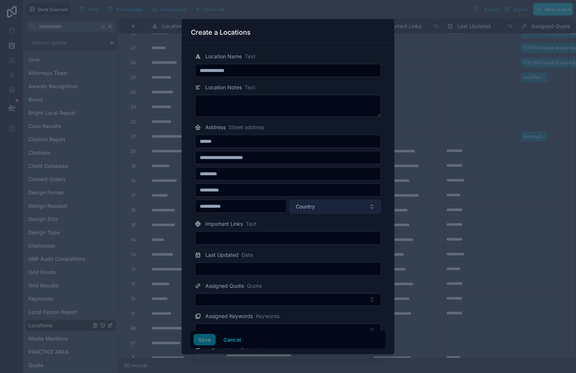
type input "**********"
click at [304, 208] on span "Country" at bounding box center [305, 206] width 19 height 7
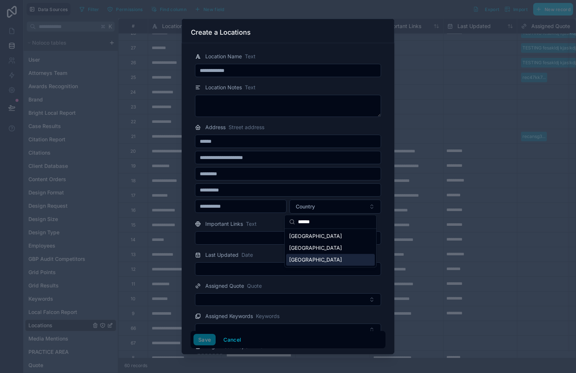
type input "******"
click at [322, 259] on div "United States" at bounding box center [330, 260] width 89 height 12
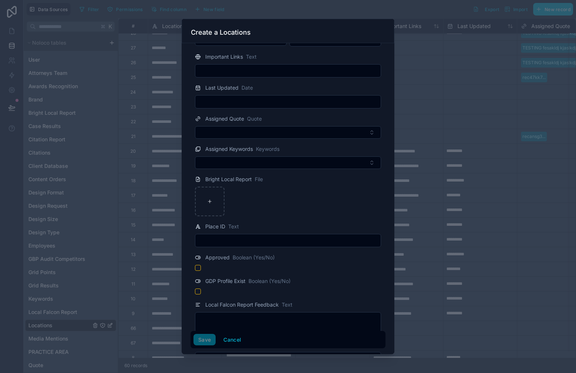
scroll to position [174, 0]
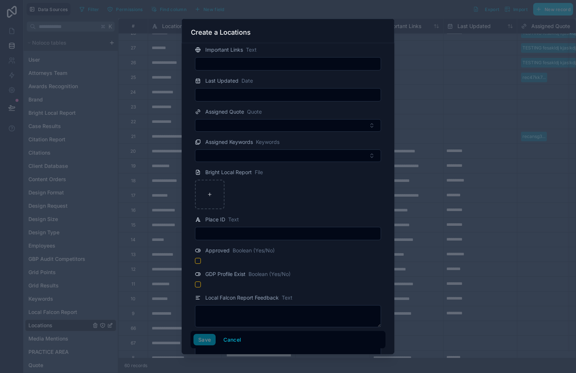
click at [264, 237] on input "text" at bounding box center [287, 233] width 185 height 10
paste input "**********"
click at [226, 232] on input "**********" at bounding box center [287, 233] width 185 height 10
click at [251, 236] on input "**********" at bounding box center [287, 233] width 185 height 10
type input "**********"
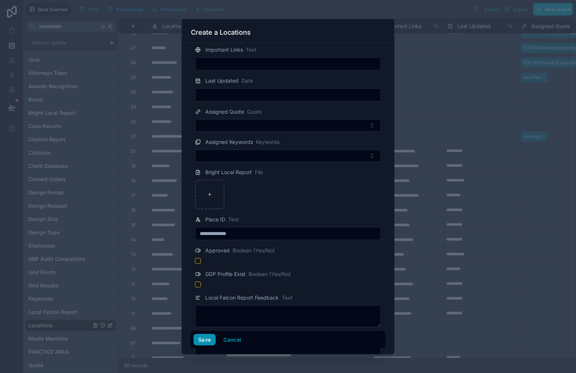
click at [204, 342] on button "Save" at bounding box center [204, 340] width 22 height 12
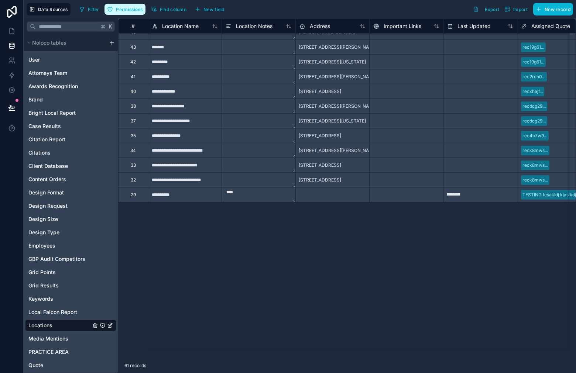
scroll to position [290, 0]
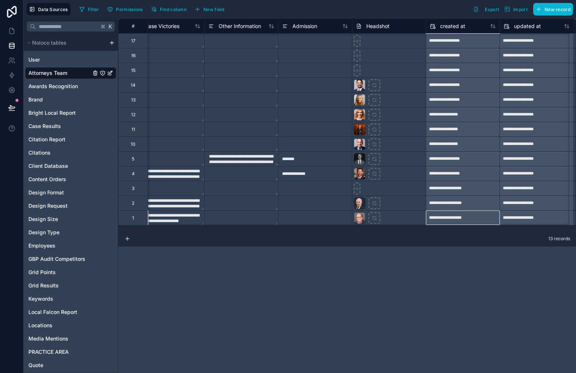
scroll to position [0, 2084]
click at [469, 225] on div "**********" at bounding box center [347, 124] width 458 height 213
click at [355, 44] on icon at bounding box center [356, 40] width 5 height 5
type input "**********"
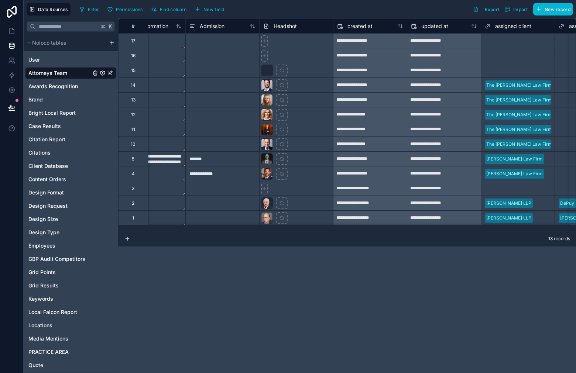
scroll to position [0, 2139]
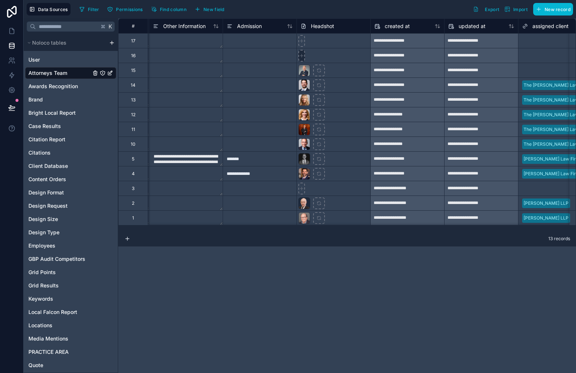
click at [301, 44] on icon at bounding box center [301, 40] width 5 height 5
click at [316, 72] on icon at bounding box center [318, 70] width 5 height 5
type input "**********"
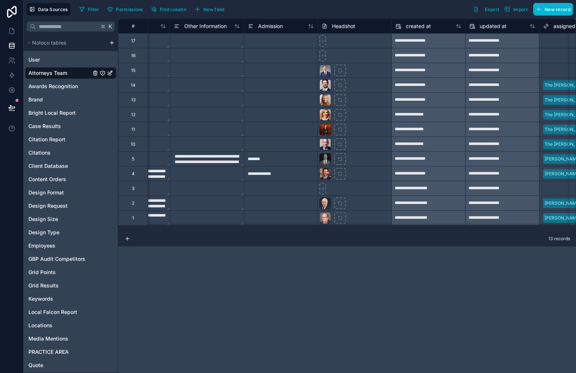
scroll to position [0, 2113]
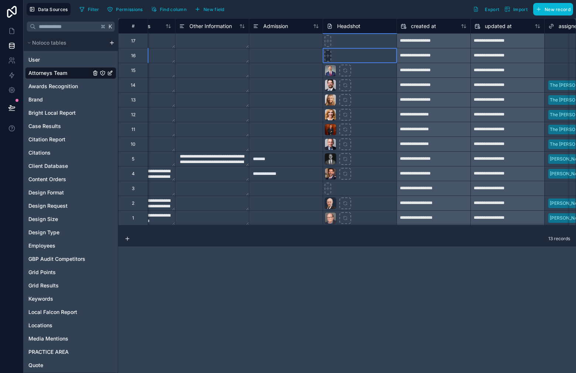
click at [327, 44] on icon at bounding box center [327, 40] width 5 height 5
type input "**********"
click at [328, 40] on icon at bounding box center [327, 40] width 5 height 5
type input "**********"
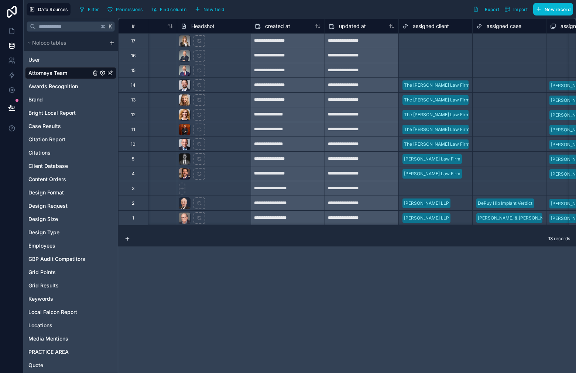
scroll to position [0, 2261]
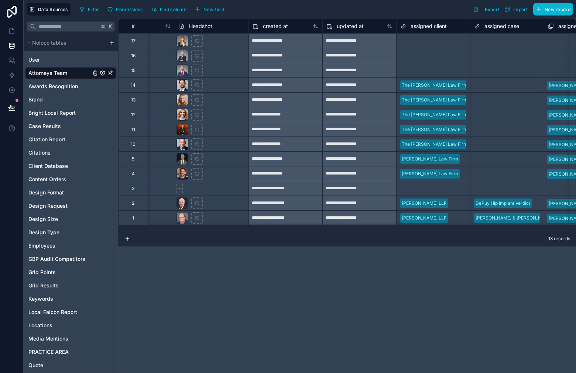
click at [416, 42] on div "Select a assigned client" at bounding box center [424, 41] width 49 height 6
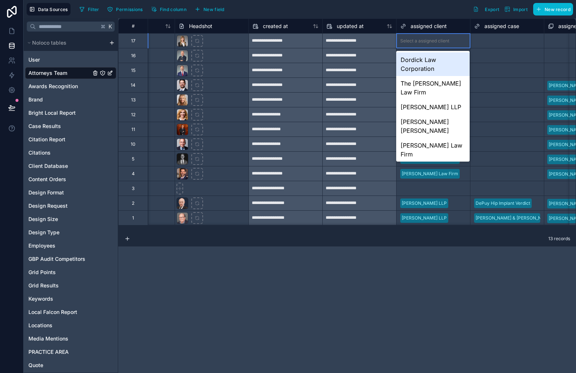
click at [431, 56] on div "Dordick Law Corporation" at bounding box center [432, 64] width 73 height 24
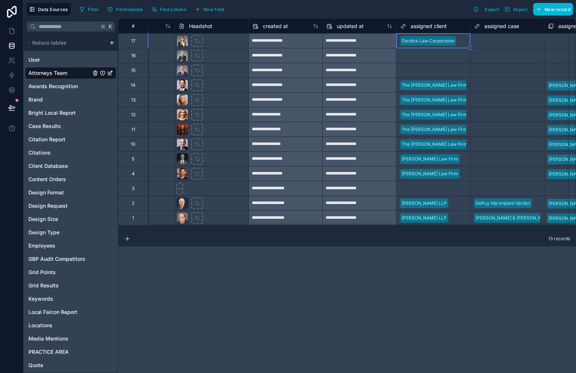
click at [426, 58] on div "Select a assigned client" at bounding box center [424, 56] width 49 height 6
click at [426, 60] on div "Select a assigned client" at bounding box center [432, 55] width 73 height 14
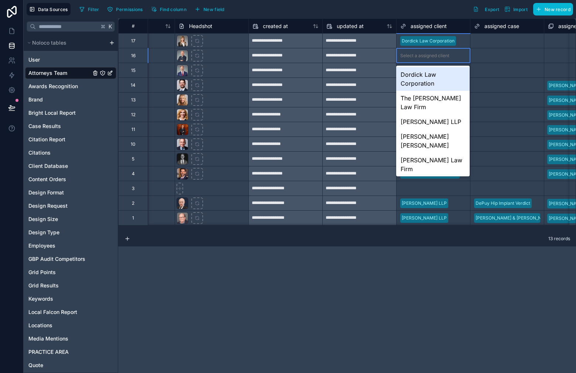
click at [423, 73] on div "Dordick Law Corporation" at bounding box center [432, 79] width 73 height 24
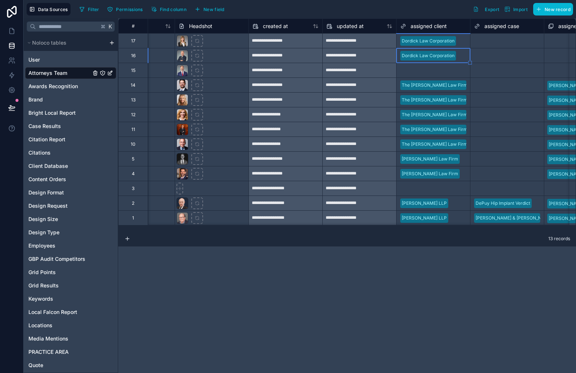
click at [428, 75] on div "Select a assigned client" at bounding box center [432, 70] width 73 height 14
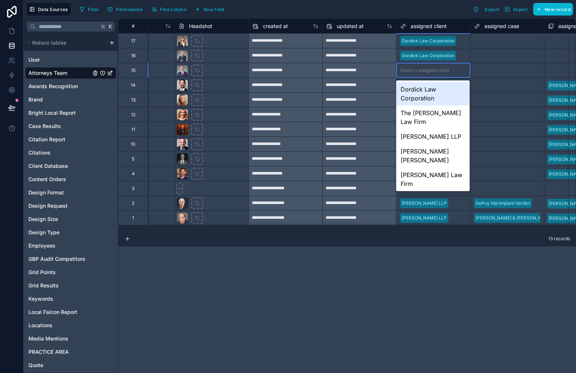
click at [428, 75] on div "Select a assigned client" at bounding box center [432, 70] width 73 height 14
click at [424, 89] on div "Dordick Law Corporation" at bounding box center [432, 94] width 73 height 24
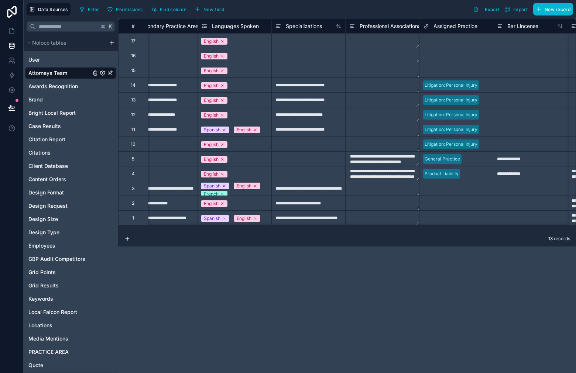
scroll to position [0, 1653]
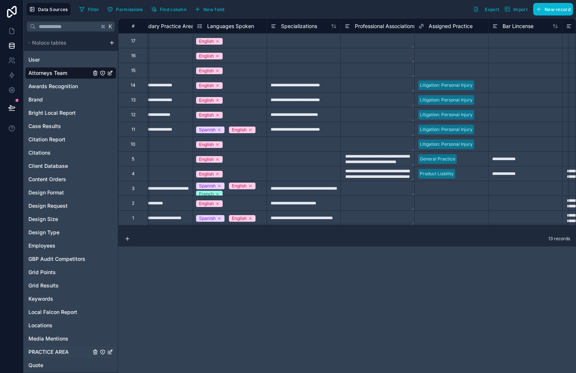
click at [46, 355] on span "PRACTICE AREA" at bounding box center [48, 351] width 40 height 7
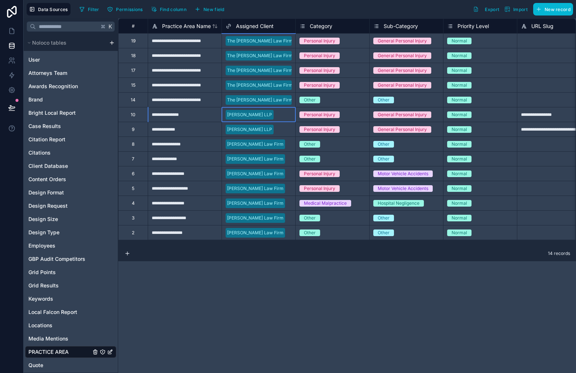
drag, startPoint x: 286, startPoint y: 113, endPoint x: 284, endPoint y: 124, distance: 10.5
click at [286, 113] on div "[PERSON_NAME] LLP" at bounding box center [258, 114] width 73 height 11
click at [281, 128] on div "[PERSON_NAME] LLP" at bounding box center [258, 129] width 73 height 11
click at [58, 74] on span "Attorneys Team" at bounding box center [47, 72] width 39 height 7
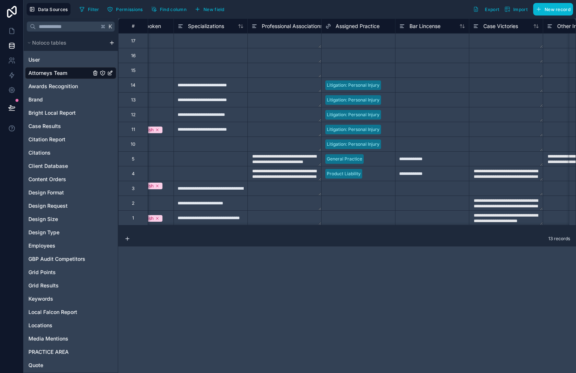
scroll to position [0, 1743]
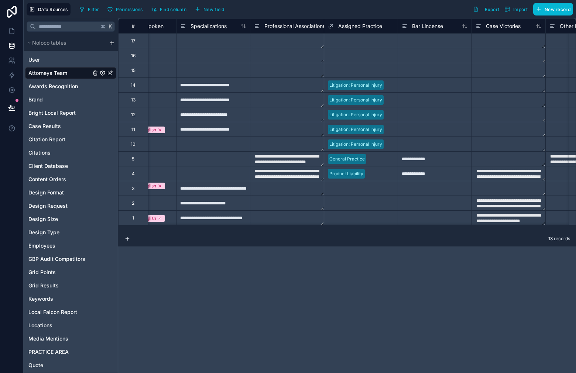
drag, startPoint x: 397, startPoint y: 231, endPoint x: 400, endPoint y: 229, distance: 4.0
click at [349, 237] on div "**********" at bounding box center [347, 195] width 458 height 355
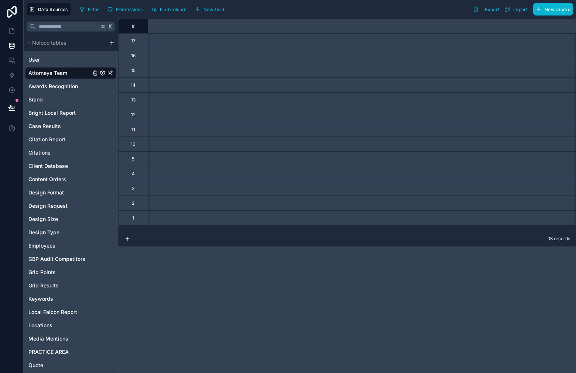
type input "**********"
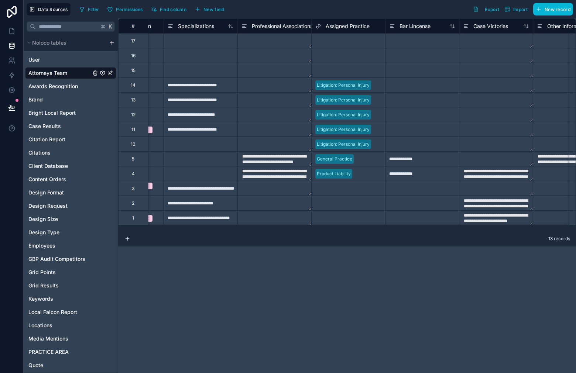
scroll to position [0, 1740]
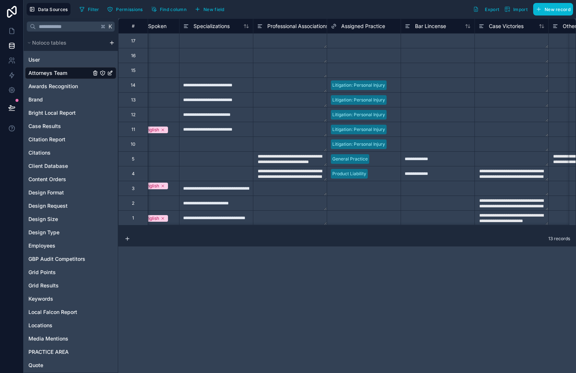
click at [354, 197] on div "Select a Assigned Practice" at bounding box center [363, 203] width 73 height 14
click at [355, 202] on div "Select a Assigned Practice" at bounding box center [359, 203] width 56 height 6
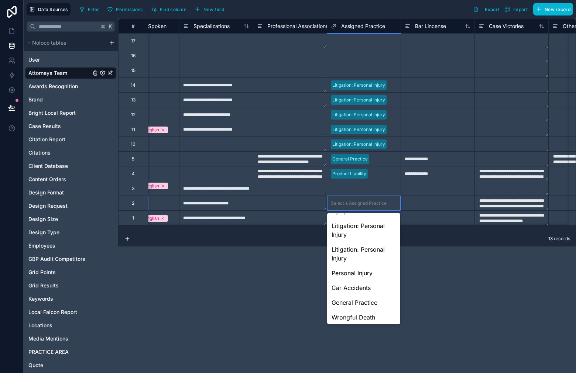
scroll to position [75, 0]
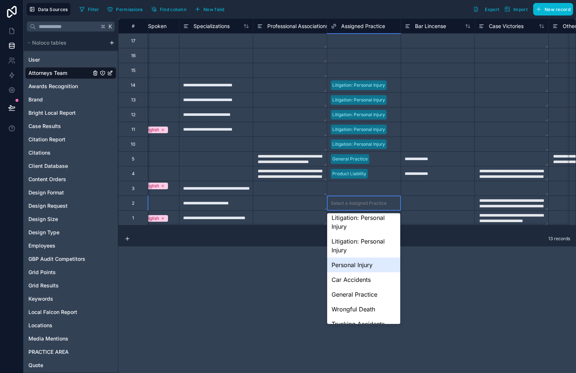
click at [366, 270] on div "Personal Injury" at bounding box center [363, 265] width 73 height 15
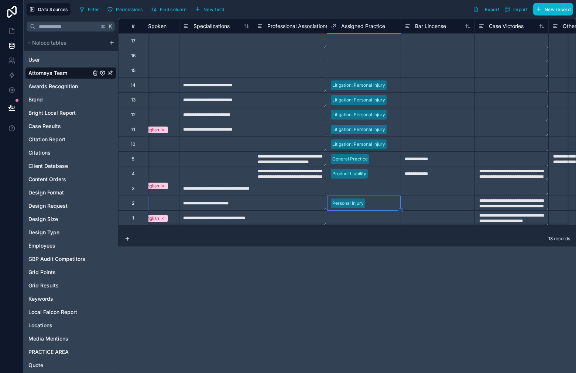
click at [362, 223] on div "Select a Assigned Practice" at bounding box center [363, 218] width 73 height 14
click at [361, 220] on div "Select a Assigned Practice" at bounding box center [359, 218] width 56 height 6
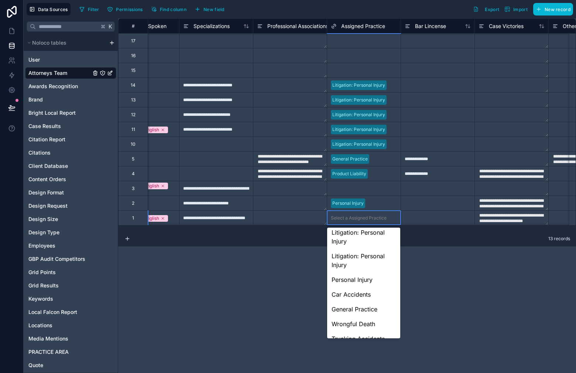
scroll to position [78, 0]
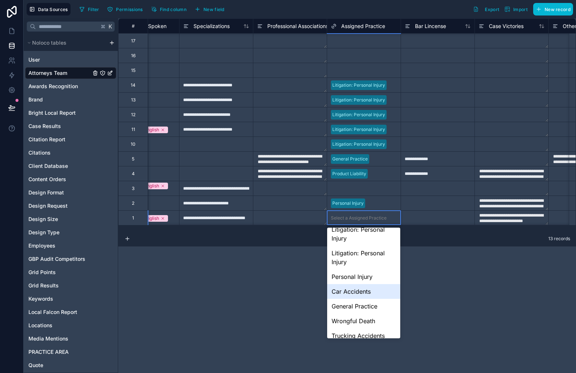
click at [377, 292] on div "Car Accidents" at bounding box center [363, 291] width 73 height 15
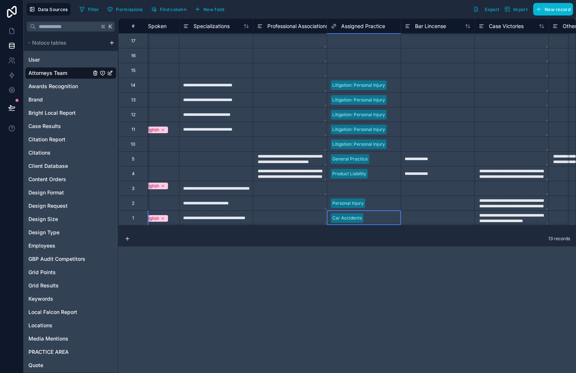
click at [401, 233] on div "13 records" at bounding box center [347, 239] width 458 height 15
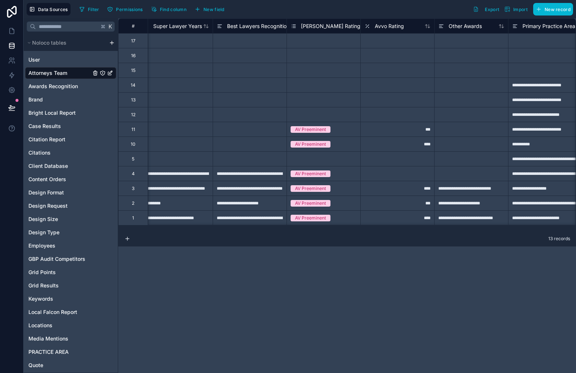
scroll to position [0, 0]
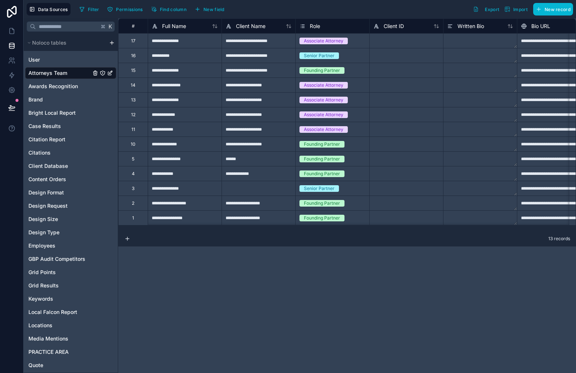
click at [272, 185] on div at bounding box center [258, 188] width 74 height 15
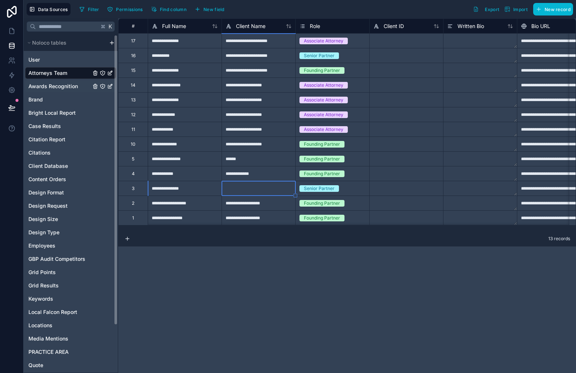
click at [58, 90] on span "Awards Recognition" at bounding box center [52, 86] width 49 height 7
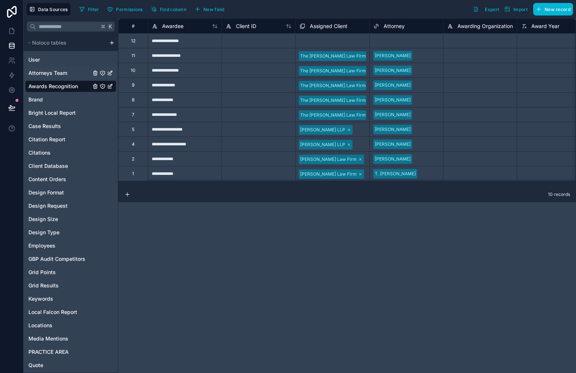
click at [47, 76] on span "Attorneys Team" at bounding box center [47, 72] width 39 height 7
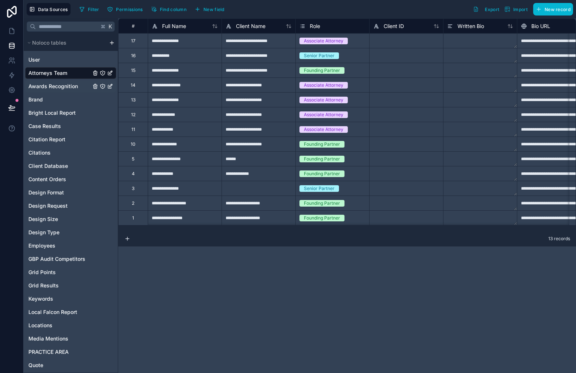
click at [64, 87] on span "Awards Recognition" at bounding box center [52, 86] width 49 height 7
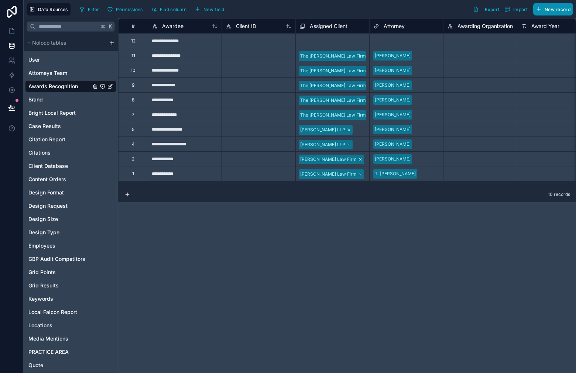
click at [555, 4] on button "New record" at bounding box center [553, 9] width 40 height 13
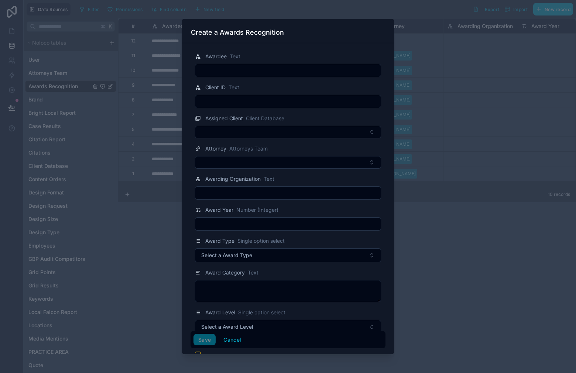
click at [272, 75] on input "text" at bounding box center [287, 70] width 185 height 10
paste input "**********"
type input "**********"
click at [205, 343] on button "Save" at bounding box center [204, 340] width 22 height 12
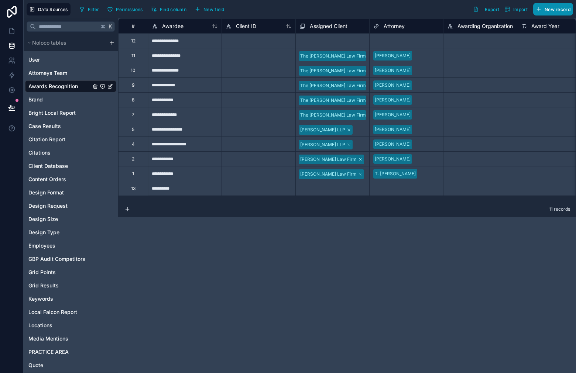
click at [549, 6] on button "New record" at bounding box center [553, 9] width 40 height 13
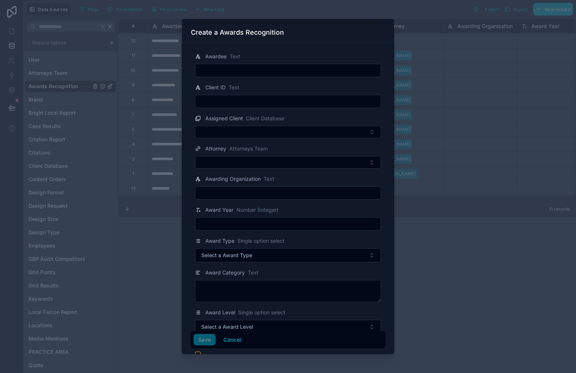
click at [316, 67] on input "text" at bounding box center [287, 70] width 185 height 10
paste input "**********"
type input "**********"
click at [204, 345] on button "Save" at bounding box center [204, 340] width 22 height 12
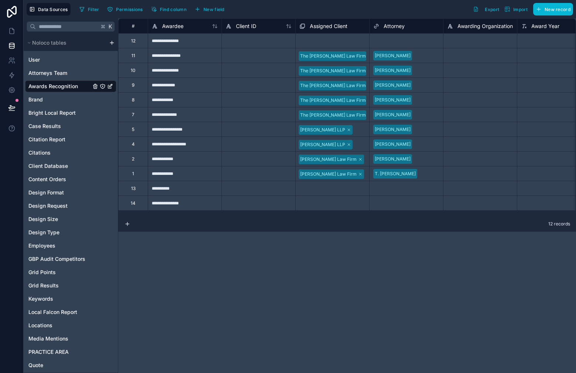
click at [330, 36] on div "Select a Assigned Client" at bounding box center [332, 41] width 73 height 14
click at [330, 36] on div "Select a Assigned Client" at bounding box center [332, 41] width 73 height 10
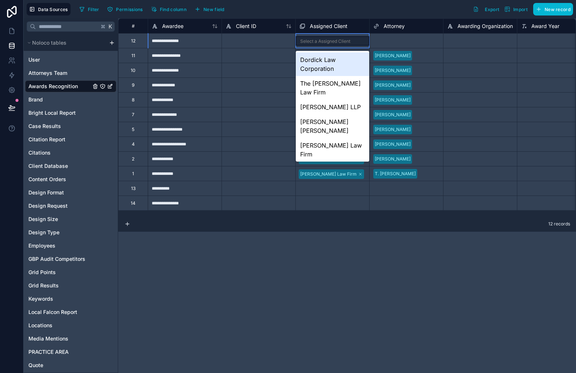
click at [328, 60] on div "Dordick Law Corporation" at bounding box center [332, 64] width 73 height 24
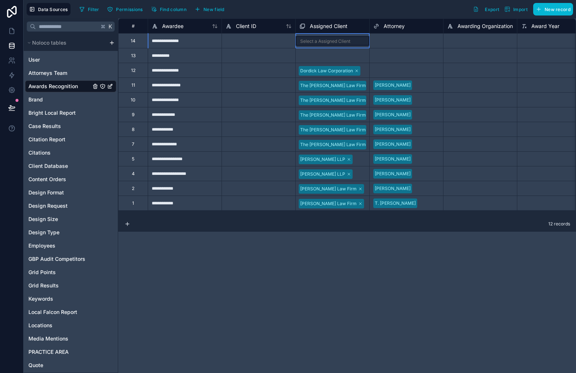
click at [337, 41] on div "Select a Assigned Client" at bounding box center [325, 41] width 50 height 6
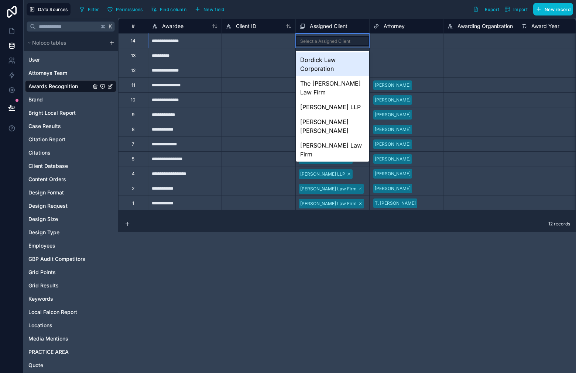
click at [328, 57] on div "Dordick Law Corporation" at bounding box center [332, 64] width 73 height 24
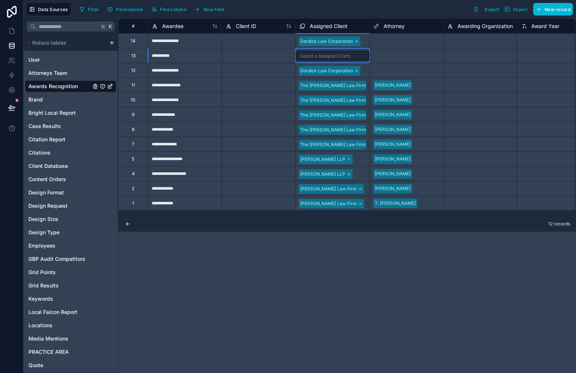
click at [328, 61] on div "Select a Assigned Client" at bounding box center [332, 55] width 73 height 14
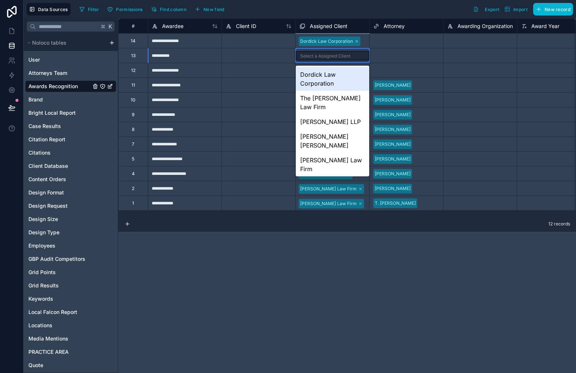
click at [328, 61] on div "Select a Assigned Client" at bounding box center [332, 55] width 73 height 14
click at [326, 89] on div "Dordick Law Corporation" at bounding box center [332, 79] width 73 height 24
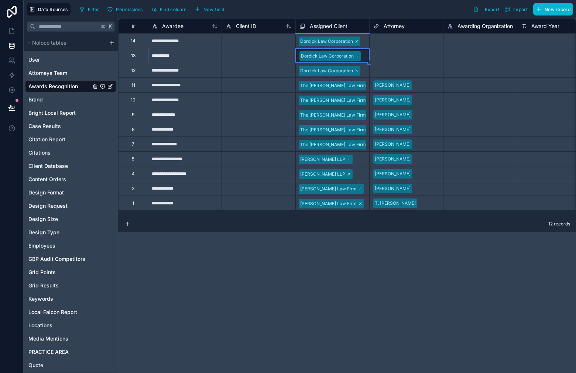
click at [392, 47] on div "Select a Attorney" at bounding box center [405, 41] width 73 height 14
click at [402, 41] on div "Select a Attorney" at bounding box center [391, 41] width 36 height 6
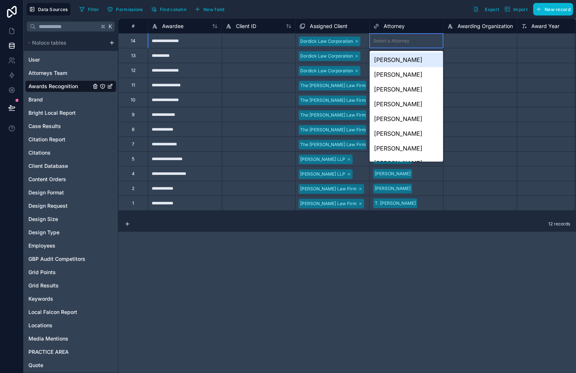
click at [401, 63] on div "[PERSON_NAME]" at bounding box center [405, 59] width 73 height 15
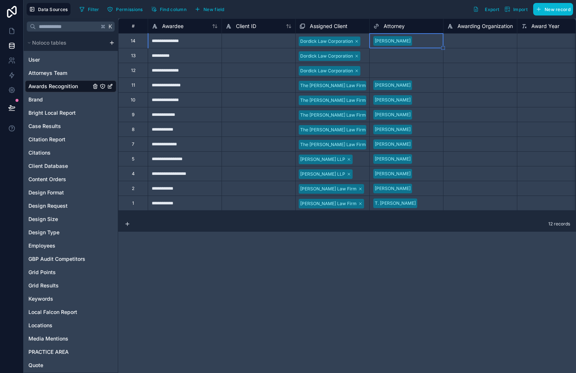
click at [399, 58] on div "Select a Attorney" at bounding box center [391, 56] width 36 height 6
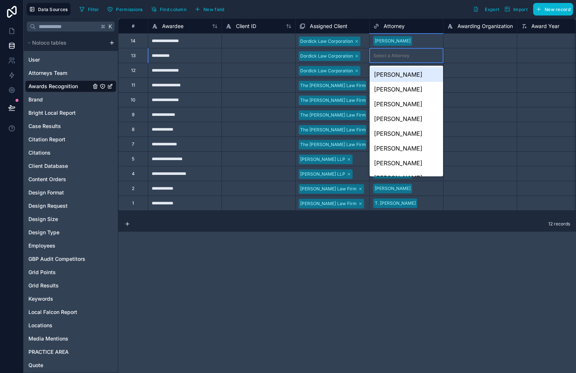
click at [404, 88] on div "[PERSON_NAME]" at bounding box center [405, 89] width 73 height 15
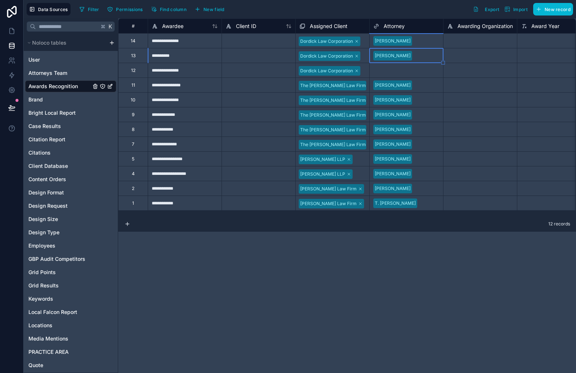
click at [401, 70] on div "Select a Attorney" at bounding box center [391, 71] width 36 height 6
click at [402, 72] on div "Select a Attorney" at bounding box center [391, 71] width 36 height 6
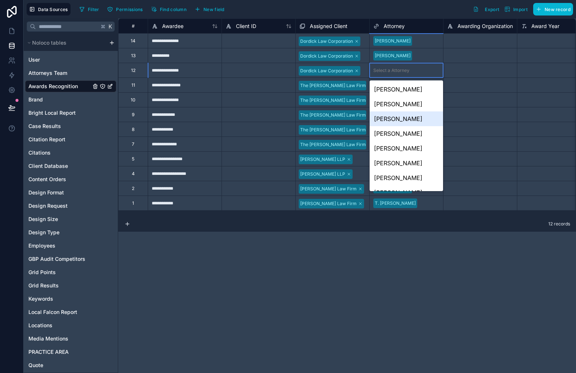
click at [407, 115] on div "[PERSON_NAME]" at bounding box center [405, 118] width 73 height 15
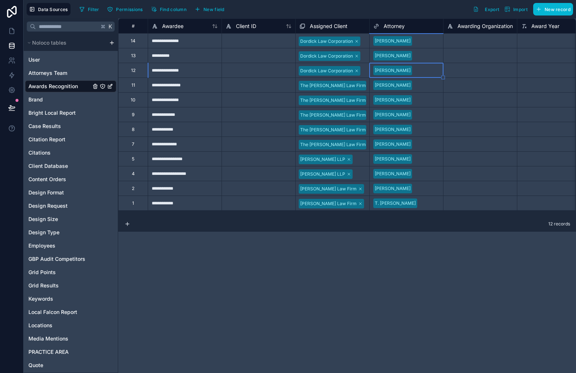
click at [216, 230] on div "12 records" at bounding box center [347, 224] width 458 height 15
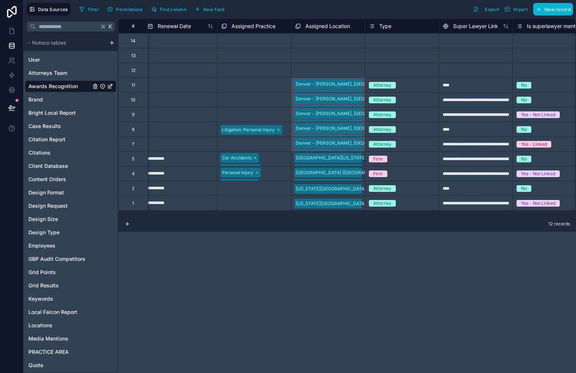
scroll to position [0, 1767]
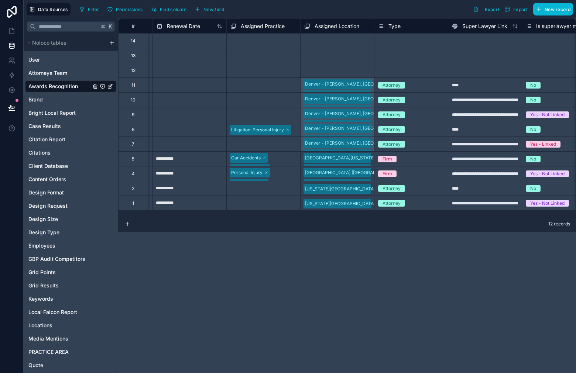
click at [337, 43] on div "Select a Assigned Location" at bounding box center [332, 41] width 56 height 6
click at [337, 43] on div "Select a Assigned Location" at bounding box center [333, 41] width 56 height 6
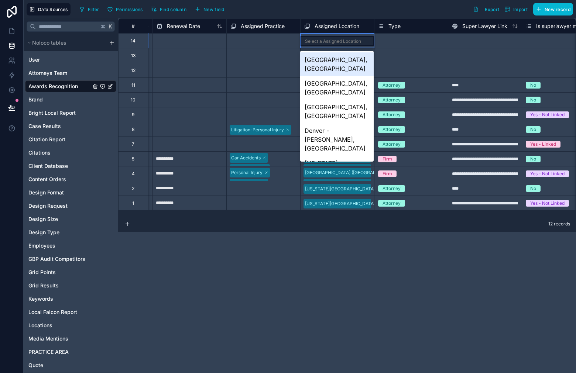
click at [334, 62] on div "[GEOGRAPHIC_DATA], [GEOGRAPHIC_DATA]" at bounding box center [336, 64] width 73 height 24
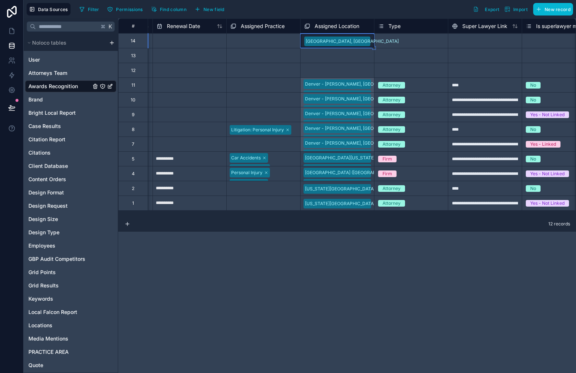
click at [354, 46] on div "[GEOGRAPHIC_DATA], [GEOGRAPHIC_DATA]" at bounding box center [336, 40] width 73 height 13
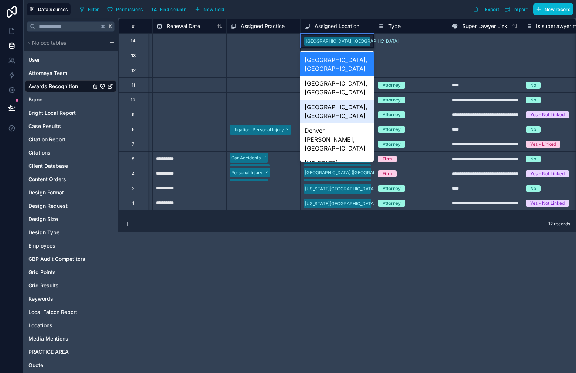
click at [353, 76] on div "[GEOGRAPHIC_DATA], [GEOGRAPHIC_DATA]" at bounding box center [336, 88] width 73 height 24
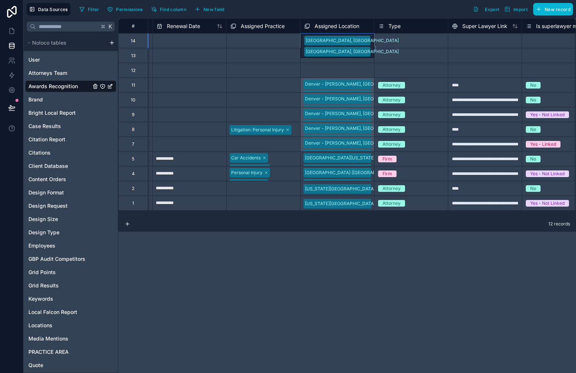
click at [361, 38] on div "[GEOGRAPHIC_DATA], [GEOGRAPHIC_DATA] [GEOGRAPHIC_DATA], [GEOGRAPHIC_DATA]" at bounding box center [336, 46] width 73 height 24
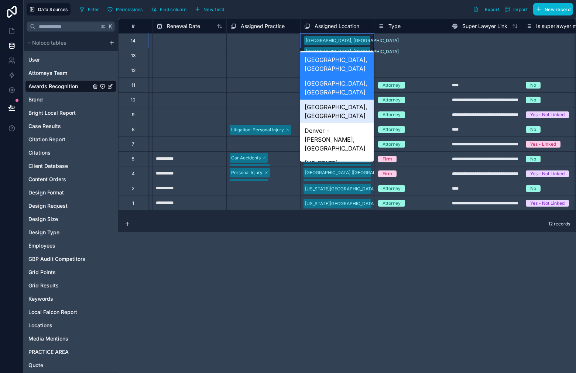
click at [354, 100] on div "[GEOGRAPHIC_DATA], [GEOGRAPHIC_DATA]" at bounding box center [336, 112] width 73 height 24
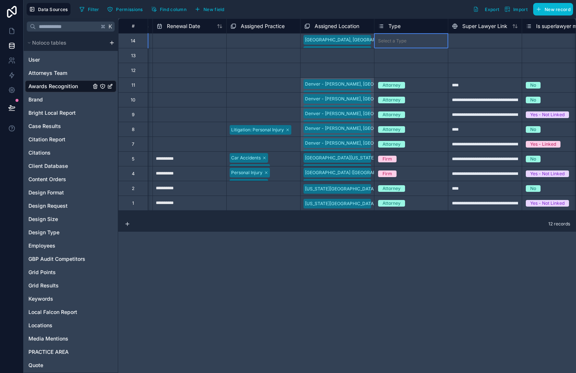
drag, startPoint x: 391, startPoint y: 38, endPoint x: 383, endPoint y: 39, distance: 7.8
click at [391, 38] on div "Select a Type" at bounding box center [392, 41] width 28 height 6
click at [367, 41] on div "[GEOGRAPHIC_DATA], [GEOGRAPHIC_DATA] [GEOGRAPHIC_DATA], [GEOGRAPHIC_DATA] [GEOG…" at bounding box center [336, 41] width 73 height 14
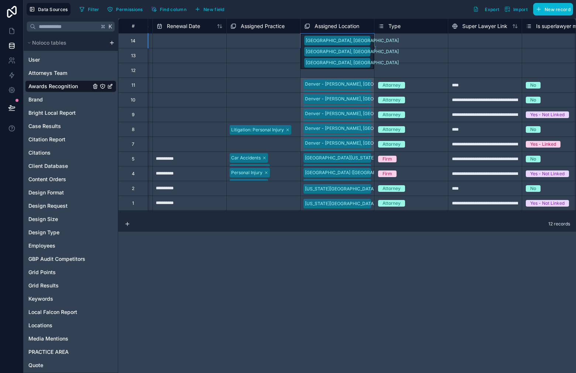
drag, startPoint x: 390, startPoint y: 46, endPoint x: 382, endPoint y: 45, distance: 7.5
click at [389, 46] on div "Select a Type" at bounding box center [410, 41] width 73 height 14
click at [369, 44] on div "[GEOGRAPHIC_DATA], [GEOGRAPHIC_DATA] [GEOGRAPHIC_DATA], [GEOGRAPHIC_DATA] [GEOG…" at bounding box center [336, 51] width 73 height 35
drag, startPoint x: 374, startPoint y: 47, endPoint x: 366, endPoint y: 70, distance: 24.4
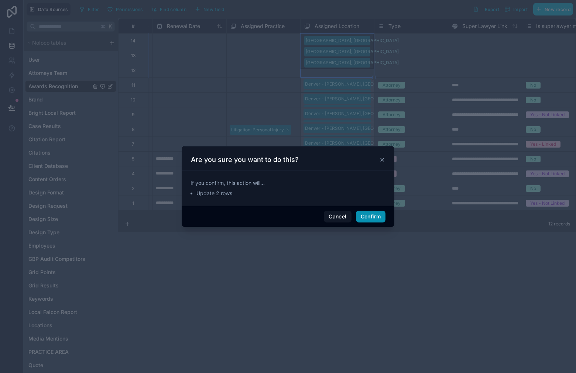
click at [371, 215] on button "Confirm" at bounding box center [371, 217] width 30 height 12
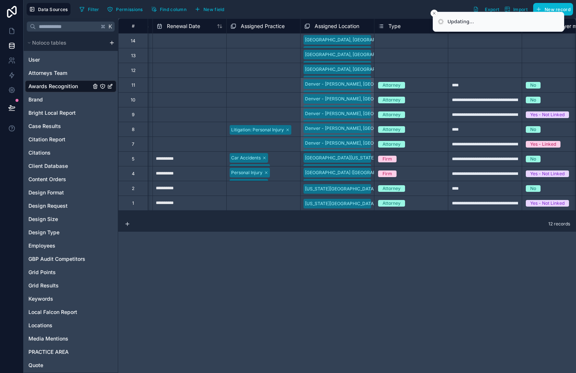
scroll to position [0, 0]
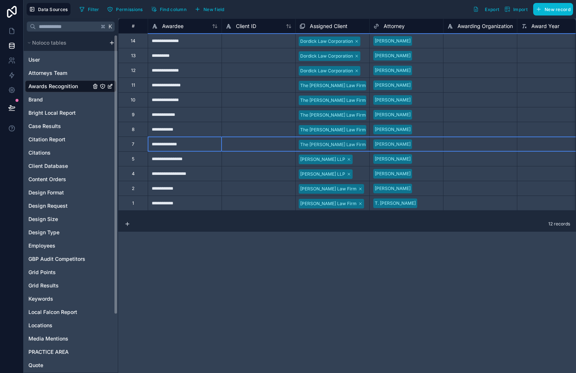
drag, startPoint x: 141, startPoint y: 148, endPoint x: 137, endPoint y: 147, distance: 3.8
click at [140, 148] on div "7" at bounding box center [133, 144] width 30 height 15
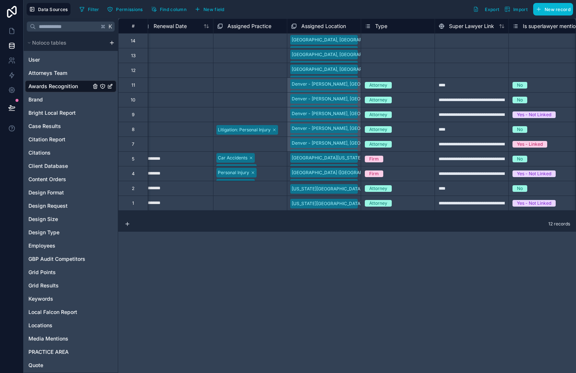
scroll to position [0, 1758]
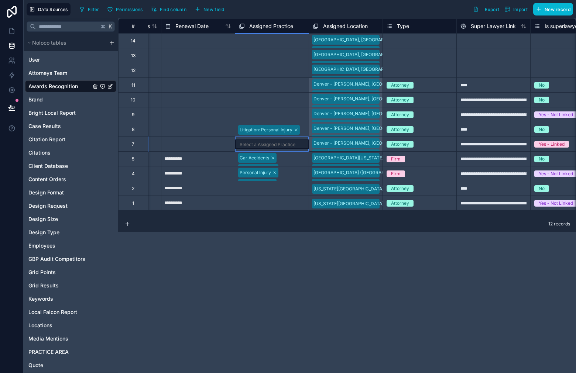
click at [280, 148] on div "Select a Assigned Practice" at bounding box center [271, 145] width 73 height 10
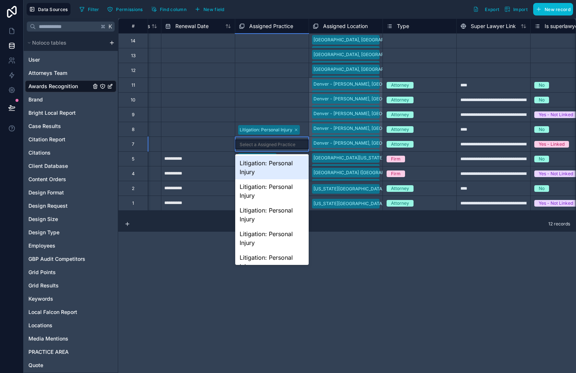
click at [299, 130] on span "Litigation: Personal Injury" at bounding box center [269, 130] width 62 height 10
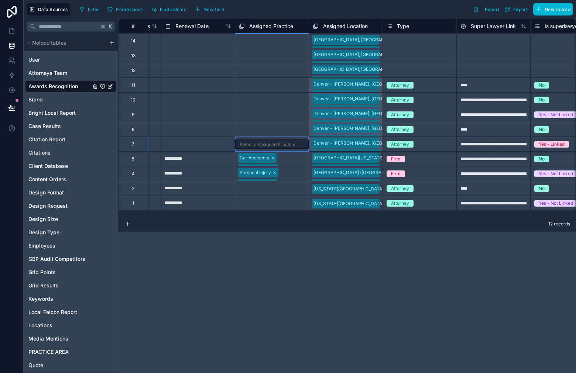
click at [293, 144] on div "Select a Assigned Practice" at bounding box center [268, 145] width 56 height 6
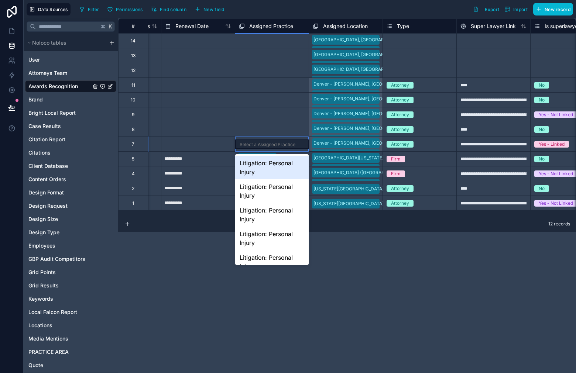
click at [293, 144] on div "Select a Assigned Practice" at bounding box center [268, 145] width 56 height 6
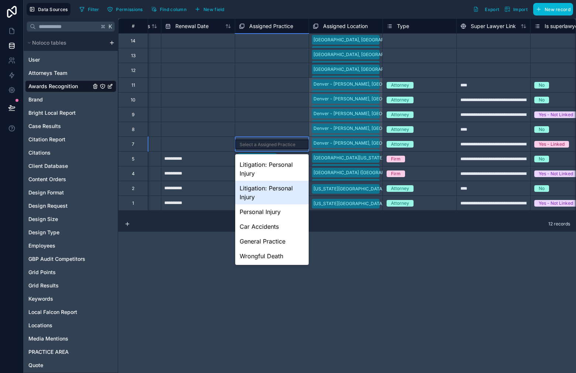
scroll to position [71, 0]
click at [283, 190] on div "Litigation: Personal Injury" at bounding box center [271, 191] width 73 height 24
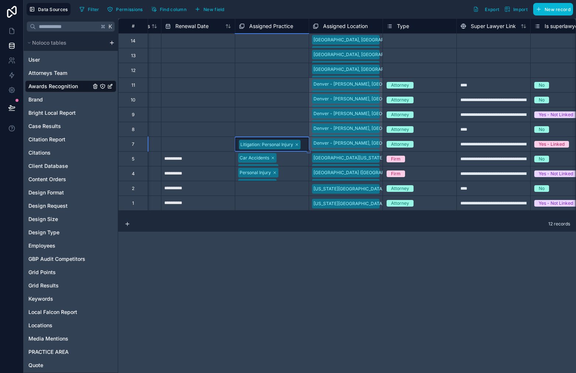
click at [275, 133] on div "Select a Assigned Practice" at bounding box center [271, 129] width 73 height 8
click at [275, 133] on div "Select a Assigned Practice" at bounding box center [271, 130] width 73 height 10
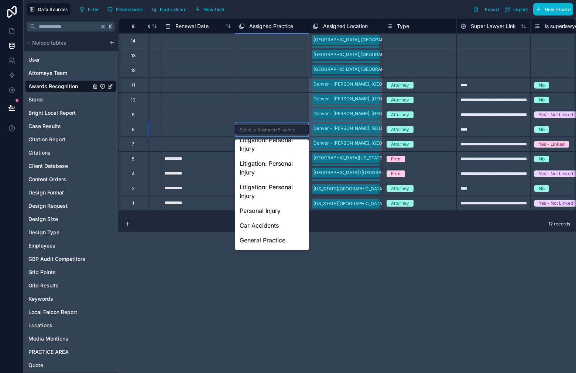
scroll to position [54, 0]
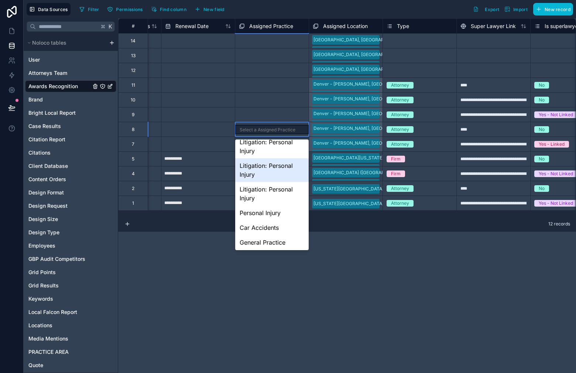
click at [284, 178] on div "Litigation: Personal Injury" at bounding box center [271, 170] width 73 height 24
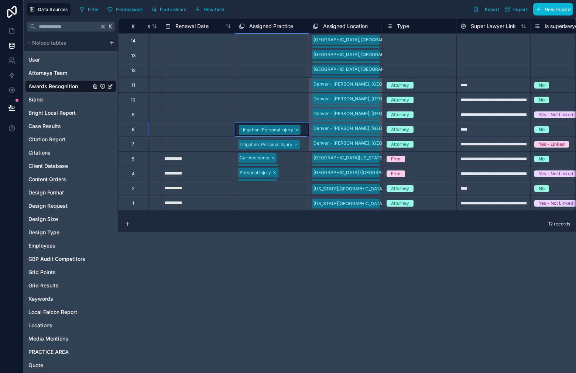
click at [281, 111] on div "Select a Assigned Practice" at bounding box center [271, 115] width 73 height 8
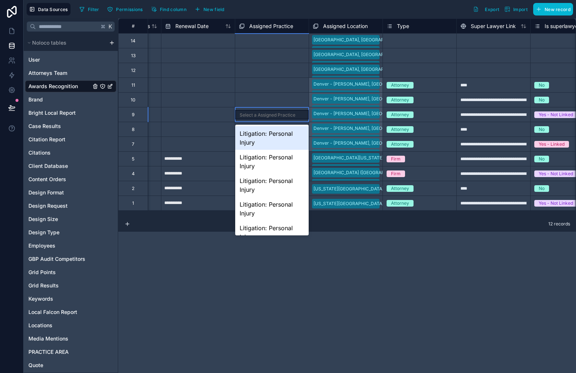
click at [281, 111] on div "Select a Assigned Practice" at bounding box center [271, 115] width 73 height 10
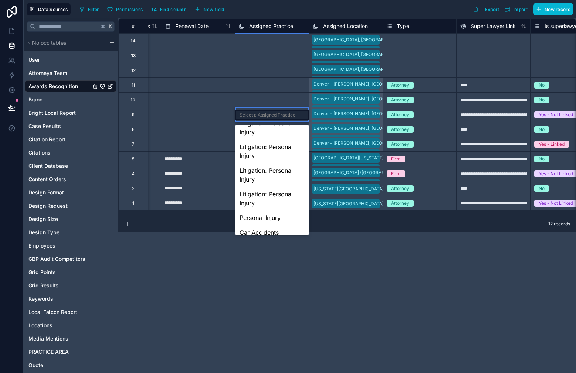
scroll to position [32, 0]
click at [285, 152] on div "Litigation: Personal Injury" at bounding box center [271, 153] width 73 height 24
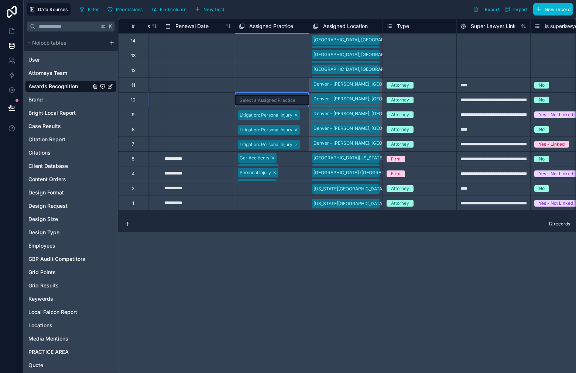
click at [283, 105] on div "Select a Assigned Practice" at bounding box center [271, 100] width 73 height 14
click at [283, 101] on div "Select a Assigned Practice" at bounding box center [268, 100] width 56 height 6
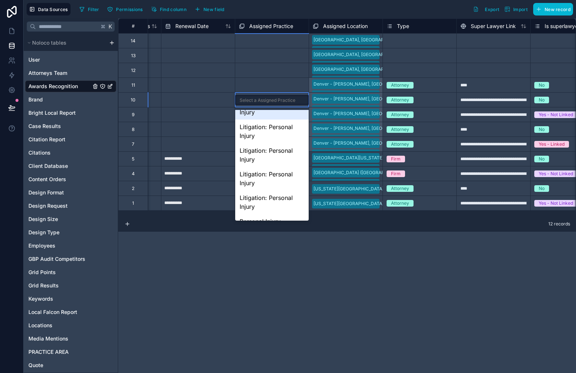
scroll to position [13, 0]
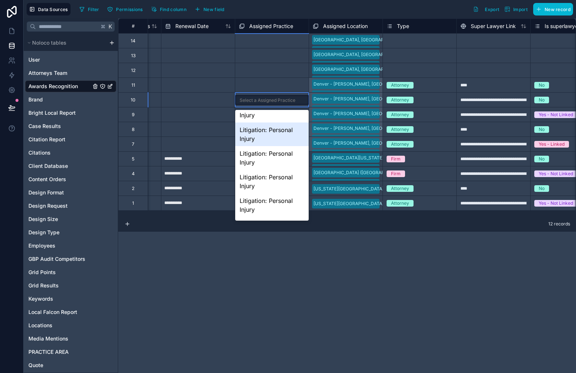
click at [288, 127] on div "Litigation: Personal Injury" at bounding box center [271, 135] width 73 height 24
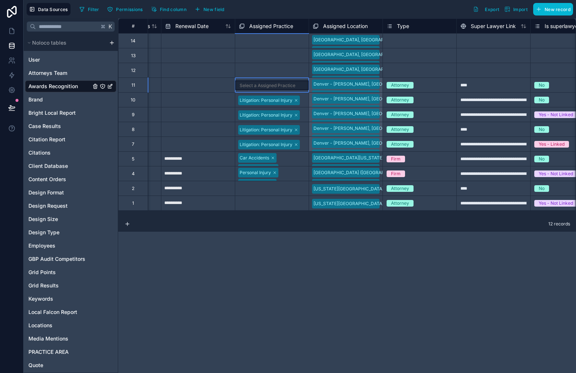
click at [284, 85] on div "Select a Assigned Practice" at bounding box center [268, 86] width 56 height 6
click at [285, 85] on div "Select a Assigned Practice" at bounding box center [268, 86] width 56 height 6
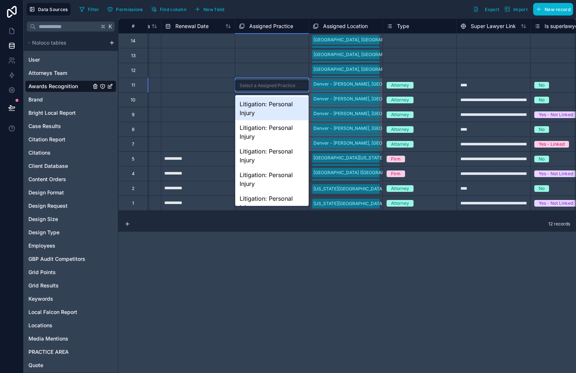
click at [295, 105] on div "Litigation: Personal Injury" at bounding box center [271, 109] width 73 height 24
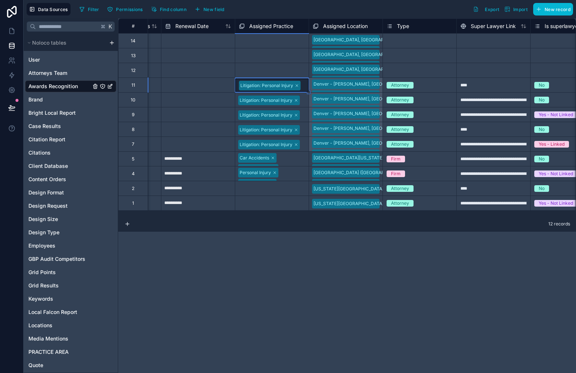
click at [305, 180] on div "Personal Injury Car Accidents" at bounding box center [271, 173] width 73 height 14
click at [293, 155] on div "Car Accidents Personal Injury" at bounding box center [271, 159] width 73 height 14
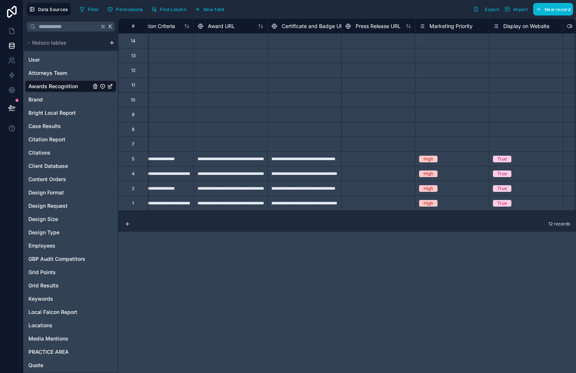
scroll to position [0, 0]
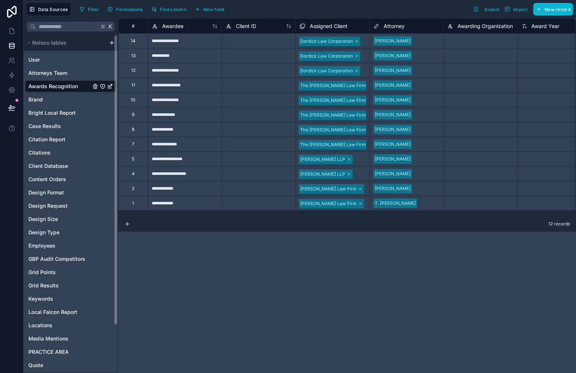
click at [244, 158] on div at bounding box center [258, 158] width 74 height 15
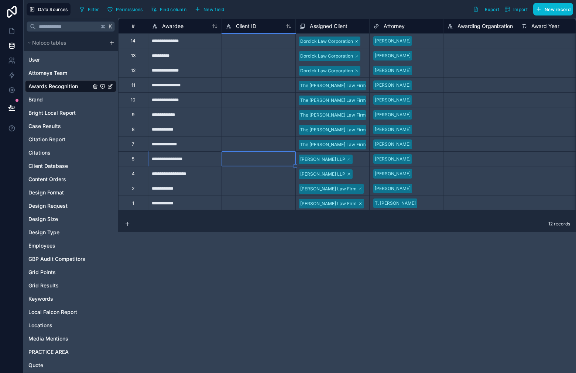
drag, startPoint x: 254, startPoint y: 147, endPoint x: 237, endPoint y: 179, distance: 37.0
click at [254, 147] on div at bounding box center [258, 144] width 74 height 15
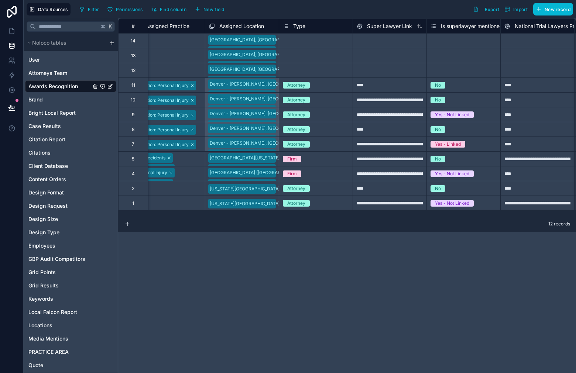
scroll to position [0, 1836]
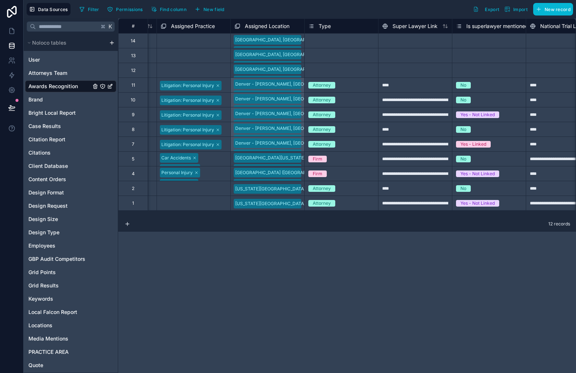
click at [327, 40] on div "Select a Type" at bounding box center [322, 41] width 28 height 6
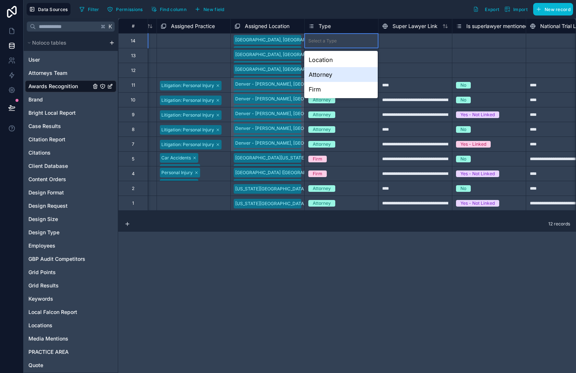
drag, startPoint x: 323, startPoint y: 72, endPoint x: 377, endPoint y: 32, distance: 67.6
click at [323, 72] on div "Attorney" at bounding box center [340, 74] width 73 height 15
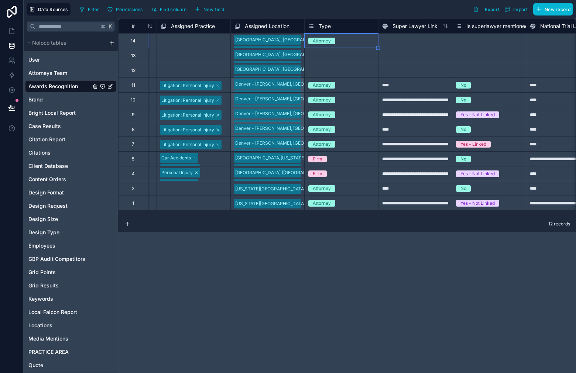
click at [372, 41] on div "Attorney" at bounding box center [340, 41] width 73 height 8
drag, startPoint x: 378, startPoint y: 47, endPoint x: 378, endPoint y: 71, distance: 24.0
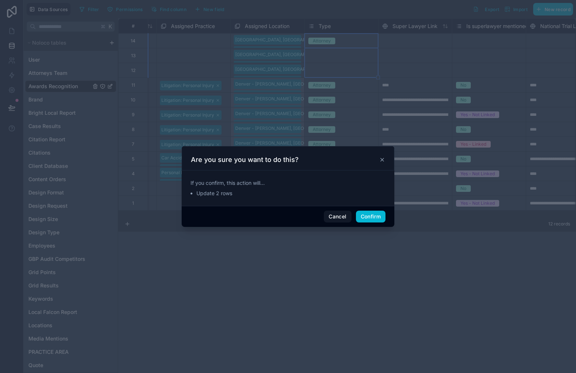
click at [388, 70] on div at bounding box center [288, 186] width 576 height 373
click at [372, 217] on button "Confirm" at bounding box center [371, 217] width 30 height 12
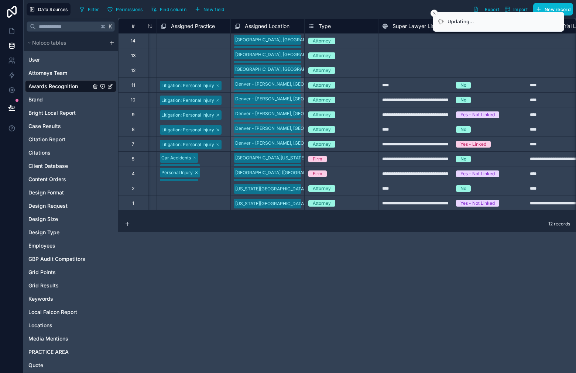
click at [411, 73] on div at bounding box center [415, 70] width 74 height 15
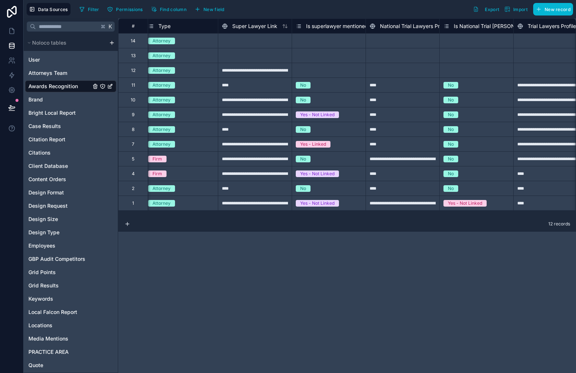
scroll to position [0, 2045]
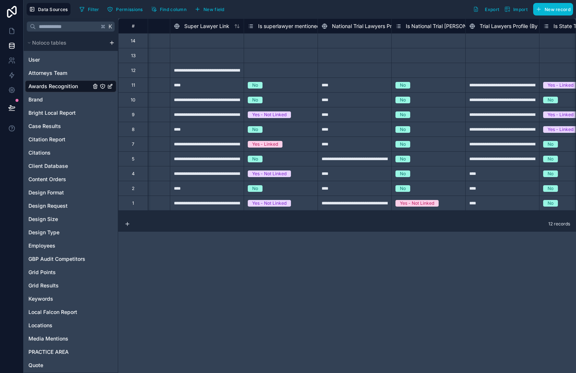
click at [271, 70] on div "Select a Is superlawyer mentioned in profile" at bounding box center [281, 71] width 66 height 12
click at [280, 71] on div "Select a Is superlawyer mentioned in profile" at bounding box center [281, 71] width 66 height 12
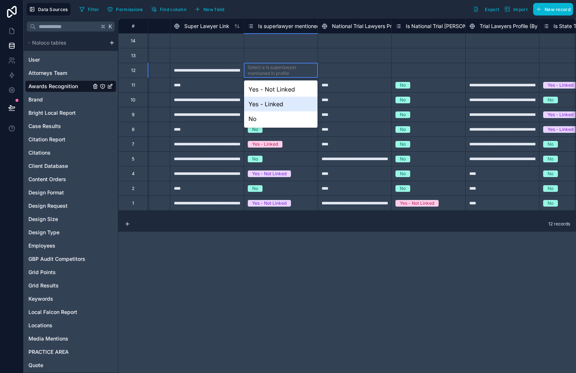
click at [287, 101] on div "Yes - Linked" at bounding box center [280, 104] width 73 height 15
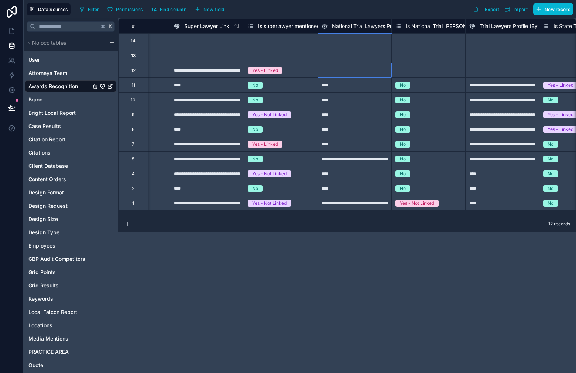
click at [354, 68] on div at bounding box center [354, 70] width 74 height 15
click at [361, 70] on div at bounding box center [354, 70] width 74 height 15
type input "****"
click at [411, 69] on div "Select a Is National Trial [PERSON_NAME] profile mentioned" at bounding box center [428, 73] width 66 height 18
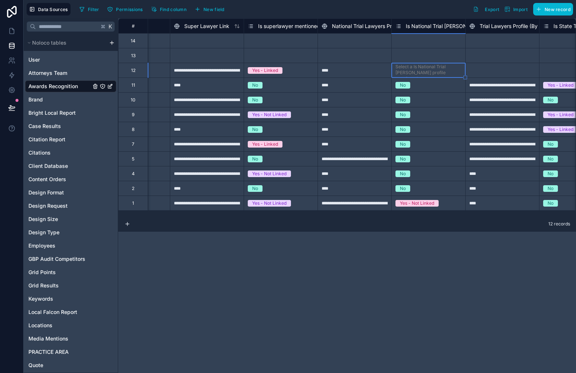
click at [411, 69] on div "Select a Is National Trial [PERSON_NAME] profile mentioned" at bounding box center [428, 73] width 66 height 18
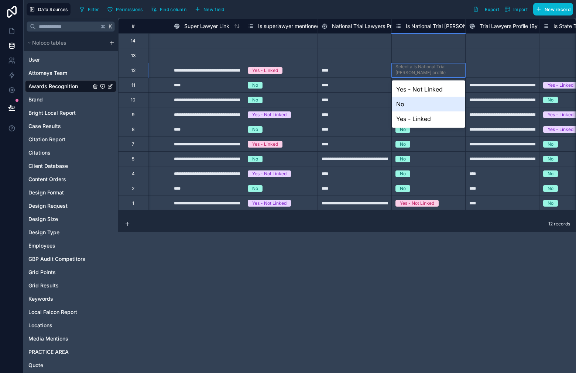
click at [418, 107] on div "No" at bounding box center [428, 104] width 73 height 15
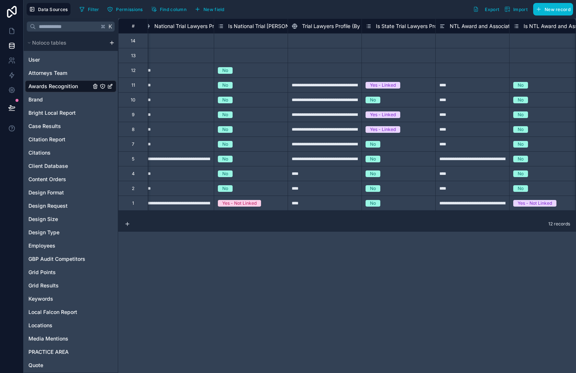
scroll to position [0, 2226]
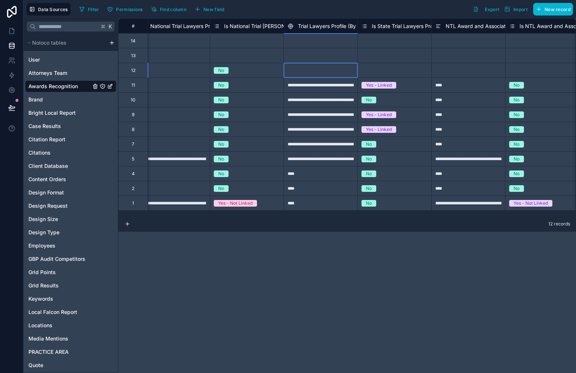
click at [319, 67] on div at bounding box center [320, 70] width 74 height 15
type input "****"
drag, startPoint x: 307, startPoint y: 70, endPoint x: 282, endPoint y: 70, distance: 25.5
click at [280, 69] on div "**********" at bounding box center [305, 70] width 4827 height 15
click at [404, 73] on div "Select a Is State Trial Lawyers Profile mentioned" at bounding box center [394, 71] width 66 height 12
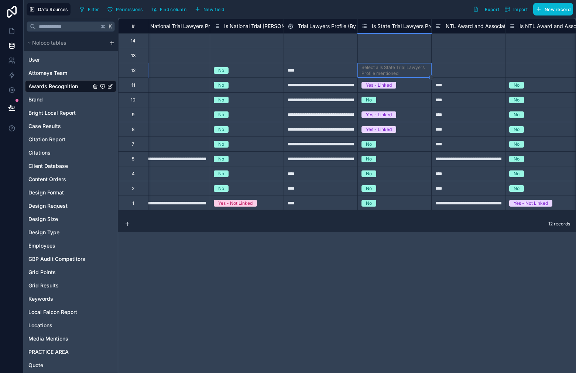
click at [404, 73] on div "Select a Is State Trial Lawyers Profile mentioned" at bounding box center [394, 71] width 66 height 12
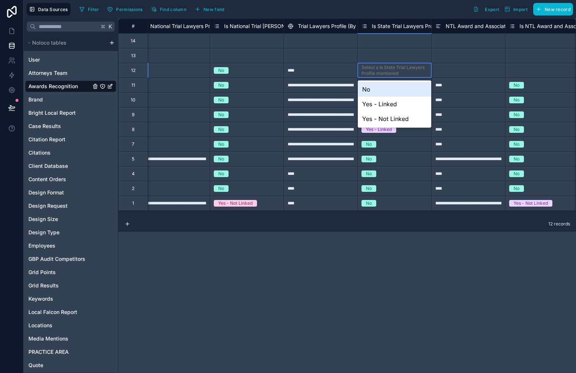
click at [395, 92] on div "No" at bounding box center [394, 89] width 73 height 15
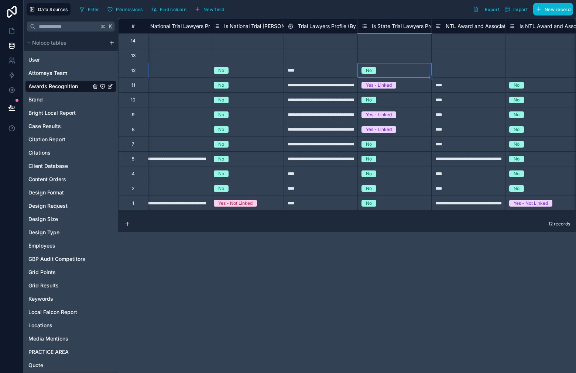
click at [446, 73] on div at bounding box center [468, 70] width 74 height 15
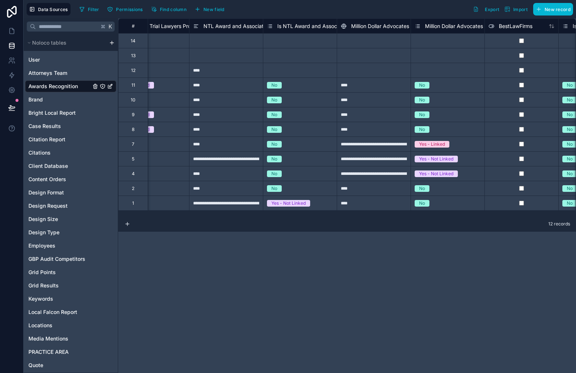
scroll to position [0, 2460]
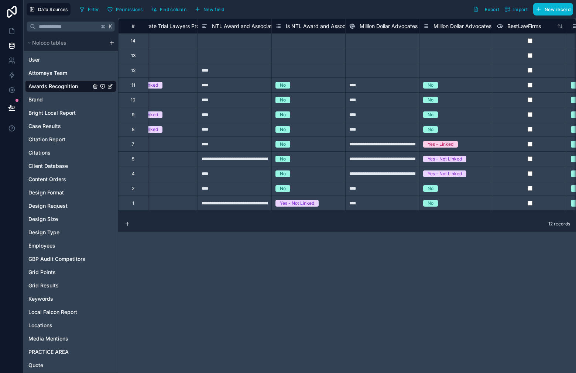
drag, startPoint x: 302, startPoint y: 70, endPoint x: 322, endPoint y: 78, distance: 21.1
click at [303, 70] on div "Select a Is NTL Award and Association mentioned" at bounding box center [308, 71] width 66 height 12
click at [316, 71] on div "Select a Is NTL Award and Association mentioned" at bounding box center [308, 71] width 66 height 12
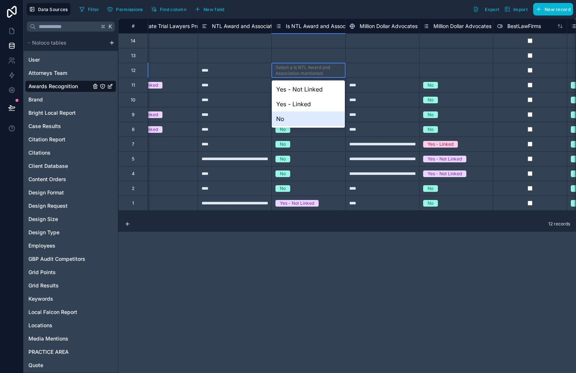
click at [306, 115] on div "No" at bounding box center [308, 118] width 73 height 15
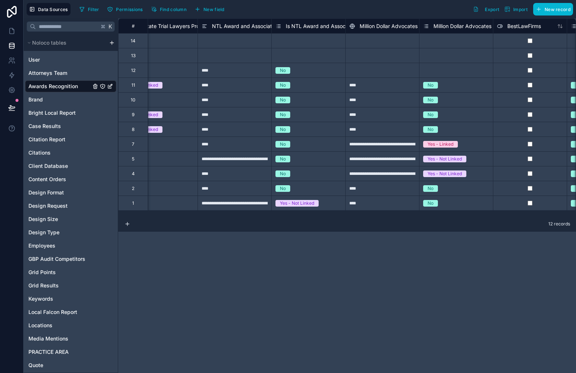
scroll to position [0, 2534]
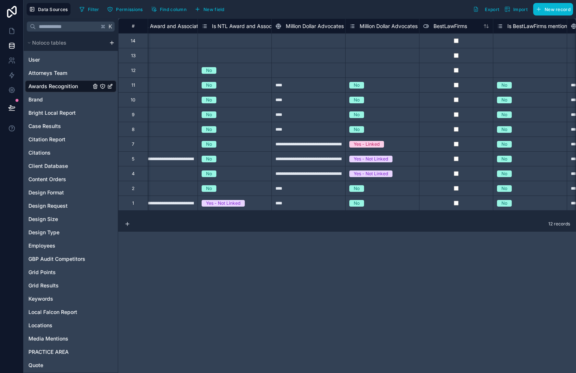
click at [311, 71] on div at bounding box center [308, 70] width 74 height 15
click at [380, 68] on div "Select a Million Dollar Advocates Forum mentioned" at bounding box center [382, 71] width 66 height 12
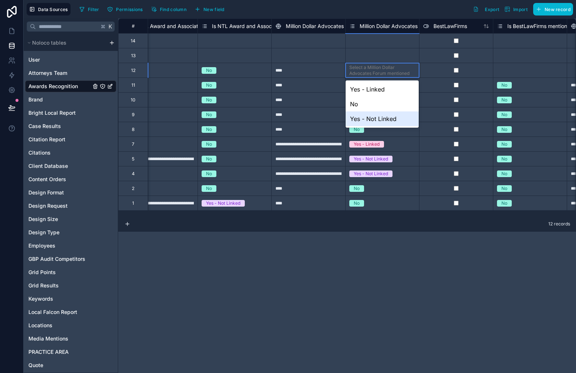
click at [364, 110] on div "No" at bounding box center [381, 104] width 73 height 15
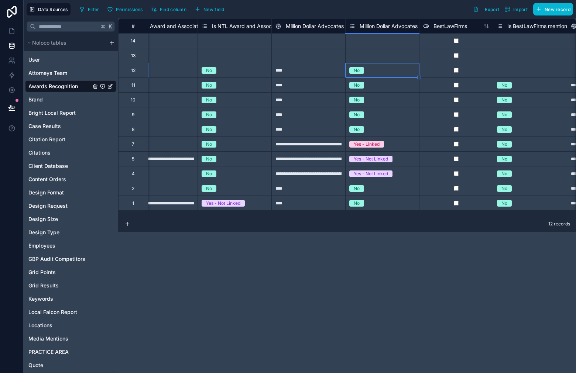
click at [522, 76] on div "Select a Is BestLawFirms mentioned in profile" at bounding box center [530, 71] width 66 height 12
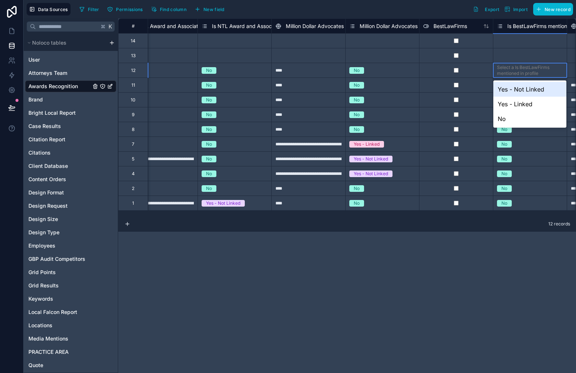
click at [521, 75] on div "Select a Is BestLawFirms mentioned in profile" at bounding box center [530, 71] width 66 height 12
click at [518, 116] on div "No" at bounding box center [529, 118] width 73 height 15
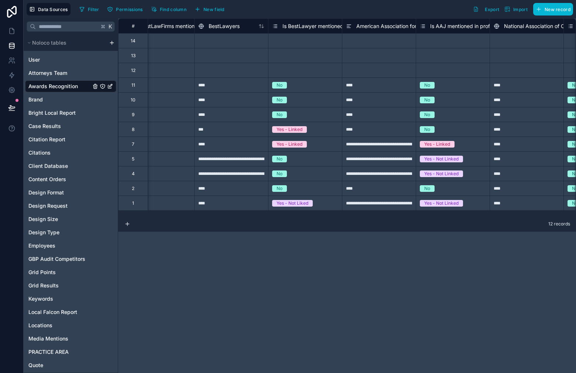
scroll to position [0, 2914]
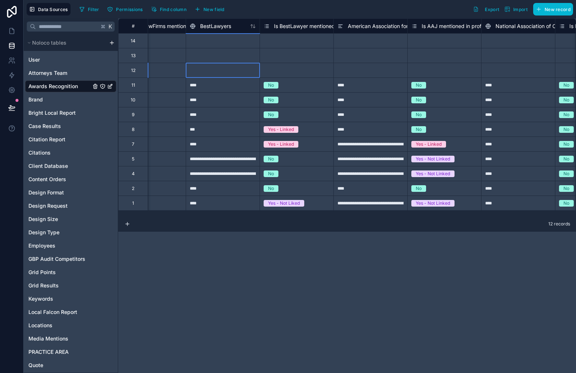
click at [240, 72] on div at bounding box center [223, 70] width 74 height 15
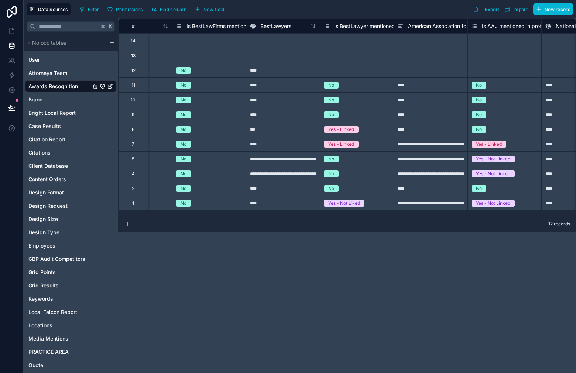
click at [356, 71] on div "Select a Is BestLawyer mentioned in profile" at bounding box center [357, 71] width 66 height 12
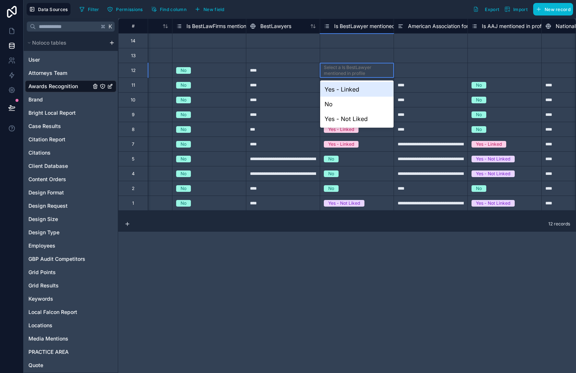
click at [356, 71] on div "Select a Is BestLawyer mentioned in profile" at bounding box center [357, 71] width 66 height 12
click at [343, 104] on div "No" at bounding box center [356, 104] width 73 height 15
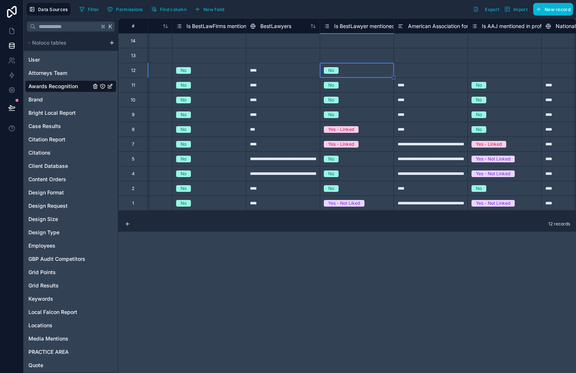
click at [428, 67] on div at bounding box center [430, 70] width 74 height 15
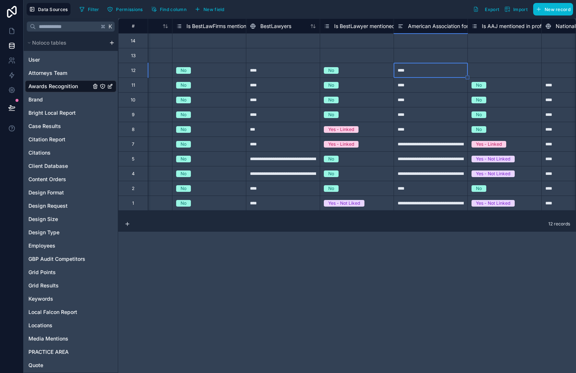
click at [510, 76] on div "Select a Is AAJ mentioned in profile" at bounding box center [504, 70] width 73 height 13
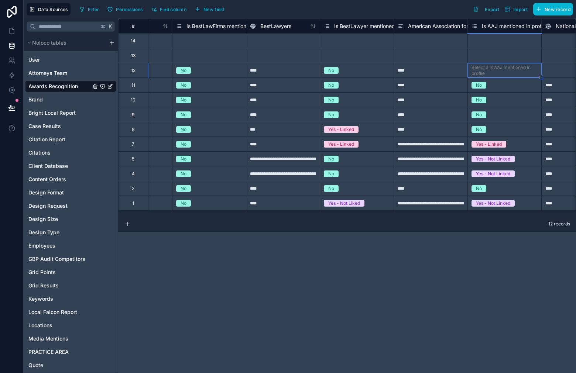
click at [423, 78] on div "****" at bounding box center [430, 85] width 74 height 15
click at [499, 72] on div "Select a Is AAJ mentioned in profile" at bounding box center [504, 71] width 66 height 12
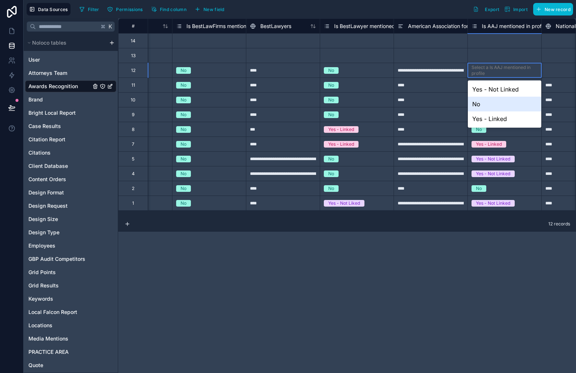
drag, startPoint x: 515, startPoint y: 101, endPoint x: 513, endPoint y: 106, distance: 4.8
click at [515, 101] on div "No" at bounding box center [504, 104] width 73 height 15
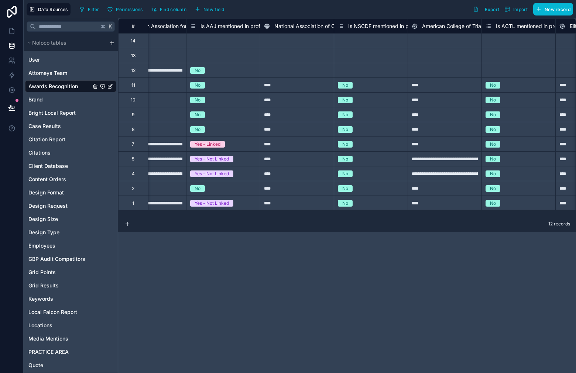
scroll to position [0, 3144]
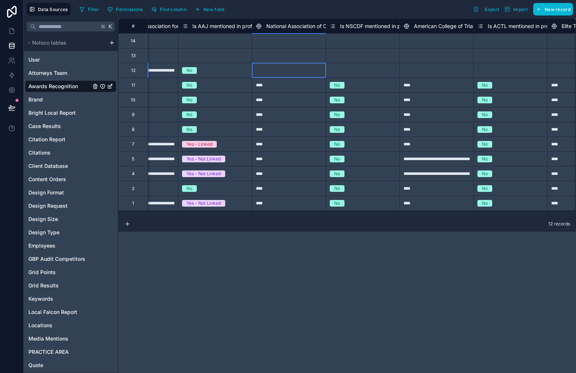
drag, startPoint x: 282, startPoint y: 71, endPoint x: 286, endPoint y: 69, distance: 5.0
click at [282, 71] on div at bounding box center [289, 70] width 74 height 15
click at [286, 68] on div at bounding box center [289, 70] width 74 height 15
click at [350, 74] on div "Select a Is NSCDF mentioned in profile" at bounding box center [363, 71] width 66 height 12
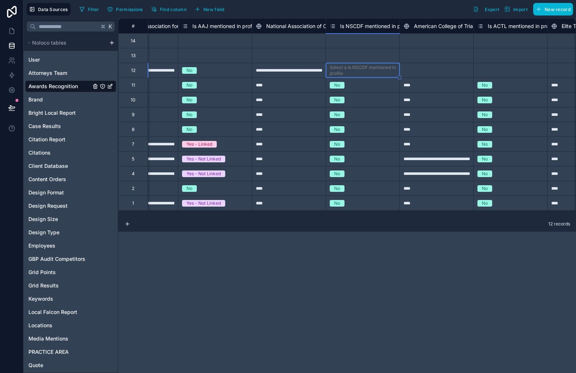
click at [297, 71] on div "**********" at bounding box center [289, 70] width 74 height 15
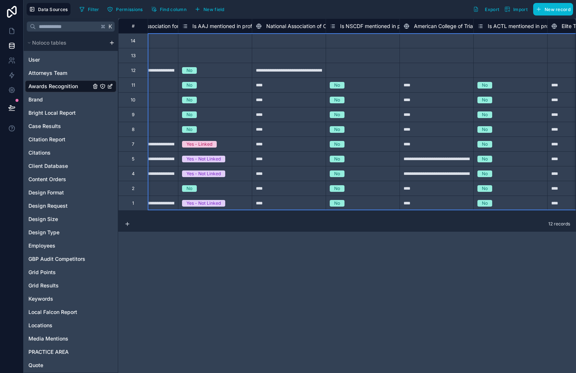
click at [294, 84] on div "****" at bounding box center [289, 85] width 74 height 15
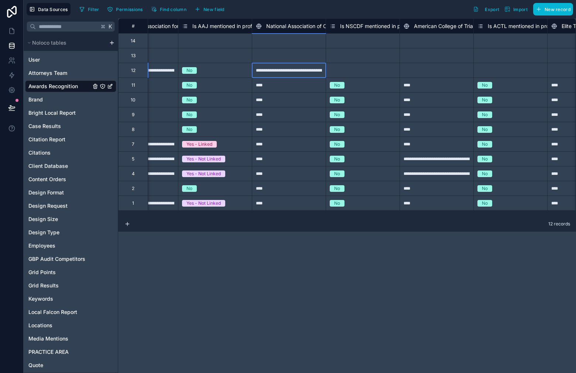
click at [290, 73] on div "**********" at bounding box center [289, 70] width 74 height 15
click at [348, 70] on div "Select a Is NSCDF mentioned in profile" at bounding box center [363, 71] width 66 height 12
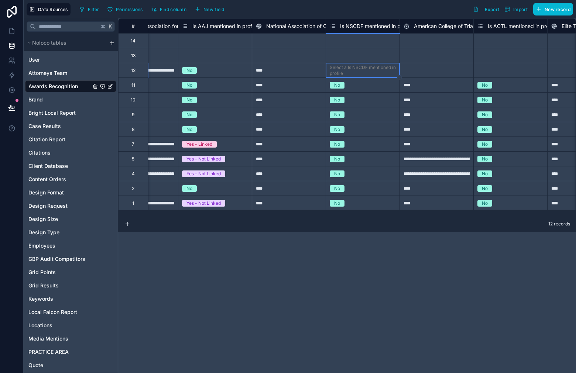
click at [348, 70] on div "Select a Is NSCDF mentioned in profile" at bounding box center [363, 71] width 66 height 12
click at [361, 70] on div "Select a Is NSCDF mentioned in profile" at bounding box center [363, 71] width 66 height 12
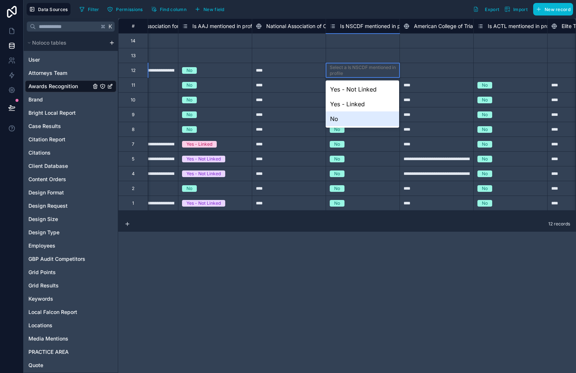
click at [357, 117] on div "No" at bounding box center [362, 118] width 73 height 15
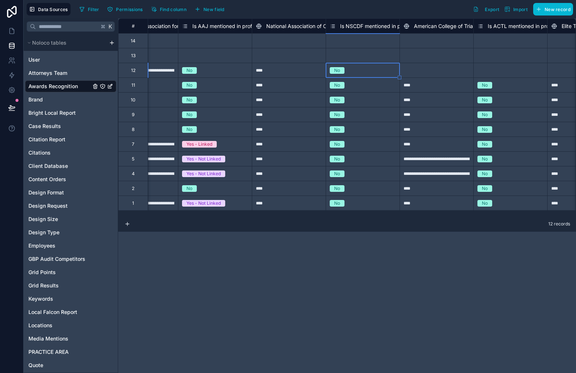
click at [429, 71] on div at bounding box center [436, 70] width 74 height 15
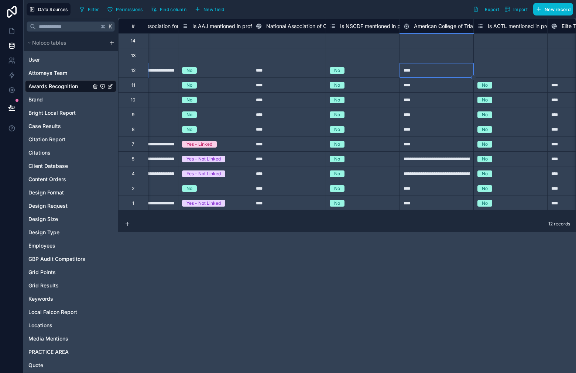
click at [525, 71] on div "Select a Is ACTL mentioned in profile" at bounding box center [510, 71] width 66 height 12
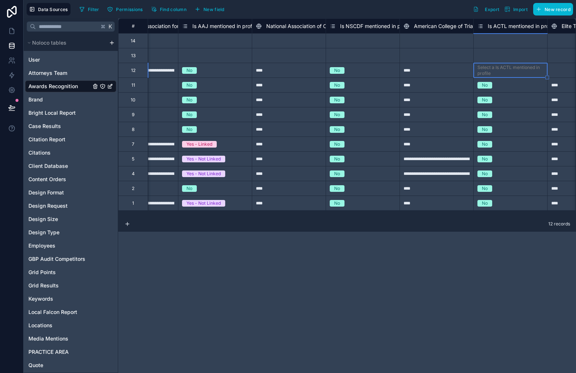
click at [519, 70] on div "Select a Is ACTL mentioned in profile" at bounding box center [510, 71] width 66 height 12
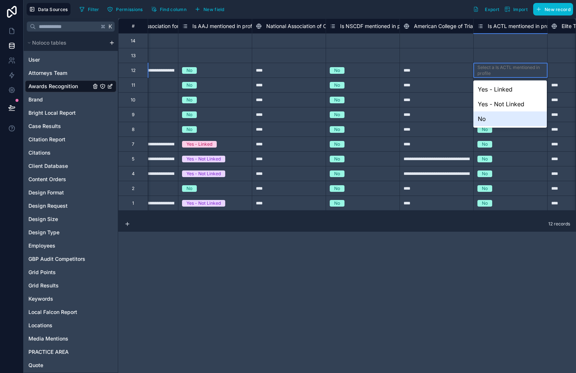
click at [504, 120] on div "No" at bounding box center [509, 118] width 73 height 15
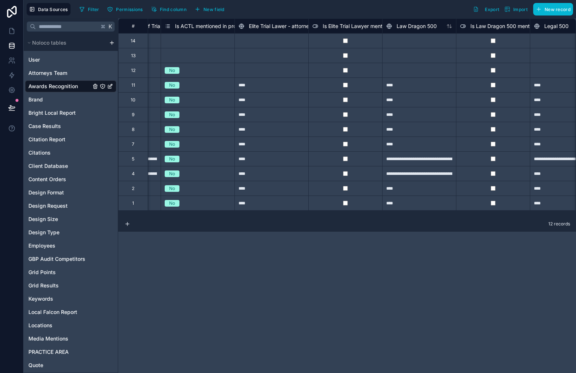
scroll to position [0, 3508]
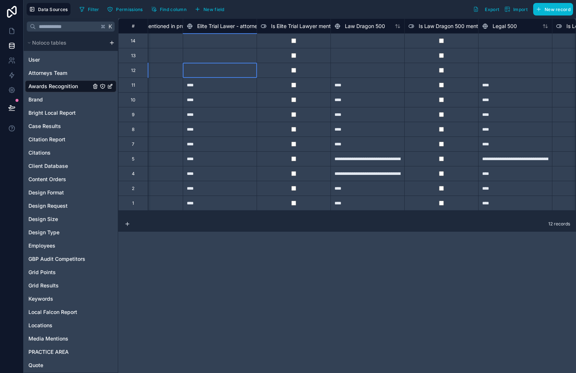
click at [241, 74] on div at bounding box center [220, 70] width 74 height 15
click at [365, 67] on div at bounding box center [367, 70] width 74 height 15
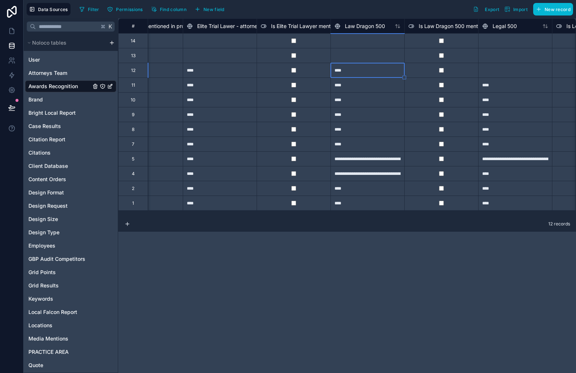
click at [509, 69] on div at bounding box center [515, 70] width 74 height 15
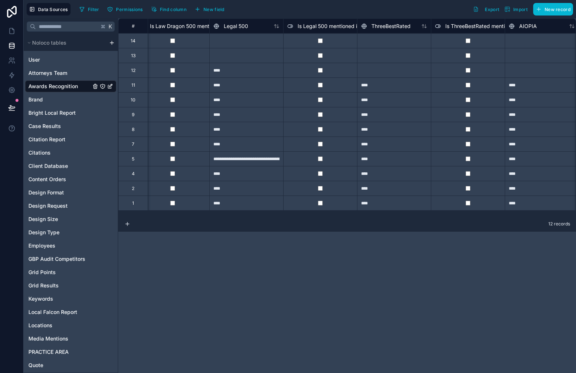
scroll to position [0, 3785]
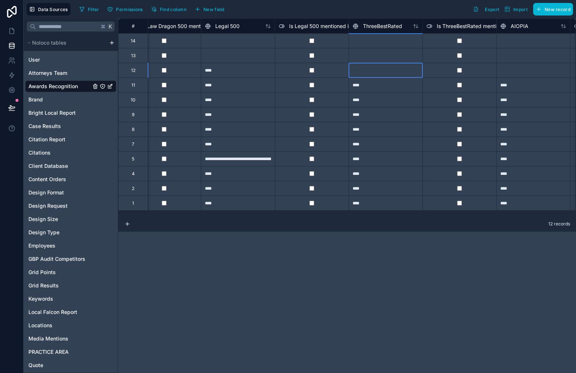
click at [376, 72] on div at bounding box center [385, 70] width 74 height 15
click at [537, 72] on div at bounding box center [533, 70] width 74 height 15
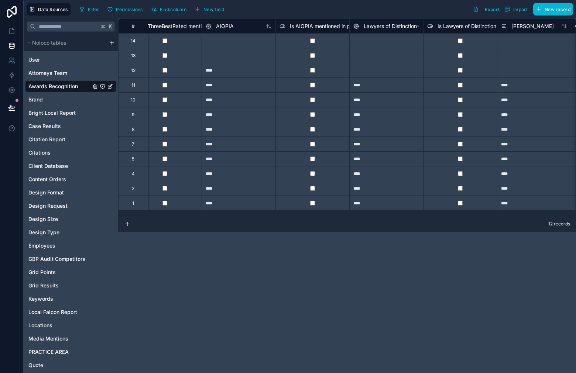
scroll to position [0, 4119]
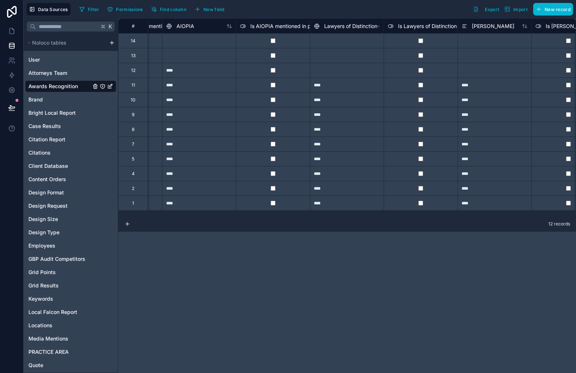
drag, startPoint x: 363, startPoint y: 75, endPoint x: 380, endPoint y: 79, distance: 17.2
click at [363, 75] on div at bounding box center [347, 70] width 74 height 15
click at [503, 73] on div at bounding box center [494, 70] width 74 height 15
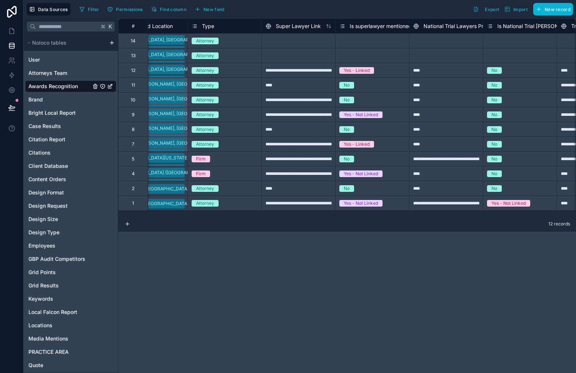
scroll to position [0, 1979]
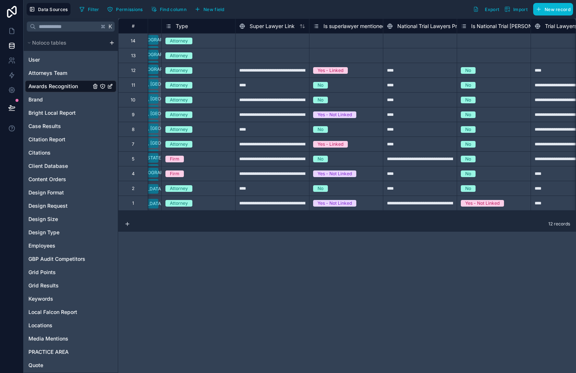
click at [275, 57] on div at bounding box center [272, 55] width 74 height 15
click at [286, 41] on div at bounding box center [272, 40] width 74 height 15
click at [365, 44] on div "Select a Is superlawyer mentioned in profile" at bounding box center [346, 41] width 66 height 12
click at [362, 44] on div "Select a Is superlawyer mentioned in profile" at bounding box center [346, 41] width 66 height 12
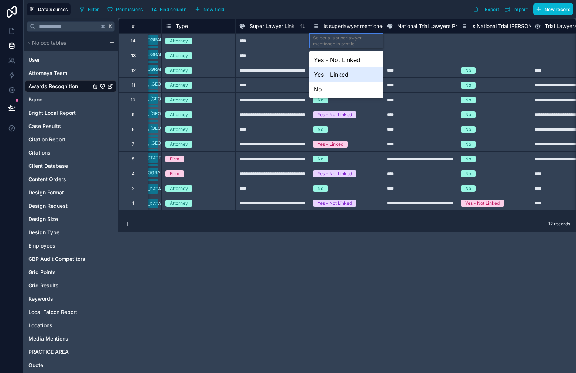
drag, startPoint x: 349, startPoint y: 83, endPoint x: 354, endPoint y: 69, distance: 15.1
click at [349, 83] on div "No" at bounding box center [345, 89] width 73 height 15
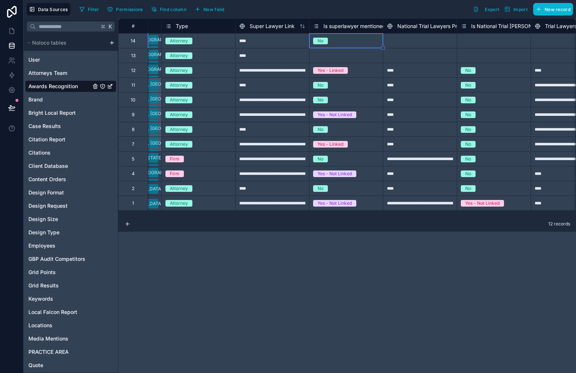
click at [355, 60] on div "Select a Is superlawyer mentioned in profile" at bounding box center [346, 56] width 66 height 12
click at [355, 56] on div "Select a Is superlawyer mentioned in profile" at bounding box center [346, 56] width 66 height 12
click at [355, 58] on div "Select a Is superlawyer mentioned in profile" at bounding box center [346, 56] width 66 height 12
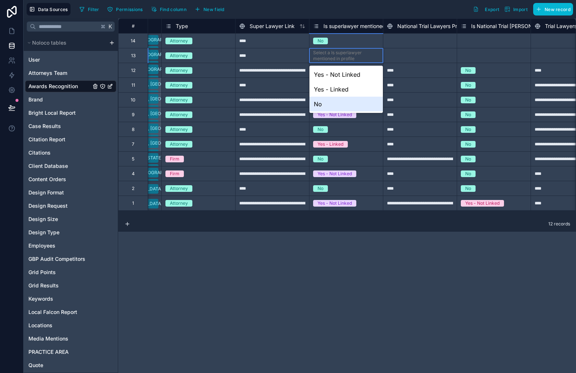
click at [354, 103] on div "No" at bounding box center [345, 104] width 73 height 15
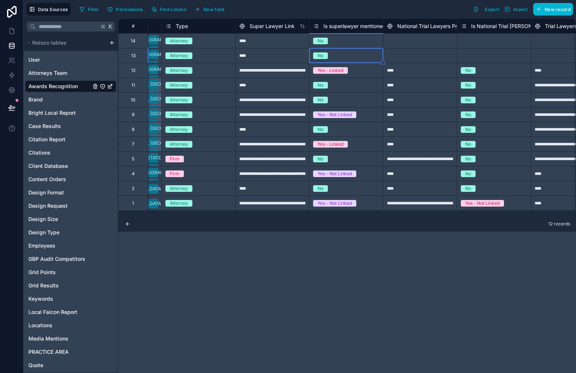
click at [416, 46] on div at bounding box center [420, 40] width 74 height 15
drag, startPoint x: 424, startPoint y: 59, endPoint x: 461, endPoint y: 51, distance: 37.1
click at [424, 59] on div at bounding box center [420, 55] width 74 height 15
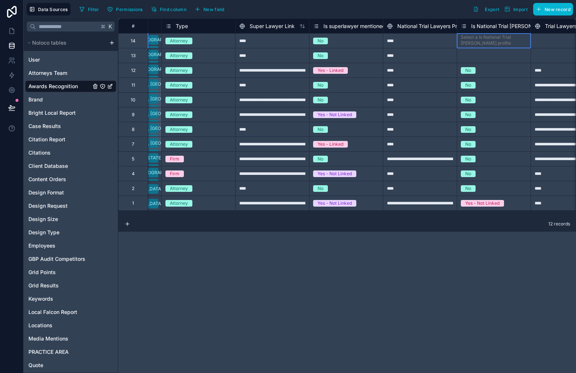
click at [487, 38] on div "Select a Is National Trial [PERSON_NAME] profile mentioned" at bounding box center [494, 43] width 66 height 18
click at [488, 42] on div "Select a Is National Trial [PERSON_NAME] profile mentioned" at bounding box center [494, 43] width 66 height 18
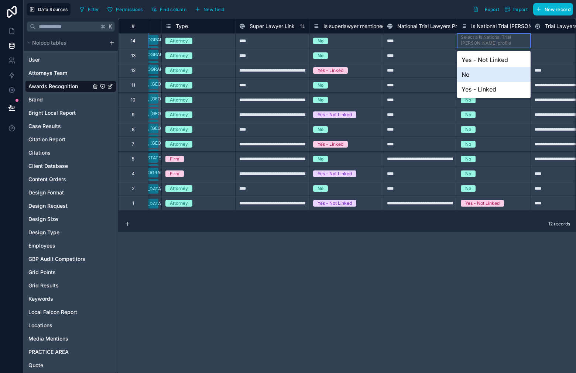
click at [493, 77] on div "No" at bounding box center [493, 74] width 73 height 15
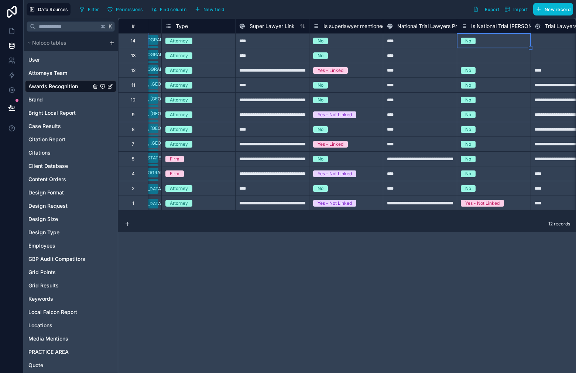
click at [498, 61] on div "Select a Is National Trial [PERSON_NAME] profile mentioned" at bounding box center [494, 58] width 66 height 18
click at [497, 55] on div "Select a Is National Trial [PERSON_NAME] profile mentioned" at bounding box center [494, 58] width 66 height 18
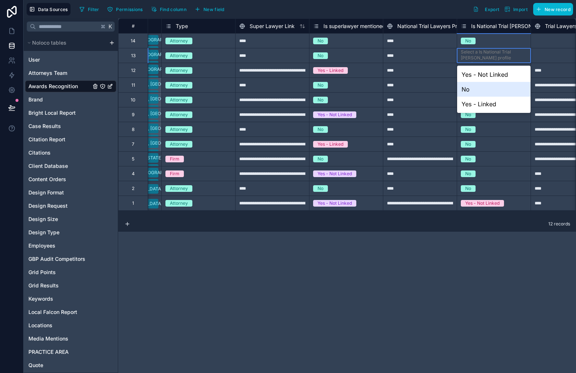
click at [495, 87] on div "No" at bounding box center [493, 89] width 73 height 15
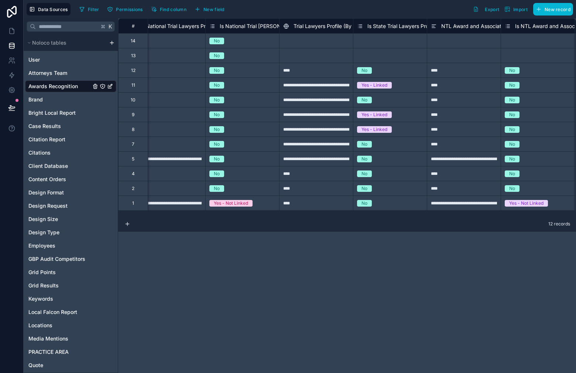
scroll to position [0, 2304]
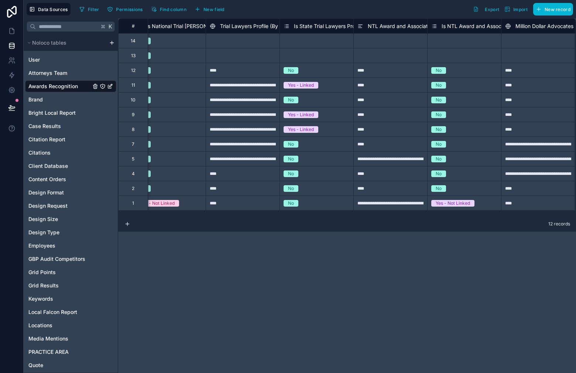
click at [256, 39] on div at bounding box center [243, 40] width 74 height 15
click at [256, 39] on input at bounding box center [242, 41] width 73 height 14
paste input "****"
type input "****"
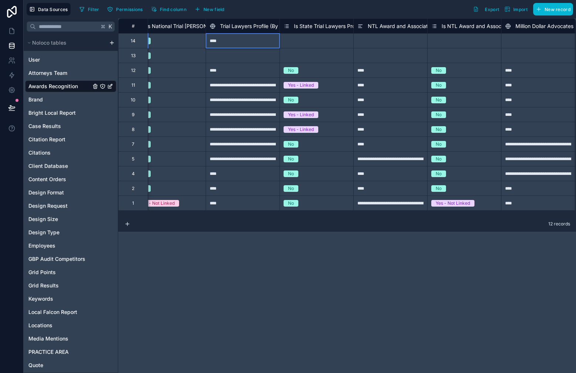
click at [255, 57] on div at bounding box center [243, 55] width 74 height 15
click at [308, 43] on div "Select a Is State Trial Lawyers Profile mentioned" at bounding box center [316, 41] width 66 height 12
click at [323, 41] on div "Select a Is State Trial Lawyers Profile mentioned" at bounding box center [316, 41] width 66 height 12
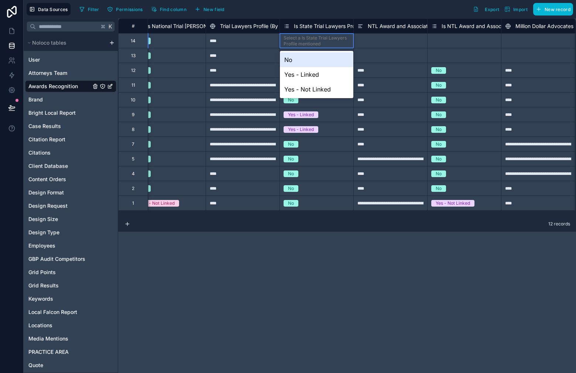
click at [325, 62] on div "No" at bounding box center [316, 59] width 73 height 15
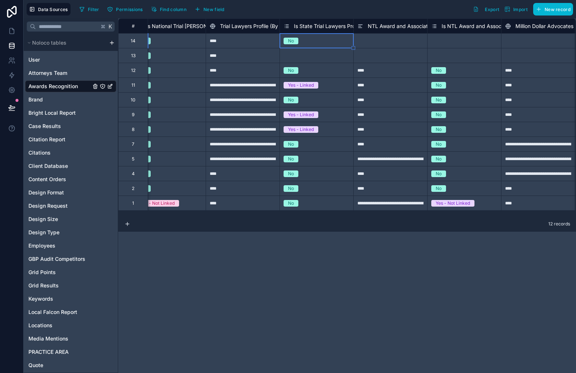
click at [330, 56] on div "Select a Is State Trial Lawyers Profile mentioned" at bounding box center [316, 56] width 66 height 12
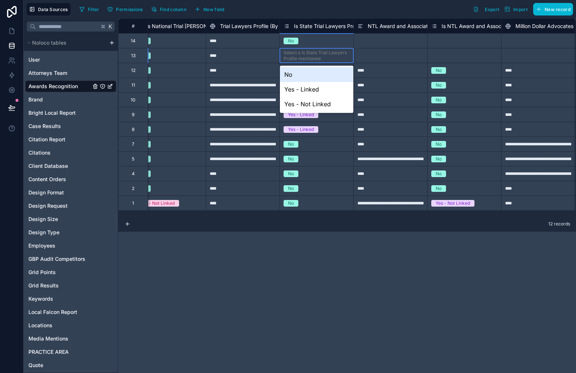
click at [330, 56] on div "Select a Is State Trial Lawyers Profile mentioned" at bounding box center [316, 56] width 66 height 12
click at [331, 72] on div "No" at bounding box center [316, 74] width 73 height 15
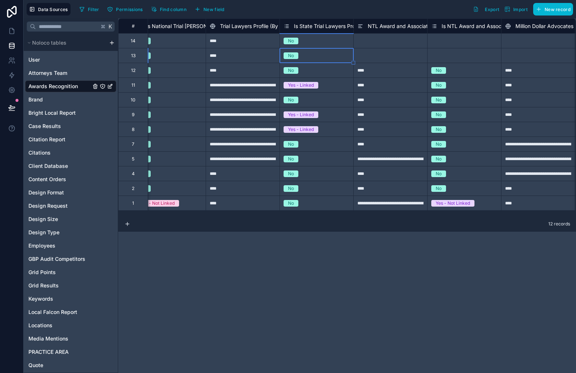
click at [392, 41] on div at bounding box center [390, 40] width 74 height 15
click at [391, 56] on div at bounding box center [390, 55] width 74 height 15
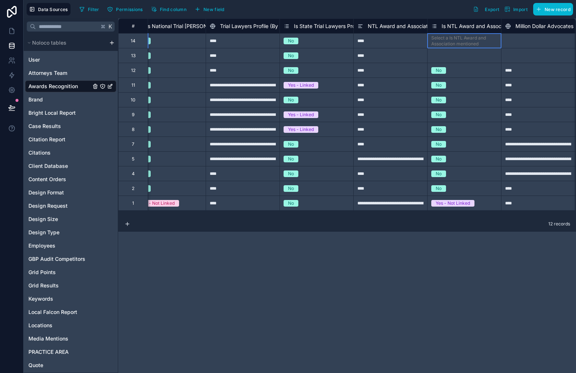
click at [447, 44] on div "Select a Is NTL Award and Association mentioned" at bounding box center [464, 41] width 66 height 12
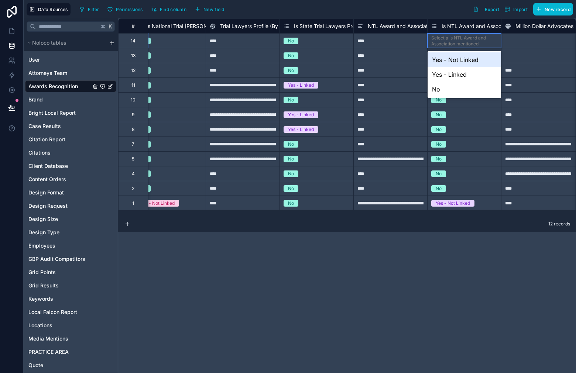
click at [447, 45] on div "Select a Is NTL Award and Association mentioned" at bounding box center [464, 41] width 66 height 12
click at [455, 89] on div "No" at bounding box center [463, 89] width 73 height 15
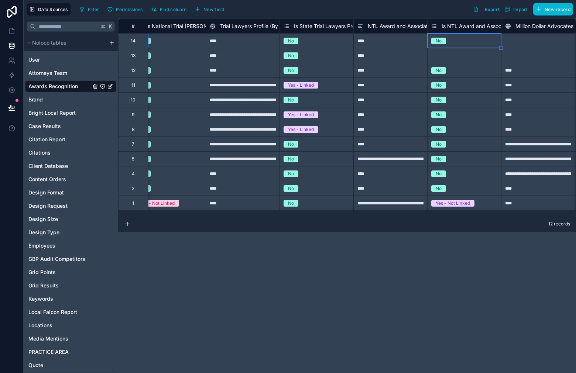
click at [466, 54] on div "Select a Is NTL Award and Association mentioned" at bounding box center [464, 56] width 66 height 12
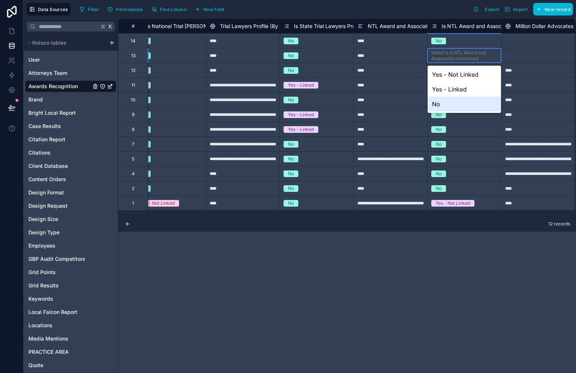
click at [466, 104] on div "No" at bounding box center [463, 104] width 73 height 15
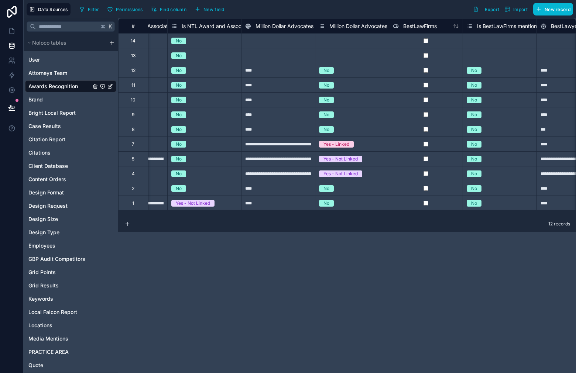
scroll to position [0, 2620]
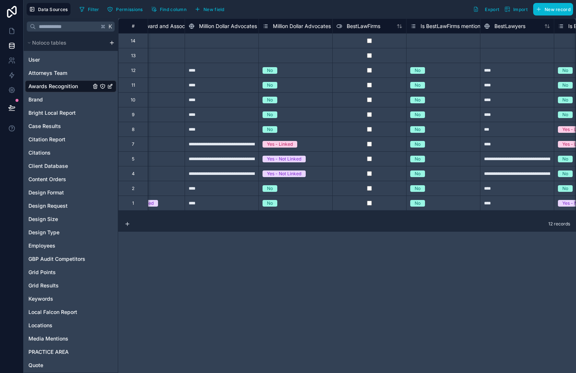
click at [232, 37] on div at bounding box center [222, 40] width 74 height 15
click at [227, 54] on div at bounding box center [222, 55] width 74 height 15
click at [288, 41] on div "Select a Million Dollar Advocates Forum mentioned" at bounding box center [295, 41] width 66 height 12
click at [289, 41] on div "Select a Million Dollar Advocates Forum mentioned" at bounding box center [295, 41] width 66 height 12
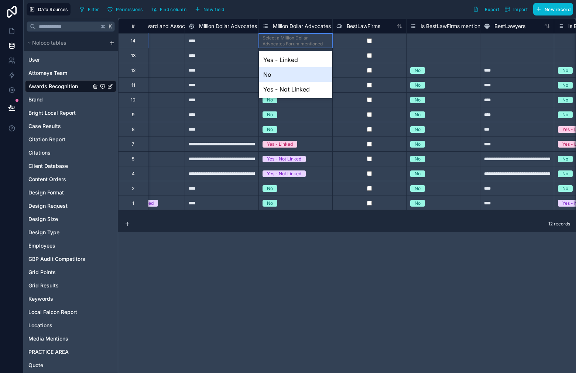
drag, startPoint x: 283, startPoint y: 72, endPoint x: 294, endPoint y: 58, distance: 18.1
click at [283, 72] on div "No" at bounding box center [295, 74] width 73 height 15
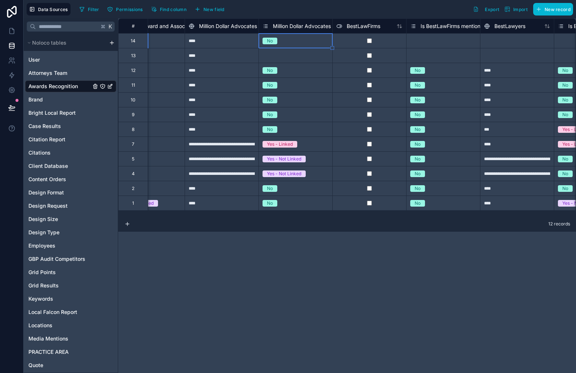
click at [295, 56] on div "Select a Million Dollar Advocates Forum mentioned" at bounding box center [295, 56] width 66 height 12
click at [295, 58] on div "Select a Million Dollar Advocates Forum mentioned" at bounding box center [295, 56] width 66 height 12
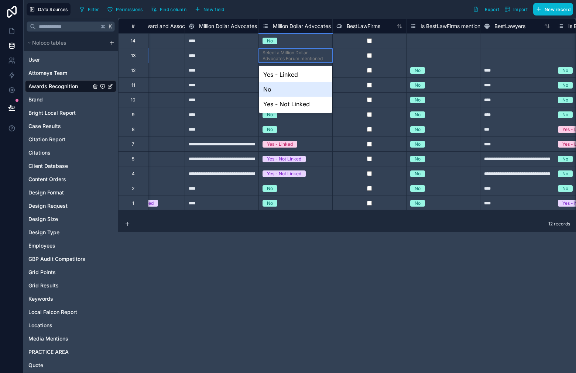
click at [296, 88] on div "No" at bounding box center [295, 89] width 73 height 15
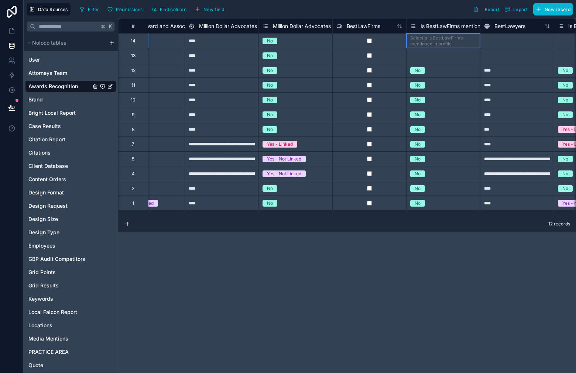
click at [438, 45] on div "Select a Is BestLawFirms mentioned in profile" at bounding box center [443, 41] width 66 height 12
click at [442, 36] on div "Select a Is BestLawFirms mentioned in profile" at bounding box center [443, 41] width 66 height 12
click at [443, 44] on div "Select a Is BestLawFirms mentioned in profile" at bounding box center [443, 41] width 66 height 12
drag, startPoint x: 445, startPoint y: 90, endPoint x: 447, endPoint y: 79, distance: 12.0
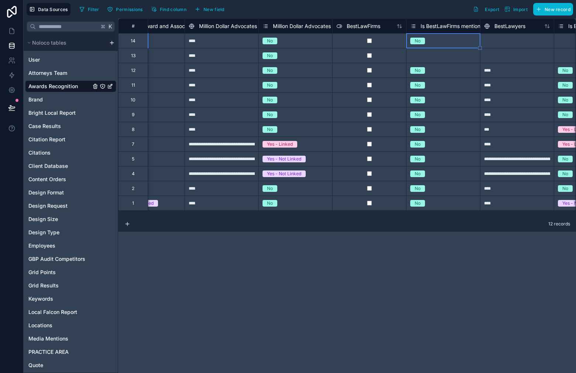
click at [447, 58] on div "Select a Is BestLawFirms mentioned in profile" at bounding box center [443, 56] width 66 height 12
click at [447, 56] on div "Select a Is BestLawFirms mentioned in profile" at bounding box center [443, 56] width 66 height 12
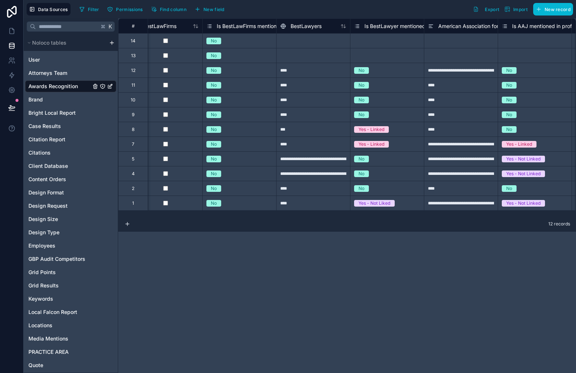
scroll to position [0, 2858]
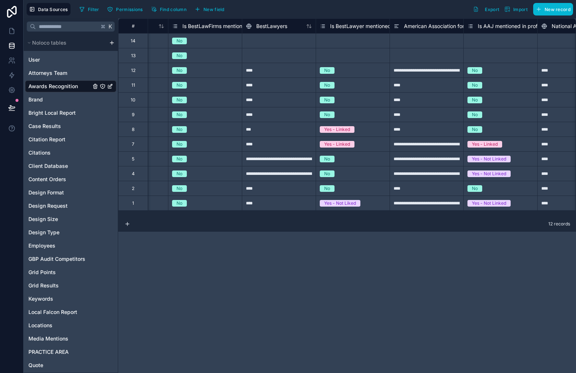
drag, startPoint x: 251, startPoint y: 34, endPoint x: 258, endPoint y: 40, distance: 9.7
click at [251, 34] on div at bounding box center [279, 40] width 74 height 15
click at [260, 40] on div at bounding box center [279, 40] width 74 height 15
click at [269, 61] on div at bounding box center [279, 55] width 74 height 15
click at [363, 37] on div "Select a Is BestLawyer mentioned in profile" at bounding box center [353, 41] width 66 height 12
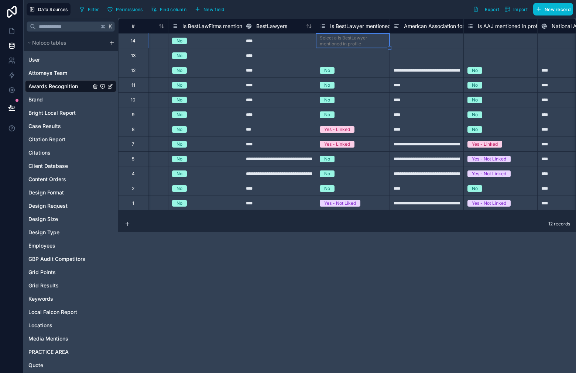
click at [363, 37] on div "Select a Is BestLawyer mentioned in profile" at bounding box center [353, 41] width 66 height 12
click at [355, 56] on div "Select a Is BestLawyer mentioned in profile" at bounding box center [353, 56] width 66 height 12
click at [358, 63] on div "No" at bounding box center [352, 70] width 73 height 14
click at [358, 59] on div "Select a Is BestLawyer mentioned in profile" at bounding box center [353, 56] width 66 height 12
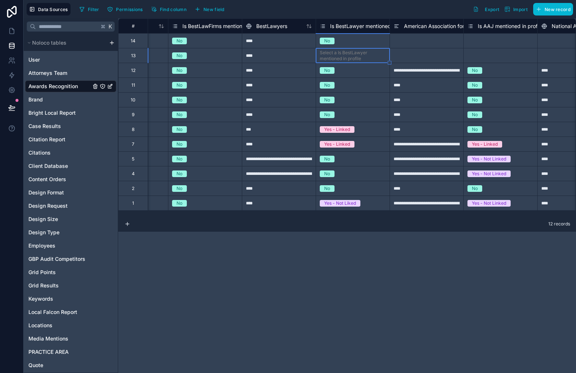
click at [358, 59] on div "Select a Is BestLawyer mentioned in profile" at bounding box center [353, 56] width 66 height 12
click at [362, 58] on div "Select a Is BestLawyer mentioned in profile" at bounding box center [353, 56] width 66 height 12
click at [428, 32] on div "American Association for Justice (AAJ) PI" at bounding box center [426, 25] width 74 height 15
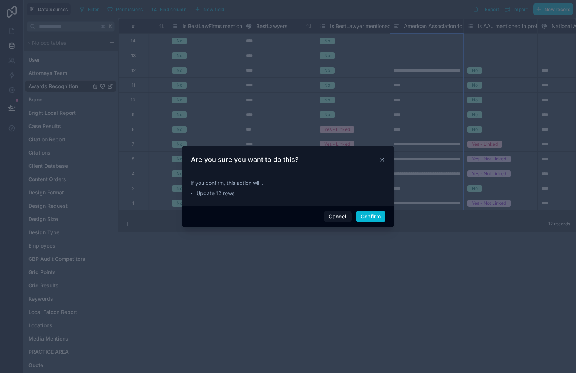
click at [383, 162] on icon at bounding box center [382, 160] width 6 height 6
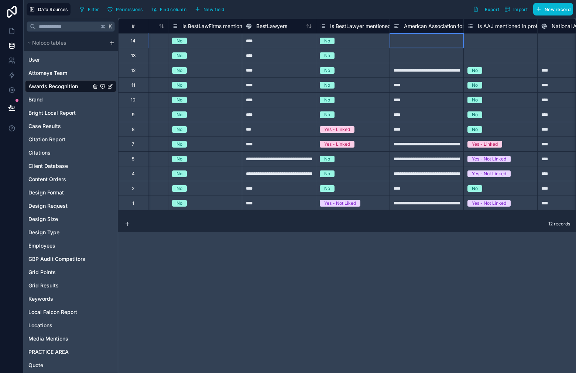
click at [424, 47] on div at bounding box center [426, 40] width 74 height 15
click at [430, 59] on div at bounding box center [426, 55] width 74 height 15
click at [483, 41] on div "Select a Is AAJ mentioned in profile" at bounding box center [500, 41] width 66 height 12
drag, startPoint x: 403, startPoint y: 216, endPoint x: 415, endPoint y: 218, distance: 12.3
click at [417, 217] on div "**********" at bounding box center [347, 195] width 458 height 355
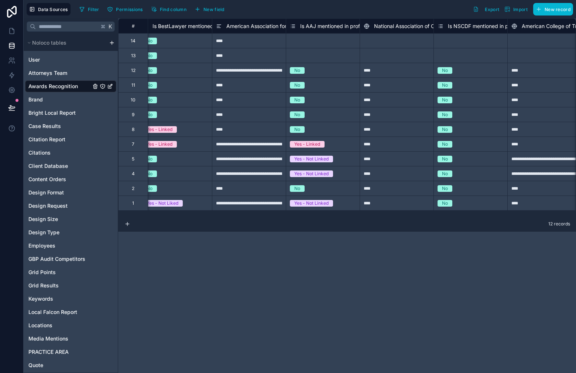
scroll to position [0, 3109]
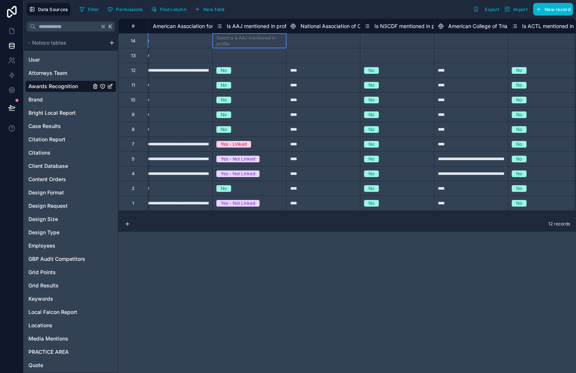
click at [251, 36] on div "Select a Is AAJ mentioned in profile" at bounding box center [249, 41] width 66 height 12
click at [251, 35] on div "Select a Is AAJ mentioned in profile" at bounding box center [249, 41] width 66 height 12
click at [259, 56] on div "Select a Is AAJ mentioned in profile" at bounding box center [249, 56] width 66 height 12
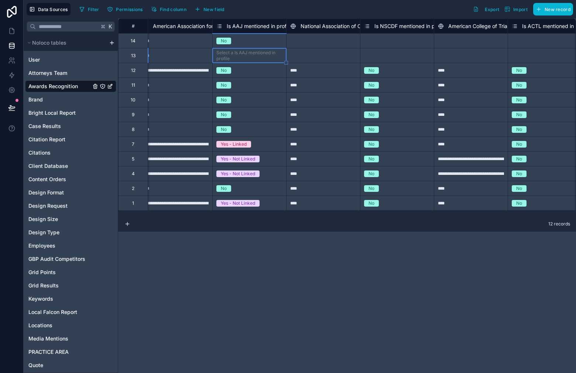
click at [258, 56] on div "Select a Is AAJ mentioned in profile" at bounding box center [249, 56] width 66 height 12
click at [323, 42] on div at bounding box center [323, 40] width 74 height 15
click at [319, 60] on div at bounding box center [323, 55] width 74 height 15
click at [378, 43] on div "Select a Is NSCDF mentioned in profile" at bounding box center [397, 41] width 66 height 12
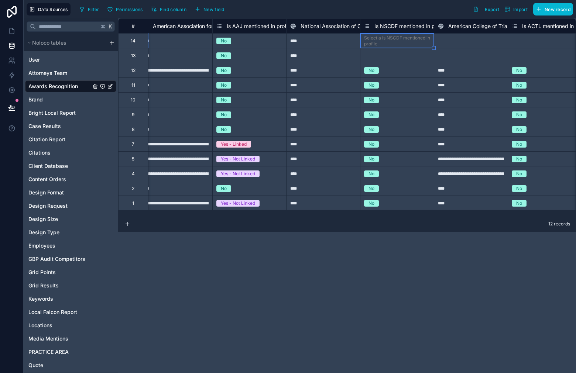
click at [379, 45] on div "Select a Is NSCDF mentioned in profile" at bounding box center [397, 41] width 66 height 12
click at [397, 58] on div "Select a Is NSCDF mentioned in profile" at bounding box center [397, 56] width 66 height 12
click at [397, 59] on div "Select a Is NSCDF mentioned in profile" at bounding box center [397, 56] width 66 height 12
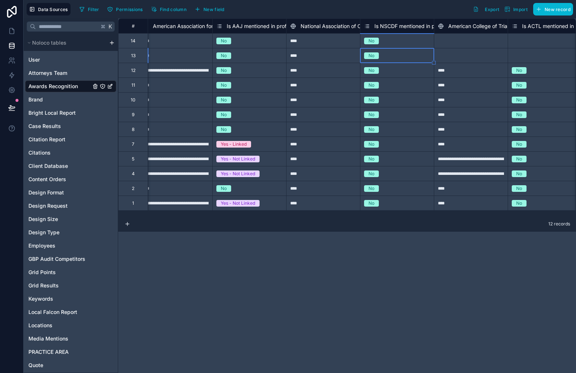
drag, startPoint x: 467, startPoint y: 42, endPoint x: 470, endPoint y: 52, distance: 10.4
click at [467, 42] on div at bounding box center [471, 40] width 74 height 15
click at [472, 58] on div at bounding box center [471, 55] width 74 height 15
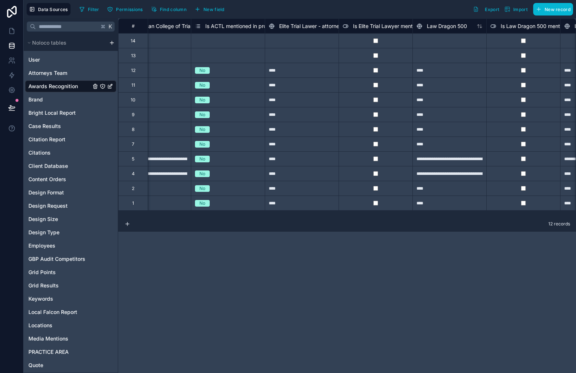
scroll to position [0, 3408]
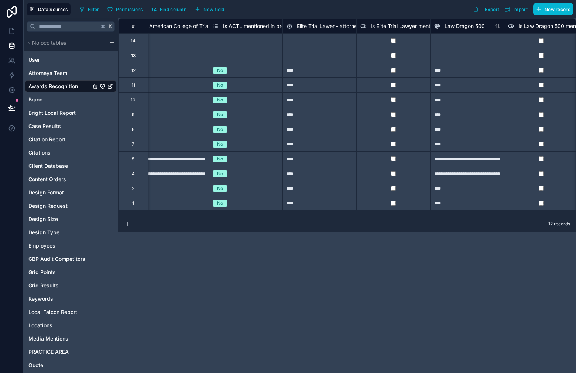
click at [227, 32] on div "Is ACTL mentioned in profile" at bounding box center [246, 25] width 74 height 15
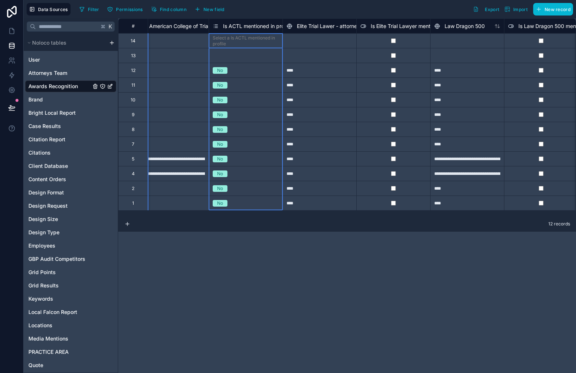
click at [234, 41] on div "Select a Is ACTL mentioned in profile" at bounding box center [246, 41] width 66 height 12
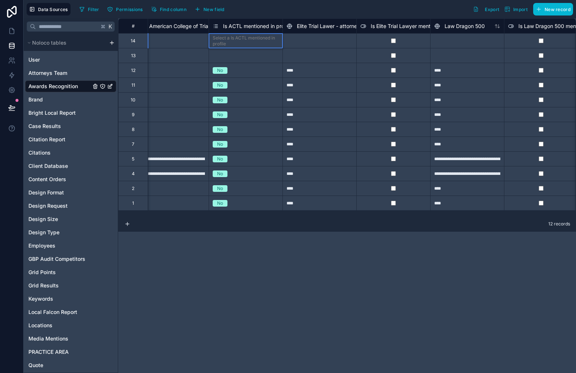
click at [251, 58] on div "Select a Is ACTL mentioned in profile" at bounding box center [246, 56] width 66 height 12
click at [253, 57] on div "Select a Is ACTL mentioned in profile" at bounding box center [246, 56] width 66 height 12
drag, startPoint x: 253, startPoint y: 101, endPoint x: 278, endPoint y: 70, distance: 39.9
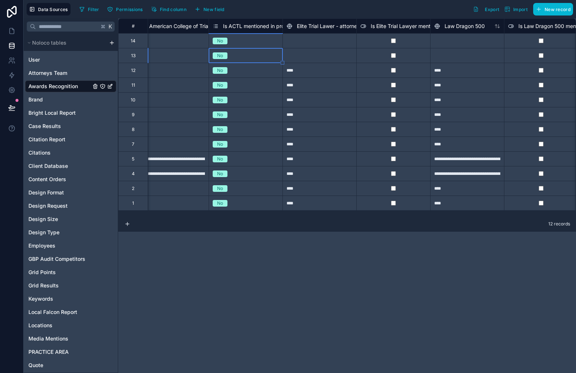
click at [313, 42] on div at bounding box center [319, 40] width 74 height 15
click at [324, 55] on div at bounding box center [319, 55] width 74 height 15
click at [455, 44] on div at bounding box center [467, 40] width 74 height 15
click at [464, 59] on div at bounding box center [467, 55] width 74 height 15
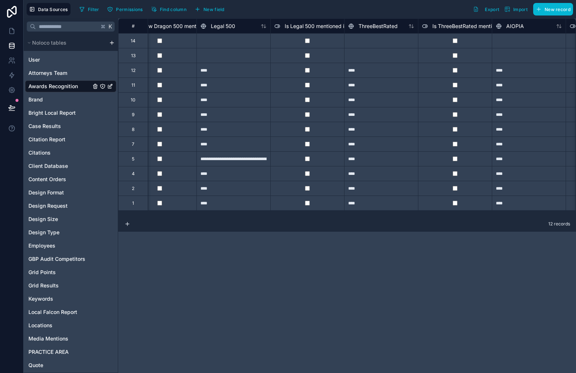
scroll to position [0, 3755]
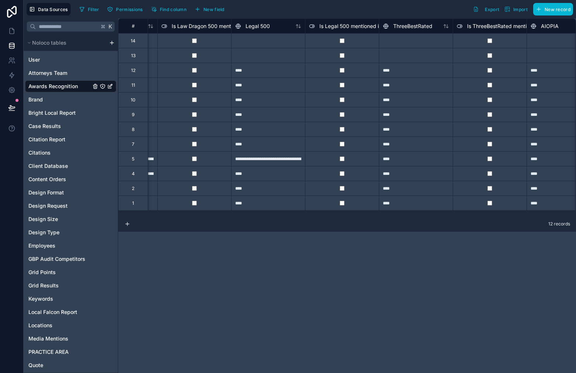
click at [254, 43] on div at bounding box center [268, 40] width 74 height 15
click at [257, 58] on div at bounding box center [268, 55] width 74 height 15
click at [412, 42] on div at bounding box center [416, 40] width 74 height 15
click at [413, 62] on div at bounding box center [416, 55] width 74 height 15
click at [555, 42] on div at bounding box center [563, 40] width 74 height 15
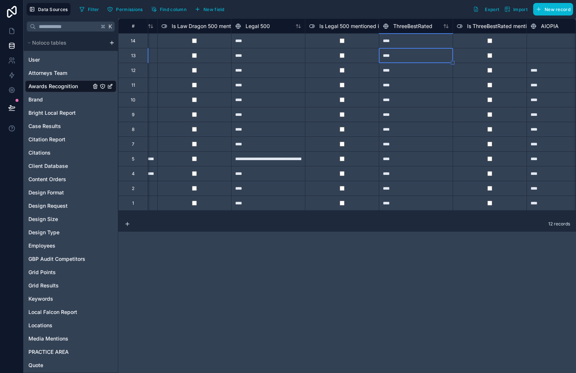
scroll to position [0, 3780]
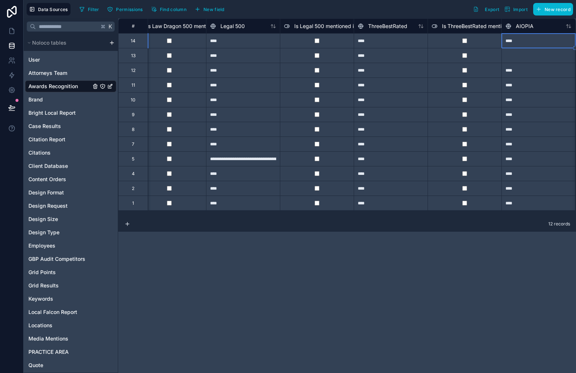
click at [535, 62] on div at bounding box center [538, 55] width 74 height 15
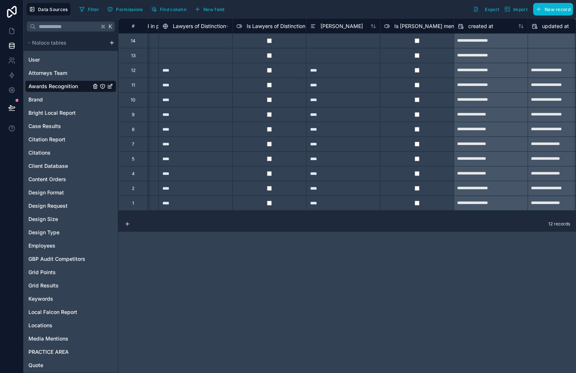
scroll to position [0, 4261]
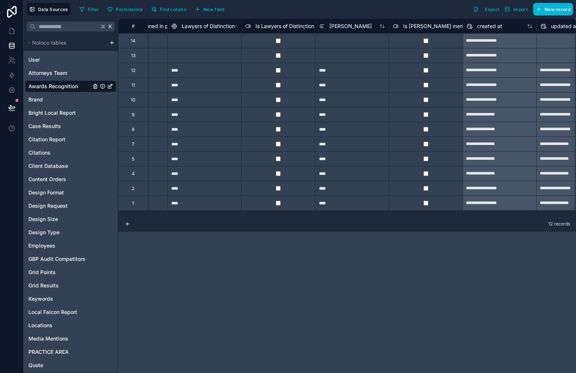
click at [216, 41] on div at bounding box center [204, 40] width 74 height 15
drag, startPoint x: 216, startPoint y: 55, endPoint x: 270, endPoint y: 51, distance: 54.0
click at [217, 55] on div at bounding box center [204, 55] width 74 height 15
click at [343, 38] on div at bounding box center [352, 40] width 74 height 15
click at [348, 58] on div at bounding box center [352, 55] width 74 height 15
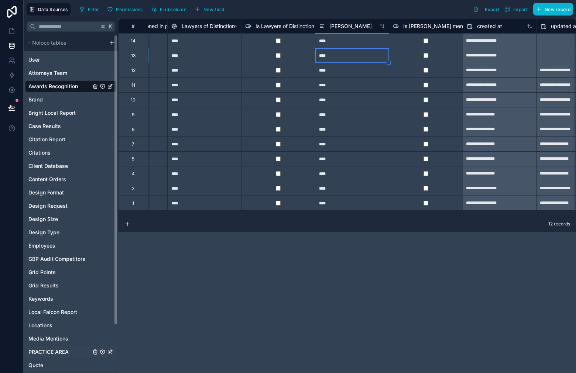
click at [61, 348] on div "PRACTICE AREA" at bounding box center [70, 352] width 91 height 12
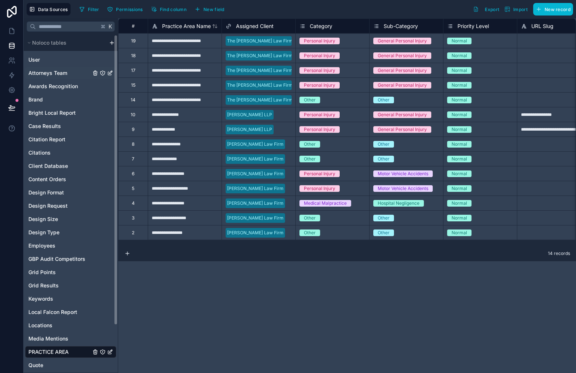
click at [58, 68] on div "Attorneys Team" at bounding box center [70, 73] width 91 height 12
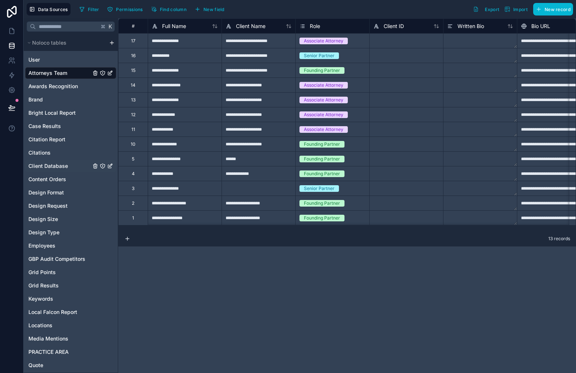
click at [51, 165] on span "Client Database" at bounding box center [47, 165] width 39 height 7
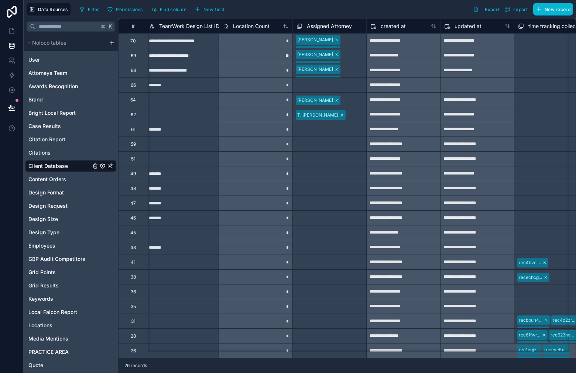
scroll to position [0, 1198]
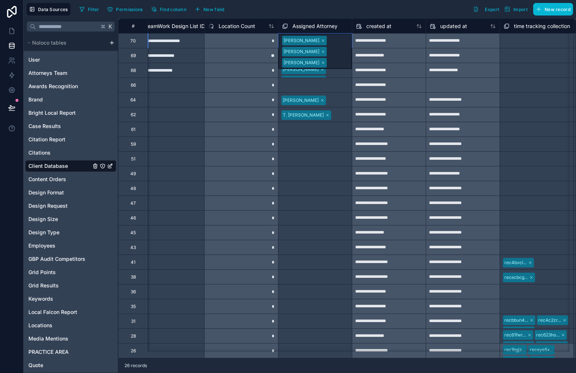
click at [337, 39] on div "[PERSON_NAME] [PERSON_NAME] [PERSON_NAME]" at bounding box center [314, 51] width 73 height 35
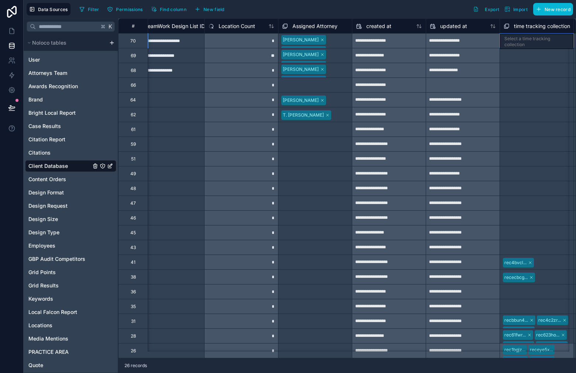
drag, startPoint x: 541, startPoint y: 39, endPoint x: 520, endPoint y: 85, distance: 50.0
click at [541, 39] on div "Select a time tracking collection" at bounding box center [536, 42] width 65 height 12
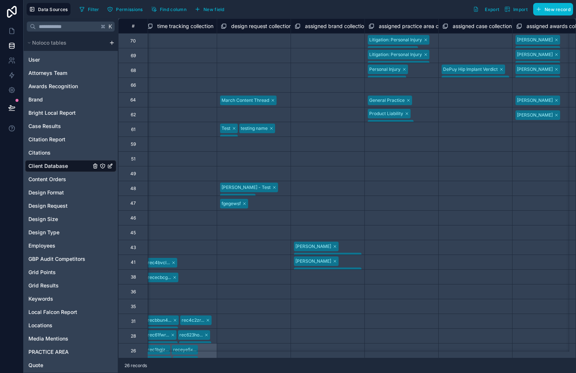
scroll to position [0, 1557]
click at [431, 39] on div "Litigation: Personal Injury Medical Negligence General Practice Litigation: Per…" at bounding box center [399, 41] width 73 height 14
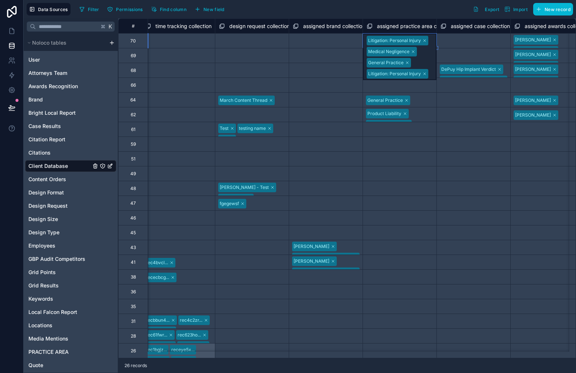
click at [459, 40] on div "Select a assigned case collection" at bounding box center [473, 41] width 66 height 12
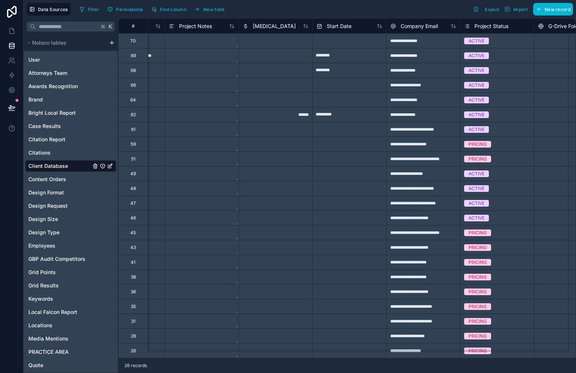
scroll to position [0, 0]
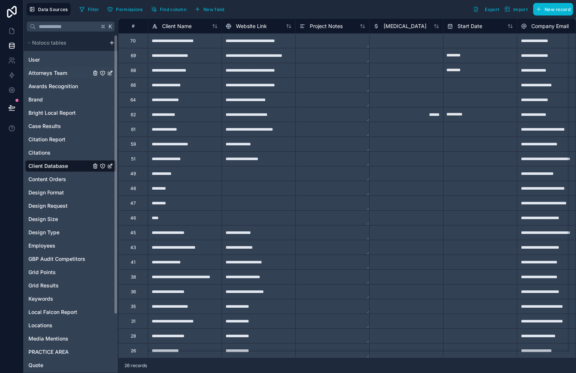
click at [59, 70] on span "Attorneys Team" at bounding box center [47, 72] width 39 height 7
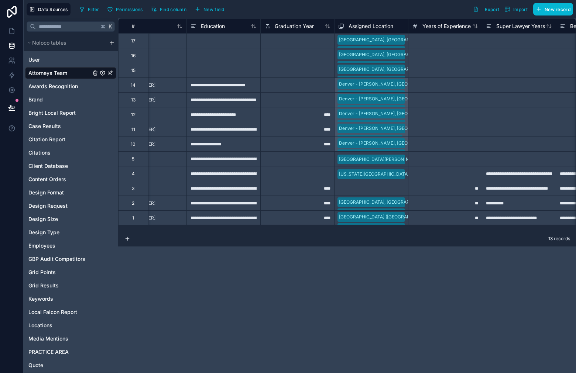
scroll to position [0, 824]
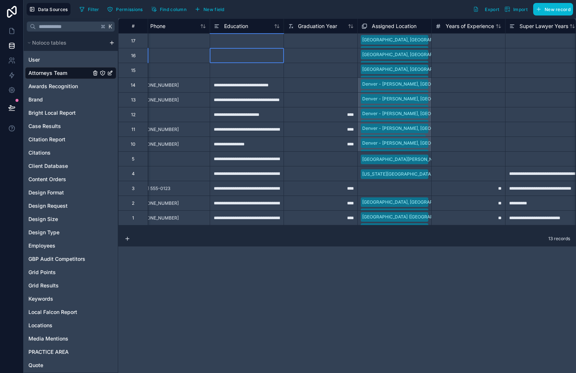
drag, startPoint x: 248, startPoint y: 52, endPoint x: 255, endPoint y: 49, distance: 7.6
click at [248, 52] on div at bounding box center [247, 55] width 74 height 15
click at [240, 43] on div at bounding box center [247, 40] width 74 height 15
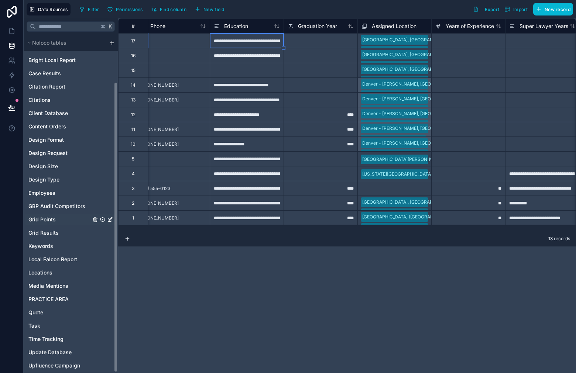
scroll to position [55, 0]
